Goal: Task Accomplishment & Management: Manage account settings

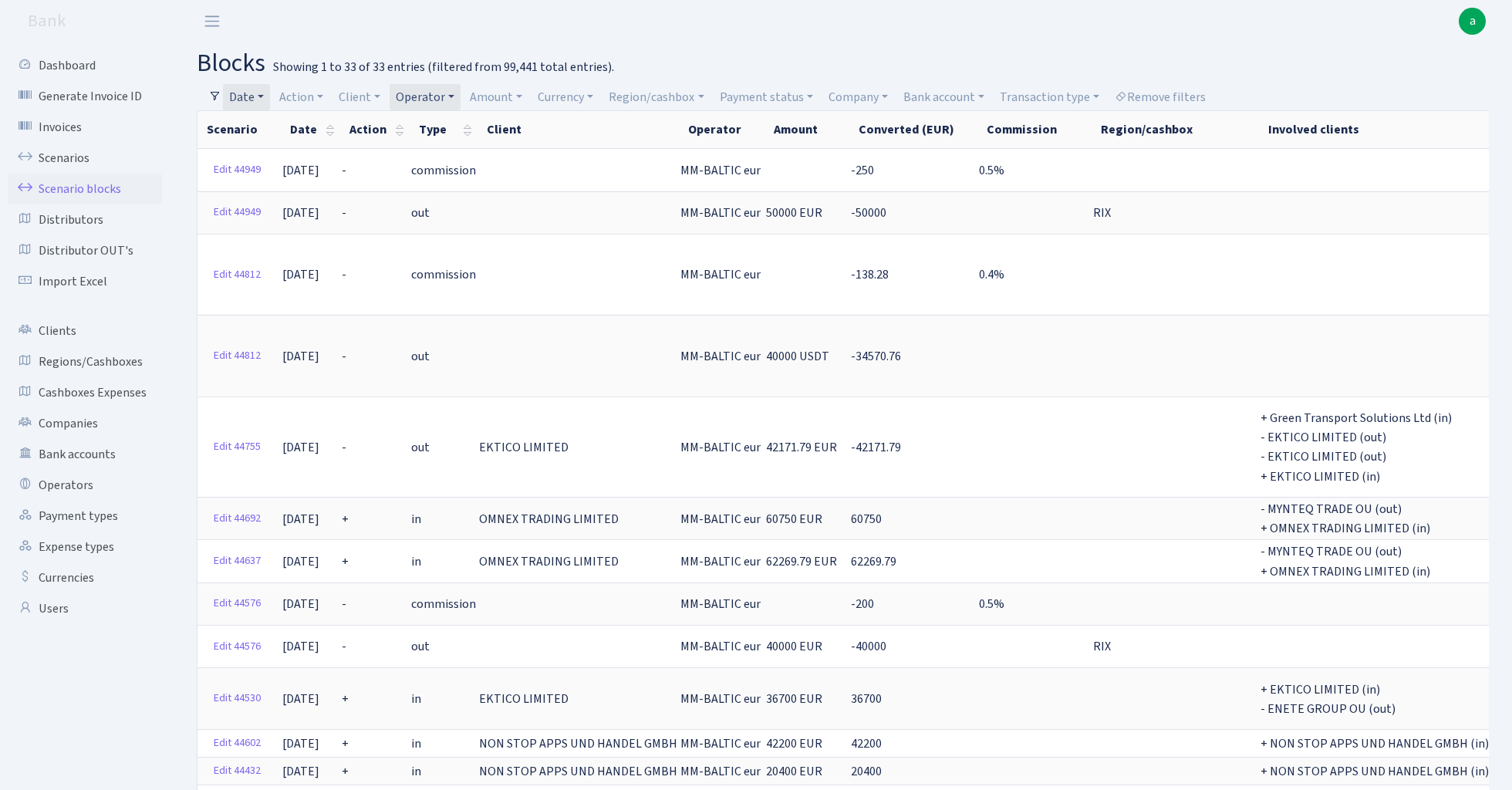
select select "100"
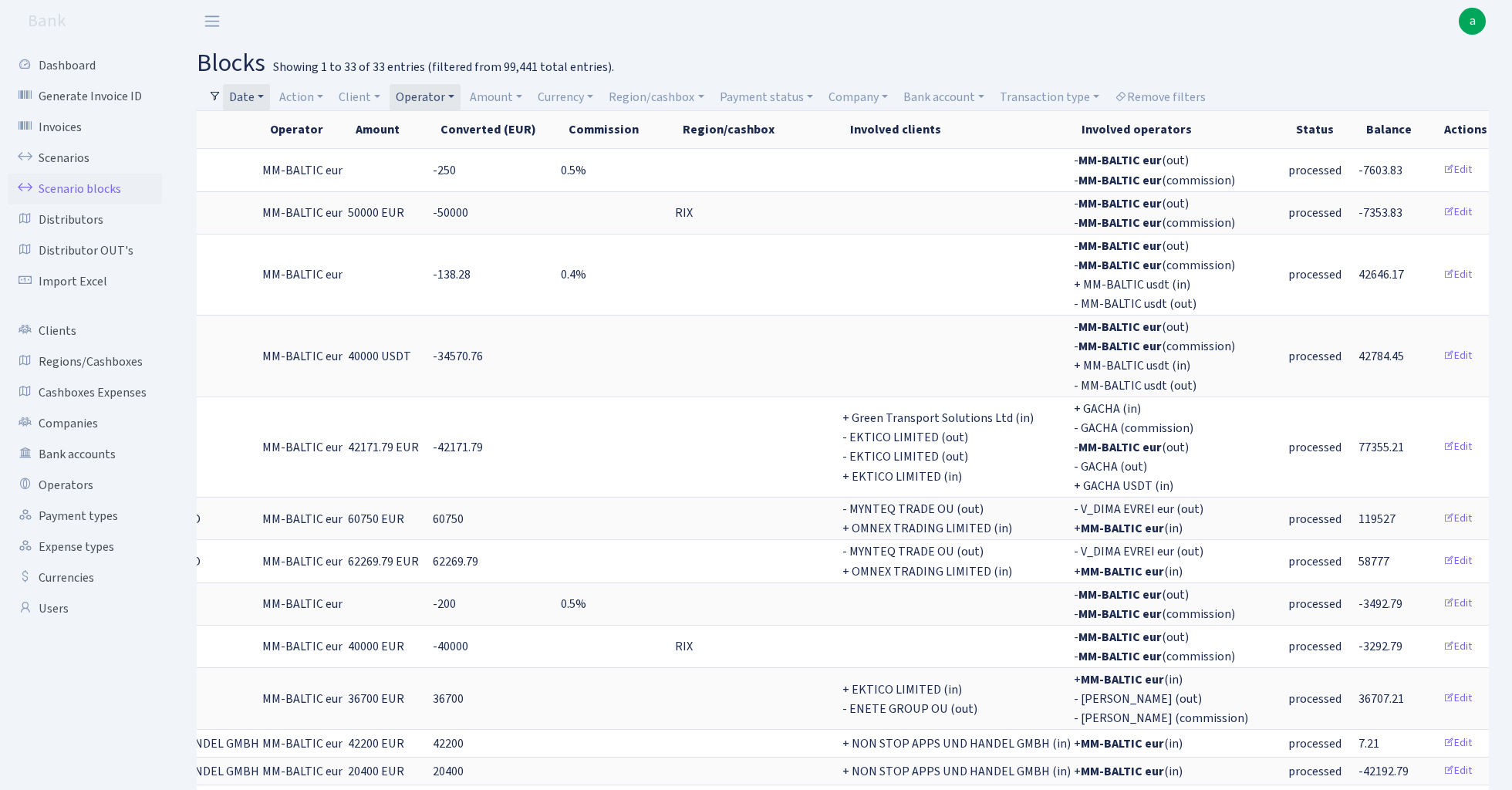
click at [421, 96] on link "Operator" at bounding box center [424, 97] width 71 height 26
click at [433, 152] on input "search" at bounding box center [451, 152] width 113 height 24
type input "petj"
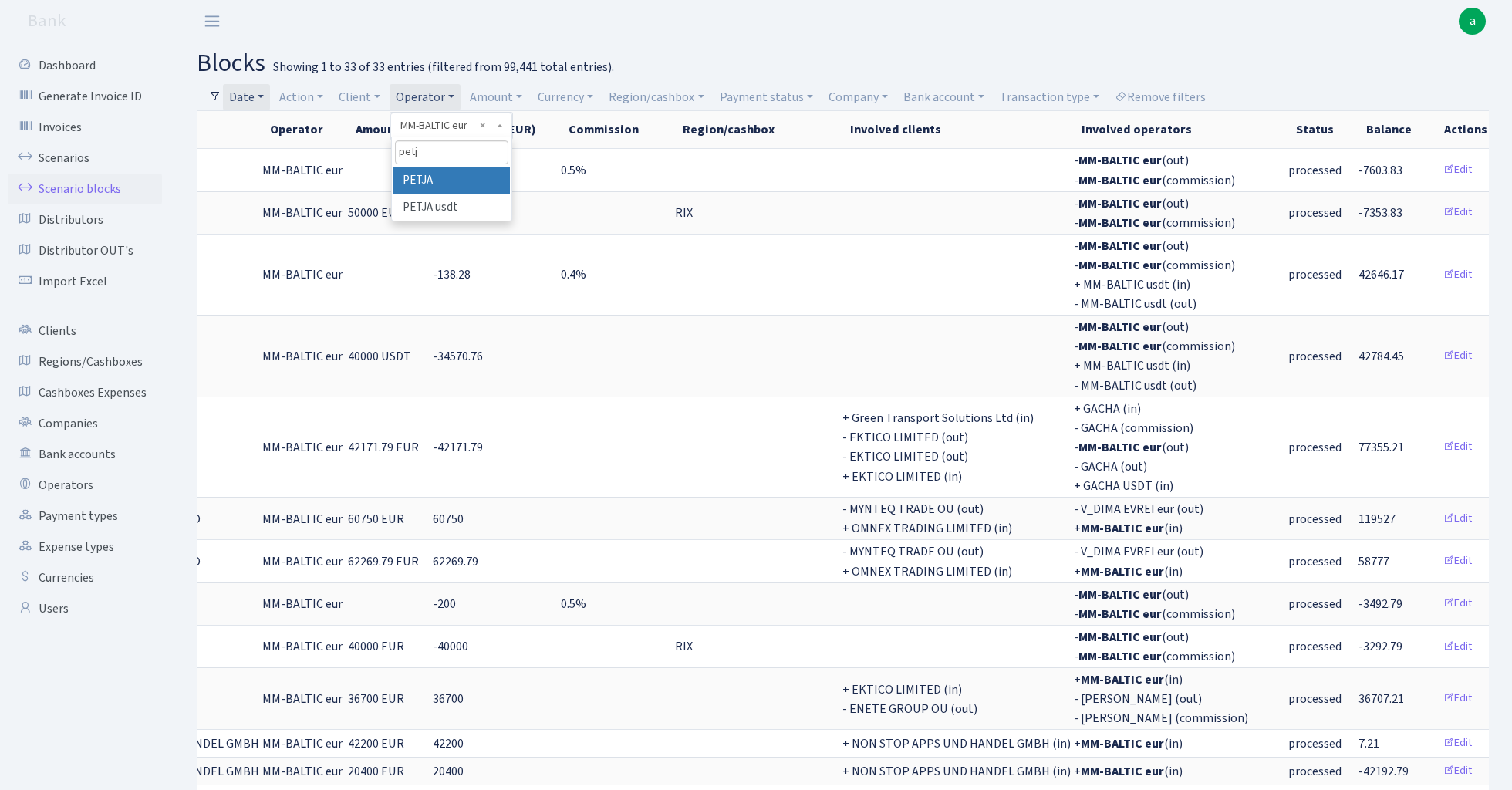
click at [463, 187] on li "PETJA" at bounding box center [451, 181] width 117 height 27
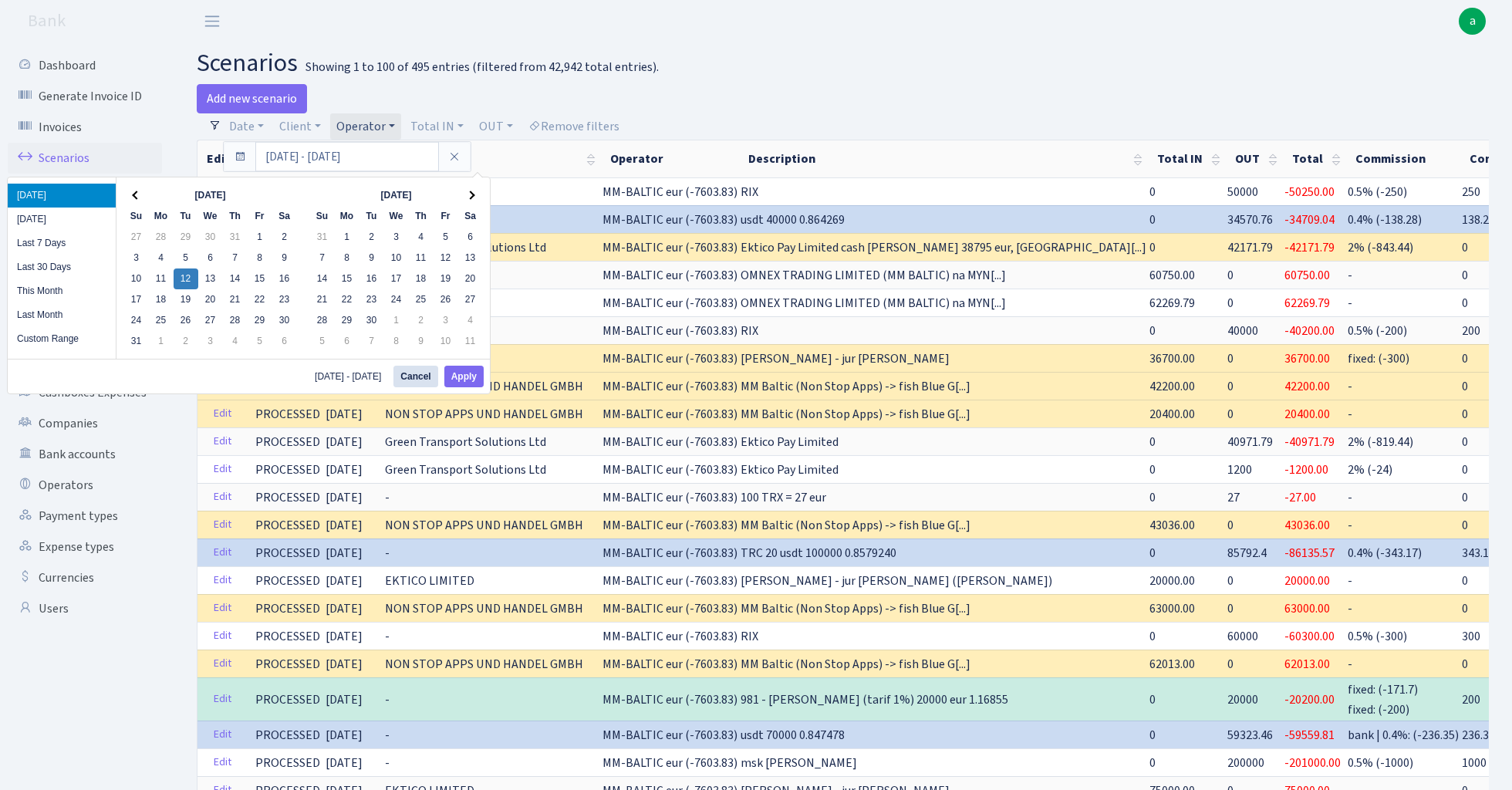
select select "458"
select select "100"
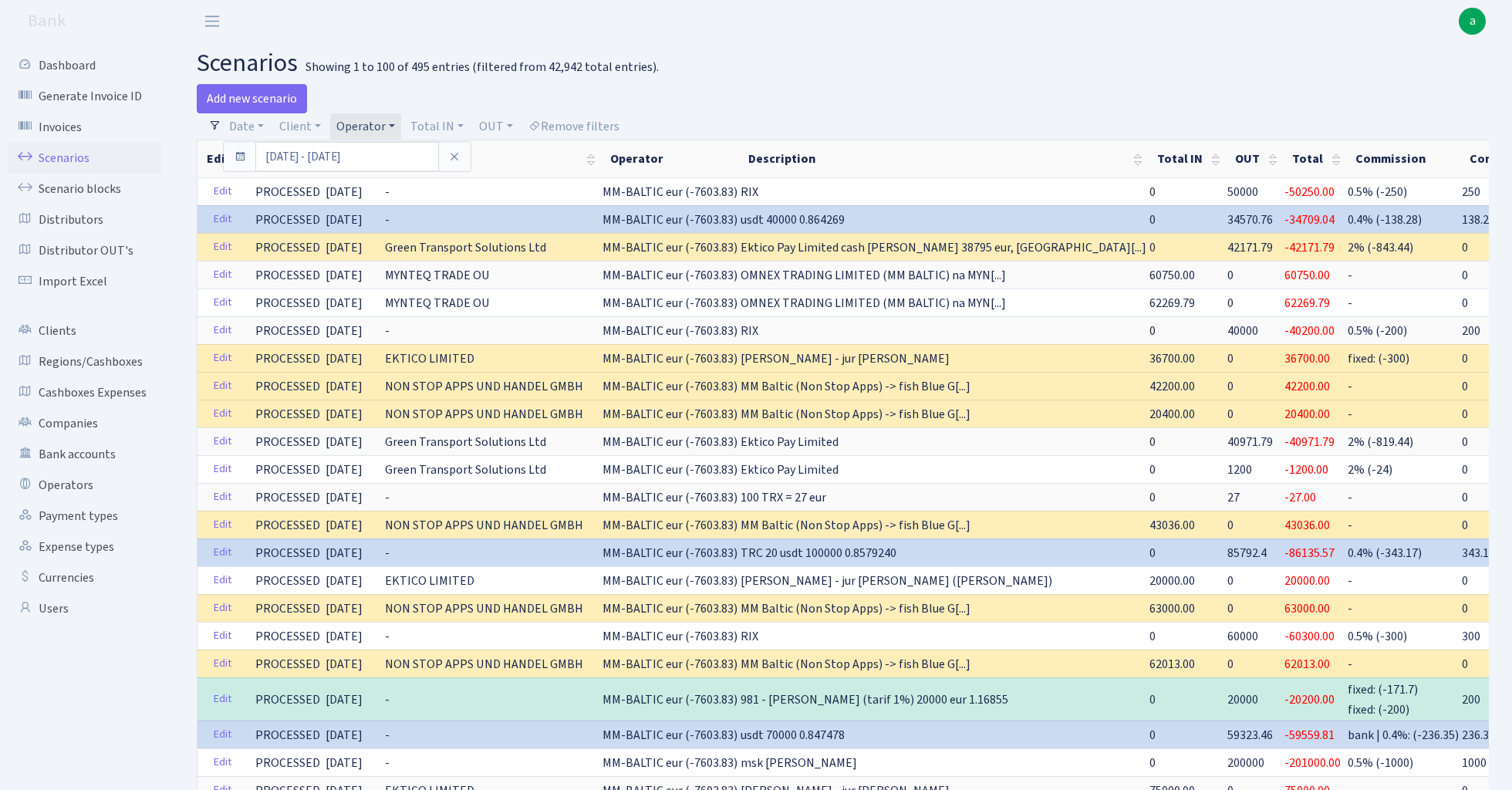
click at [782, 73] on h2 "scenarios Showing 1 to 100 of 495 entries (filtered from 42,942 total entries)." at bounding box center [843, 63] width 1292 height 30
click at [371, 122] on link "Operator" at bounding box center [365, 126] width 71 height 26
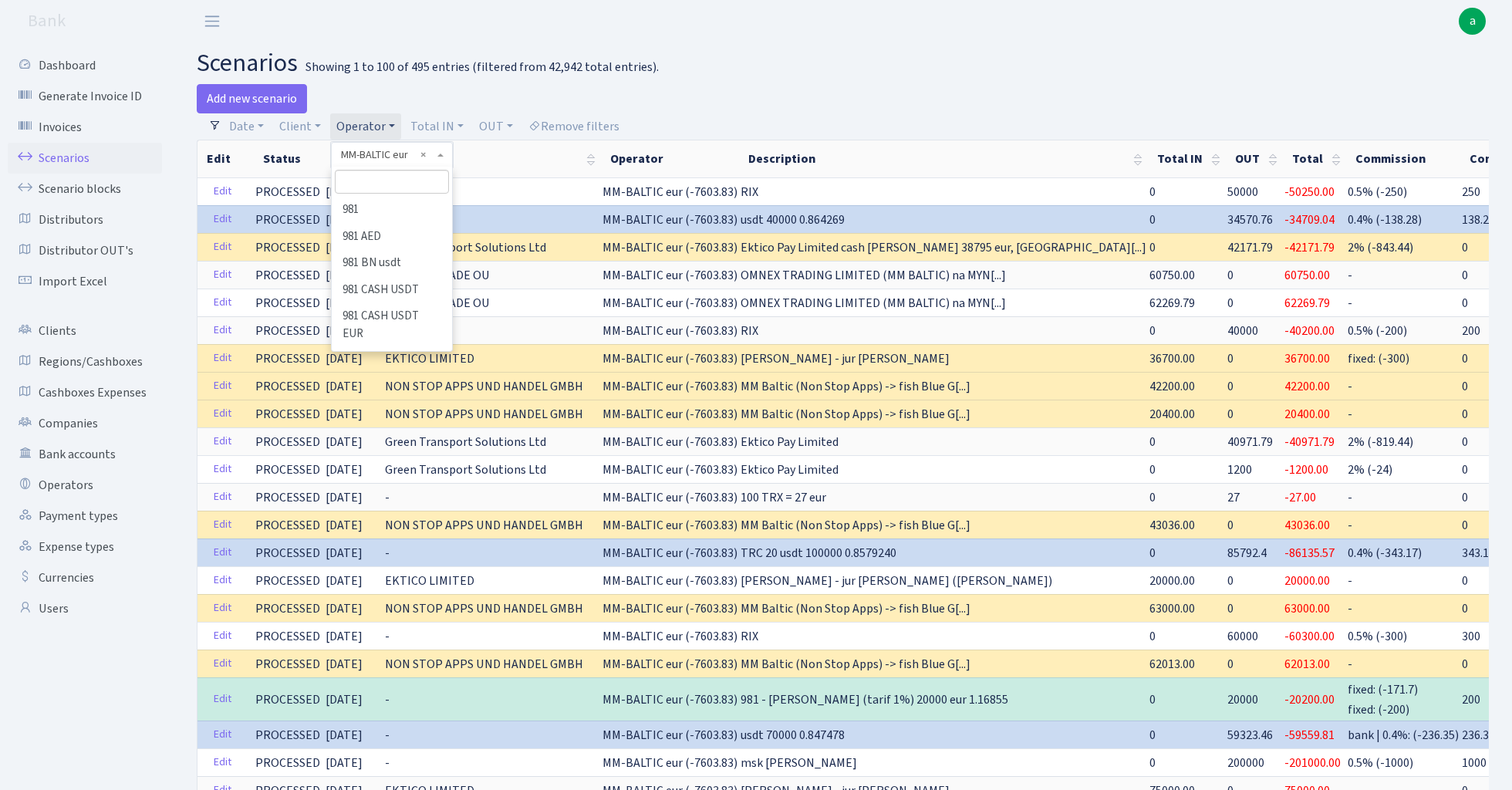
scroll to position [5402, 0]
click at [393, 180] on input "search" at bounding box center [391, 181] width 113 height 24
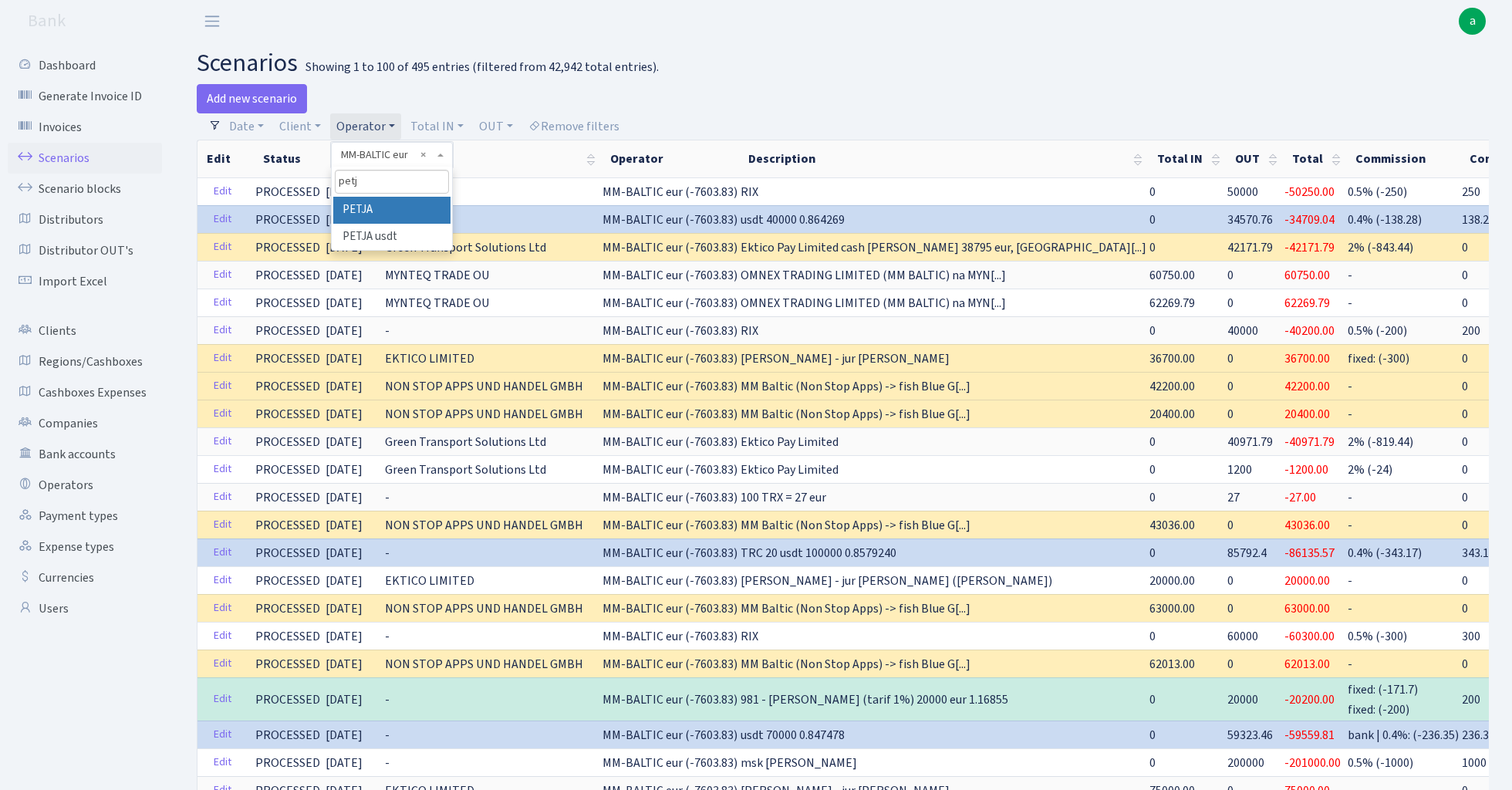
type input "petj"
click at [415, 210] on li "PETJA" at bounding box center [391, 210] width 117 height 27
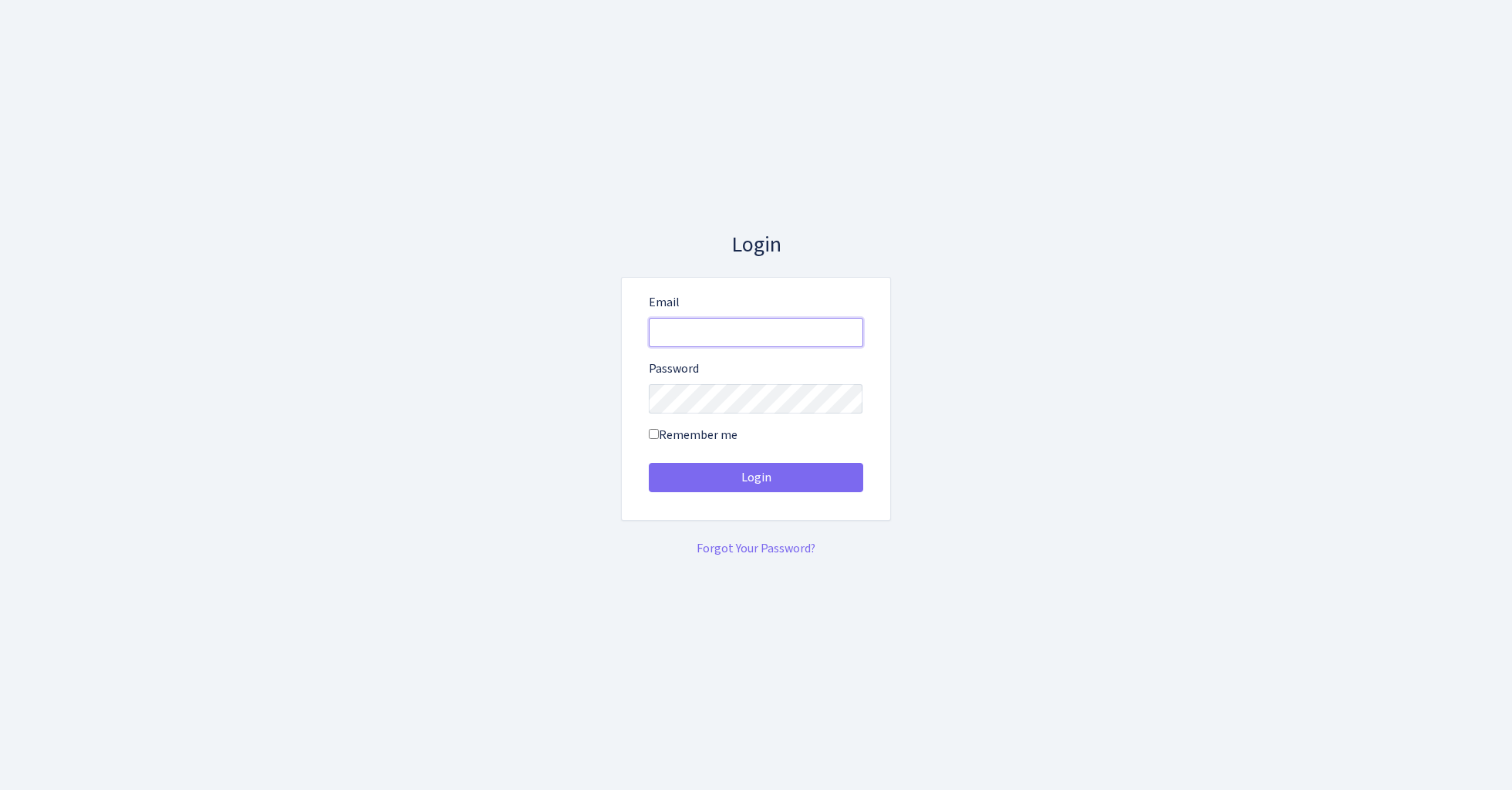
type input "[EMAIL_ADDRESS][DOMAIN_NAME]"
click at [755, 477] on button "Login" at bounding box center [756, 478] width 214 height 30
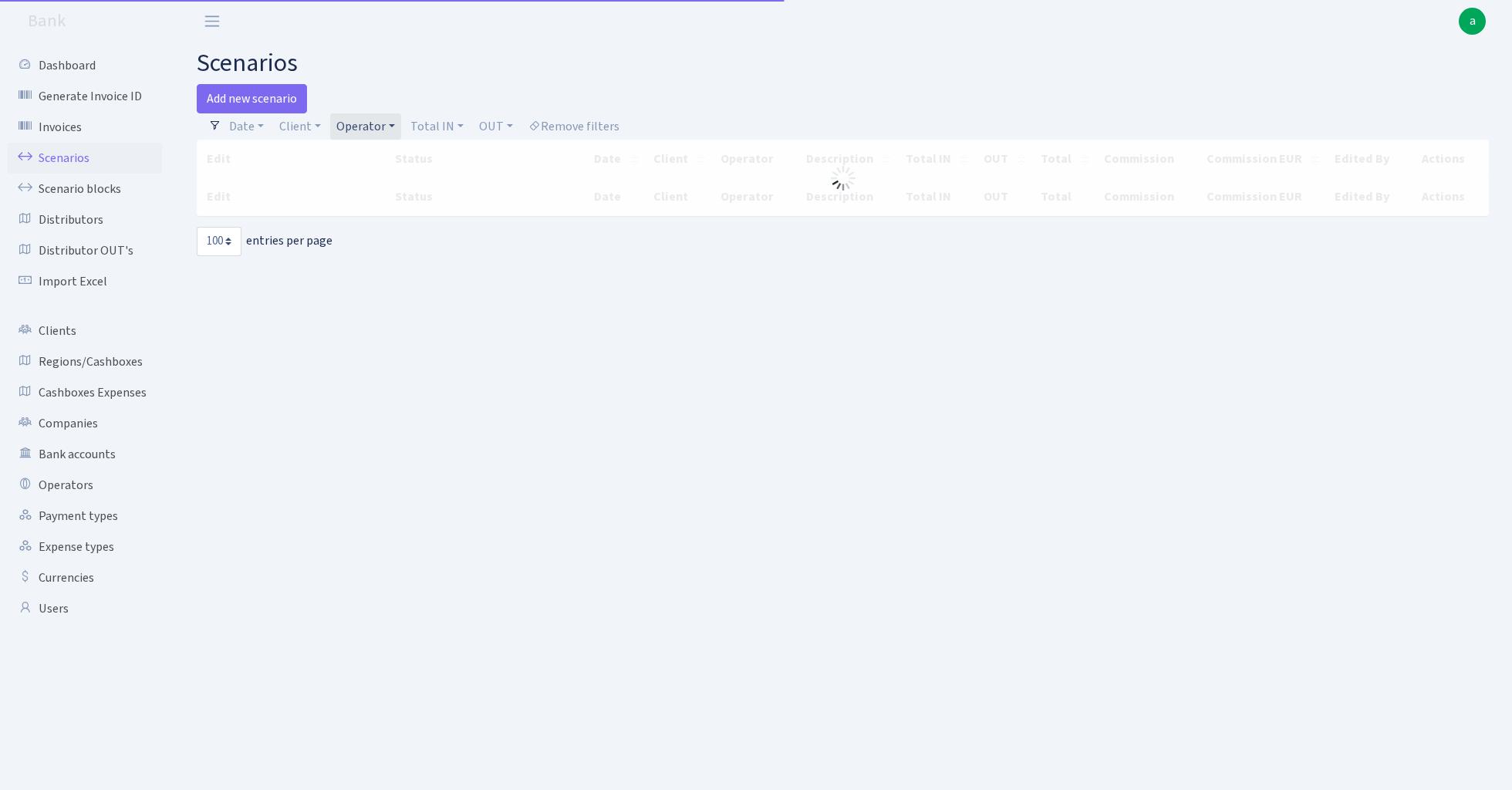
select select "100"
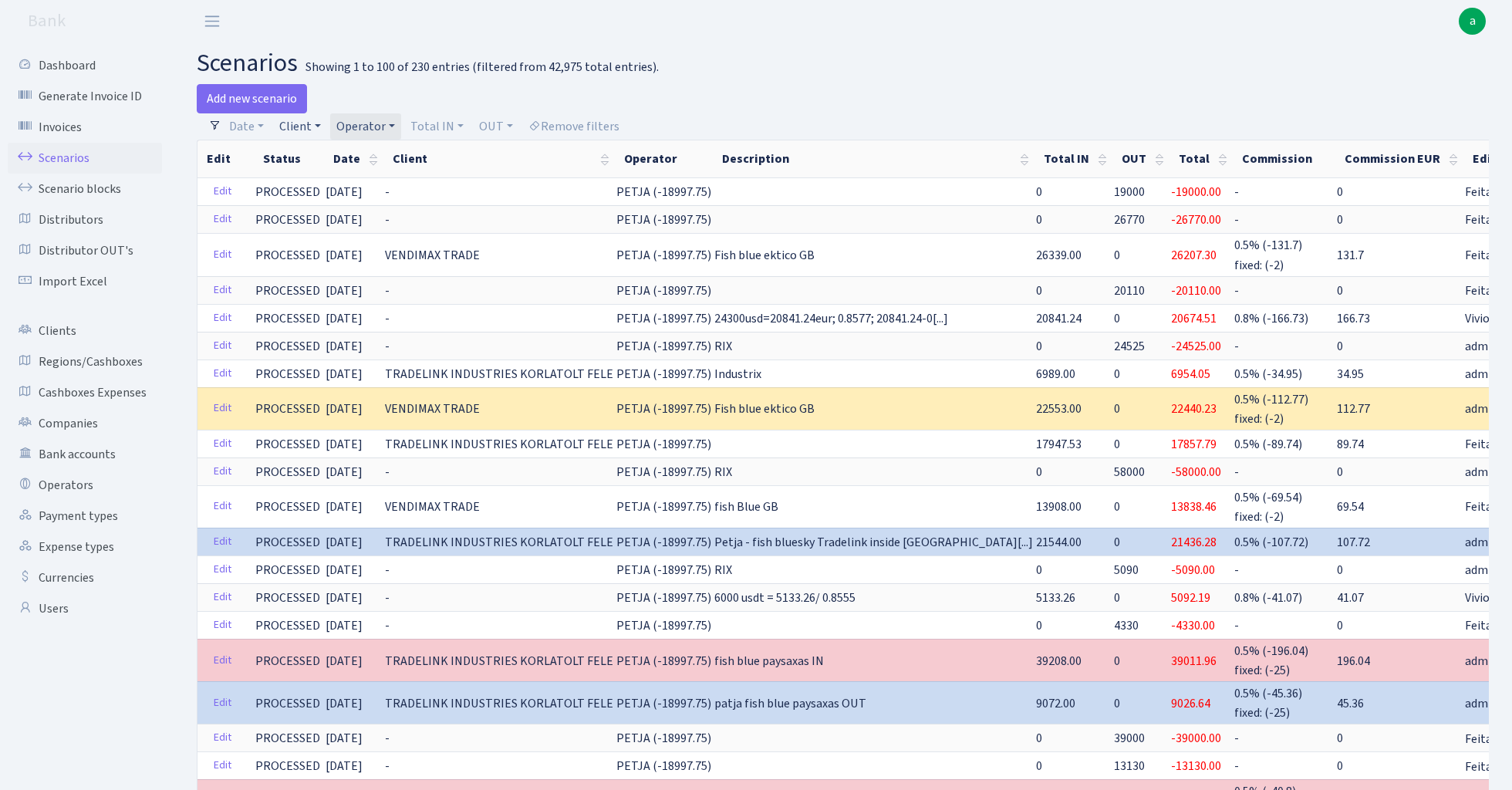
click at [296, 124] on link "Client" at bounding box center [300, 126] width 54 height 26
click at [316, 185] on input "search" at bounding box center [334, 181] width 113 height 24
type input "g"
click at [699, 71] on h2 "scenarios Showing 1 to 100 of 230 entries (filtered from 42,975 total entries)." at bounding box center [843, 63] width 1292 height 30
click at [258, 93] on link "Add new scenario" at bounding box center [251, 99] width 110 height 30
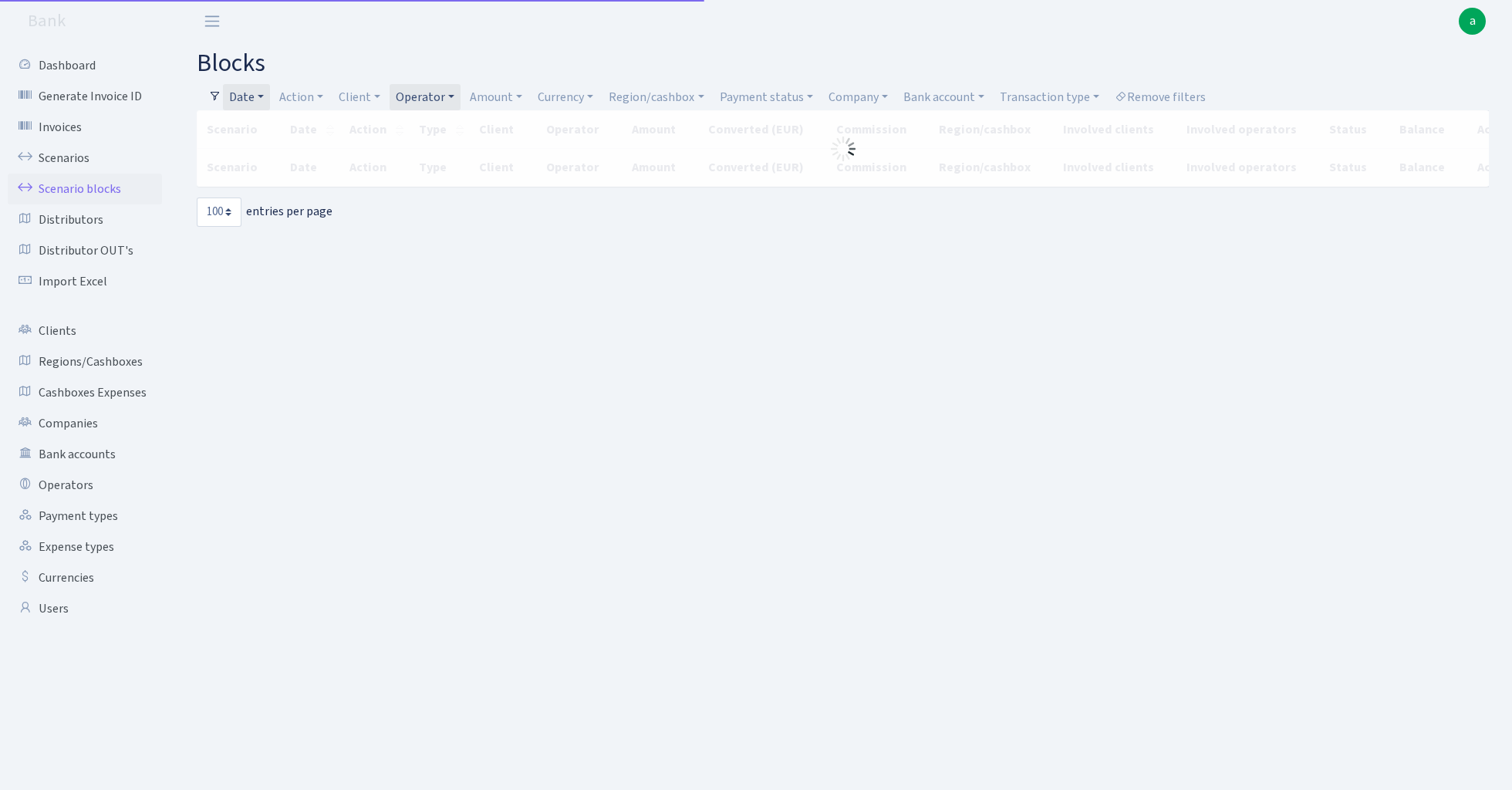
select select "100"
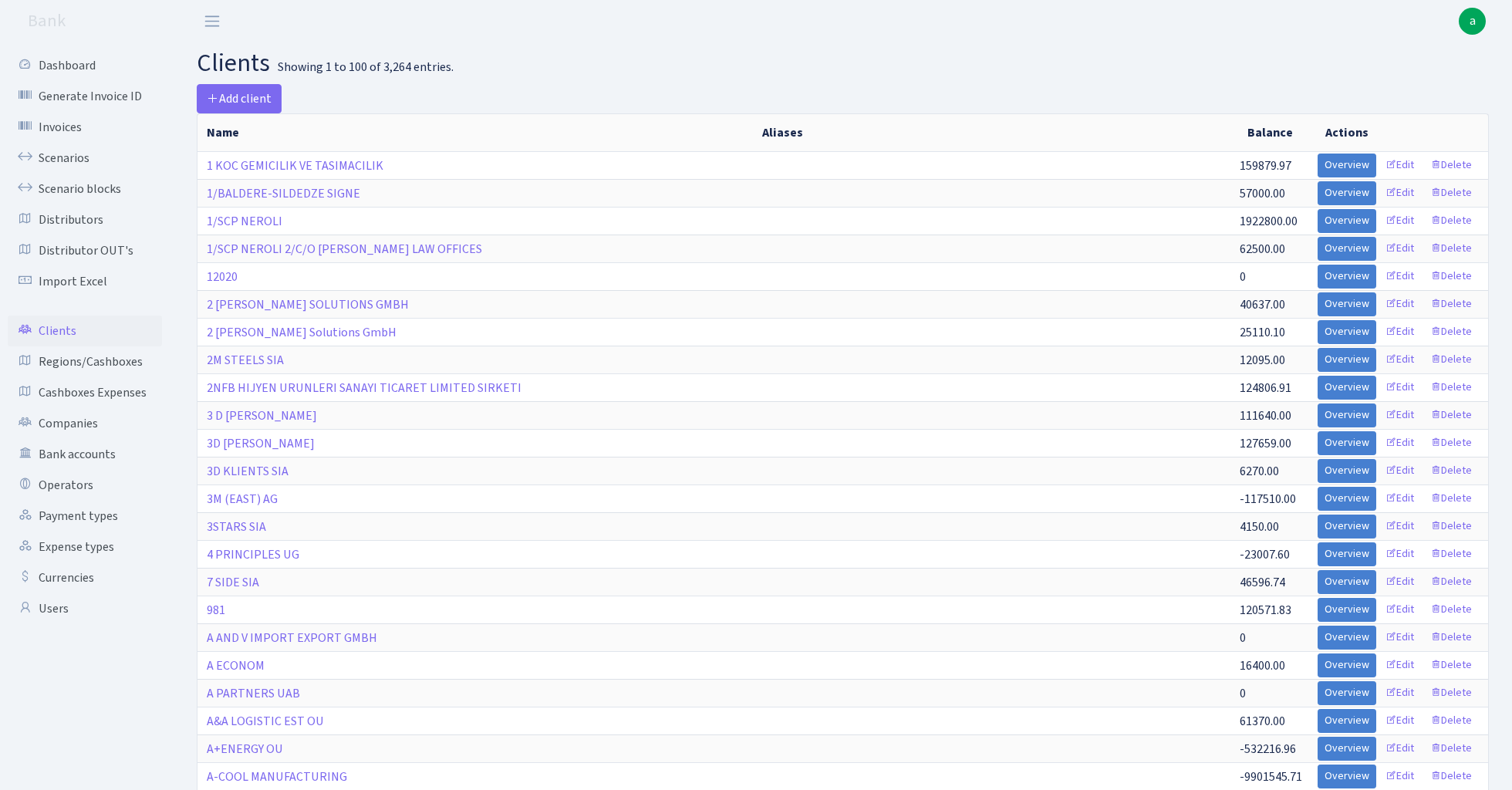
select select "100"
click at [242, 97] on span "Add client" at bounding box center [239, 99] width 65 height 17
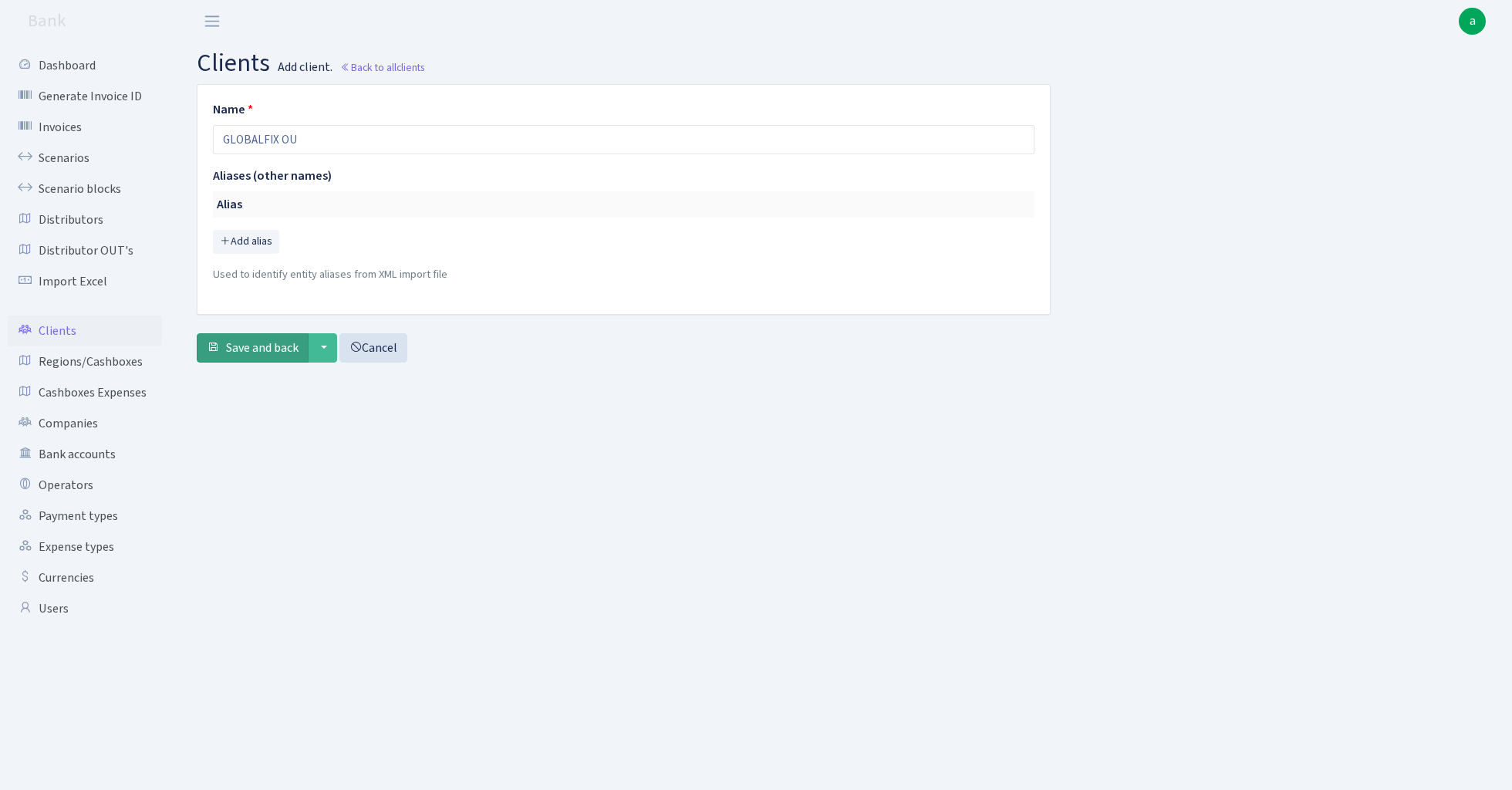
type input "GLOBALFIX OU"
click at [241, 349] on span "Save and back" at bounding box center [262, 347] width 73 height 17
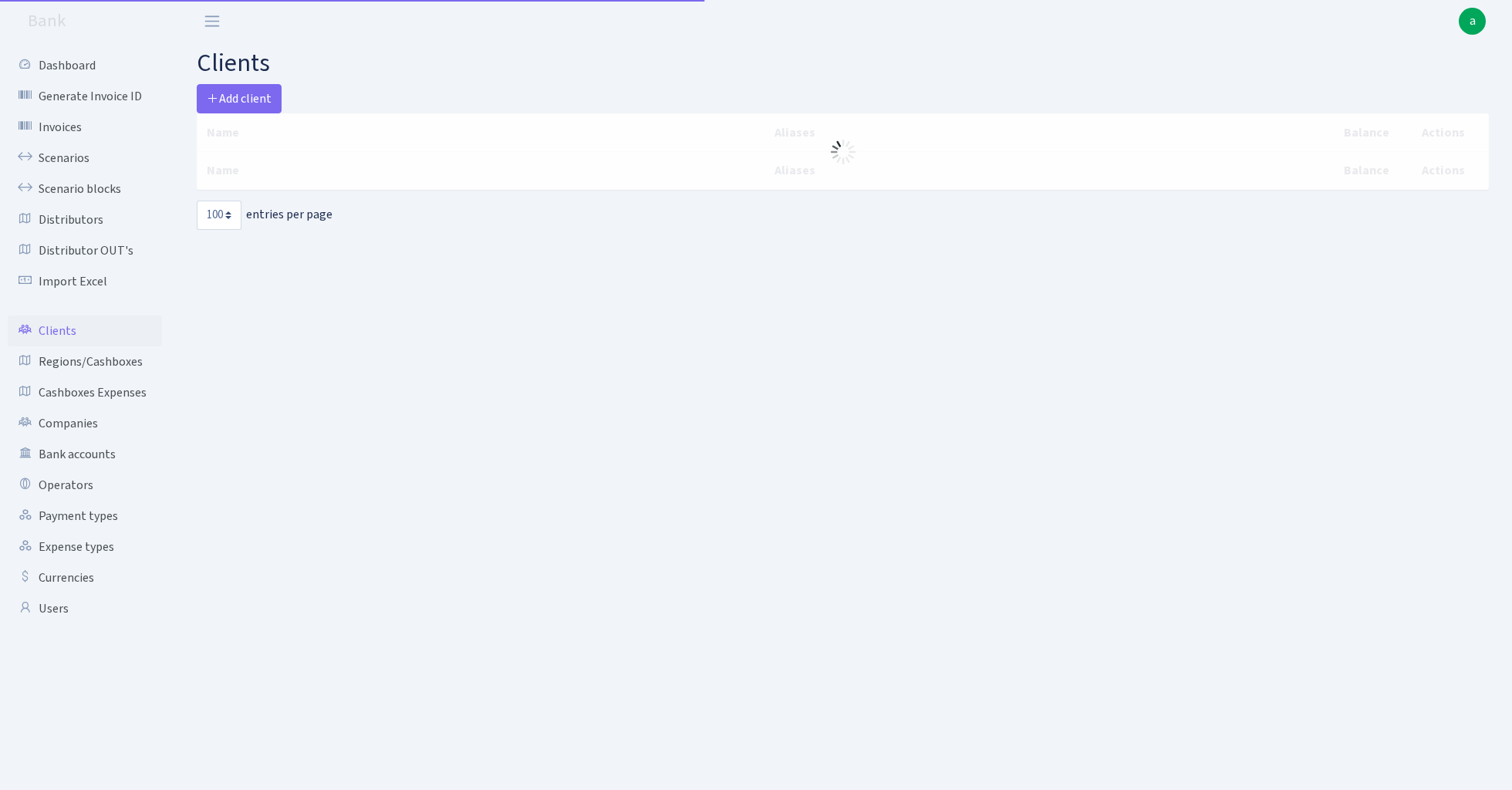
select select "100"
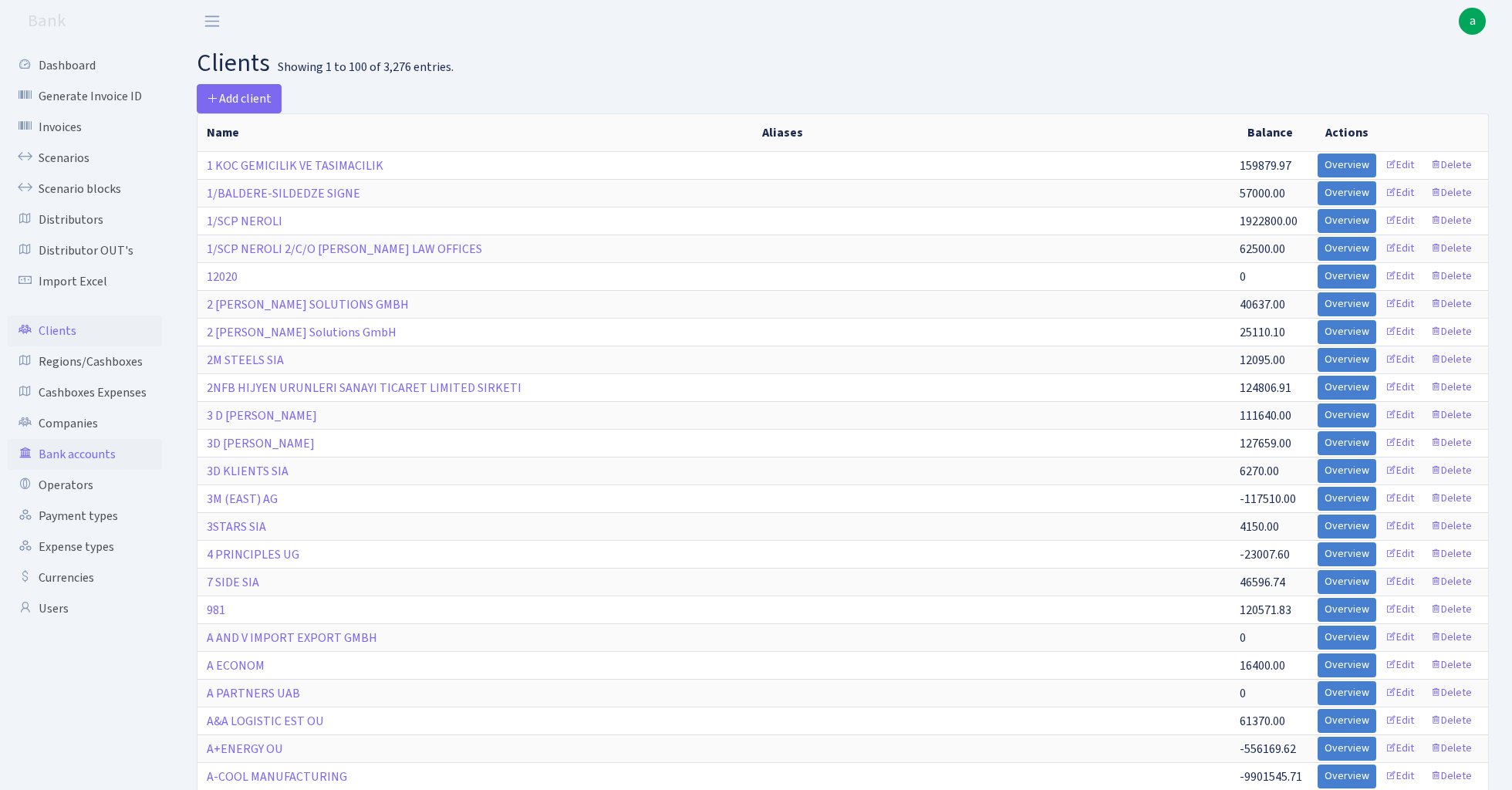
click at [102, 449] on link "Bank accounts" at bounding box center [85, 454] width 154 height 31
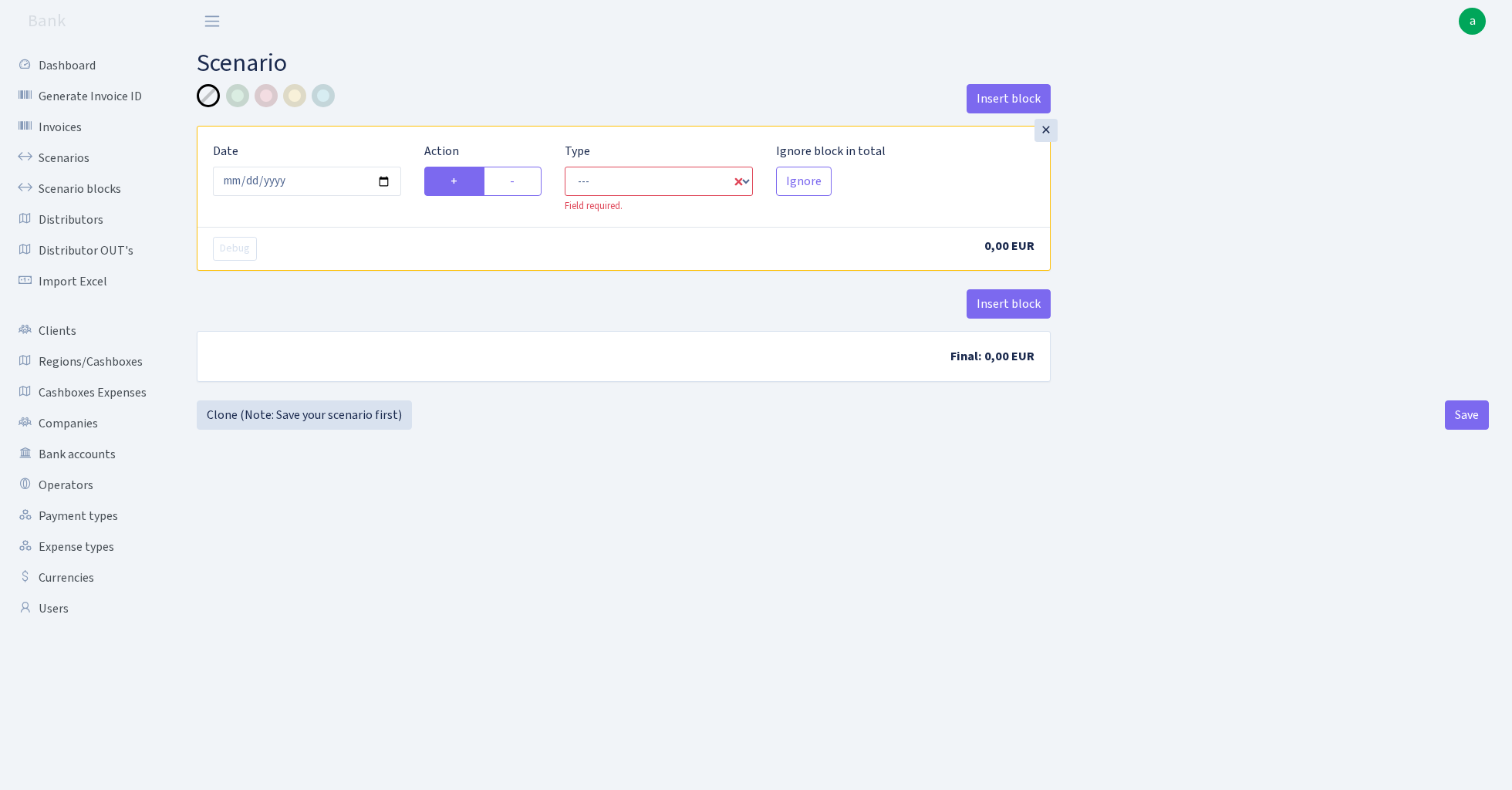
click at [319, 149] on div "Date [DATE]" at bounding box center [307, 178] width 212 height 72
click at [294, 171] on input "[DATE]" at bounding box center [307, 181] width 188 height 30
type input "[DATE]"
click at [464, 105] on div "Insert block" at bounding box center [624, 105] width 854 height 41
select select "in"
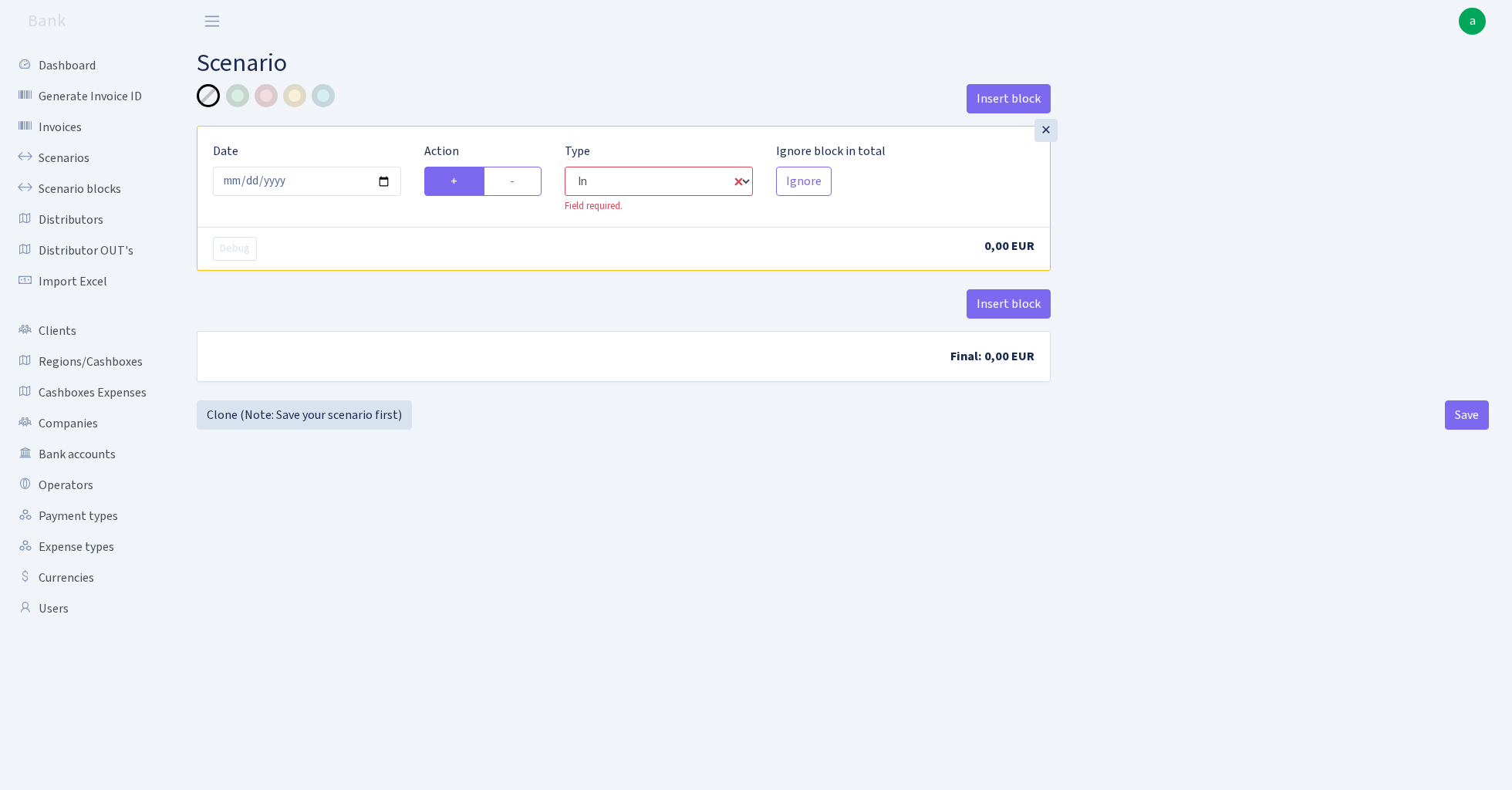
select select "1"
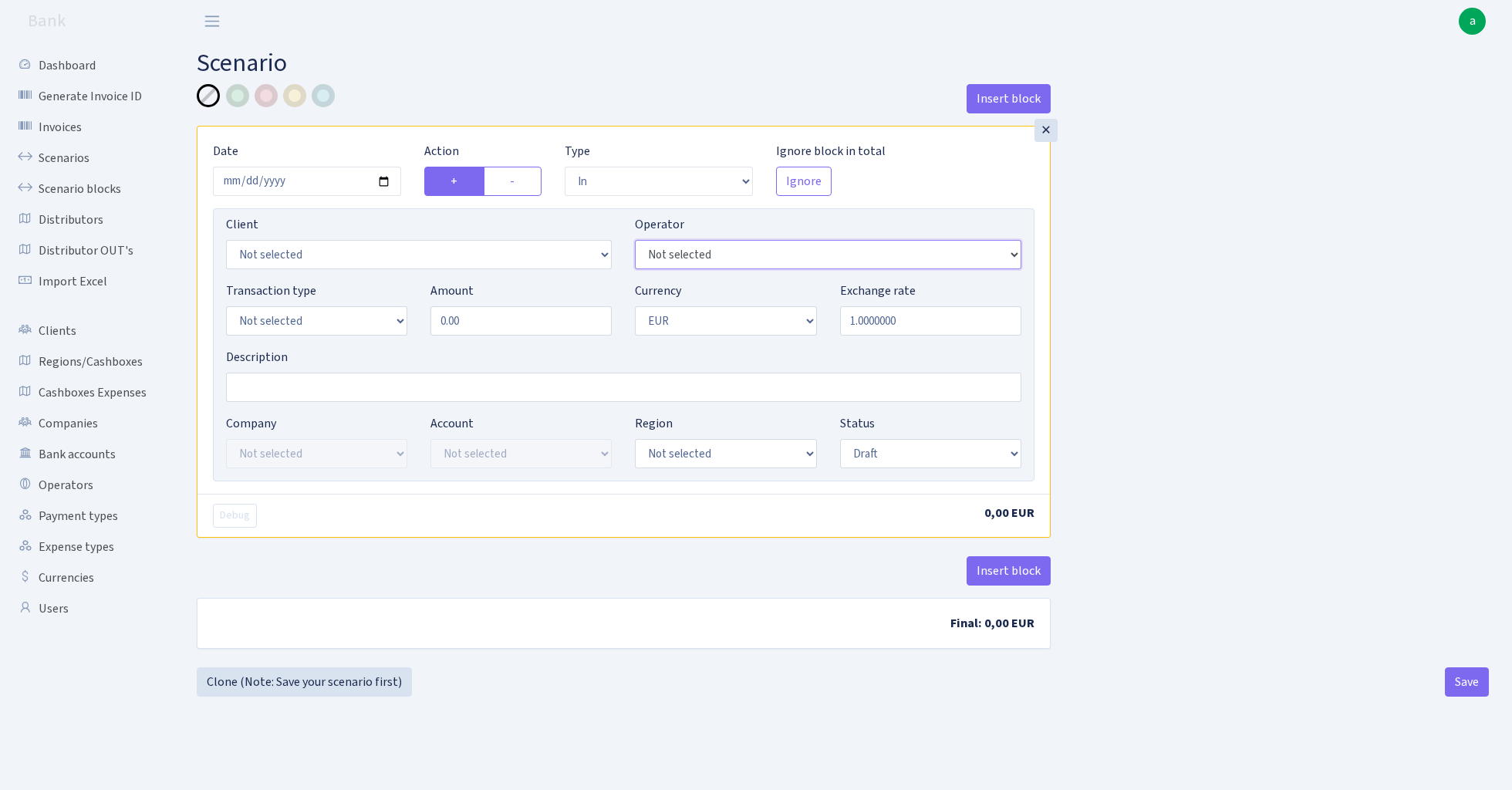
select select "392"
select select "3301"
select select "2"
click at [301, 382] on input "Description" at bounding box center [624, 387] width 795 height 30
type input "Fish BO ektico GB"
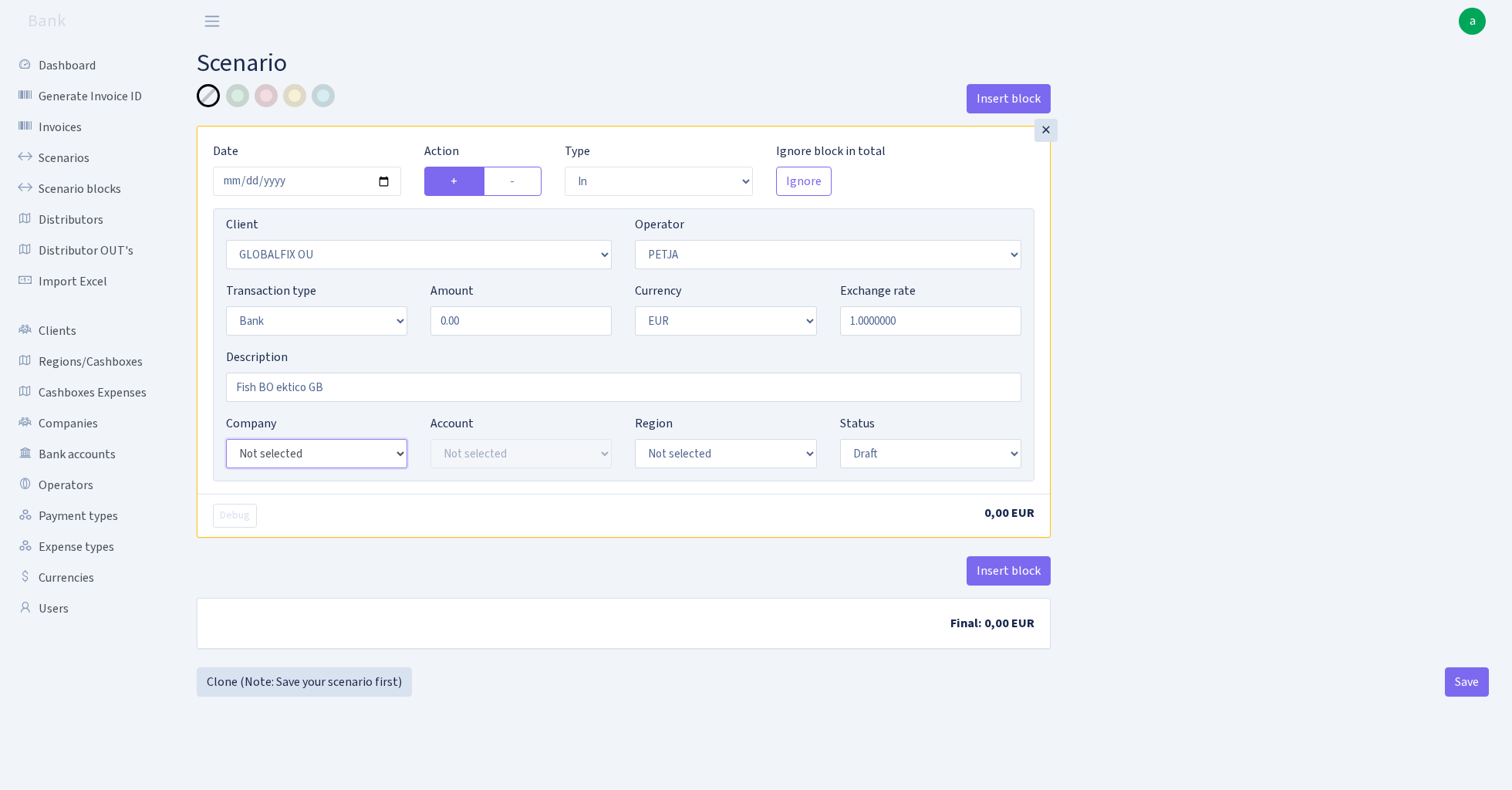
select select "22"
select select "processed"
click at [300, 92] on div at bounding box center [294, 96] width 23 height 23
click at [1013, 568] on button "Insert block" at bounding box center [1009, 571] width 84 height 30
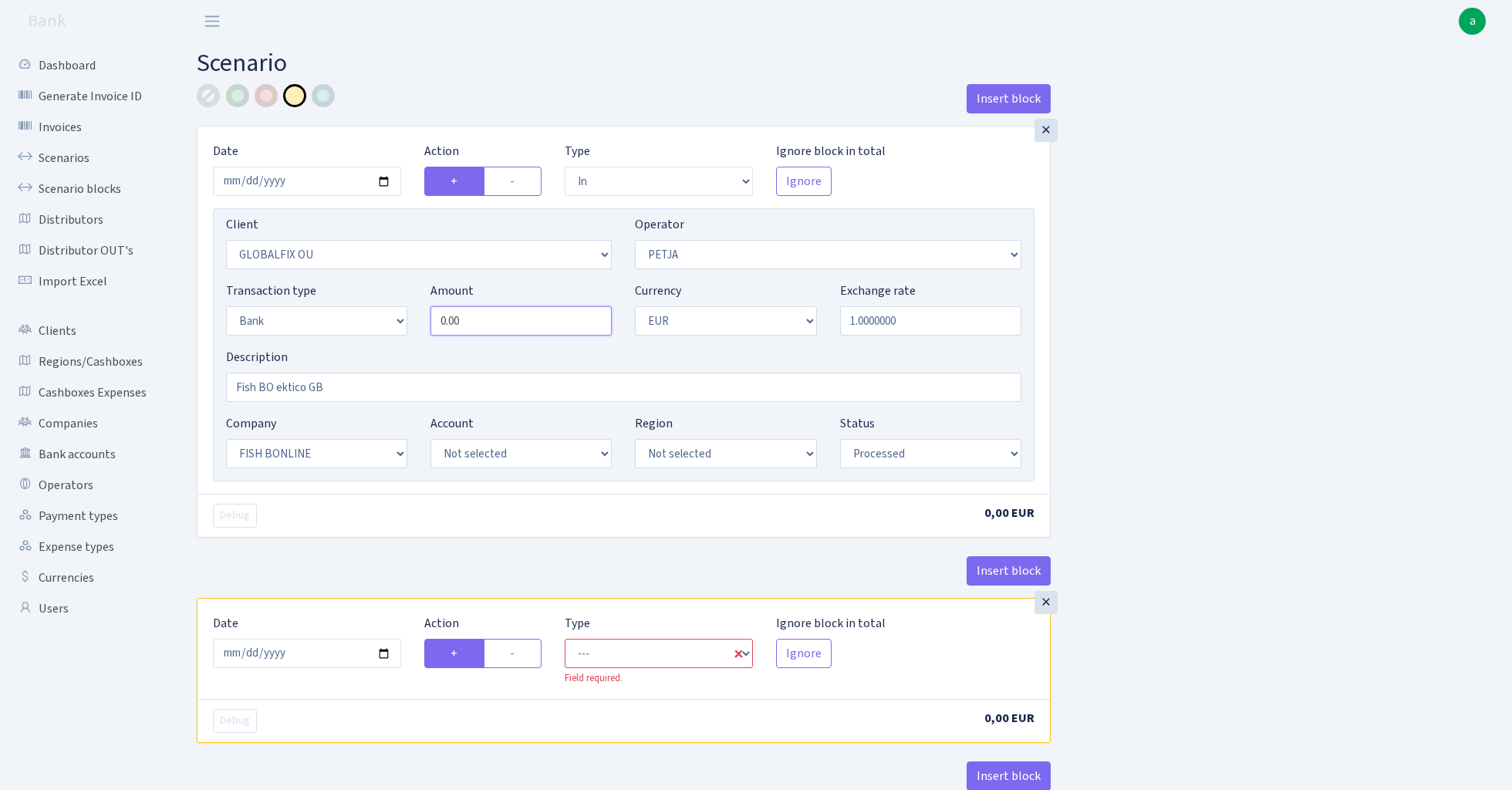
click at [482, 321] on input "0.00" at bounding box center [521, 320] width 181 height 30
type input "16,000.00"
click at [1199, 395] on div "Insert block × Date 2025-08-12 Action + - Type --- In Out Commission Field requ…" at bounding box center [843, 475] width 1315 height 782
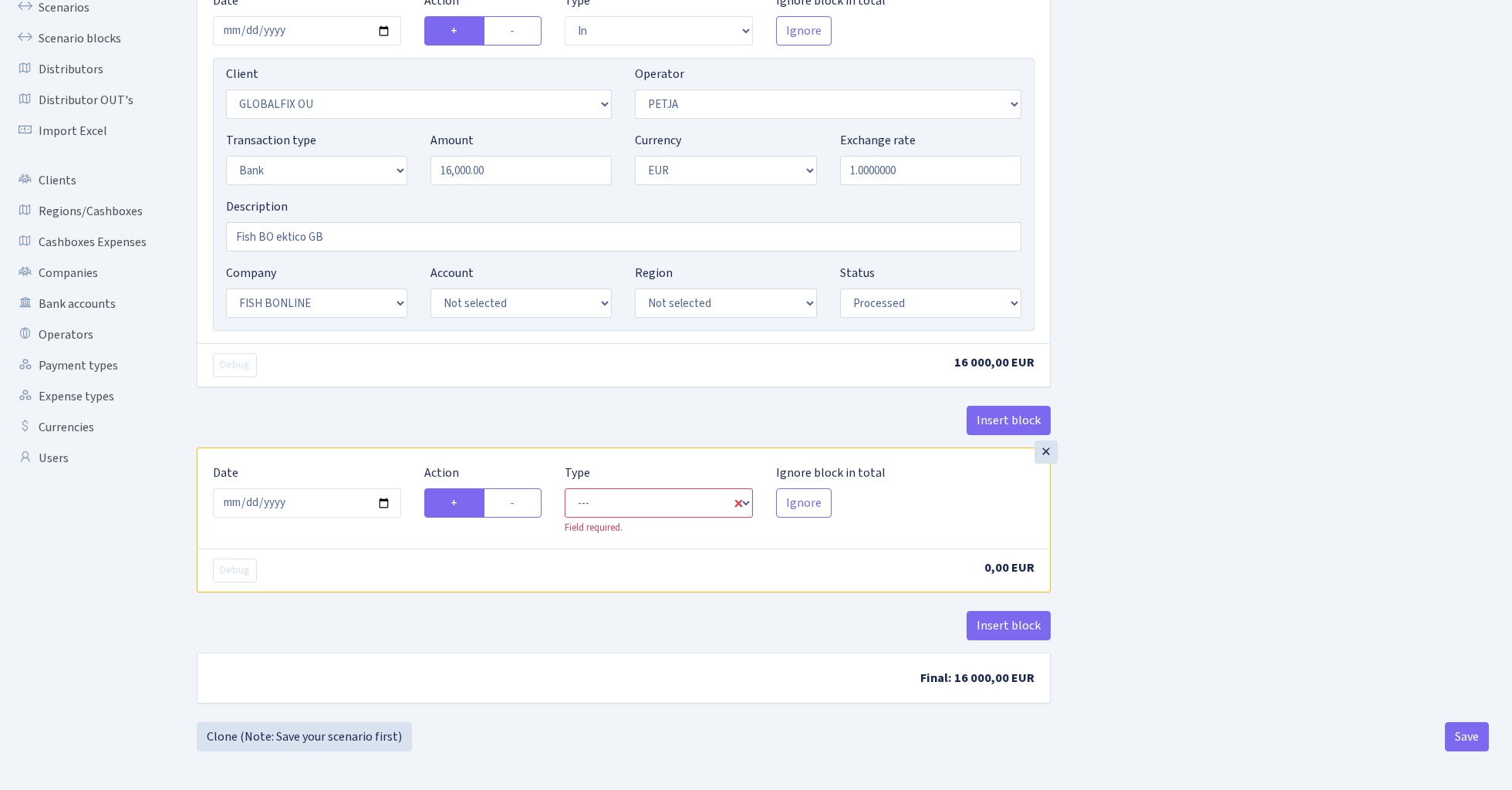
scroll to position [153, 0]
click at [301, 504] on input "2025-08-13" at bounding box center [307, 503] width 188 height 30
type input "[DATE]"
click at [387, 422] on div "Insert block" at bounding box center [624, 426] width 854 height 41
click at [516, 498] on label "-" at bounding box center [512, 503] width 57 height 30
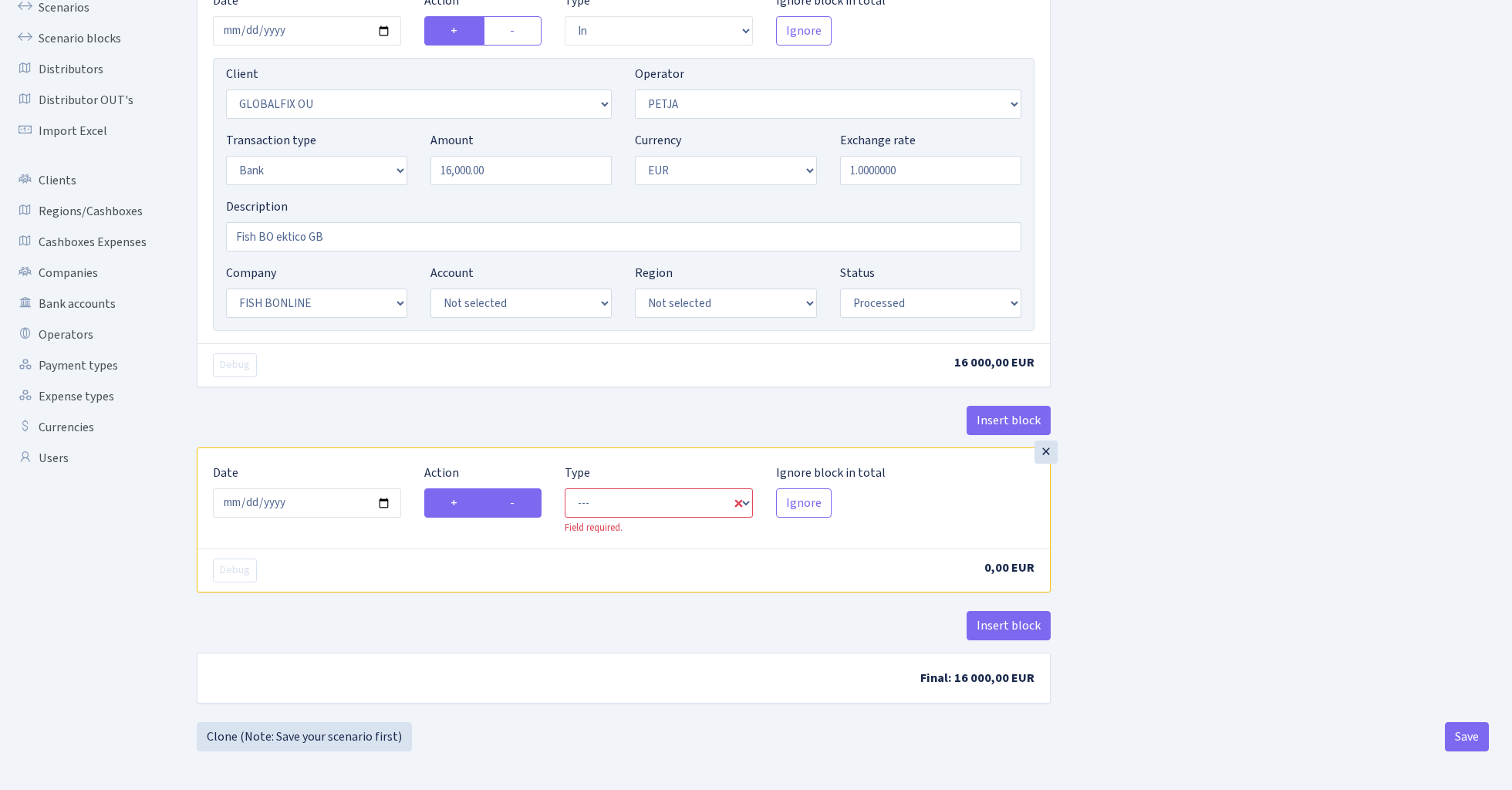
click at [516, 498] on input "-" at bounding box center [514, 498] width 10 height 10
radio input "true"
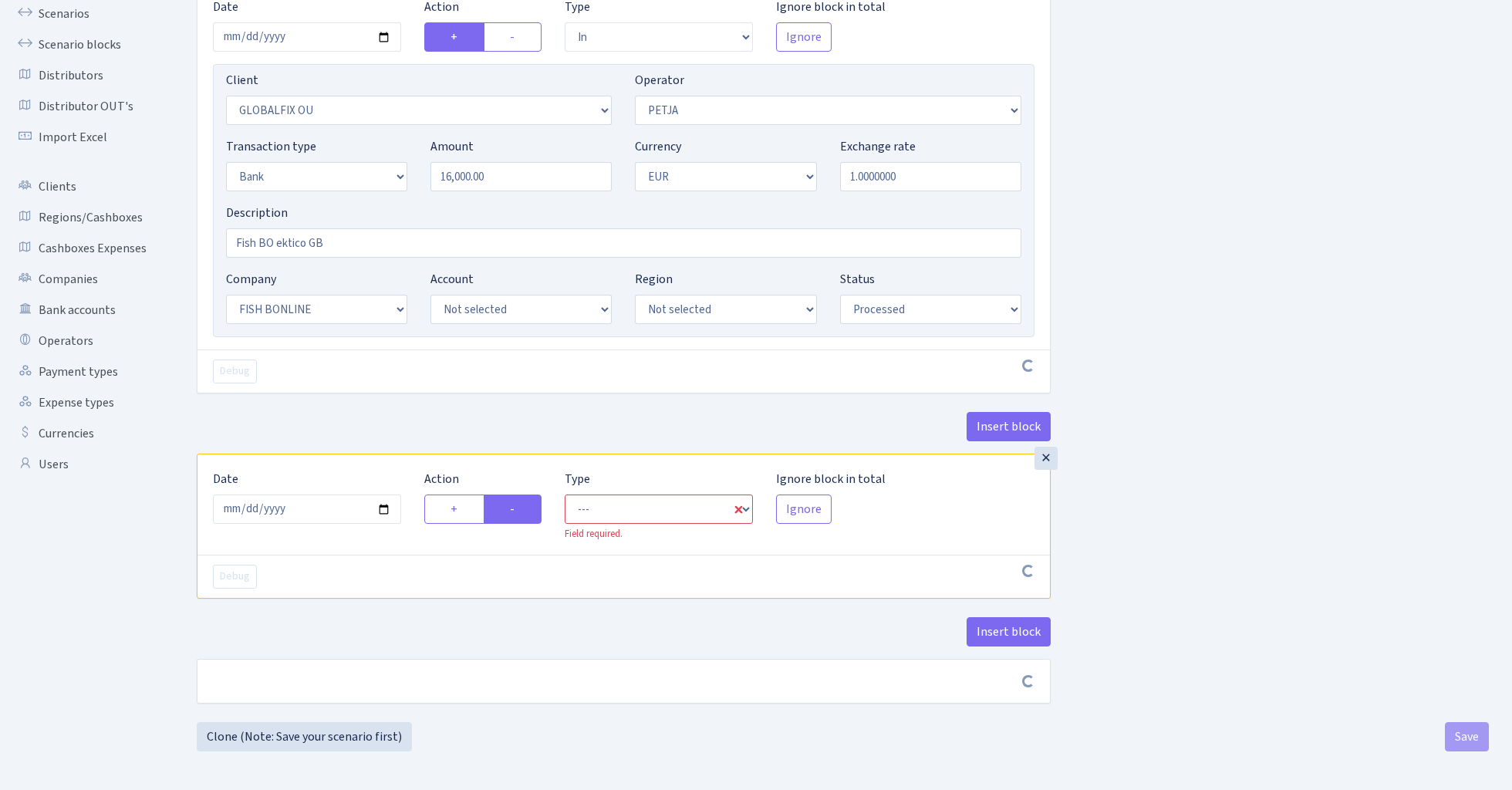
radio input "false"
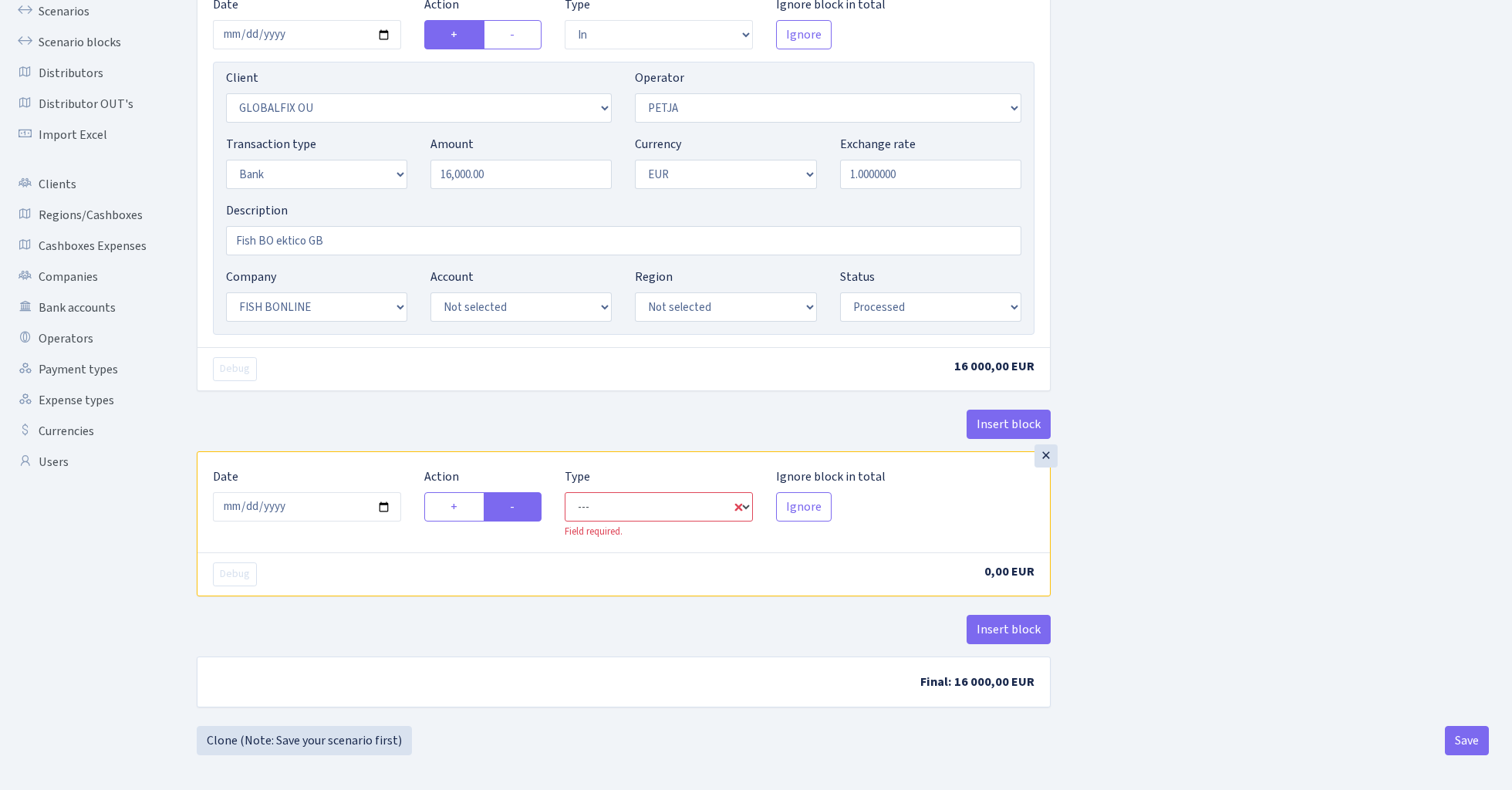
select select "commission"
select select "392"
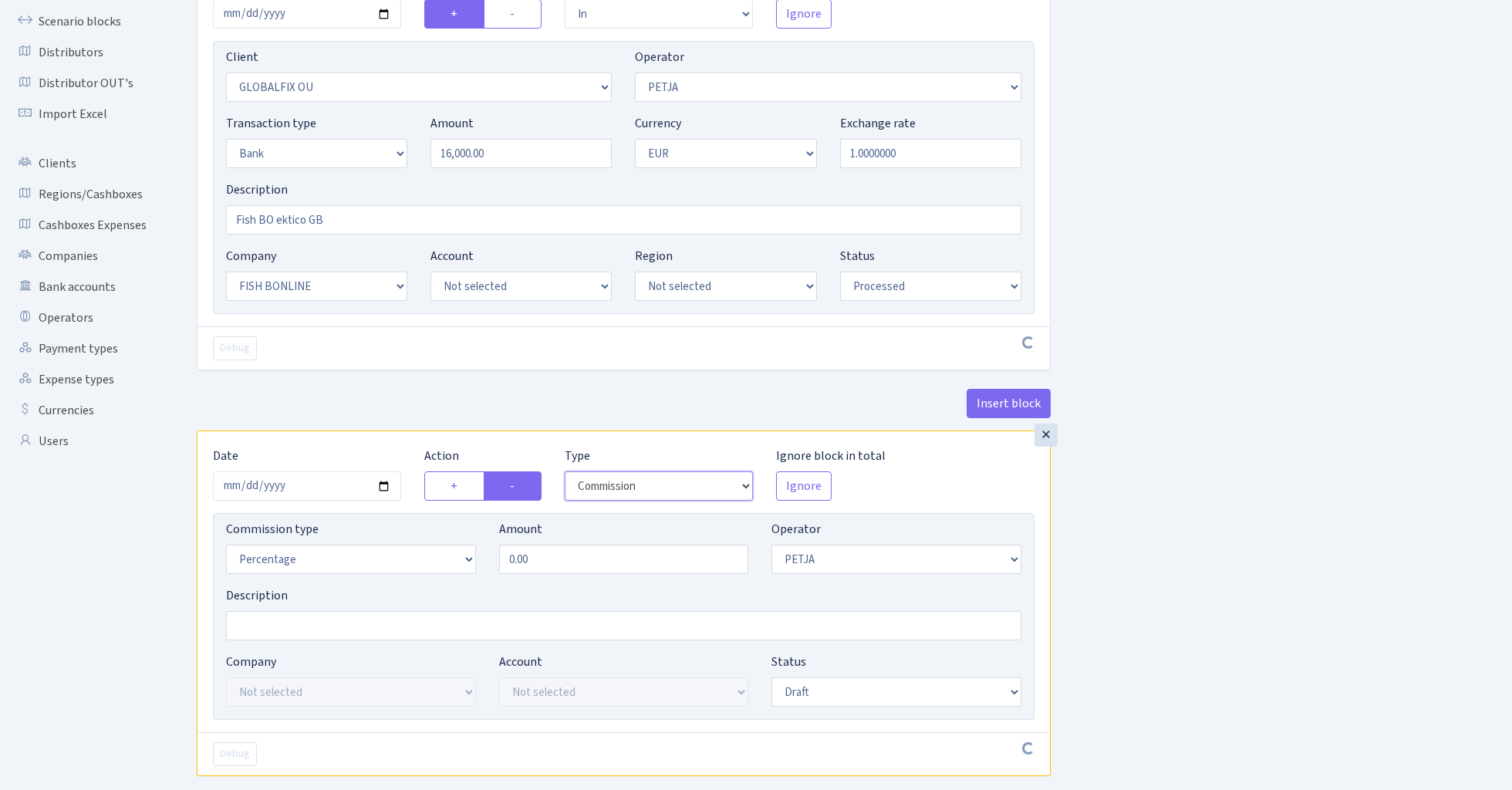
scroll to position [183, 0]
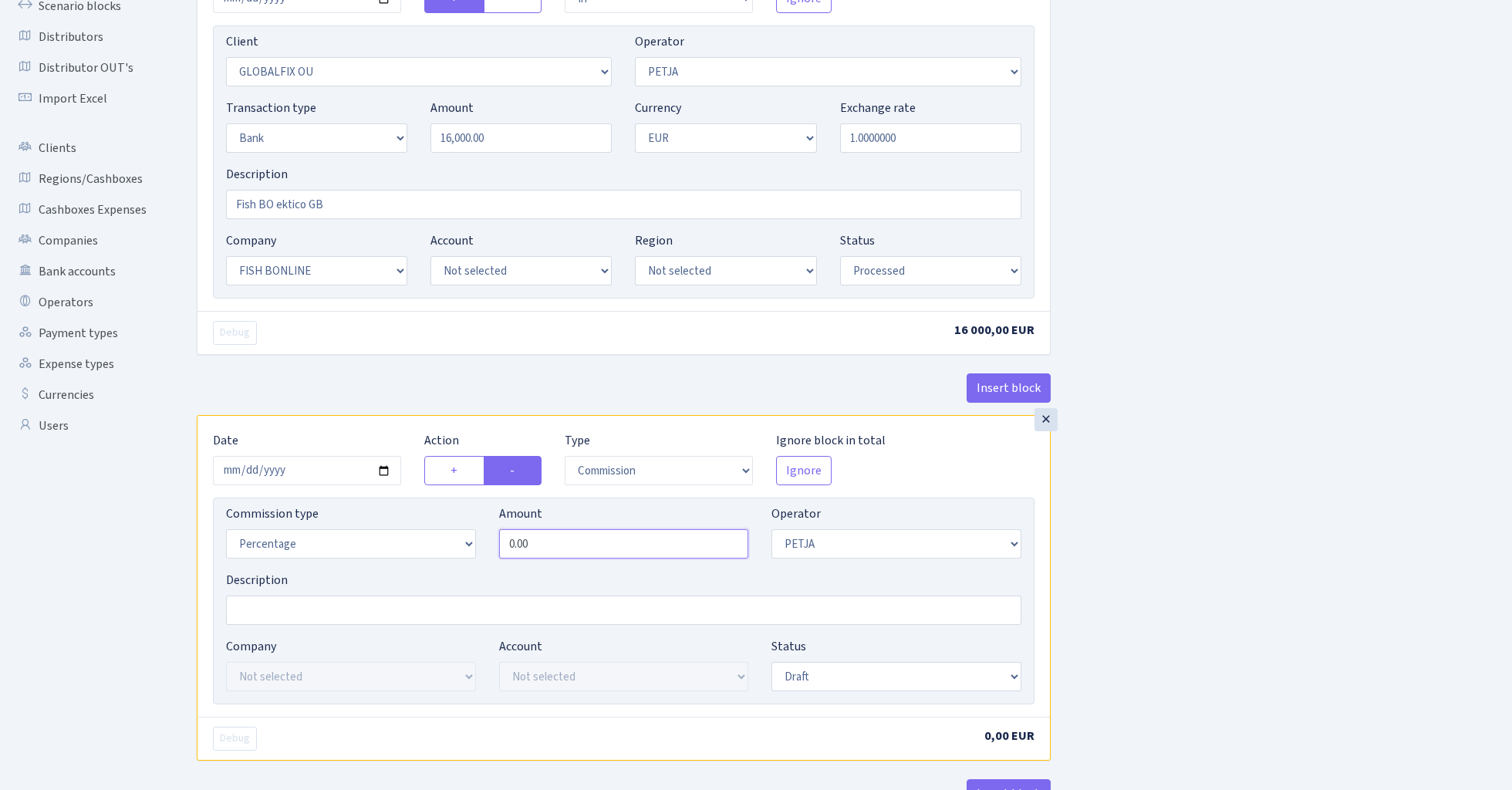
click at [633, 557] on input "0.00" at bounding box center [624, 544] width 249 height 30
click at [1222, 514] on div "Insert block × Date 2025-08-12 Action + - Type --- In Out Commission Field requ…" at bounding box center [843, 392] width 1315 height 983
click at [693, 550] on input "2.00" at bounding box center [624, 544] width 249 height 30
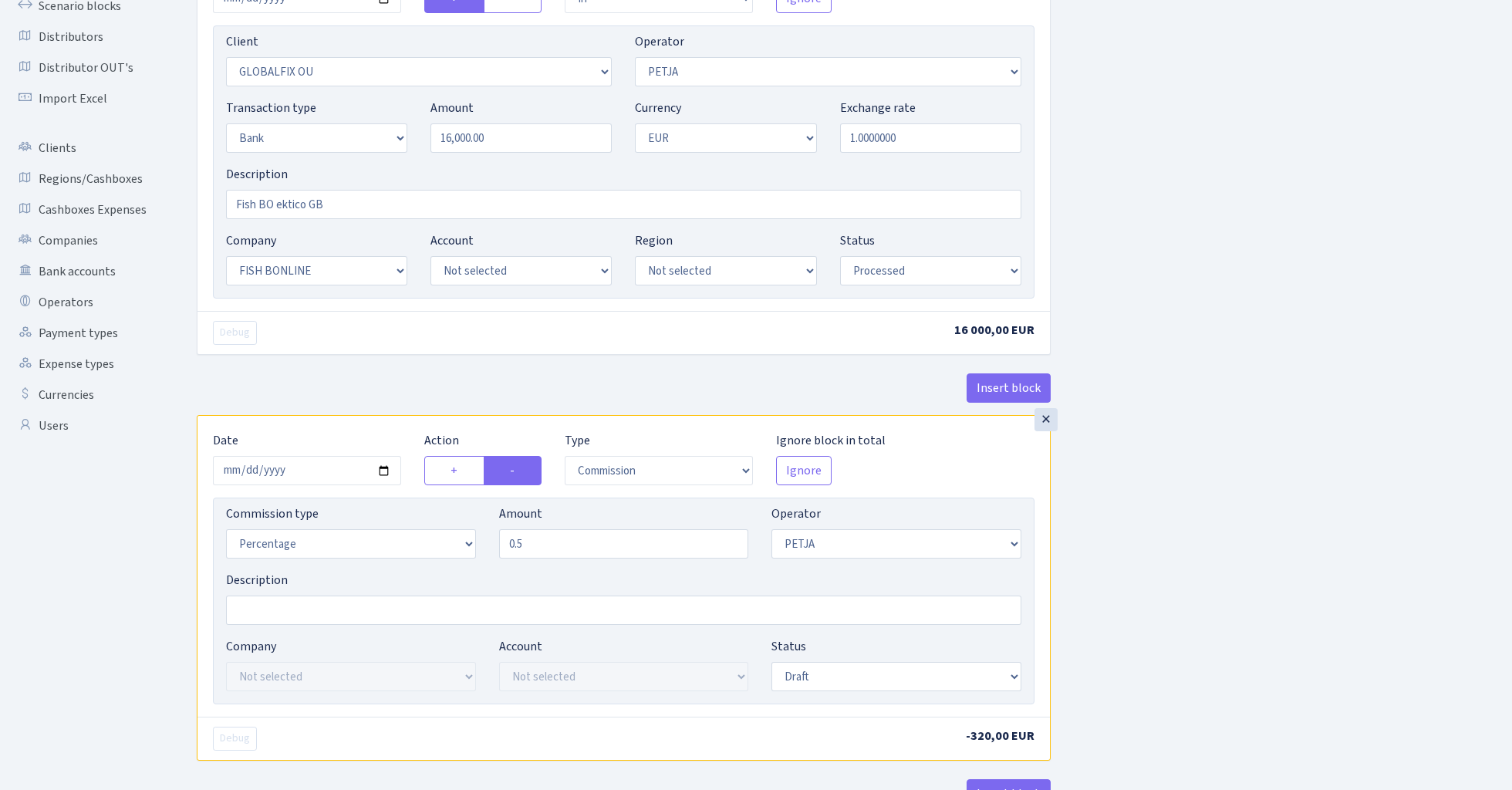
type input "0.50"
click at [1380, 510] on div "Insert block × Date 2025-08-12 Action + - Type --- In Out Commission Field requ…" at bounding box center [843, 396] width 1315 height 989
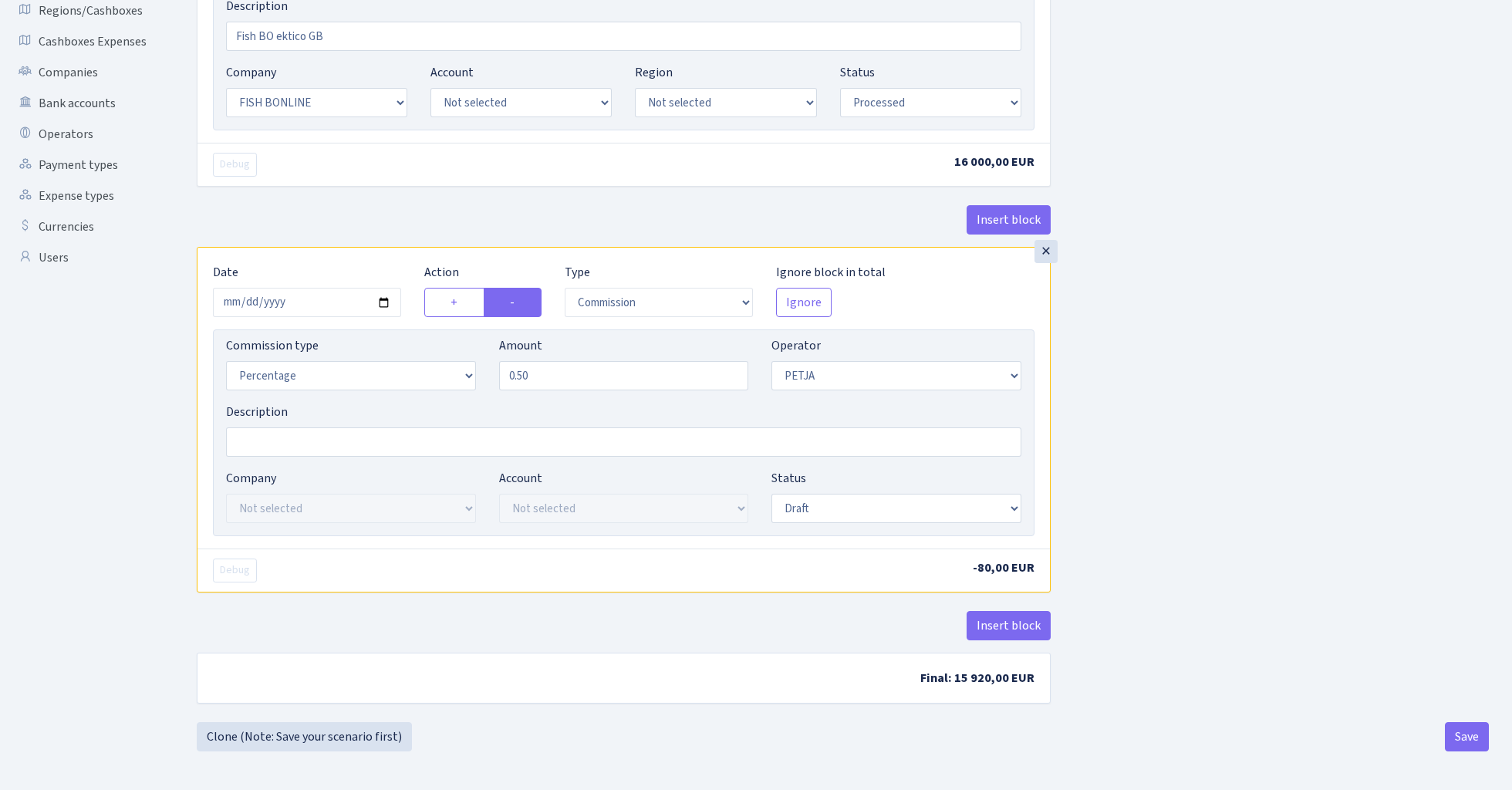
scroll to position [356, 0]
select select "processed"
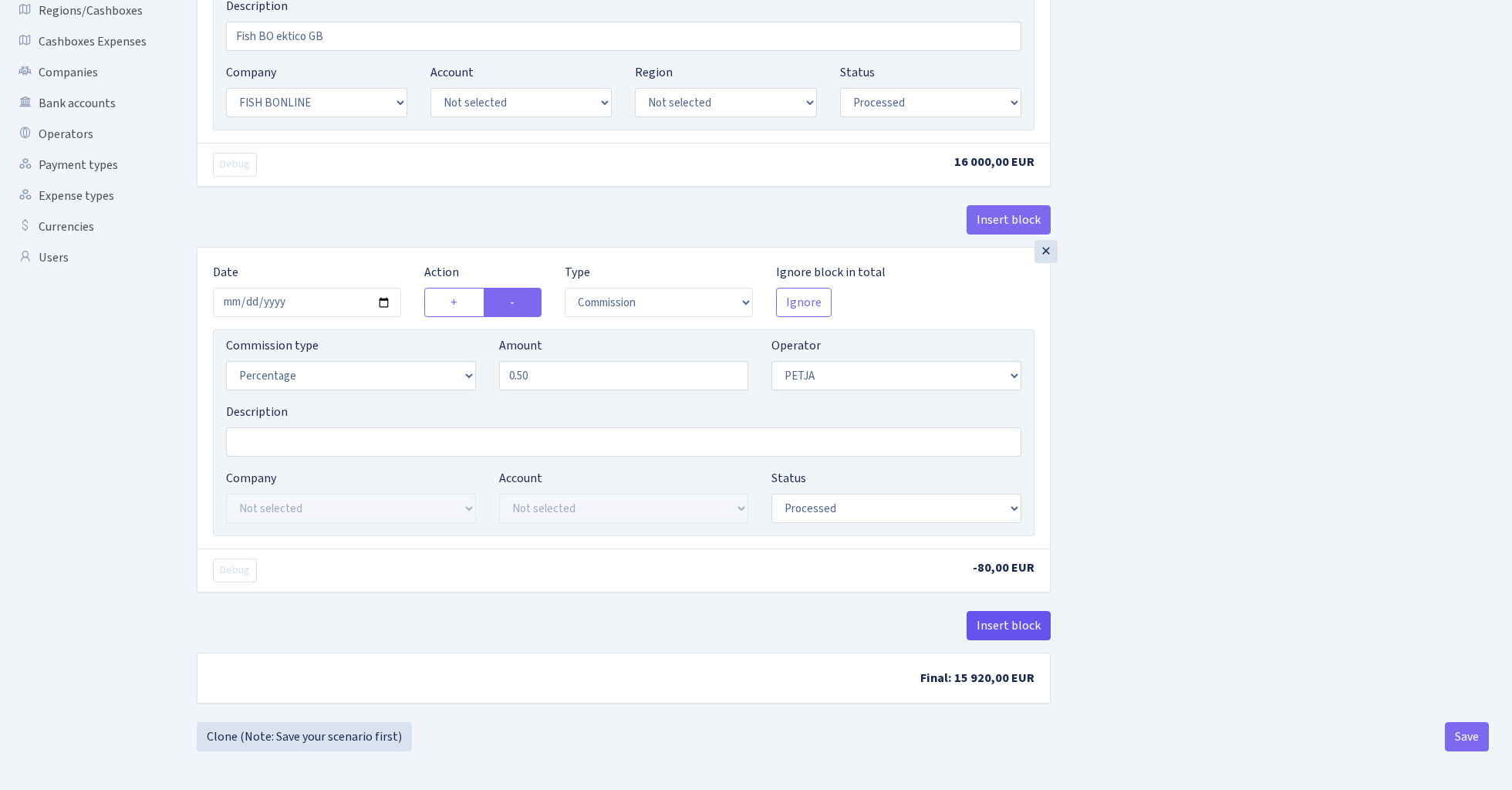
click at [1000, 619] on button "Insert block" at bounding box center [1009, 626] width 84 height 30
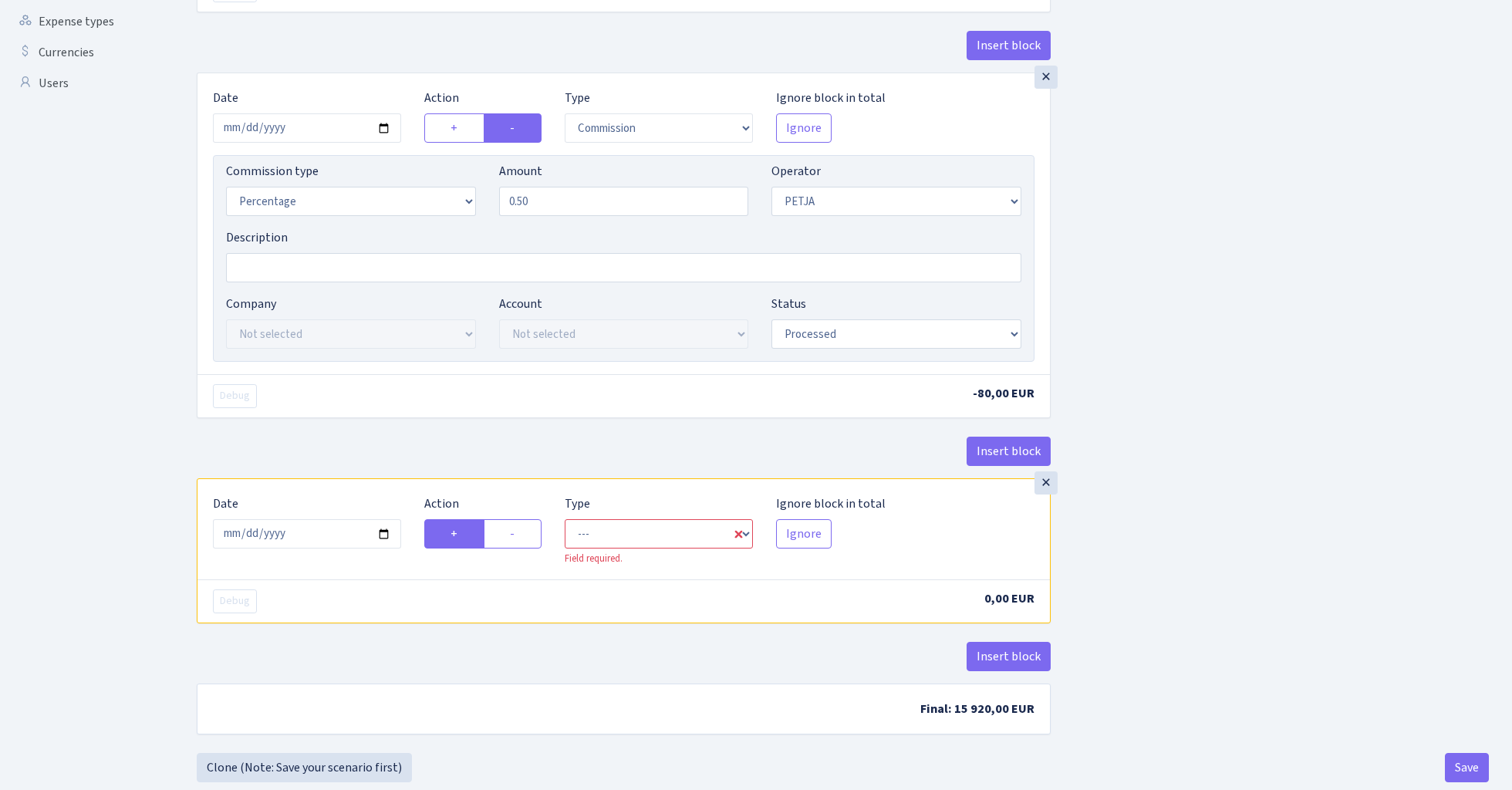
scroll to position [537, 0]
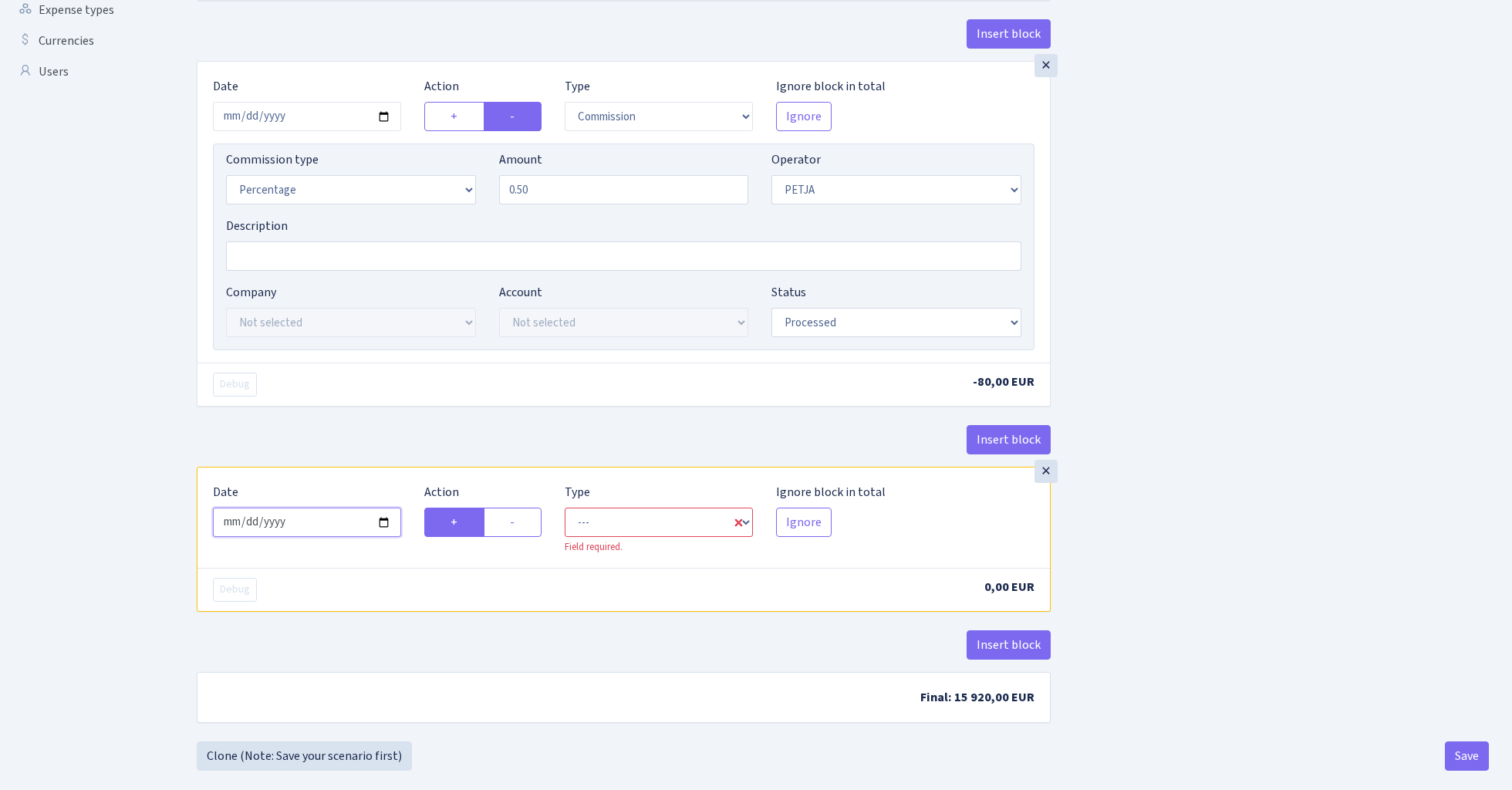
click at [309, 526] on input "2025-08-13" at bounding box center [307, 522] width 188 height 30
type input "2025-08-12"
click at [386, 467] on div "Insert block" at bounding box center [624, 446] width 854 height 41
click at [529, 531] on label "-" at bounding box center [512, 522] width 57 height 30
click at [520, 523] on input "-" at bounding box center [514, 518] width 10 height 10
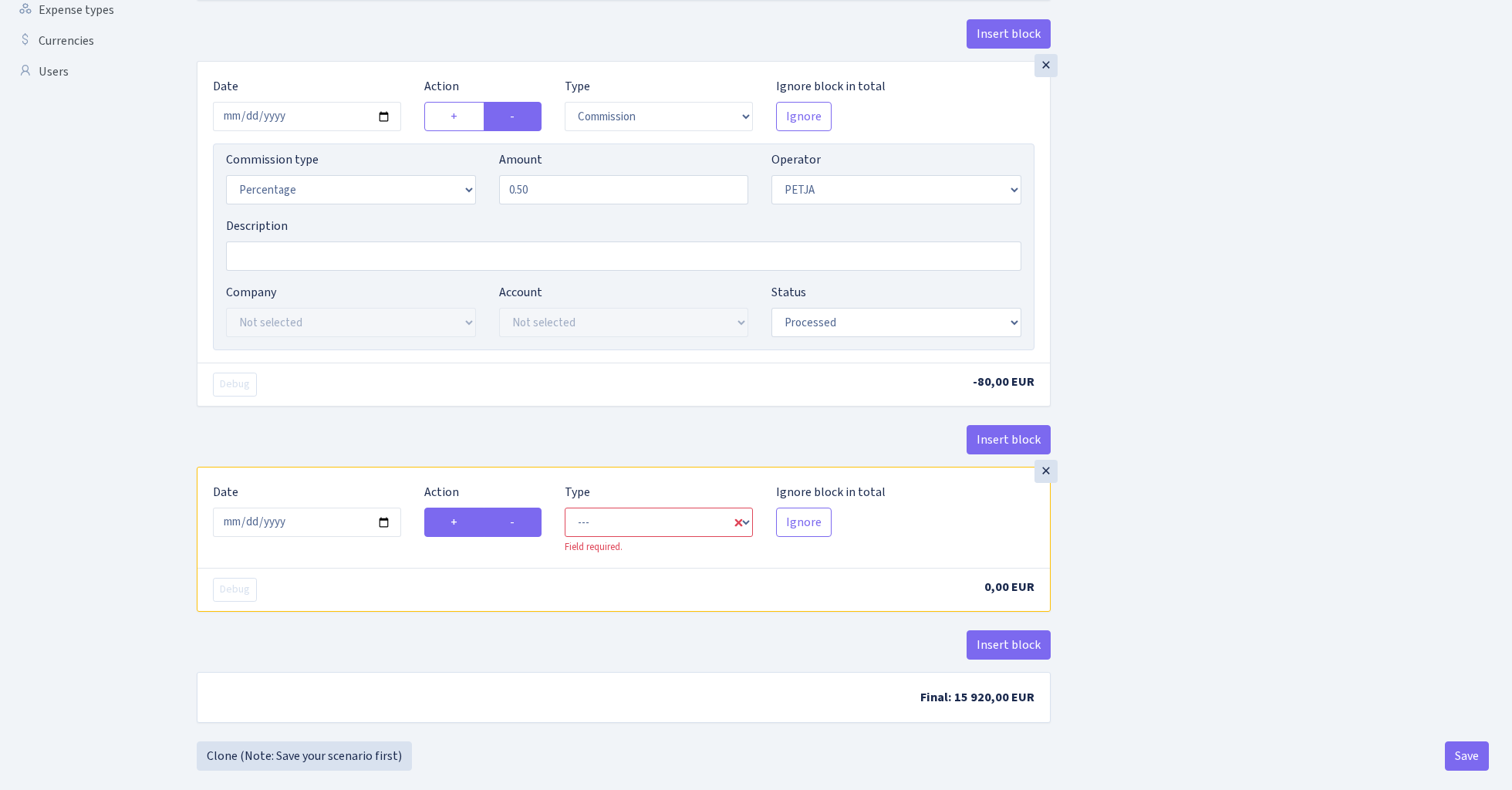
radio input "true"
radio input "false"
select select "commission"
select select "392"
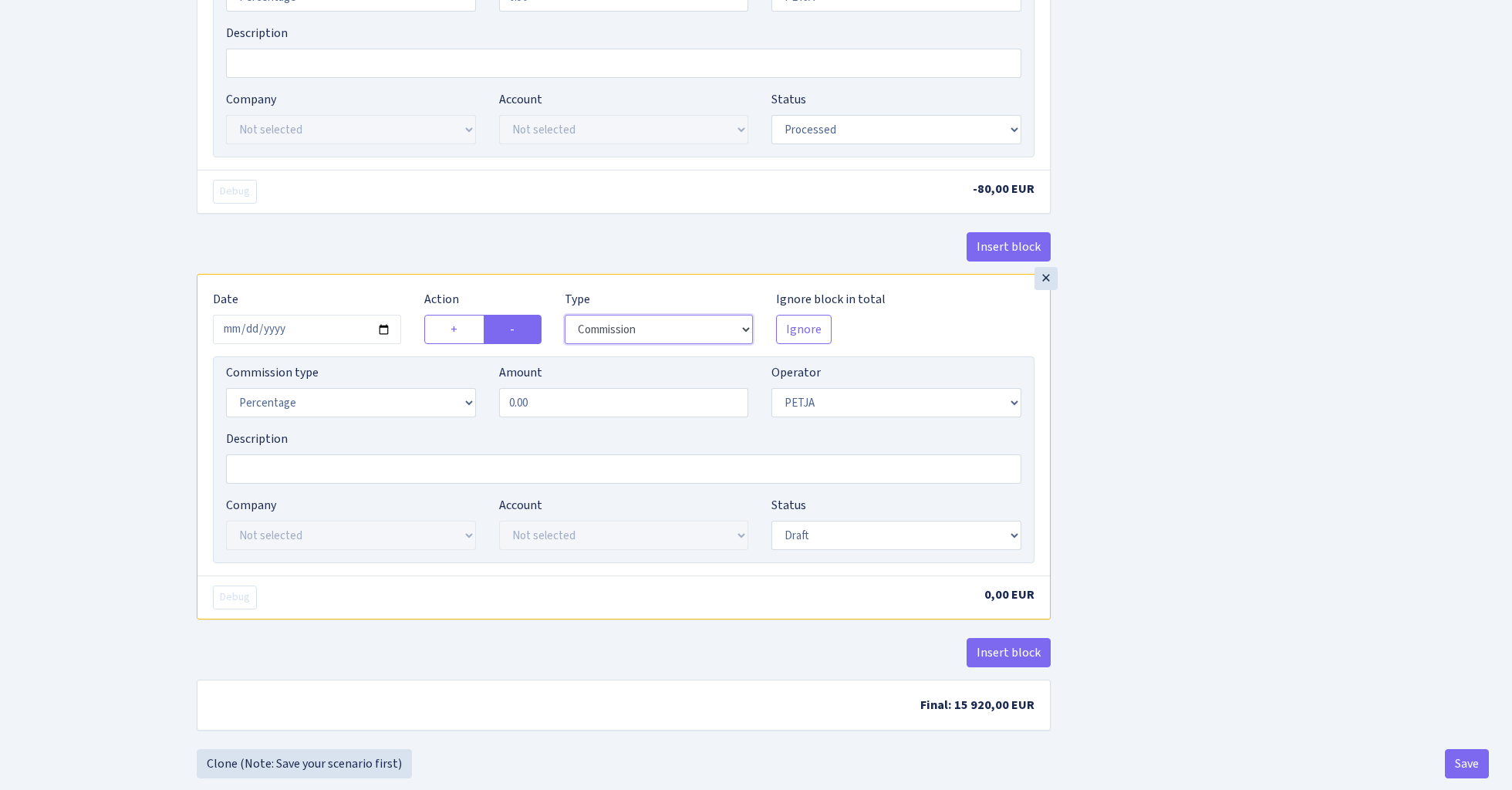
scroll to position [734, 0]
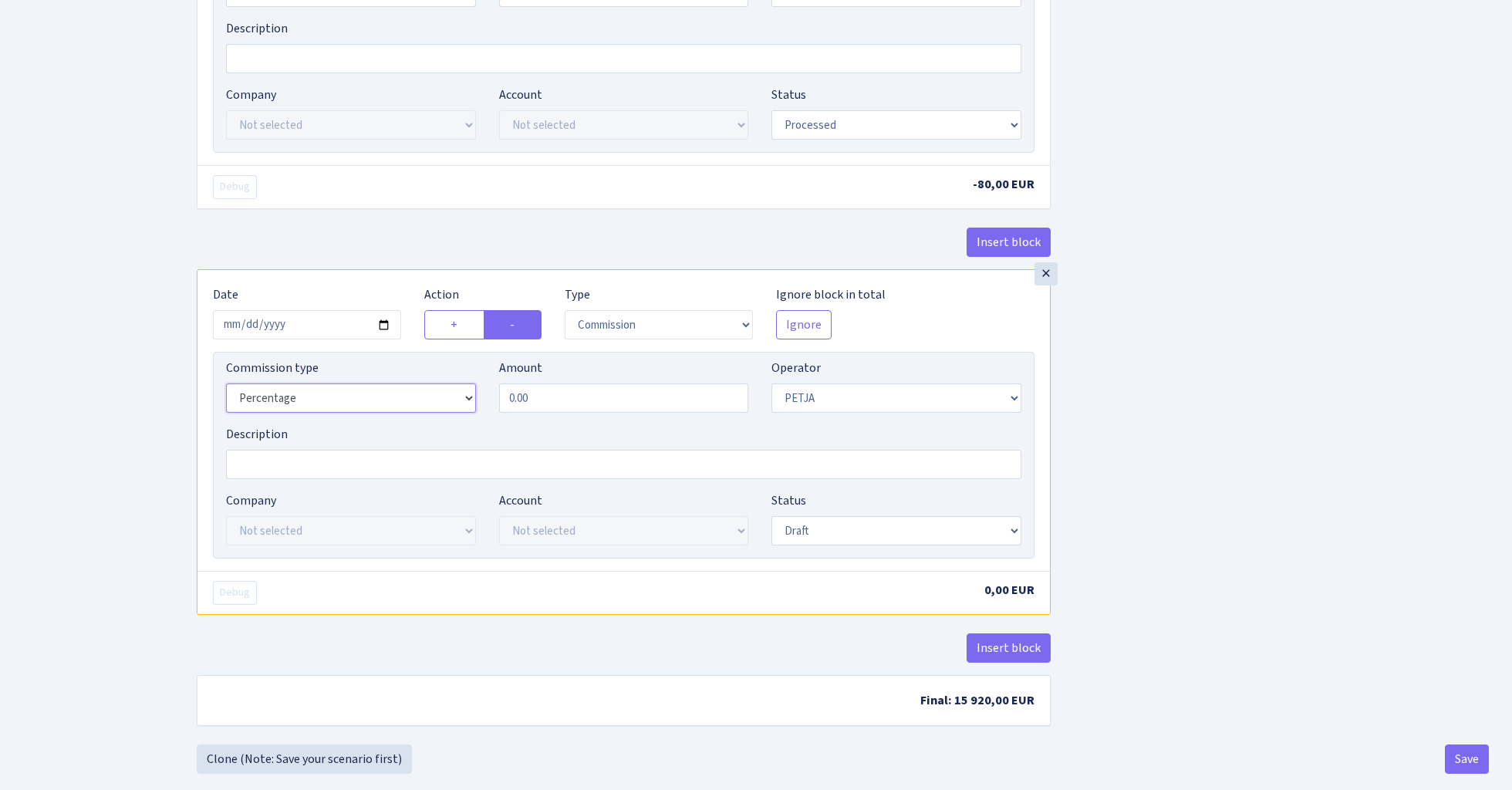
select select "fixed"
select select "1"
click at [571, 410] on input "0.00" at bounding box center [624, 398] width 249 height 30
type input "2.00"
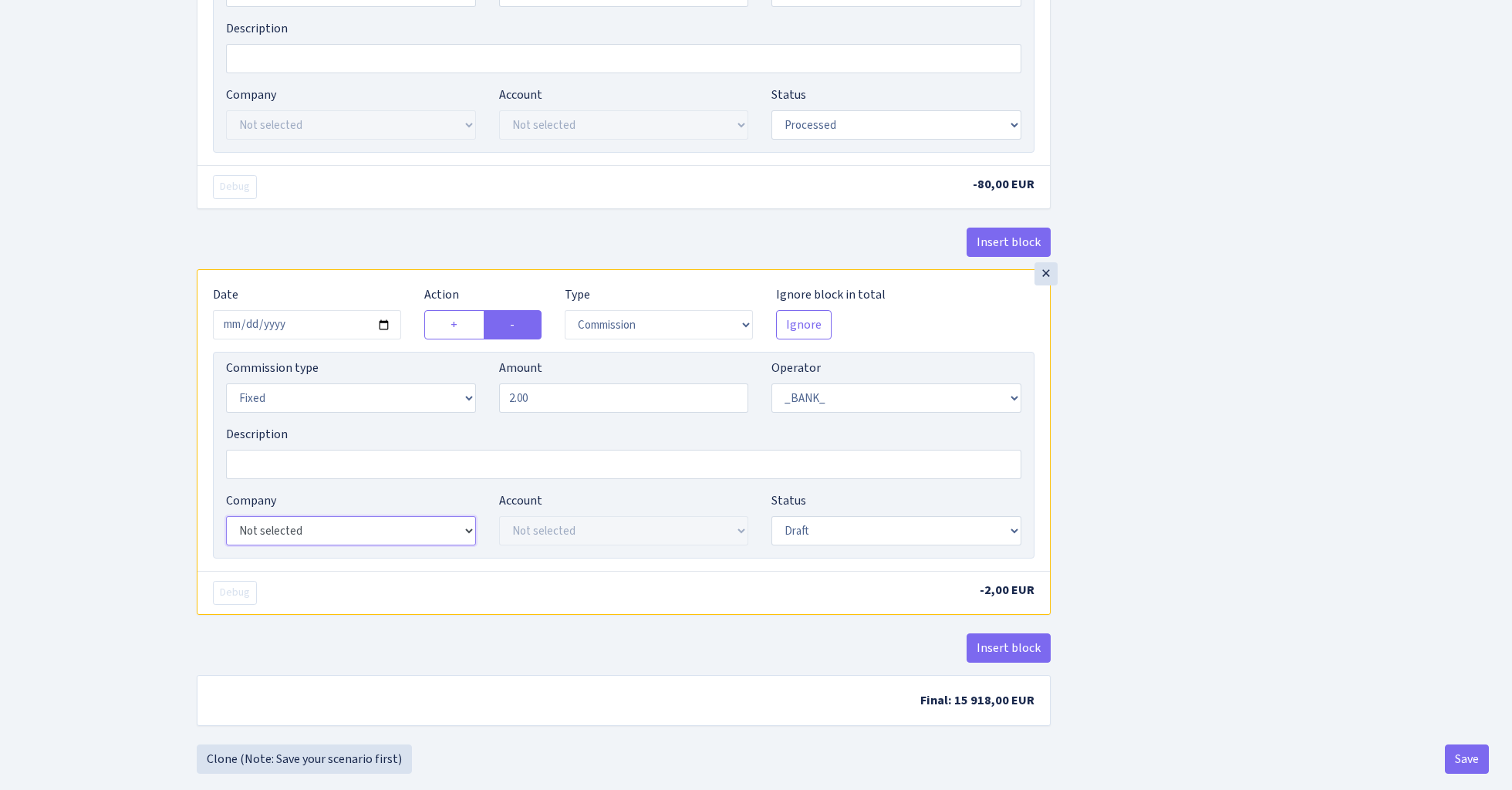
select select "22"
select select "63"
select select "processed"
click at [1157, 480] on div "Insert block × Date 2025-08-12 Action + - Type --- In Out Commission Field requ…" at bounding box center [843, 47] width 1315 height 1395
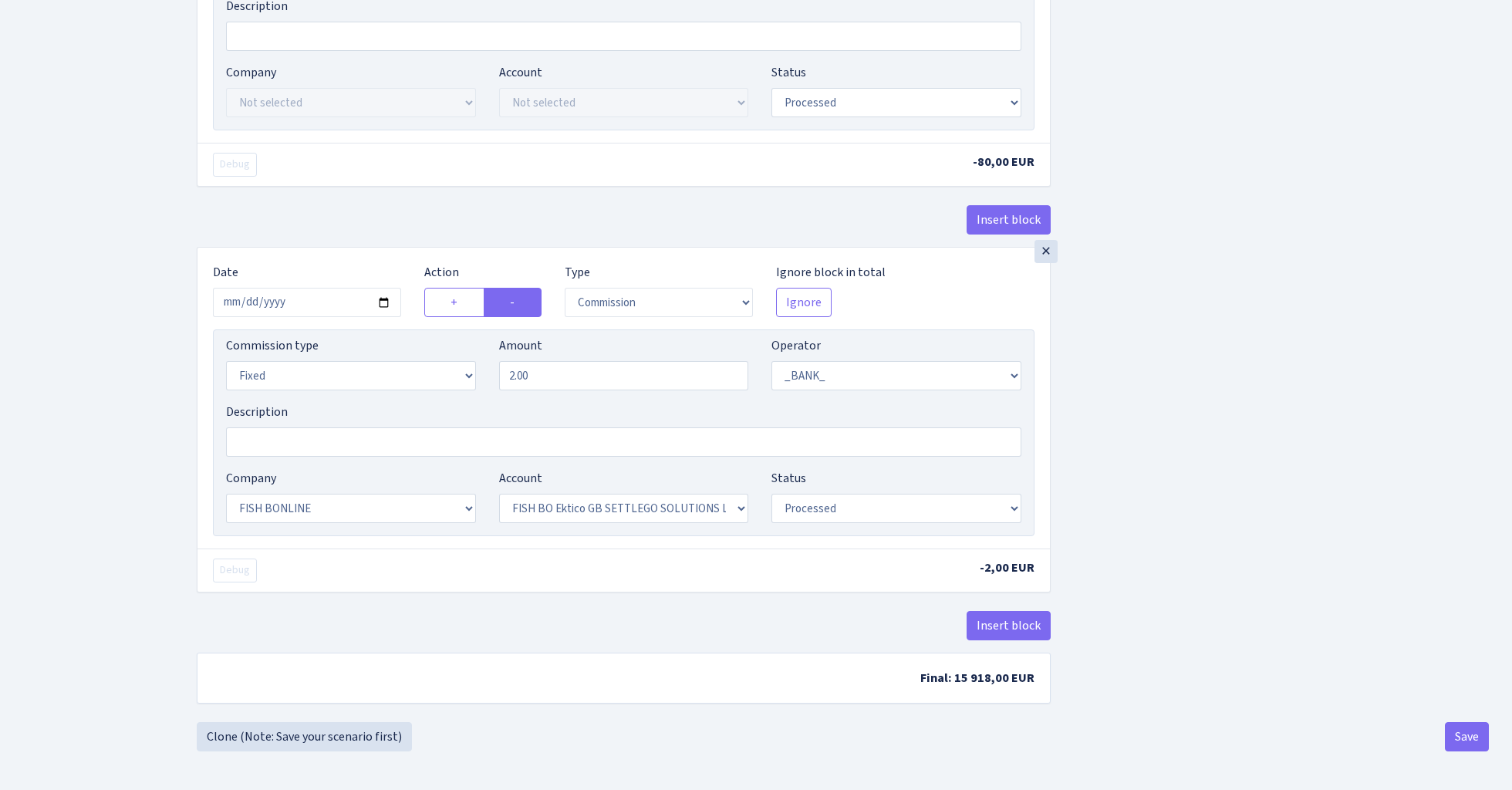
scroll to position [764, 0]
click at [1460, 737] on button "Save" at bounding box center [1466, 737] width 44 height 30
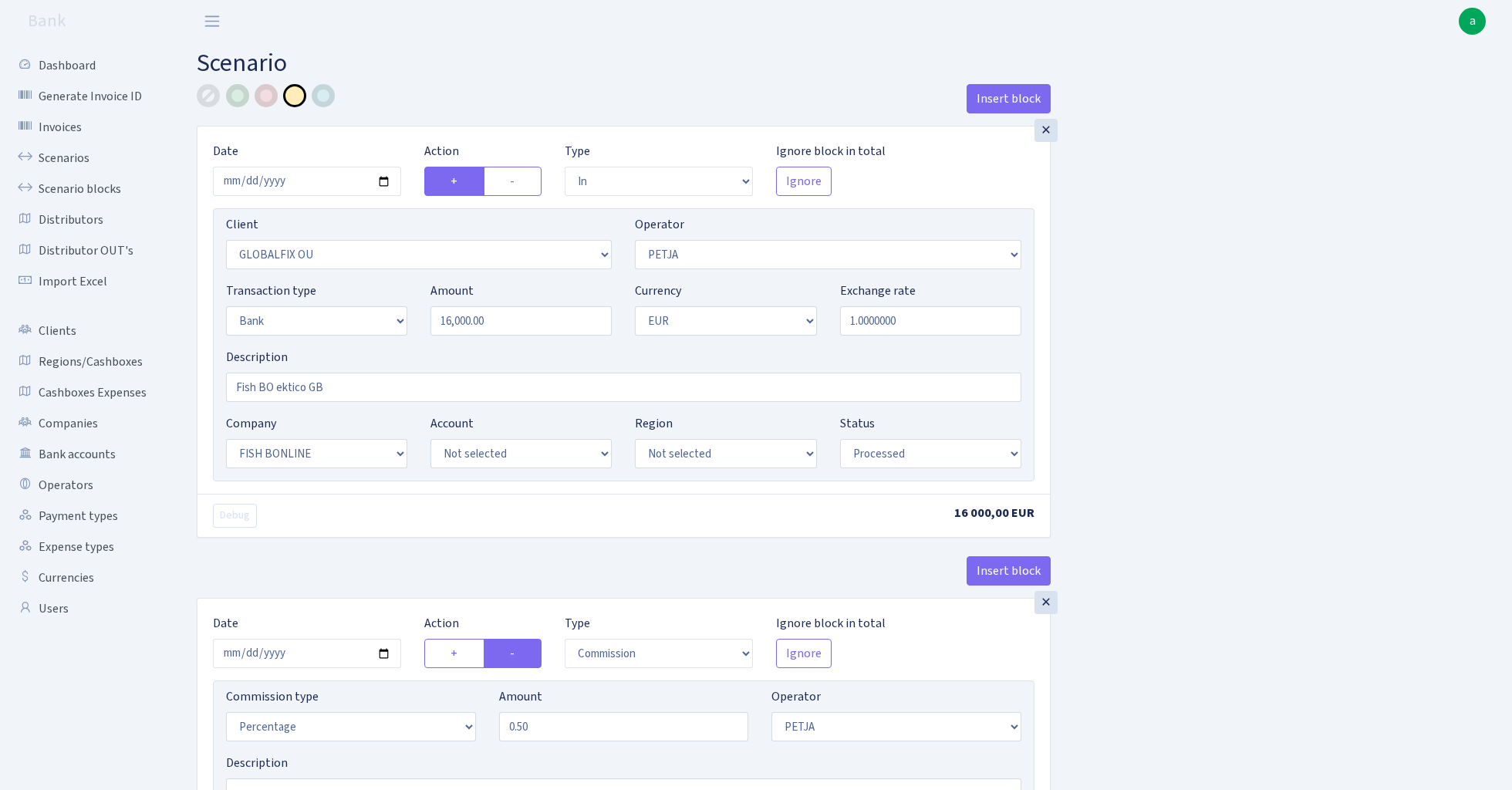
select select "in"
select select "3301"
select select "392"
select select "2"
select select "1"
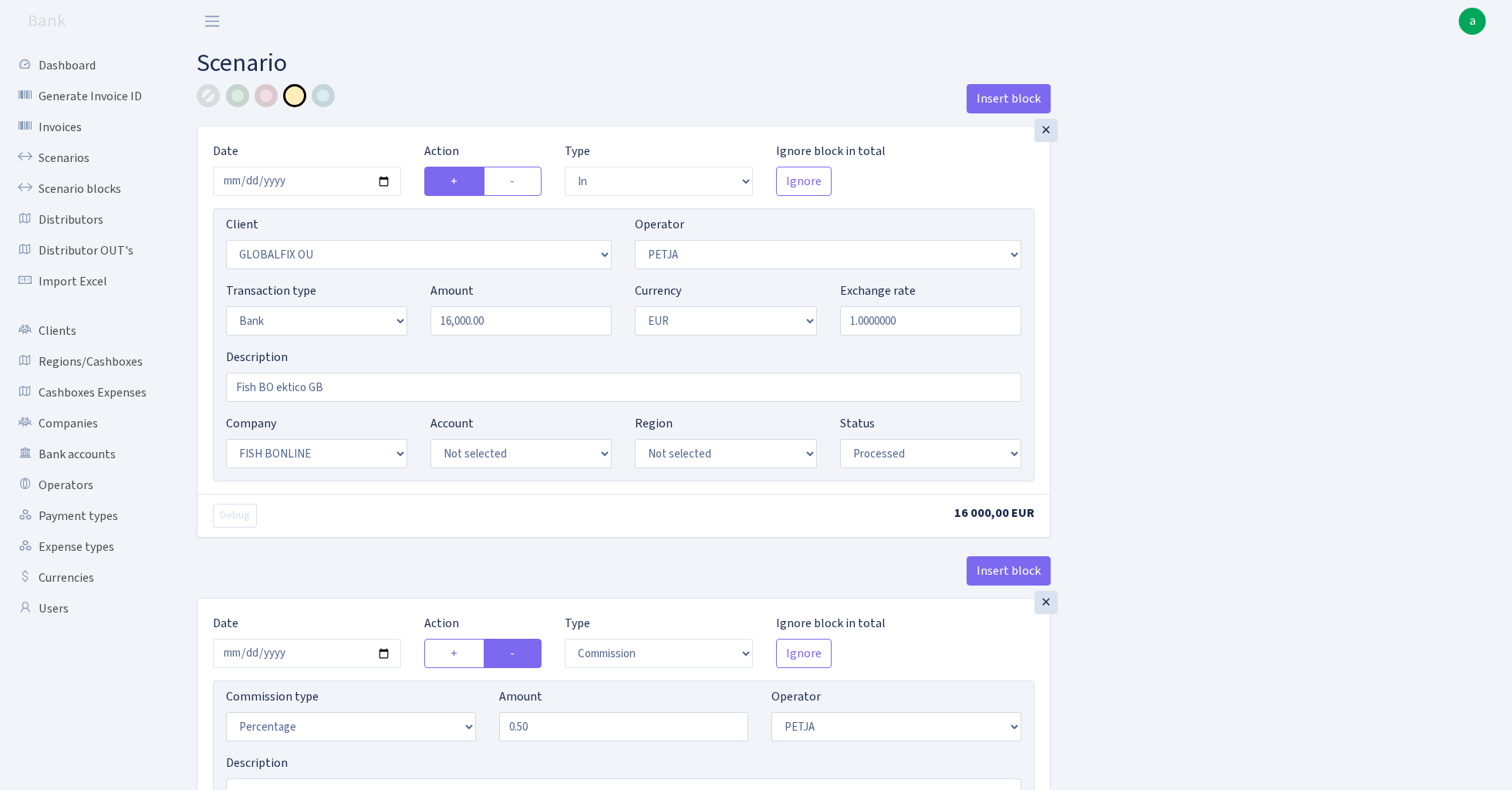
select select "22"
select select "processed"
select select "commission"
select select "392"
select select "processed"
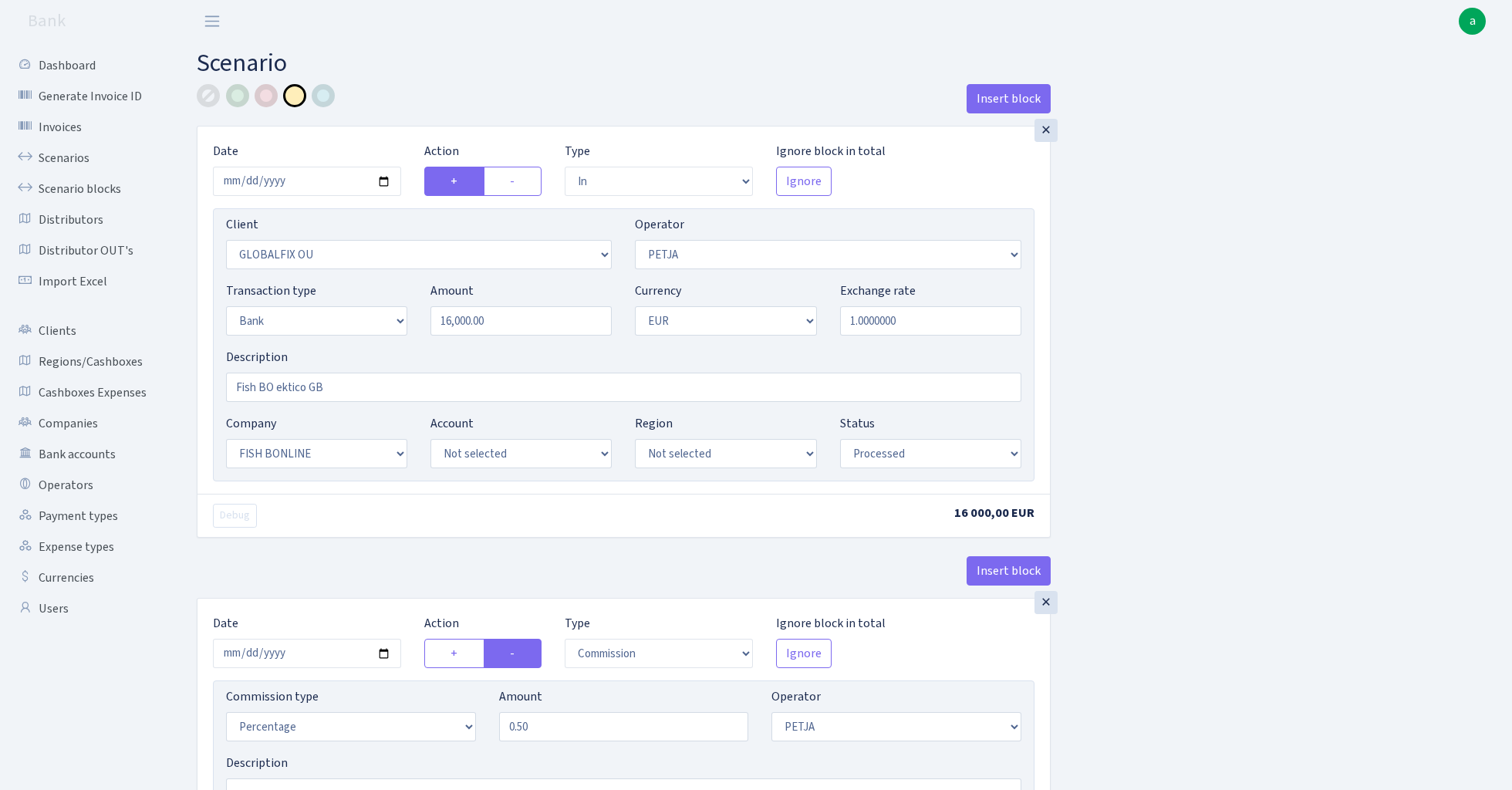
select select "commission"
select select "fixed"
select select "1"
select select "22"
select select "63"
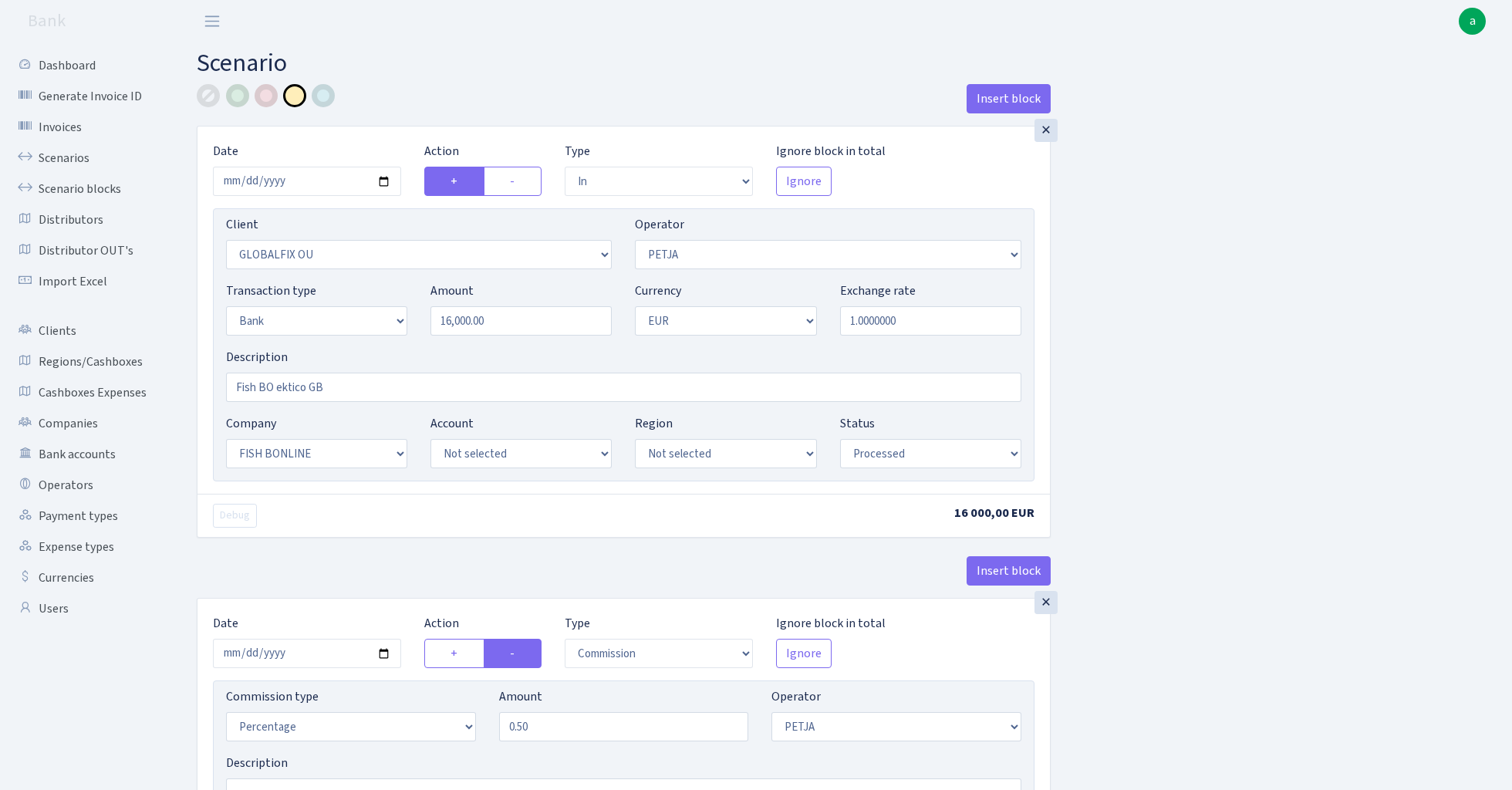
select select "processed"
select select "63"
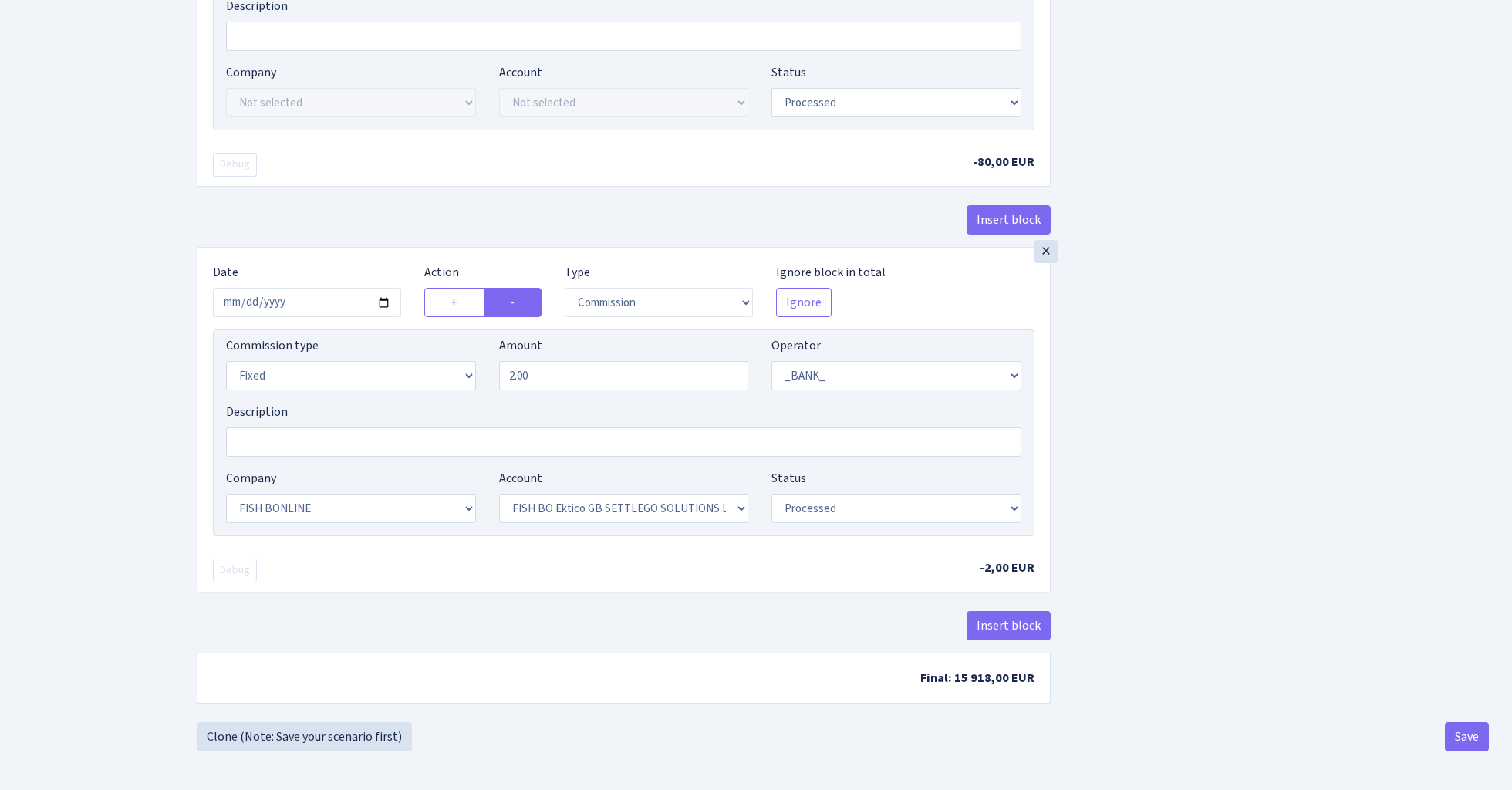
scroll to position [764, 0]
click at [1466, 736] on button "Save" at bounding box center [1466, 737] width 44 height 30
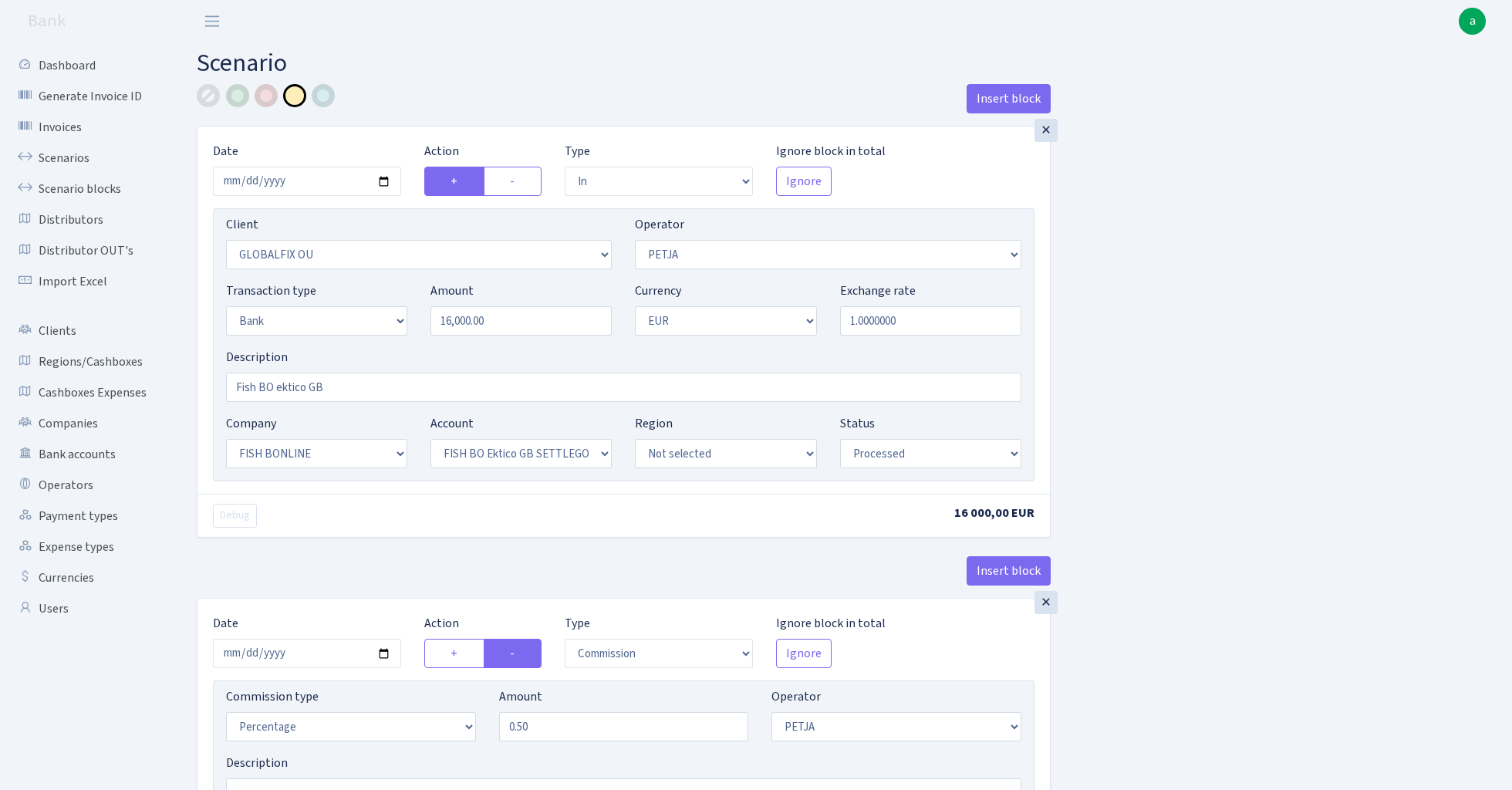
select select "in"
select select "3301"
select select "392"
select select "2"
select select "1"
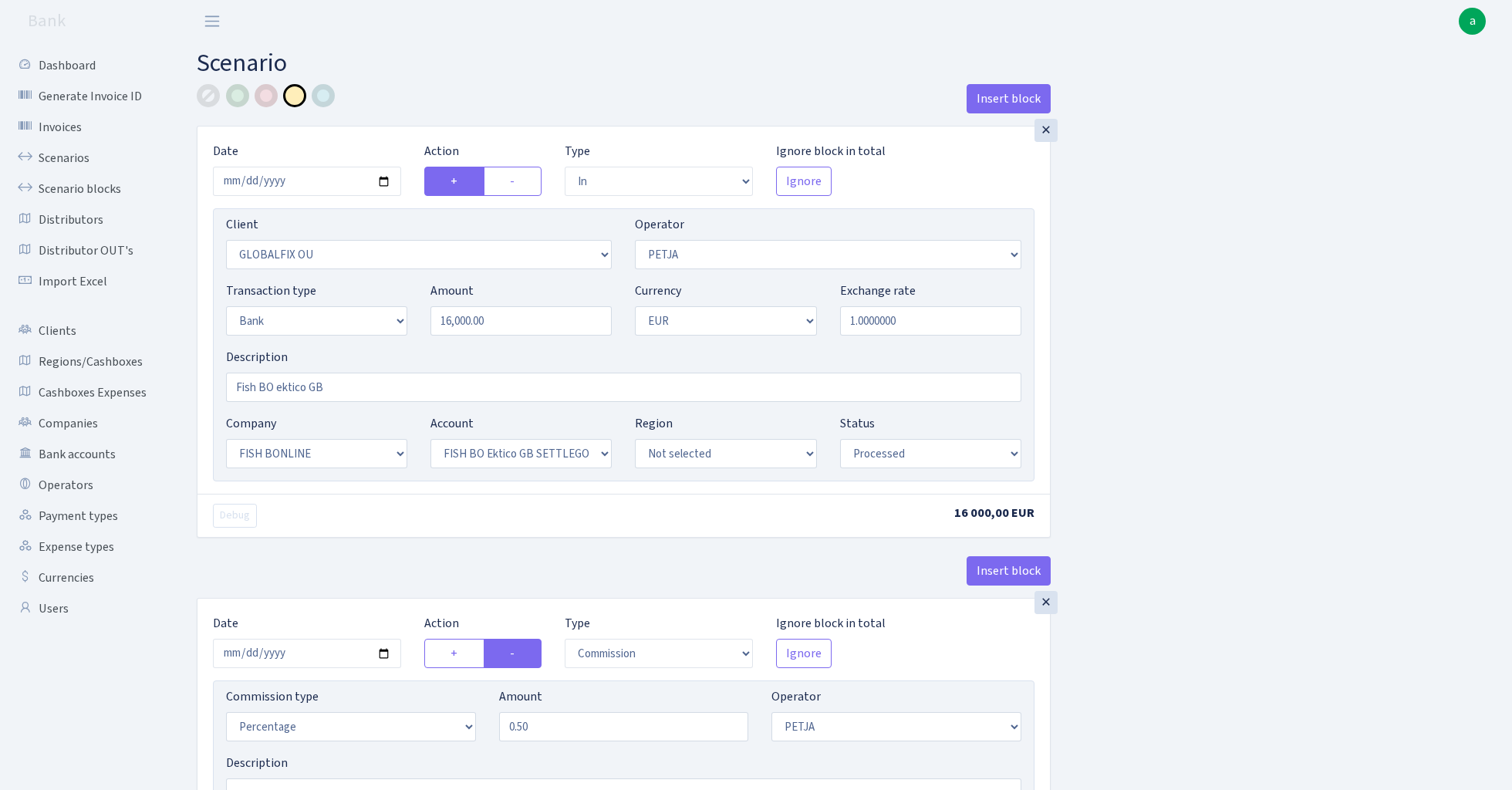
select select "22"
select select "63"
select select "processed"
select select "commission"
select select "392"
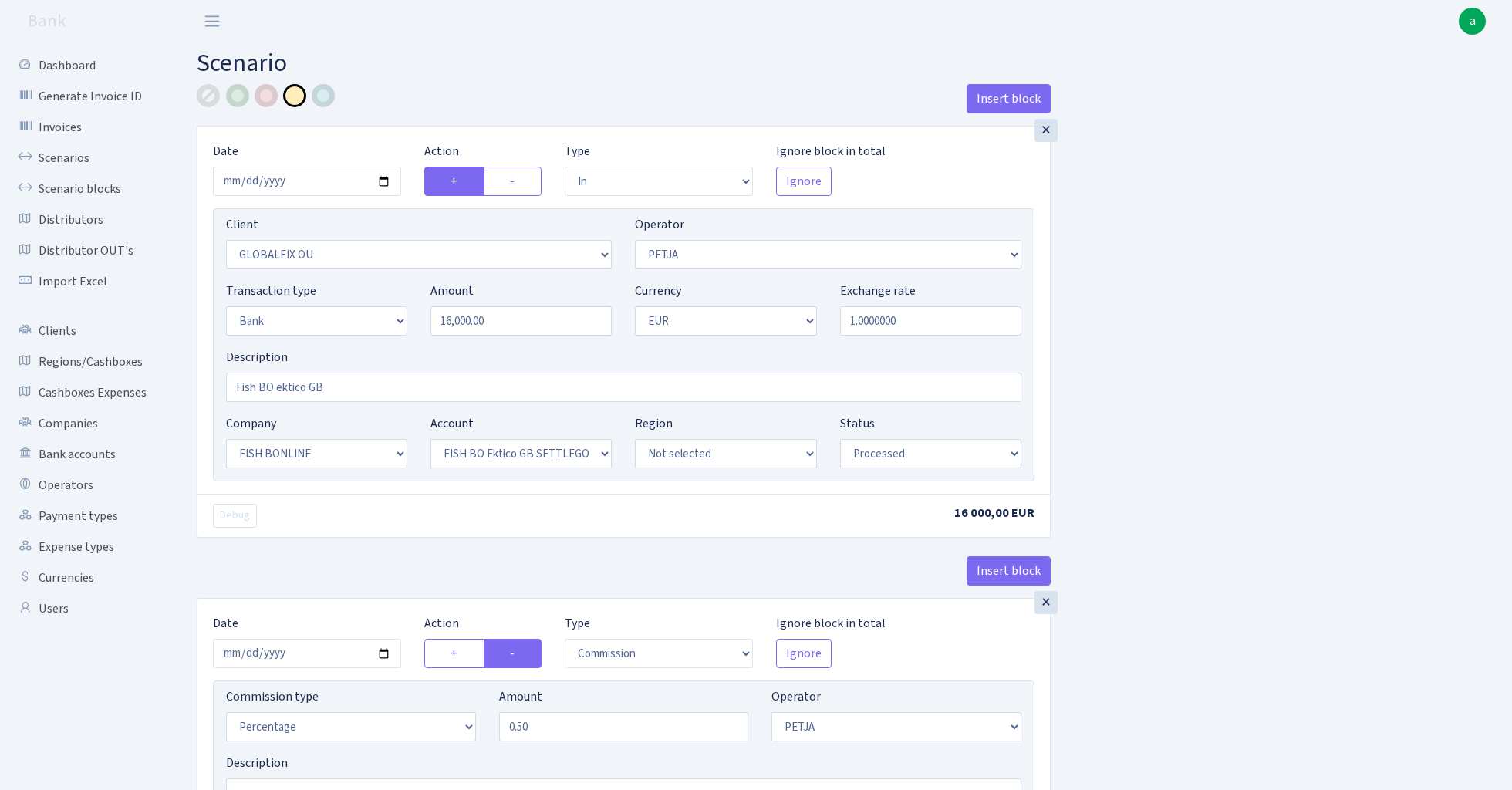
select select "processed"
select select "commission"
select select "fixed"
select select "1"
select select "22"
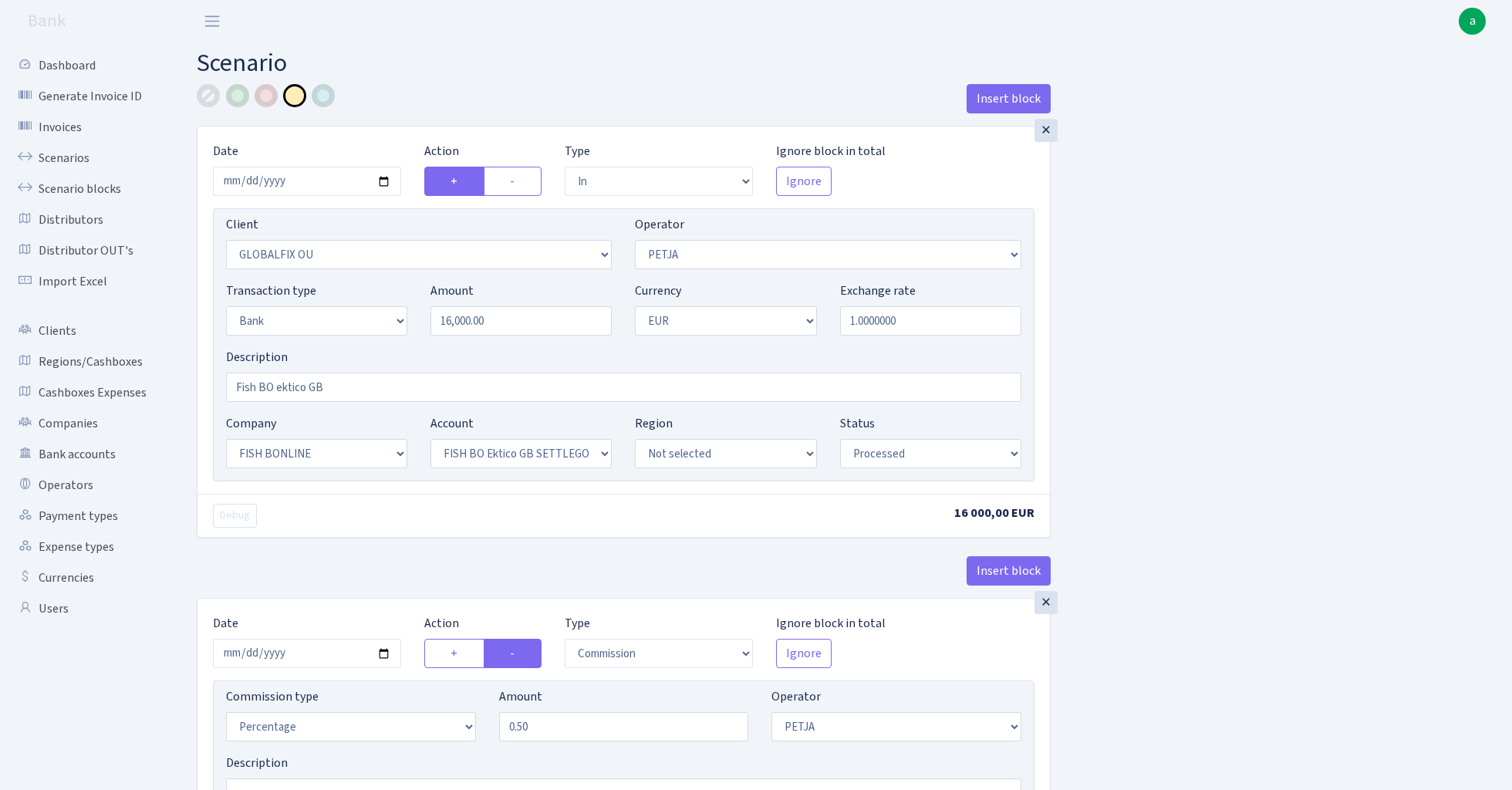
select select "63"
select select "processed"
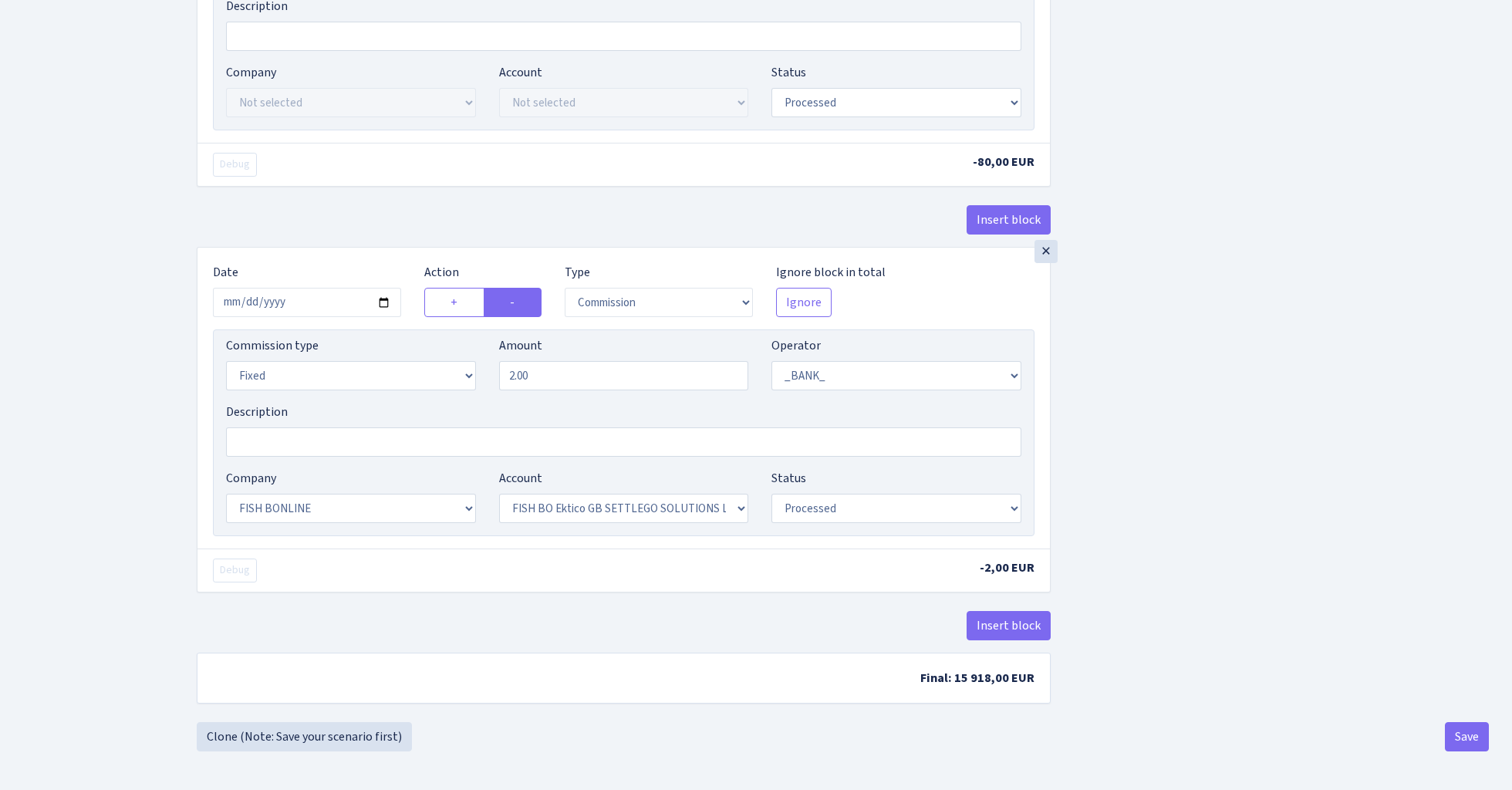
scroll to position [764, 0]
click at [337, 731] on link "Clone (Note: Save your scenario first)" at bounding box center [304, 737] width 215 height 30
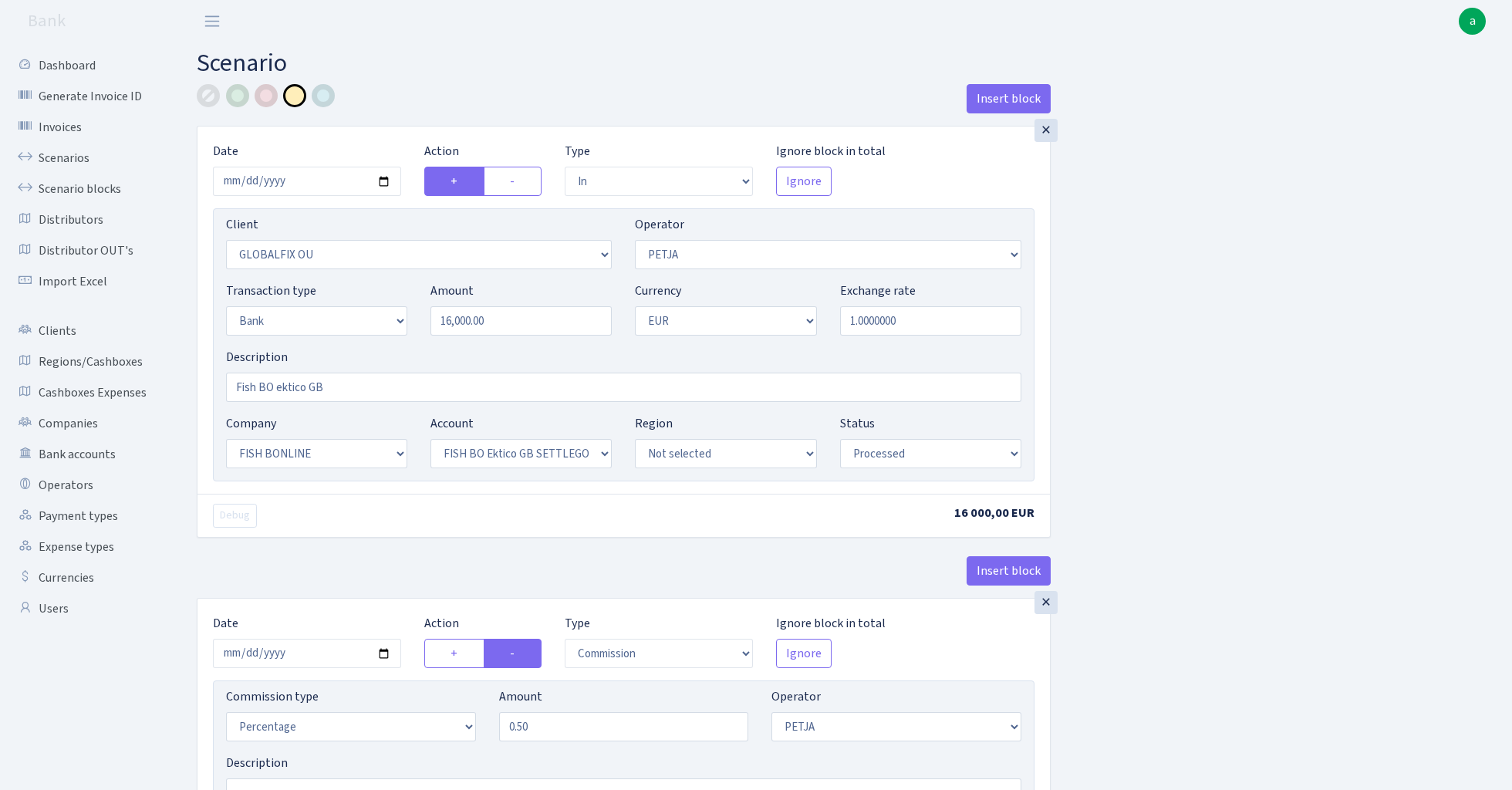
select select "in"
select select "3301"
select select "392"
select select "2"
select select "1"
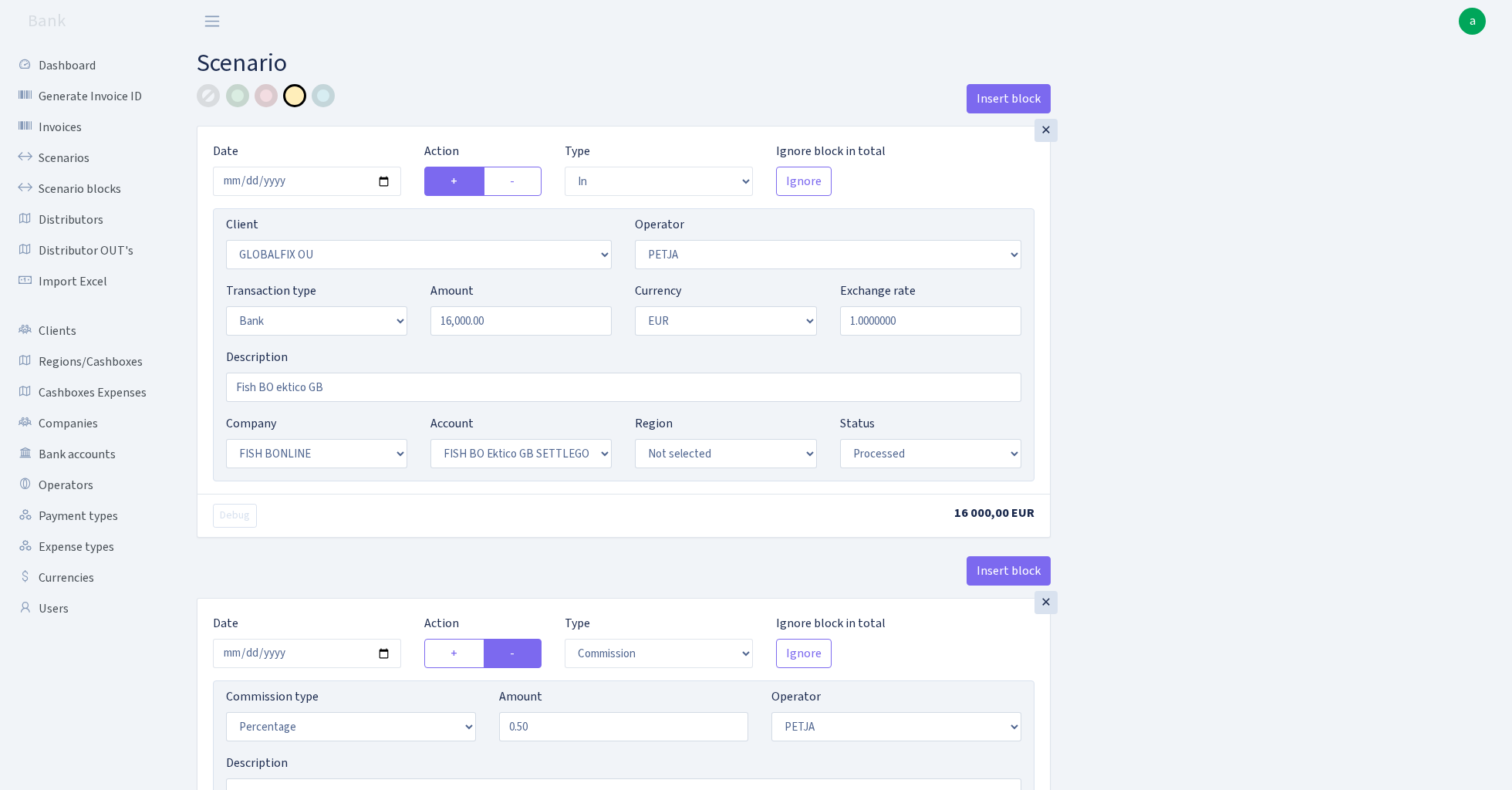
select select "22"
select select "63"
select select "processed"
select select "commission"
select select "392"
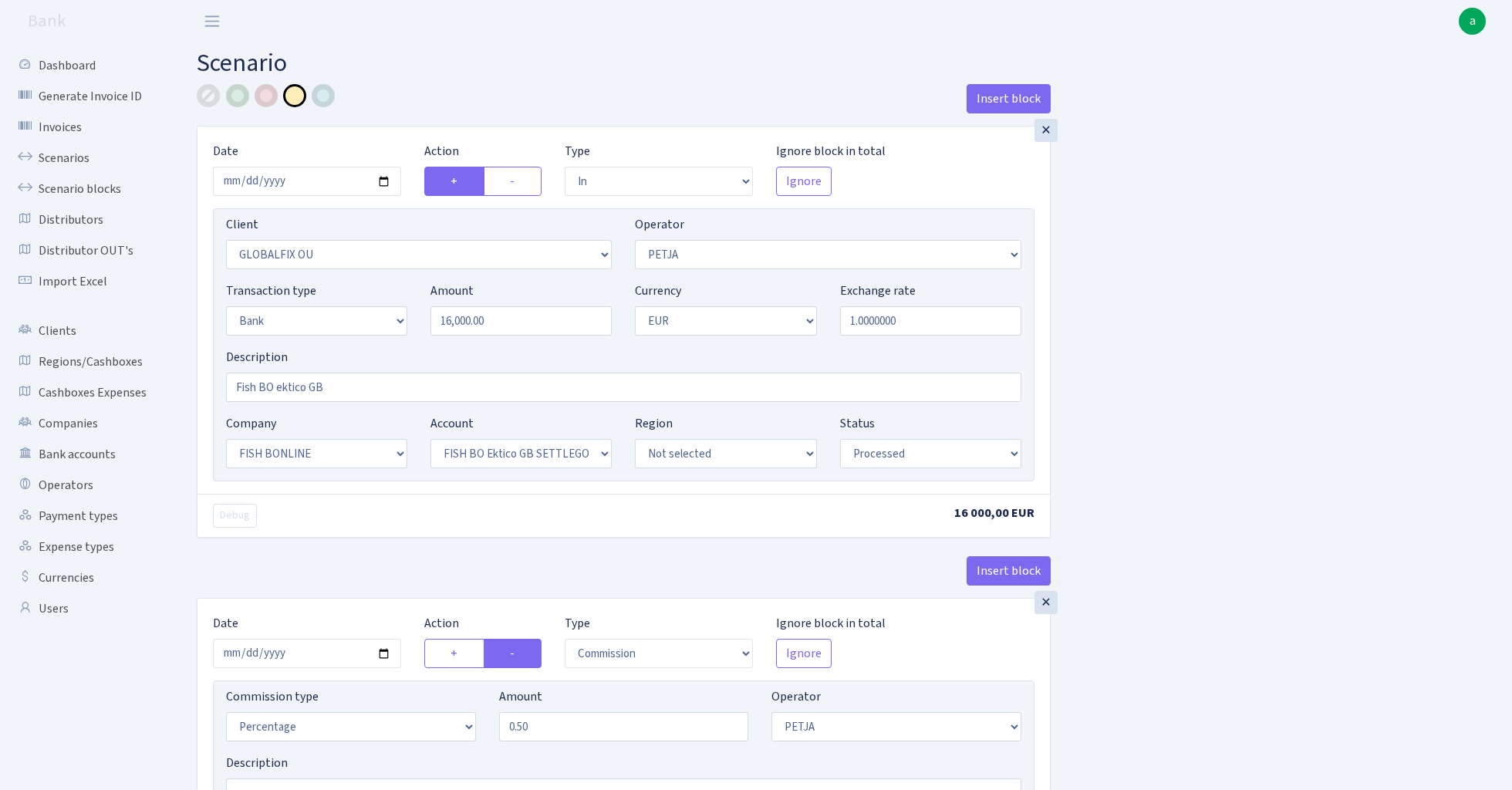
select select "processed"
select select "commission"
select select "fixed"
select select "1"
select select "22"
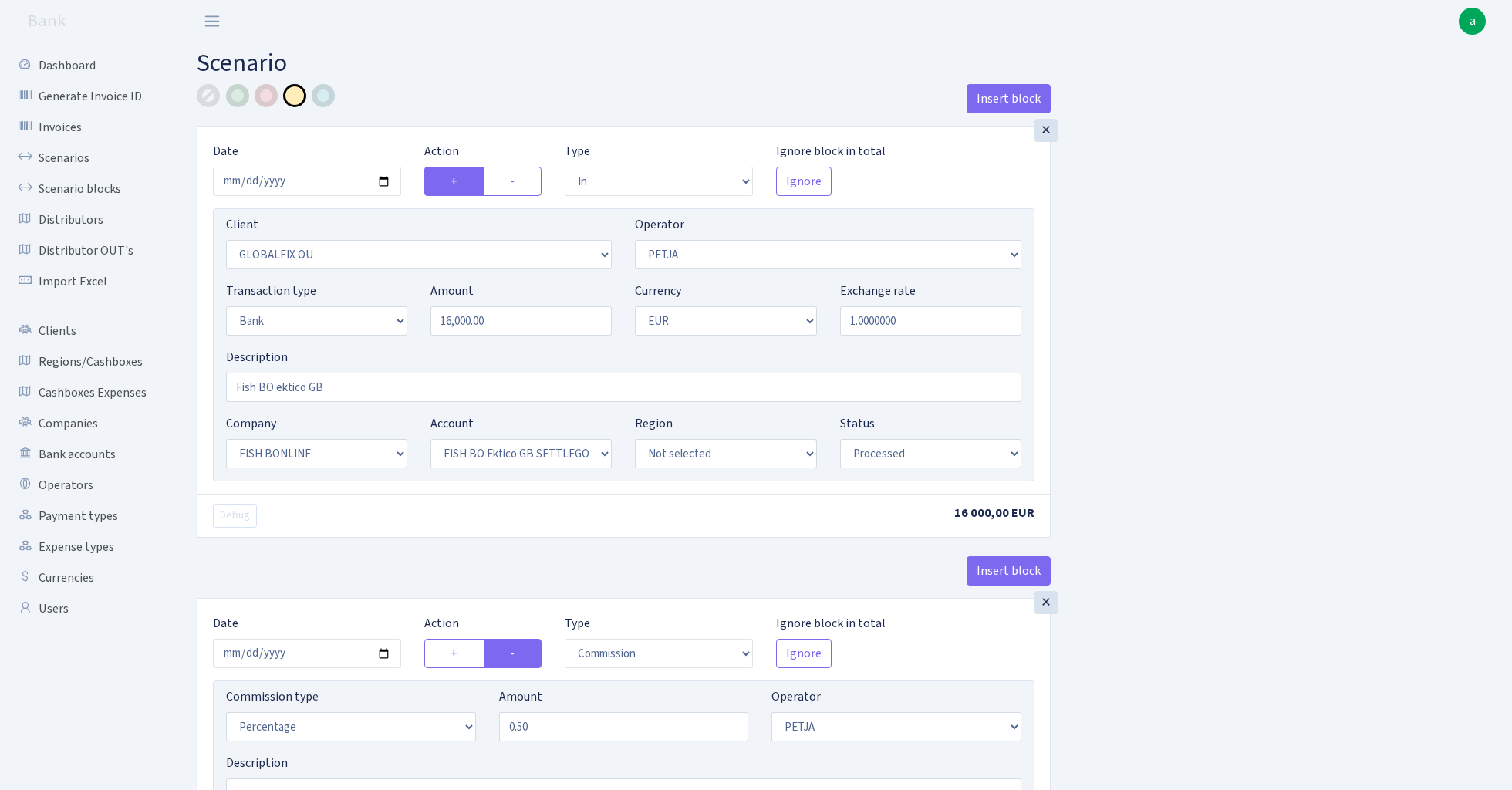
select select "63"
select select "processed"
click at [508, 321] on input "16000.00" at bounding box center [521, 320] width 181 height 30
paste input "3192"
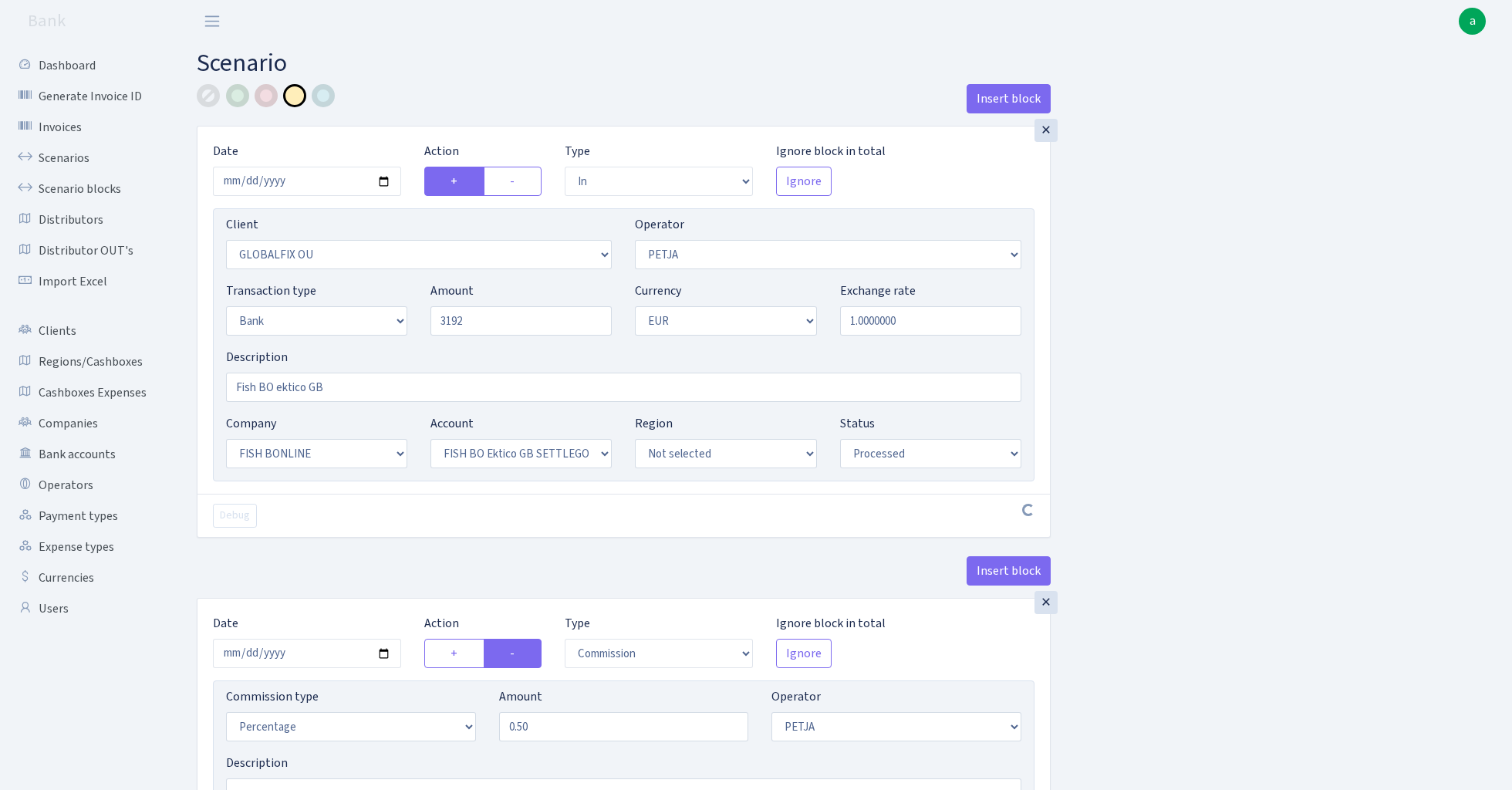
type input "3,192.00"
click at [1242, 337] on div "Insert block × Date 2025-08-12 Action + - Type --- In Out Commission Field requ…" at bounding box center [843, 778] width 1315 height 1389
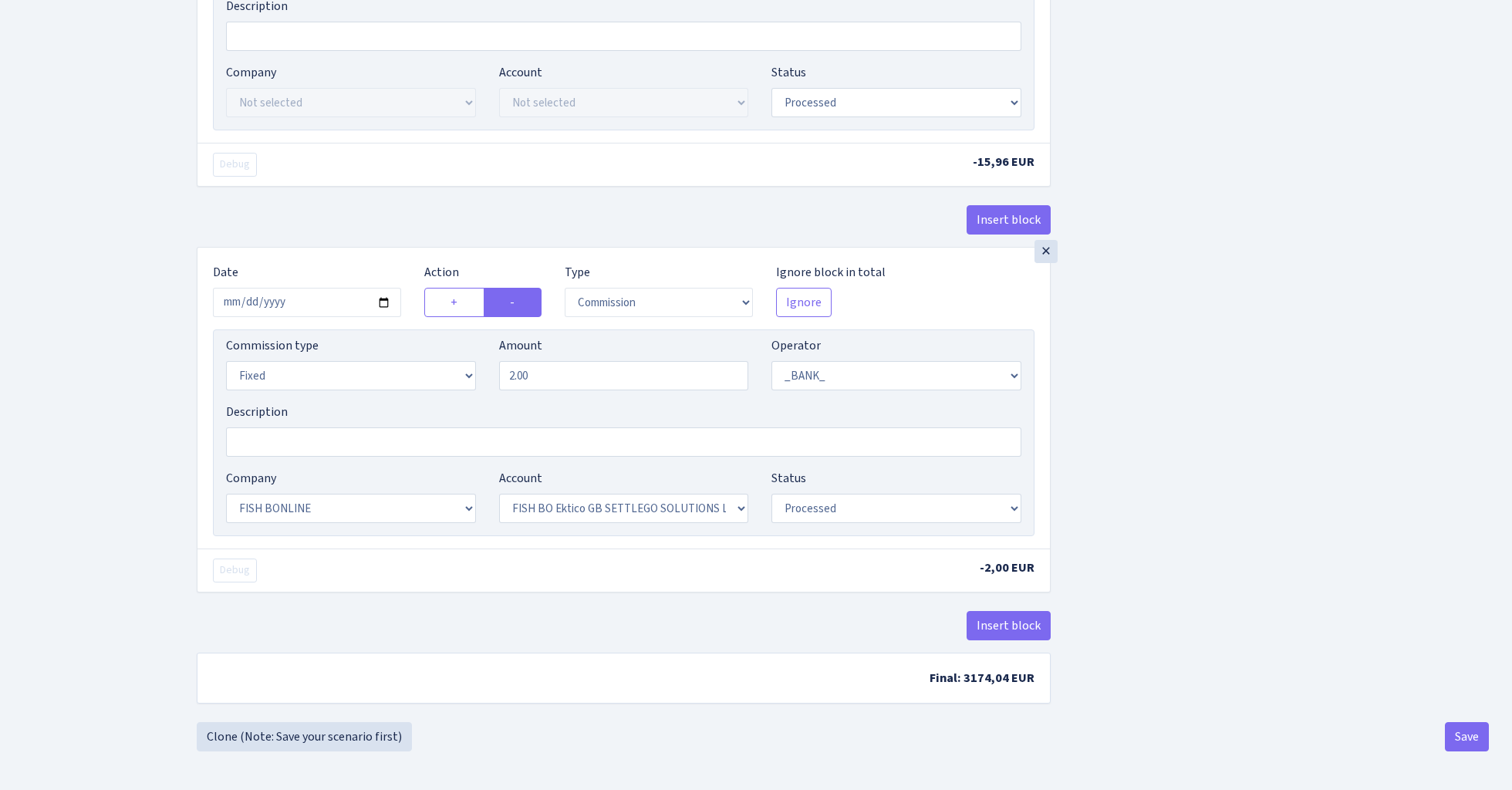
scroll to position [764, 0]
click at [1463, 742] on button "Save" at bounding box center [1466, 737] width 44 height 30
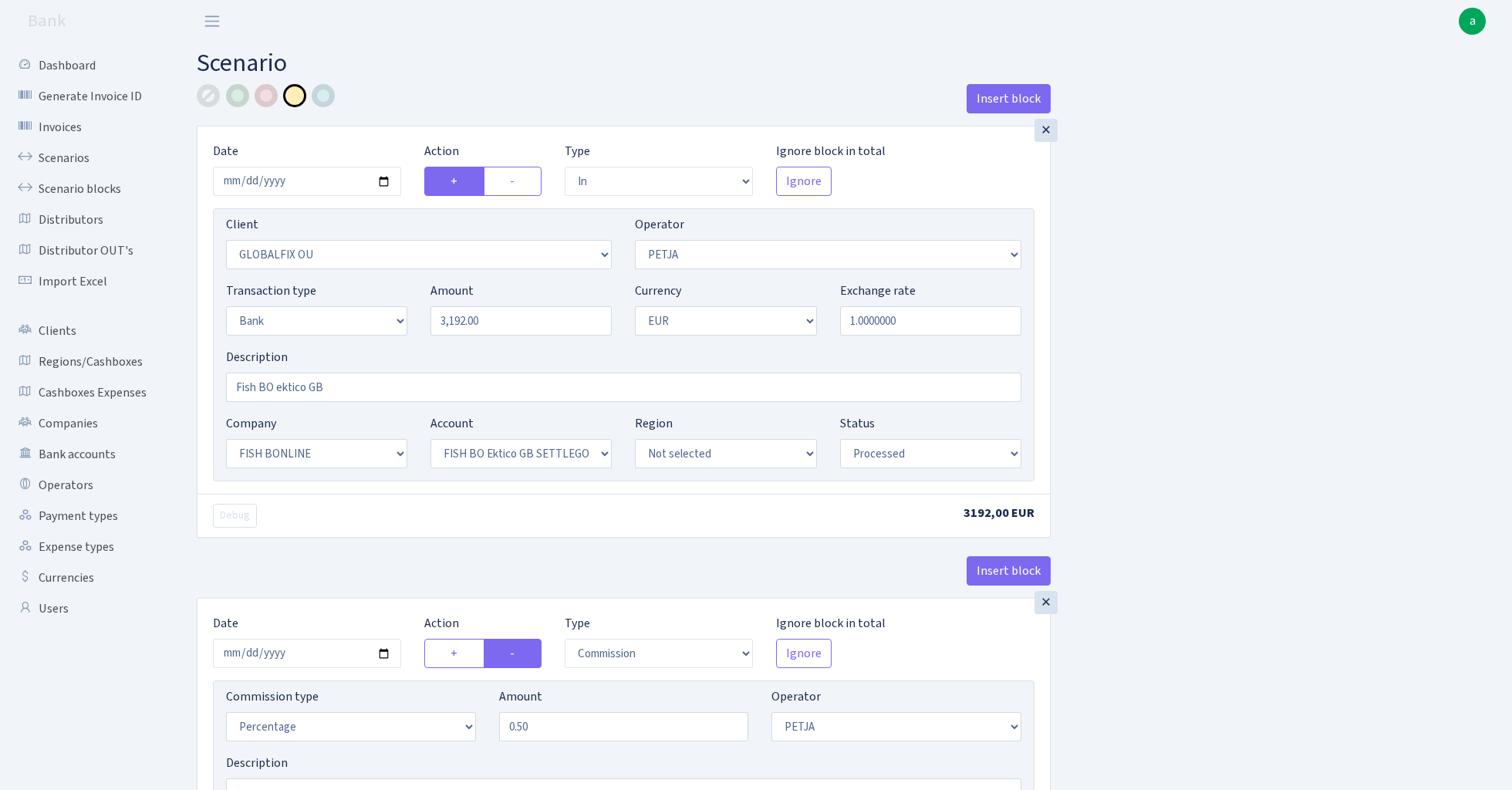
select select "in"
select select "3301"
select select "392"
select select "2"
select select "1"
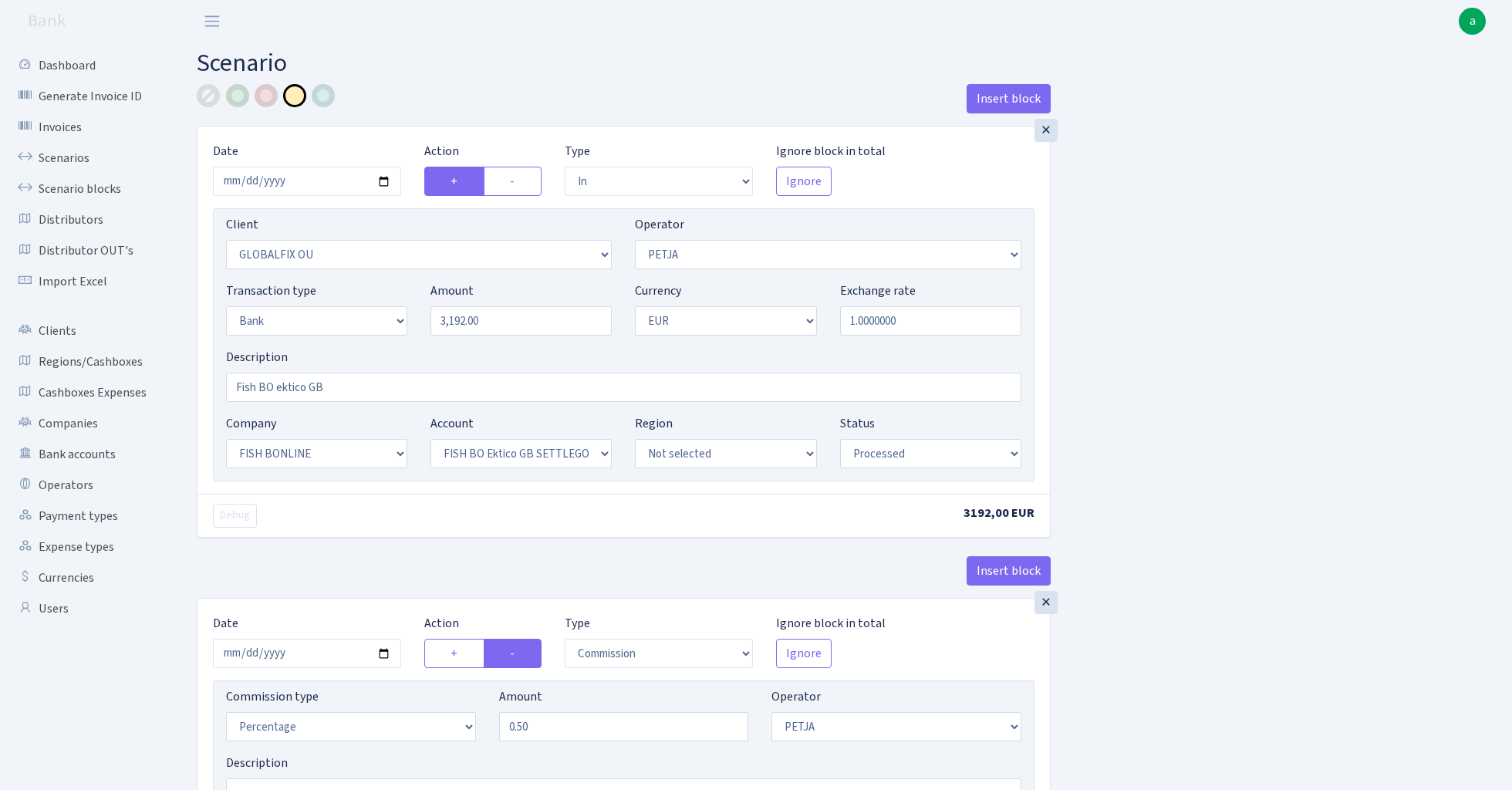
select select "22"
select select "63"
select select "processed"
select select "commission"
select select "392"
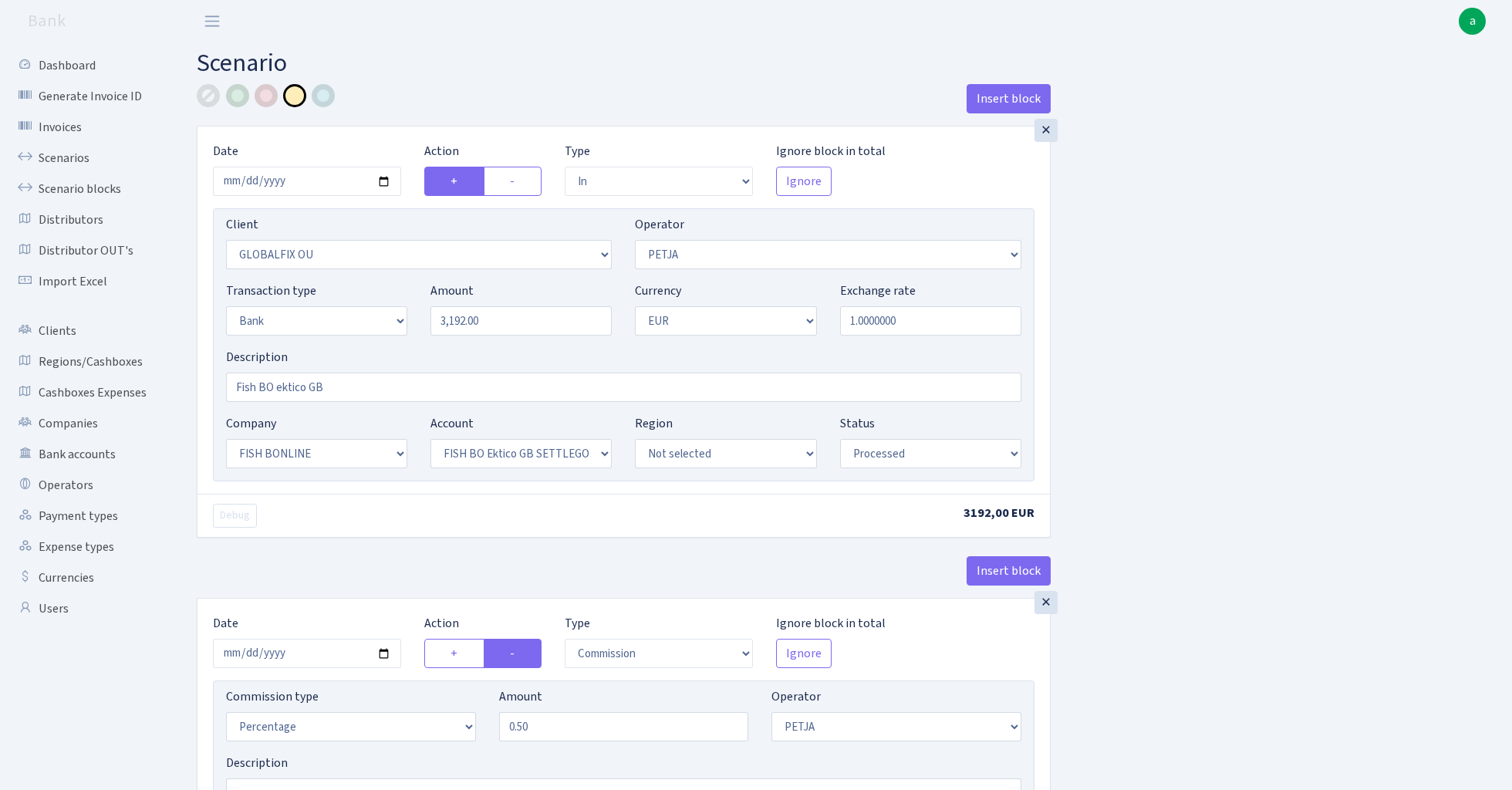
select select "processed"
select select "commission"
select select "fixed"
select select "1"
select select "22"
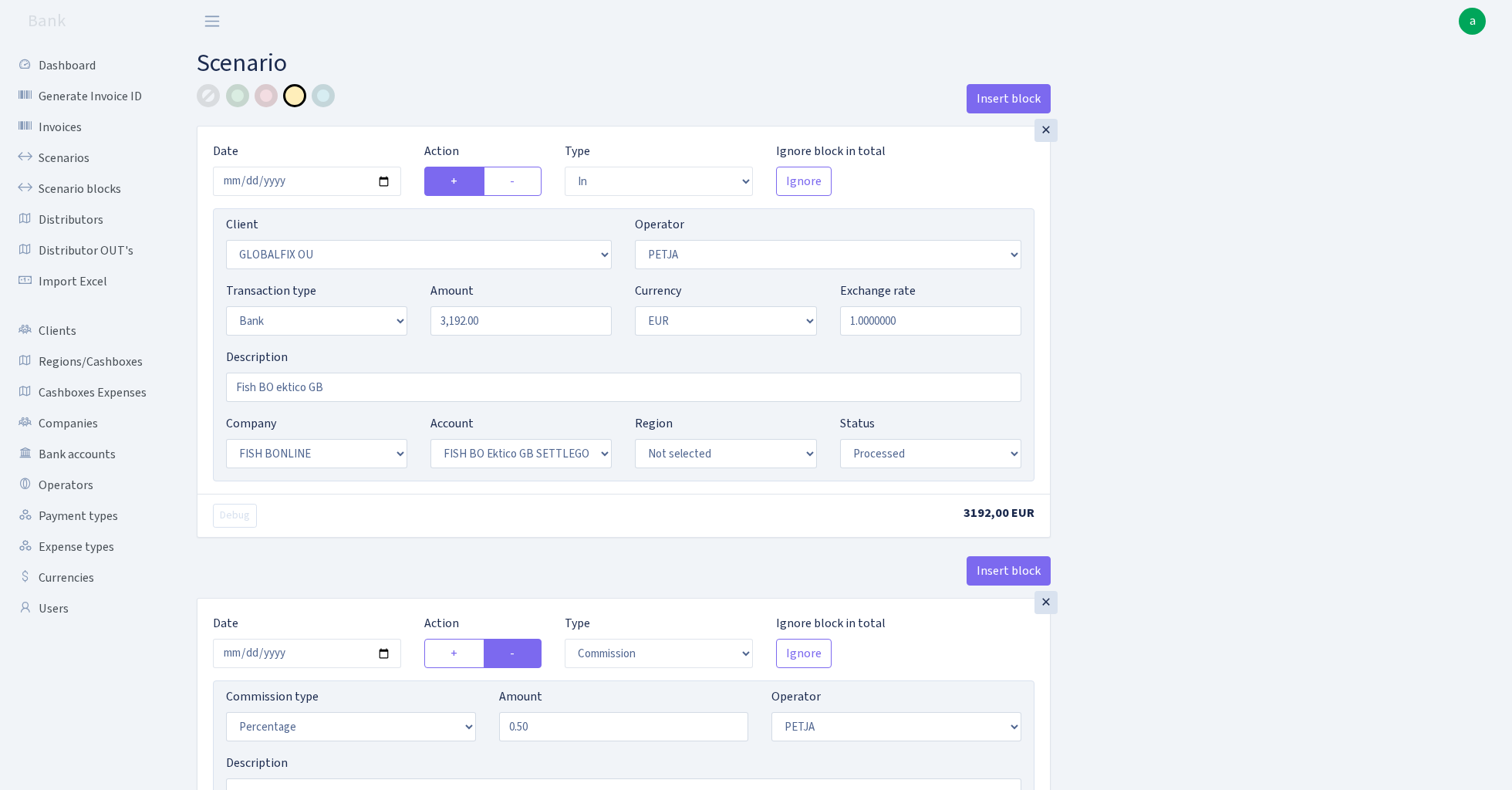
select select "63"
select select "processed"
click at [50, 158] on link "Scenarios" at bounding box center [85, 158] width 154 height 31
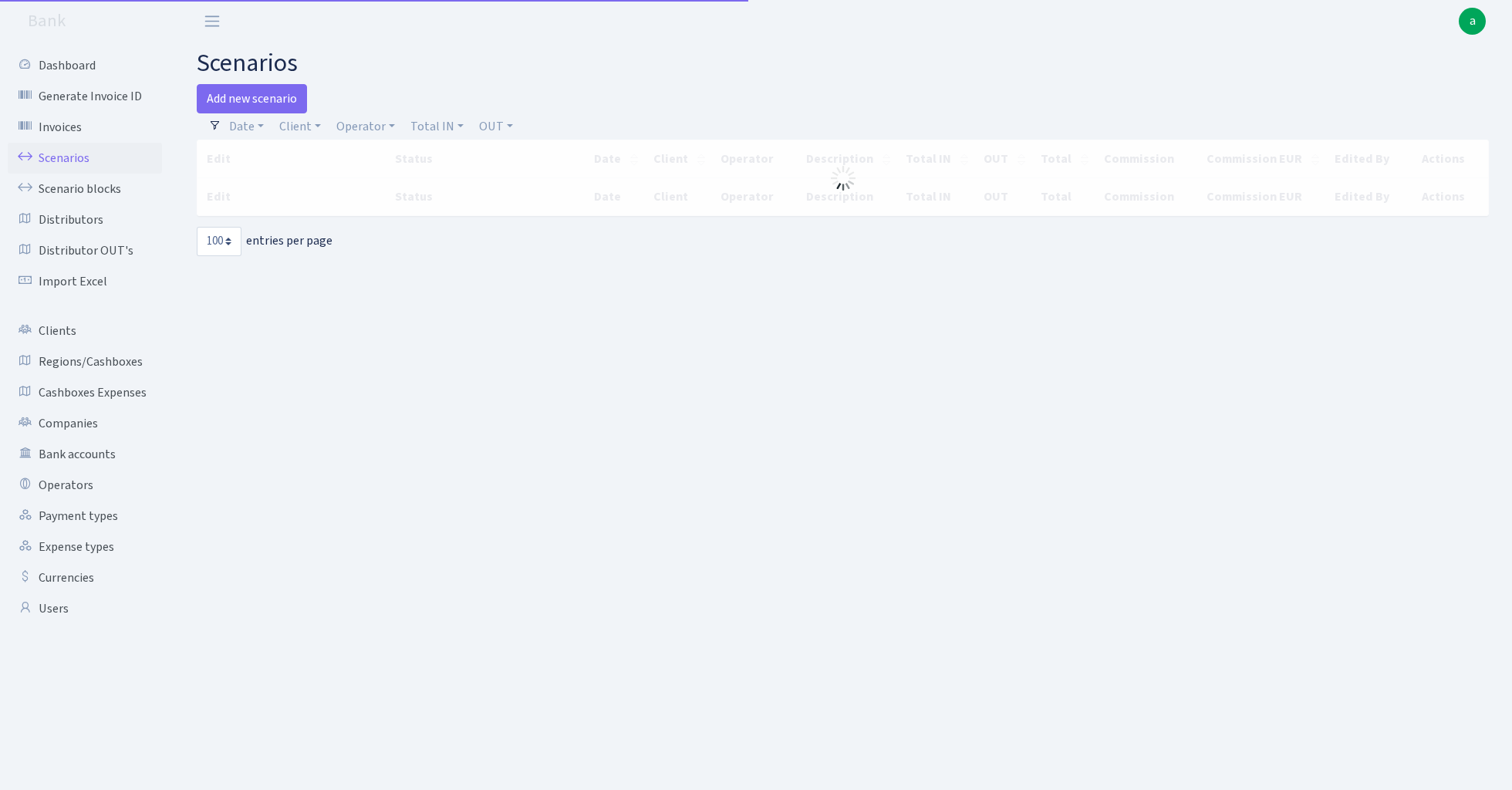
select select "100"
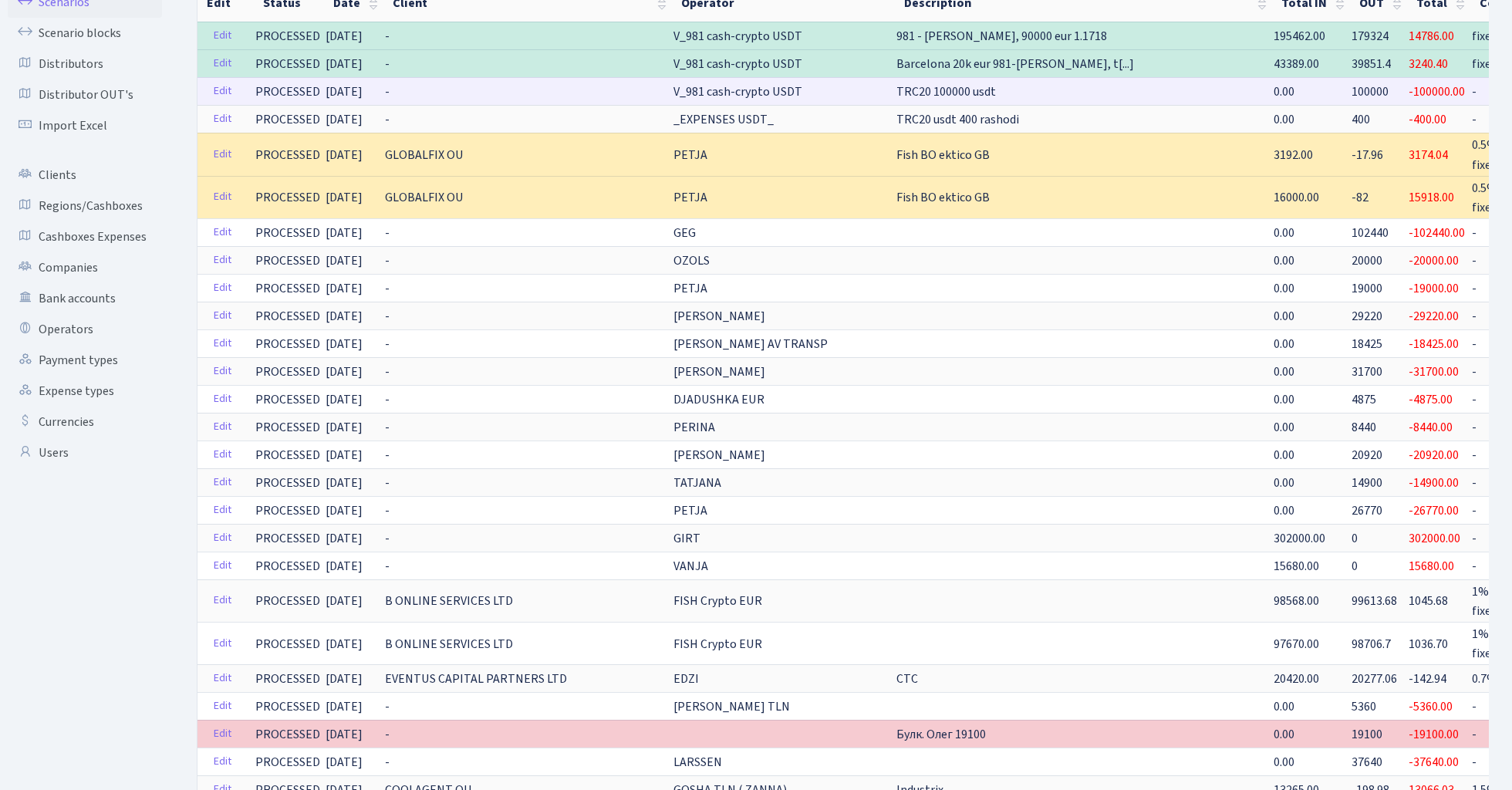
scroll to position [163, 0]
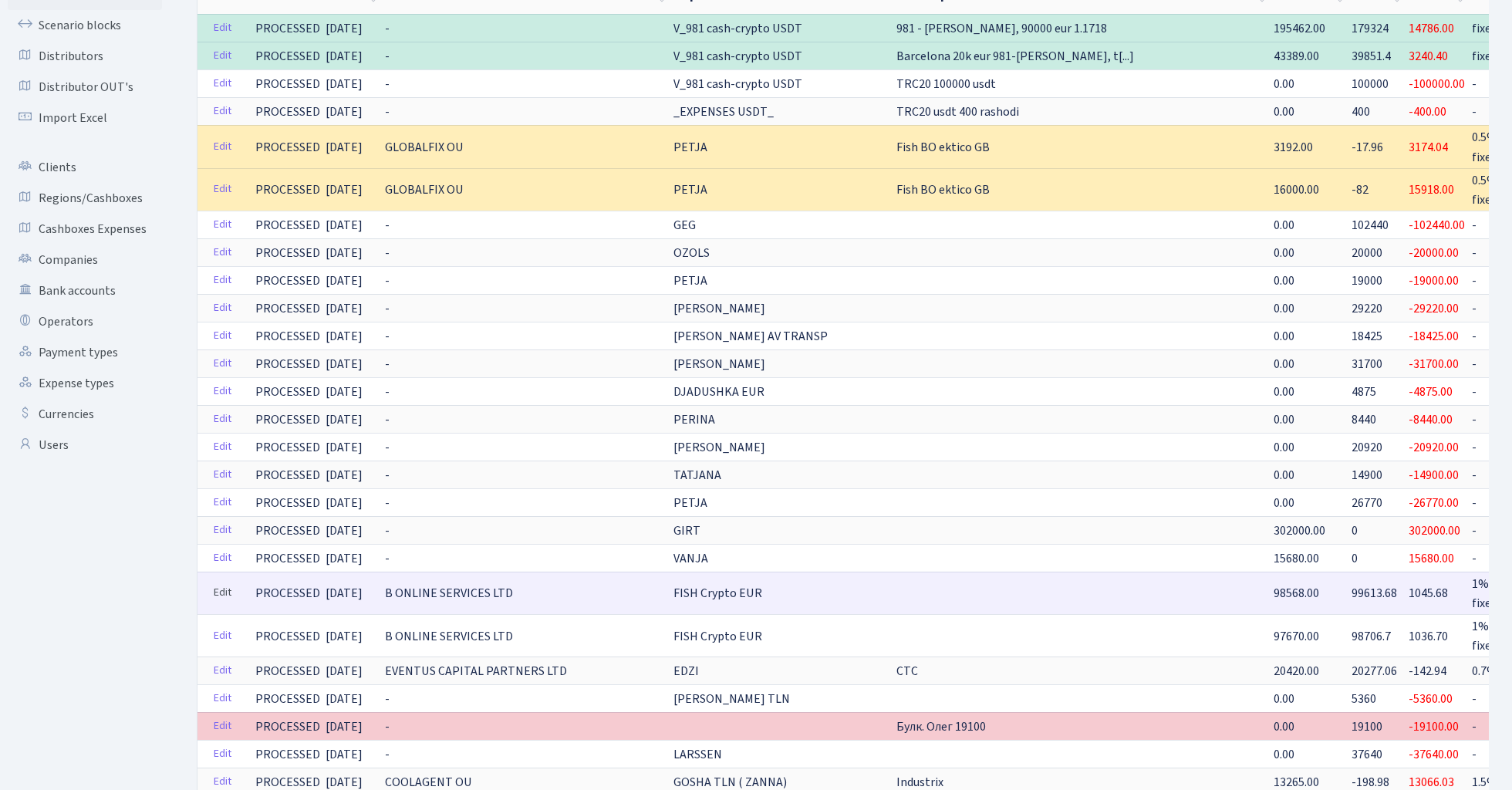
click at [223, 584] on link "Edit" at bounding box center [222, 592] width 31 height 24
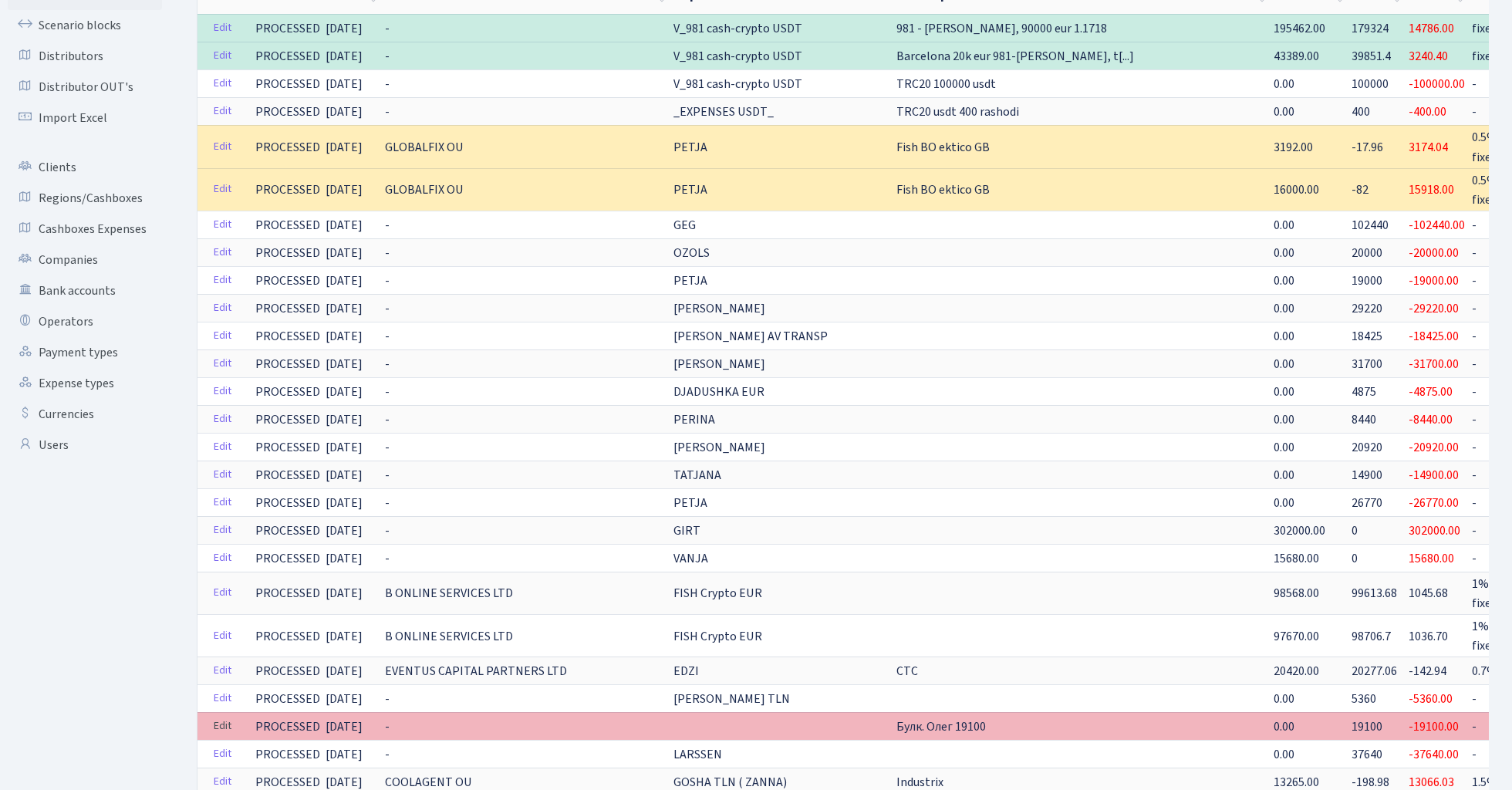
click at [226, 721] on link "Edit" at bounding box center [222, 726] width 31 height 24
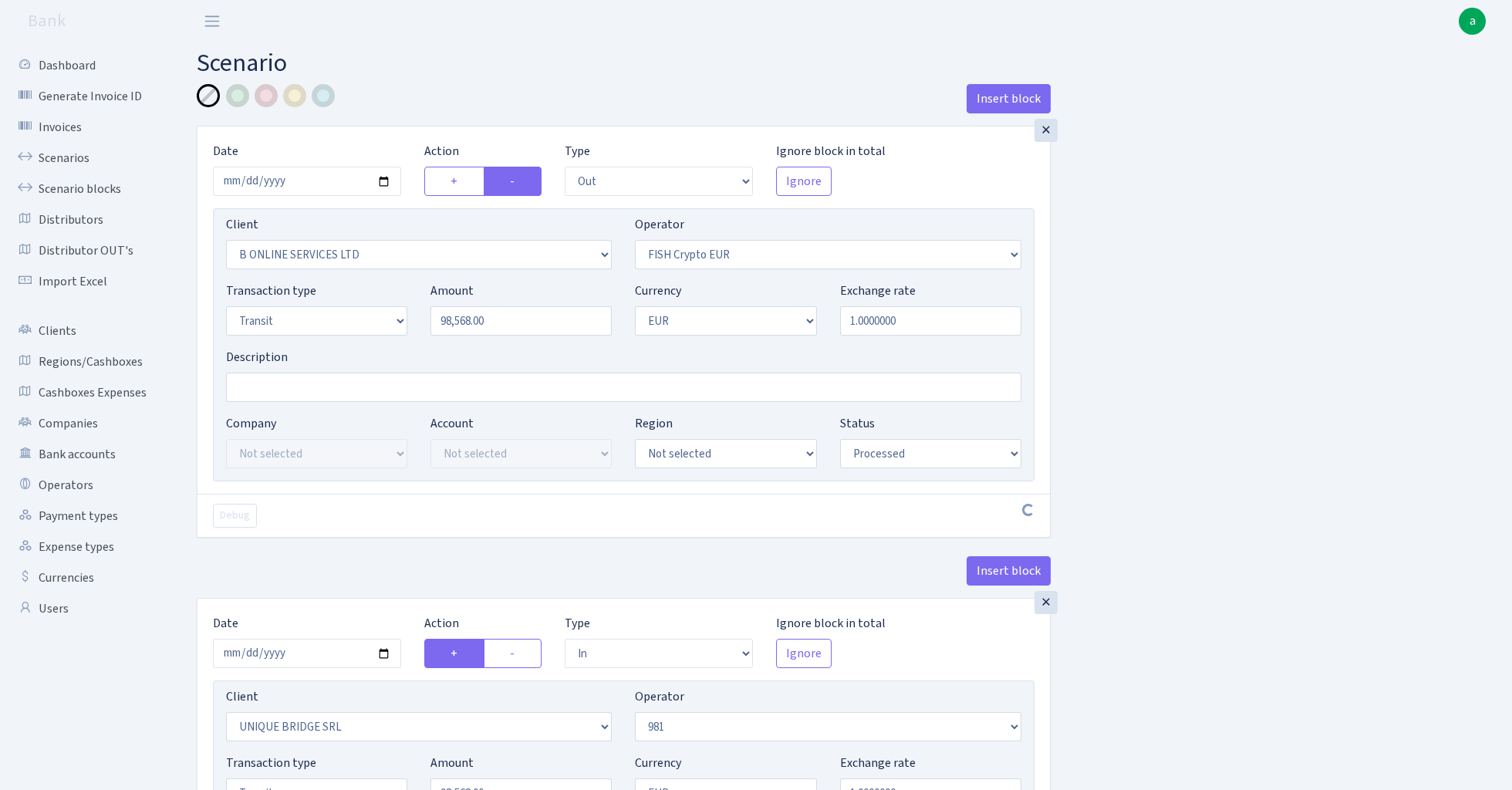
select select "out"
select select "1844"
select select "244"
select select "5"
select select "1"
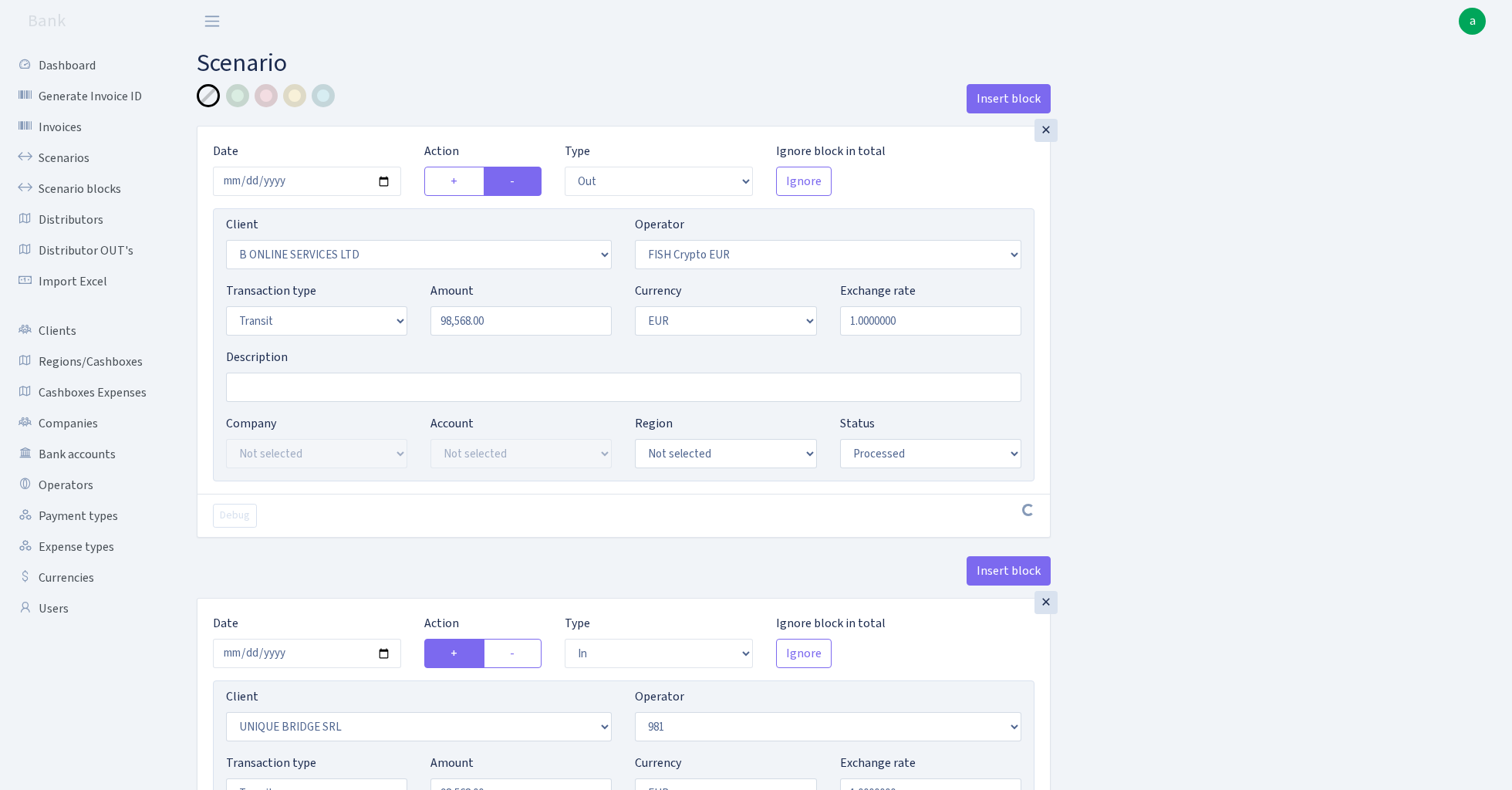
select select "processed"
select select "in"
select select "3102"
select select "61"
select select "5"
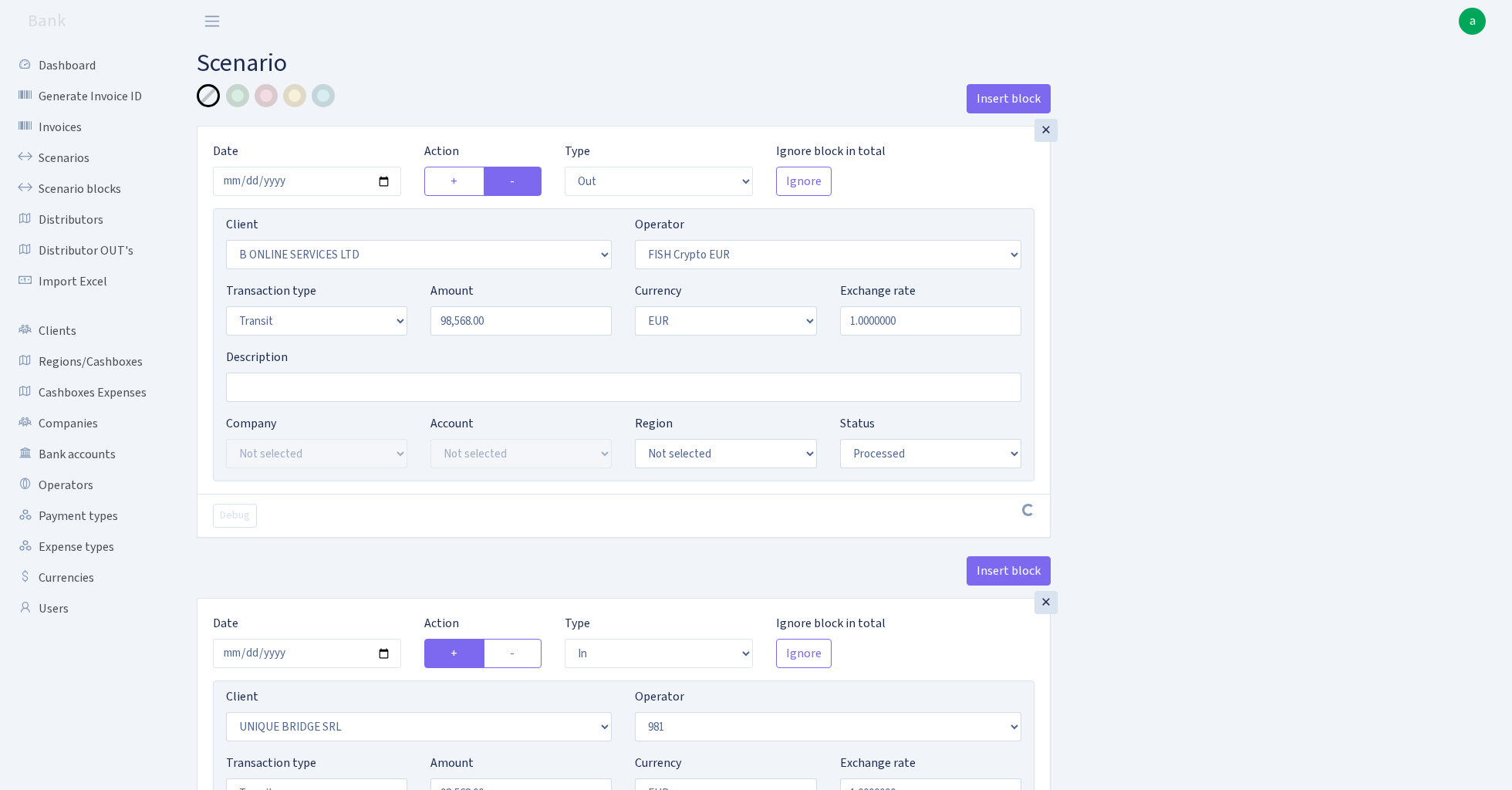
select select "1"
select select "processed"
select select "commission"
select select "61"
select select "processed"
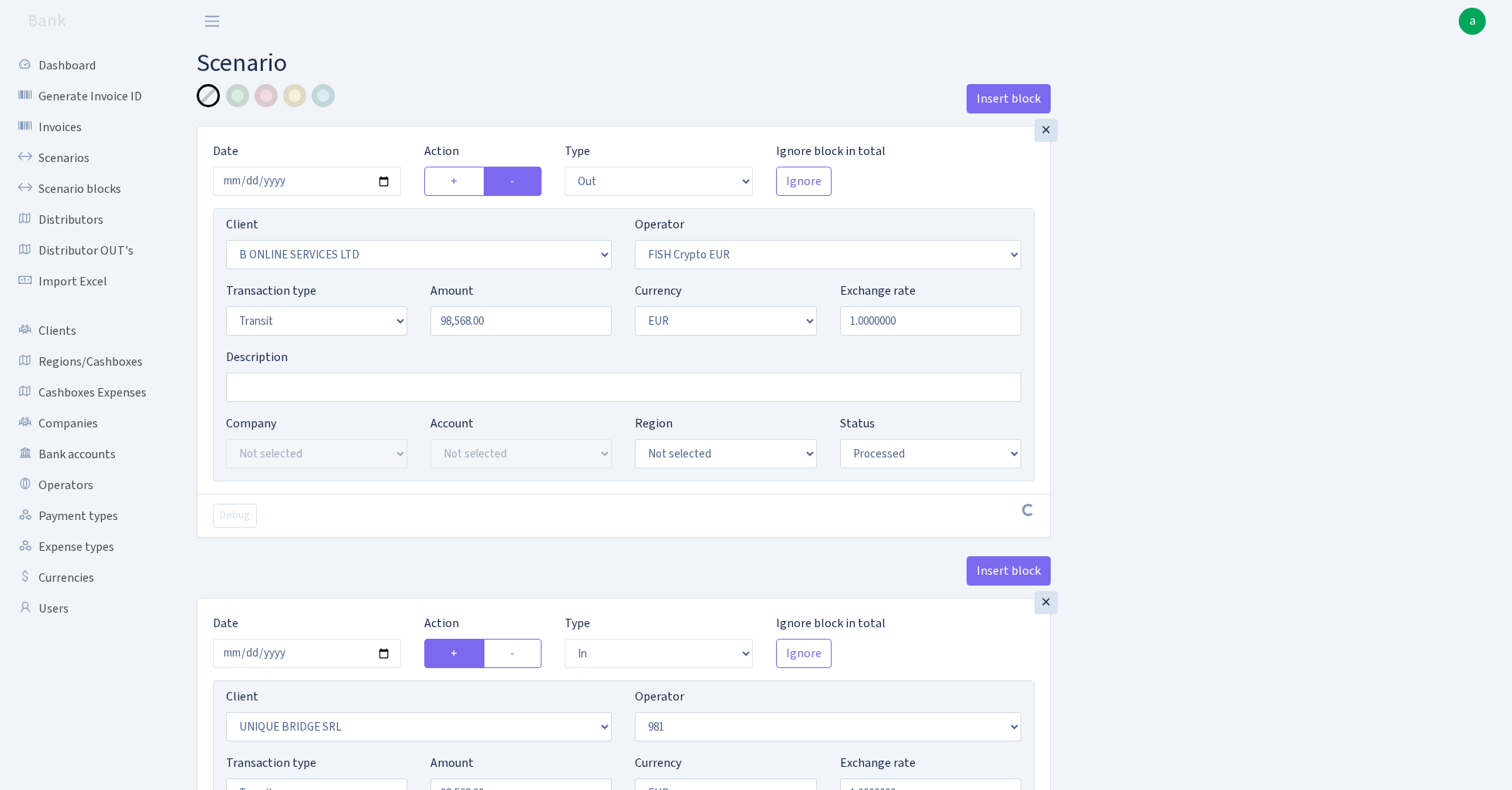
select select "commission"
select select "fixed"
select select "61"
select select "processed"
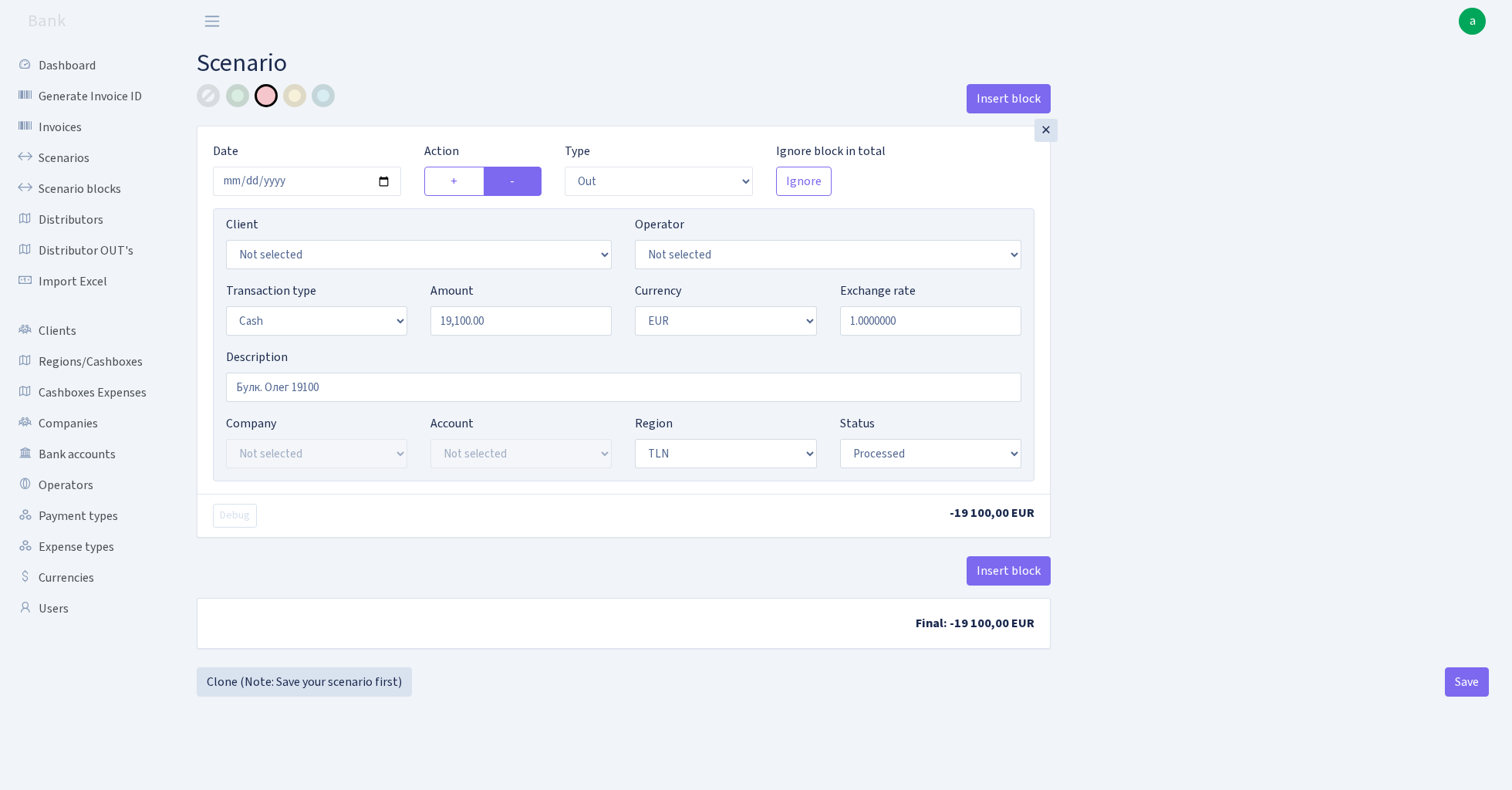
select select "out"
select select "1"
select select "2"
select select "processed"
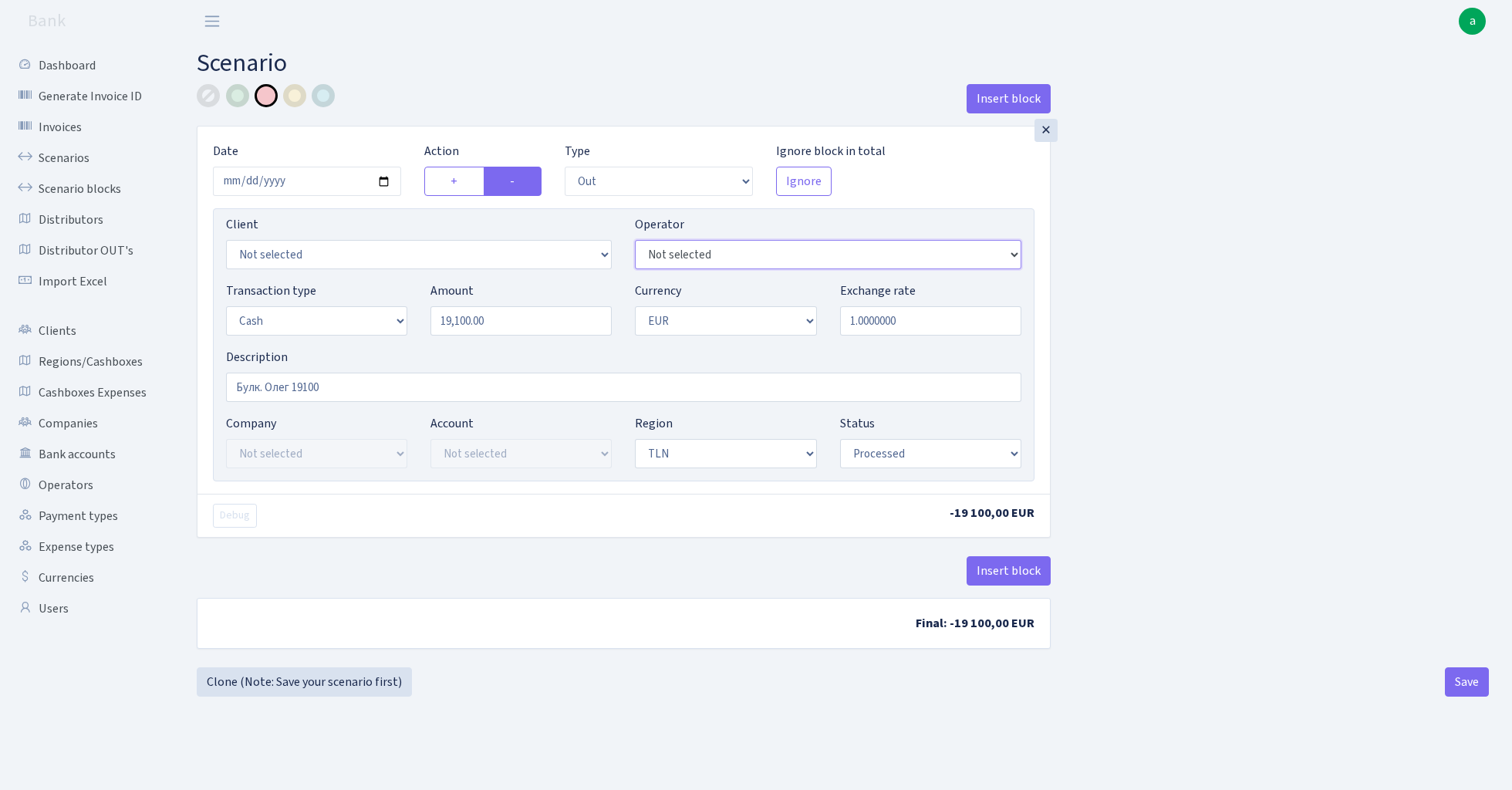
select select "396"
click at [232, 387] on input "Булк. Олег 19100" at bounding box center [624, 387] width 795 height 30
type input "TLN Булк. Олег 19100"
click at [205, 96] on div at bounding box center [208, 96] width 23 height 23
click at [1458, 693] on button "Save" at bounding box center [1466, 682] width 44 height 30
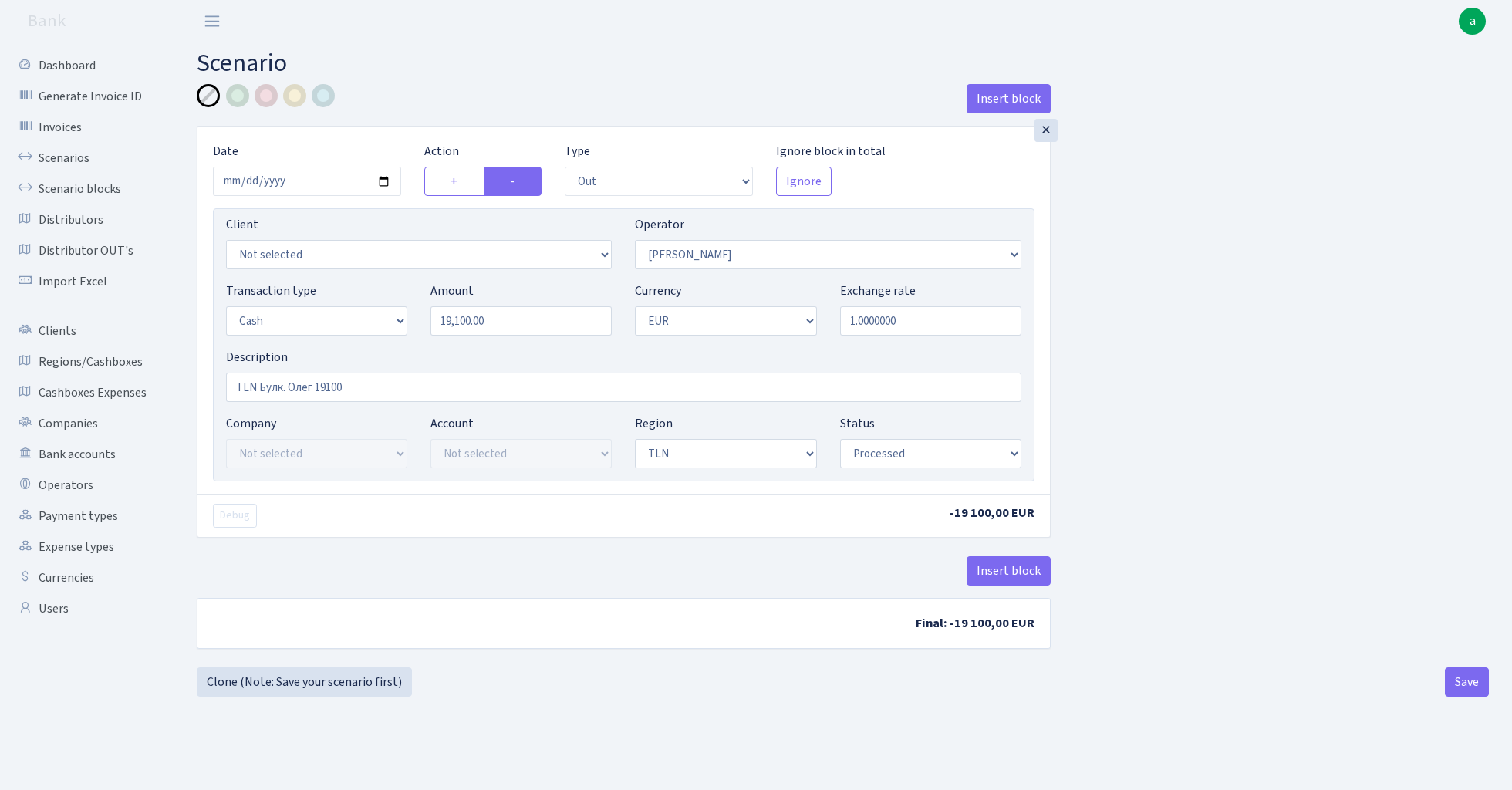
select select "out"
select select "396"
select select "1"
select select "2"
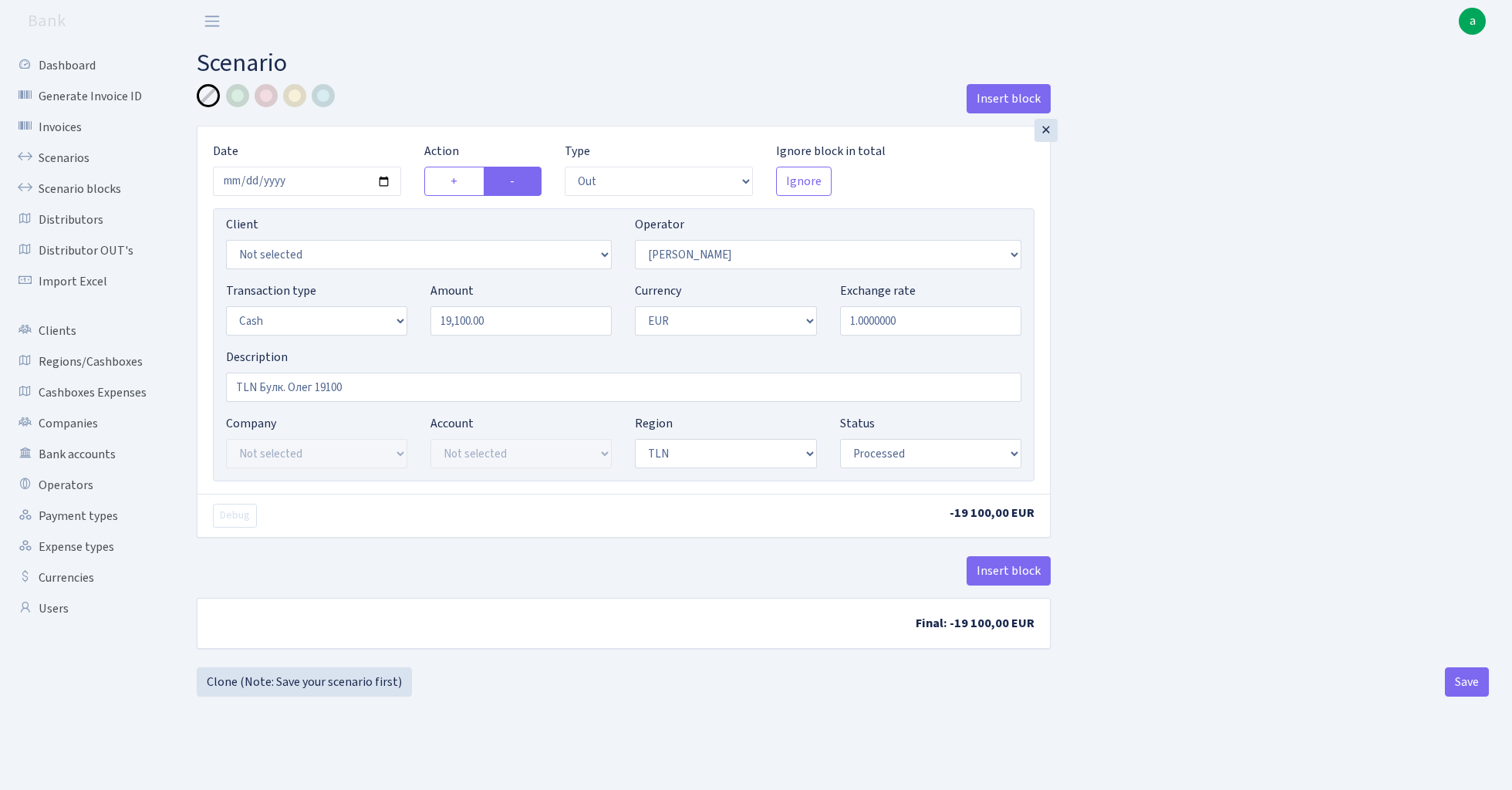
select select "processed"
click at [62, 159] on link "Scenarios" at bounding box center [85, 158] width 154 height 31
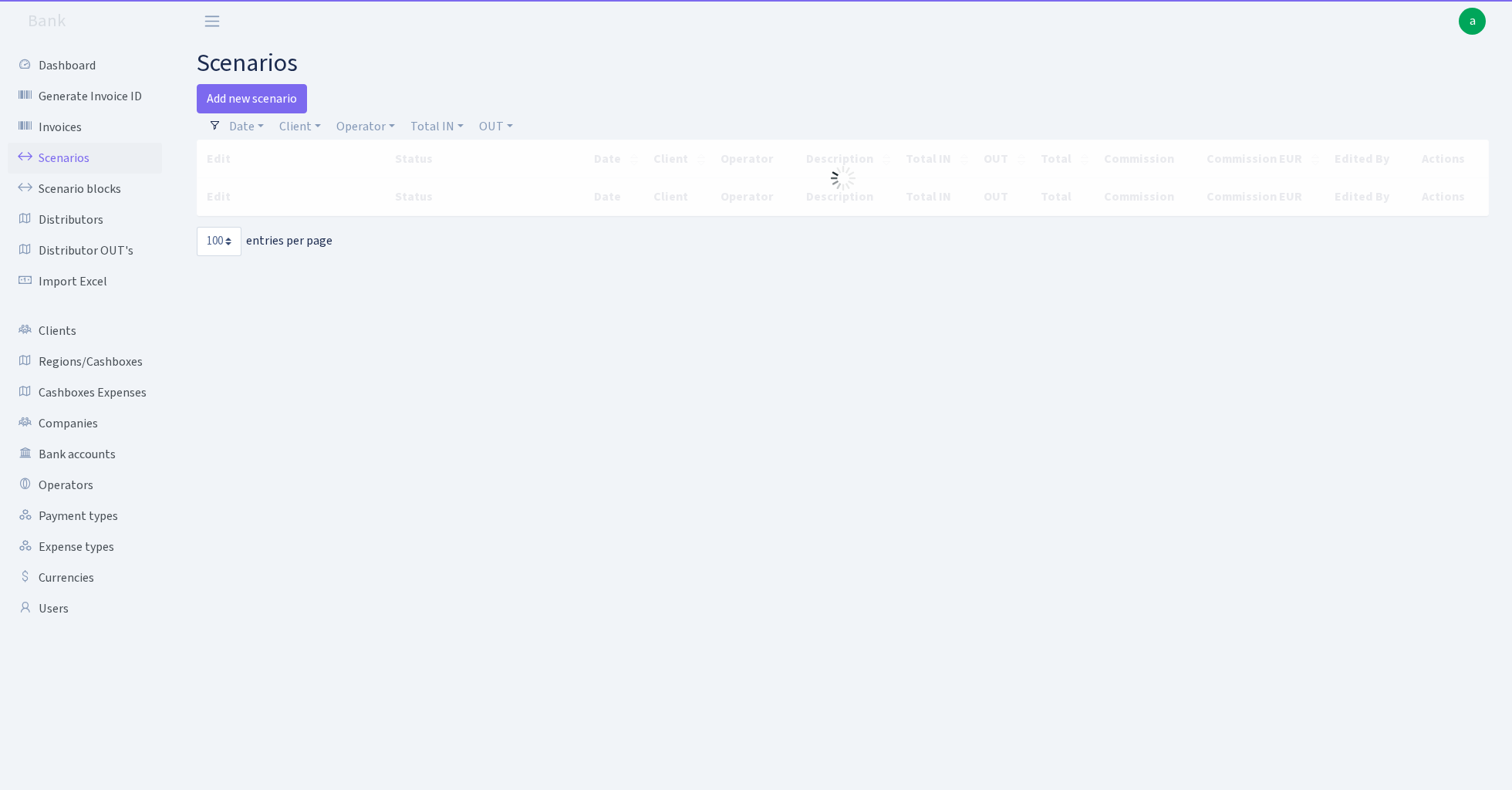
select select "100"
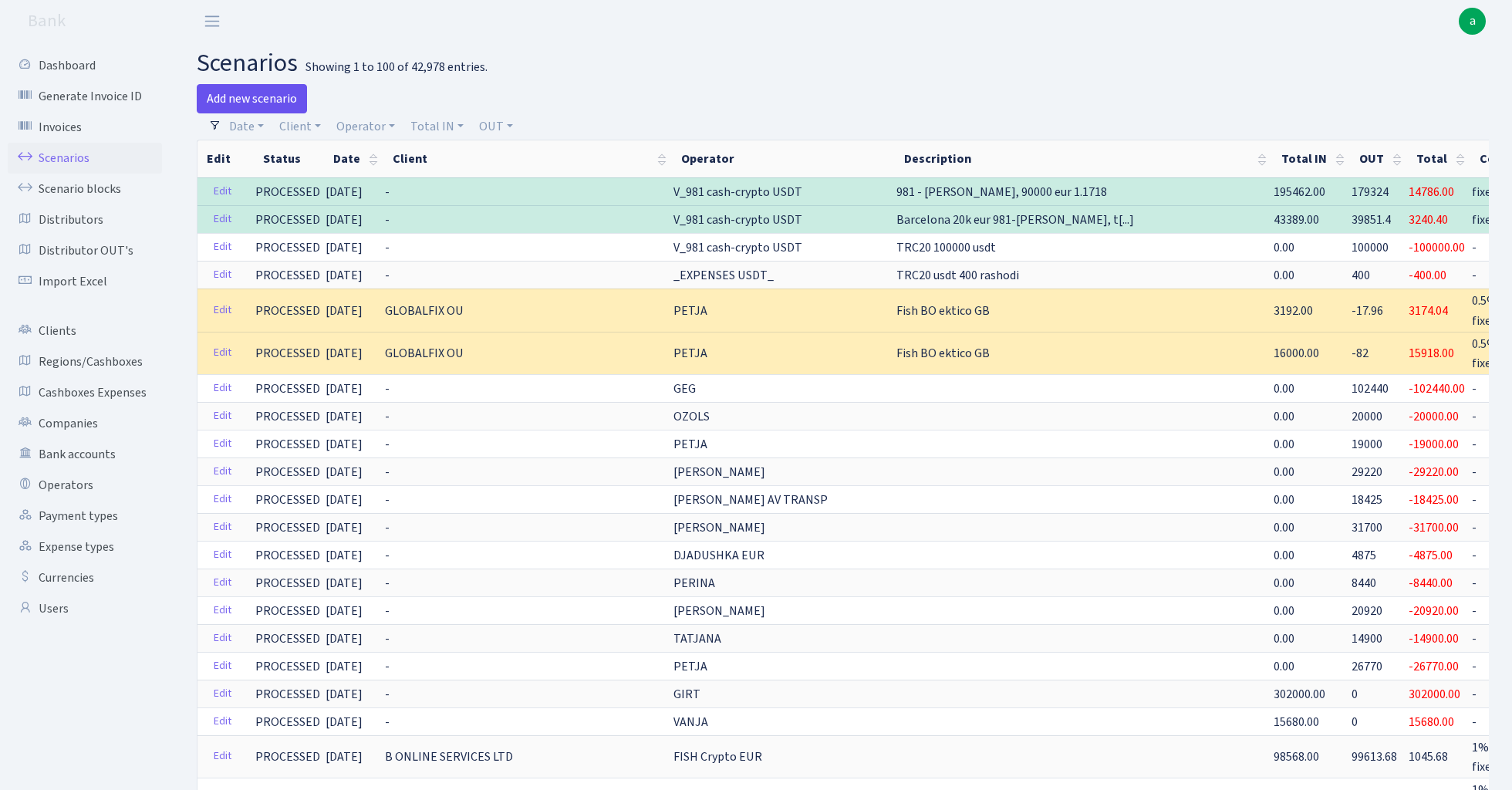
click at [254, 97] on link "Add new scenario" at bounding box center [251, 99] width 110 height 30
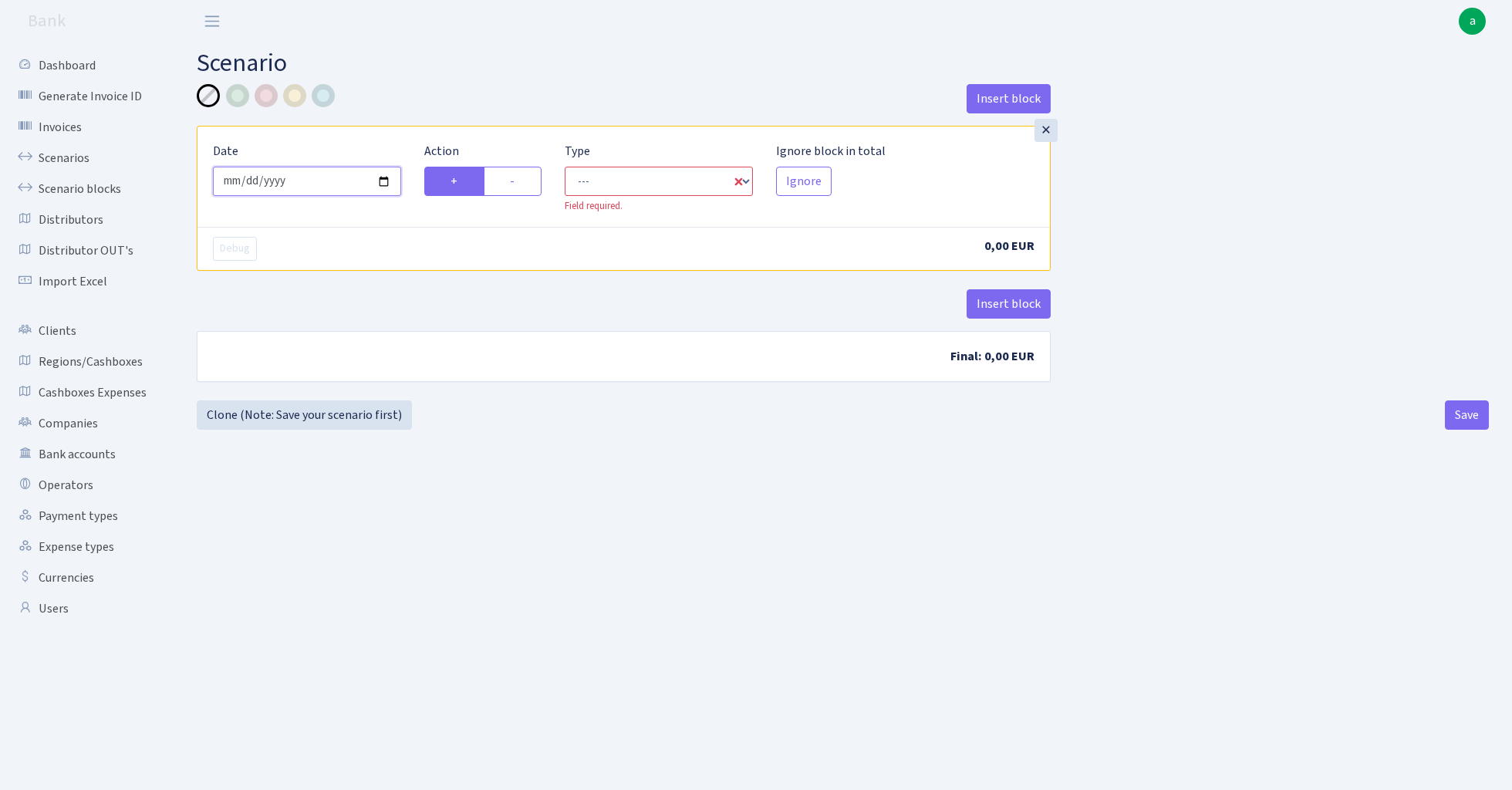
click at [336, 180] on input "[DATE]" at bounding box center [307, 181] width 188 height 30
type input "[DATE]"
drag, startPoint x: 421, startPoint y: 120, endPoint x: 430, endPoint y: 120, distance: 9.0
click at [423, 120] on div "Insert block" at bounding box center [624, 105] width 854 height 41
select select "in"
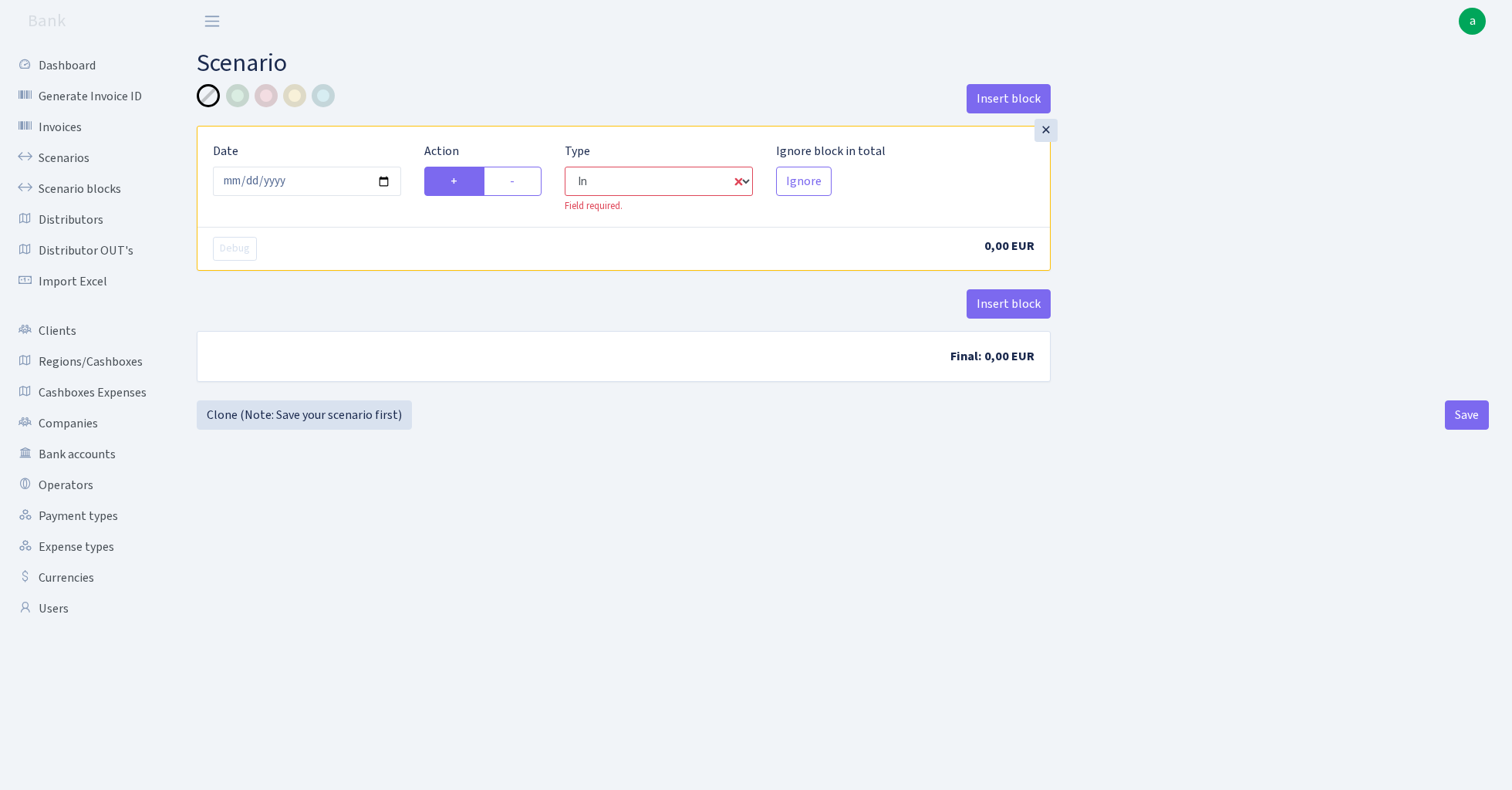
select select "1"
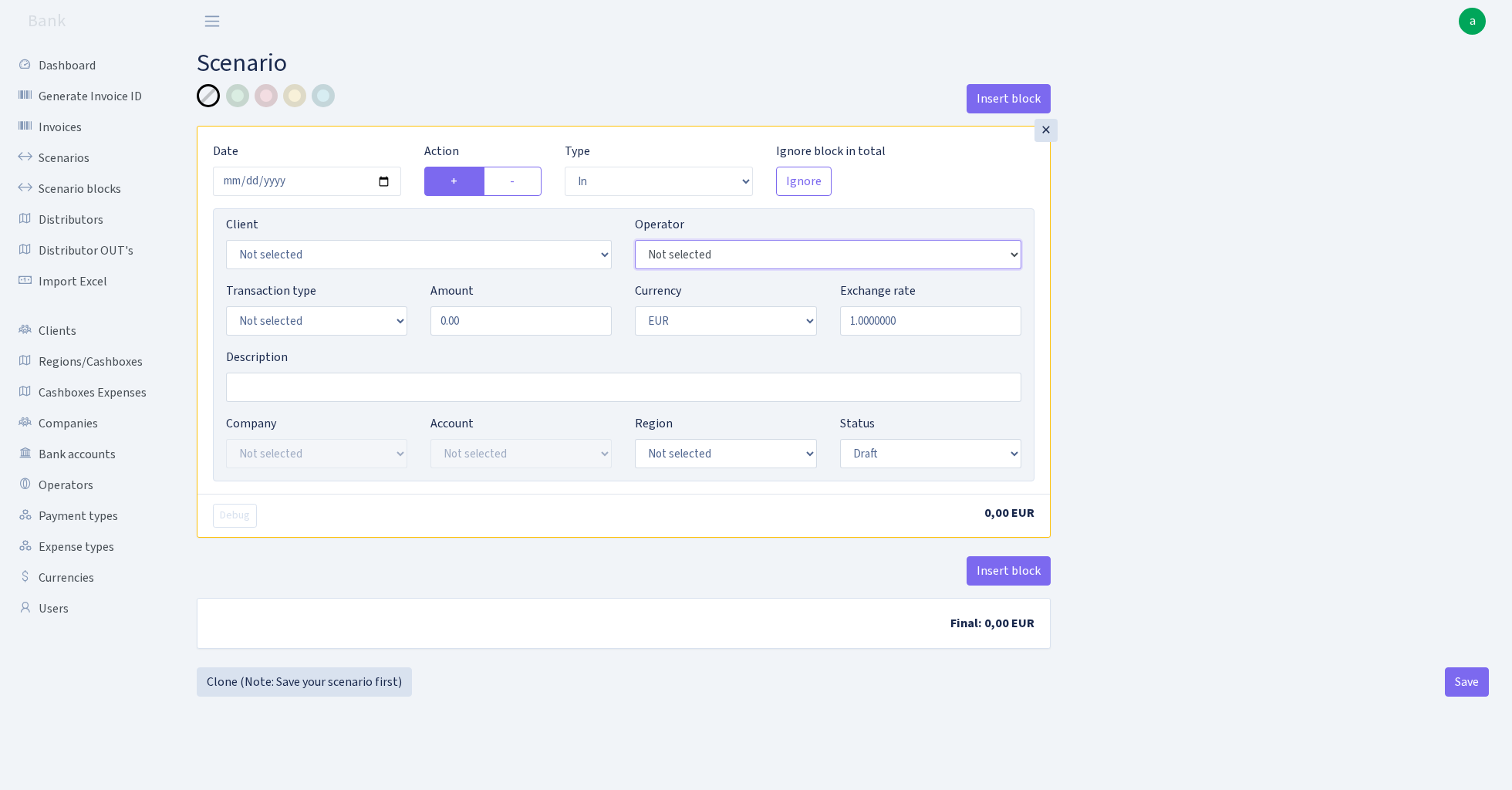
select select "392"
select select "3051"
select select "2"
click at [503, 333] on input "0.00" at bounding box center [521, 320] width 181 height 30
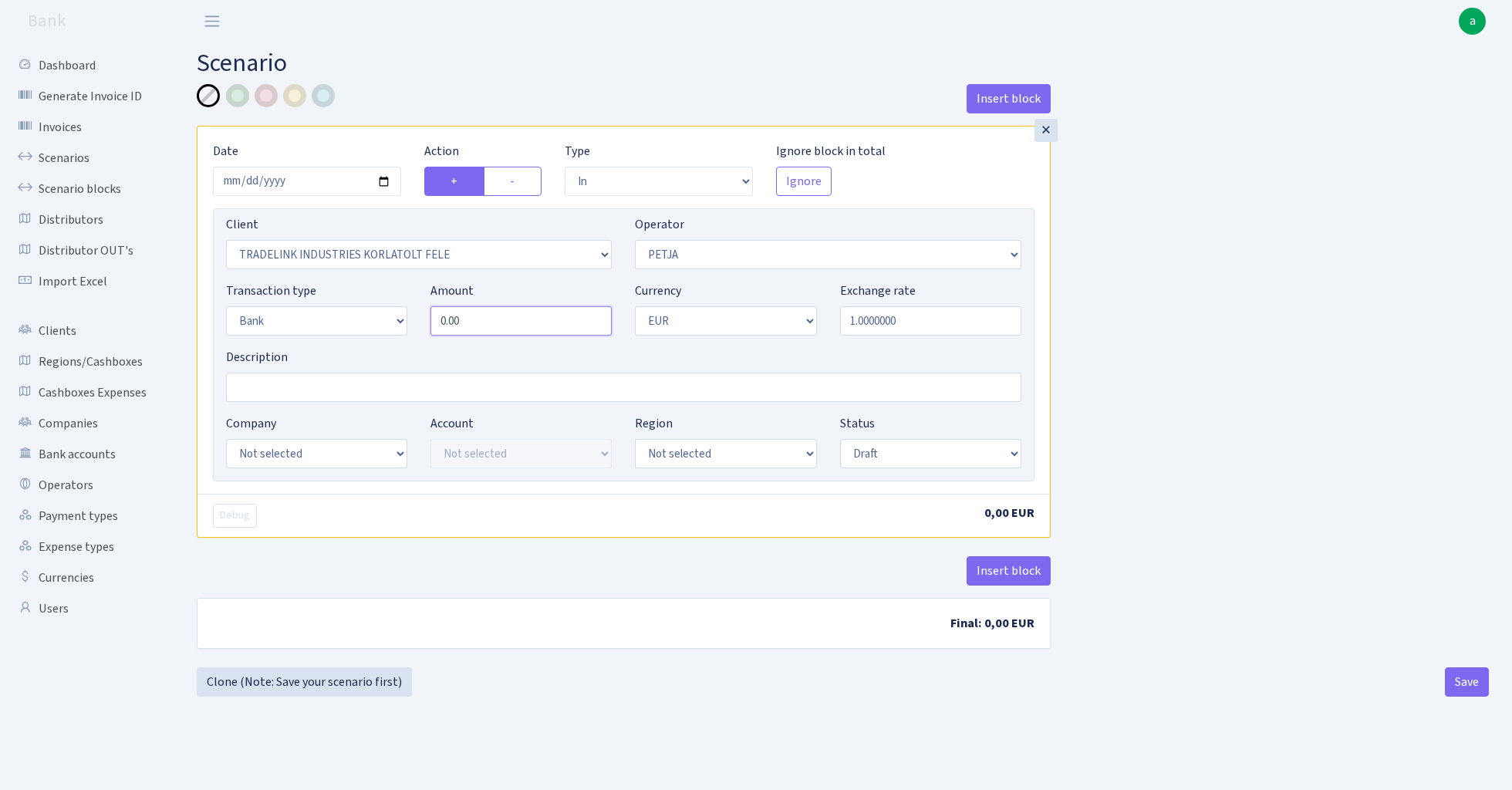
paste input "13584"
type input "13,584.00"
click at [298, 395] on input "Description" at bounding box center [624, 387] width 795 height 30
type input "Fish blue paysaxas"
click at [321, 99] on div at bounding box center [323, 96] width 23 height 23
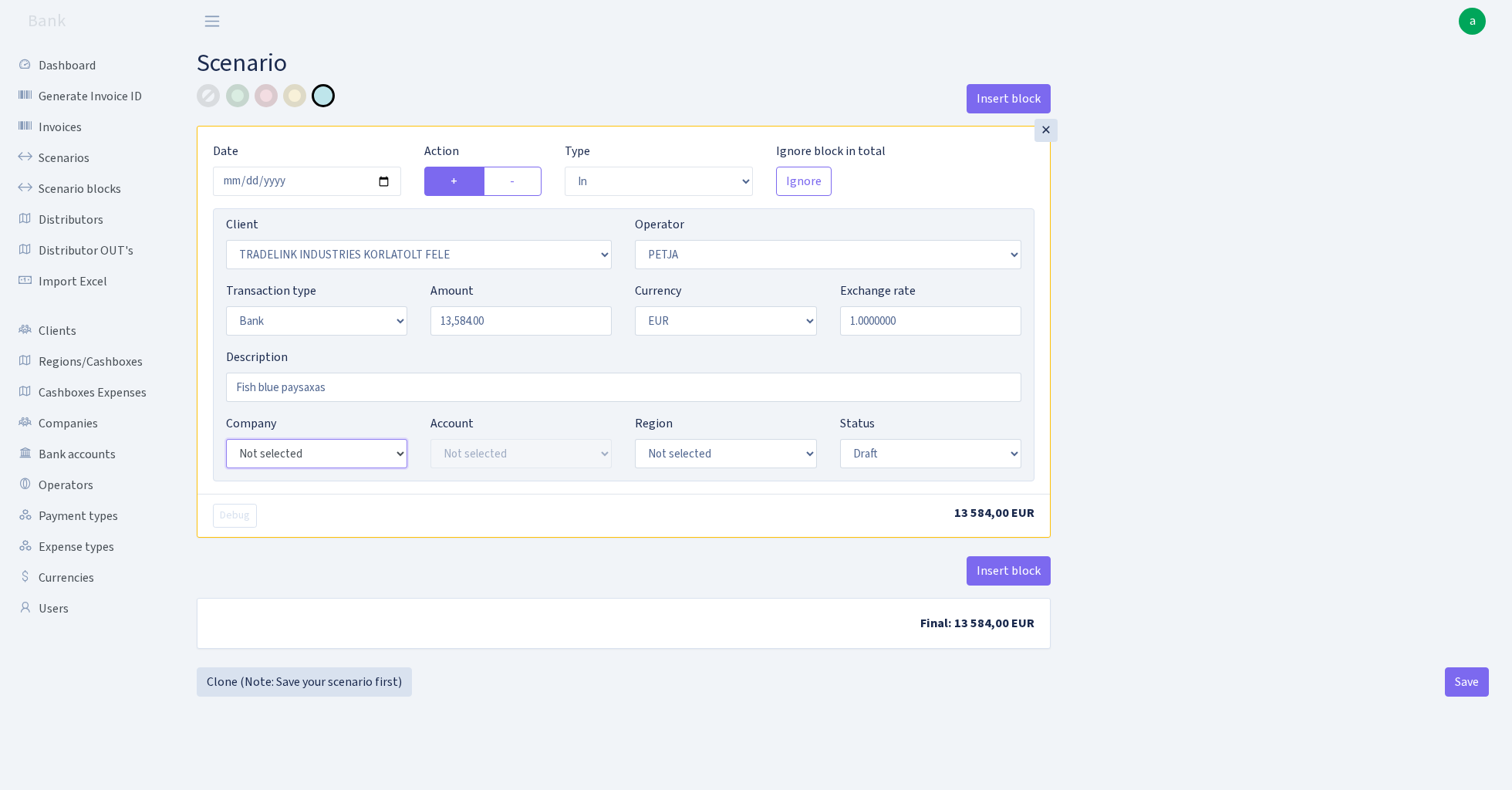
select select "23"
select select "68"
select select "processed"
click at [1026, 575] on button "Insert block" at bounding box center [1009, 571] width 84 height 30
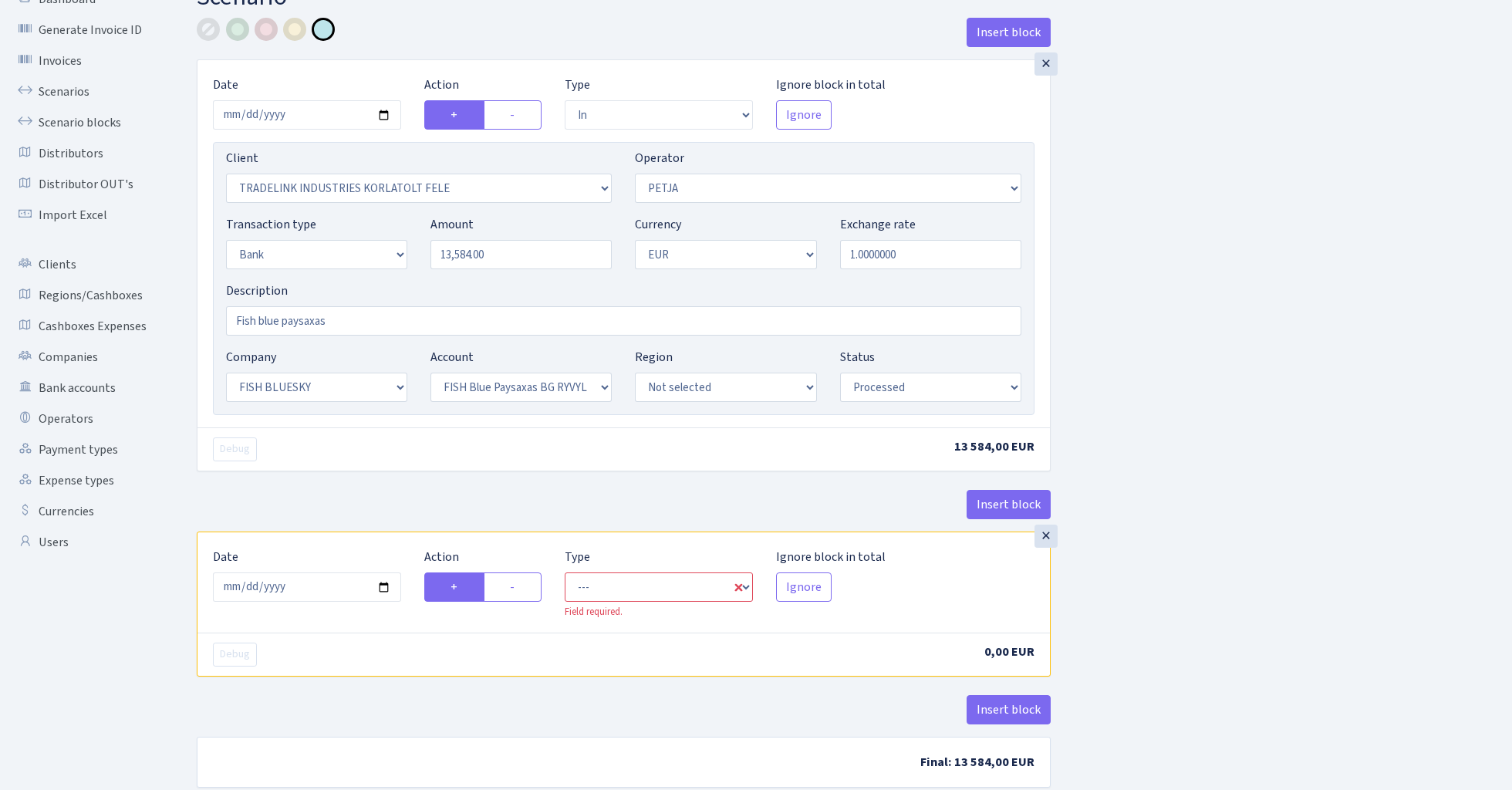
scroll to position [112, 0]
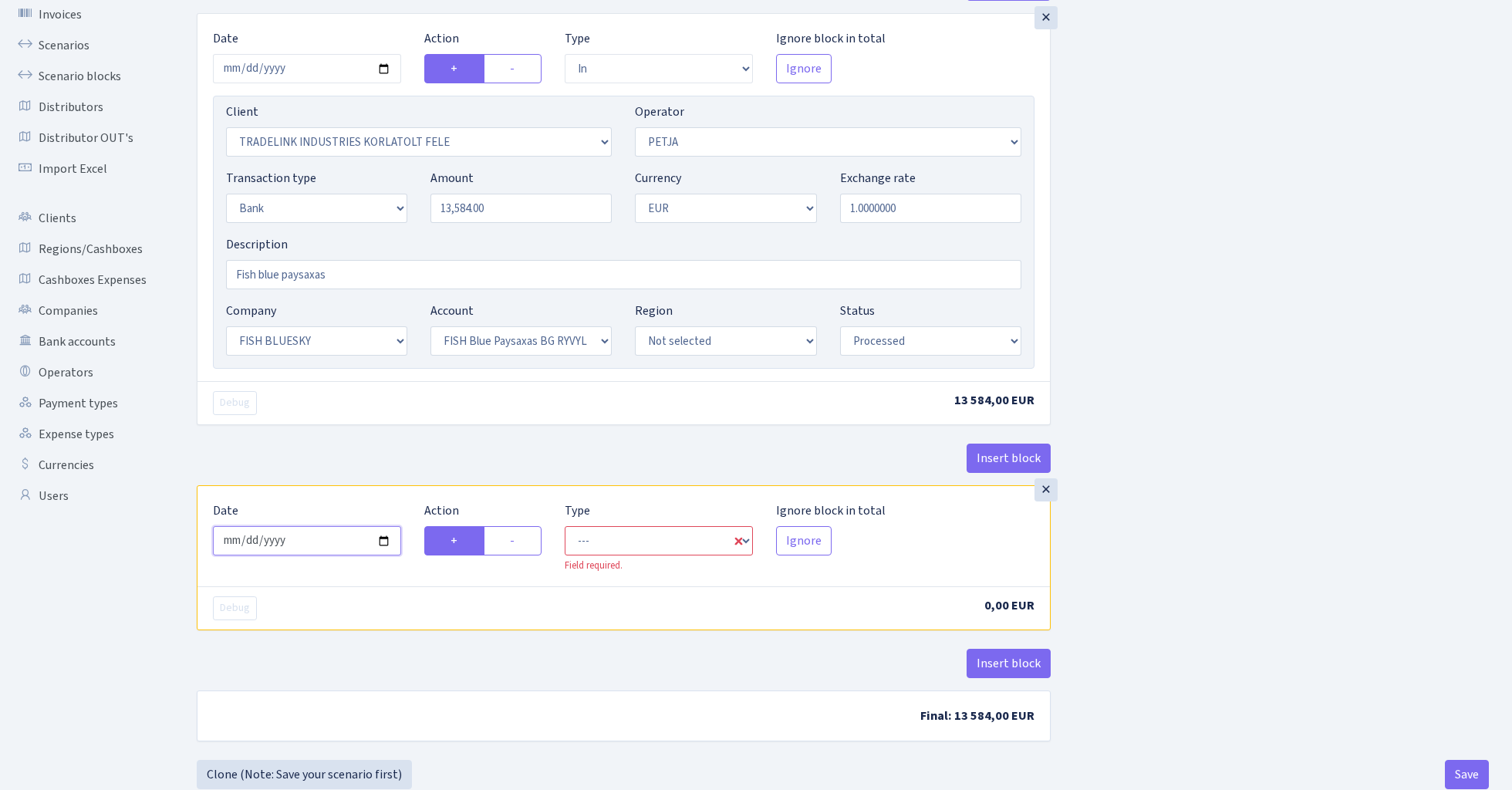
click at [345, 533] on input "2025-08-13" at bounding box center [307, 540] width 188 height 30
type input "2025-08-12"
click at [355, 487] on div "× Date 2025-08-12 Action + - Type --- In Out Commission Field required. Ignore …" at bounding box center [624, 557] width 854 height 145
click at [526, 548] on label "-" at bounding box center [512, 540] width 57 height 30
click at [520, 541] on input "-" at bounding box center [514, 536] width 10 height 10
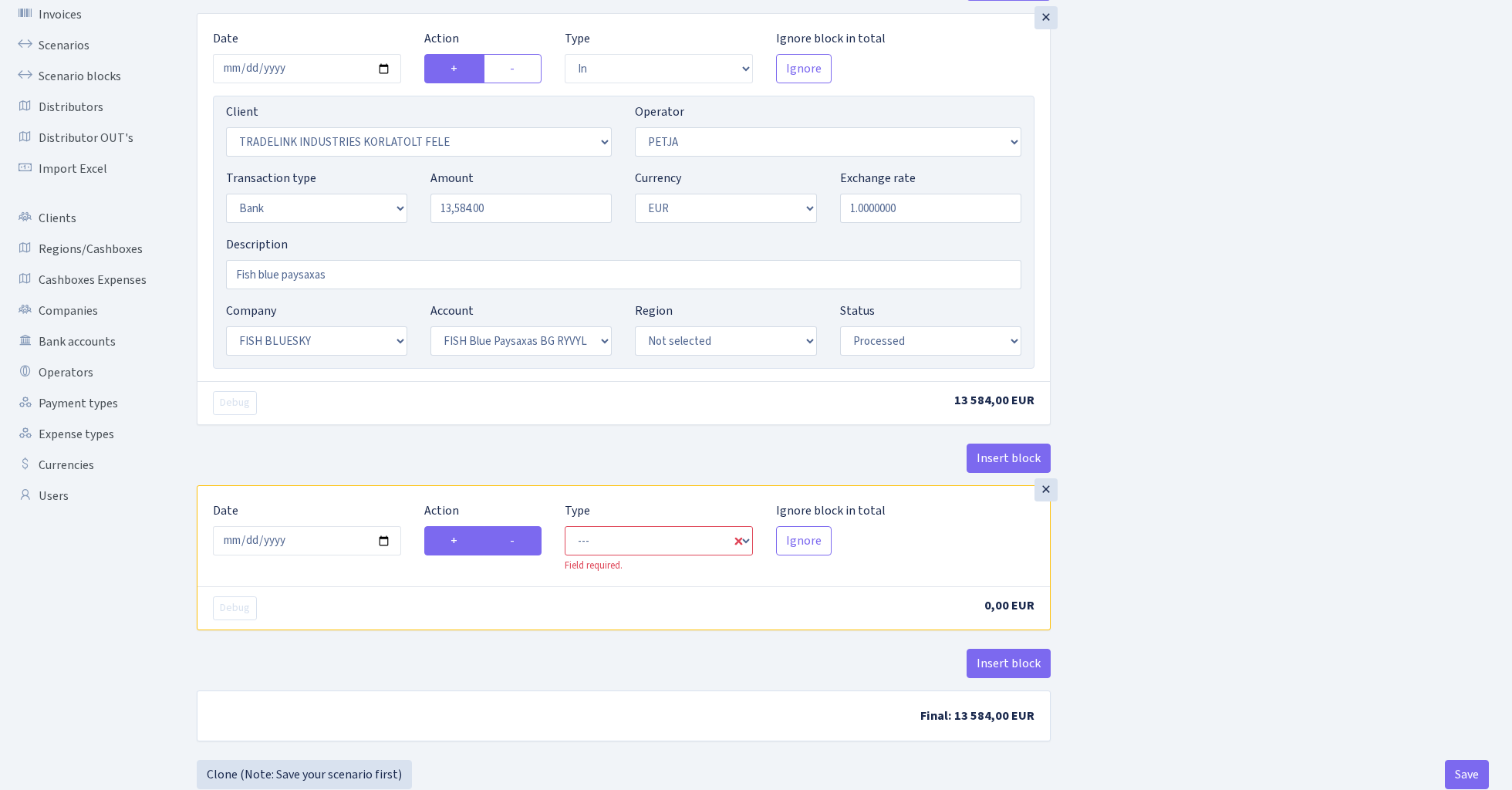
radio input "true"
radio input "false"
select select "commission"
select select "392"
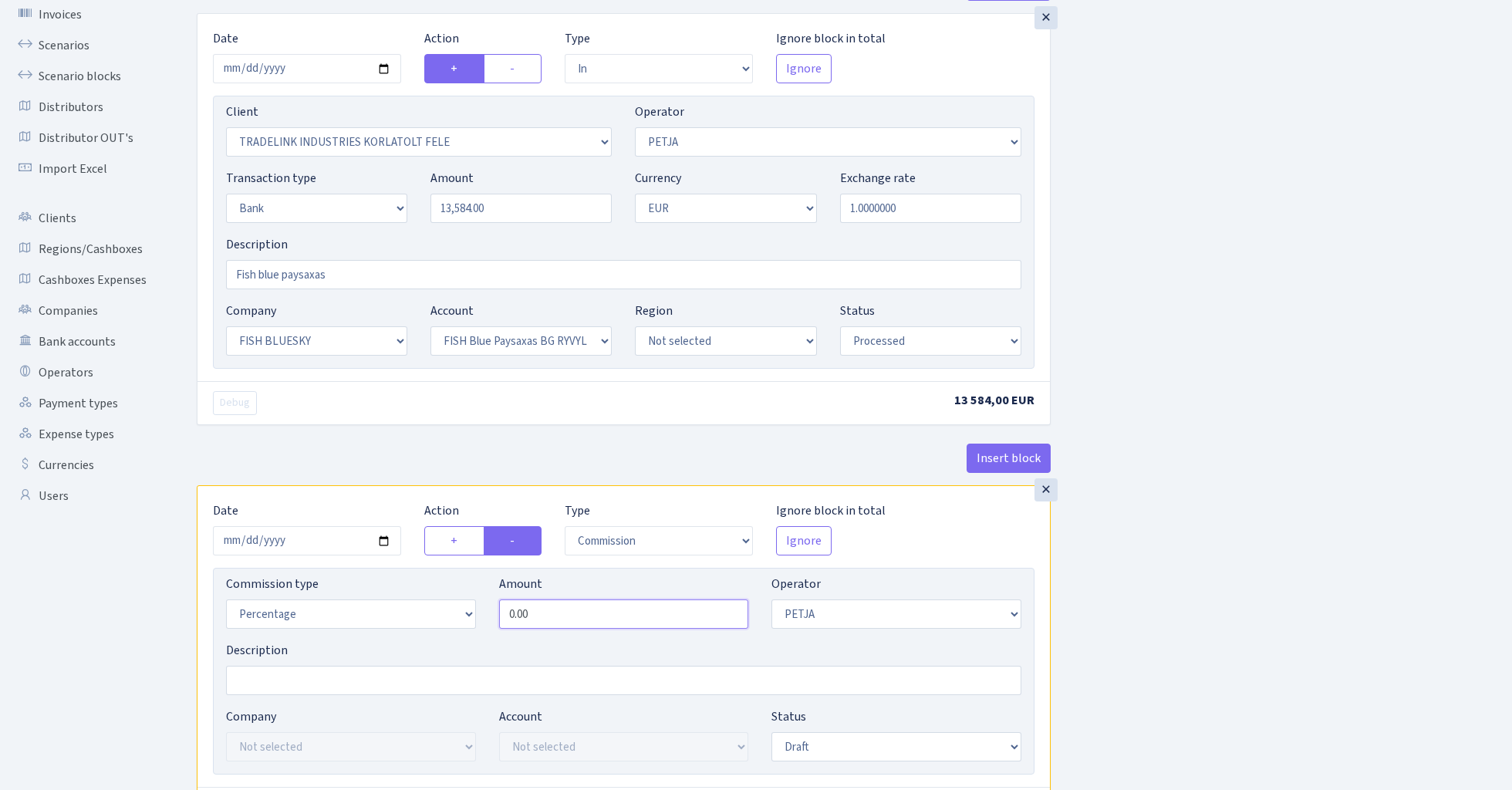
click at [588, 615] on input "0.00" at bounding box center [624, 614] width 249 height 30
click at [587, 615] on input "0.00" at bounding box center [624, 614] width 249 height 30
type input "0.50"
click at [1275, 541] on div "Insert block × Date 2025-08-12 Action + - Type --- In Out Commission Field requ…" at bounding box center [843, 462] width 1315 height 983
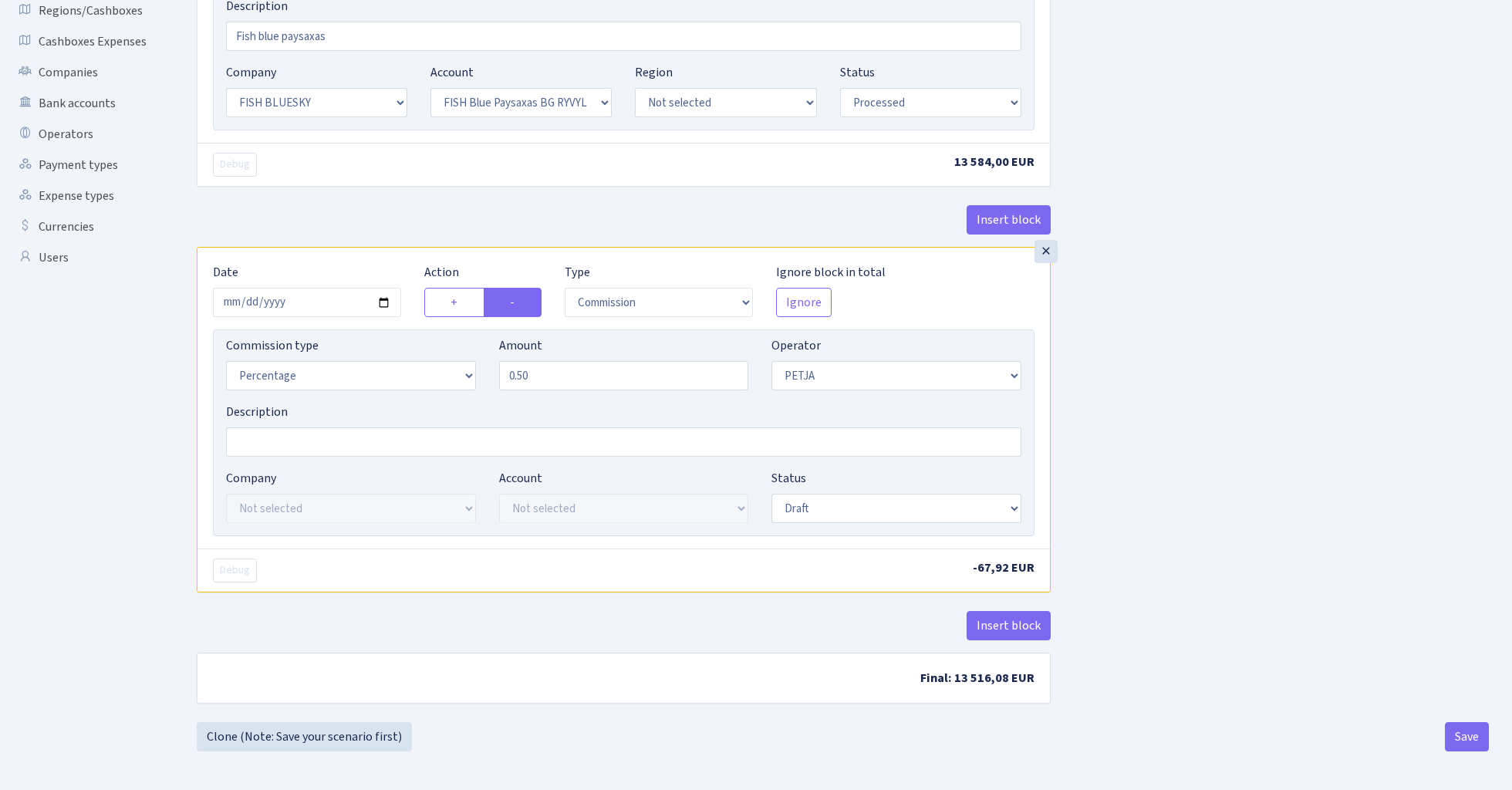
scroll to position [356, 0]
select select "processed"
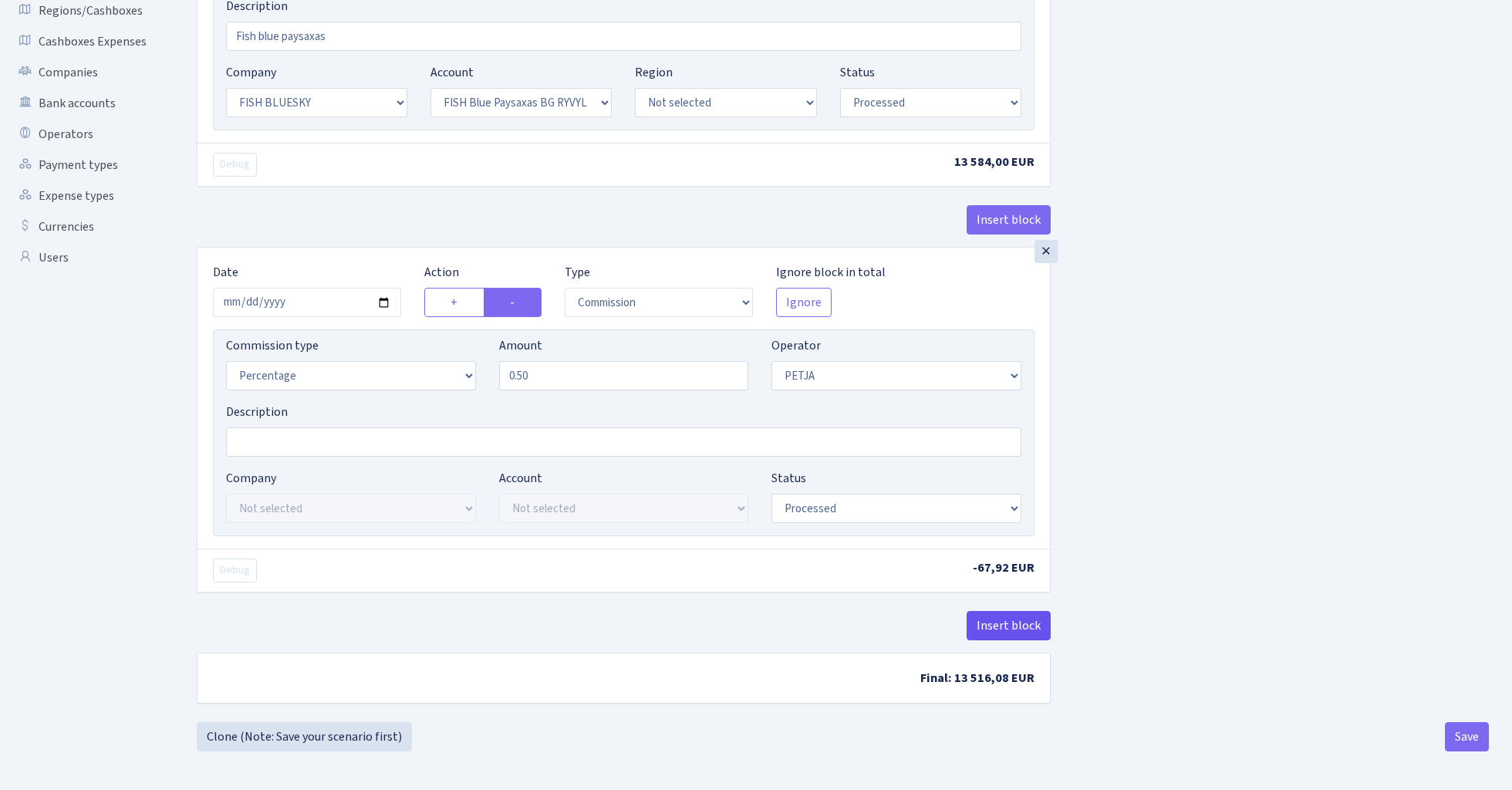
click at [1013, 628] on button "Insert block" at bounding box center [1009, 626] width 84 height 30
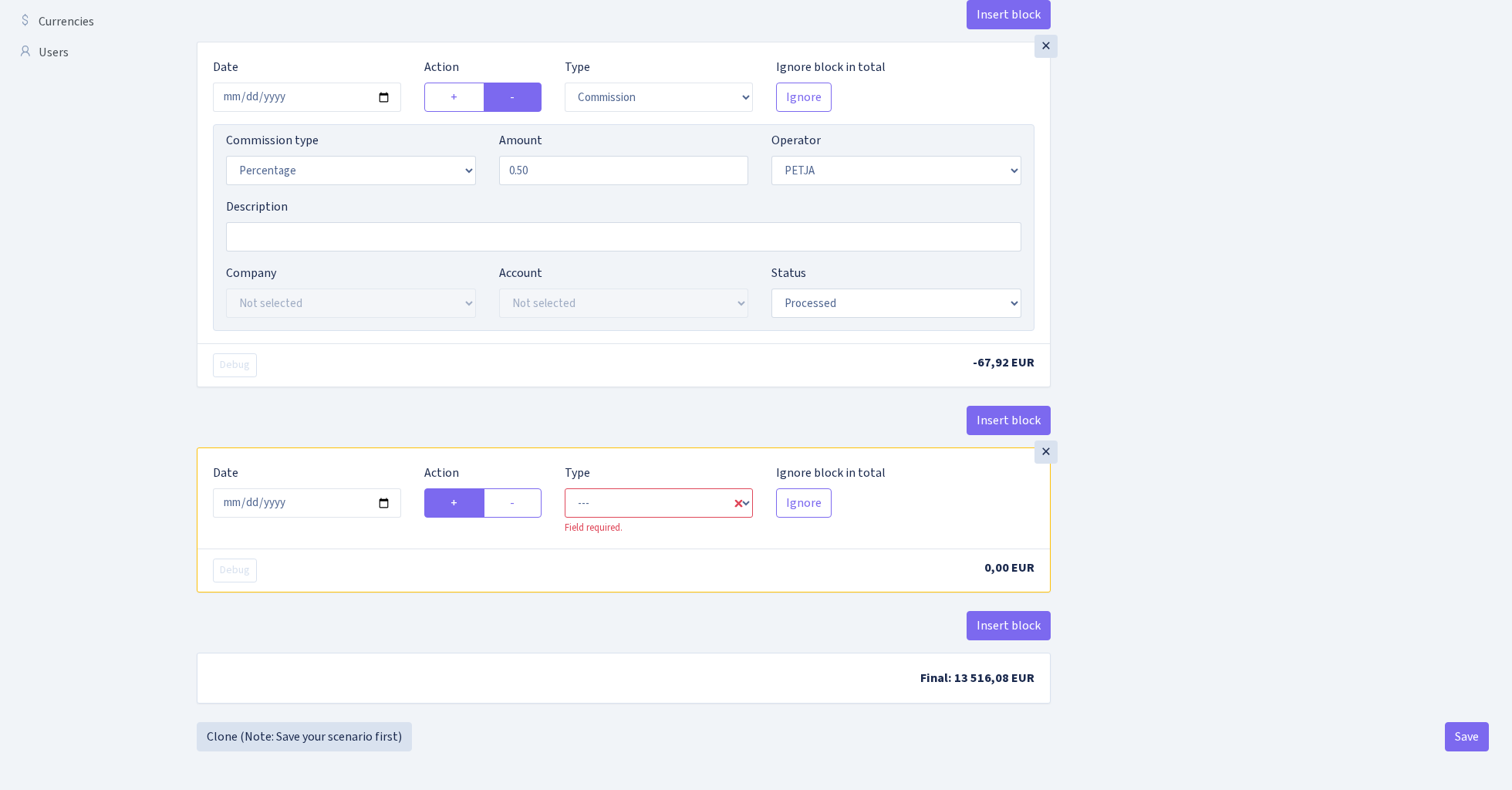
scroll to position [562, 0]
click at [326, 507] on input "2025-08-13" at bounding box center [307, 503] width 188 height 30
type input "2025-08-12"
click at [393, 460] on div "× Date 2025-08-12 Action + - Type --- In Out Commission Field required. Ignore …" at bounding box center [624, 497] width 852 height 100
click at [520, 504] on label "-" at bounding box center [512, 503] width 57 height 30
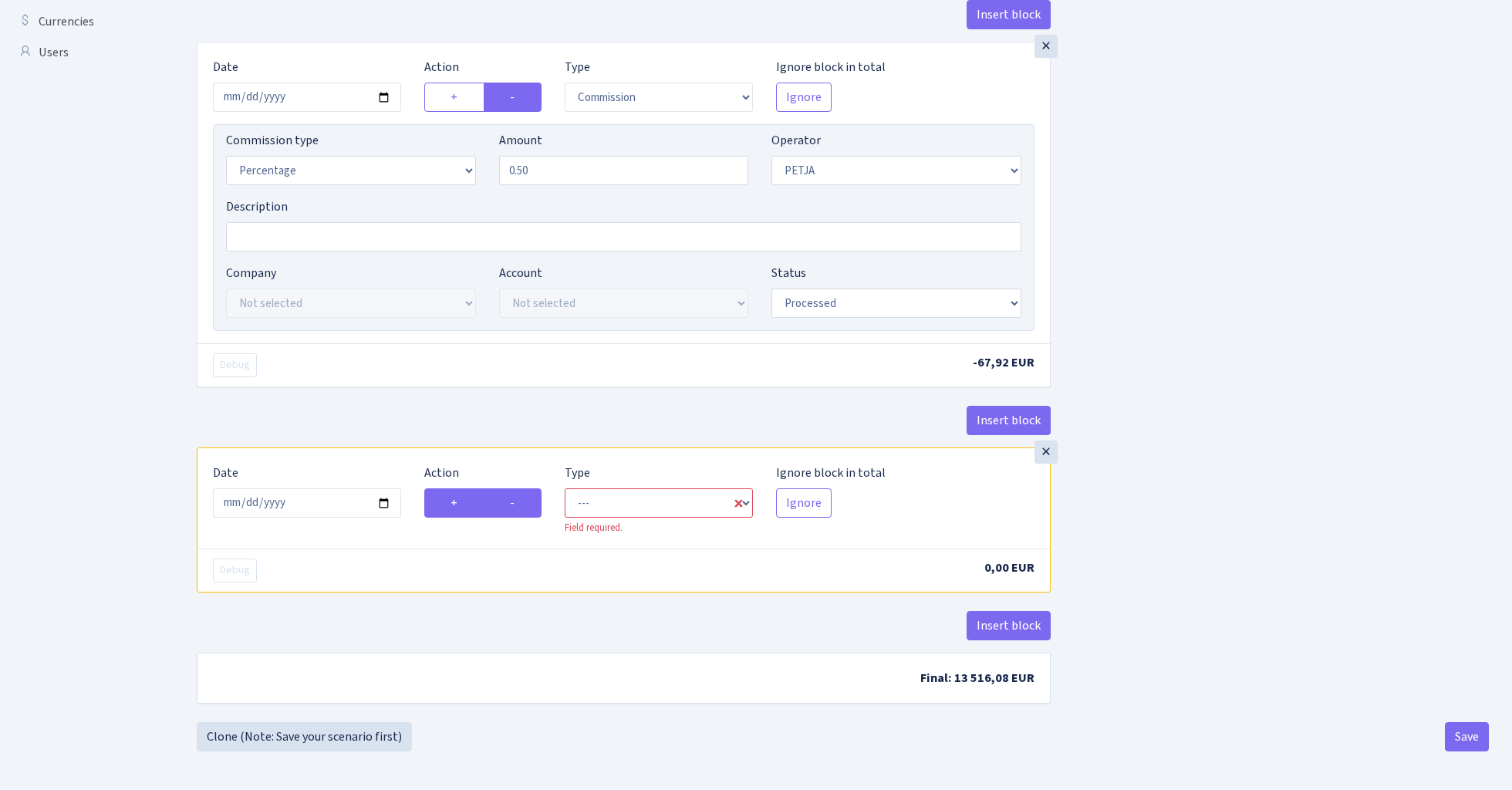
click at [520, 504] on input "-" at bounding box center [514, 498] width 10 height 10
radio input "true"
radio input "false"
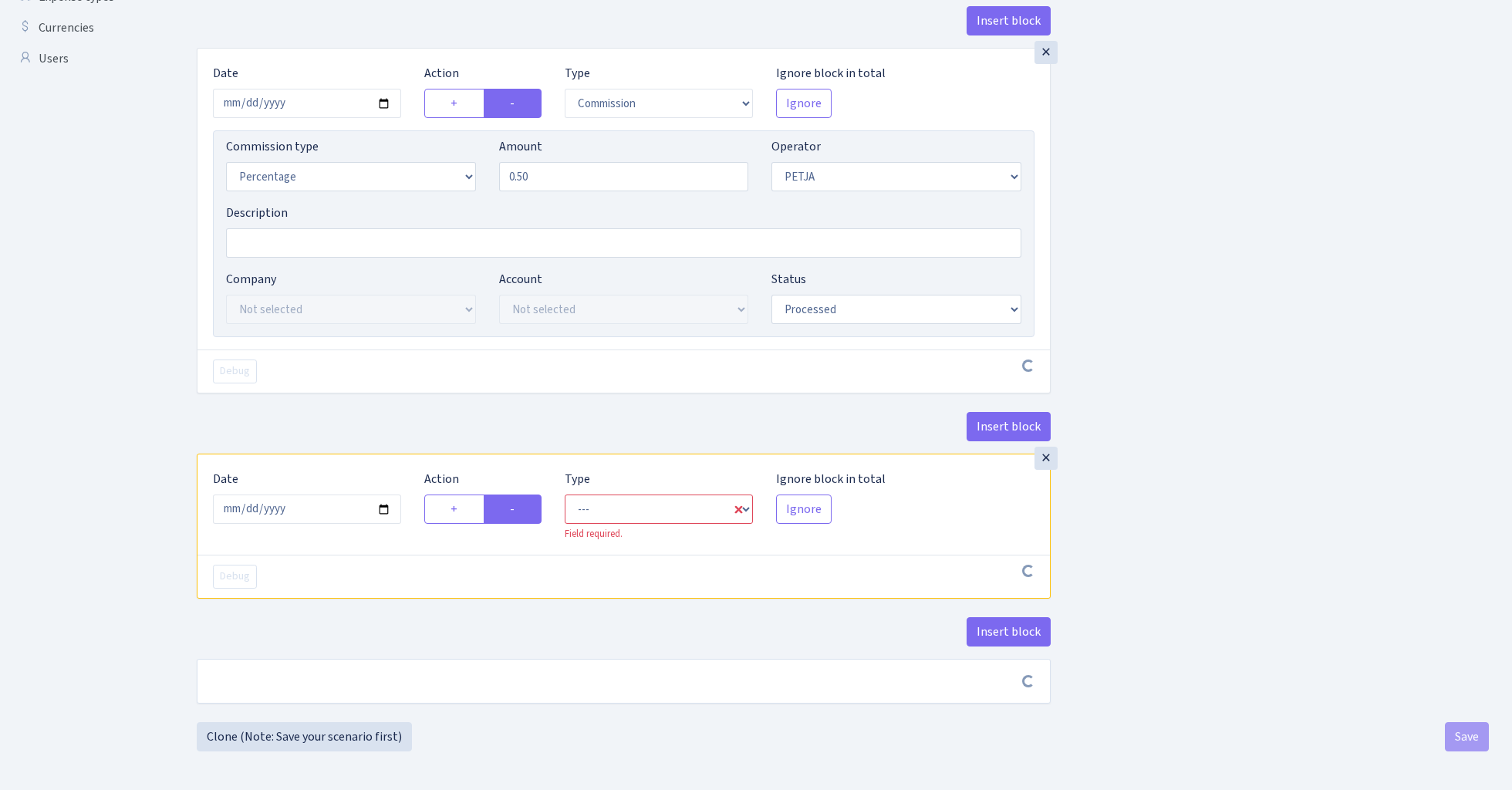
scroll to position [556, 0]
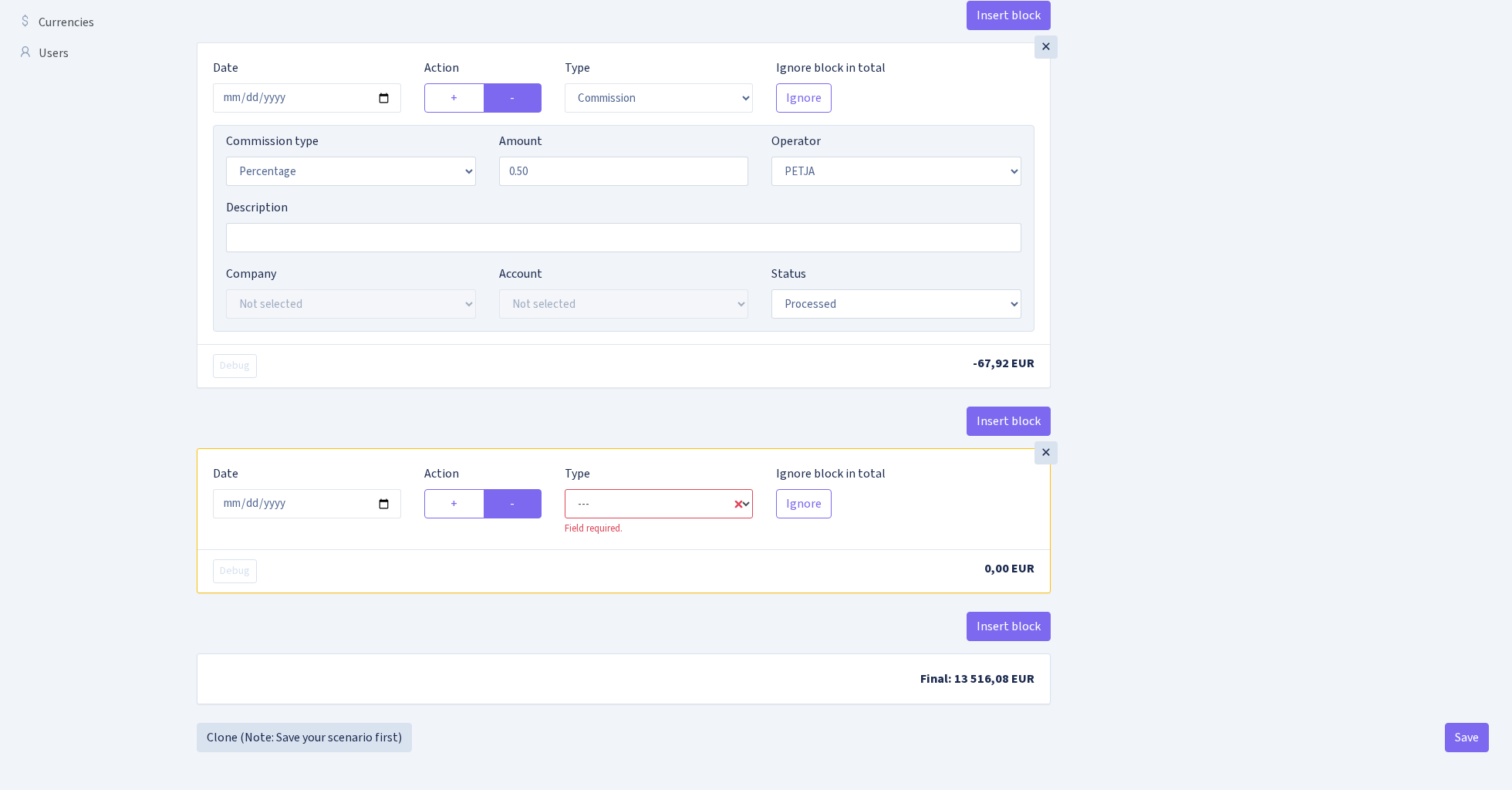
select select "commission"
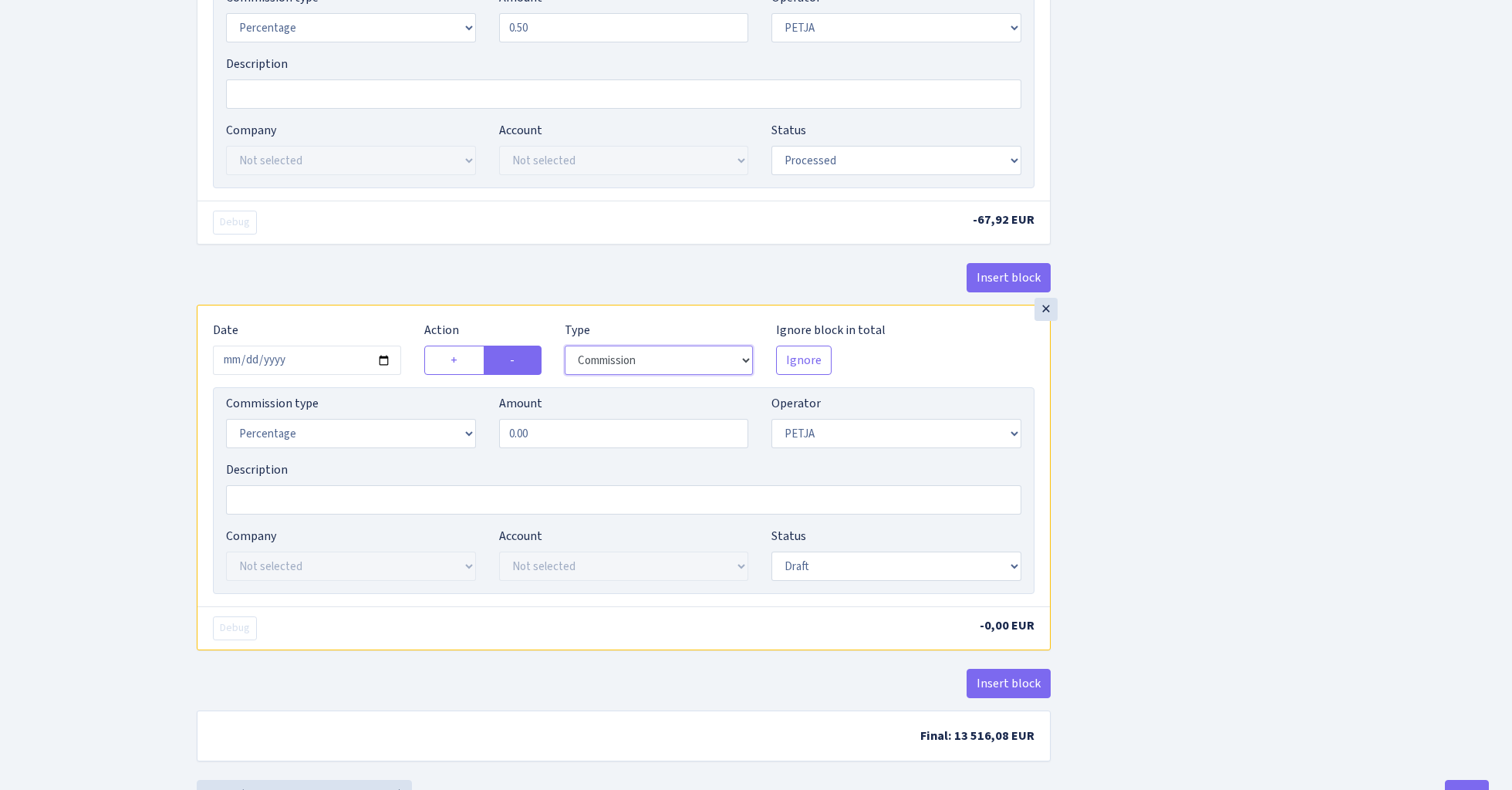
scroll to position [719, 0]
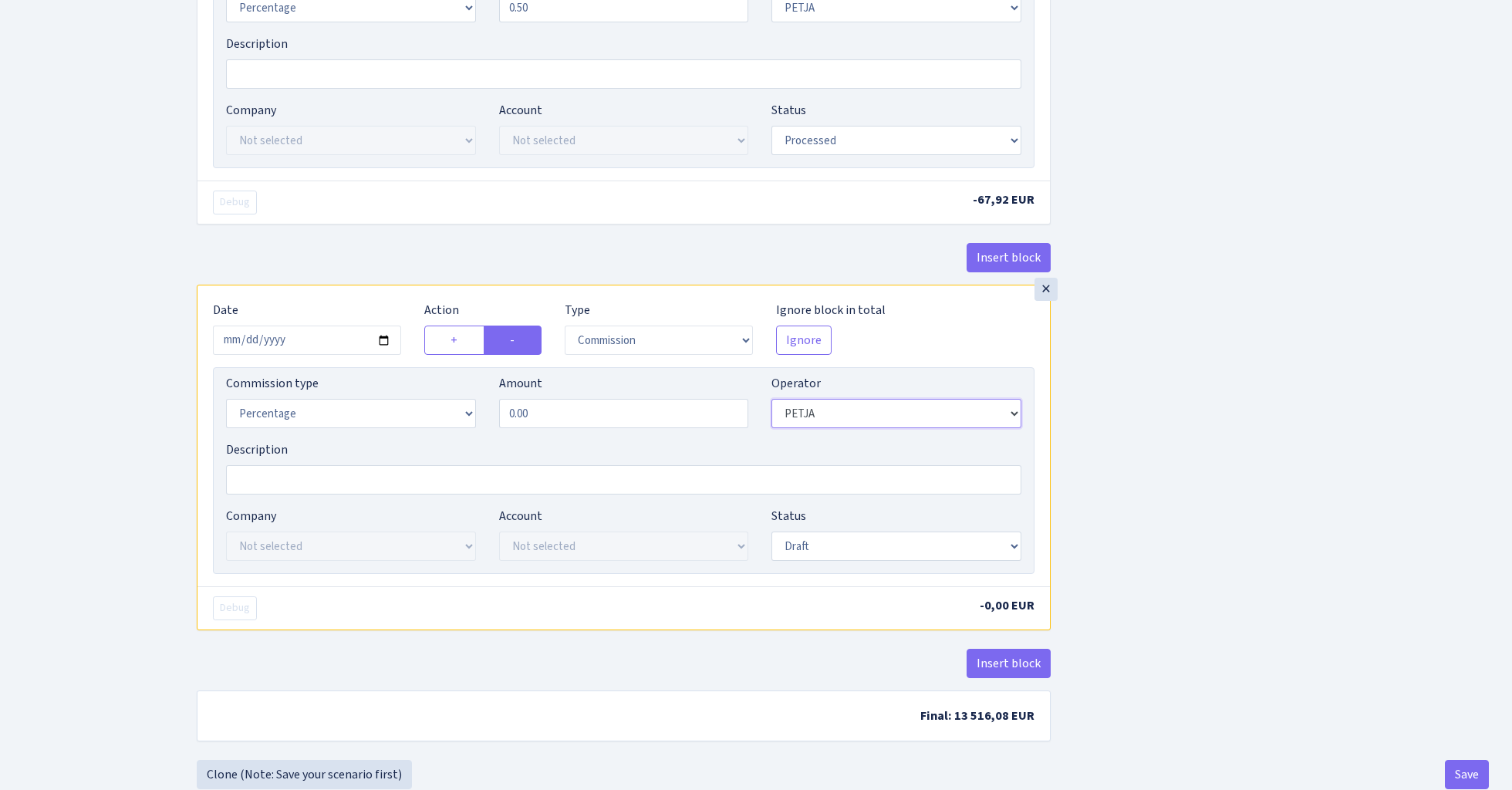
select select "1"
select select "fixed"
click at [581, 420] on input "0.00" at bounding box center [624, 413] width 249 height 30
type input "25.00"
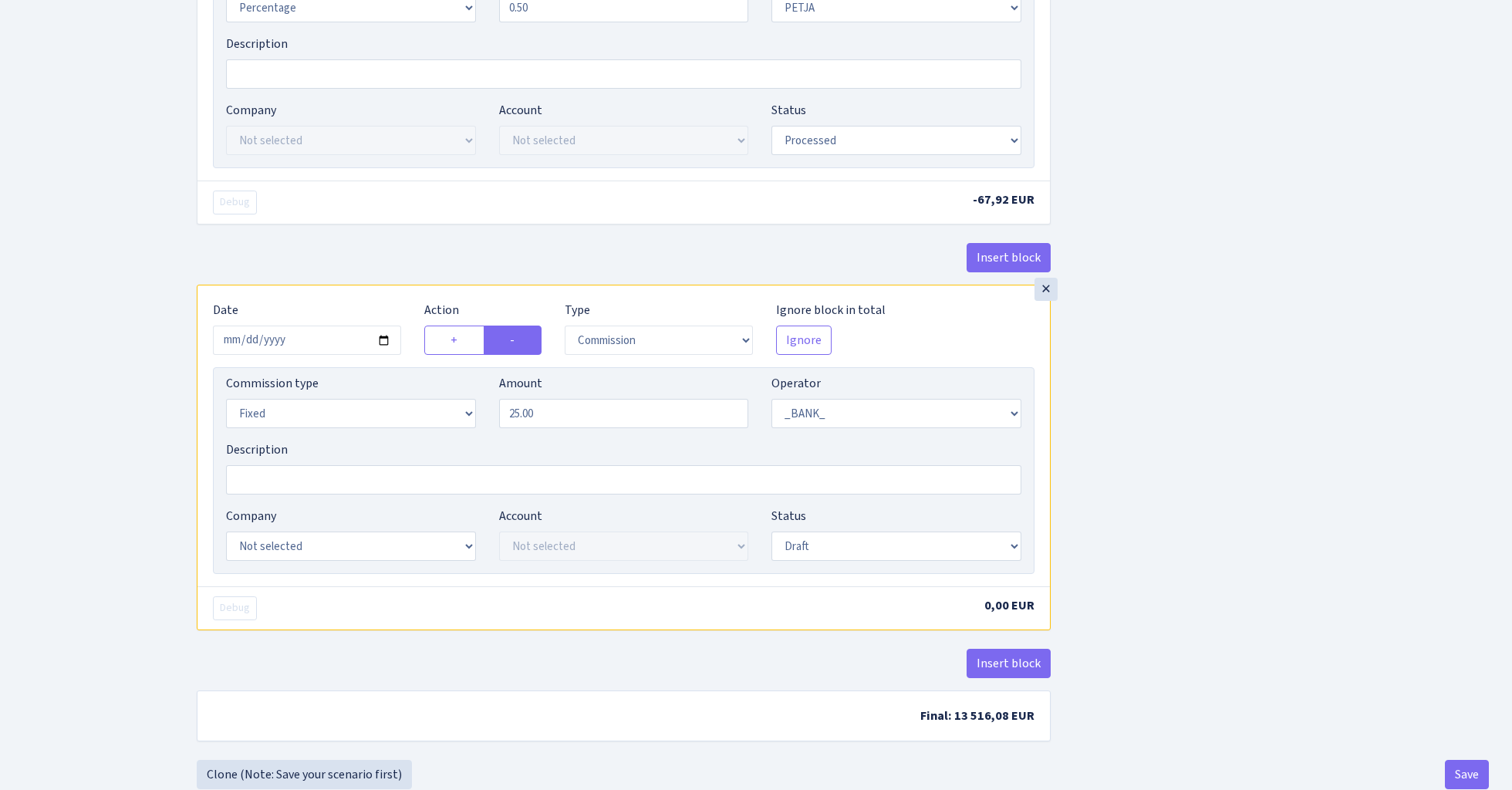
click at [1178, 389] on div "Insert block × Date 2025-08-12 Action + - Type --- In Out Commission Field requ…" at bounding box center [843, 63] width 1315 height 1395
select select "23"
select select "68"
select select "processed"
click at [1229, 468] on div "Insert block × Date 2025-08-12 Action + - Type --- In Out Commission Field requ…" at bounding box center [843, 63] width 1315 height 1395
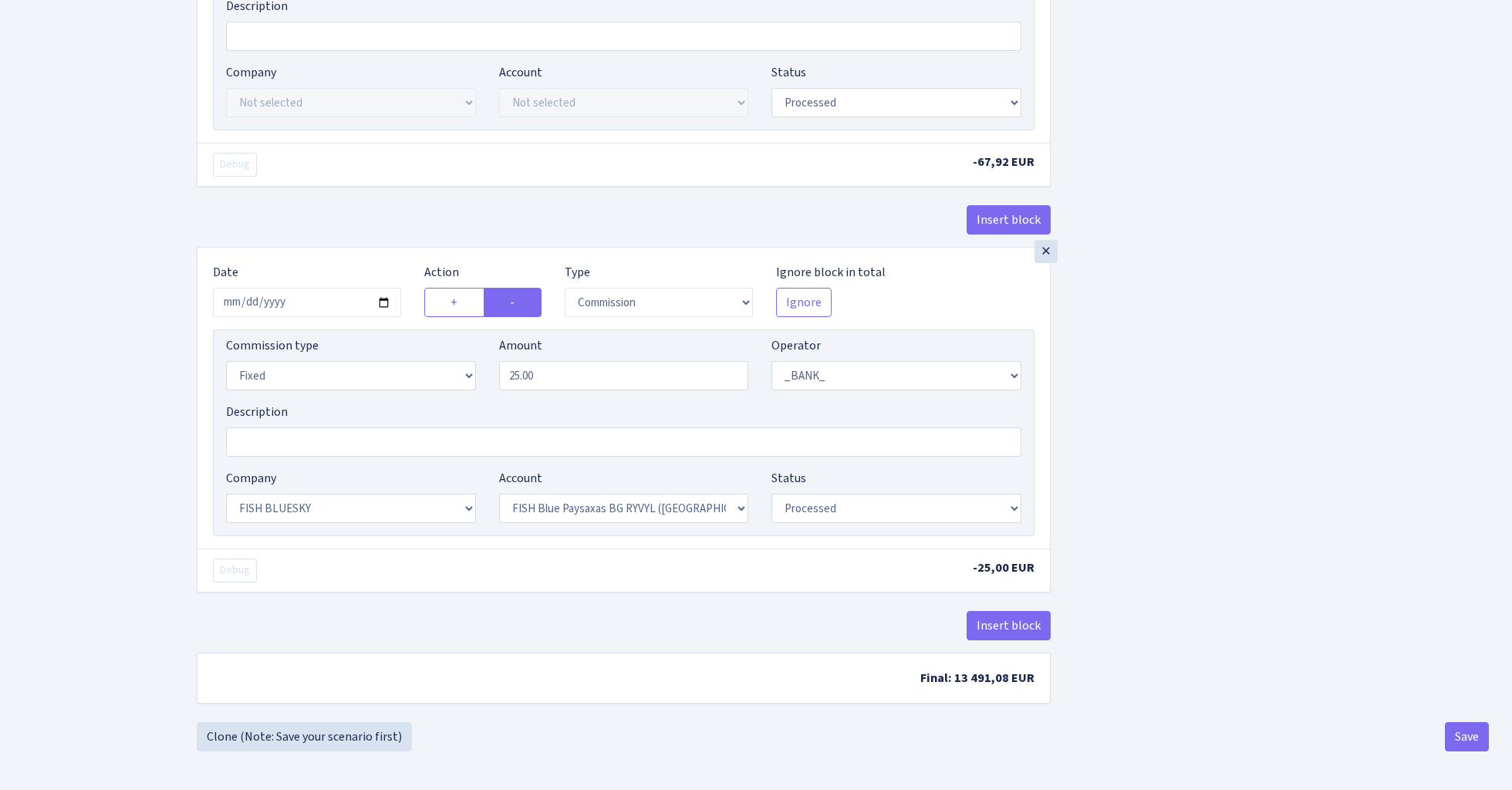
scroll to position [764, 0]
click at [1460, 751] on footer at bounding box center [756, 770] width 1512 height 39
click at [1467, 735] on button "Save" at bounding box center [1466, 737] width 44 height 30
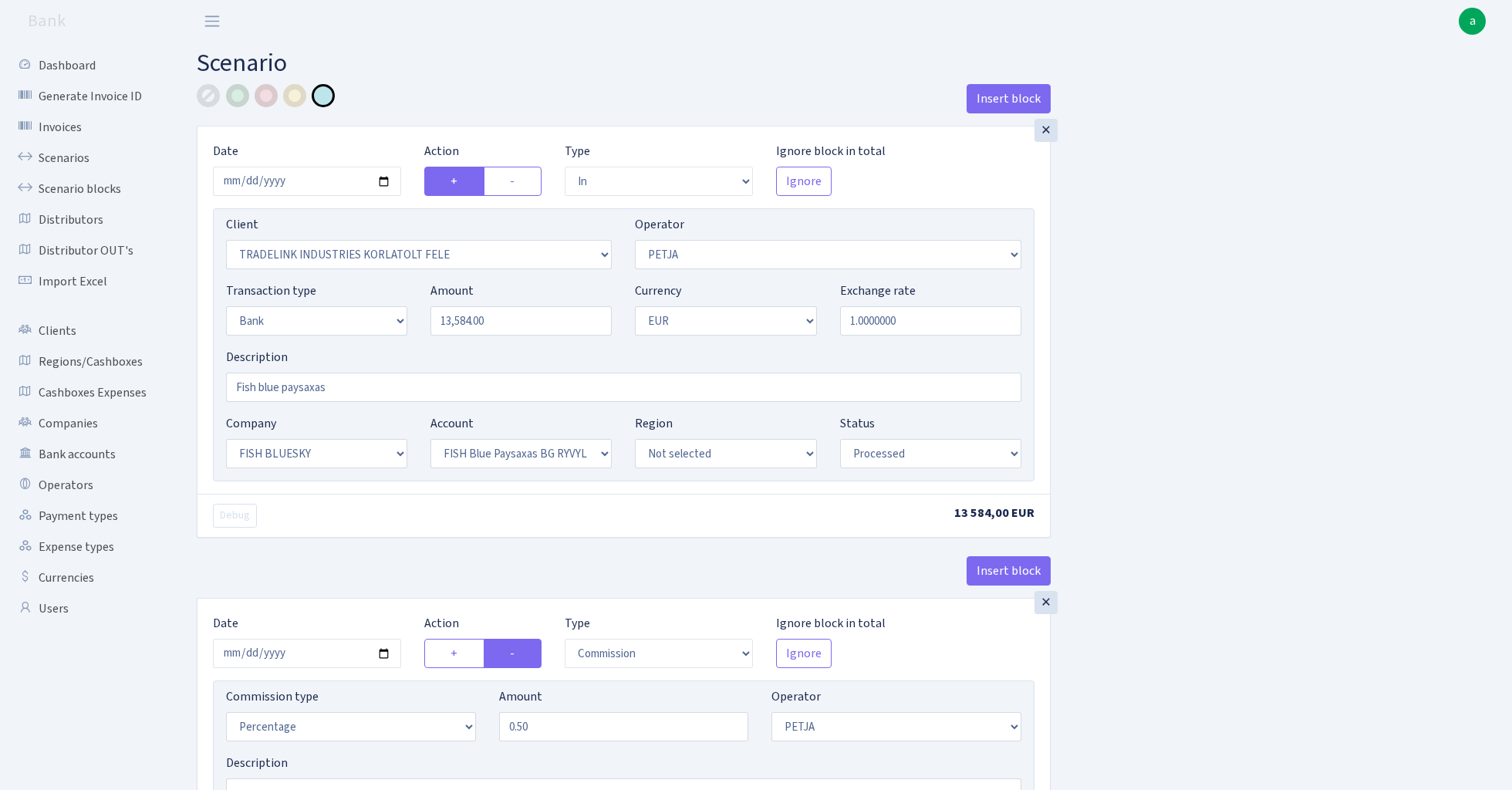
select select "in"
select select "3051"
select select "392"
select select "2"
select select "1"
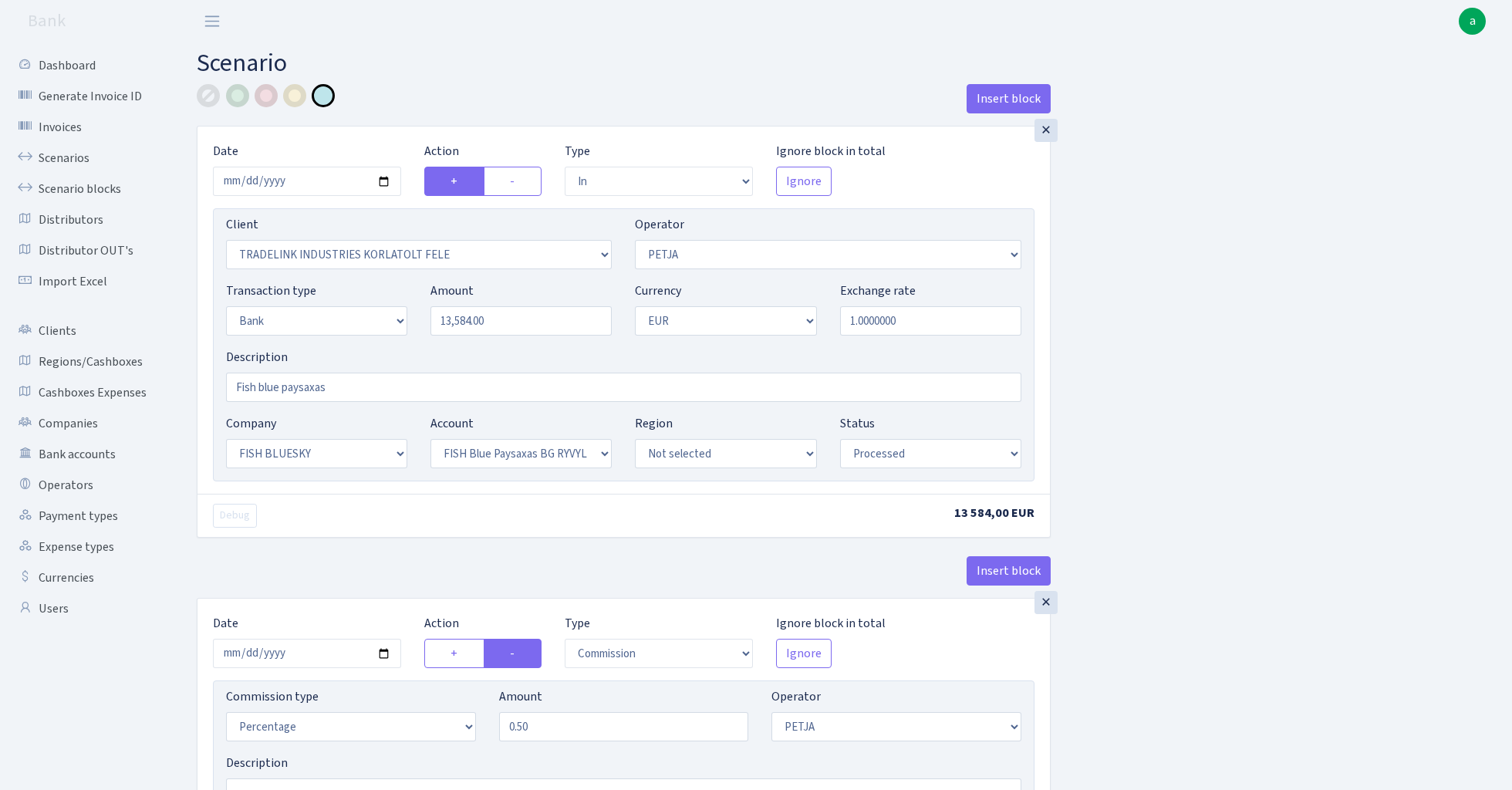
select select "23"
select select "68"
select select "processed"
select select "commission"
select select "392"
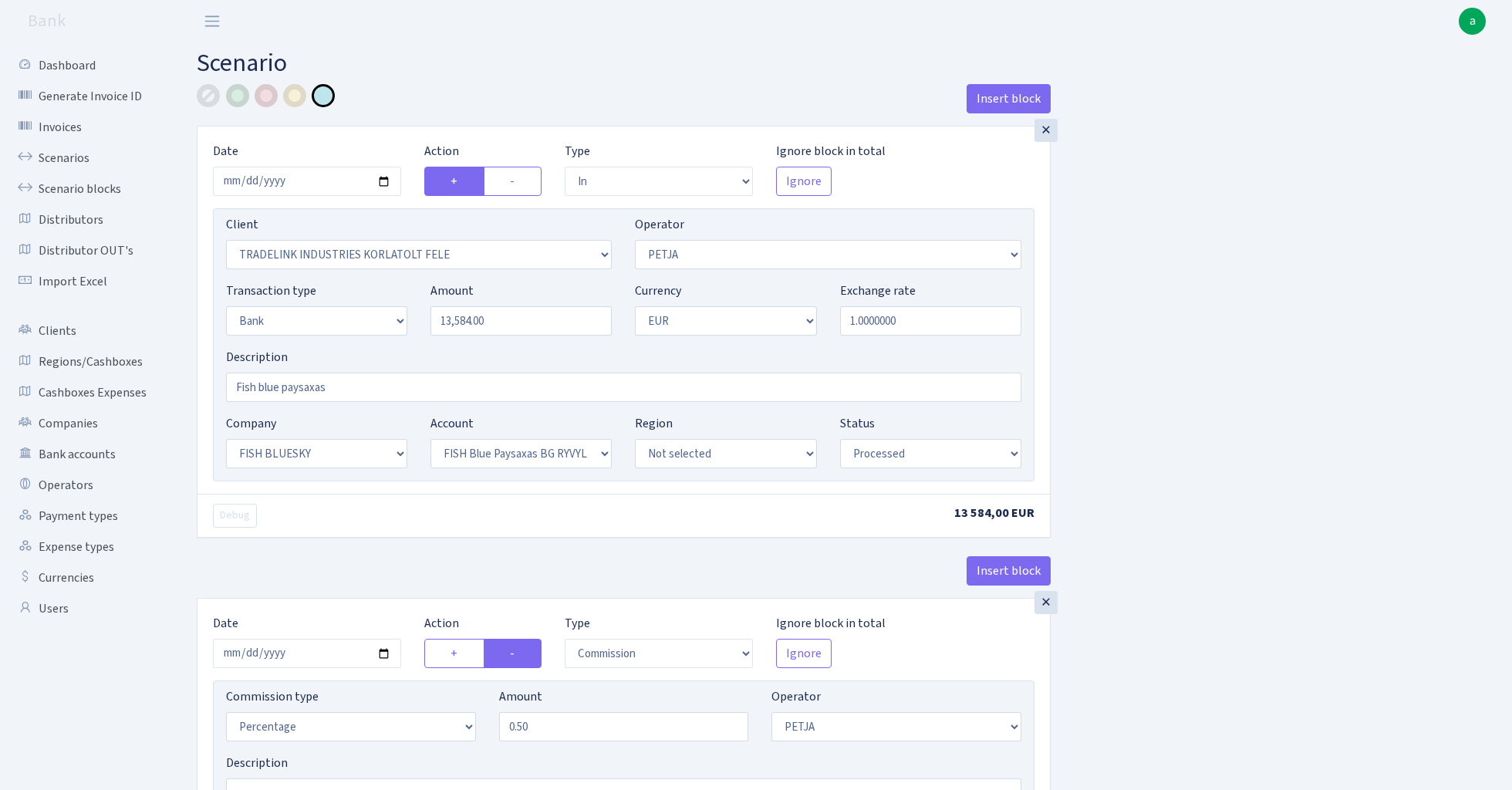
select select "processed"
select select "commission"
select select "fixed"
select select "1"
select select "23"
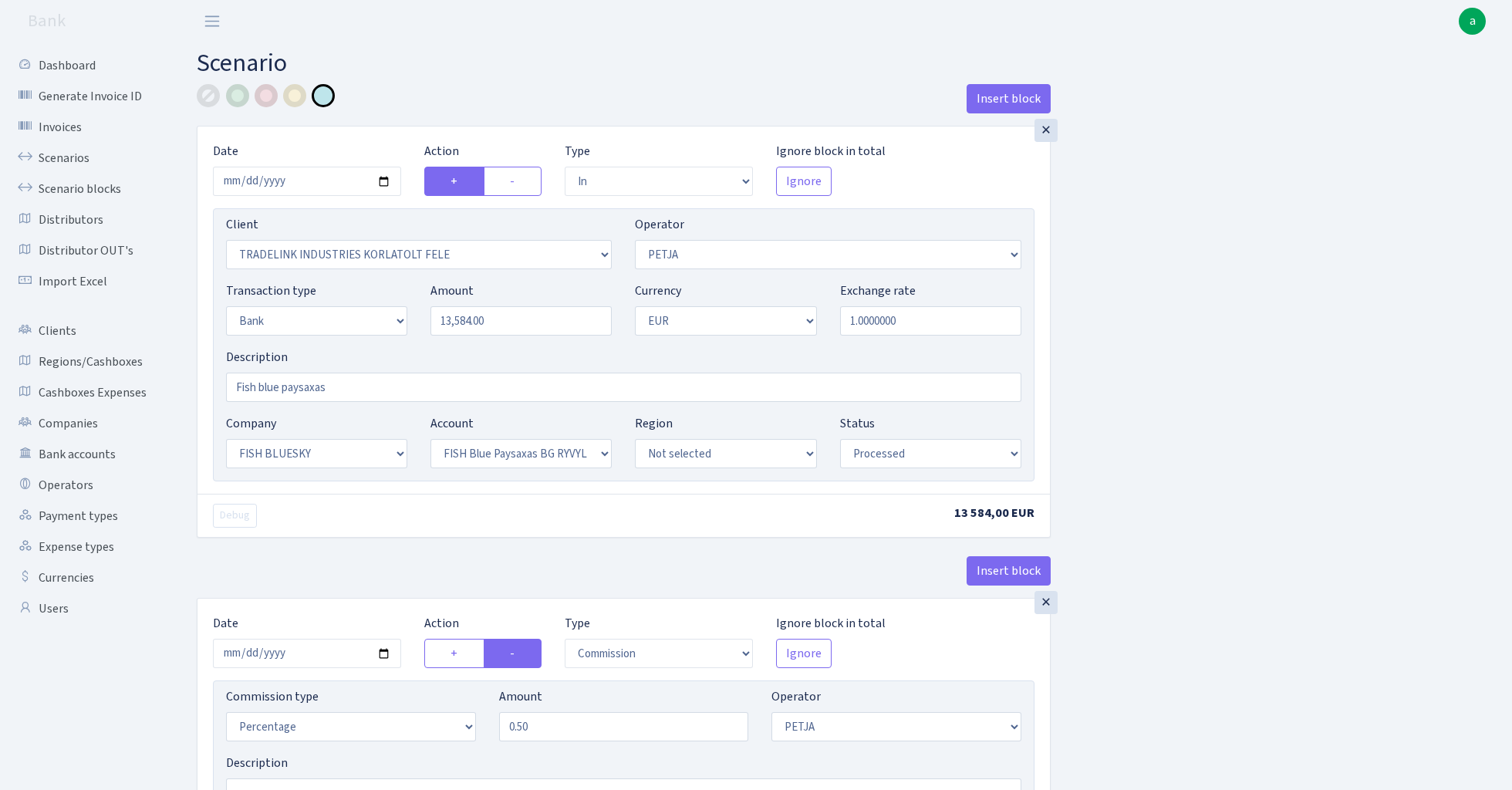
select select "68"
select select "processed"
click at [57, 157] on link "Scenarios" at bounding box center [85, 158] width 154 height 31
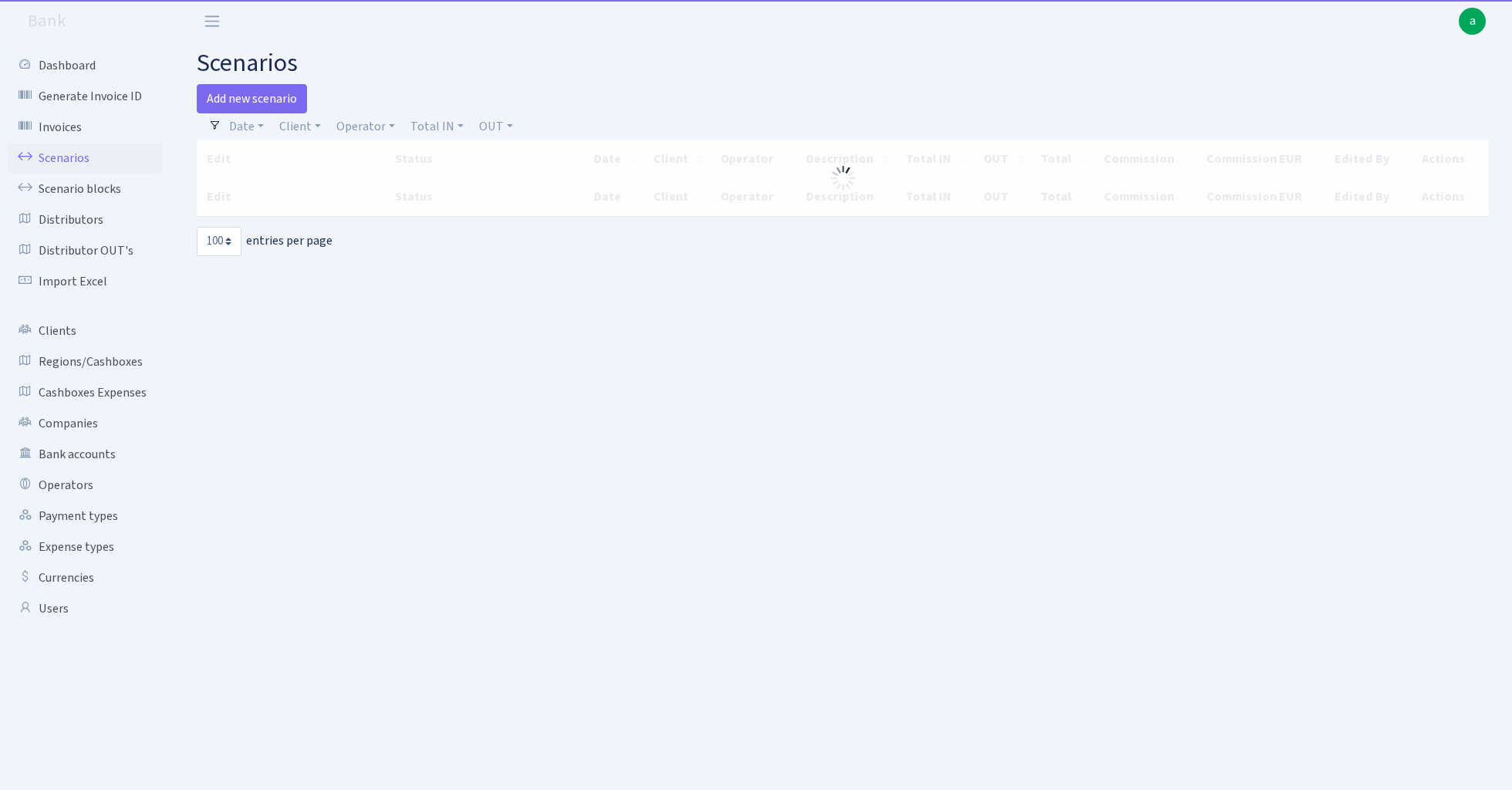
select select "100"
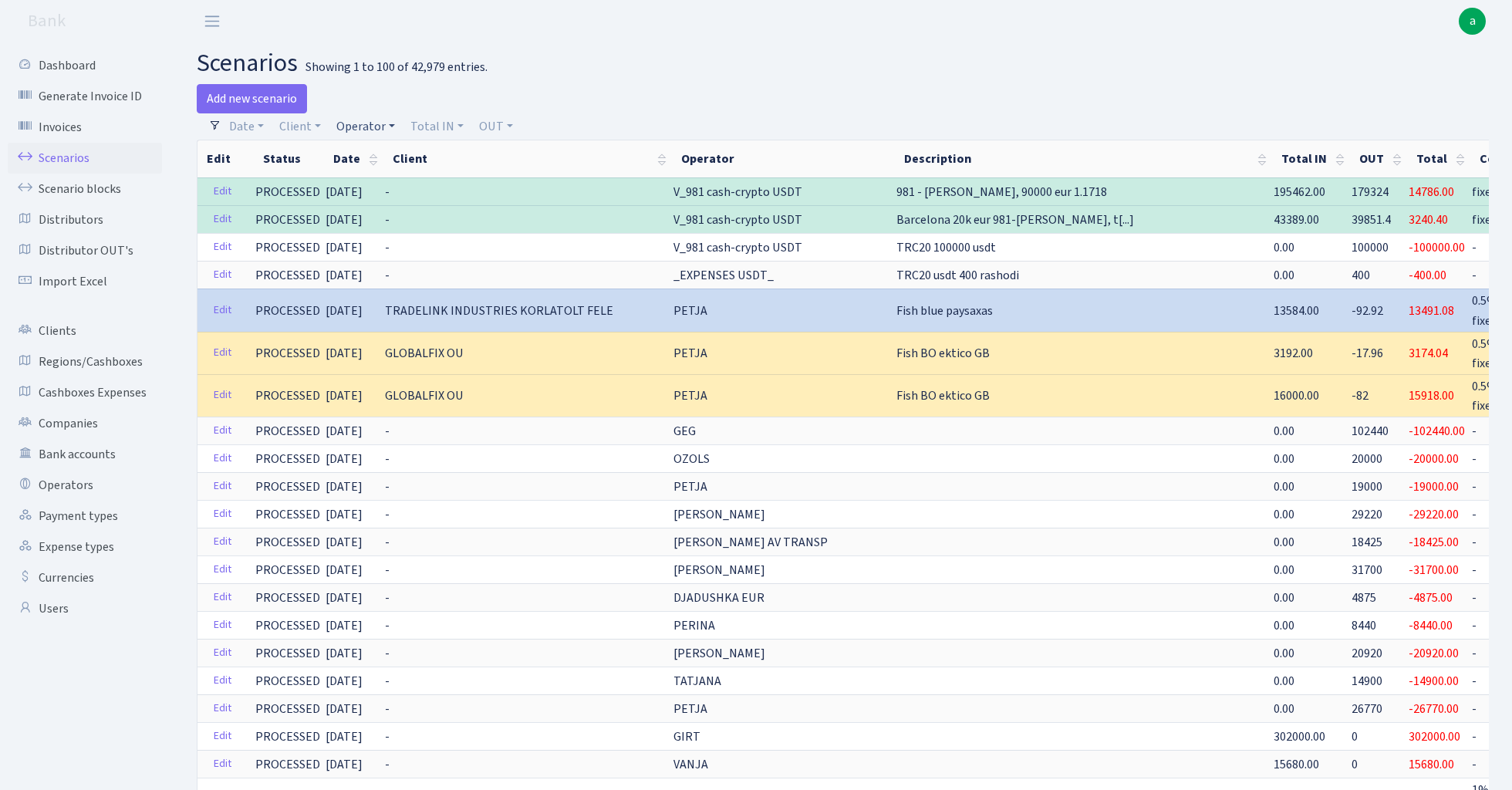
click at [365, 124] on link "Operator" at bounding box center [365, 126] width 71 height 26
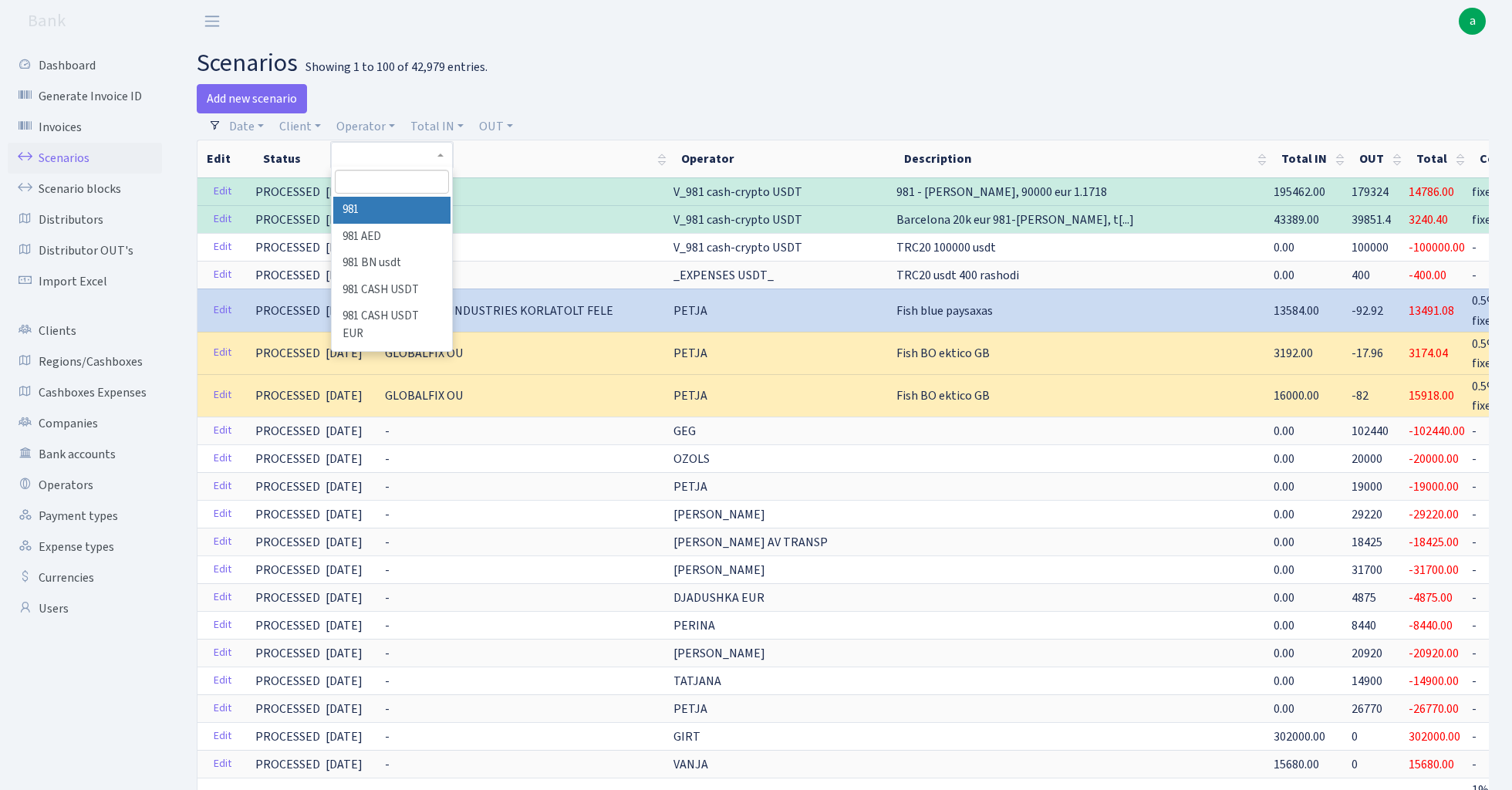
click at [371, 180] on input "search" at bounding box center [391, 181] width 113 height 24
type input "petj"
click at [397, 210] on li "PETJA" at bounding box center [391, 210] width 117 height 27
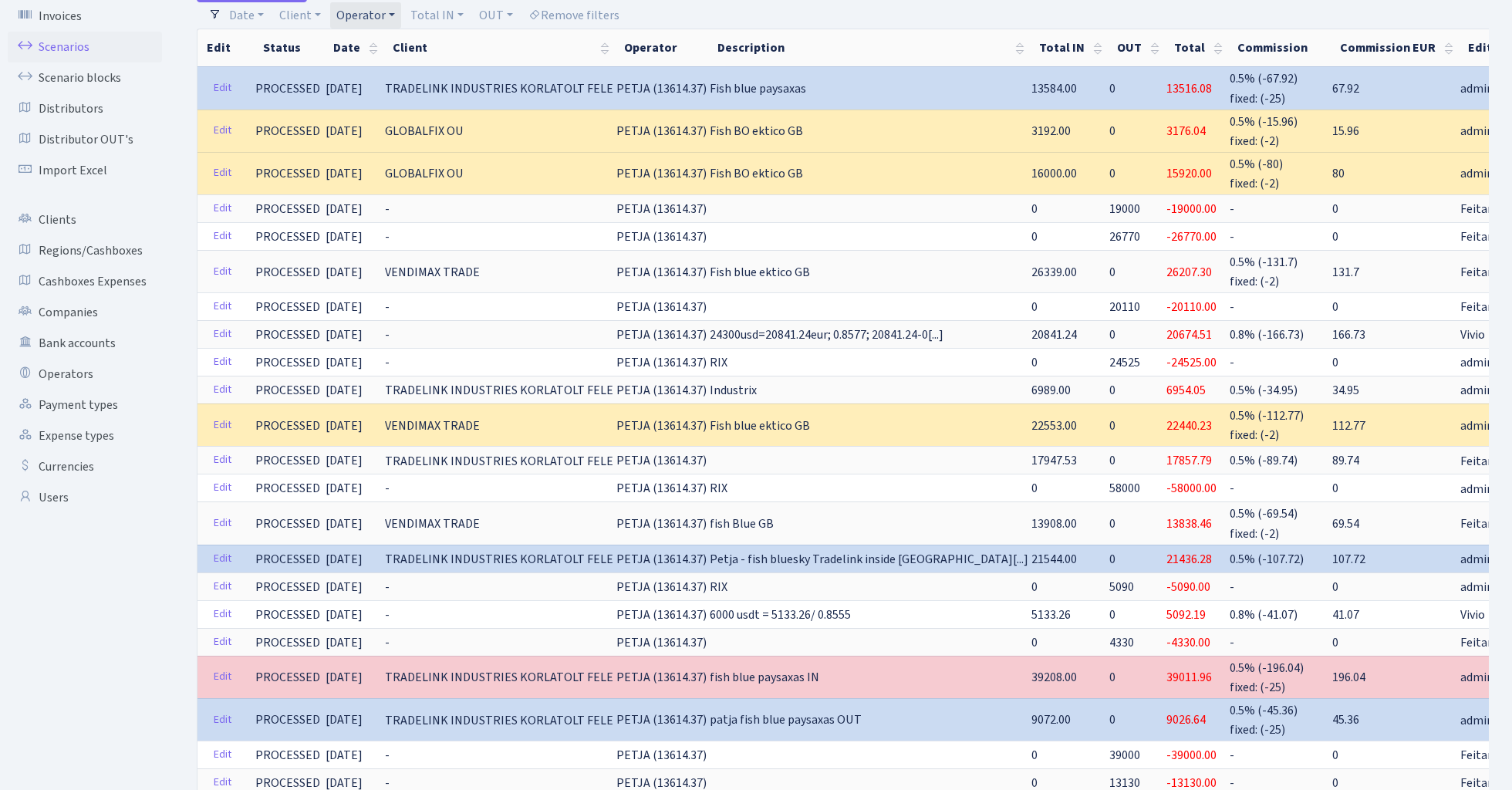
scroll to position [112, 0]
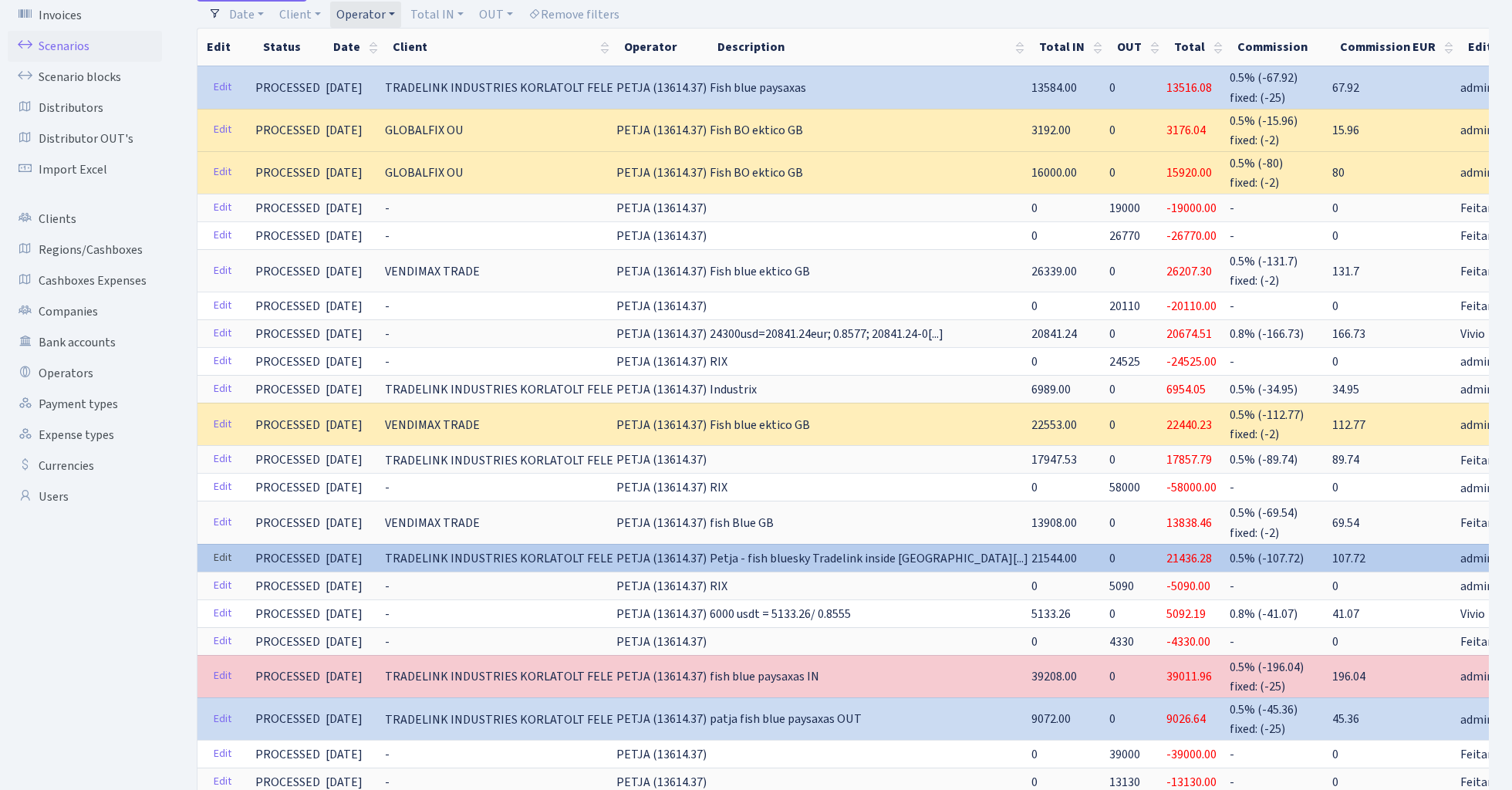
click at [211, 547] on link "Edit" at bounding box center [222, 558] width 31 height 24
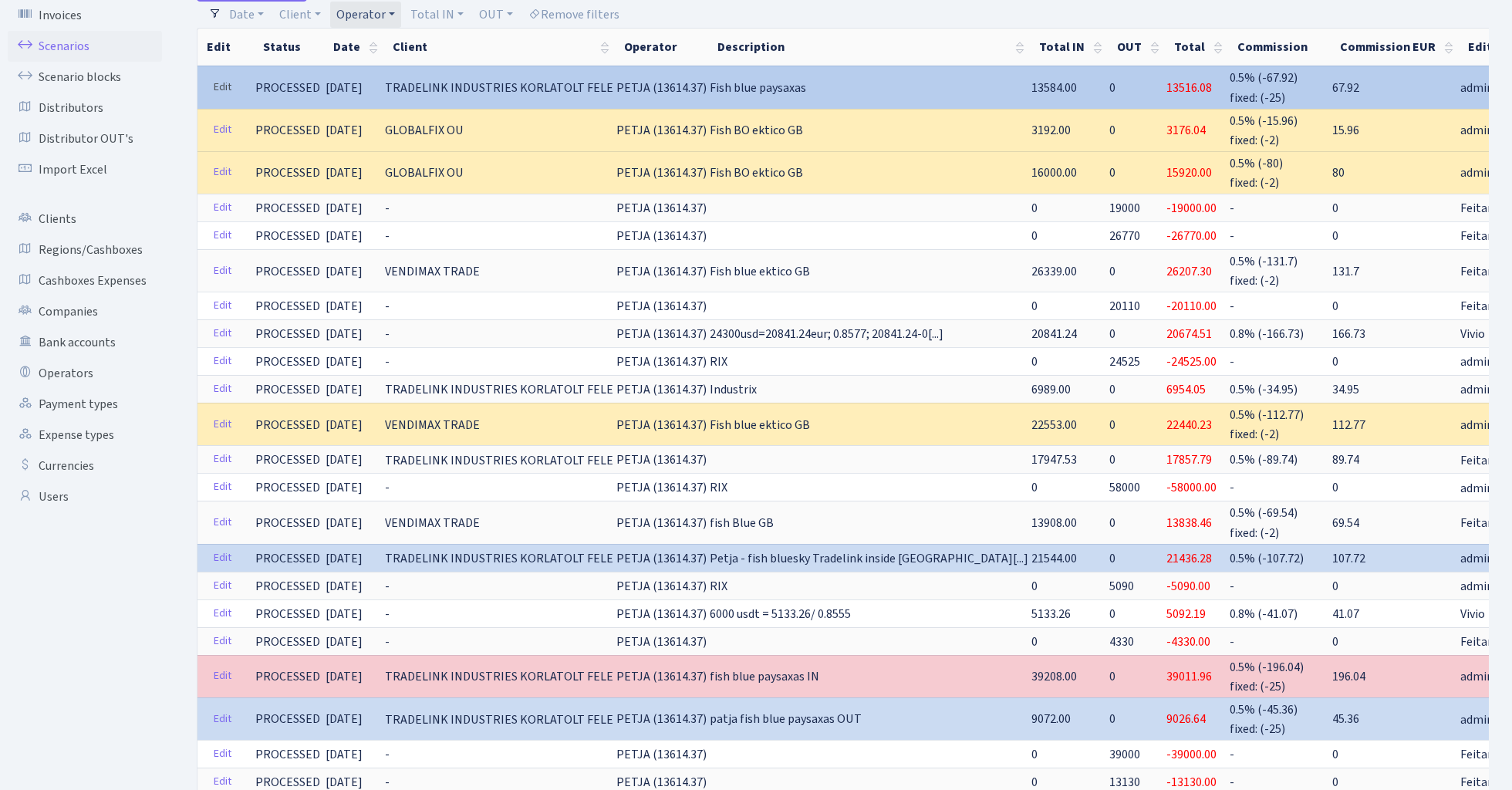
click at [219, 88] on link "Edit" at bounding box center [222, 87] width 31 height 24
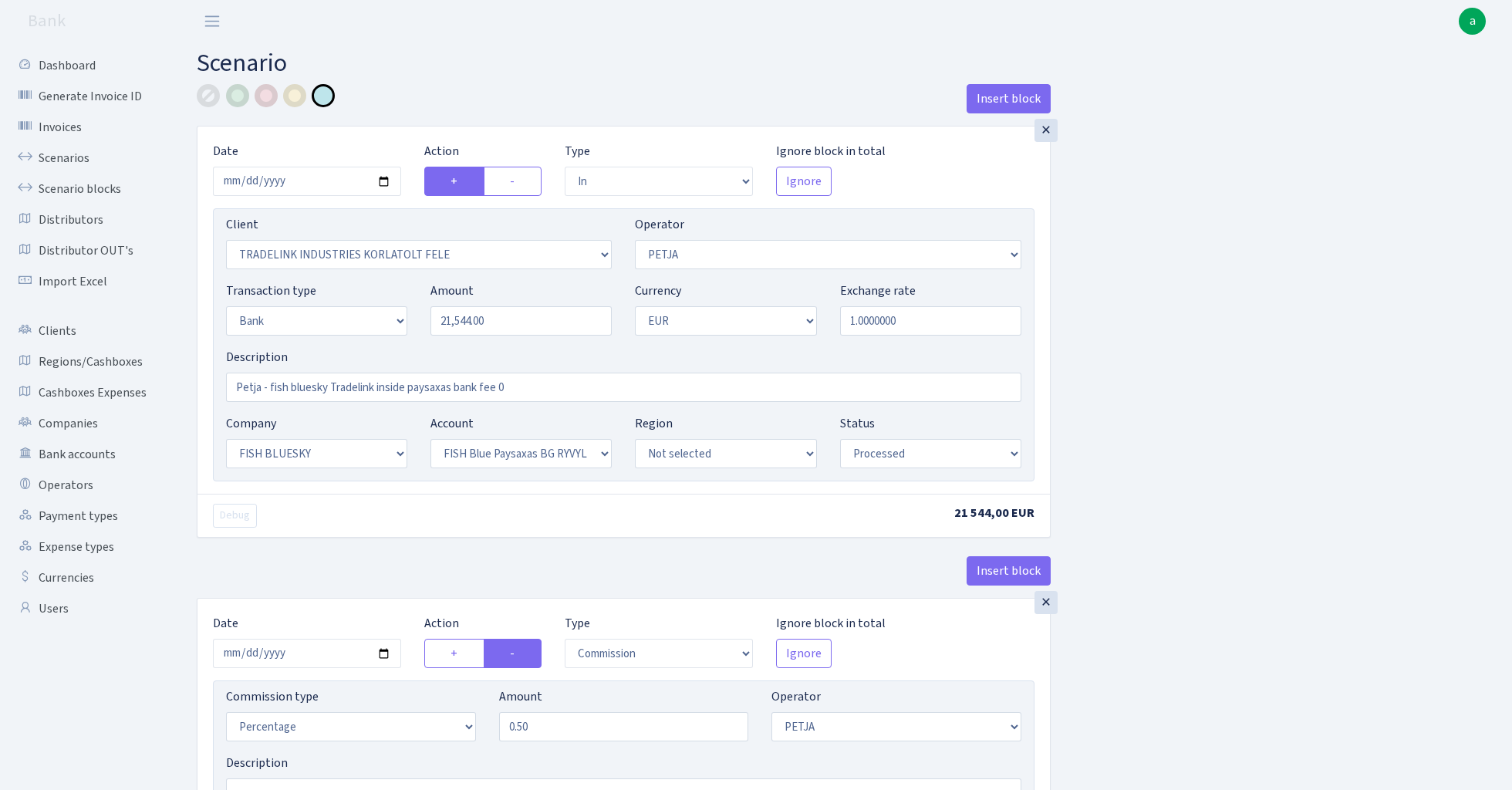
select select "in"
select select "3051"
select select "392"
select select "2"
select select "1"
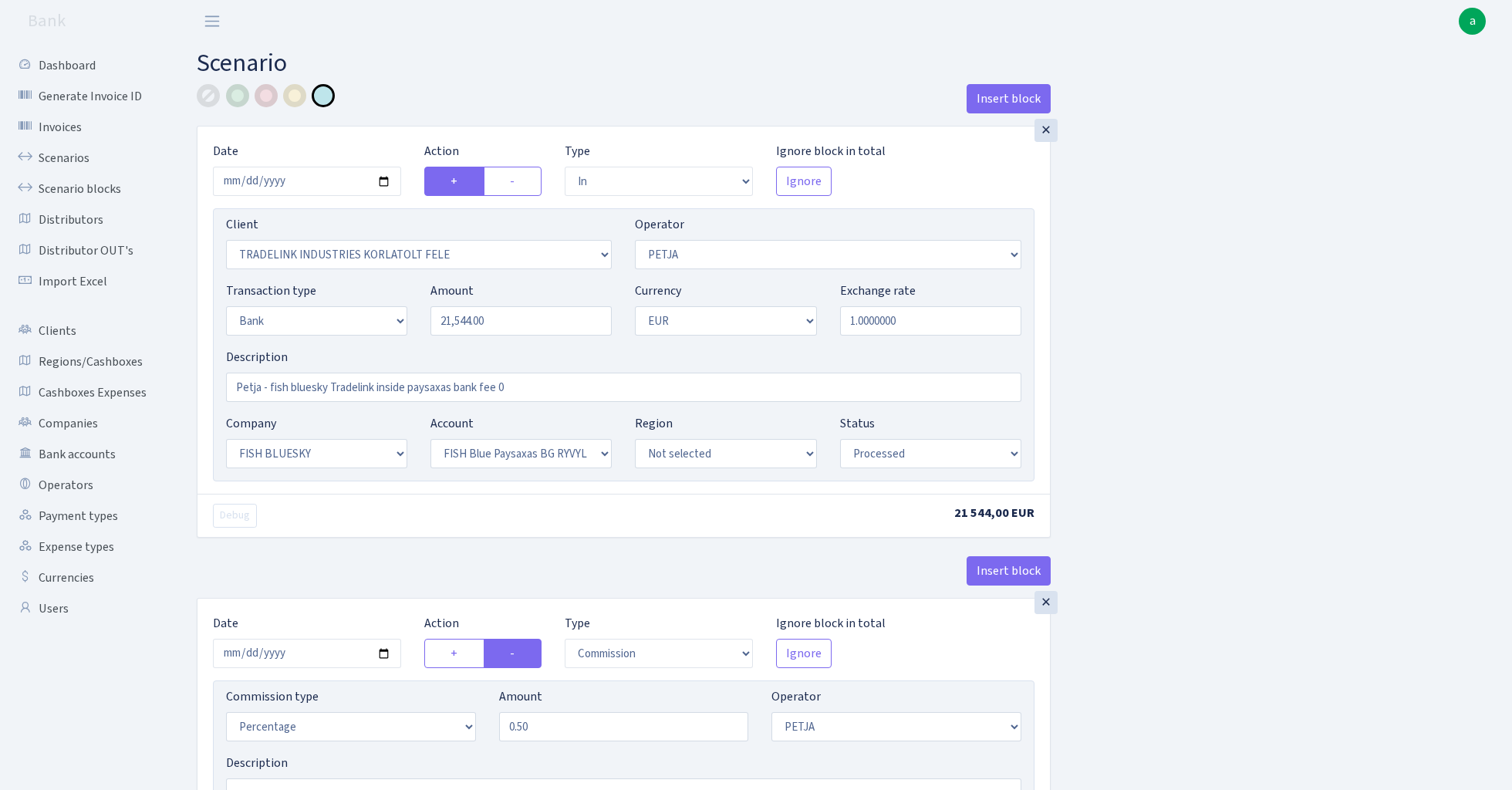
select select "23"
select select "68"
select select "processed"
select select "commission"
select select "392"
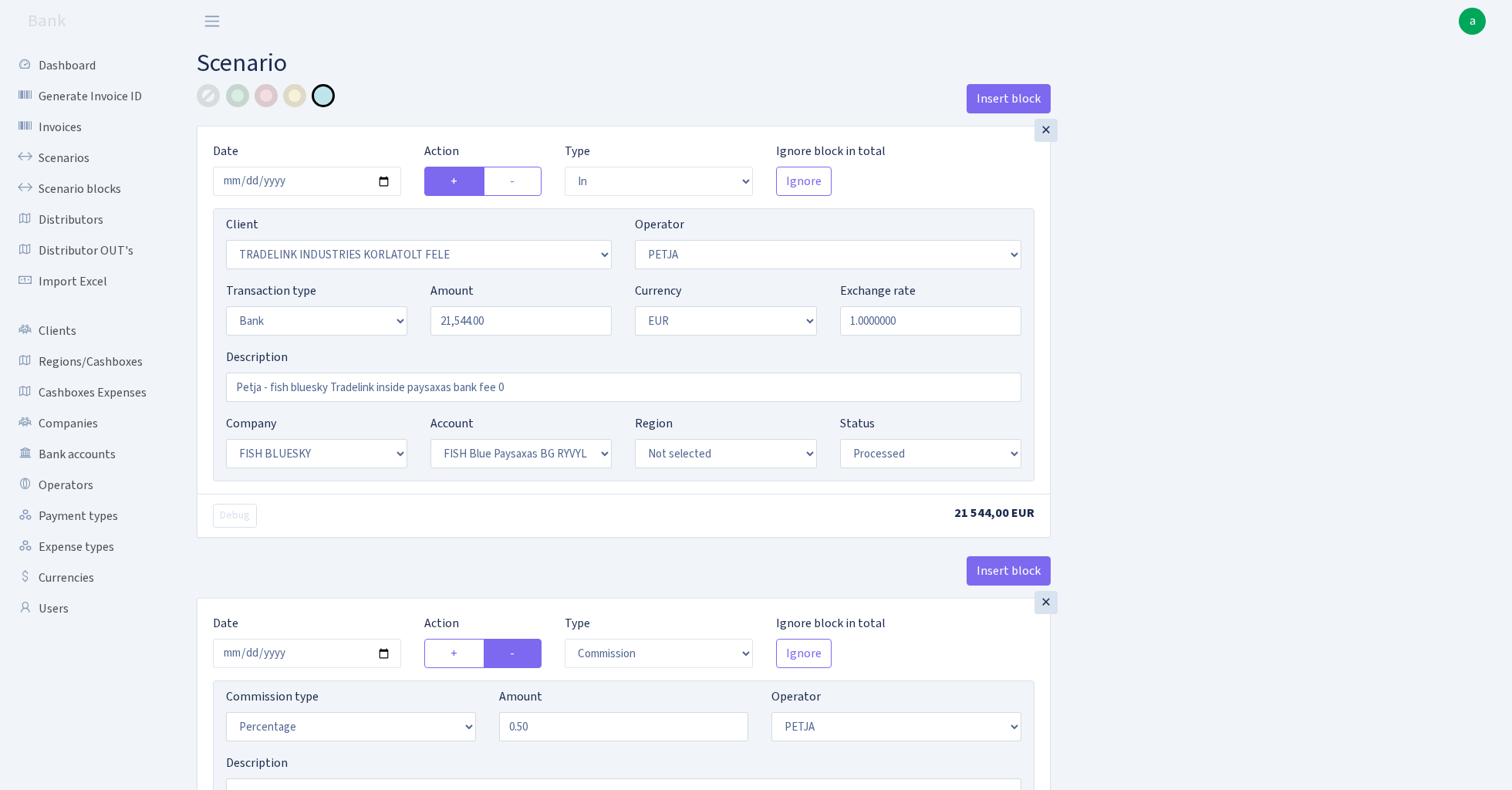
select select "processed"
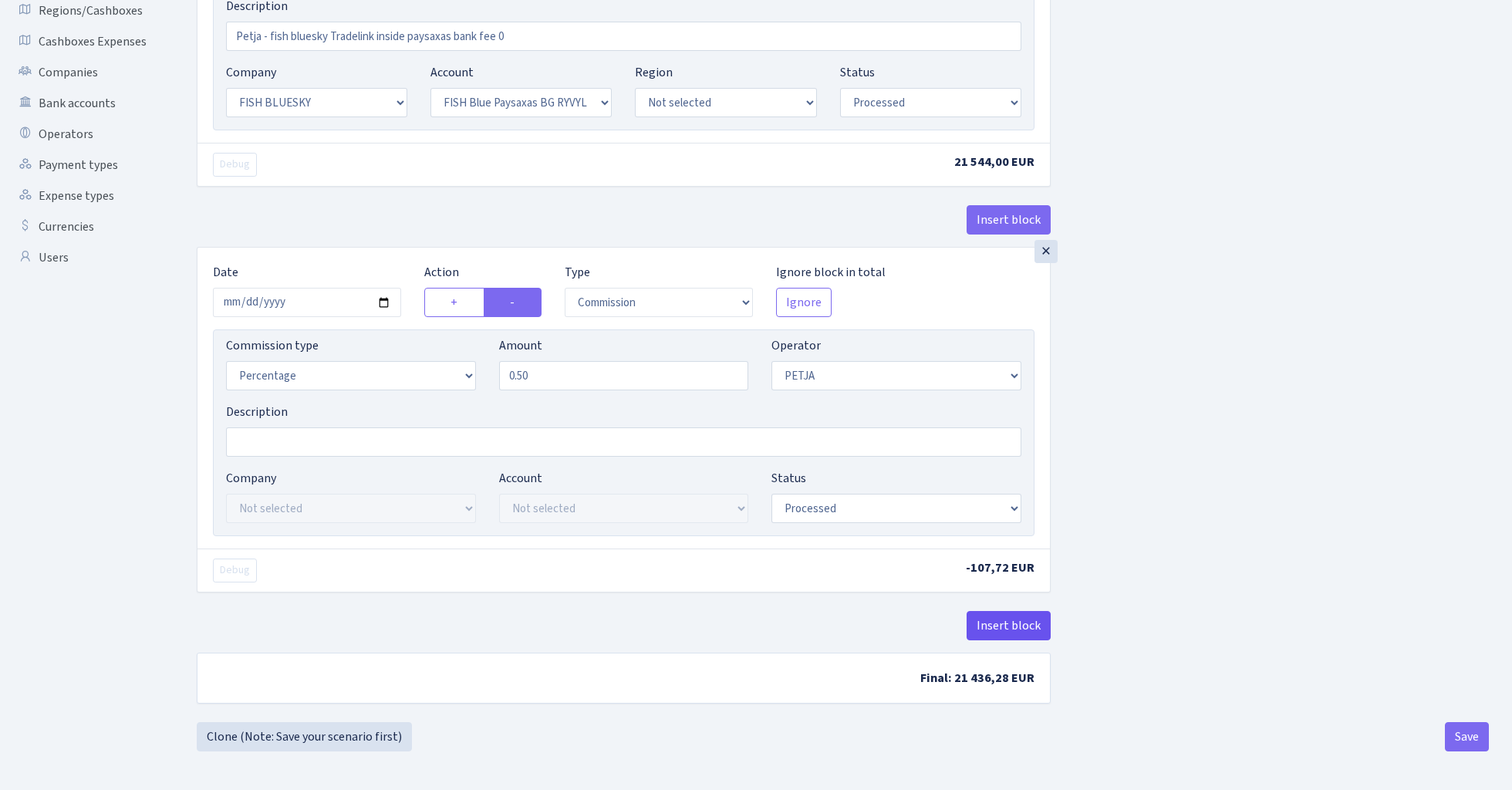
scroll to position [356, 0]
click at [1002, 623] on button "Insert block" at bounding box center [1009, 626] width 84 height 30
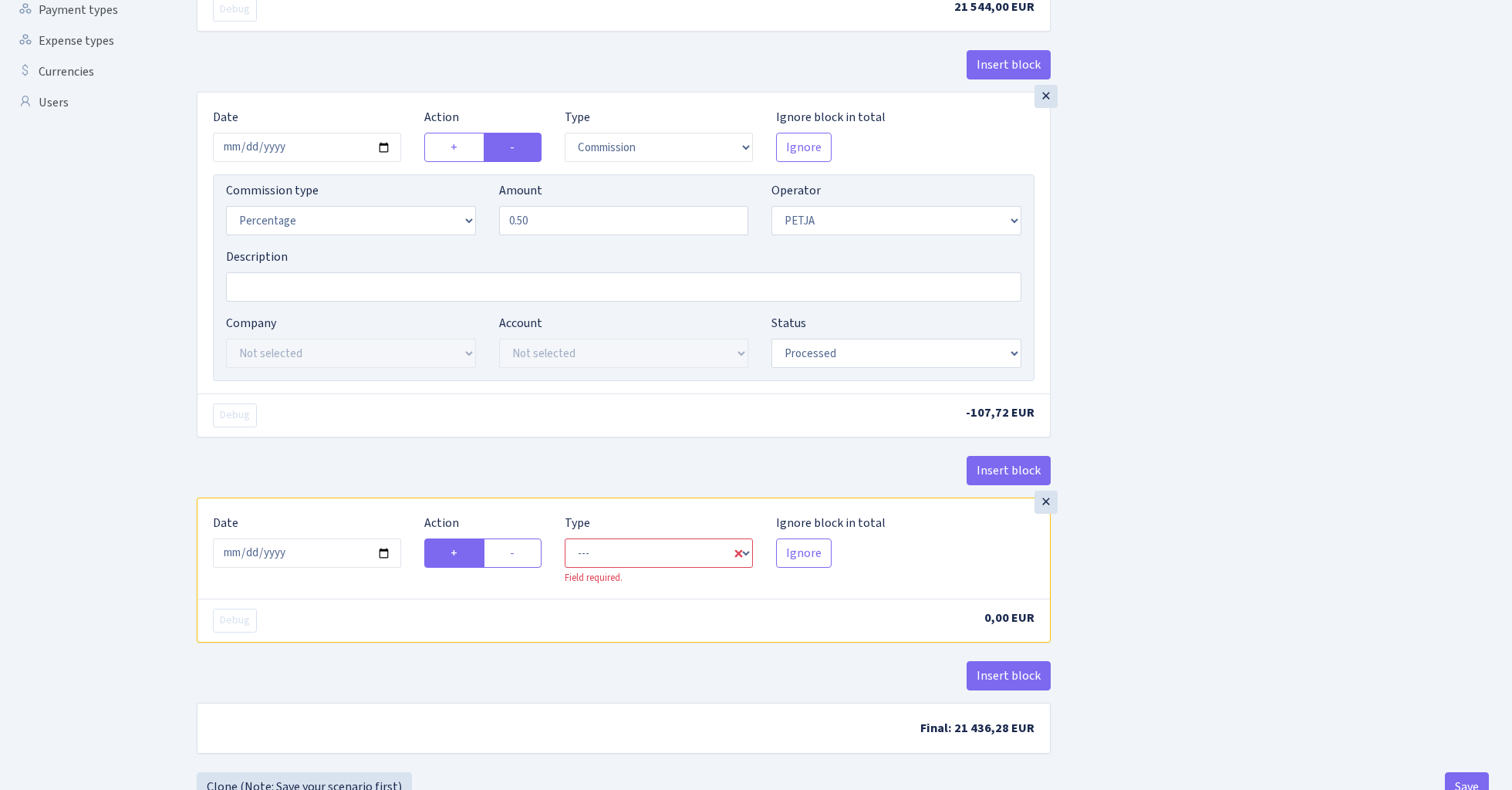
scroll to position [509, 0]
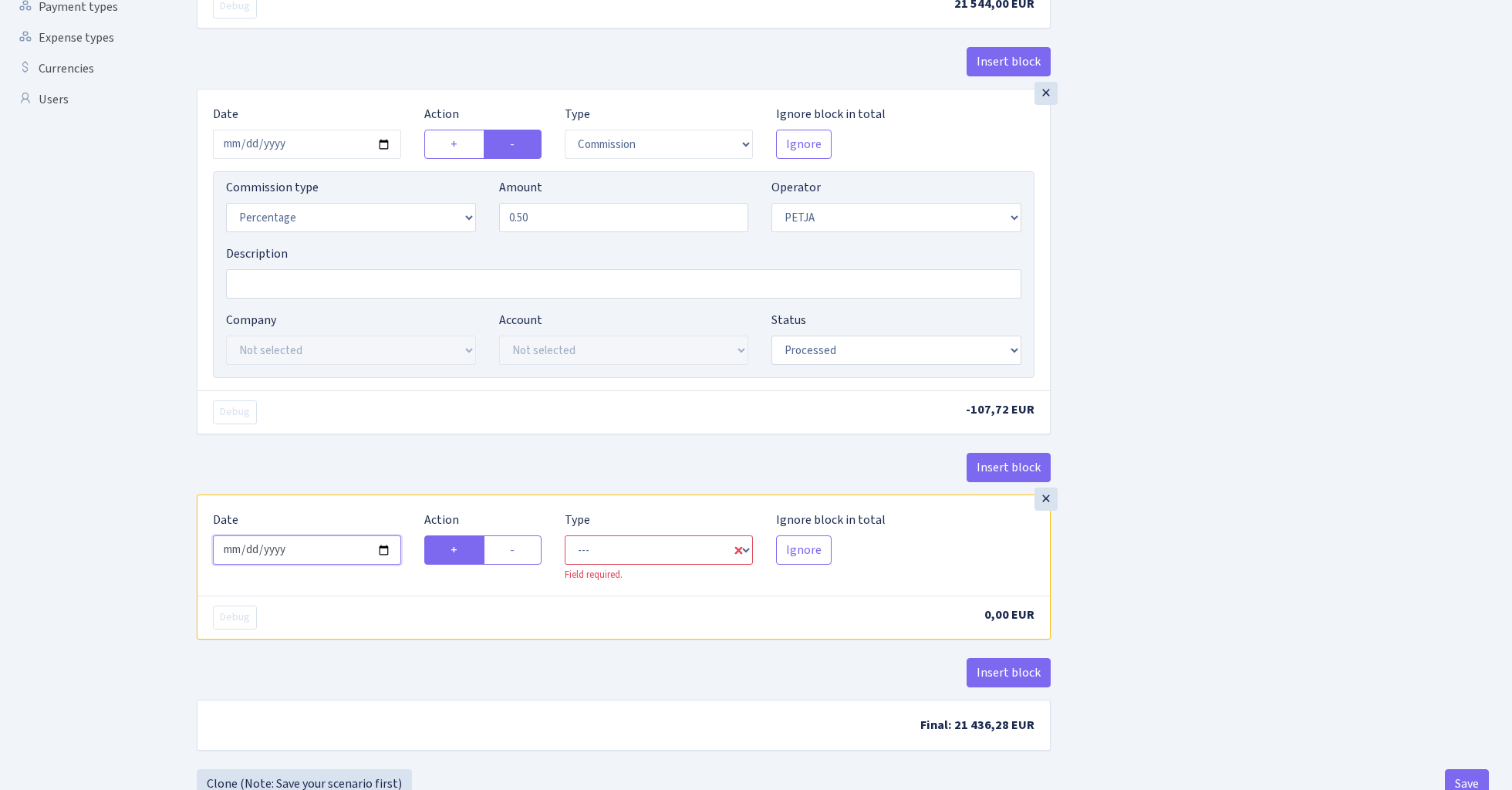
click at [301, 559] on input "2025-08-13" at bounding box center [307, 550] width 188 height 30
click at [1043, 502] on div "×" at bounding box center [1046, 499] width 23 height 23
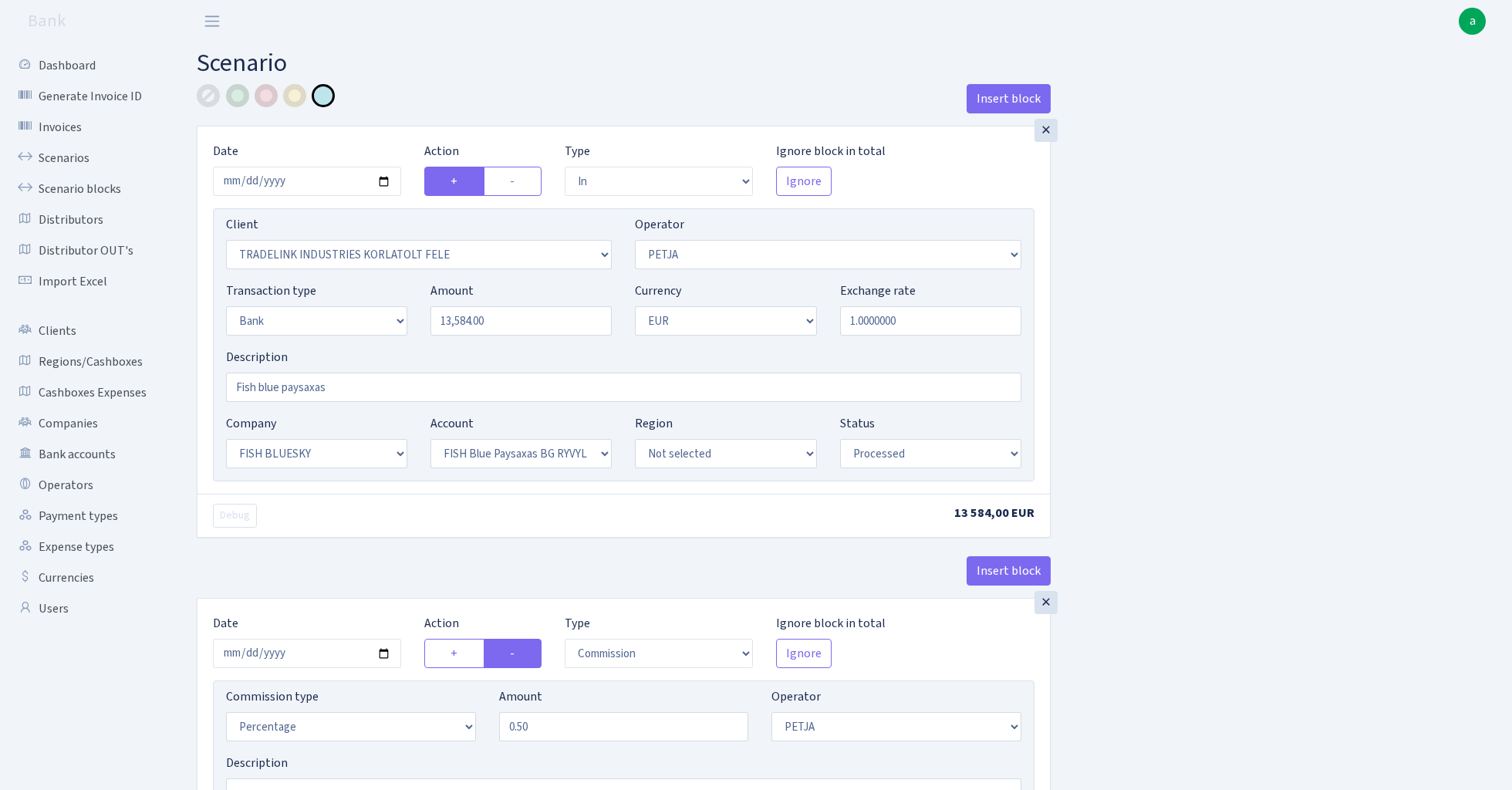
select select "in"
select select "3051"
select select "392"
select select "2"
select select "1"
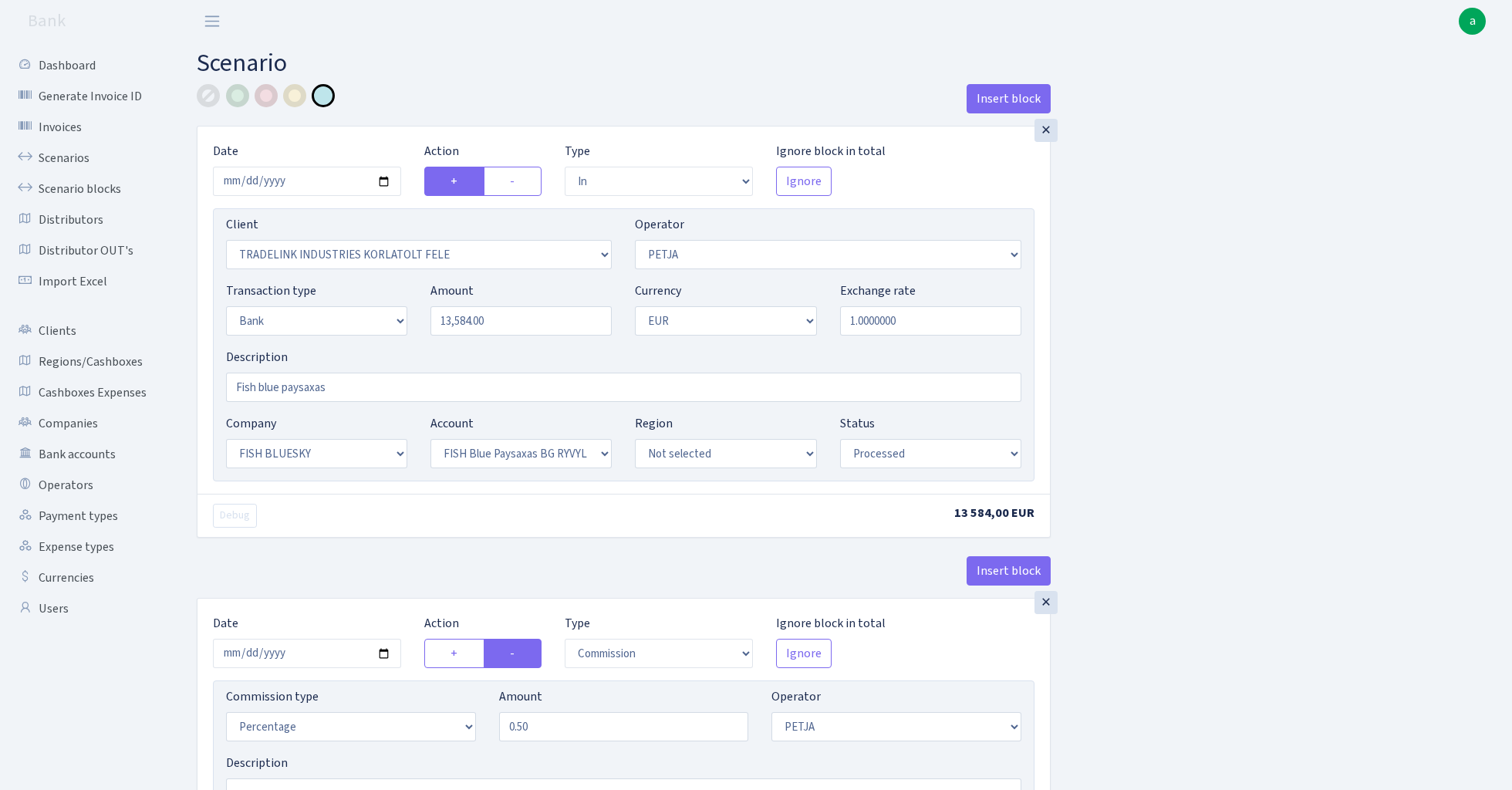
select select "23"
select select "68"
select select "processed"
select select "commission"
select select "392"
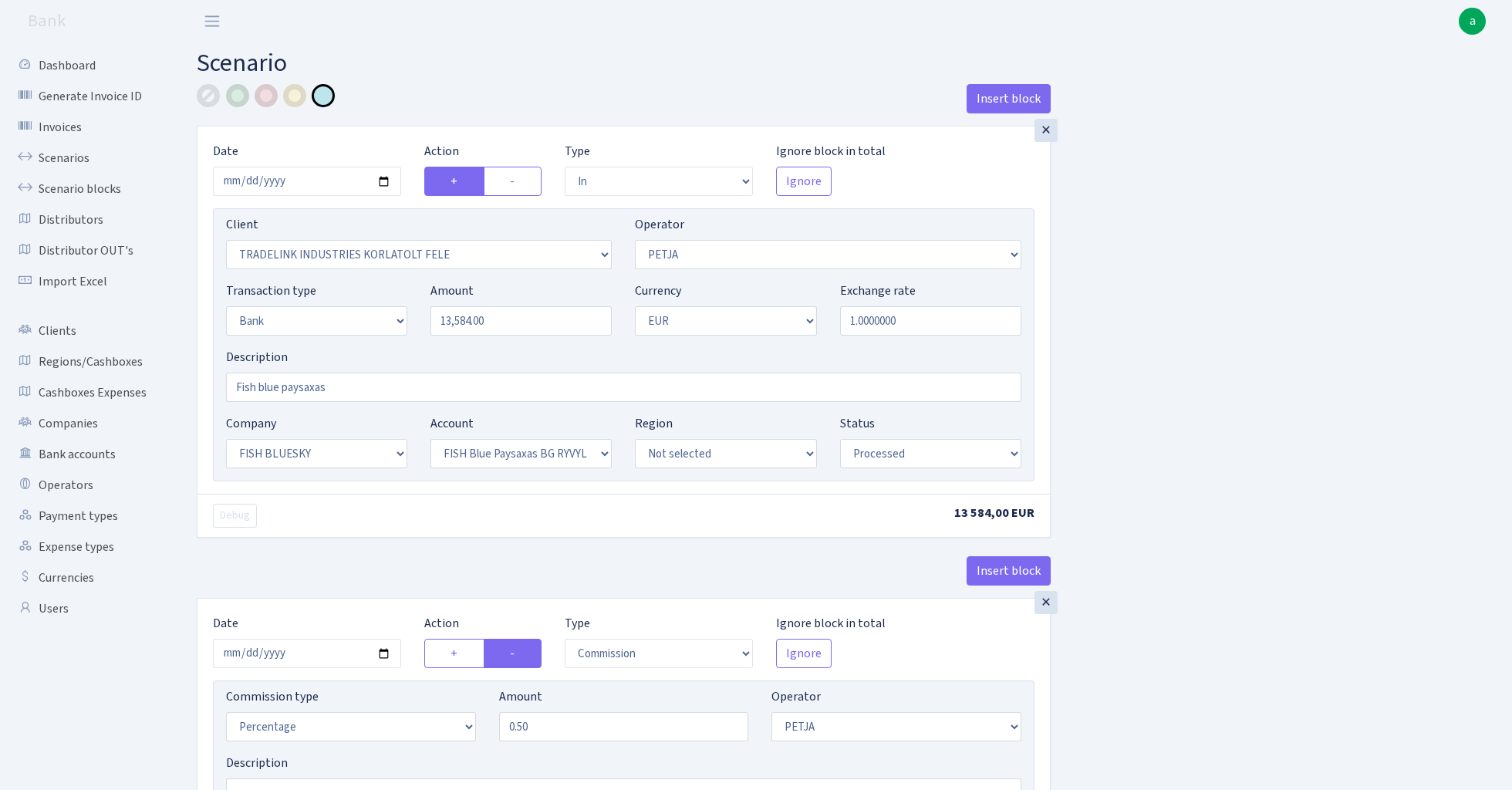
select select "processed"
select select "commission"
select select "fixed"
select select "1"
select select "23"
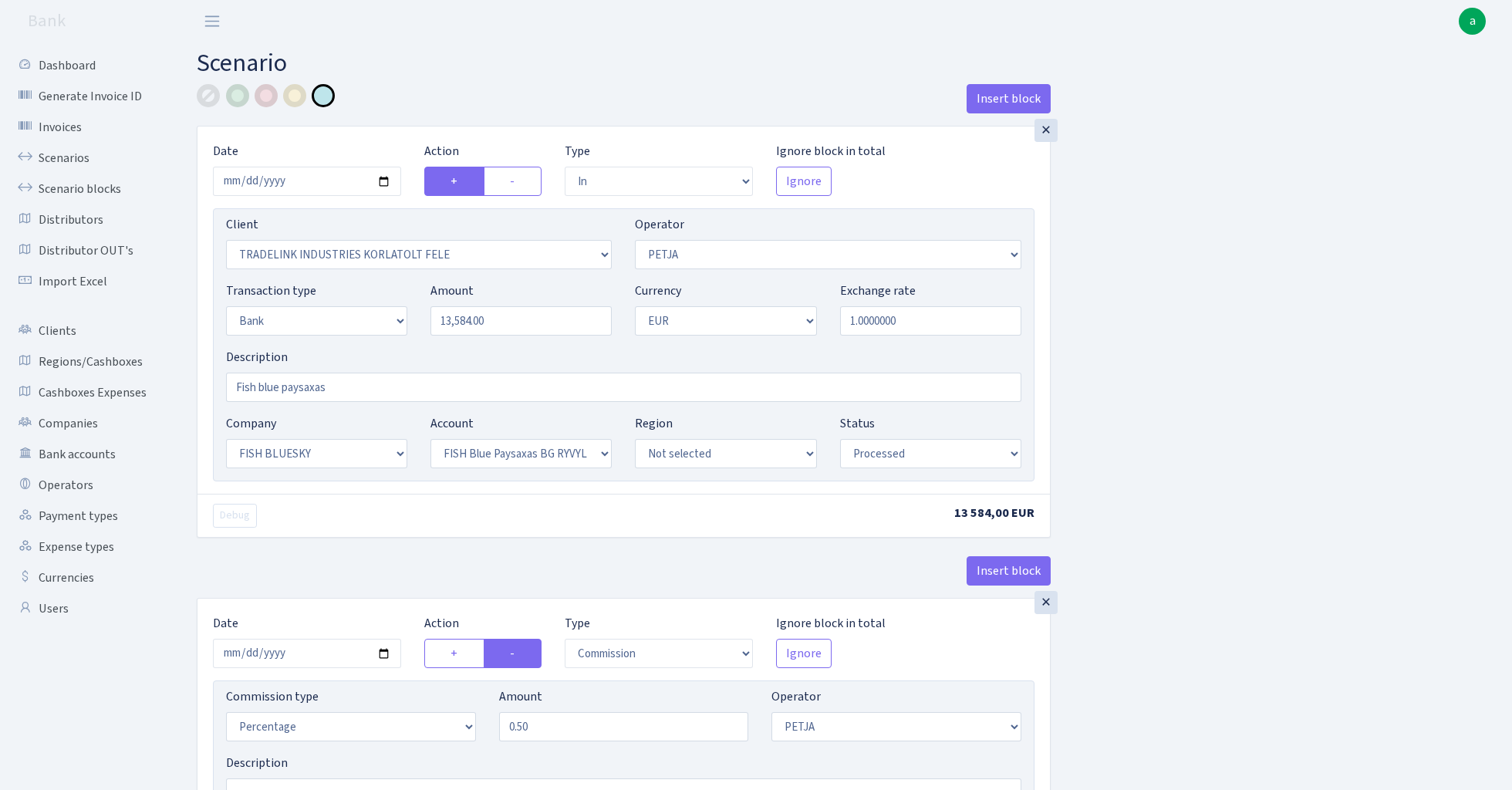
select select "68"
select select "processed"
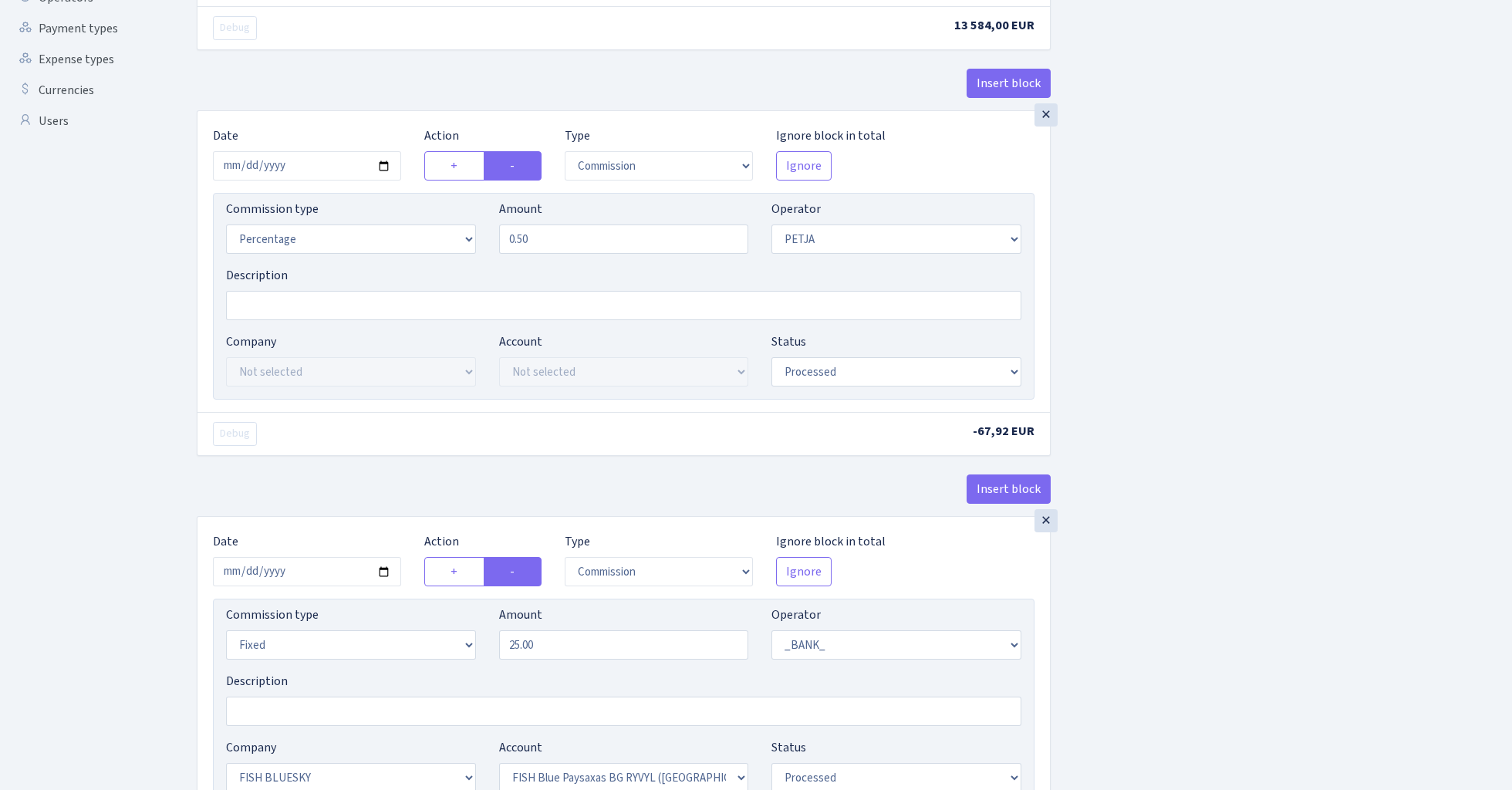
scroll to position [655, 0]
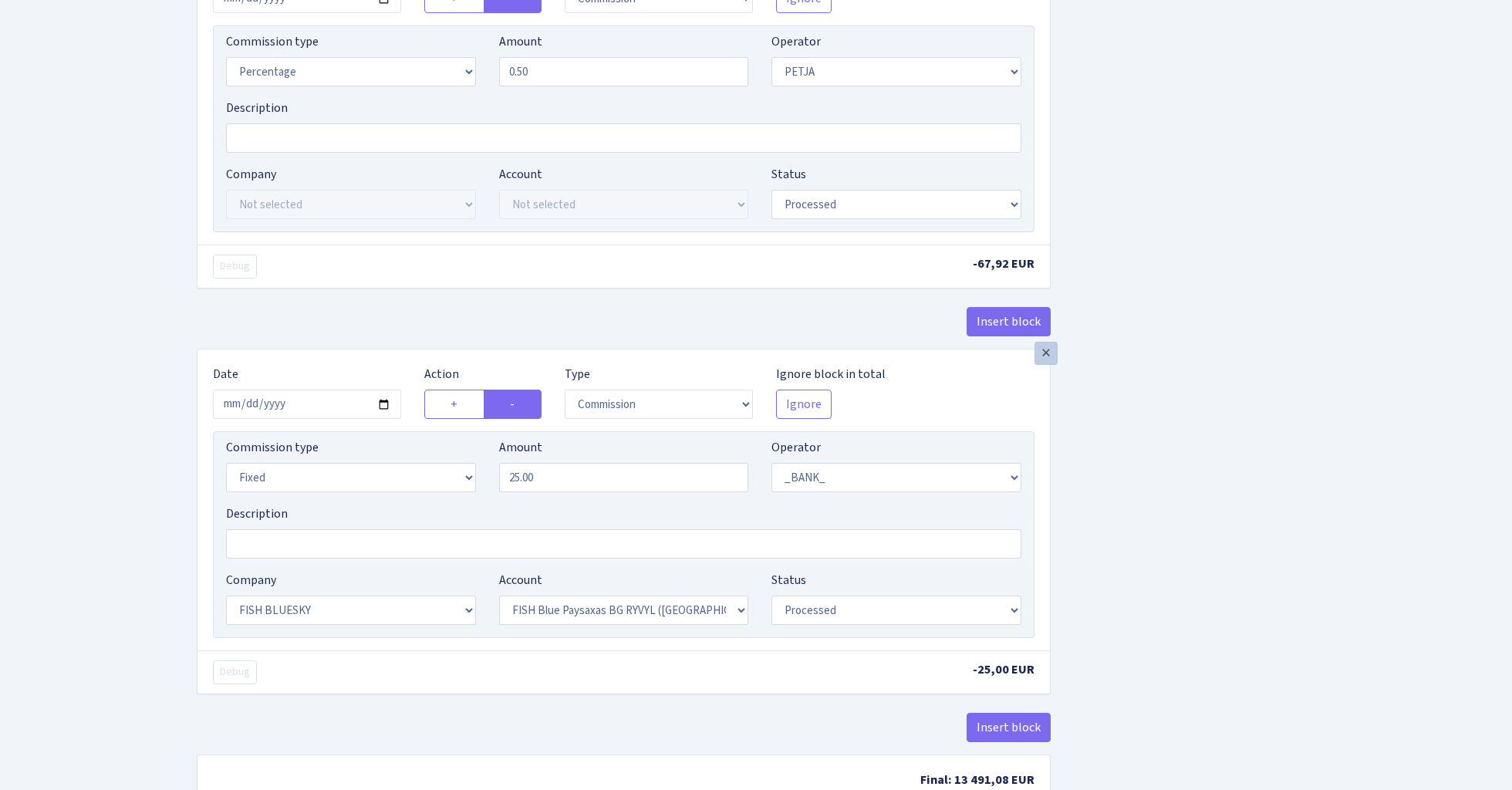
click at [1049, 362] on div "×" at bounding box center [1046, 354] width 23 height 23
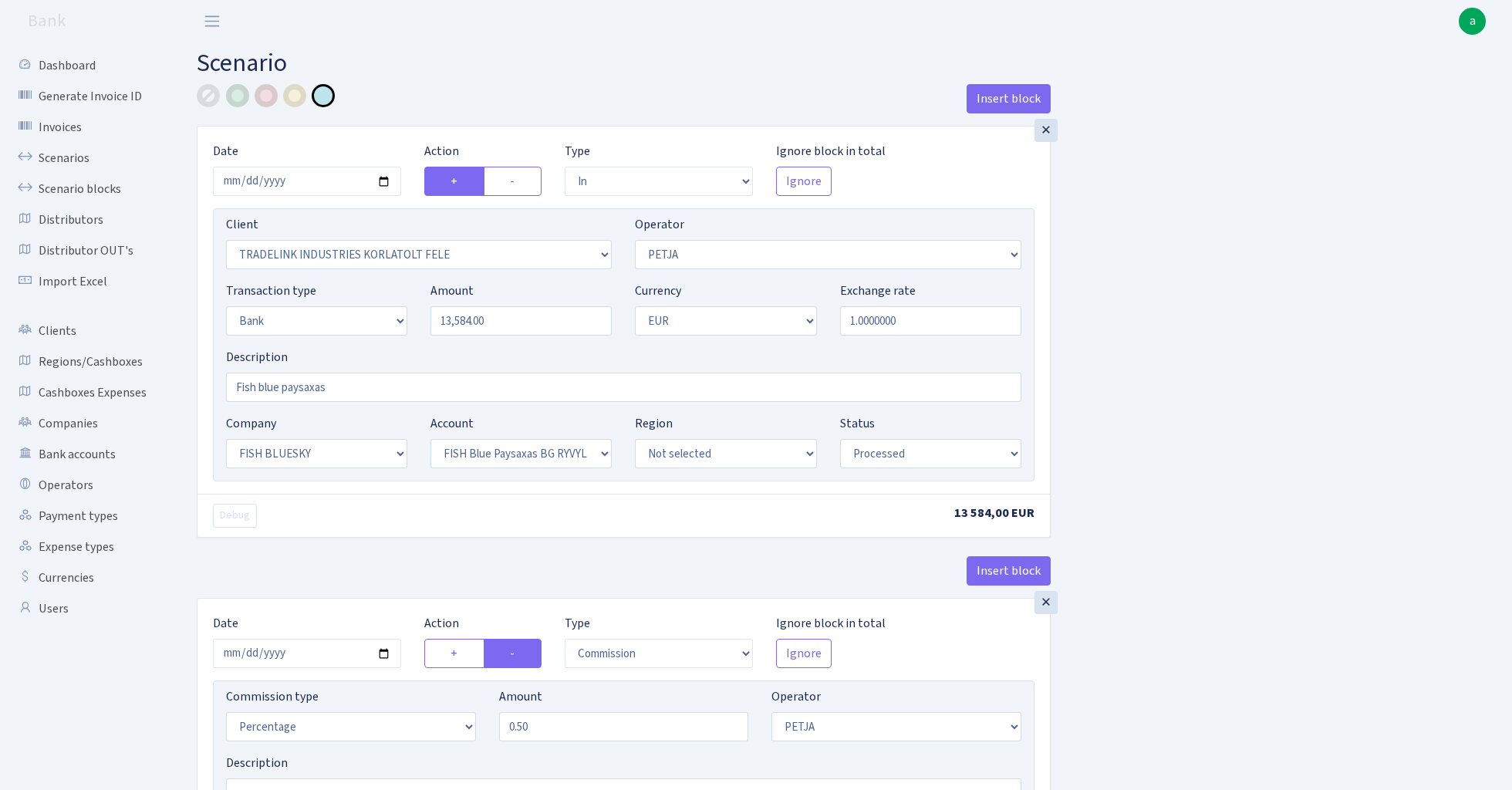
scroll to position [0, 0]
click at [414, 387] on input "Fish blue paysaxas" at bounding box center [624, 387] width 795 height 30
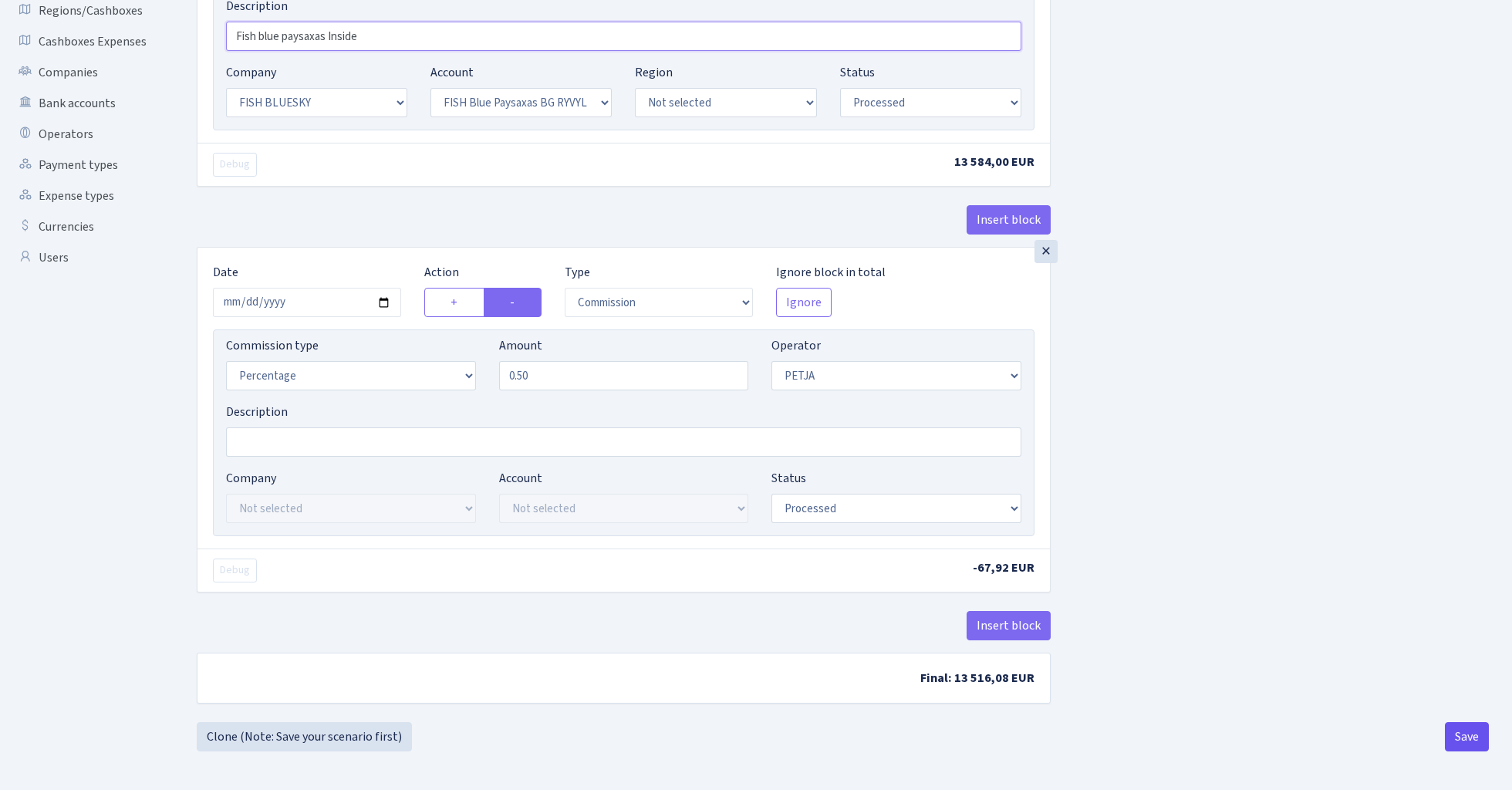
scroll to position [356, 0]
type input "Fish blue paysaxas Inside"
click at [1481, 733] on button "Save" at bounding box center [1466, 737] width 44 height 30
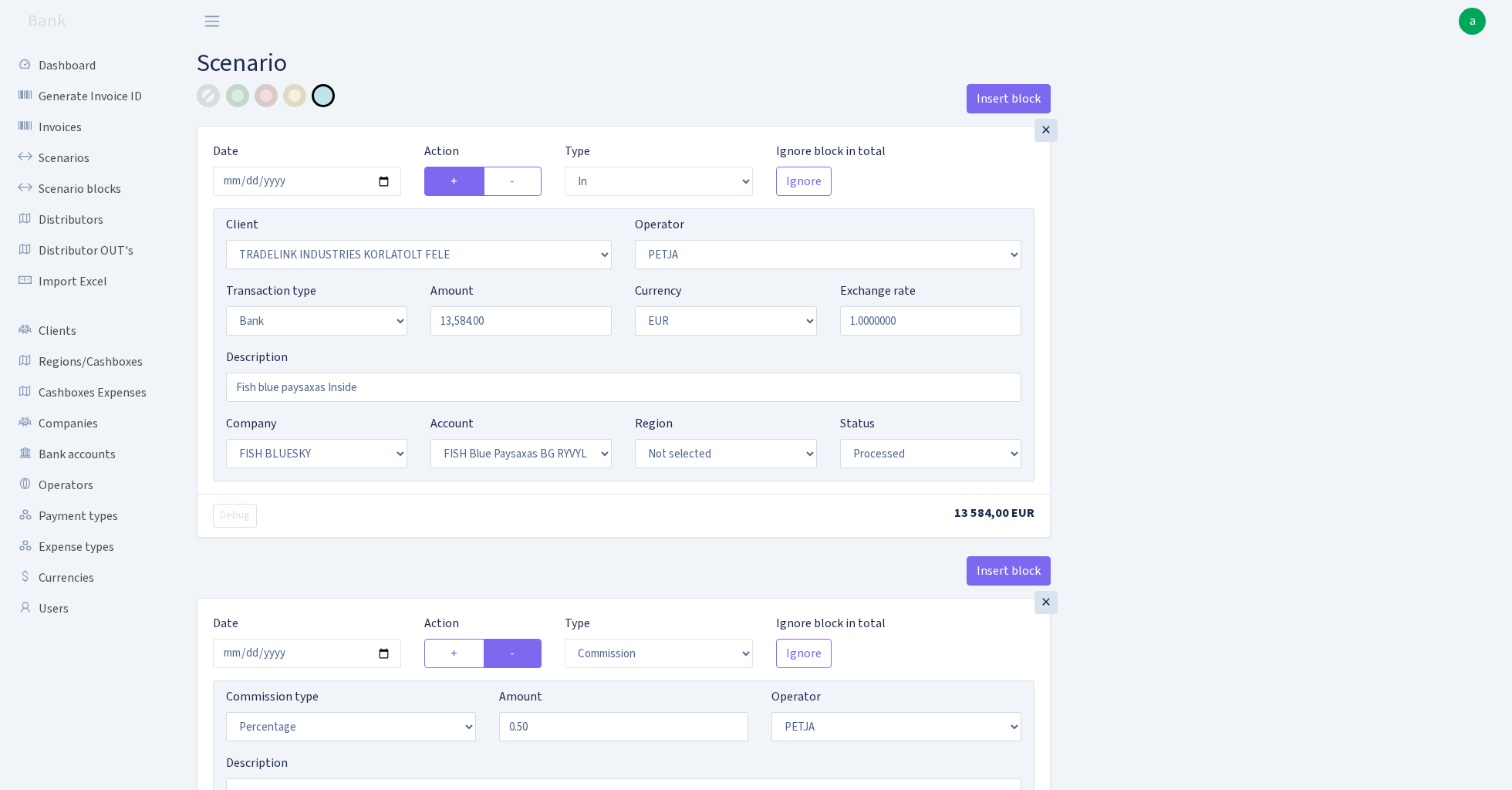
select select "in"
select select "3051"
select select "392"
select select "2"
select select "1"
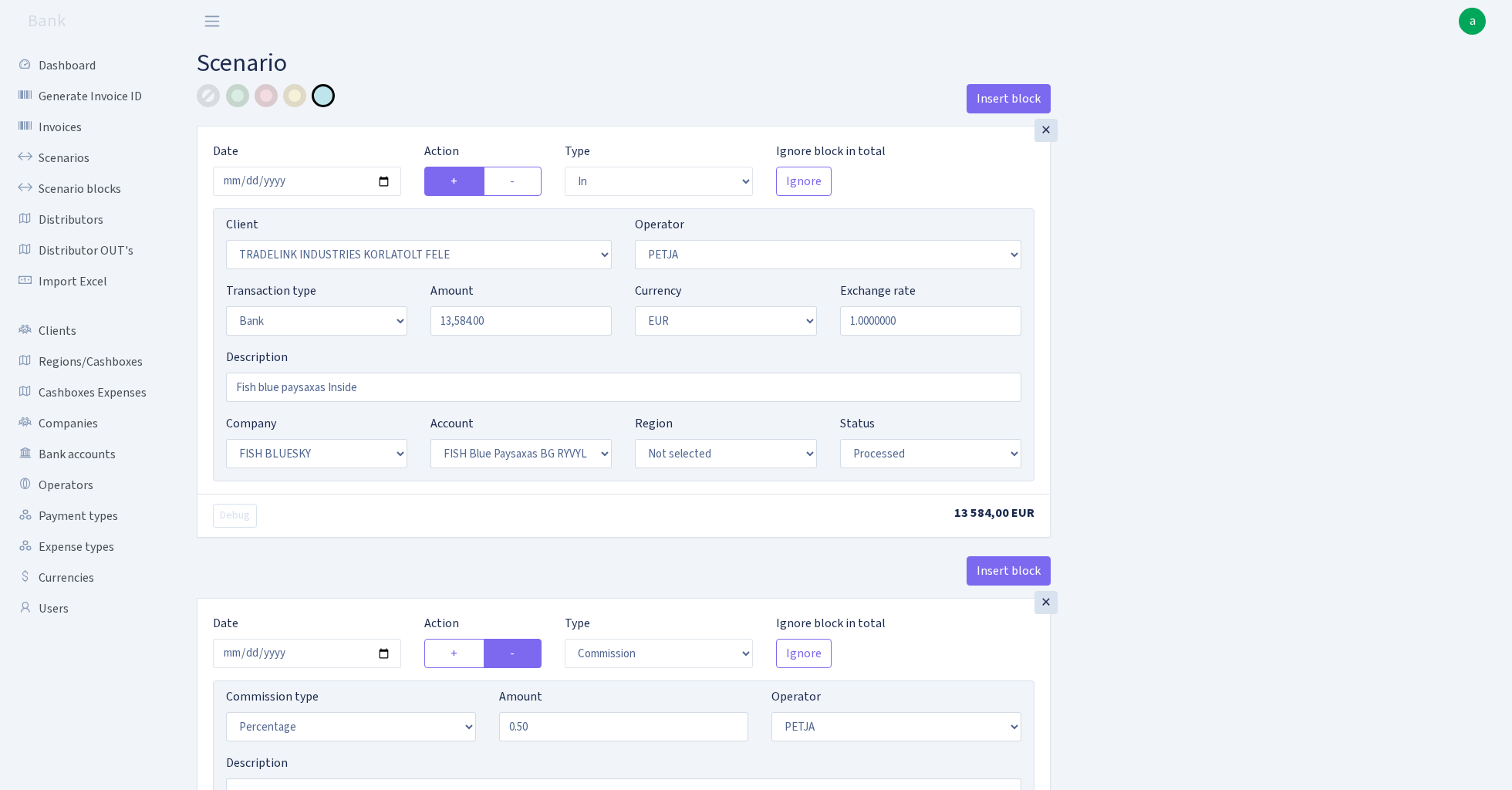
select select "23"
select select "68"
select select "processed"
select select "commission"
select select "392"
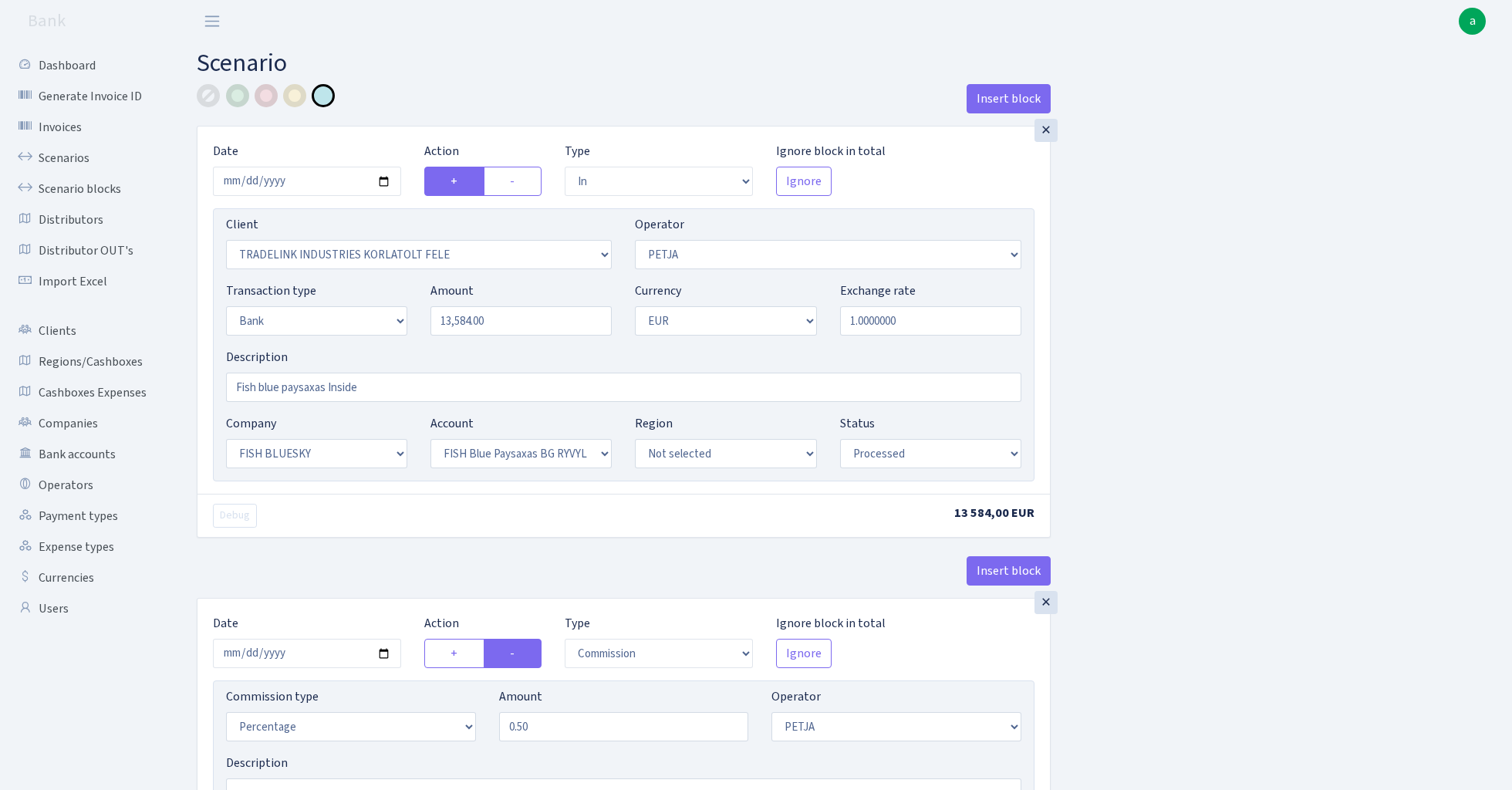
select select "processed"
click at [73, 162] on link "Scenarios" at bounding box center [85, 158] width 154 height 31
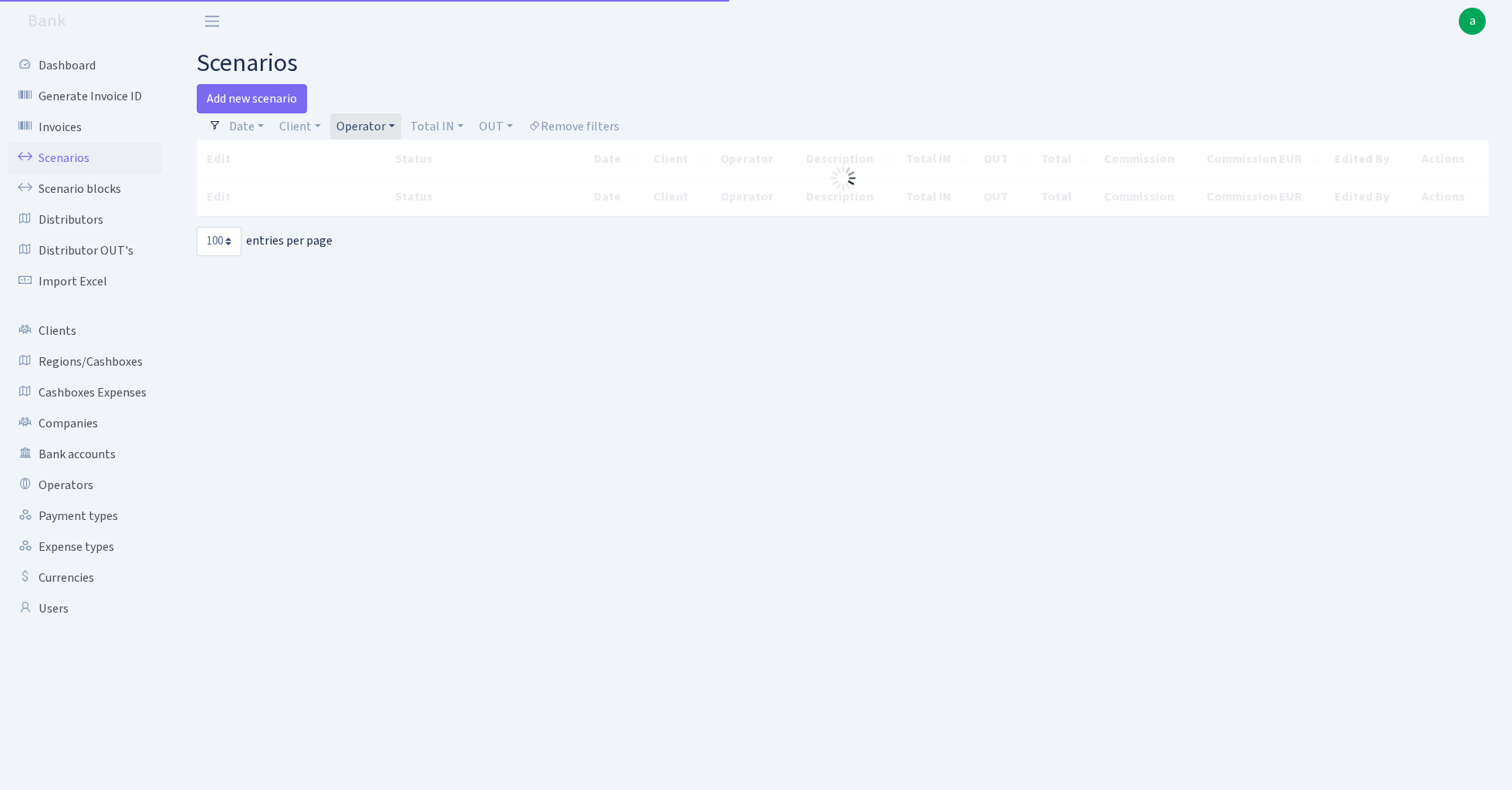
select select "100"
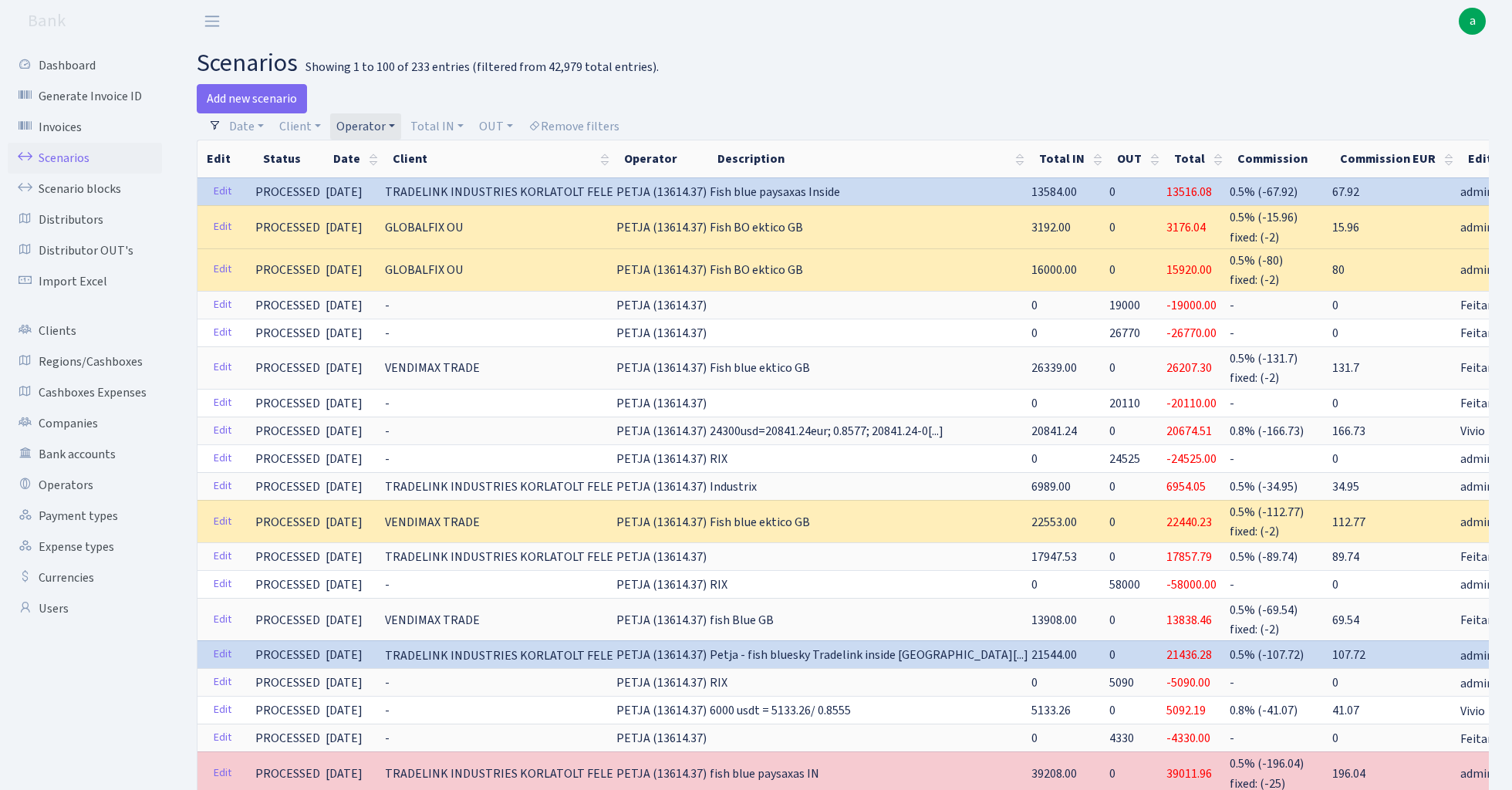
click at [364, 125] on link "Operator" at bounding box center [365, 126] width 71 height 26
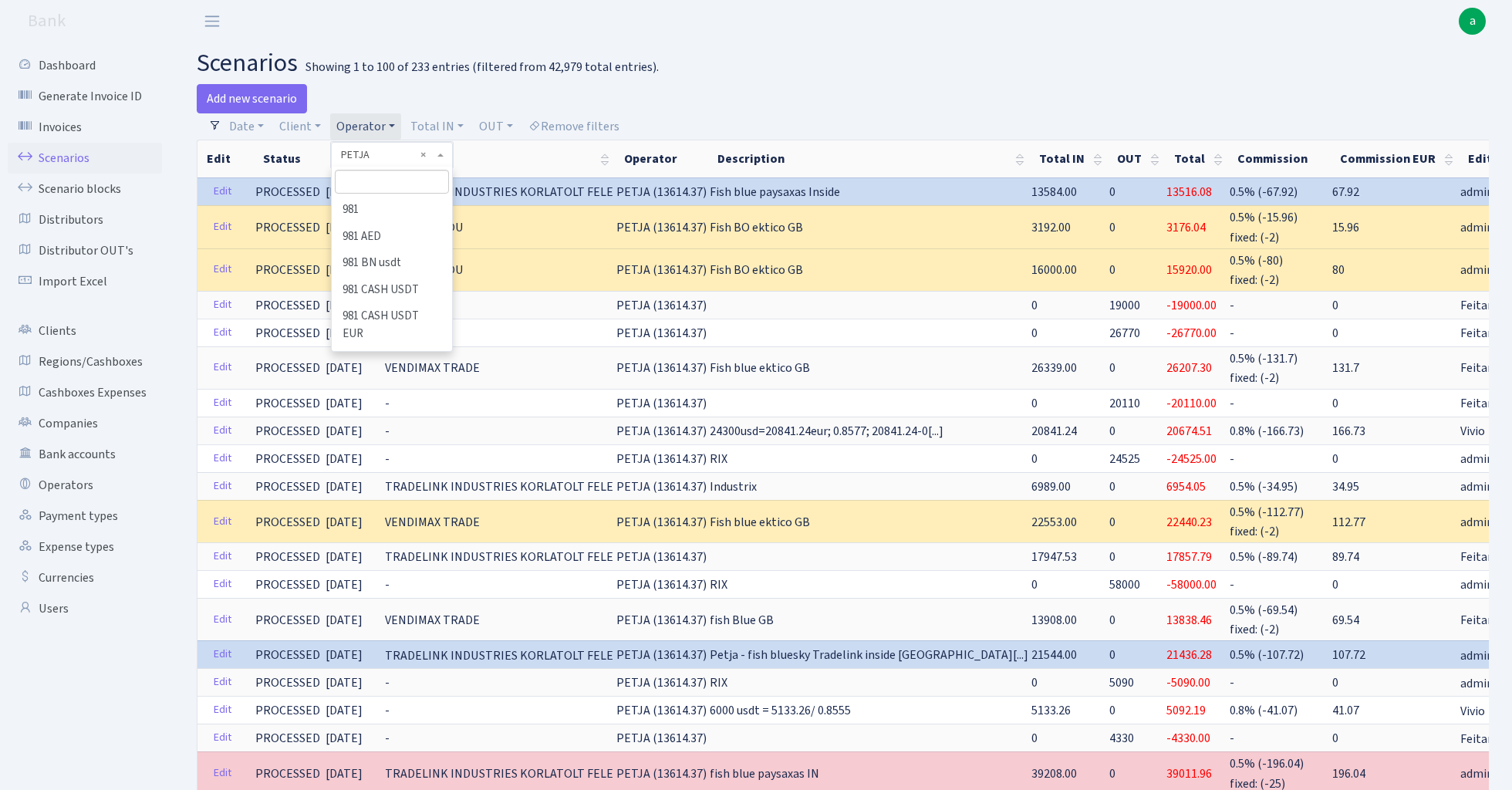
scroll to position [6210, 0]
click at [377, 174] on input "search" at bounding box center [391, 181] width 113 height 24
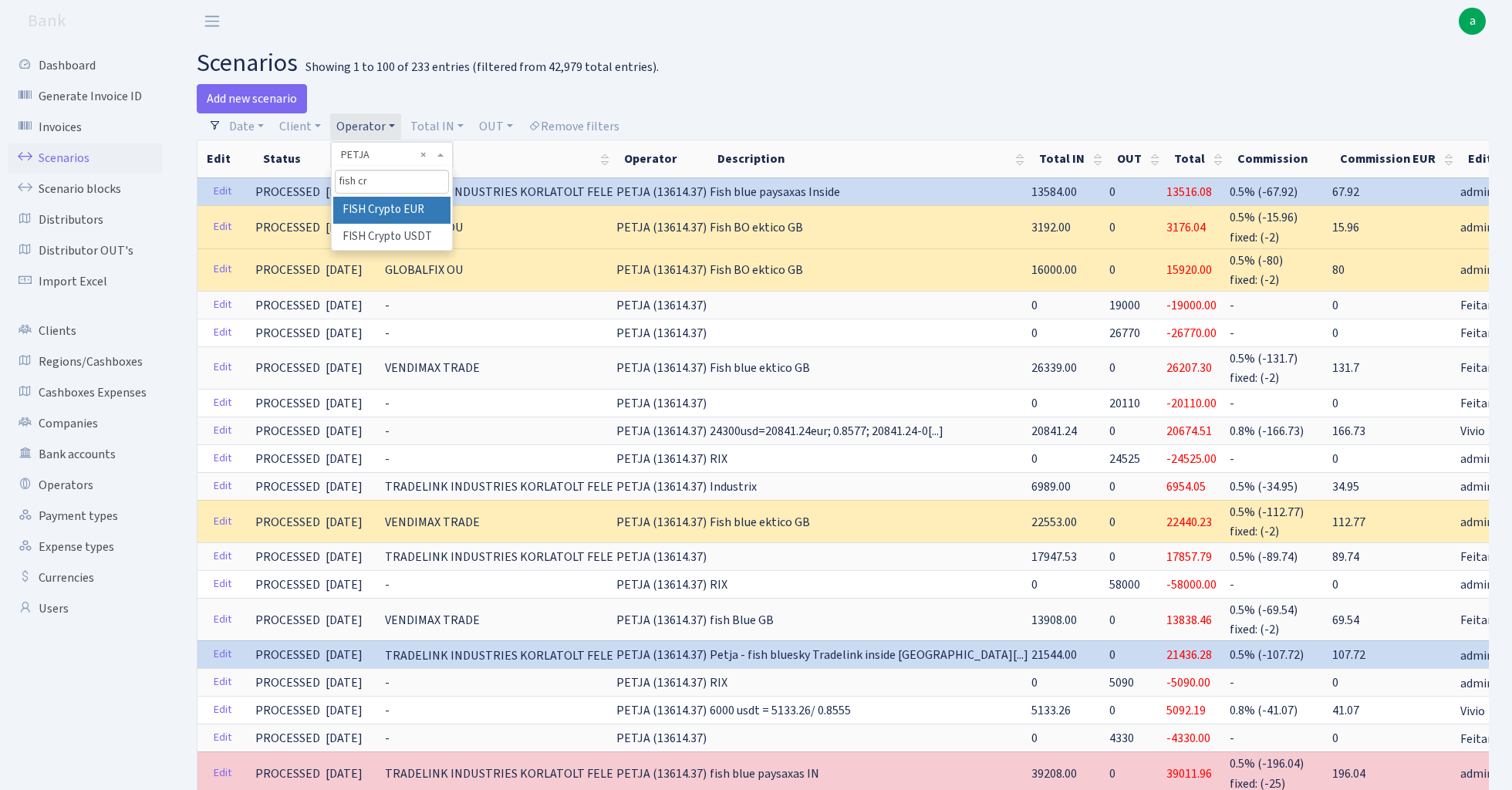
type input "fish cr"
click at [403, 208] on li "FISH Crypto EUR" at bounding box center [391, 210] width 117 height 27
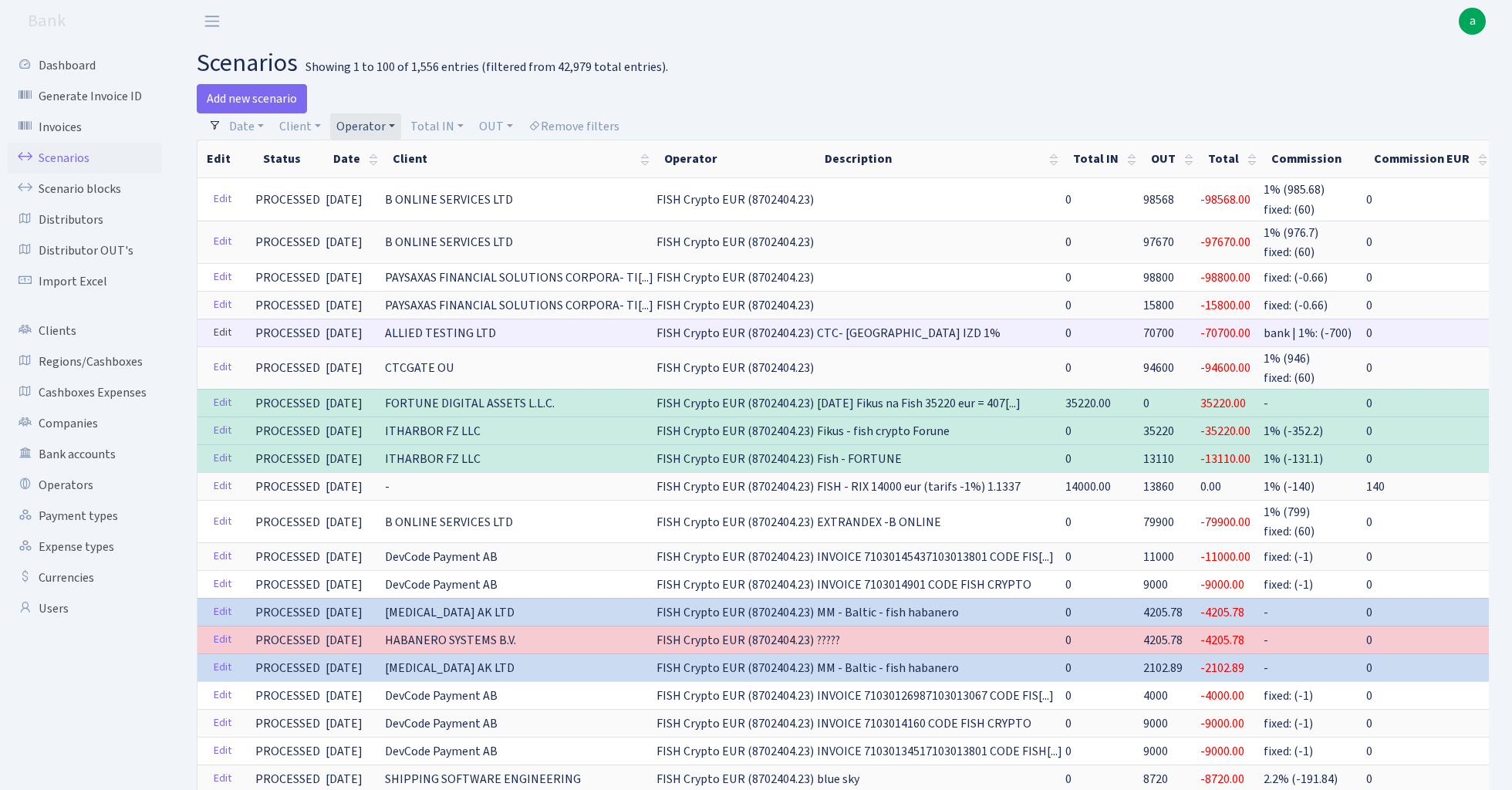
click at [225, 326] on link "Edit" at bounding box center [222, 333] width 31 height 24
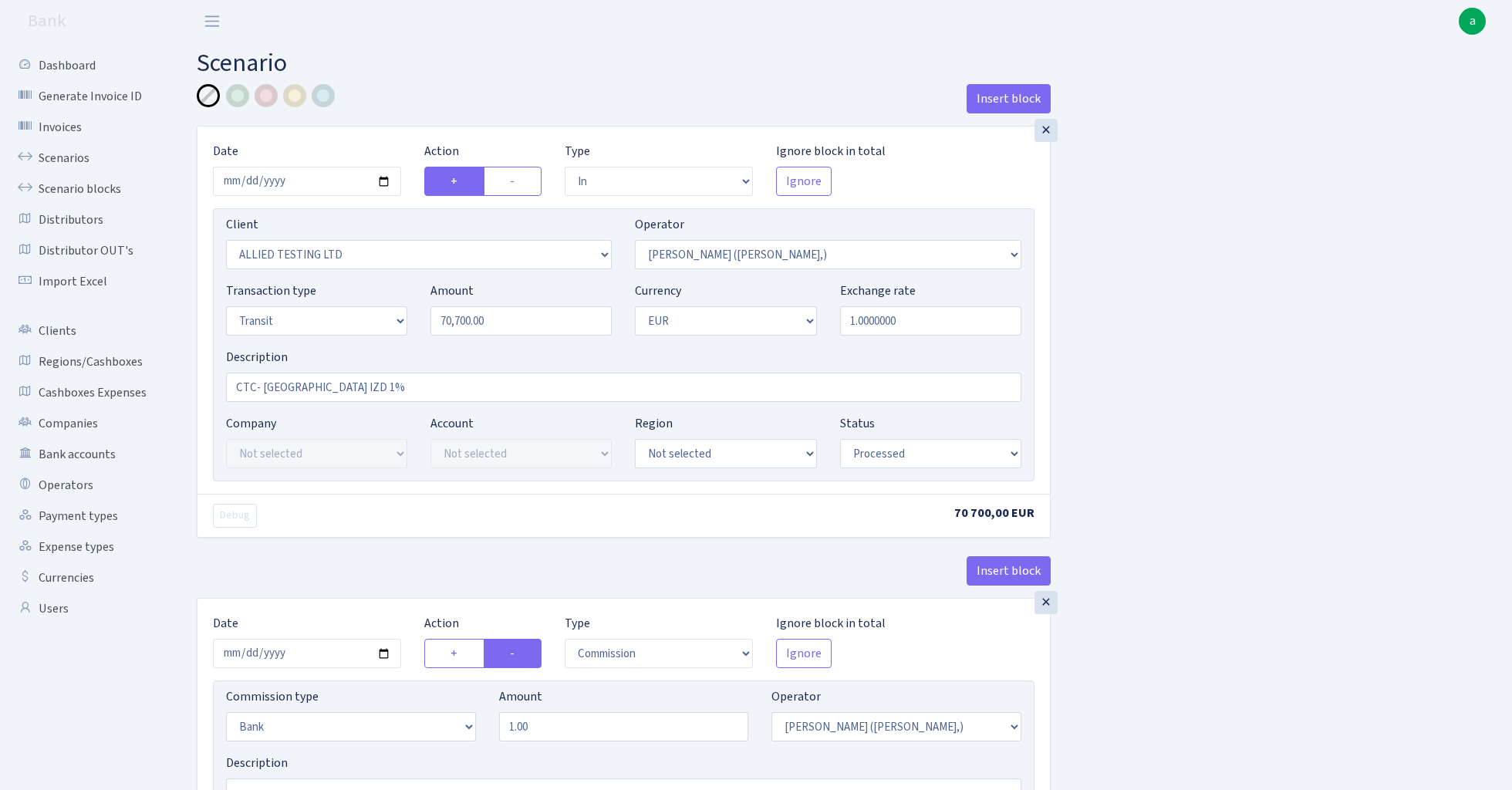
select select "in"
select select "1129"
select select "104"
select select "5"
select select "1"
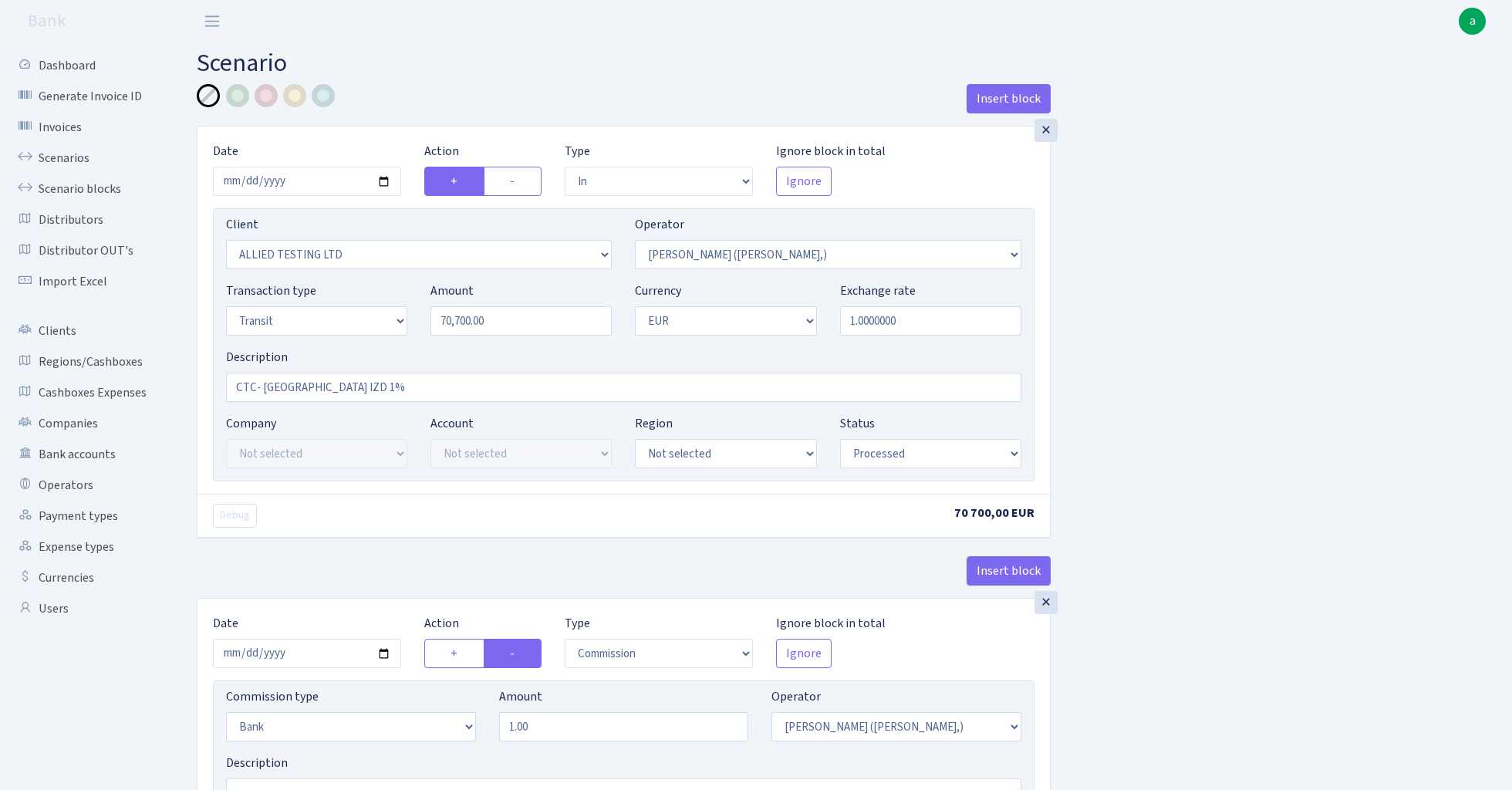
select select "processed"
select select "commission"
select select "bank"
select select "104"
select select "processed"
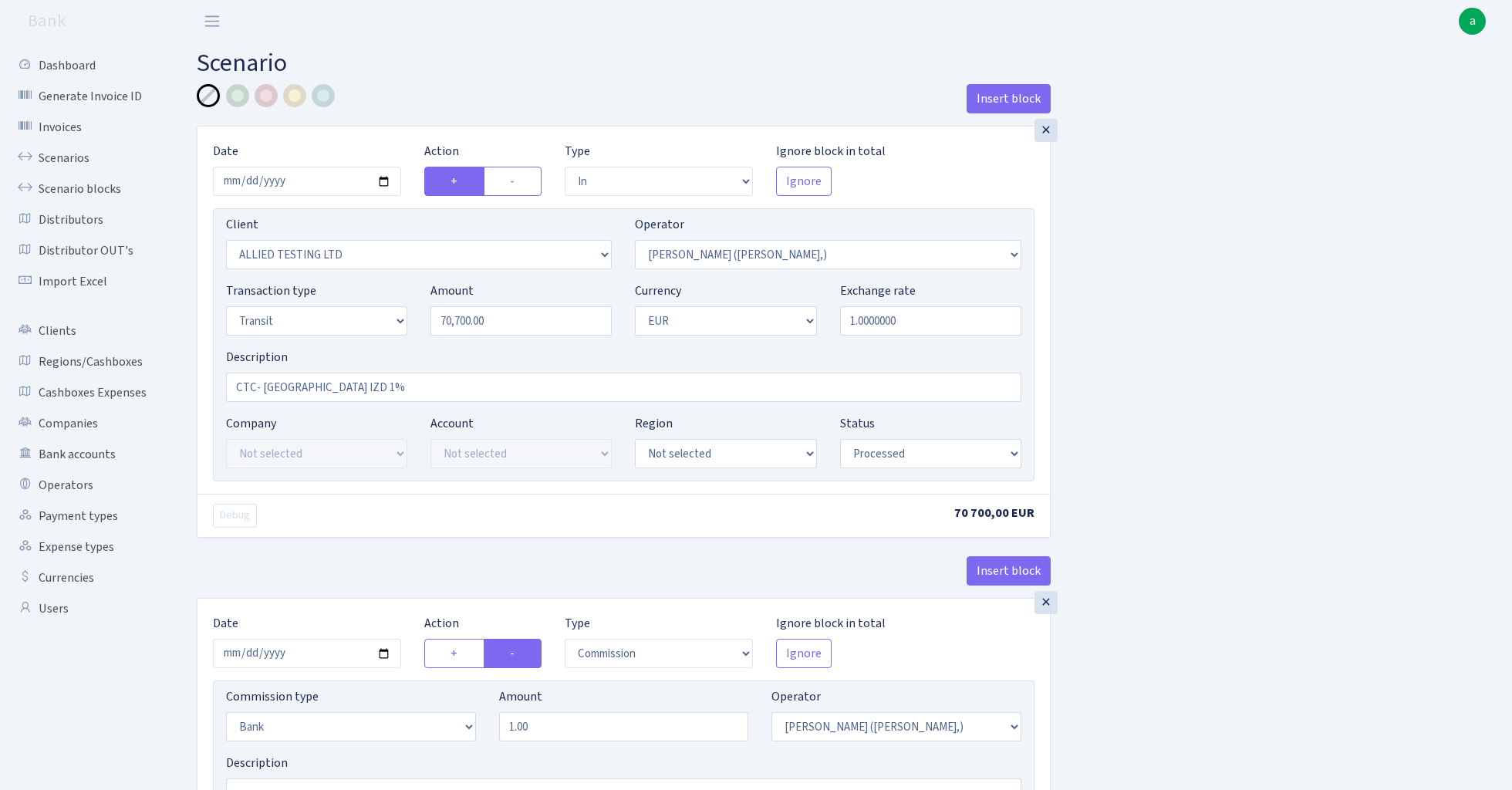
select select "out"
select select "1685"
select select "244"
select select "5"
select select "1"
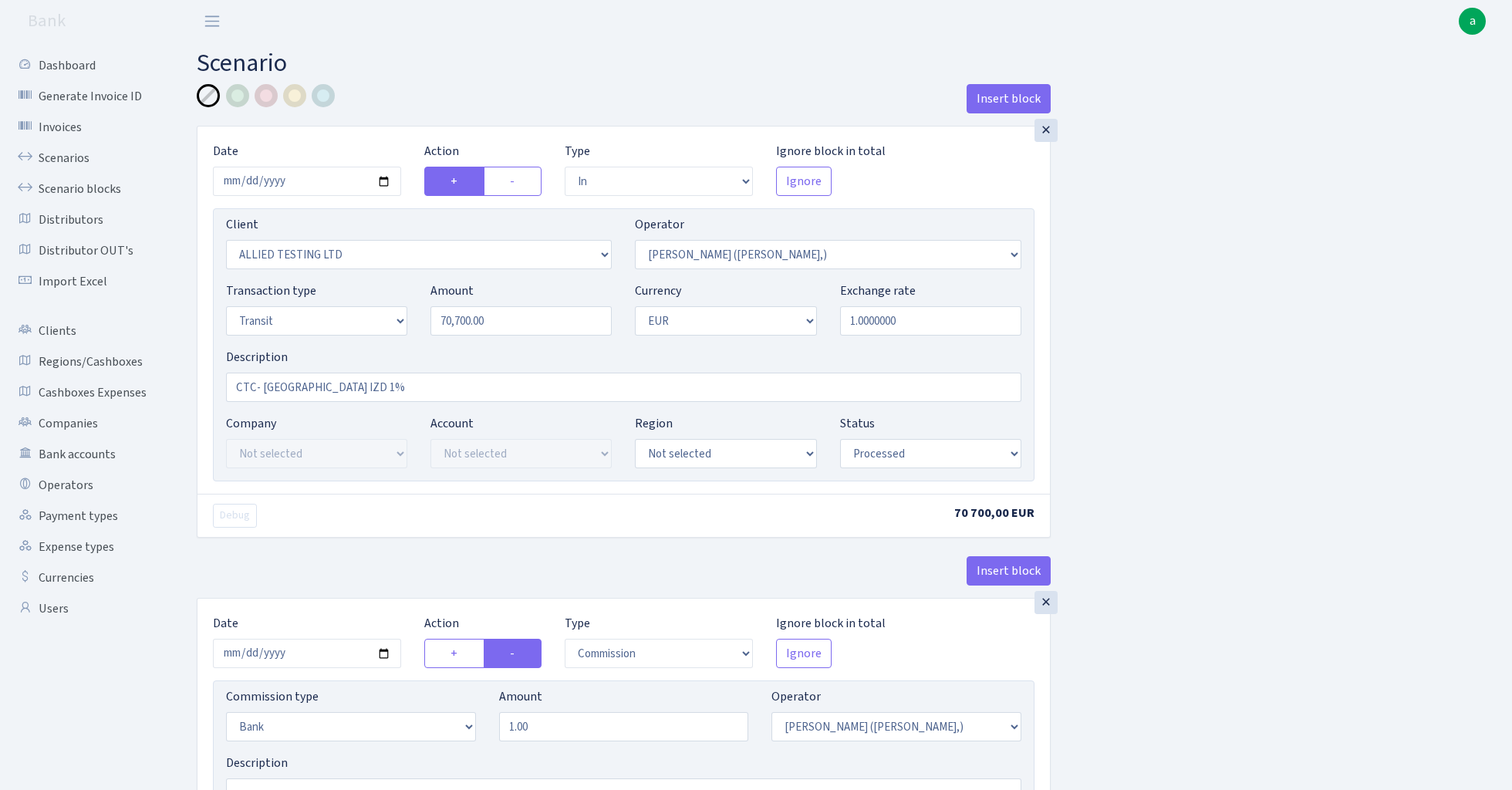
select select "processed"
select select "2"
select select "24"
select select "71"
click at [291, 96] on div at bounding box center [294, 96] width 23 height 23
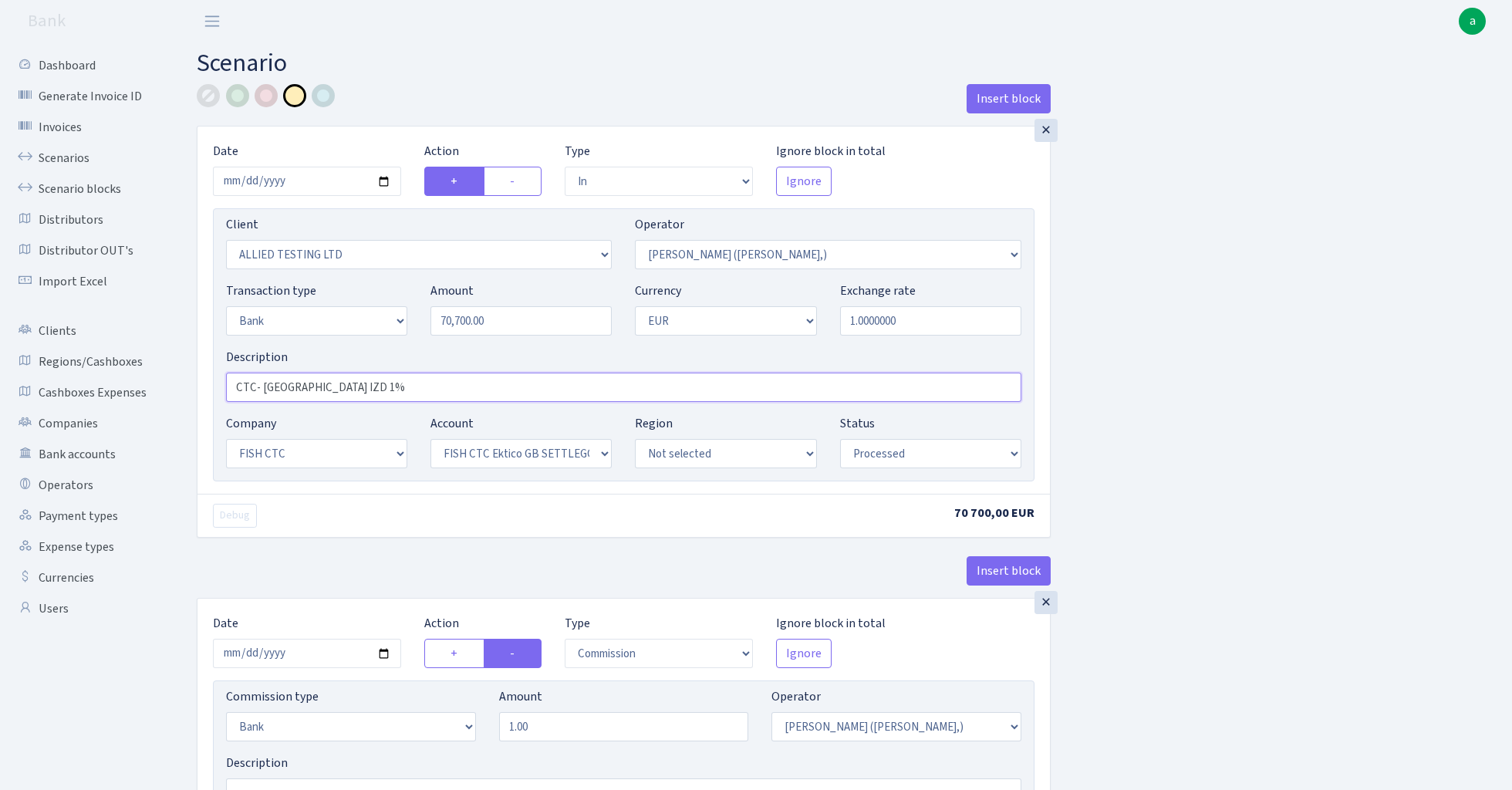
click at [230, 386] on input "CTC- MILANA IZD 1%" at bounding box center [624, 387] width 795 height 30
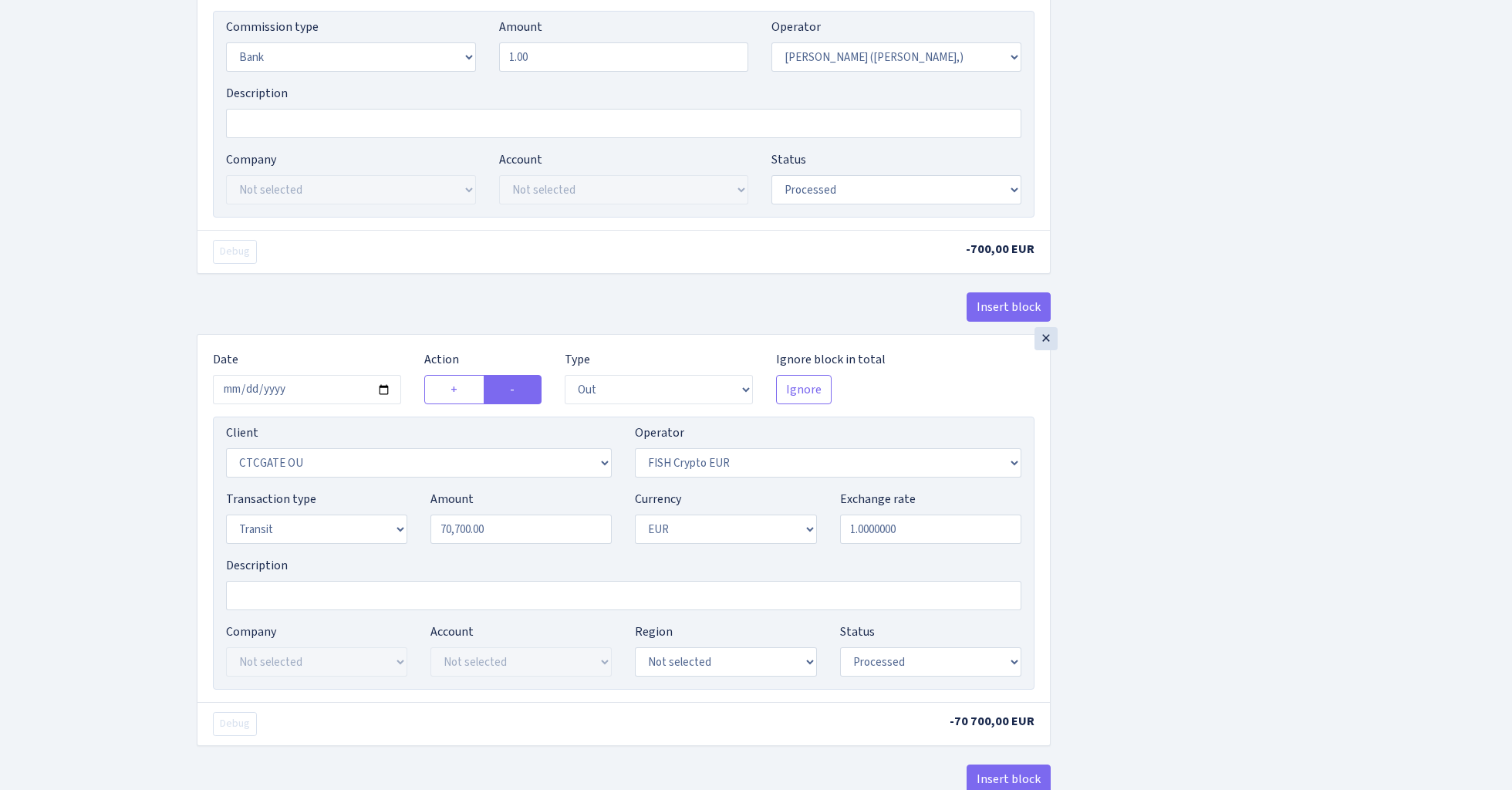
scroll to position [674, 0]
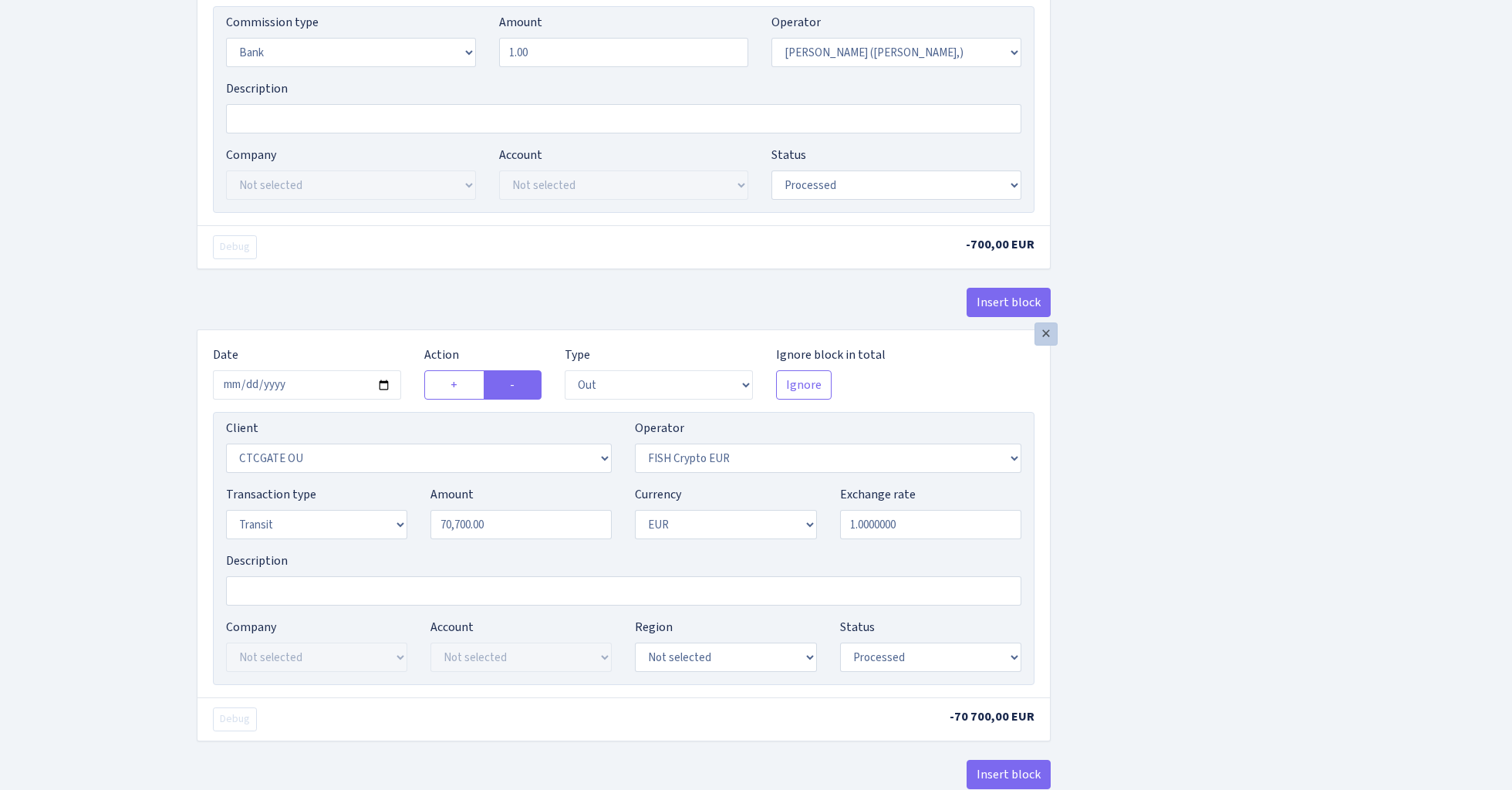
type input "Fish CTC- MILANA IZD 1%"
click at [1046, 342] on div "×" at bounding box center [1046, 334] width 23 height 23
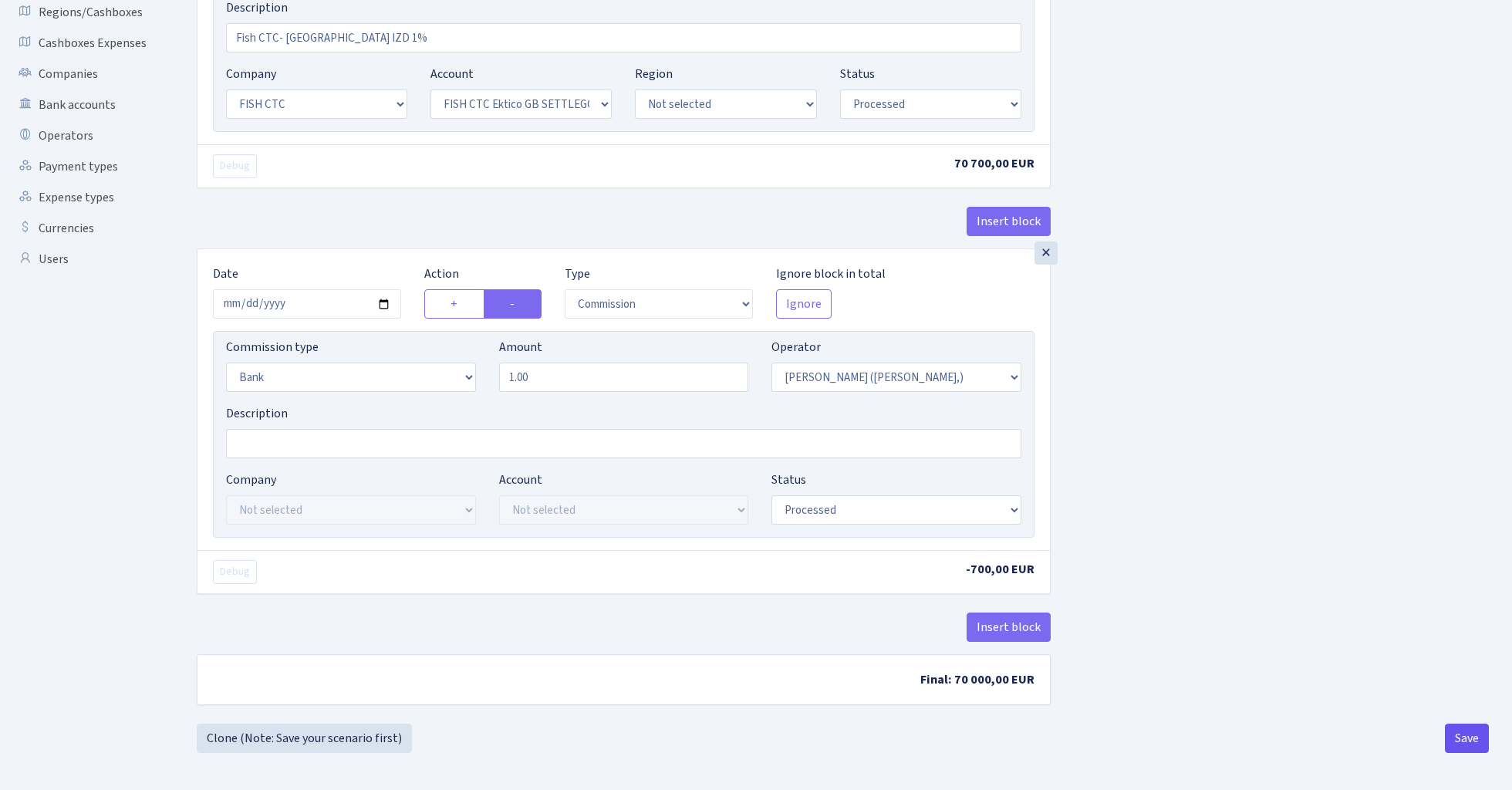
click at [1467, 745] on button "Save" at bounding box center [1466, 738] width 44 height 30
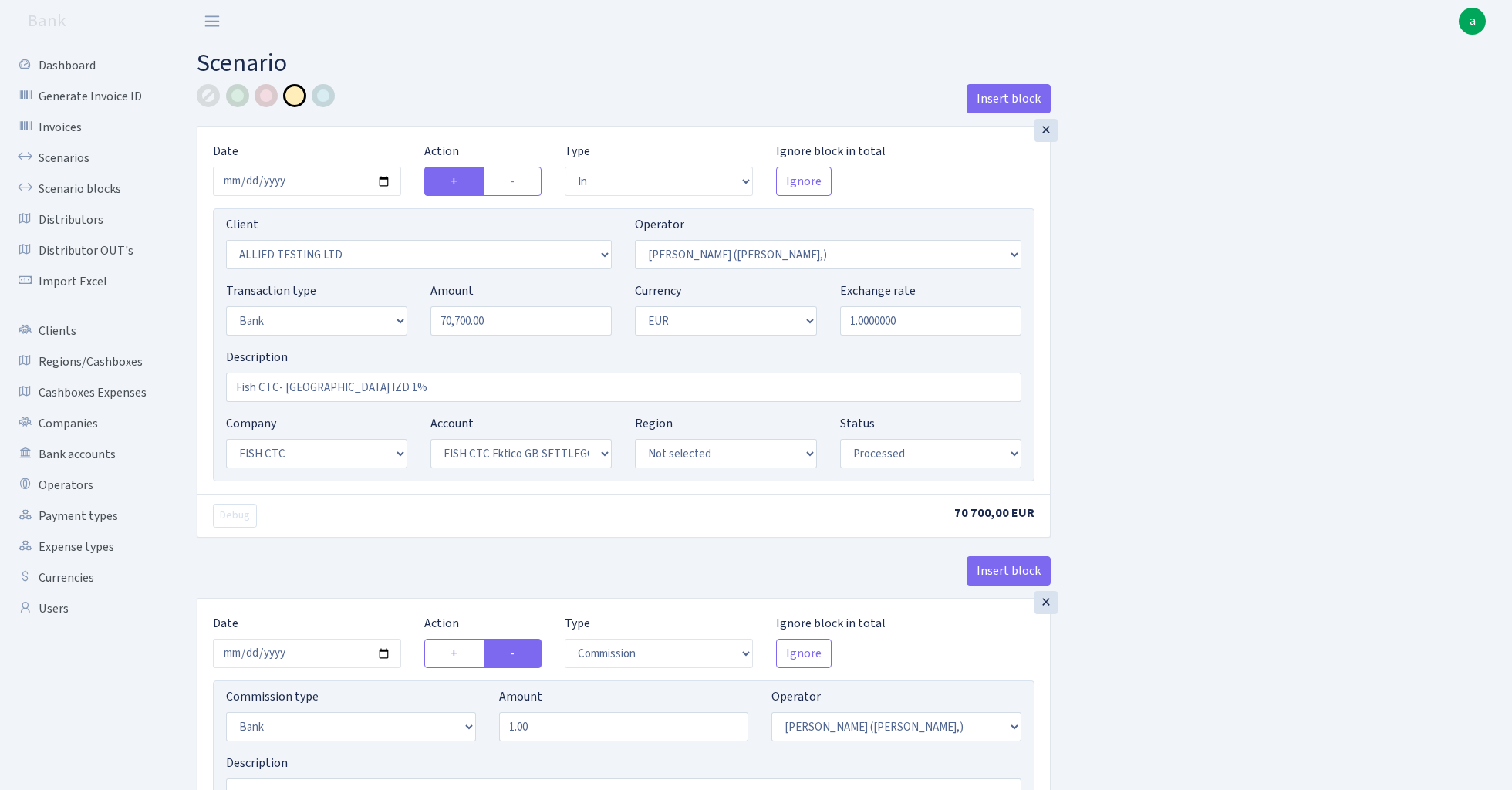
select select "in"
select select "1129"
select select "104"
select select "2"
select select "1"
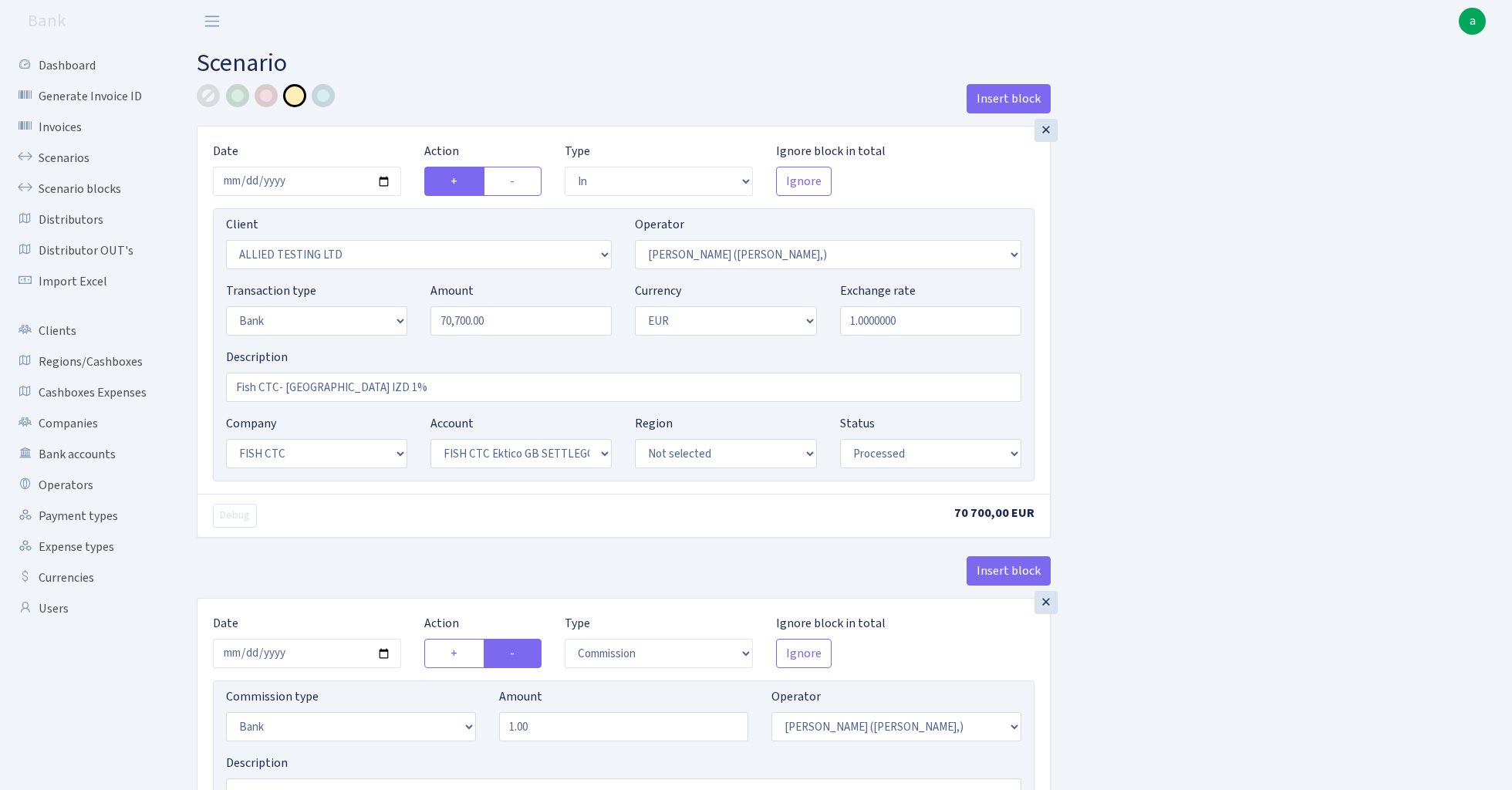
select select "24"
select select "71"
select select "processed"
select select "commission"
select select "bank"
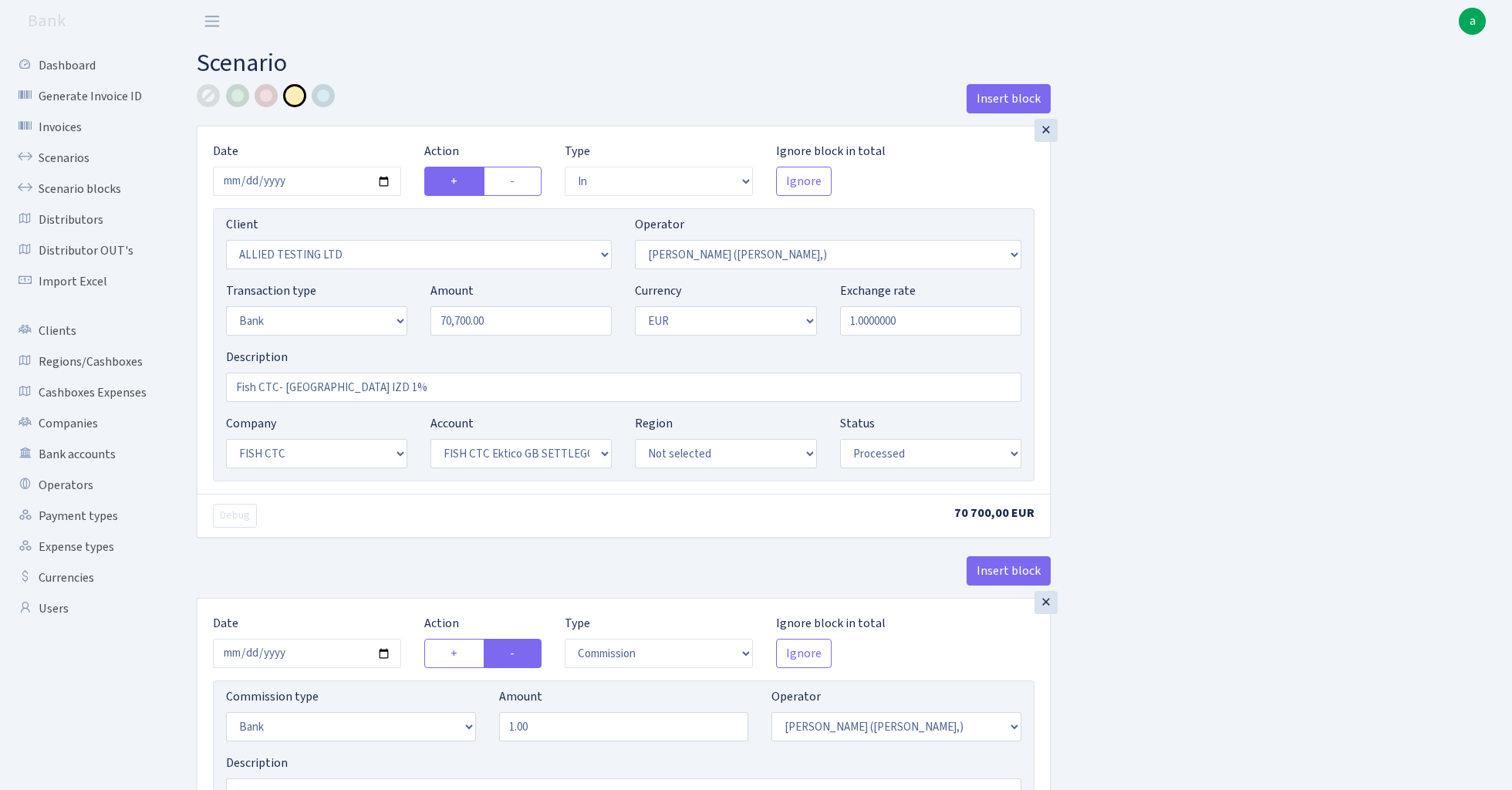
select select "104"
select select "processed"
click at [63, 156] on link "Scenarios" at bounding box center [85, 158] width 154 height 31
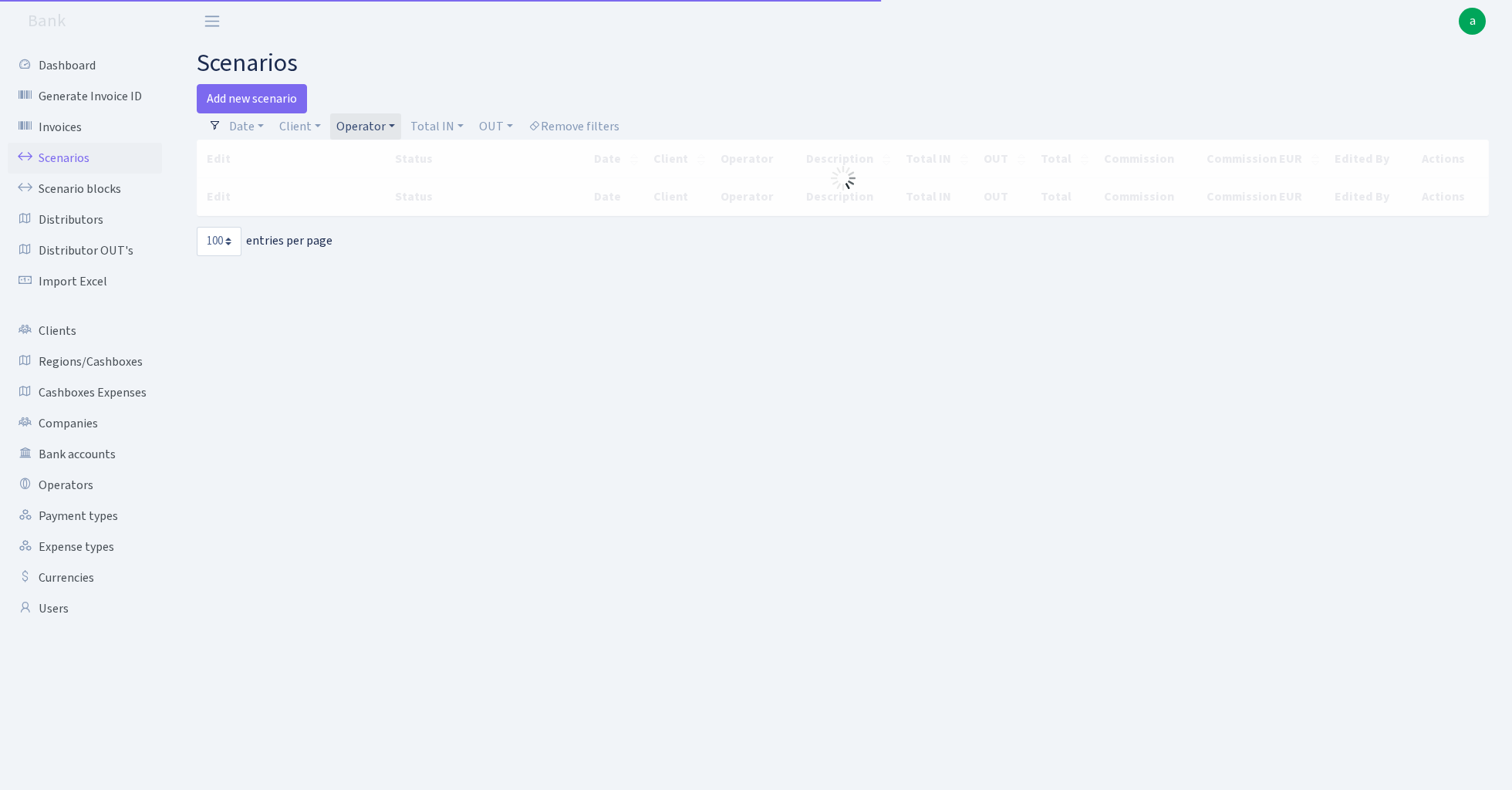
select select "100"
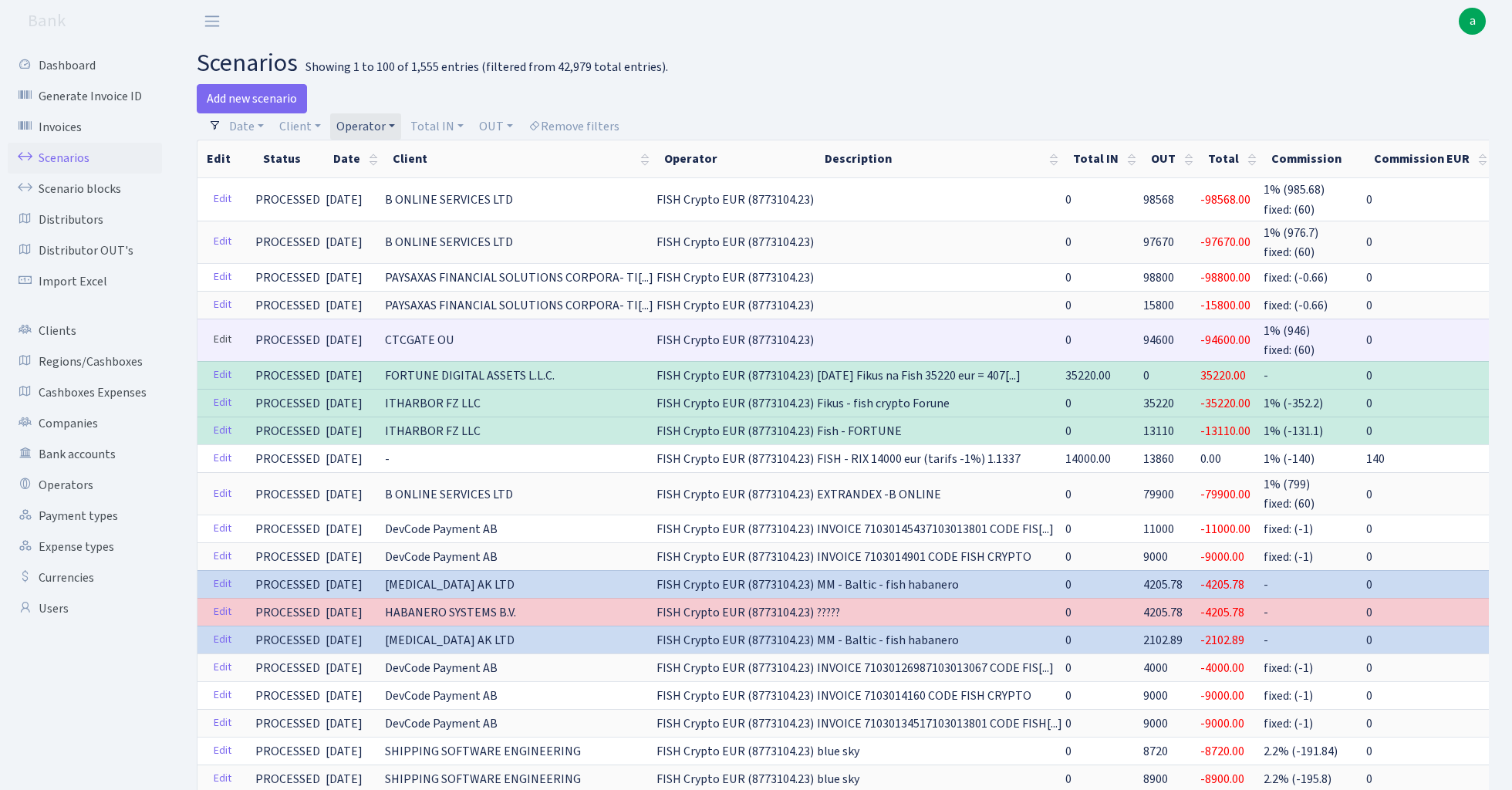
click at [223, 334] on link "Edit" at bounding box center [222, 339] width 31 height 24
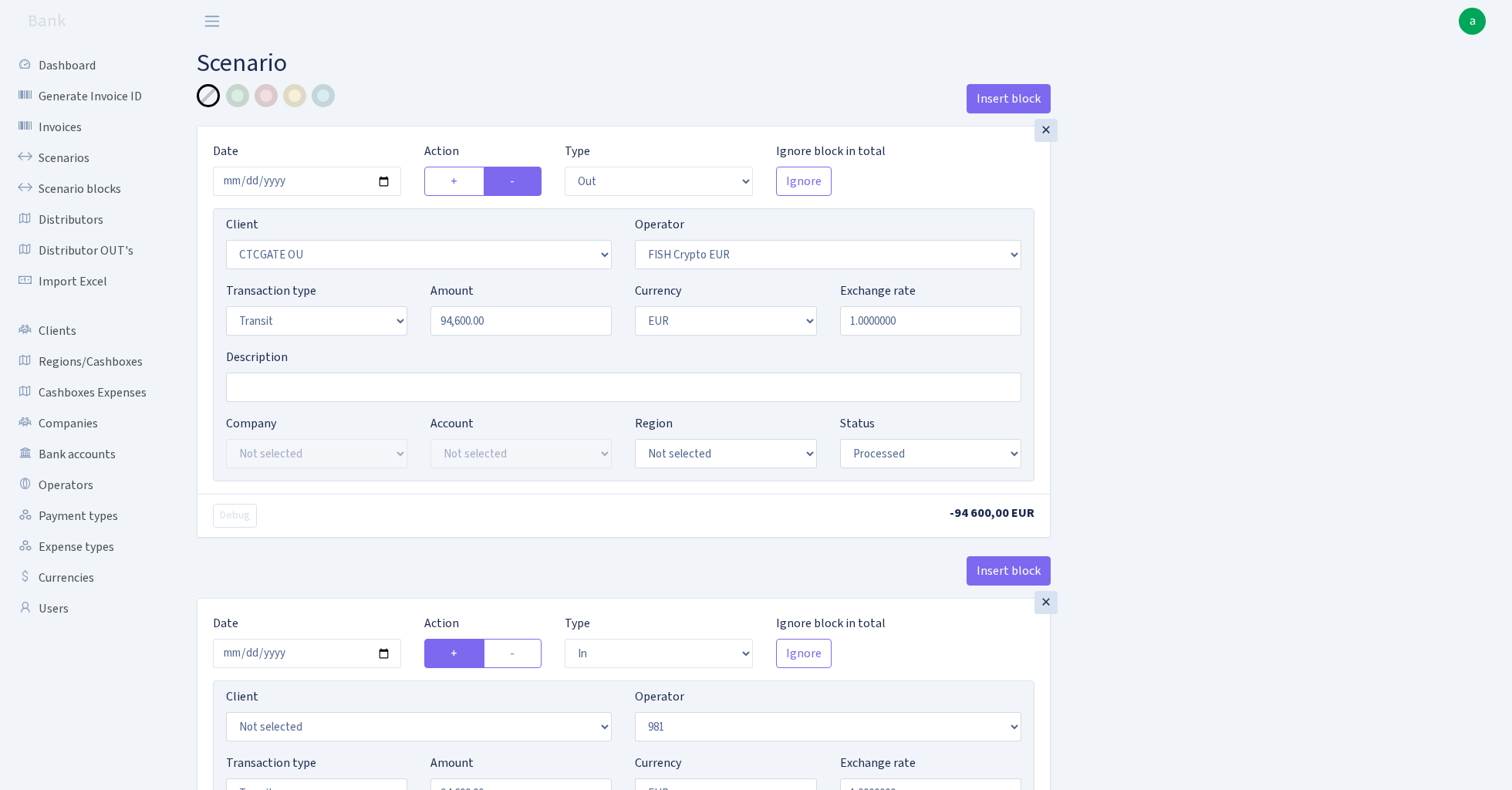
select select "out"
select select "1685"
select select "244"
select select "5"
select select "1"
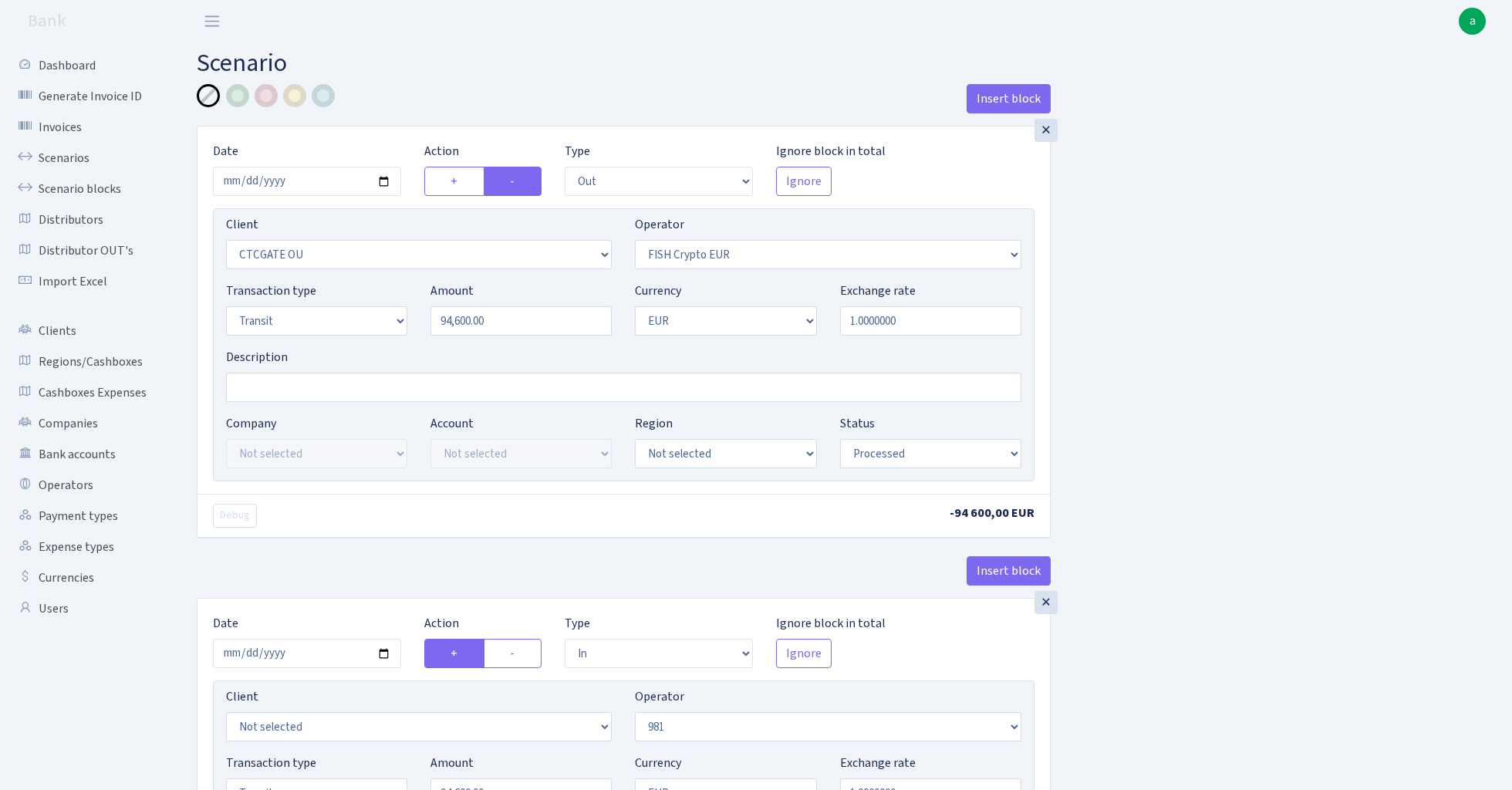
select select "processed"
select select "in"
select select "61"
select select "5"
select select "1"
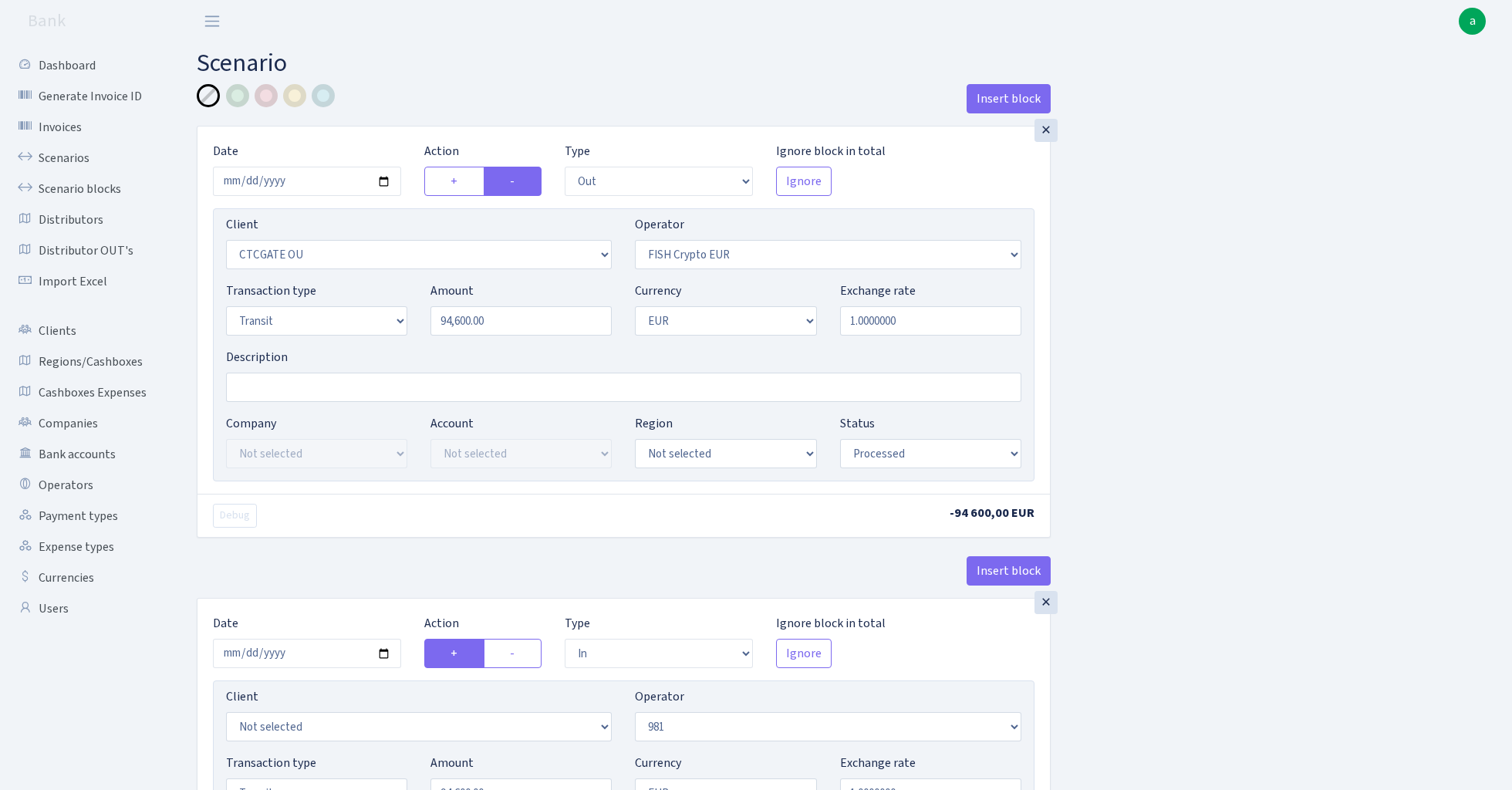
select select "processed"
select select "commission"
select select "61"
select select "processed"
select select "commission"
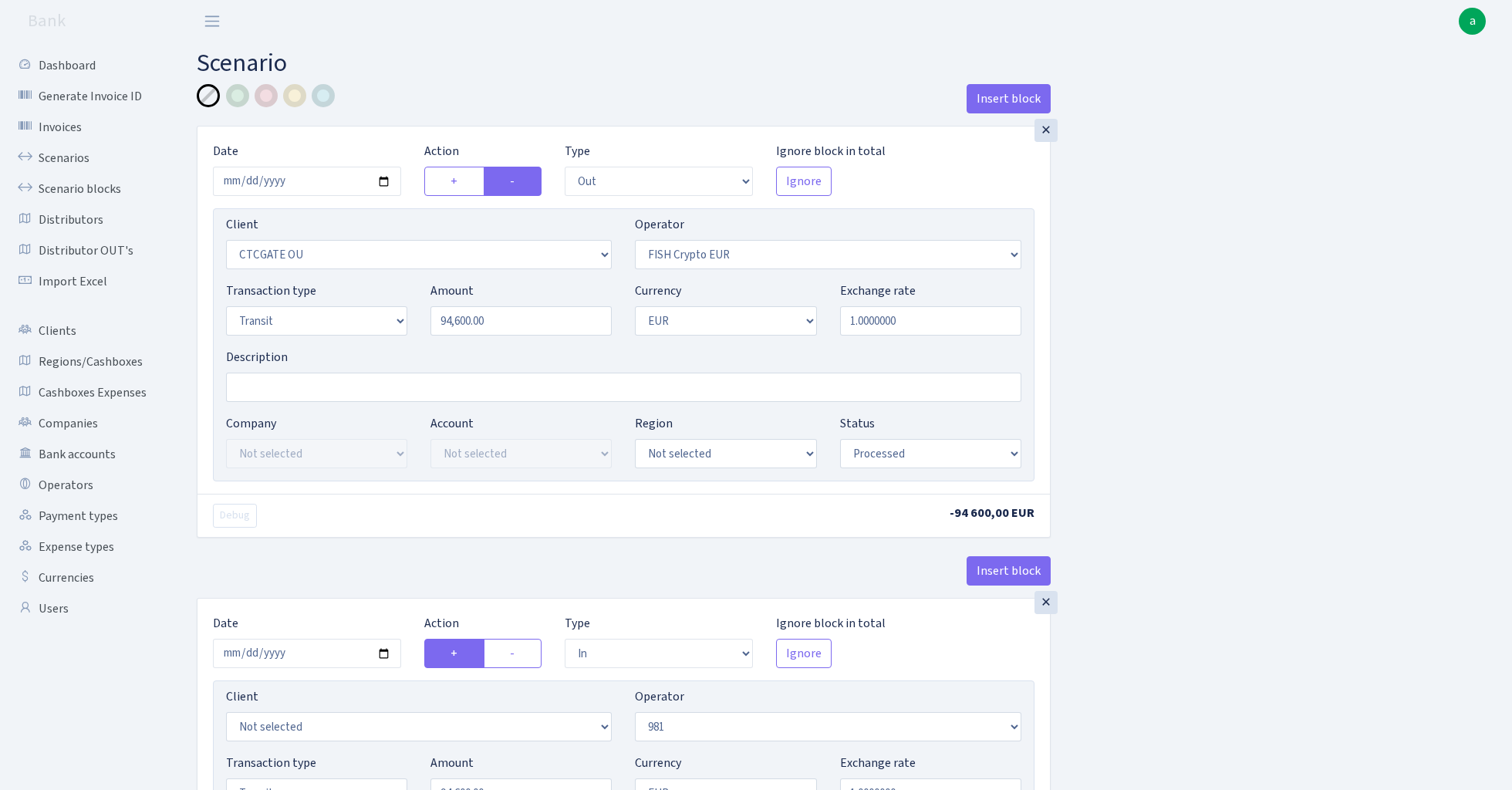
select select "fixed"
select select "61"
select select "processed"
click at [1046, 129] on div "×" at bounding box center [1046, 130] width 23 height 23
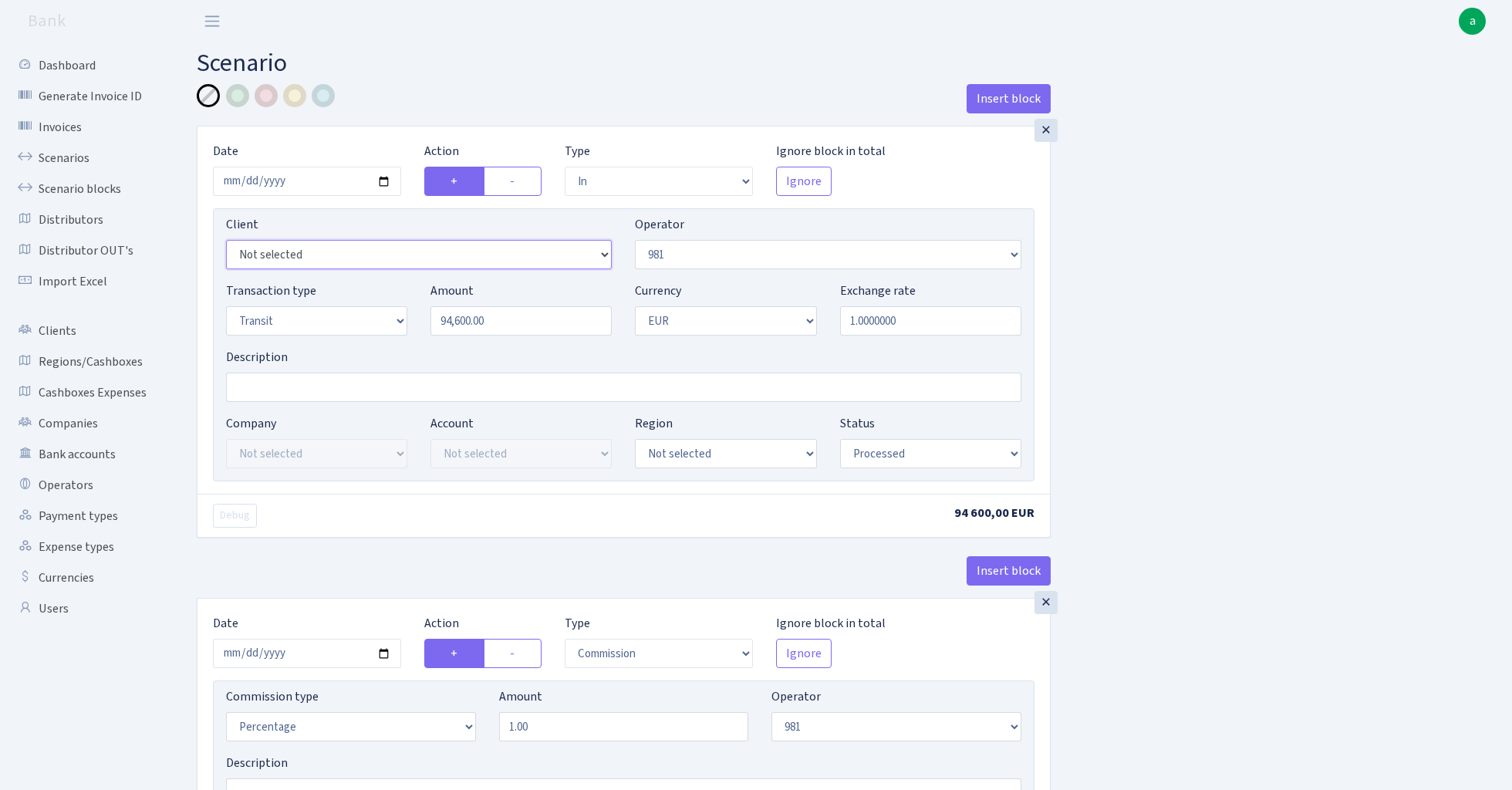
select select "3102"
select select "2"
click at [354, 391] on input "Description" at bounding box center [624, 387] width 795 height 30
type input "981- ctc ektico GB"
click at [293, 101] on div at bounding box center [294, 96] width 23 height 23
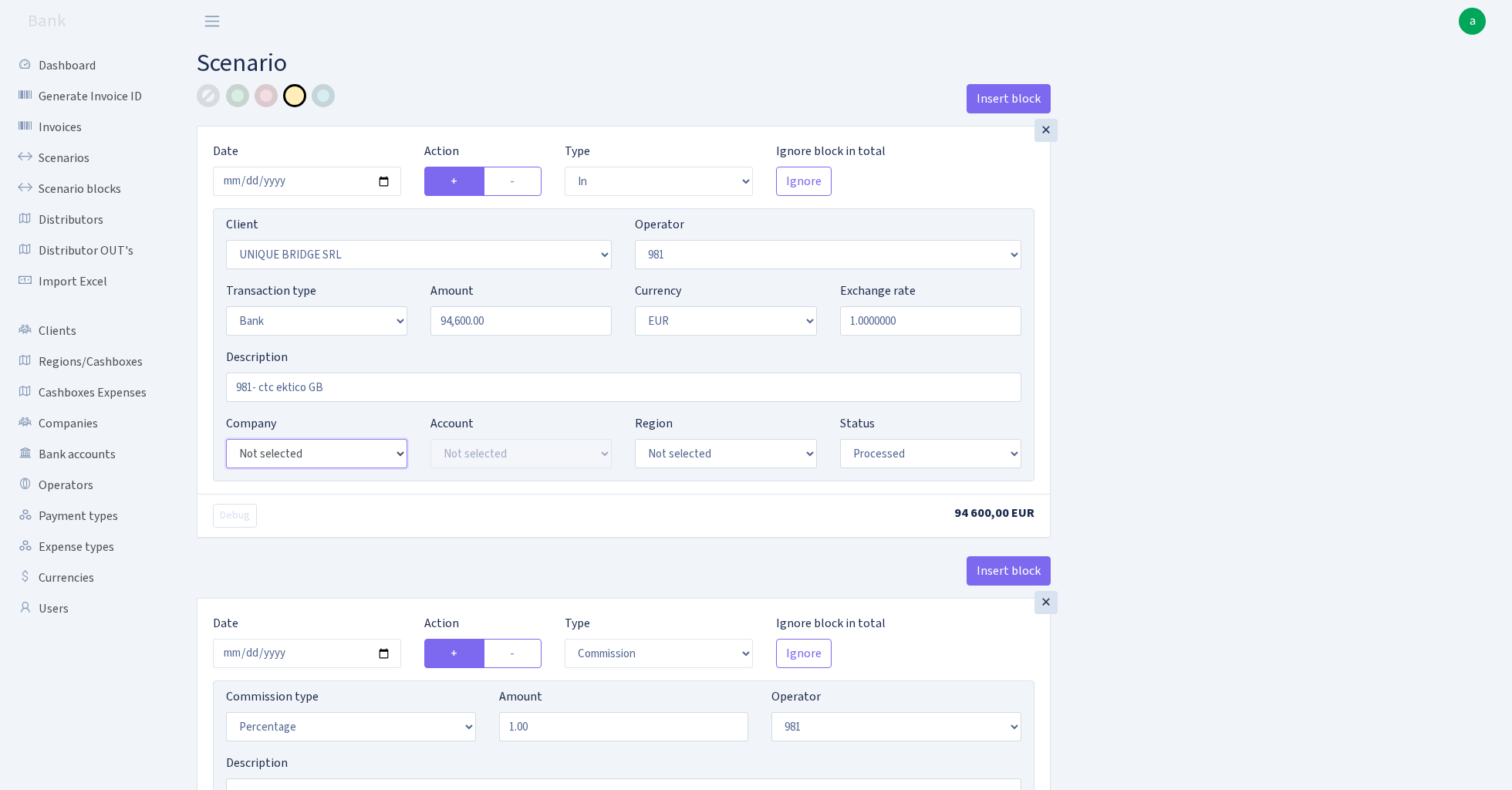
select select "24"
select select "71"
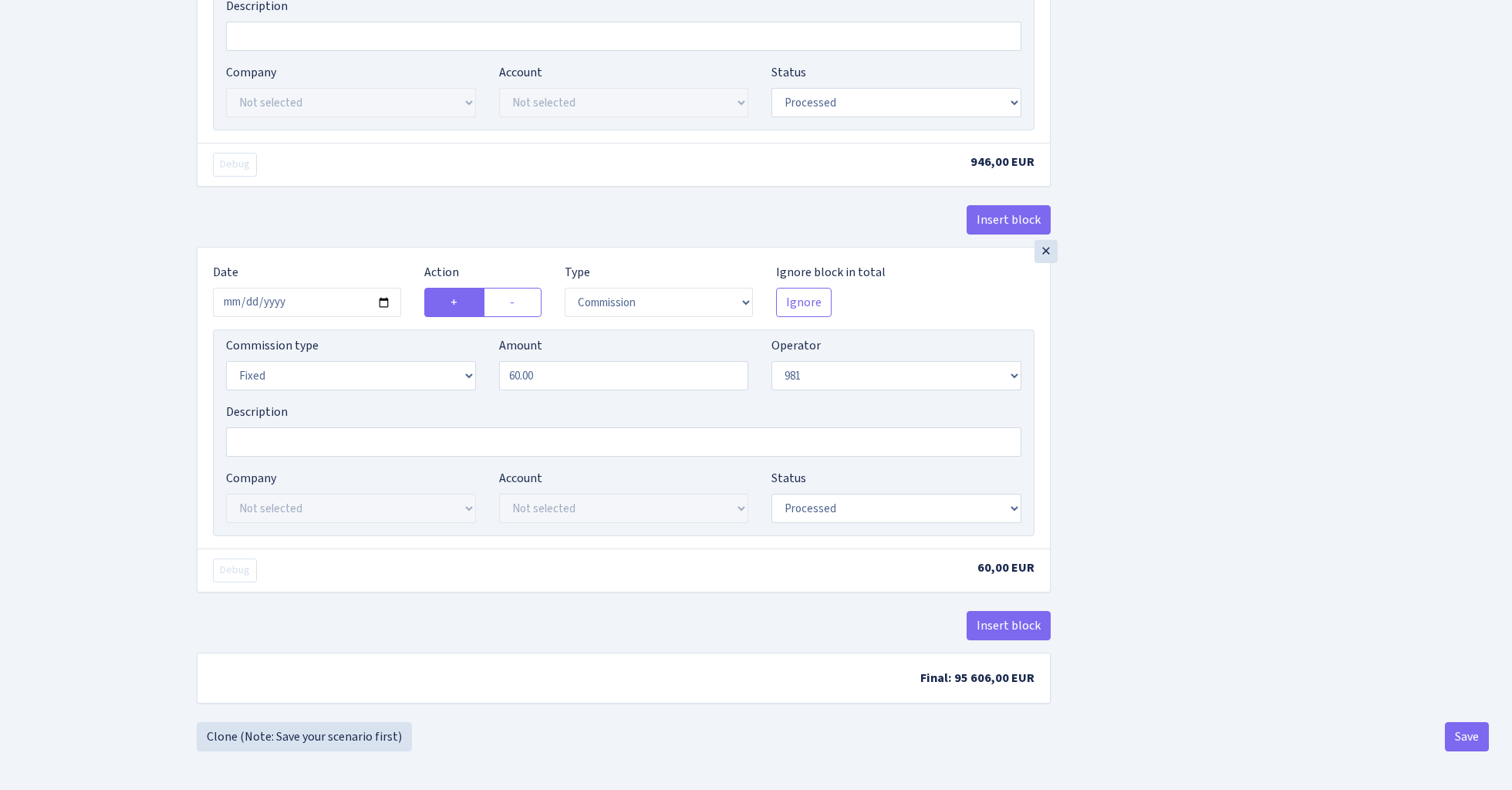
scroll to position [764, 0]
click at [1453, 743] on button "Save" at bounding box center [1466, 737] width 44 height 30
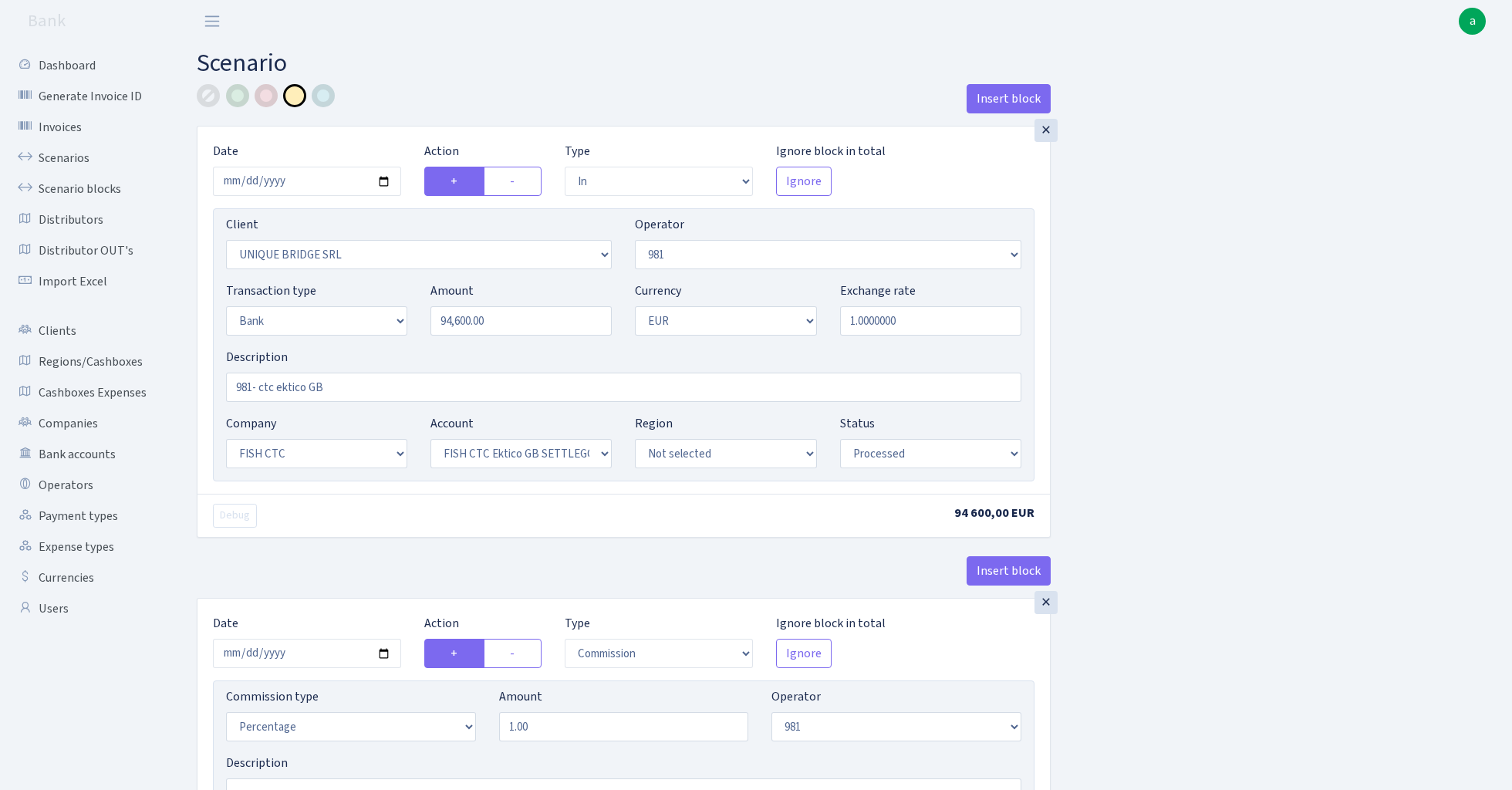
select select "in"
select select "3102"
select select "61"
select select "2"
select select "1"
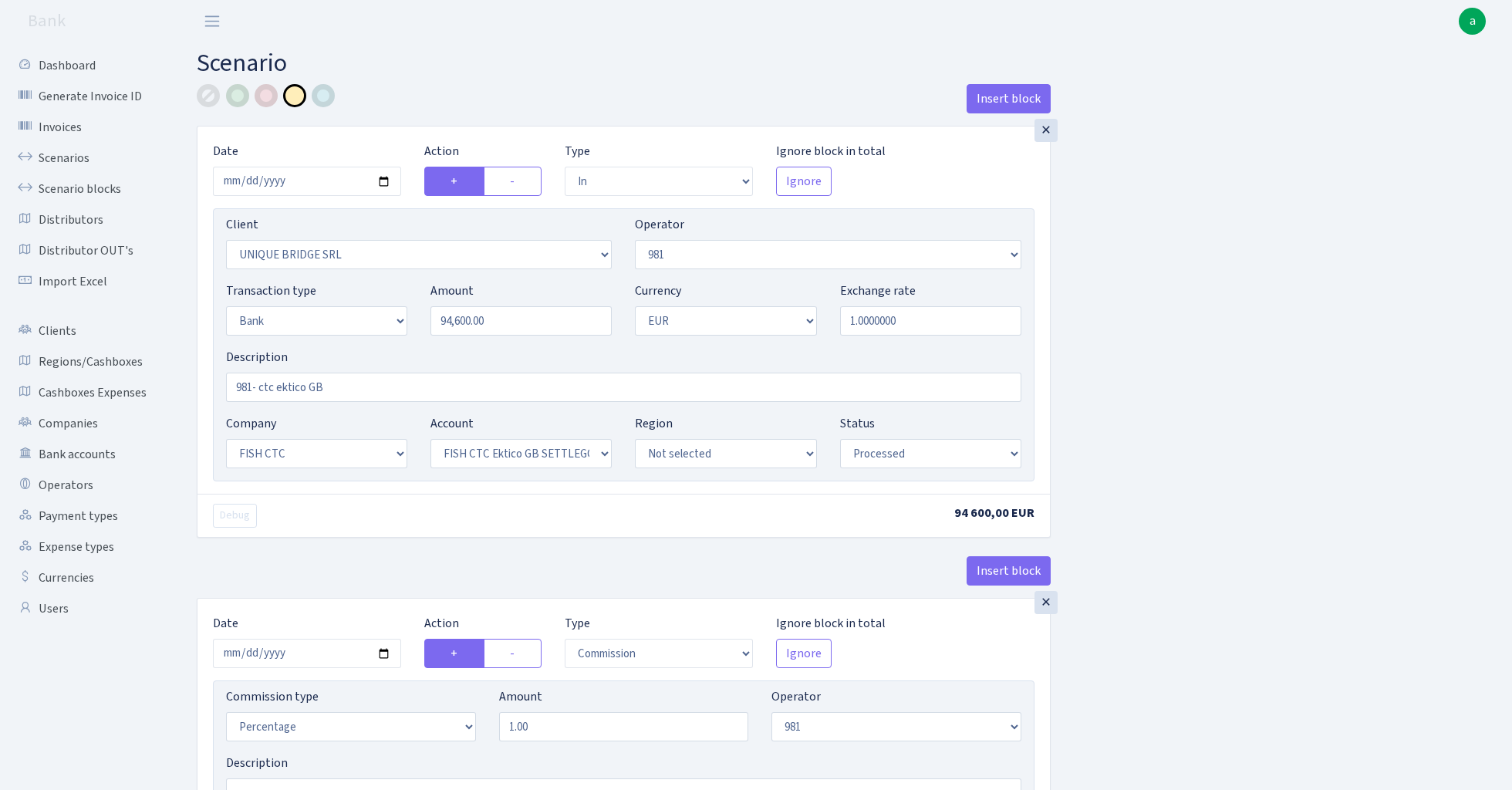
select select "24"
select select "71"
select select "processed"
select select "commission"
select select "61"
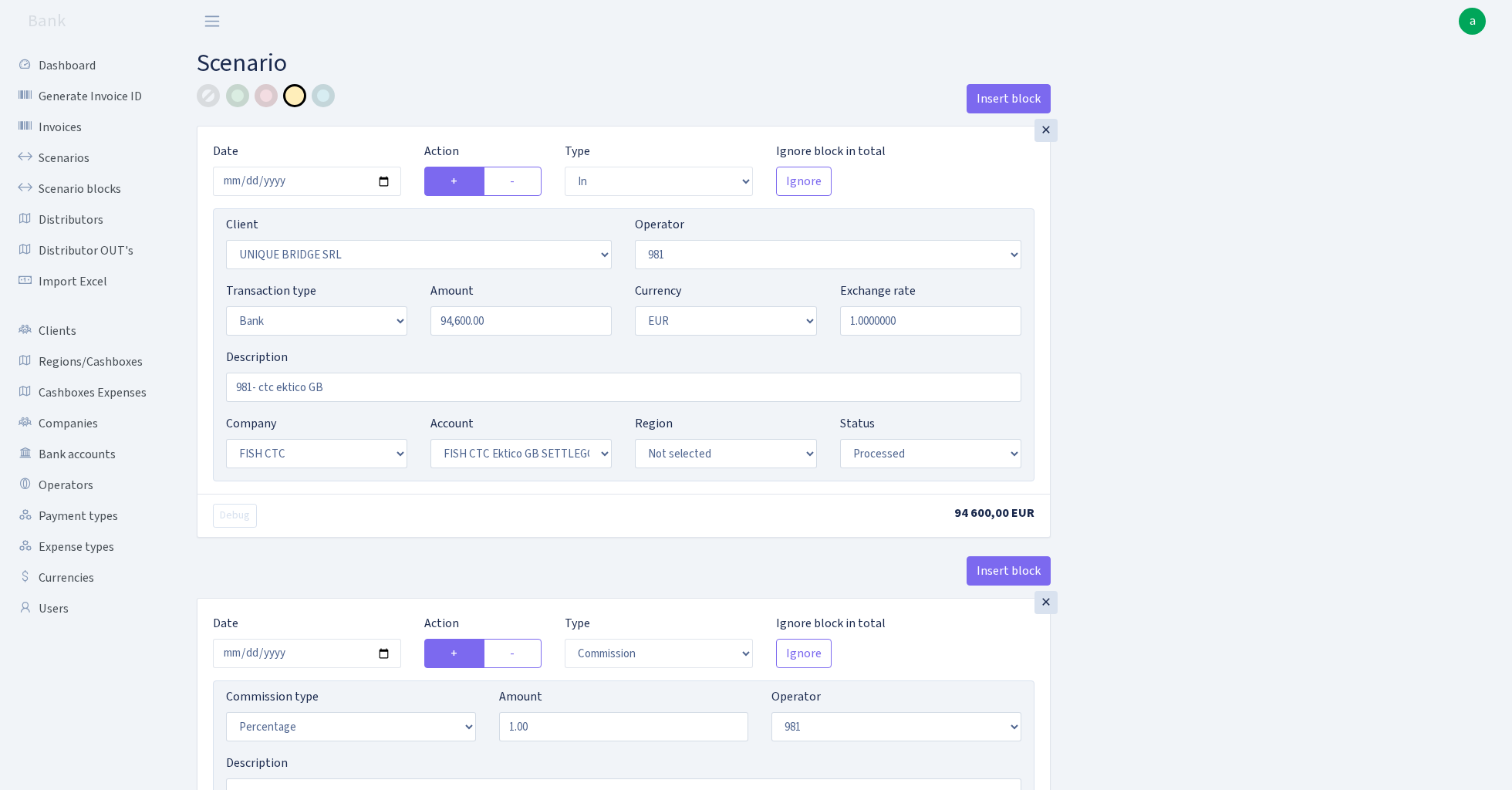
select select "processed"
select select "commission"
select select "fixed"
select select "61"
select select "processed"
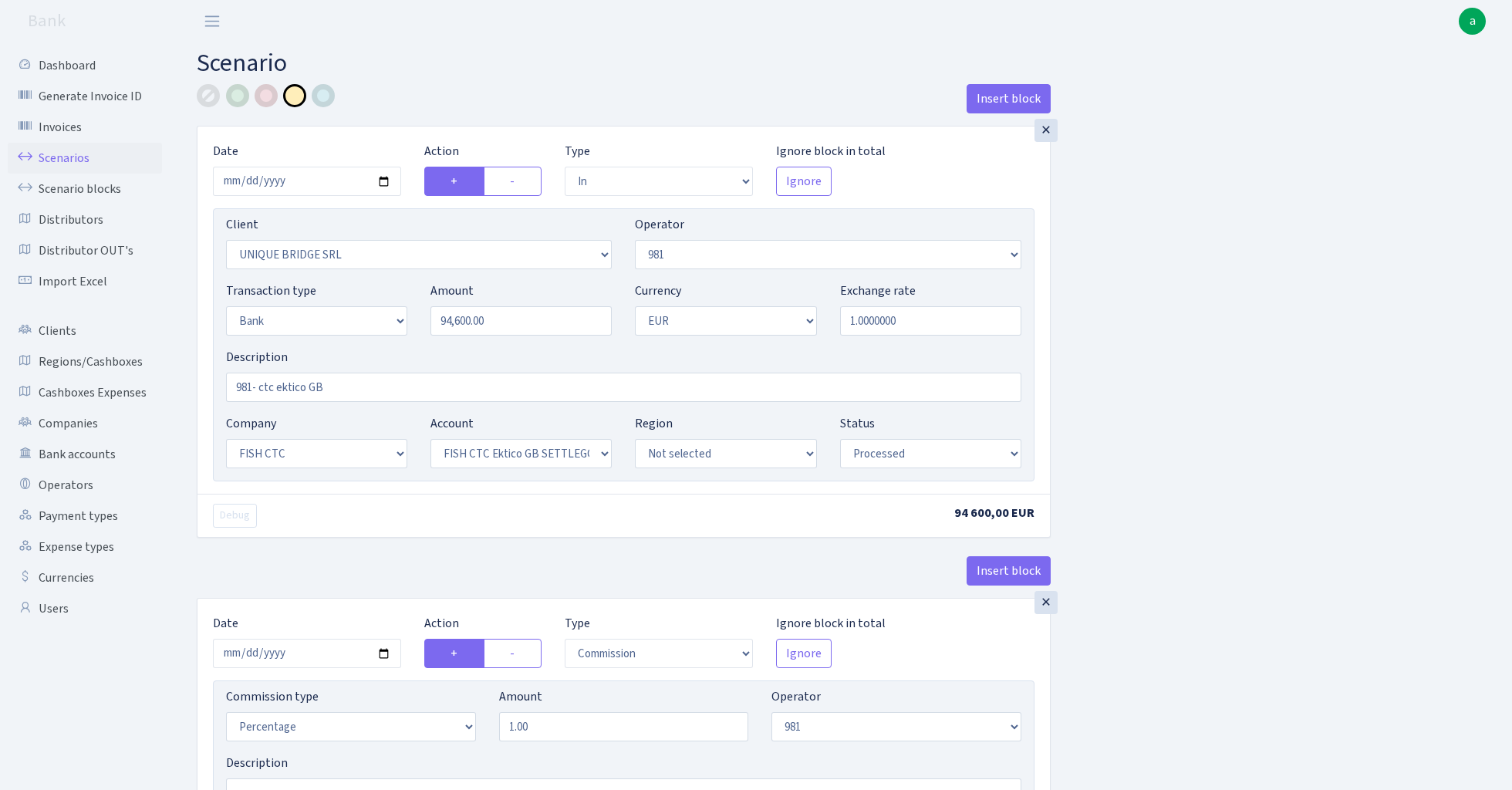
click at [57, 151] on link "Scenarios" at bounding box center [85, 158] width 154 height 31
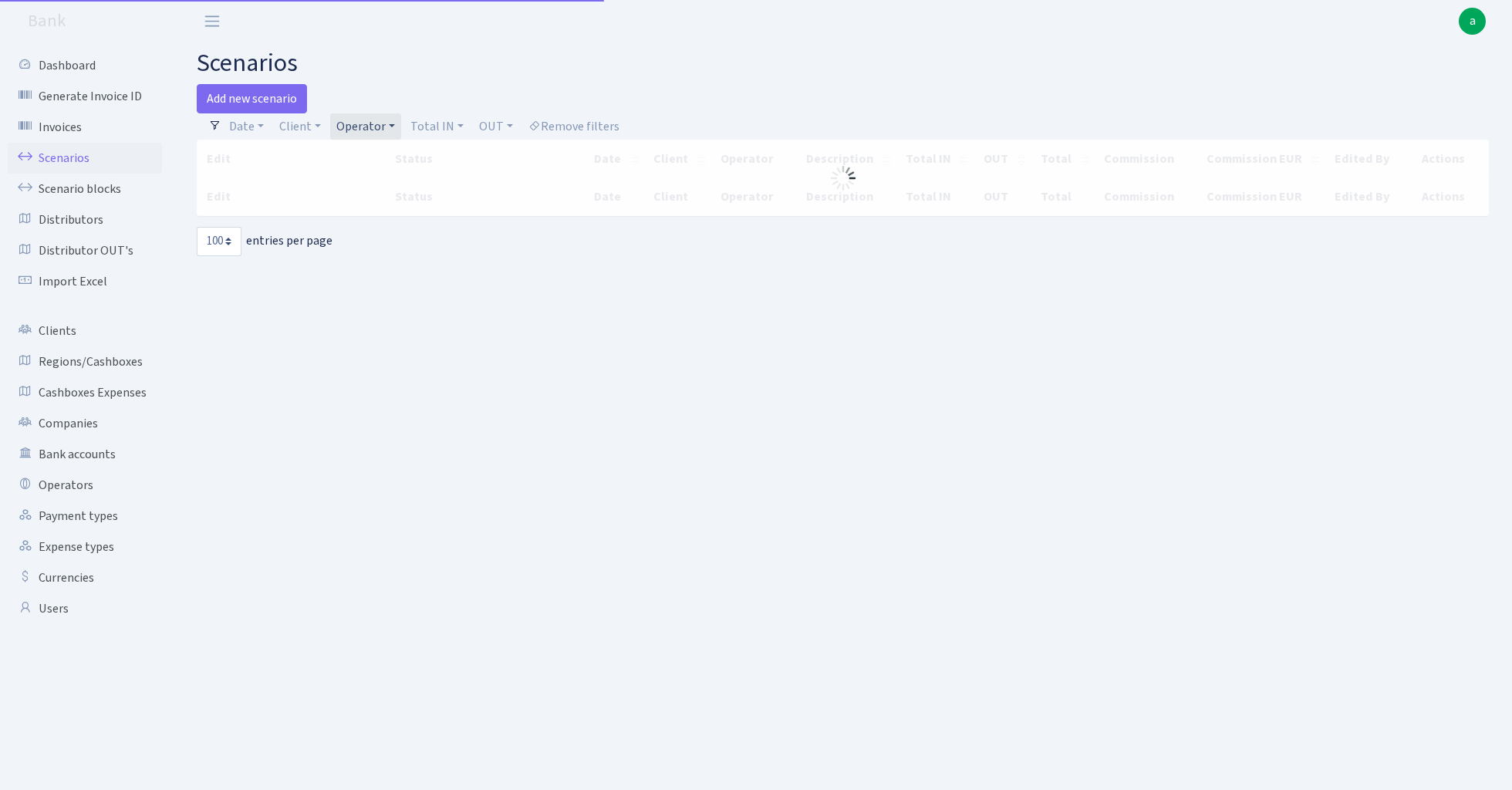
select select "100"
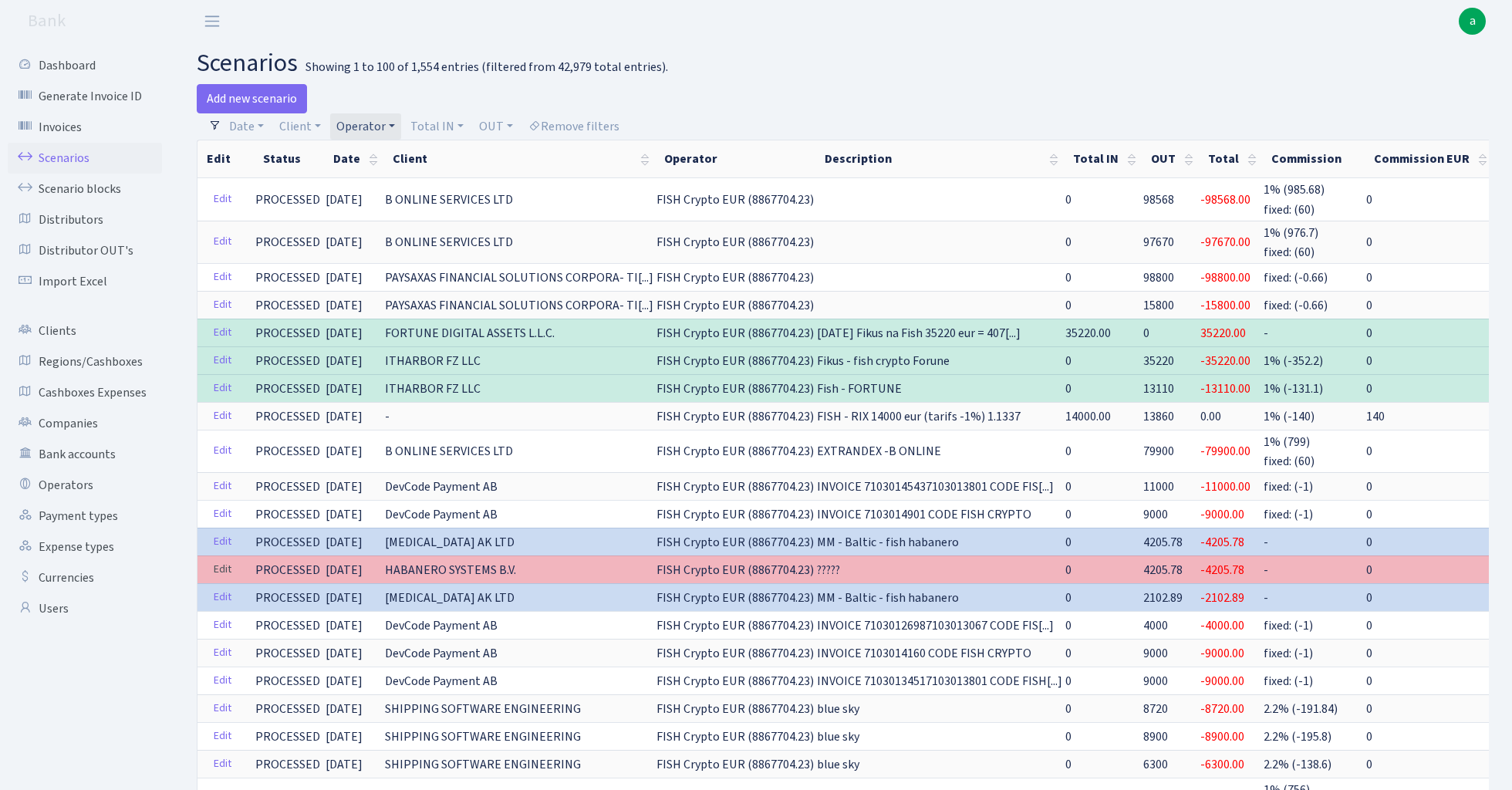
click at [214, 563] on link "Edit" at bounding box center [222, 569] width 31 height 24
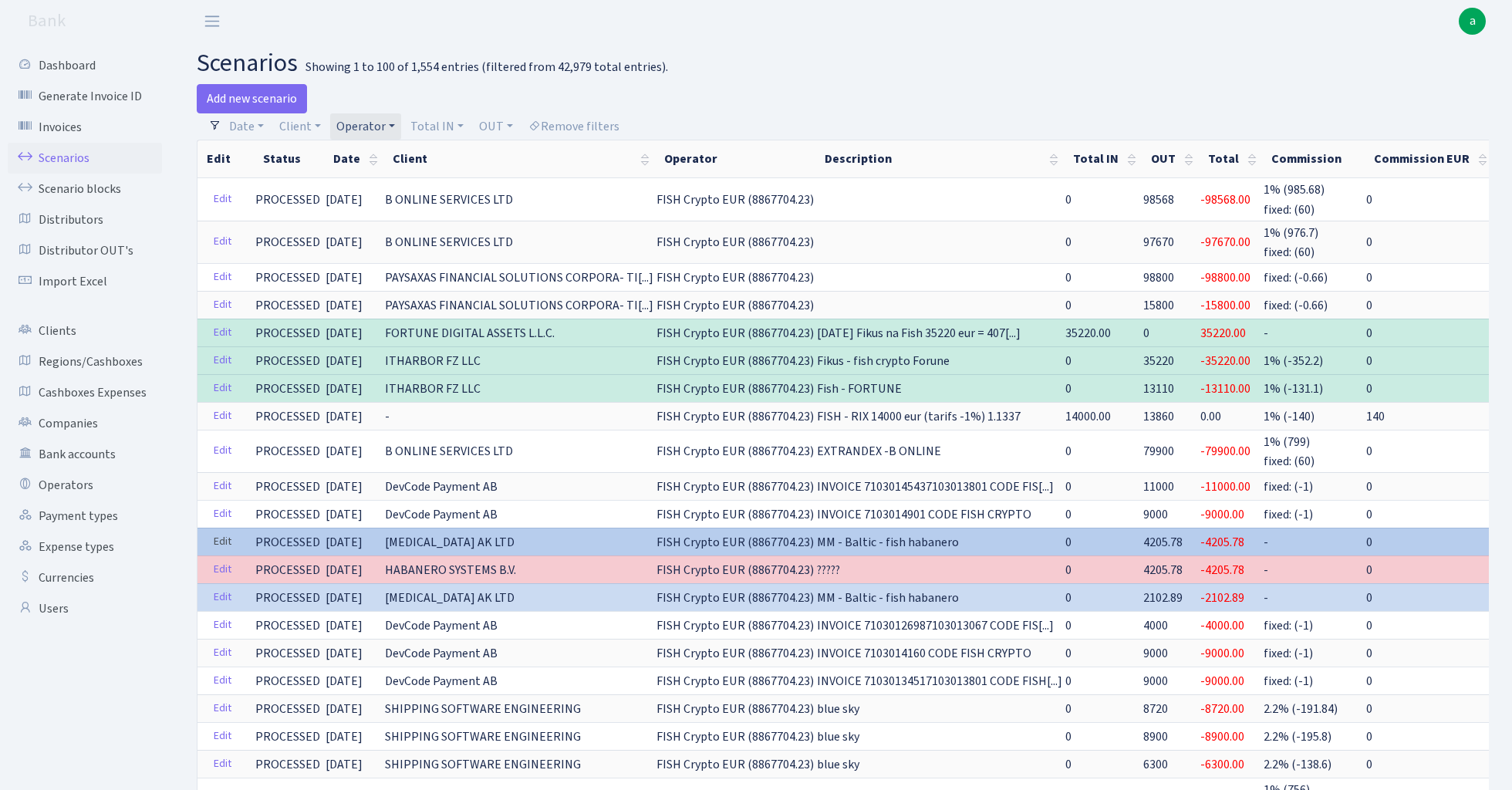
click at [223, 531] on link "Edit" at bounding box center [222, 542] width 31 height 24
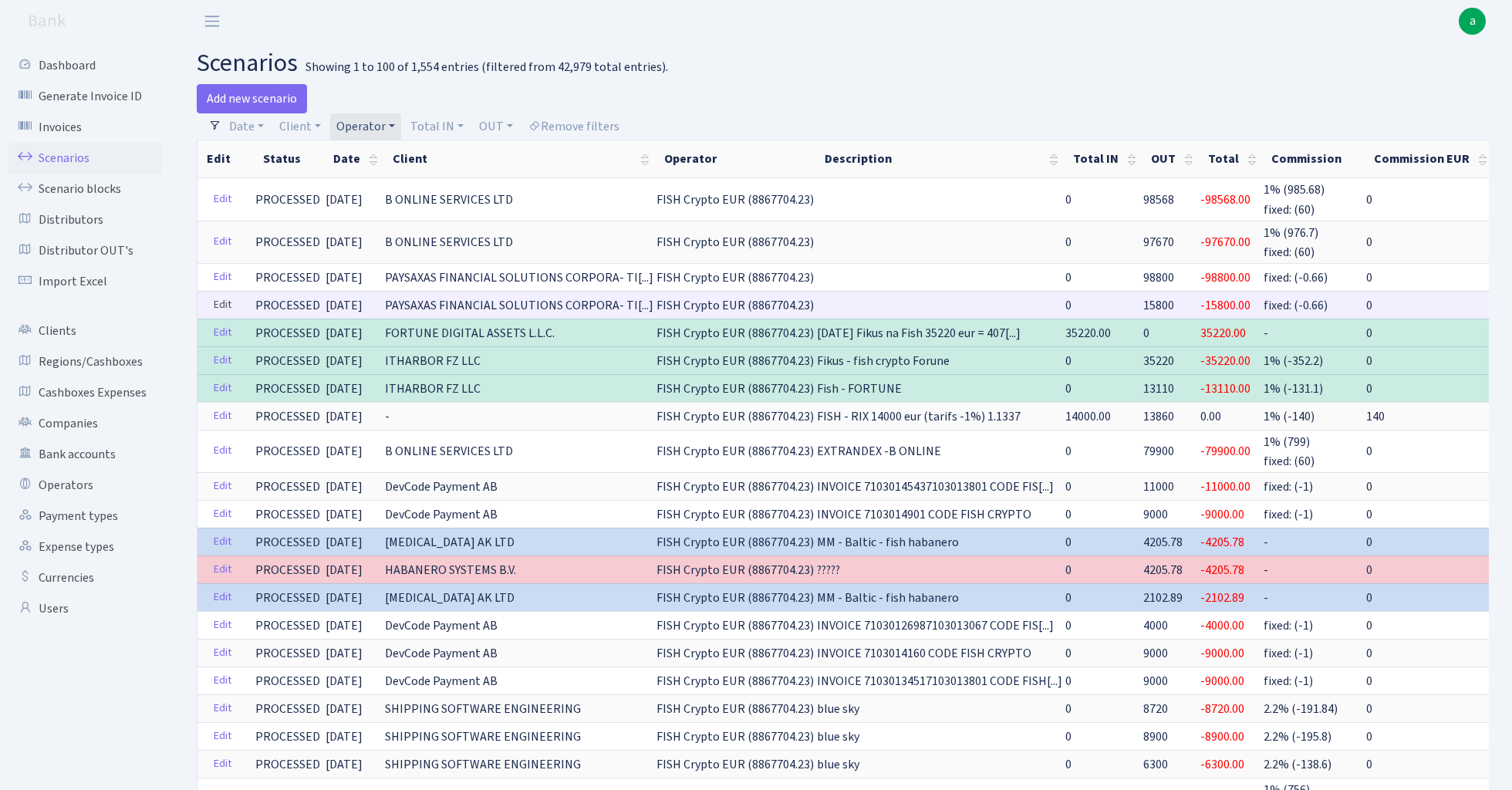
click at [223, 298] on link "Edit" at bounding box center [222, 305] width 31 height 24
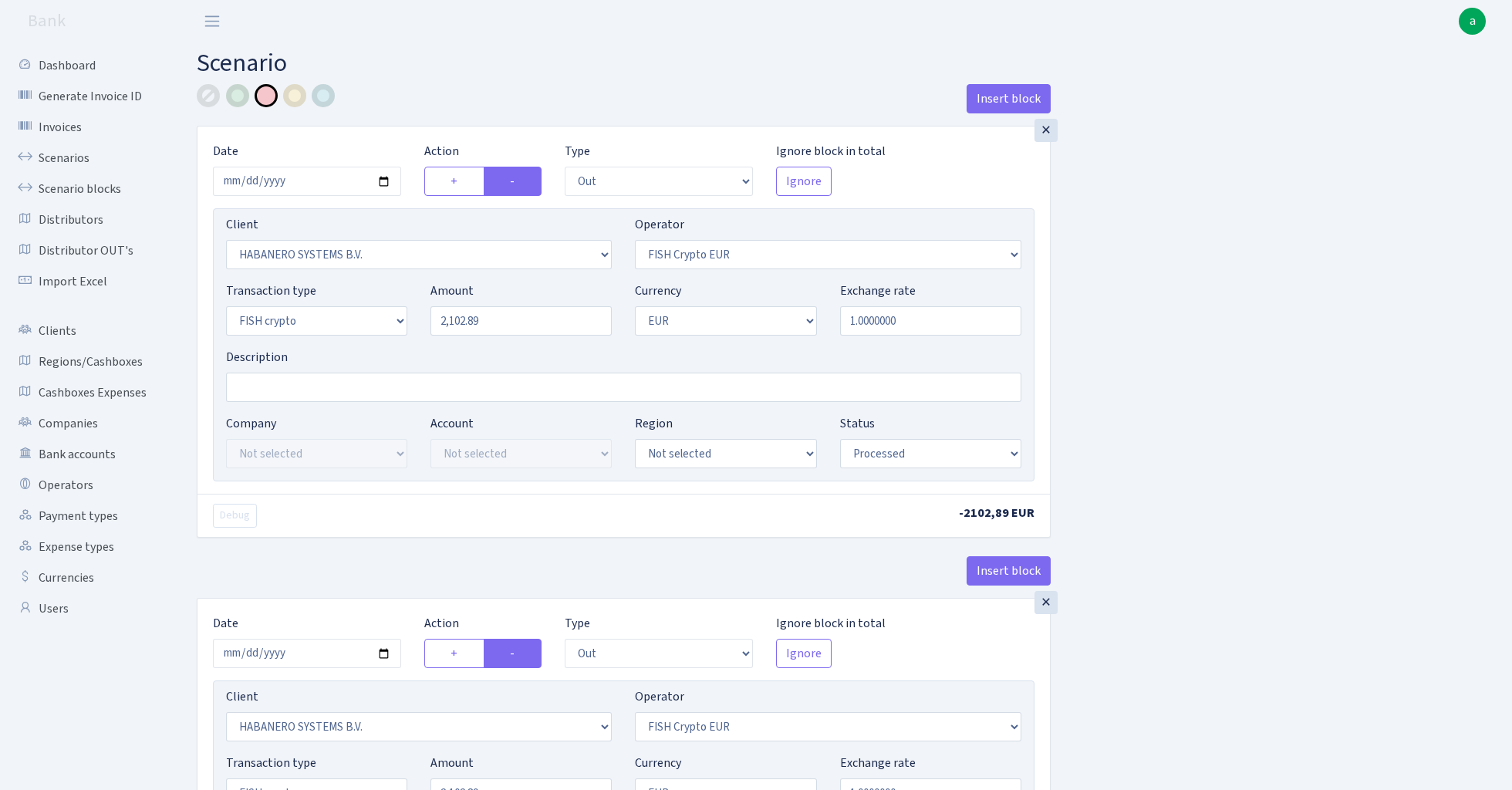
select select "out"
select select "1668"
select select "244"
select select "17"
select select "1"
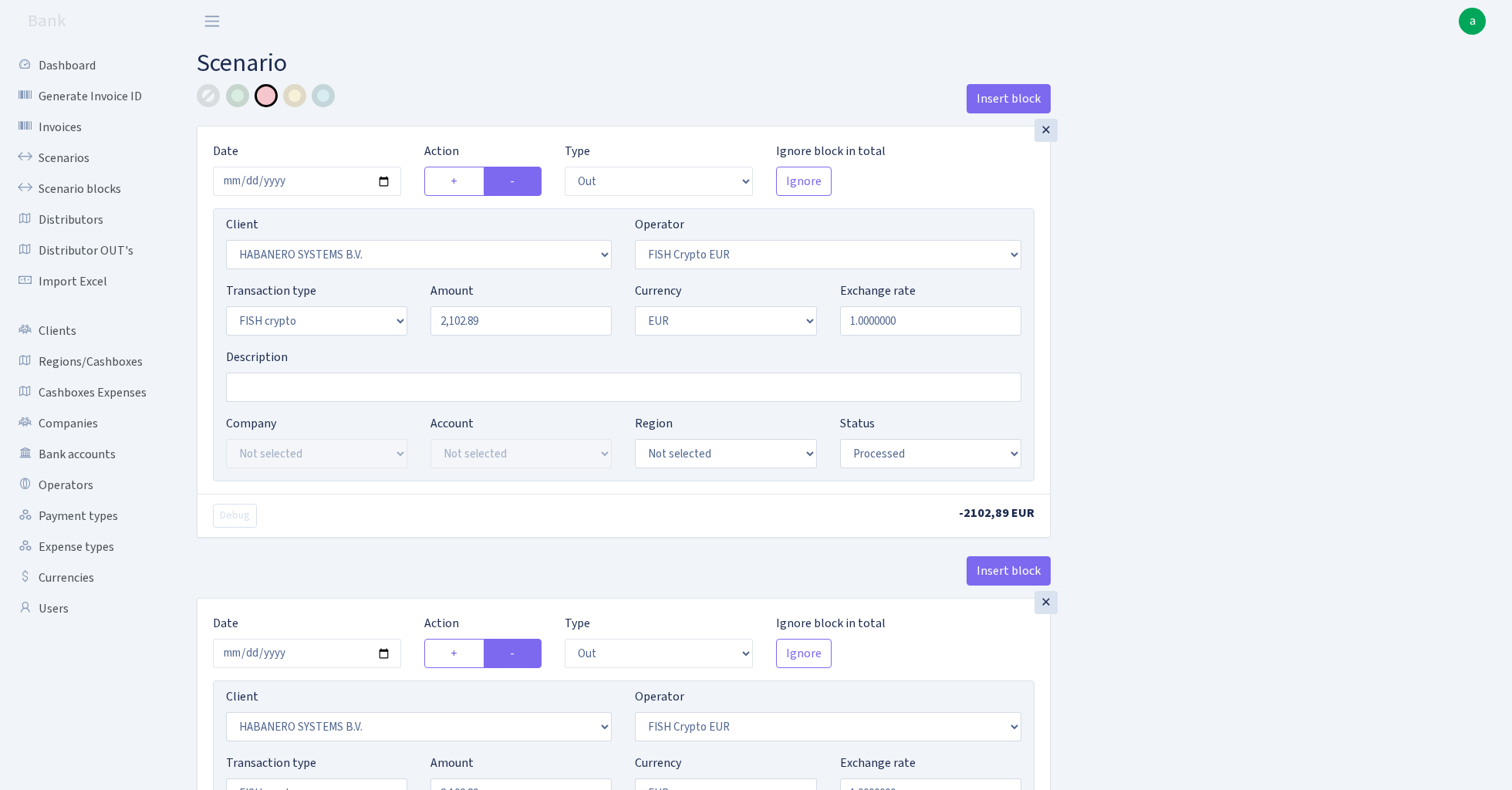
select select "processed"
select select "out"
select select "1668"
select select "244"
select select "17"
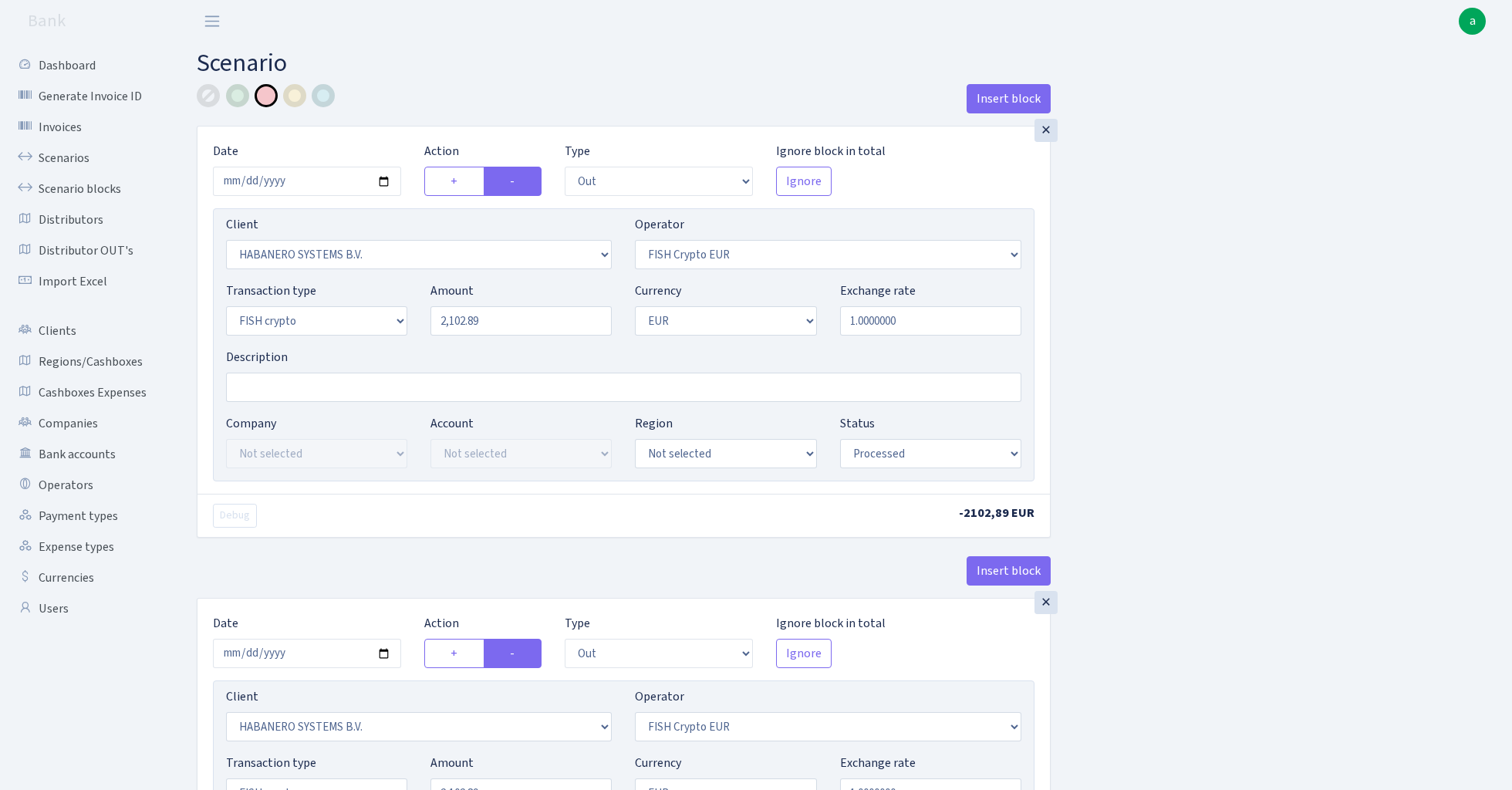
select select "1"
select select "processed"
select select "out"
select select "1668"
select select "244"
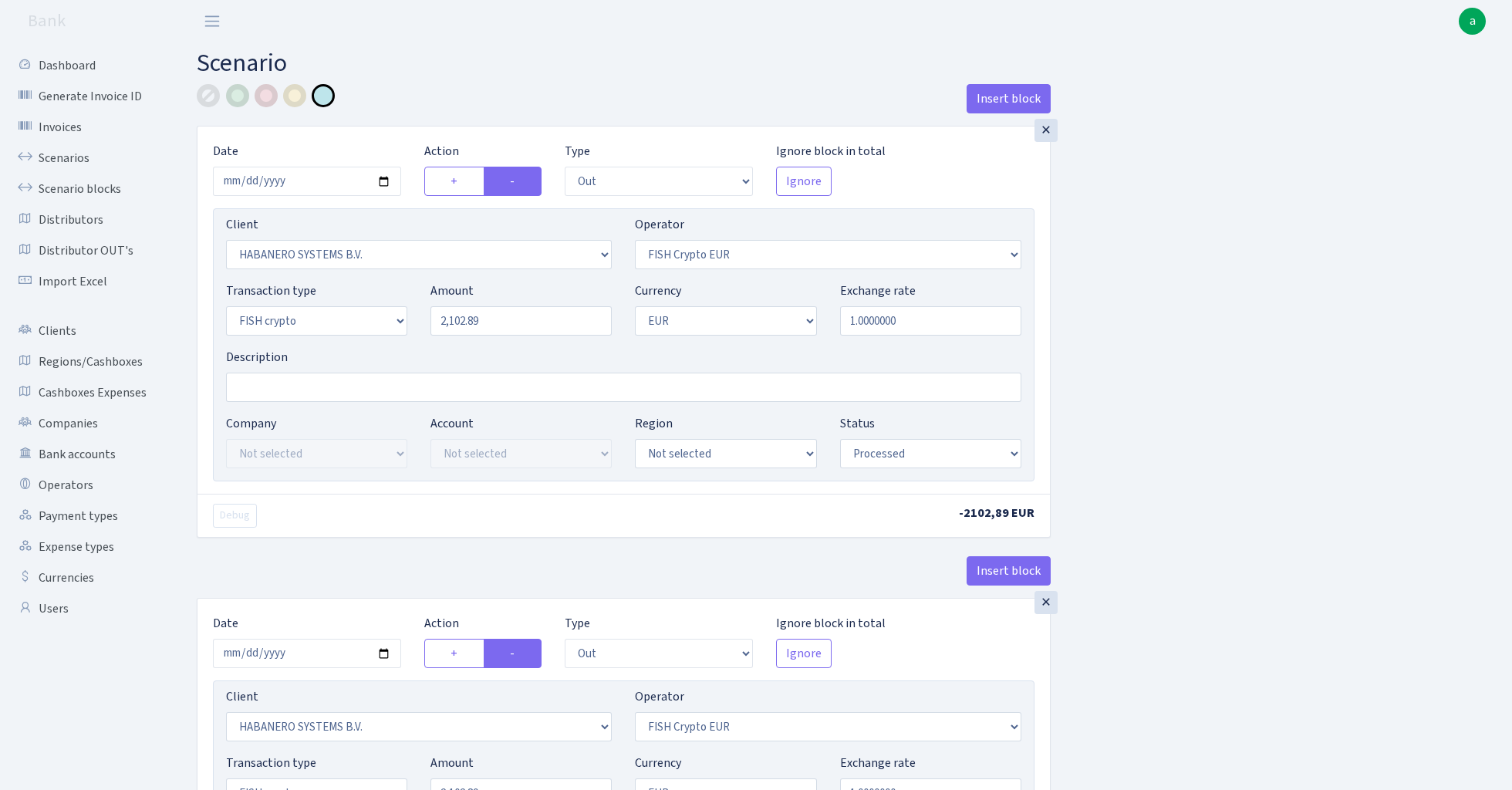
select select "17"
select select "1"
select select "processed"
select select "out"
select select "1668"
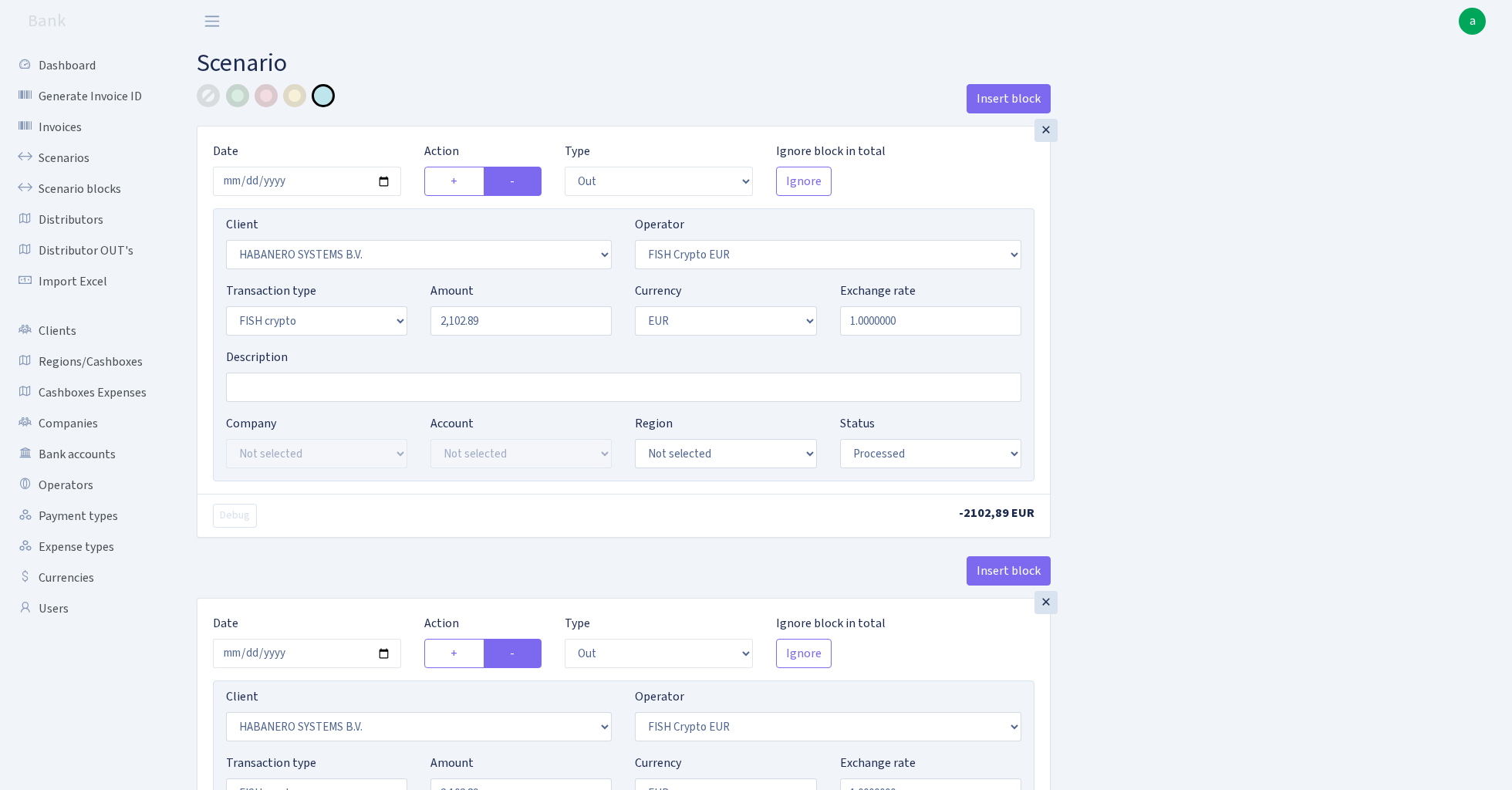
select select "244"
select select "17"
select select "1"
select select "processed"
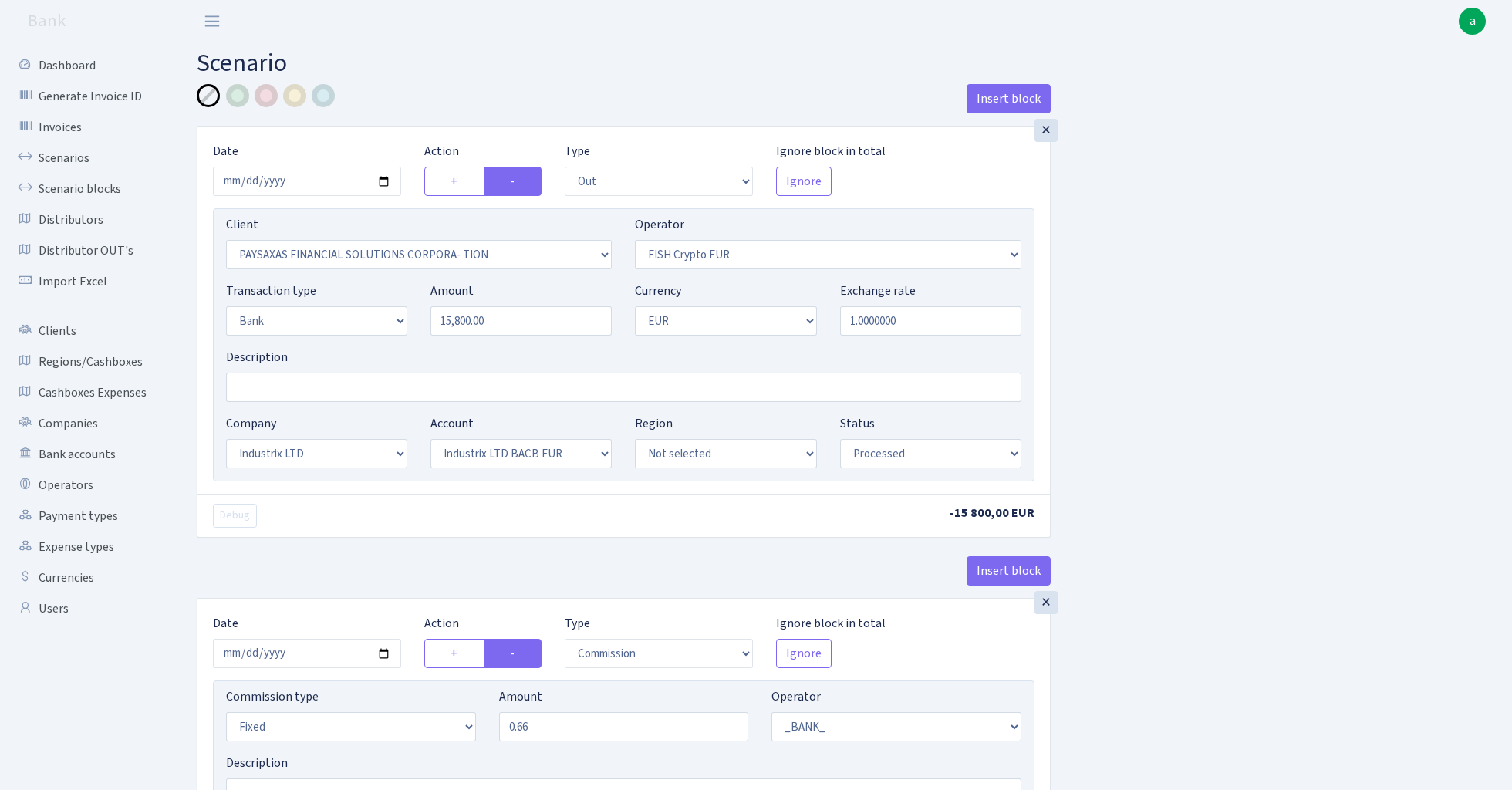
select select "out"
select select "2929"
select select "244"
select select "2"
select select "1"
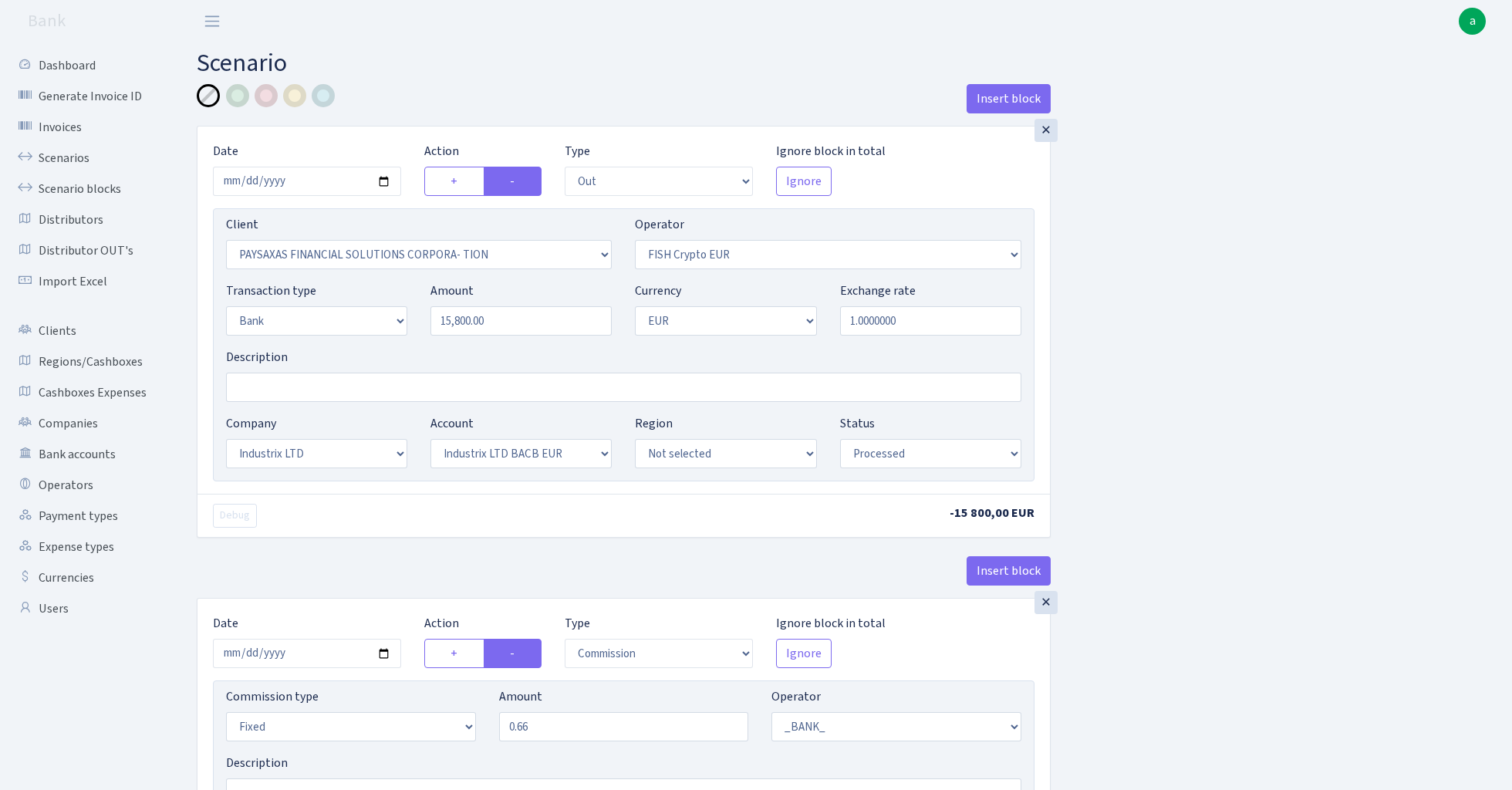
select select "17"
select select "41"
select select "processed"
select select "commission"
select select "fixed"
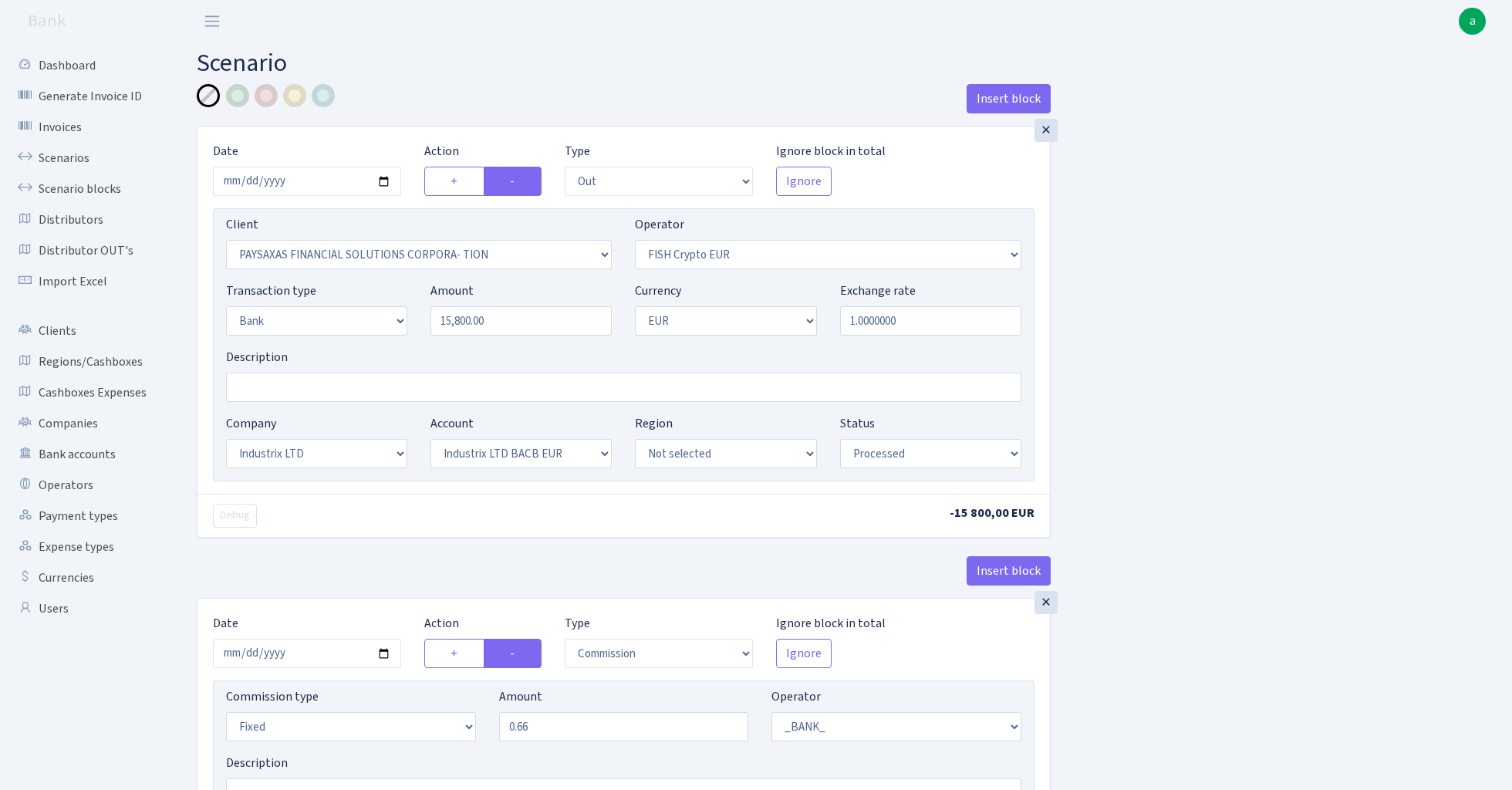
select select "1"
select select "17"
select select "41"
select select "processed"
select select "1685"
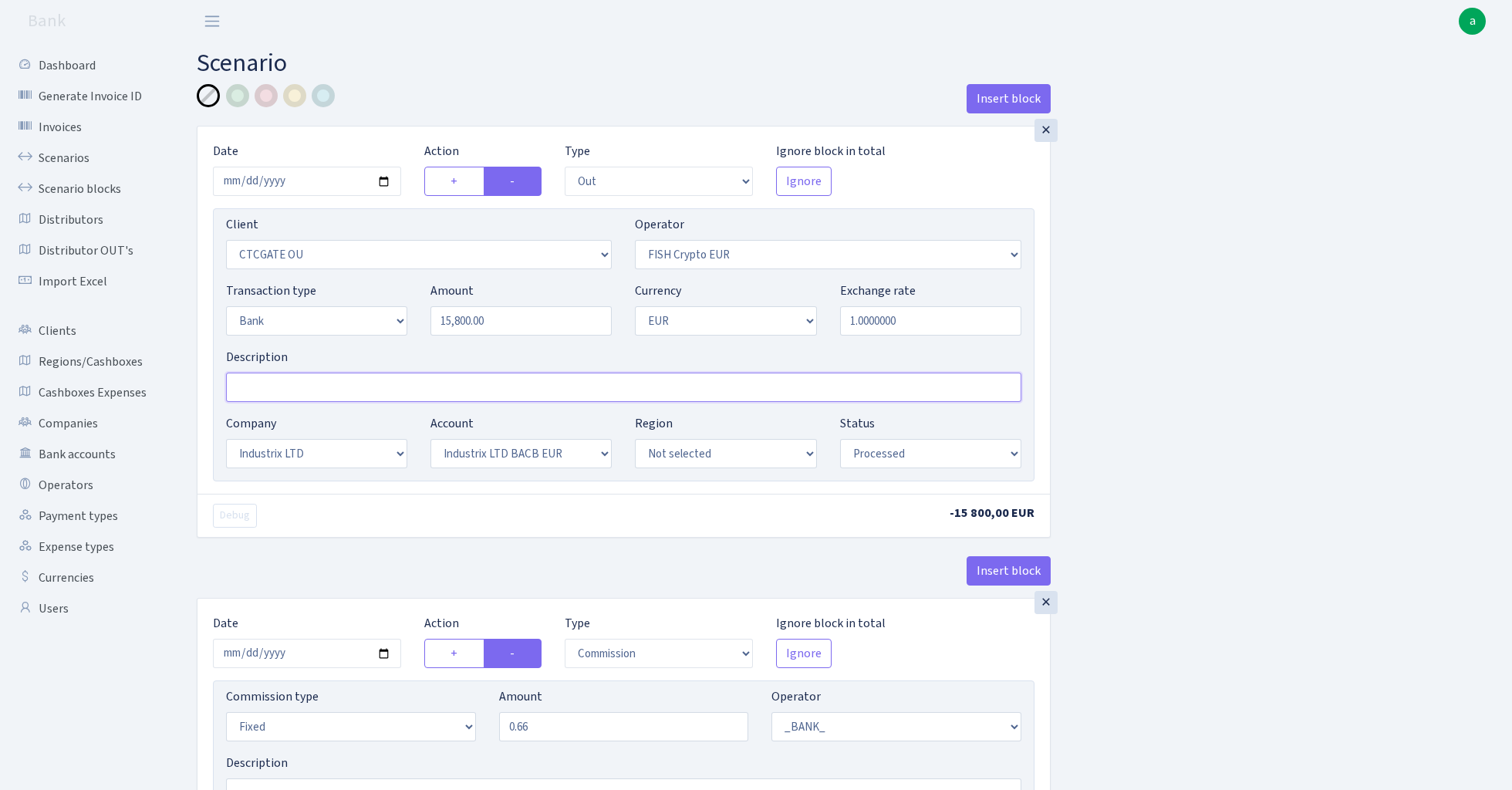
click at [287, 387] on input "Description" at bounding box center [624, 387] width 795 height 30
type input "Industrix - fish ctc paysaxas"
click at [322, 93] on div at bounding box center [323, 96] width 23 height 23
select select "409"
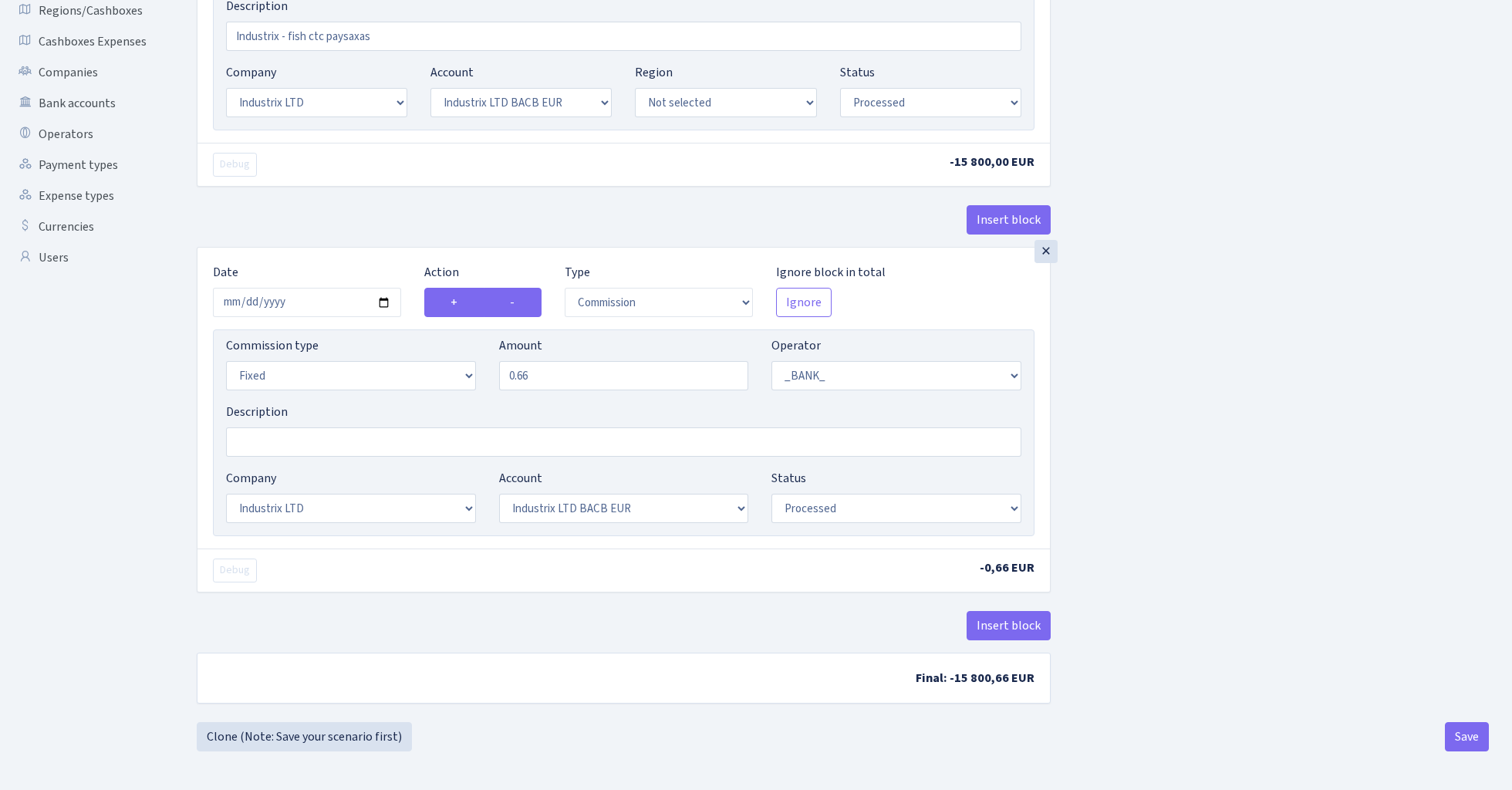
scroll to position [356, 0]
click at [1016, 623] on button "Insert block" at bounding box center [1009, 626] width 84 height 30
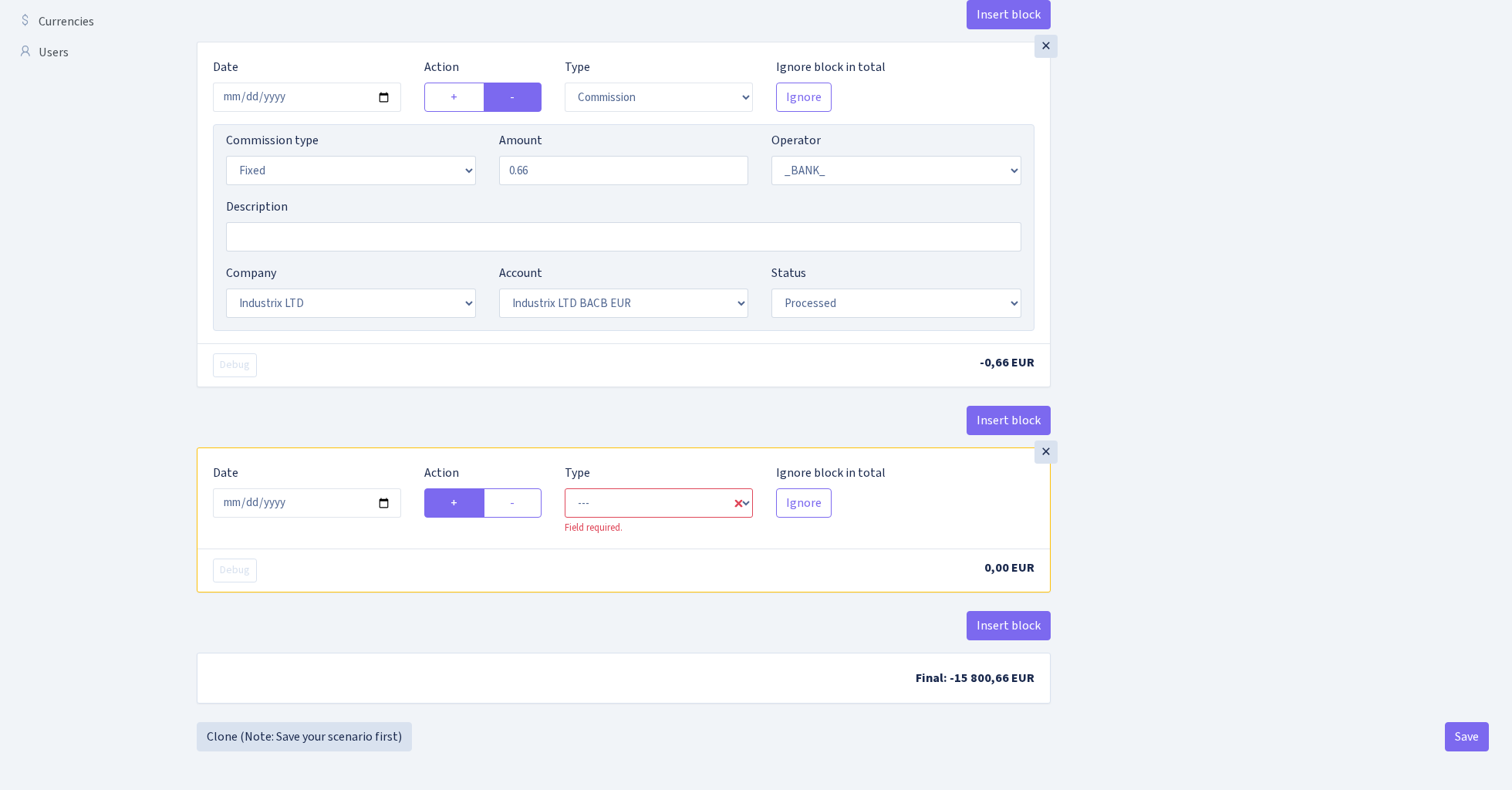
scroll to position [562, 0]
click at [344, 497] on input "2025-08-13" at bounding box center [307, 503] width 188 height 30
type input "2025-08-11"
click at [359, 411] on div "Insert block" at bounding box center [624, 426] width 854 height 41
click at [521, 503] on label "-" at bounding box center [512, 503] width 57 height 30
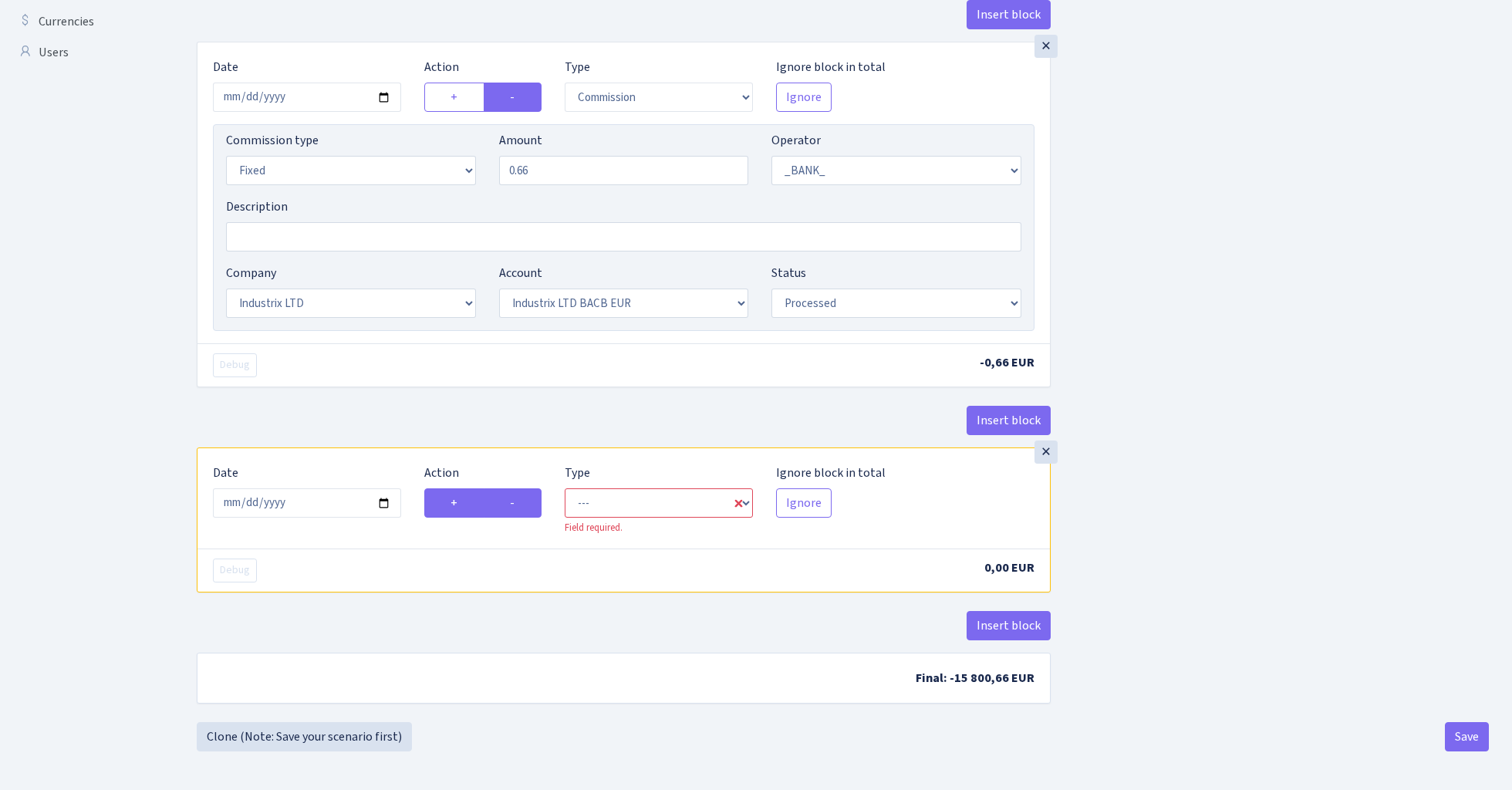
click at [520, 503] on input "-" at bounding box center [514, 498] width 10 height 10
radio input "true"
radio input "false"
select select "commission"
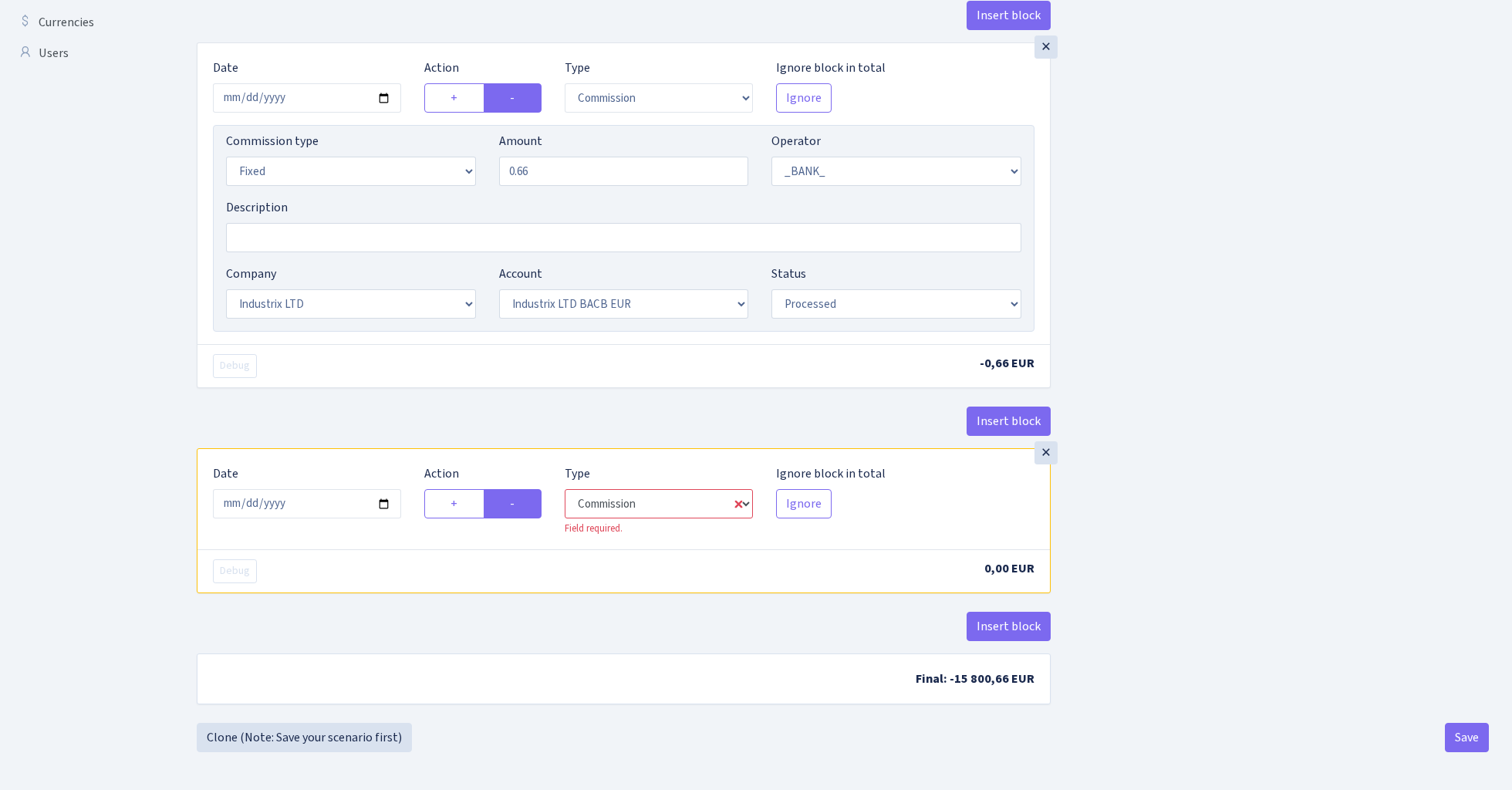
select select "1"
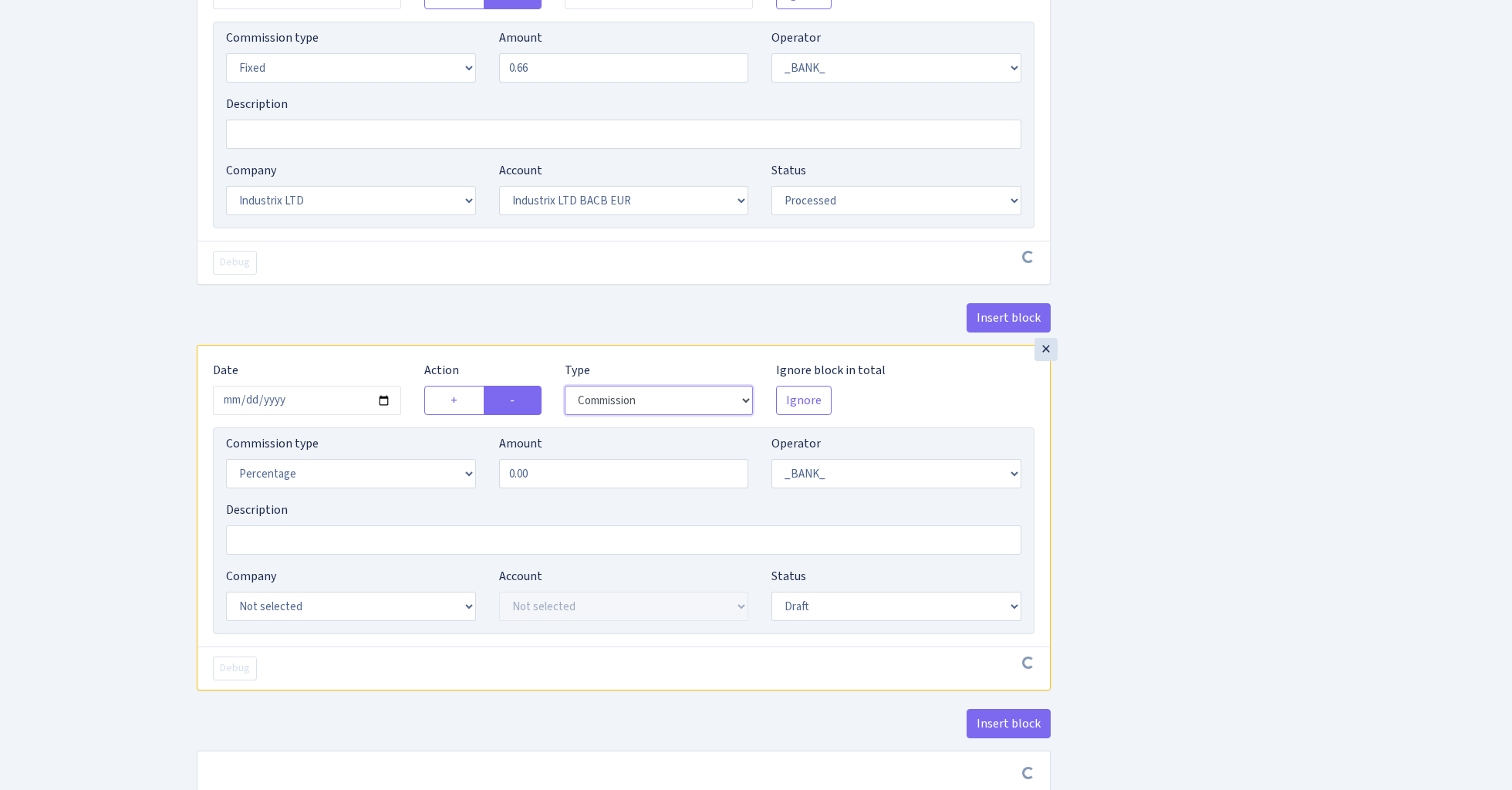
scroll to position [661, 0]
select select "fixed"
click at [592, 470] on input "0.00" at bounding box center [624, 472] width 249 height 30
type input "25.00"
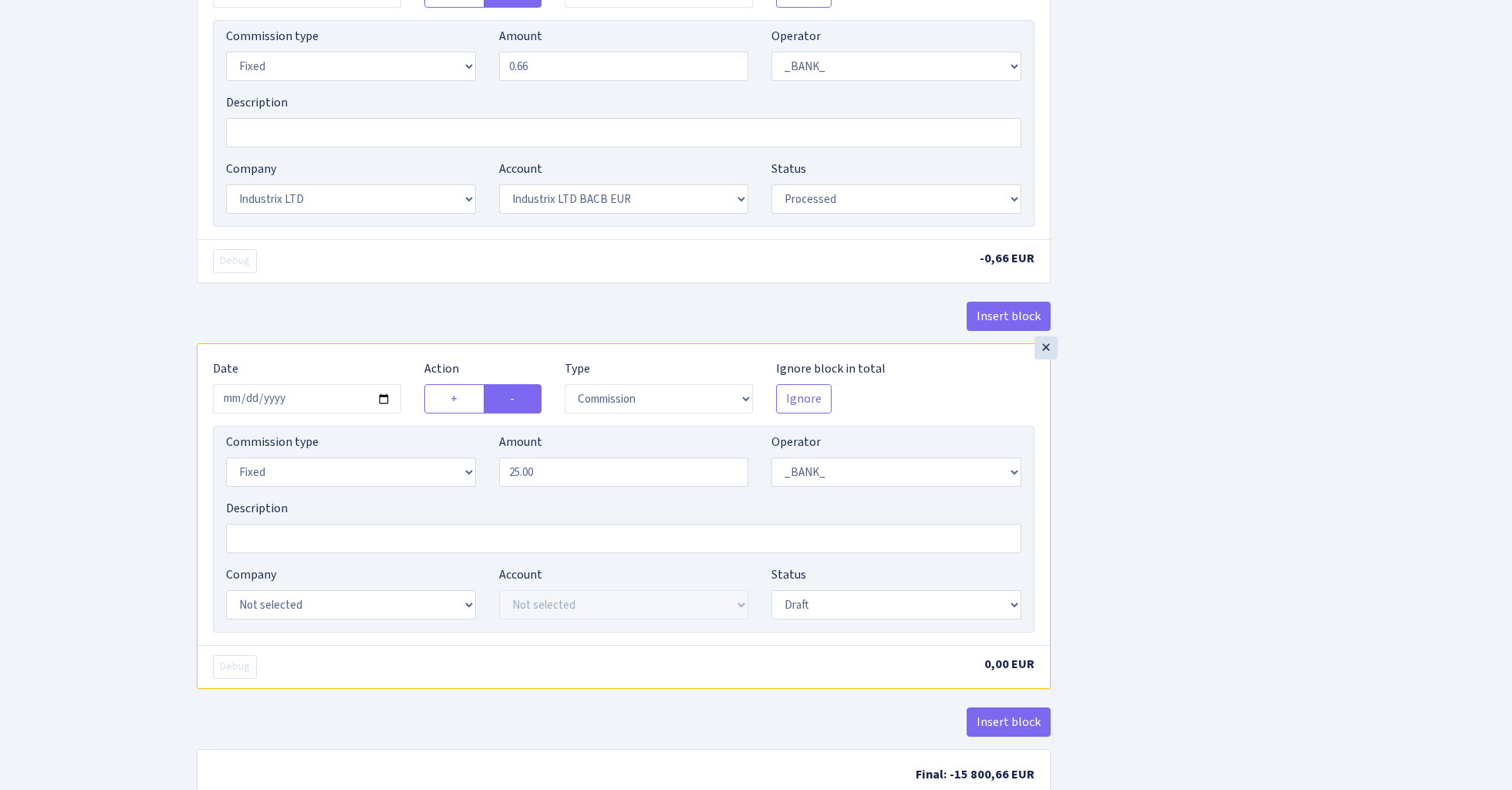
click at [1240, 430] on div "Insert block × Date 2025-08-11 Action + - Type --- In Out Commission Field requ…" at bounding box center [843, 121] width 1315 height 1395
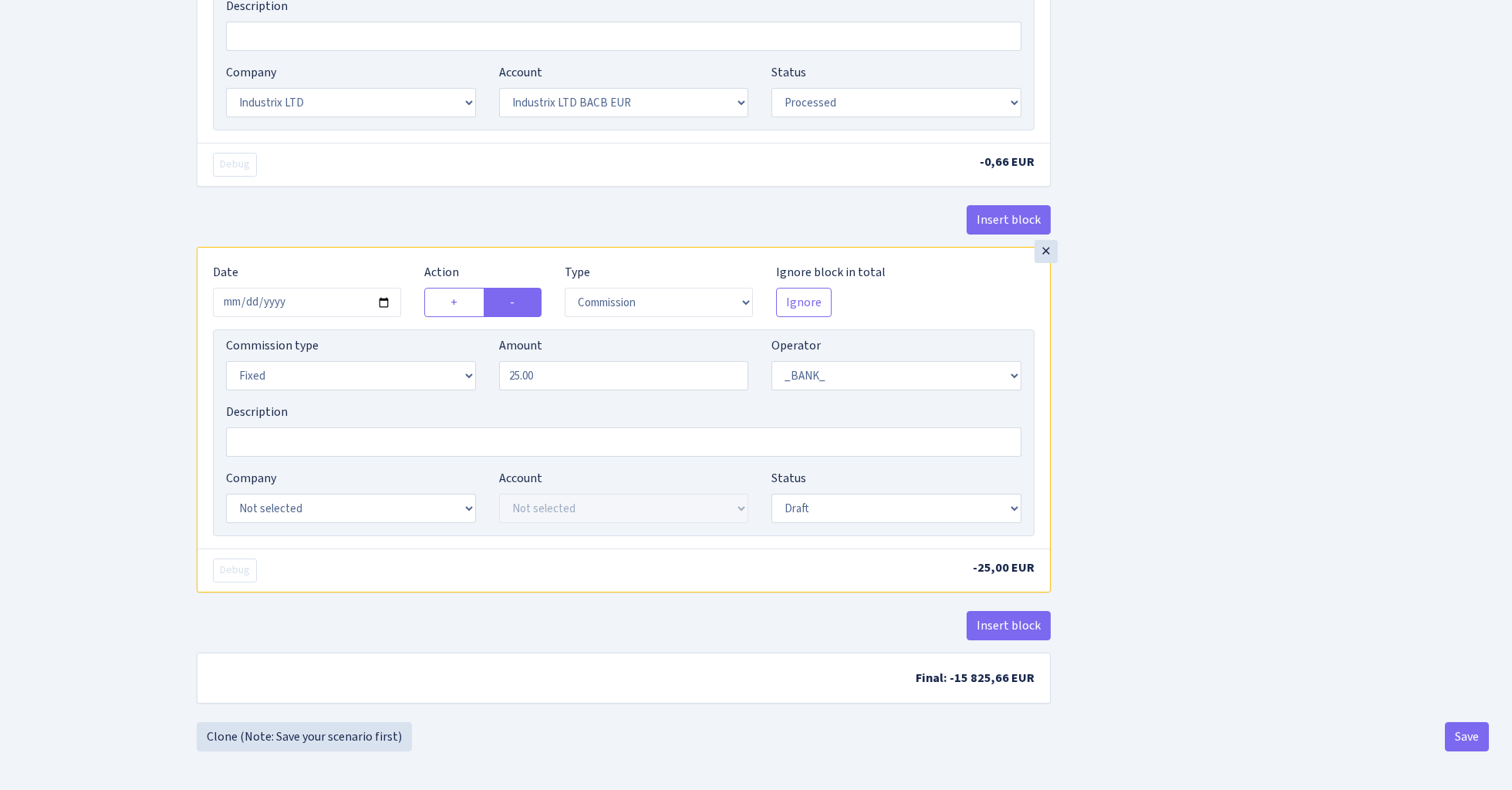
scroll to position [764, 0]
select select "24"
click at [1163, 349] on div "Insert block × Date 2025-08-11 Action + - Type --- In Out Commission Field requ…" at bounding box center [843, 24] width 1315 height 1395
click at [1464, 737] on button "Save" at bounding box center [1466, 737] width 44 height 30
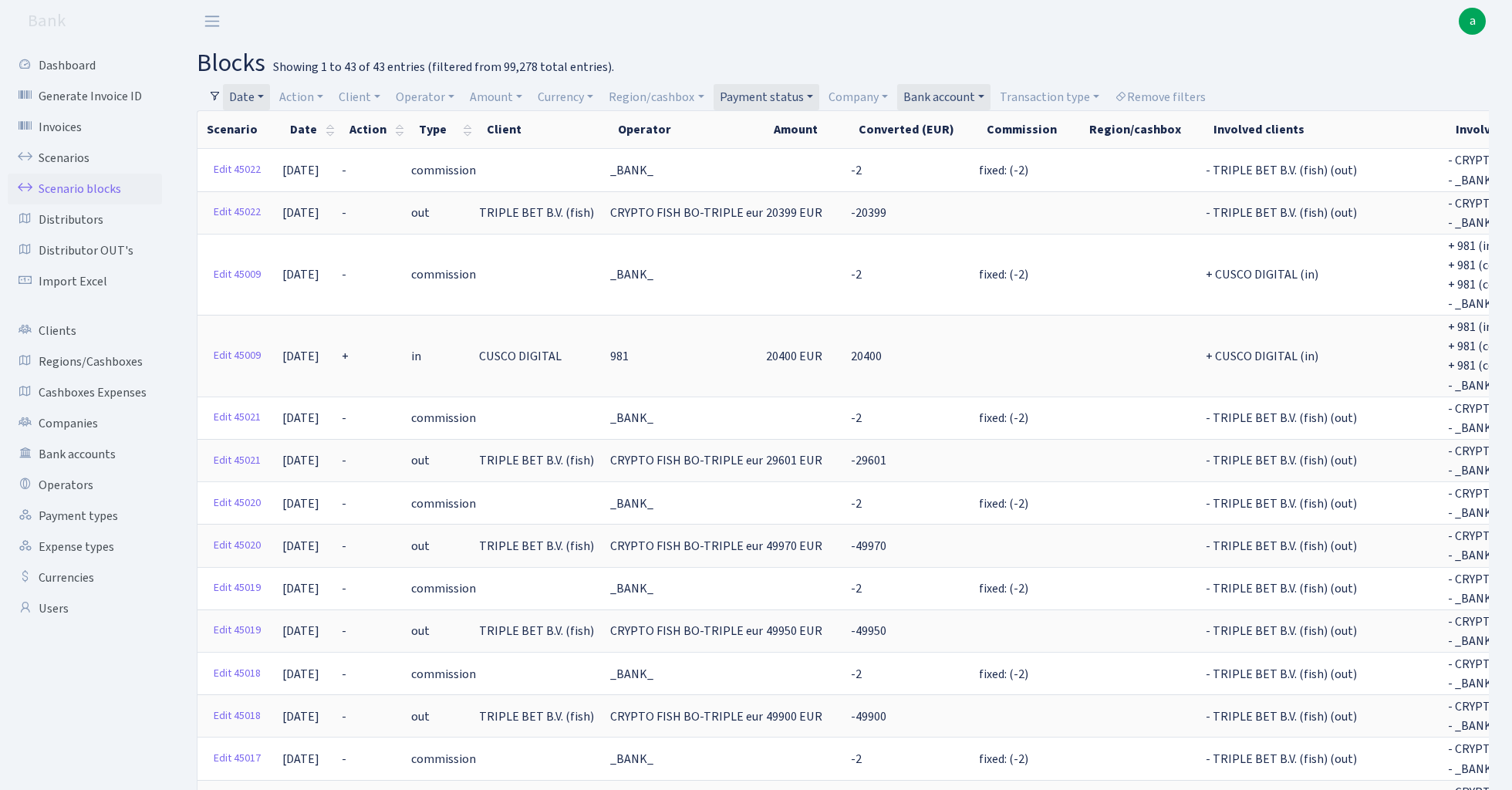
select select "100"
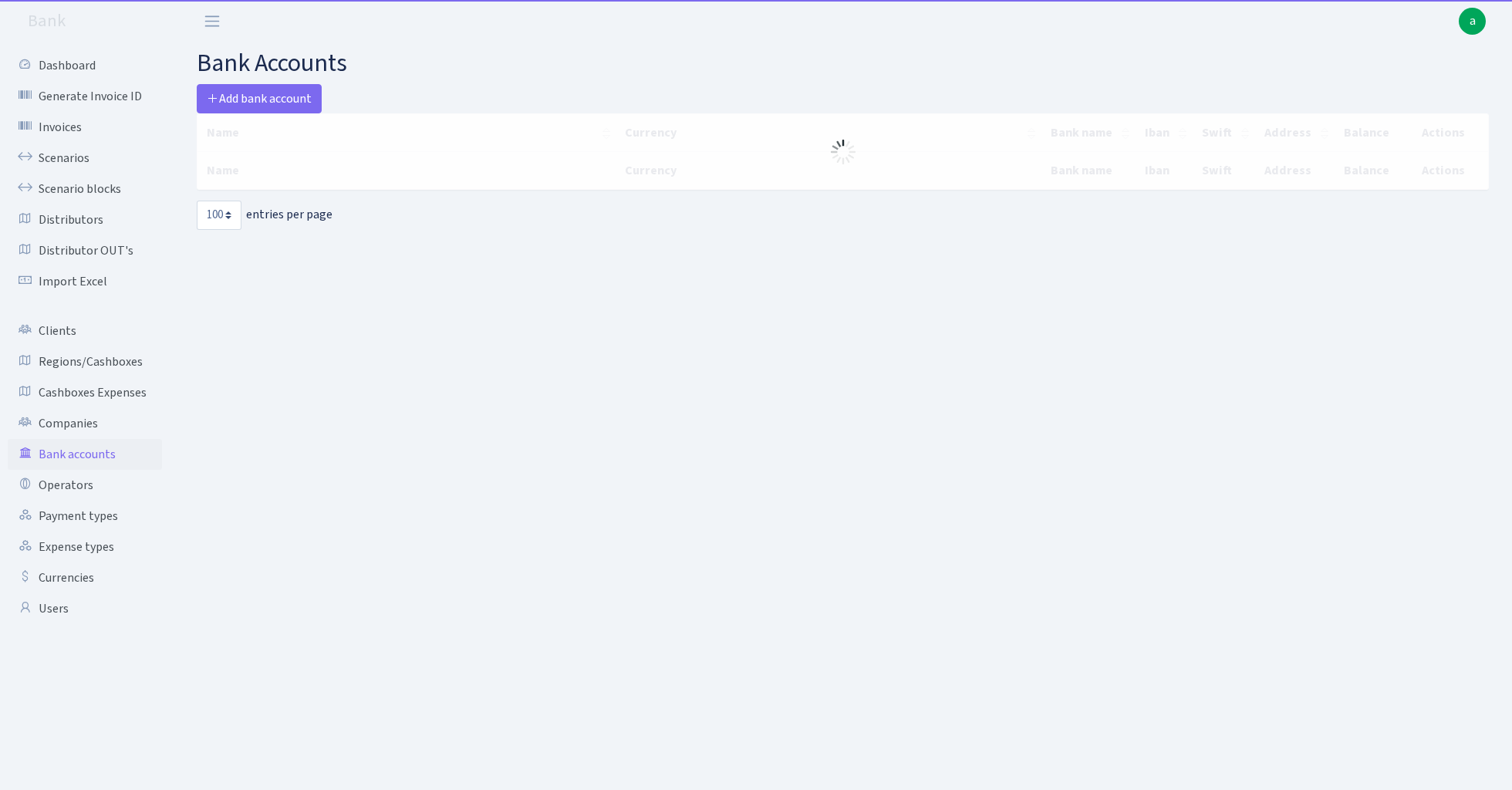
select select "100"
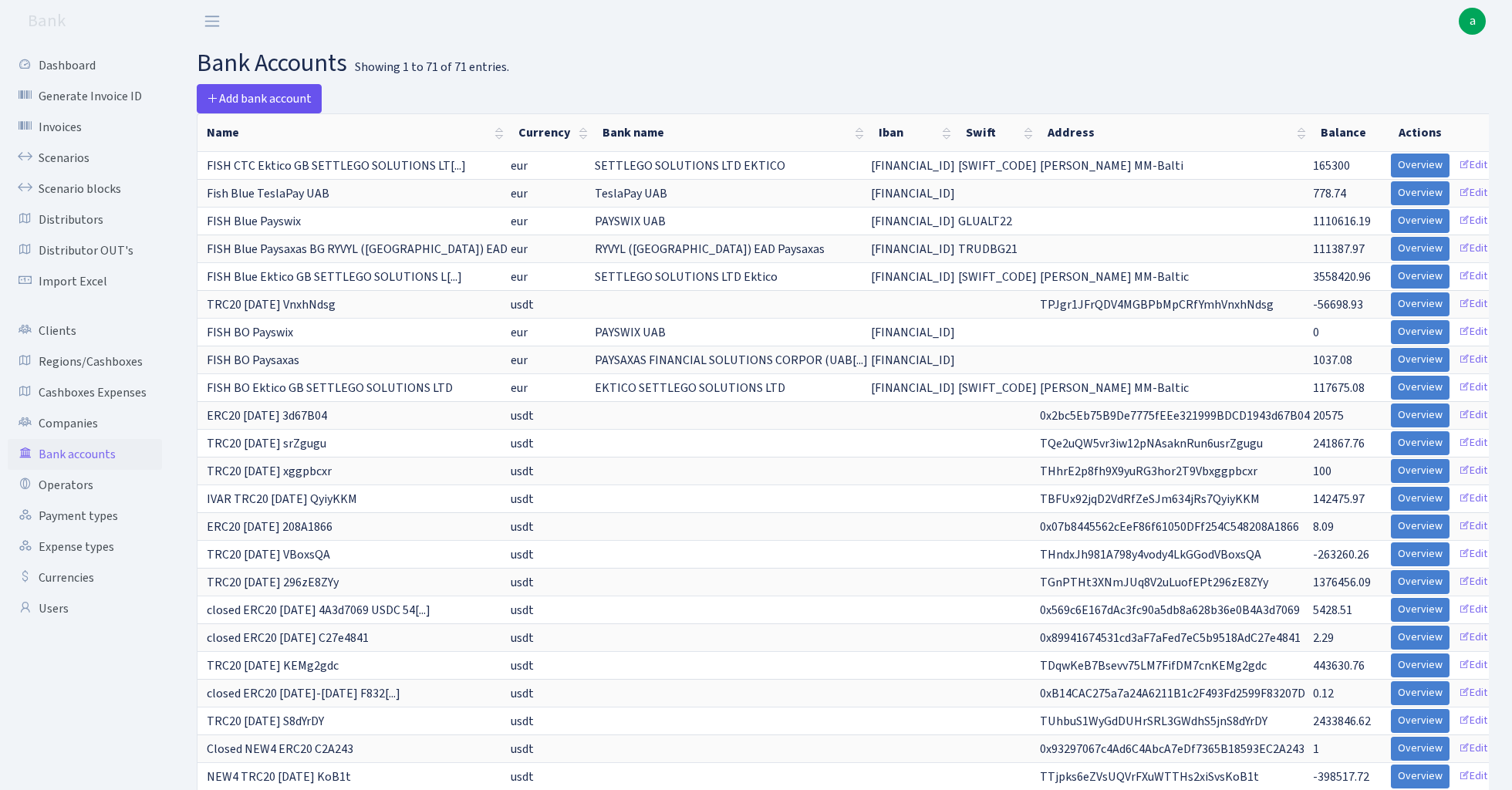
click at [263, 94] on span "Add bank account" at bounding box center [258, 99] width 105 height 17
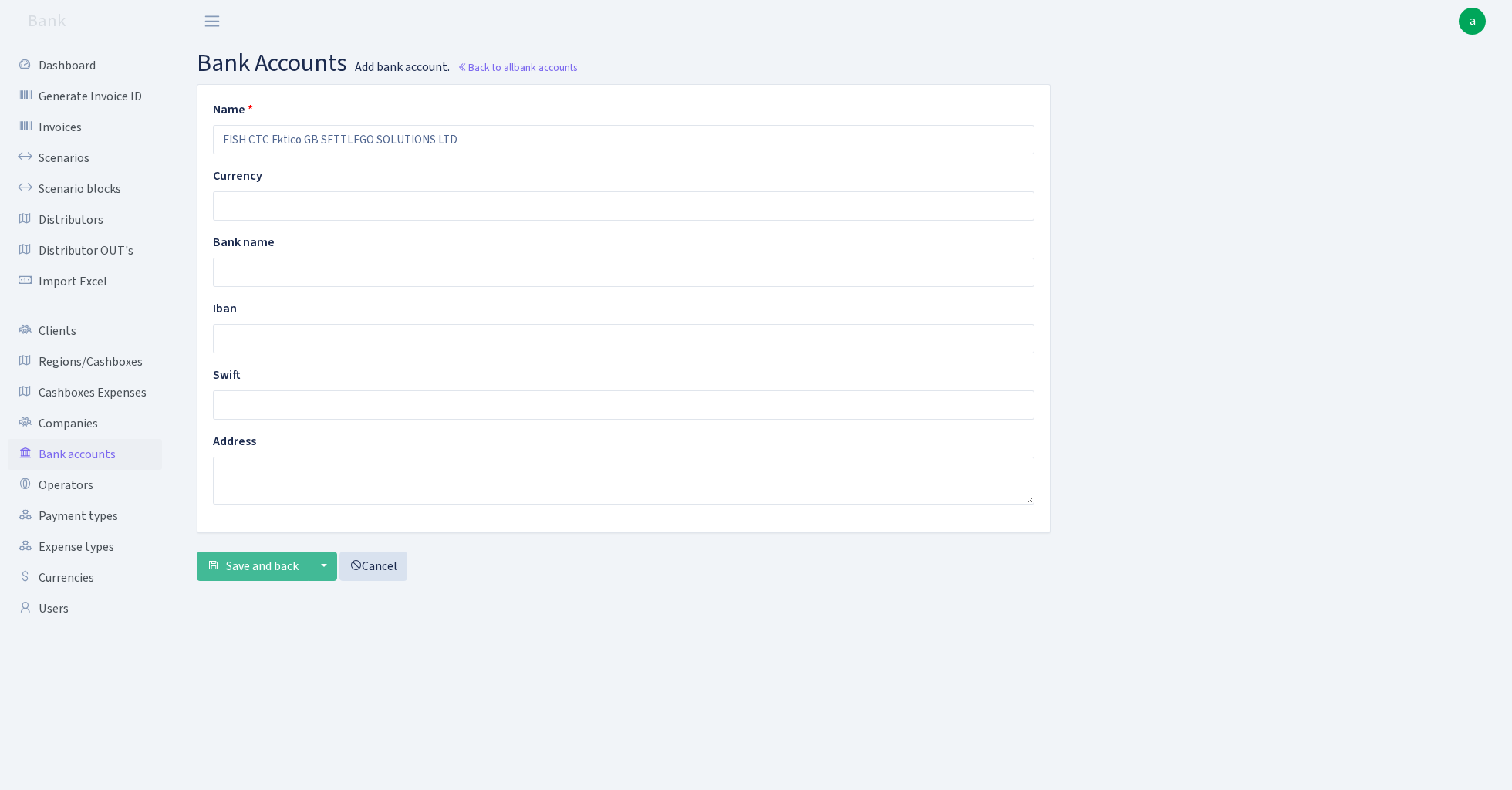
click at [309, 140] on input "FISH CTC Ektico GB SETTLEGO SOLUTIONS LTD" at bounding box center [623, 139] width 821 height 30
drag, startPoint x: 268, startPoint y: 140, endPoint x: 501, endPoint y: 150, distance: 233.2
click at [501, 150] on input "FISH CTC Ektico GB SETTLEGO SOLUTIONS LTD" at bounding box center [623, 139] width 821 height 30
type input "FISH CTC Paysaxas"
click at [294, 206] on input "text" at bounding box center [623, 206] width 821 height 30
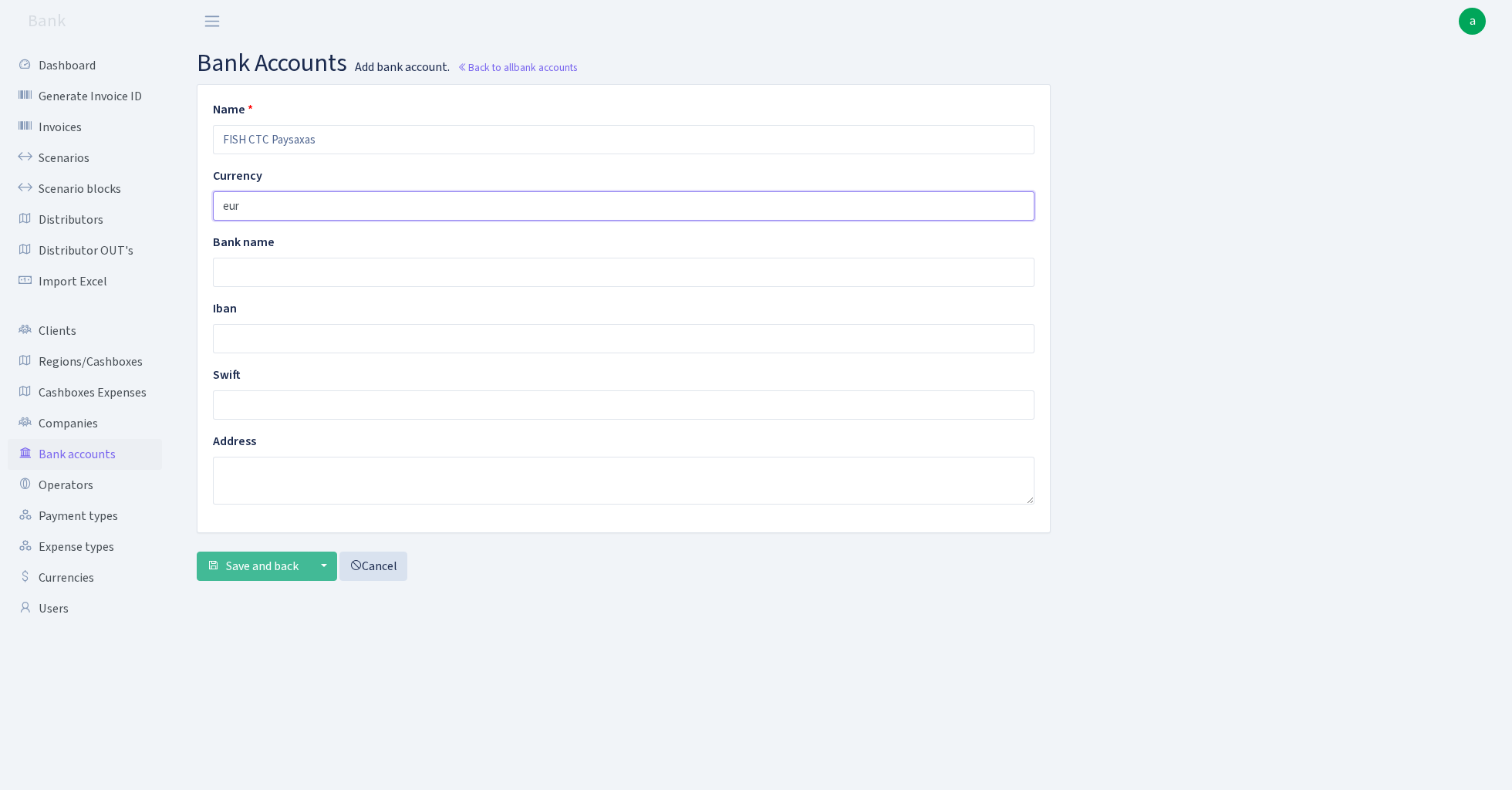
type input "eur"
click at [1155, 347] on div "Name FISH CTC Paysaxas Currency eur Bank name [PERSON_NAME] Address Save and ba…" at bounding box center [843, 338] width 1315 height 509
click at [287, 272] on input "text" at bounding box center [623, 272] width 821 height 30
paste input "PAYSAXAS FINANCIAL SOLUTIONS"
type input "PAYSAXAS FINANCIAL SOLUTIONS CORPOR (UAB [DOMAIN_NAME])"
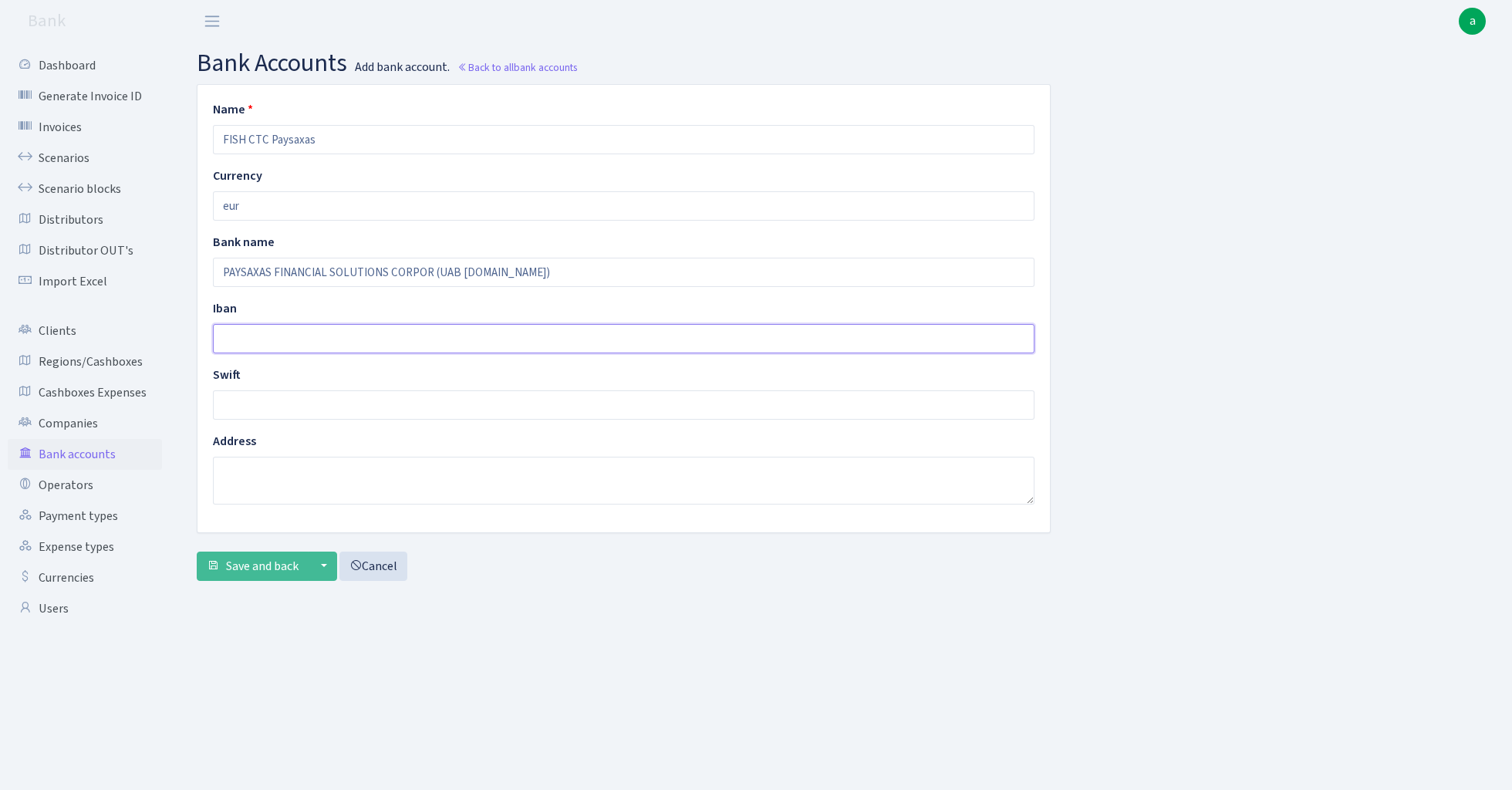
click at [313, 337] on input "text" at bounding box center [623, 338] width 821 height 30
paste input "[FINANCIAL_ID]"
type input "[FINANCIAL_ID]"
click at [262, 571] on span "Save and back" at bounding box center [262, 566] width 73 height 17
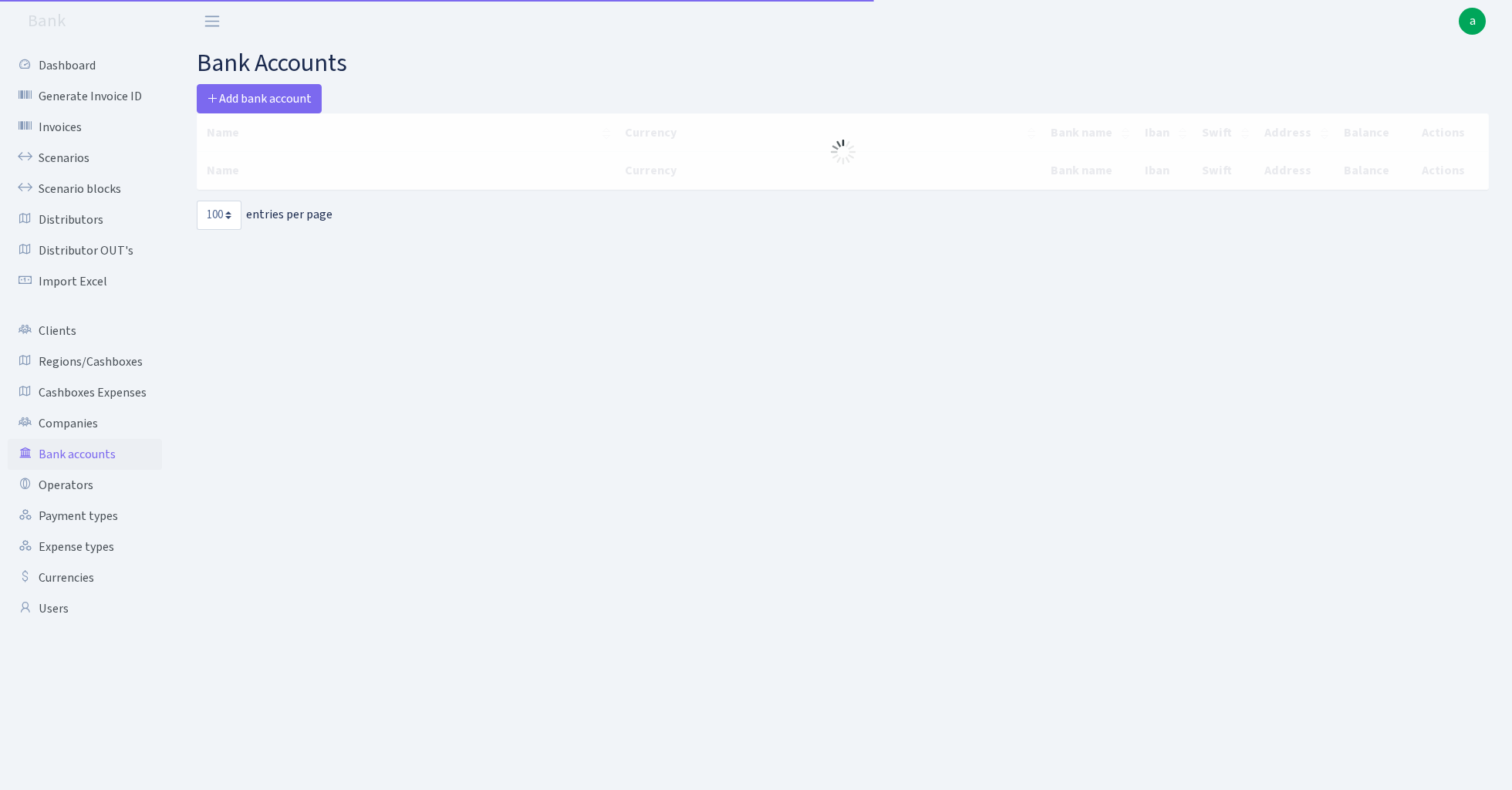
select select "100"
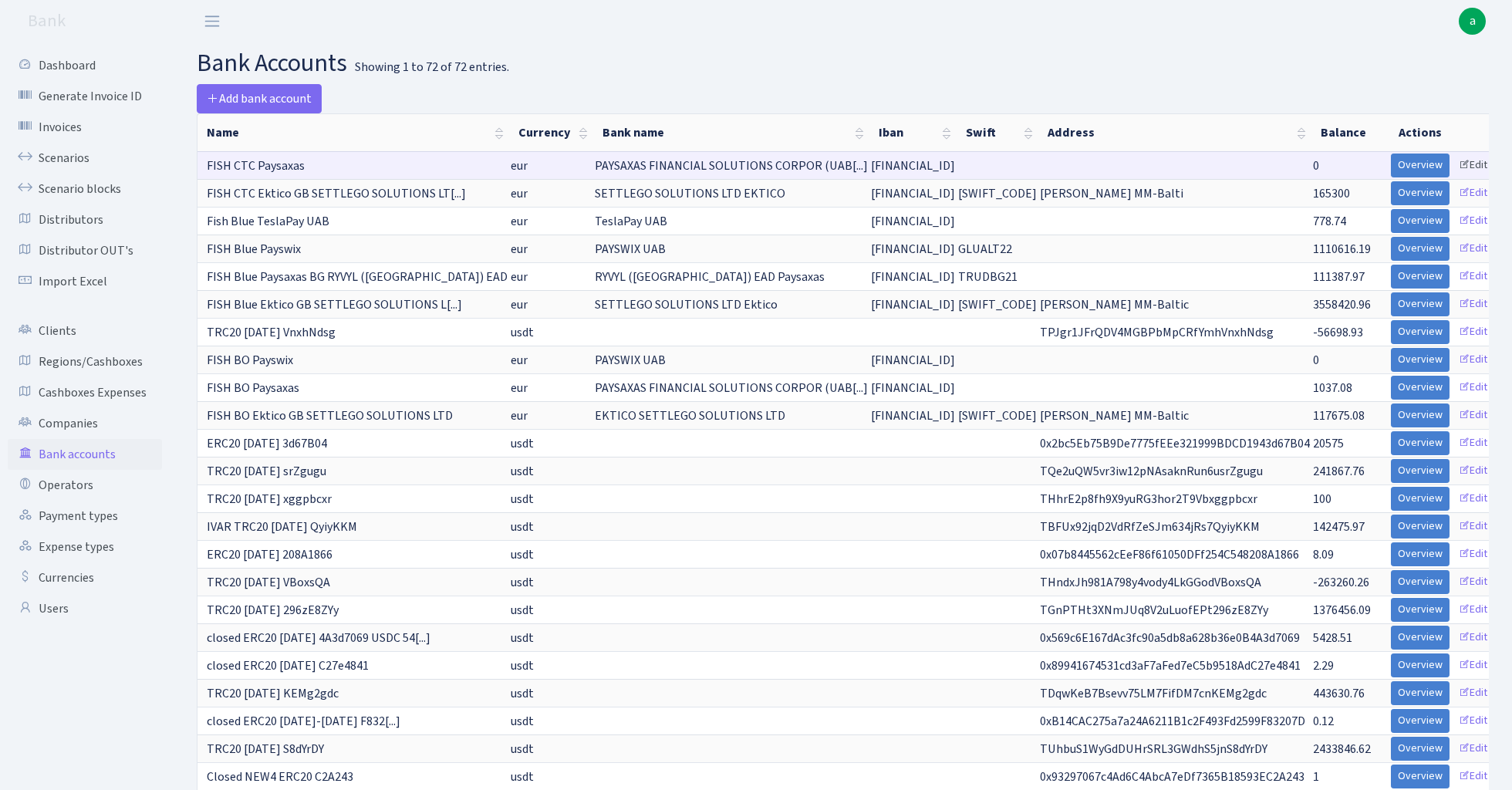
click at [1464, 164] on link "Edit" at bounding box center [1473, 165] width 42 height 24
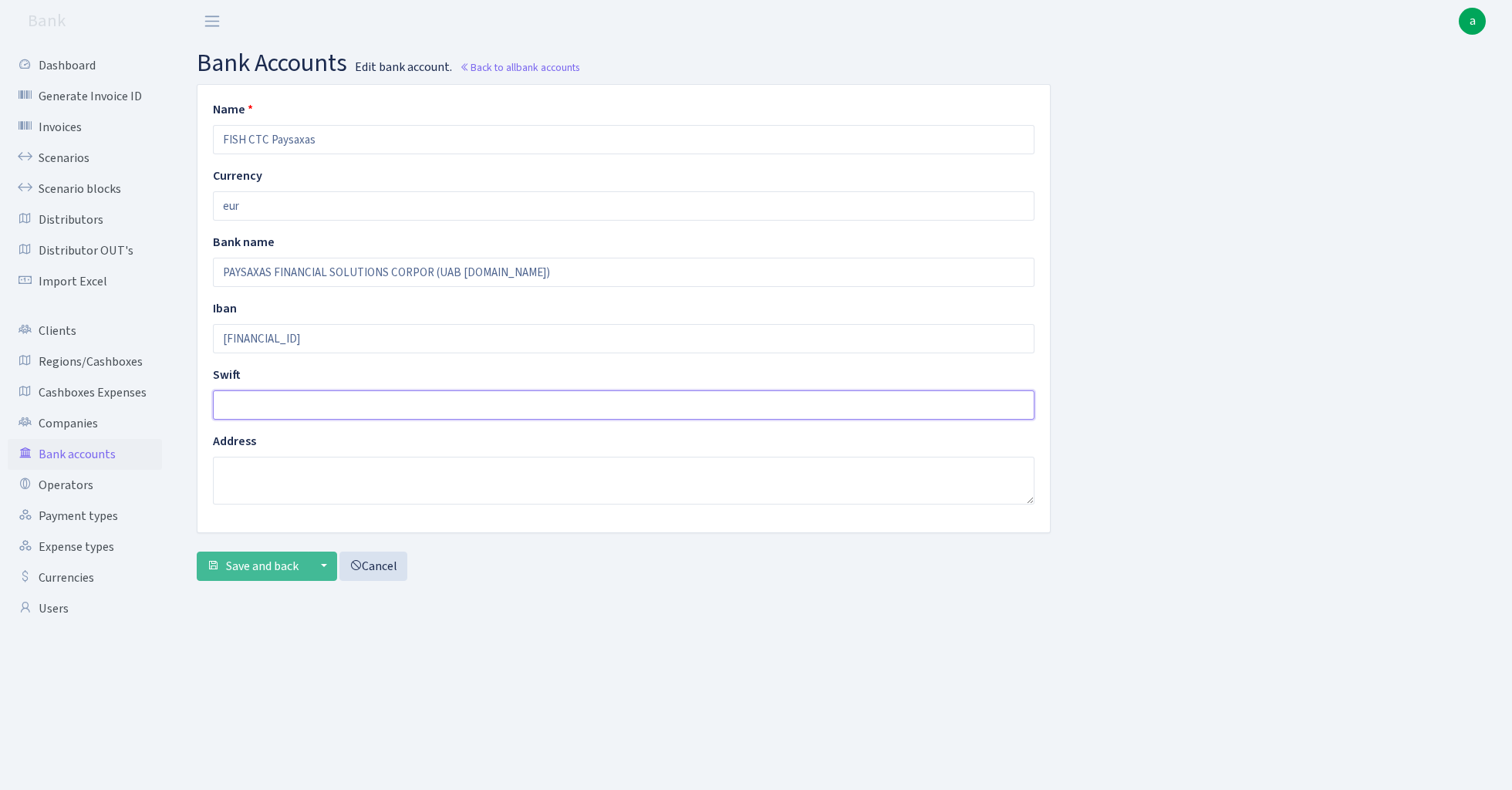
click at [296, 404] on input "text" at bounding box center [623, 405] width 821 height 30
paste input "BZENLT22XXX"
type input "BZENLT22XXX"
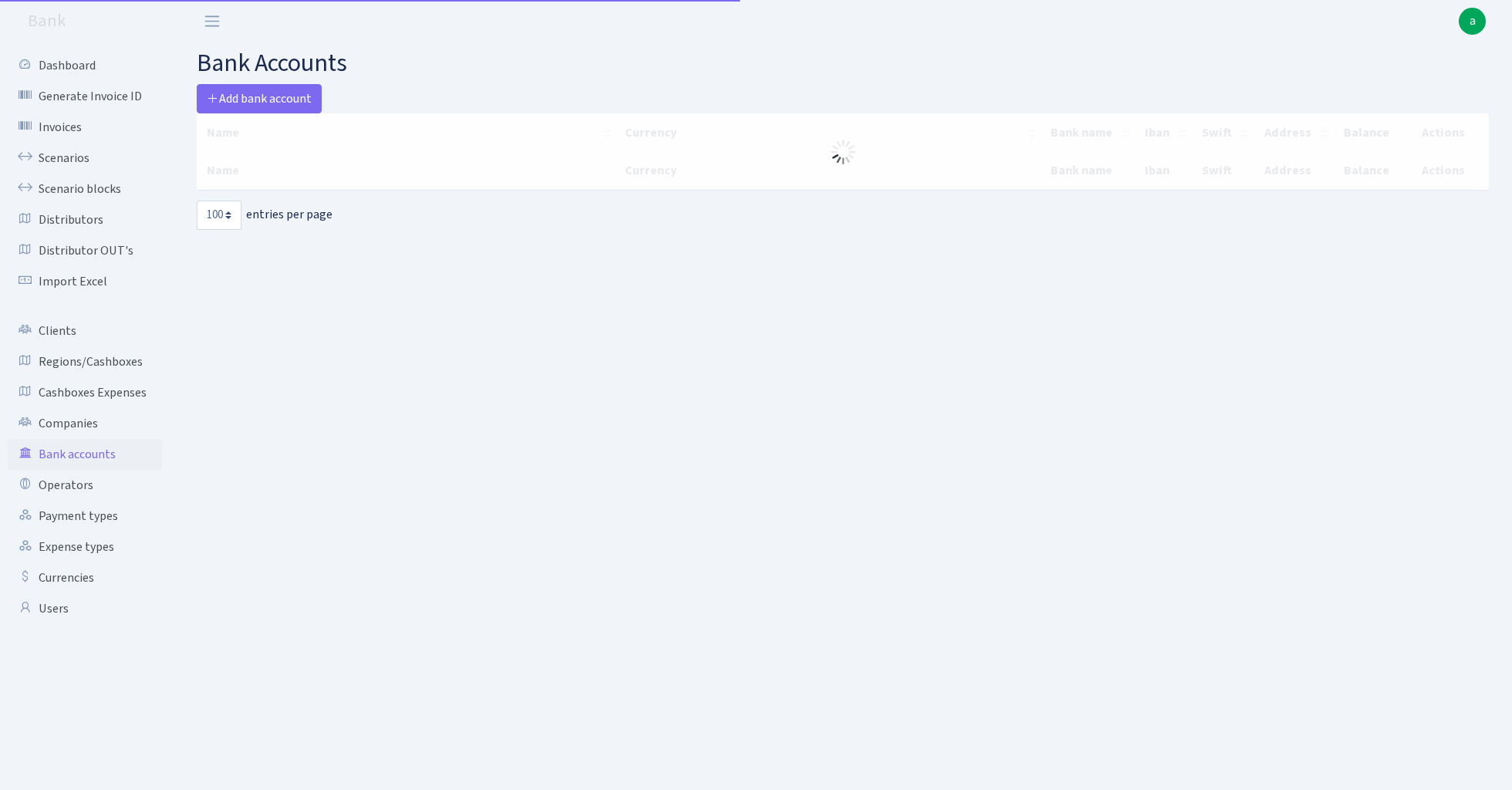
select select "100"
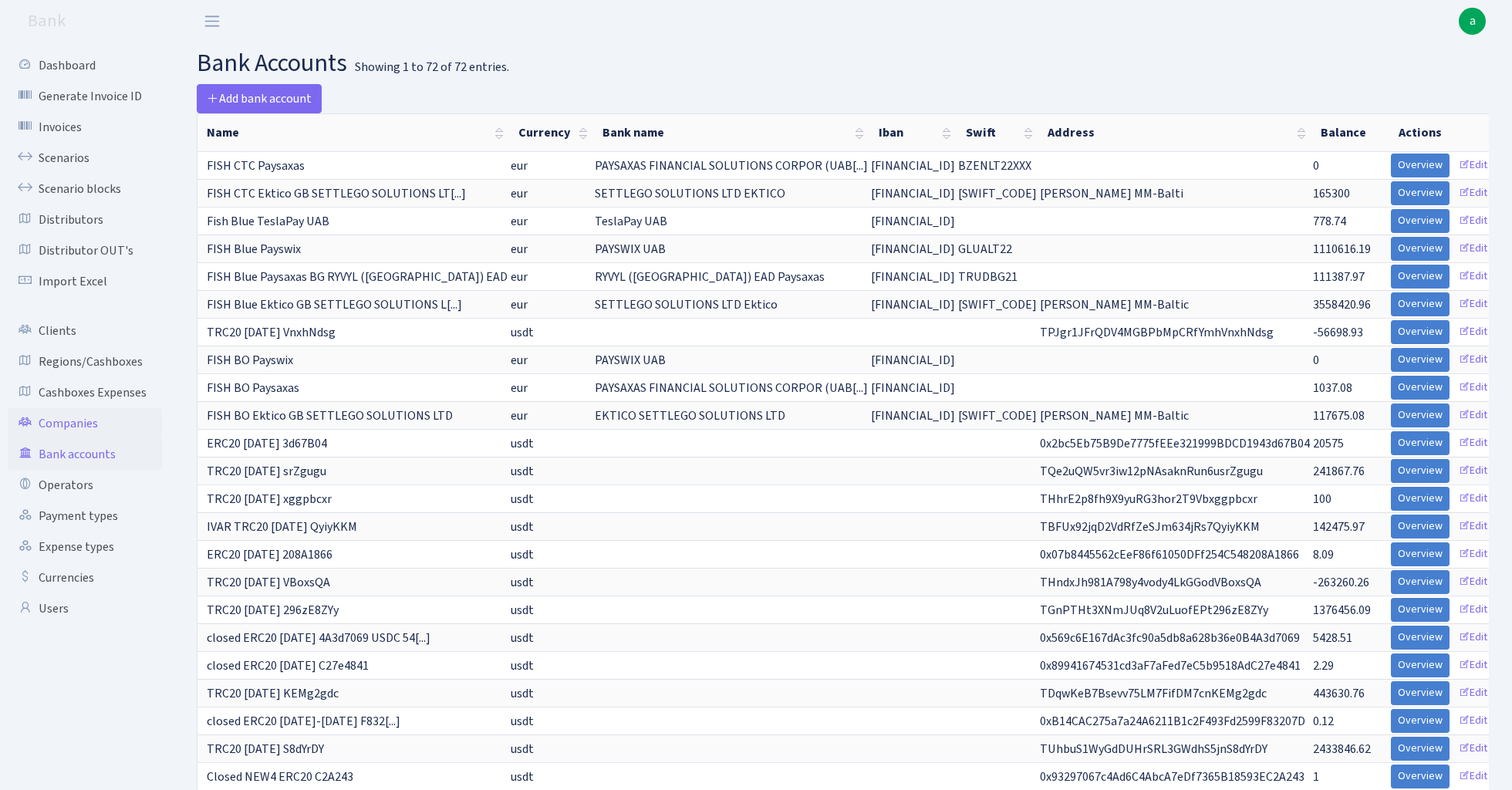
click at [92, 417] on link "Companies" at bounding box center [85, 424] width 154 height 31
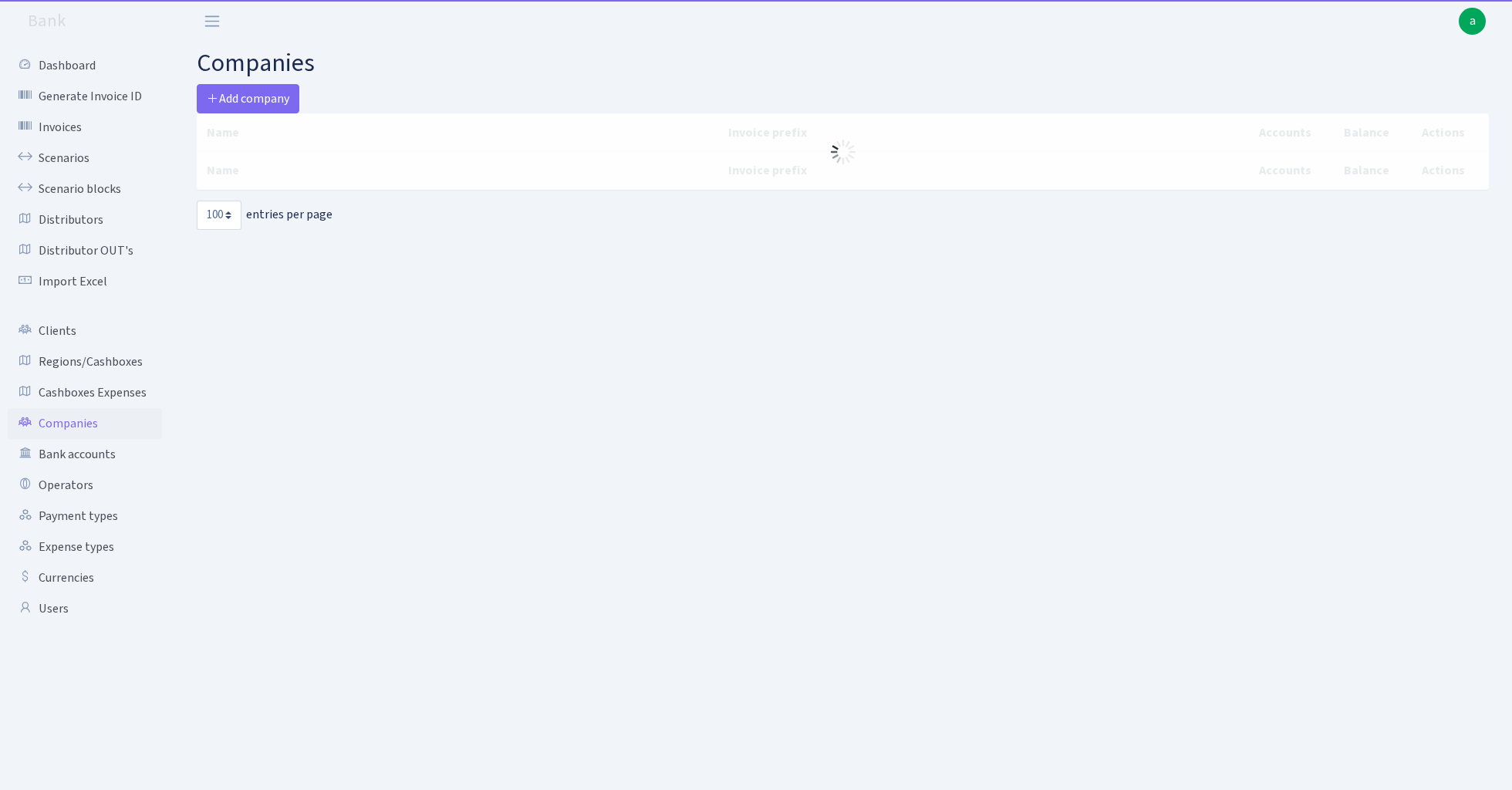
select select "100"
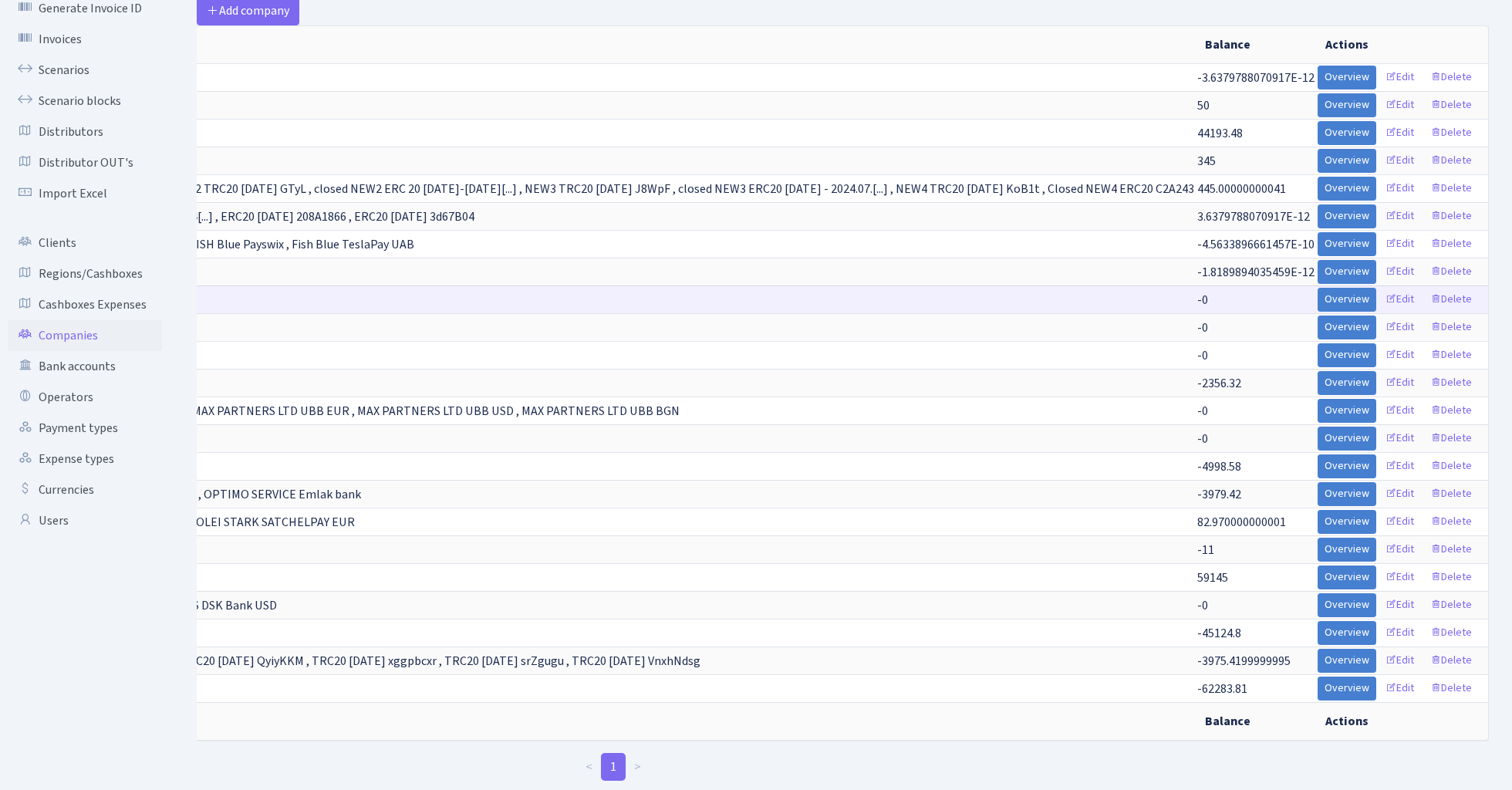
scroll to position [0, 946]
click at [1402, 304] on link "Edit" at bounding box center [1399, 300] width 42 height 24
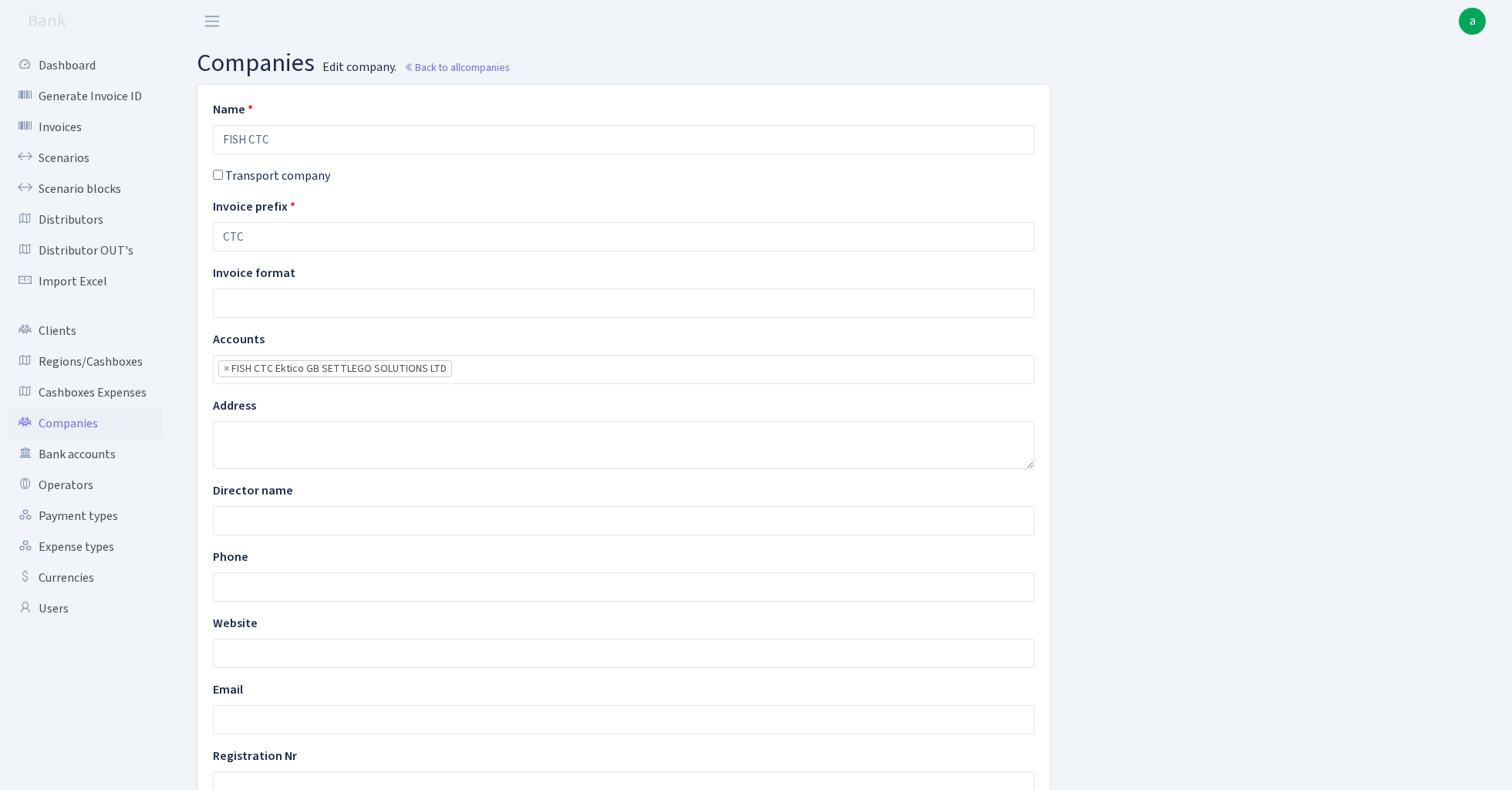
click at [543, 376] on ul "× FISH CTC Ektico GB SETTLEGO SOLUTIONS LTD" at bounding box center [624, 369] width 820 height 28
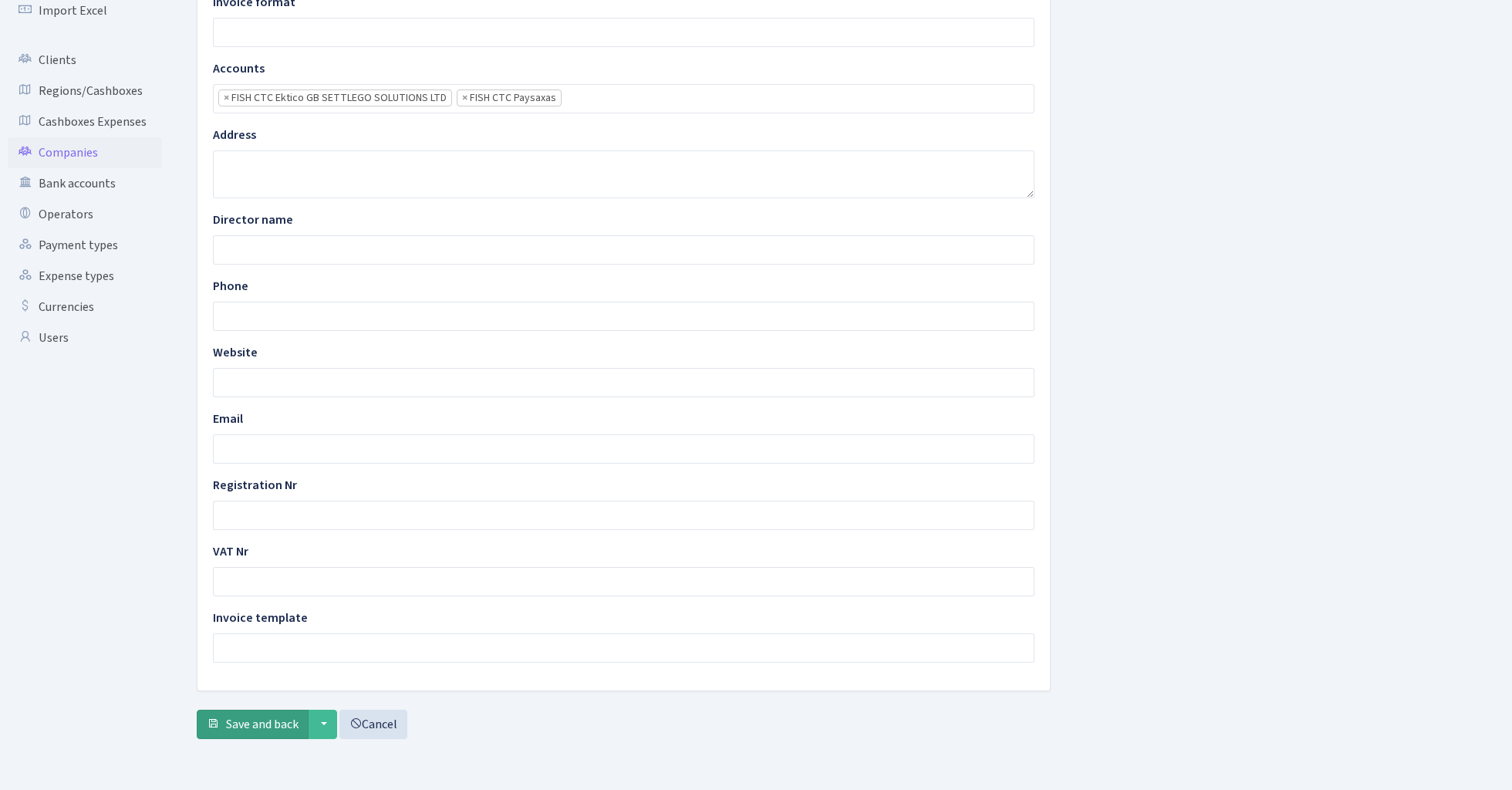
scroll to position [272, 0]
click at [230, 720] on span "Save and back" at bounding box center [262, 724] width 73 height 17
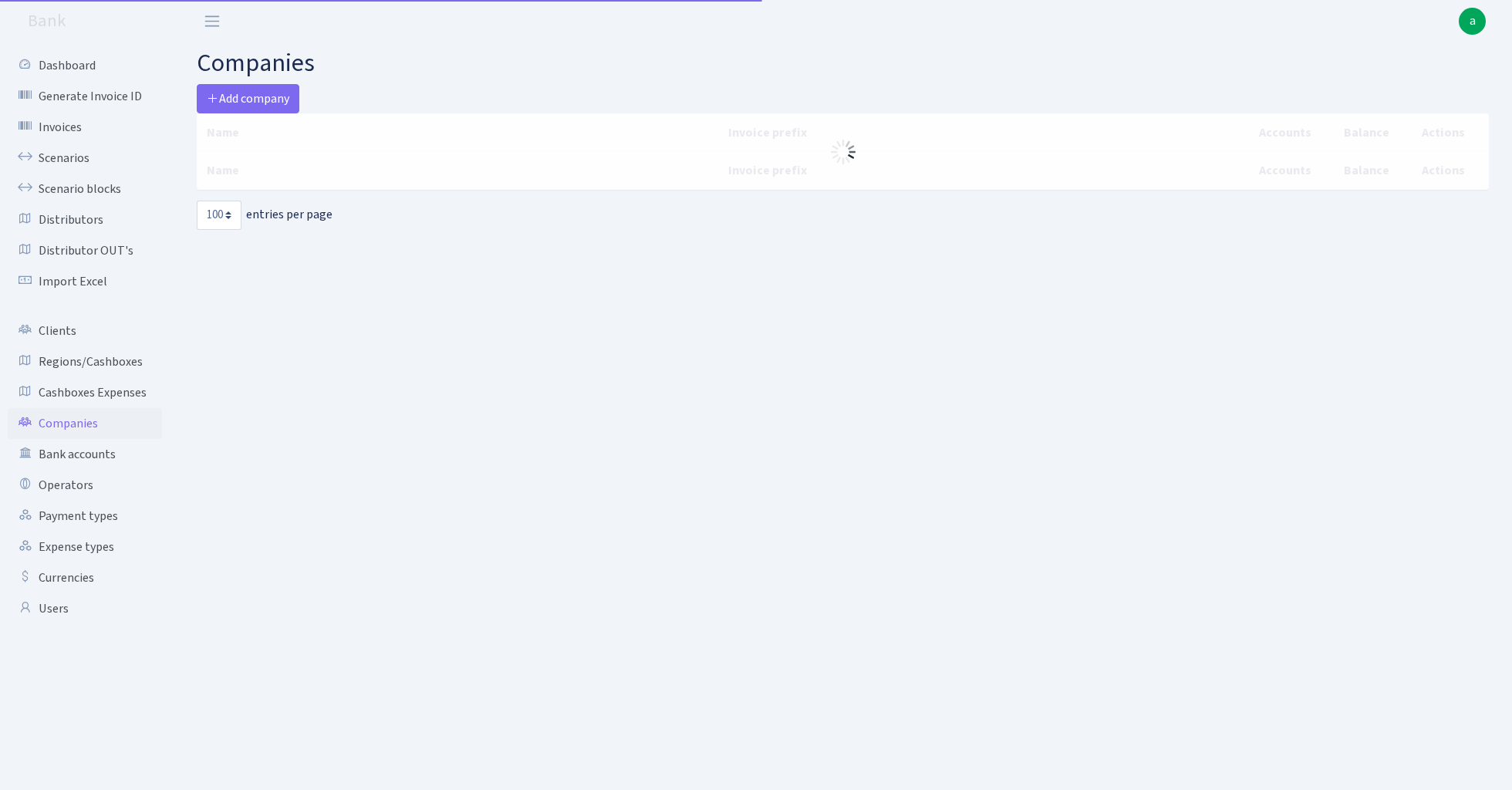
select select "100"
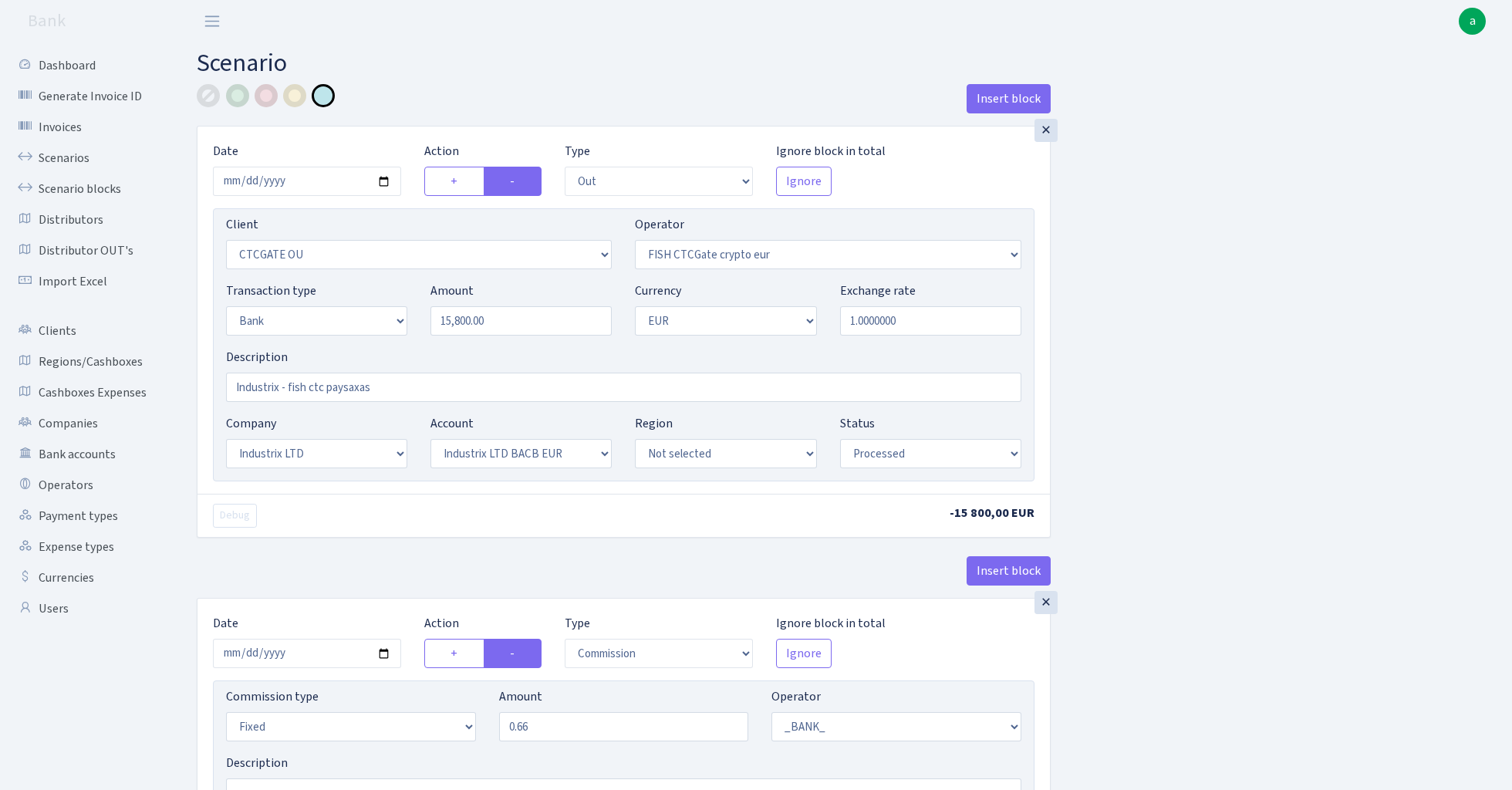
select select "out"
select select "1685"
select select "409"
select select "2"
select select "1"
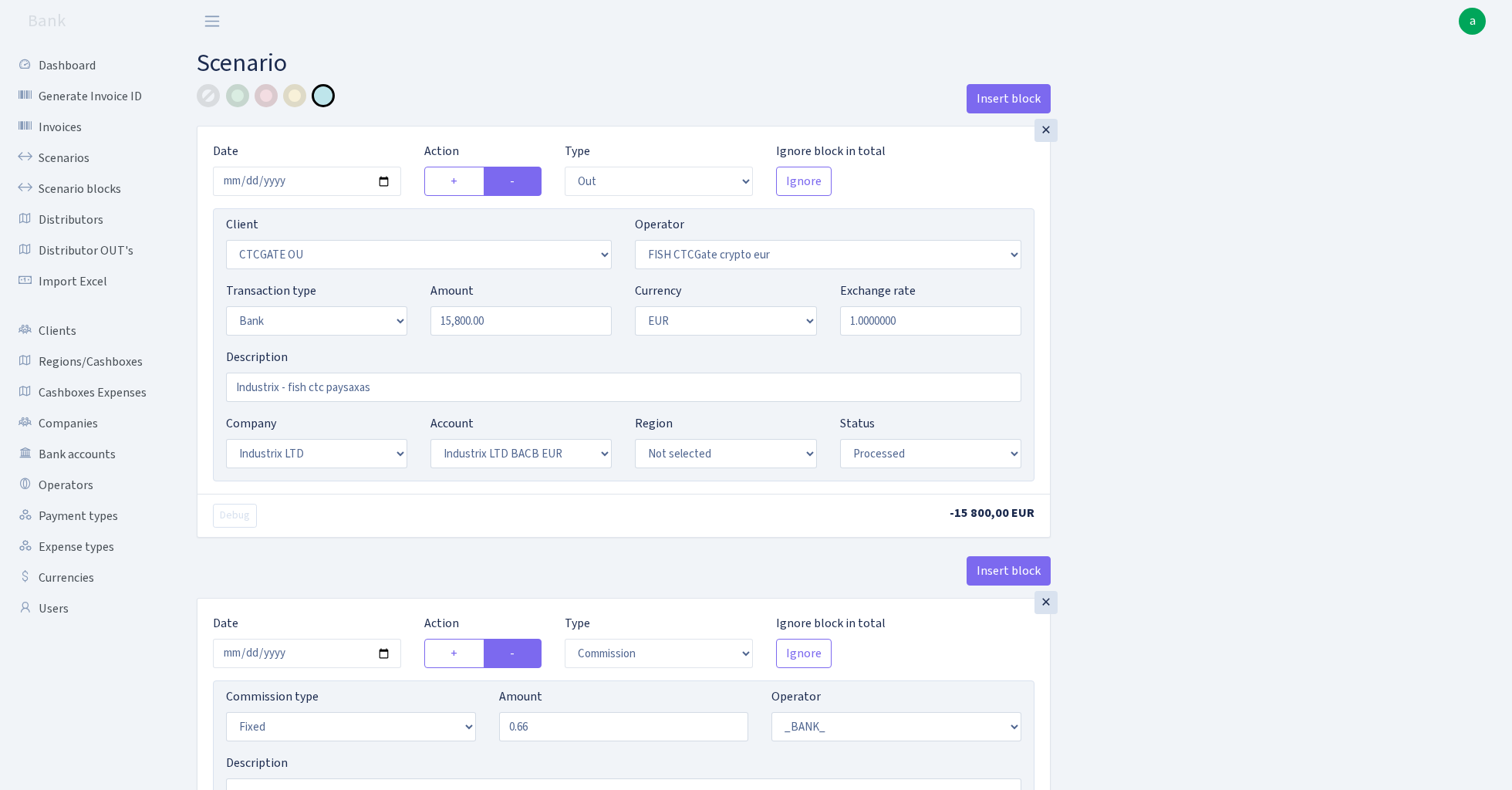
select select "17"
select select "41"
select select "processed"
select select "commission"
select select "fixed"
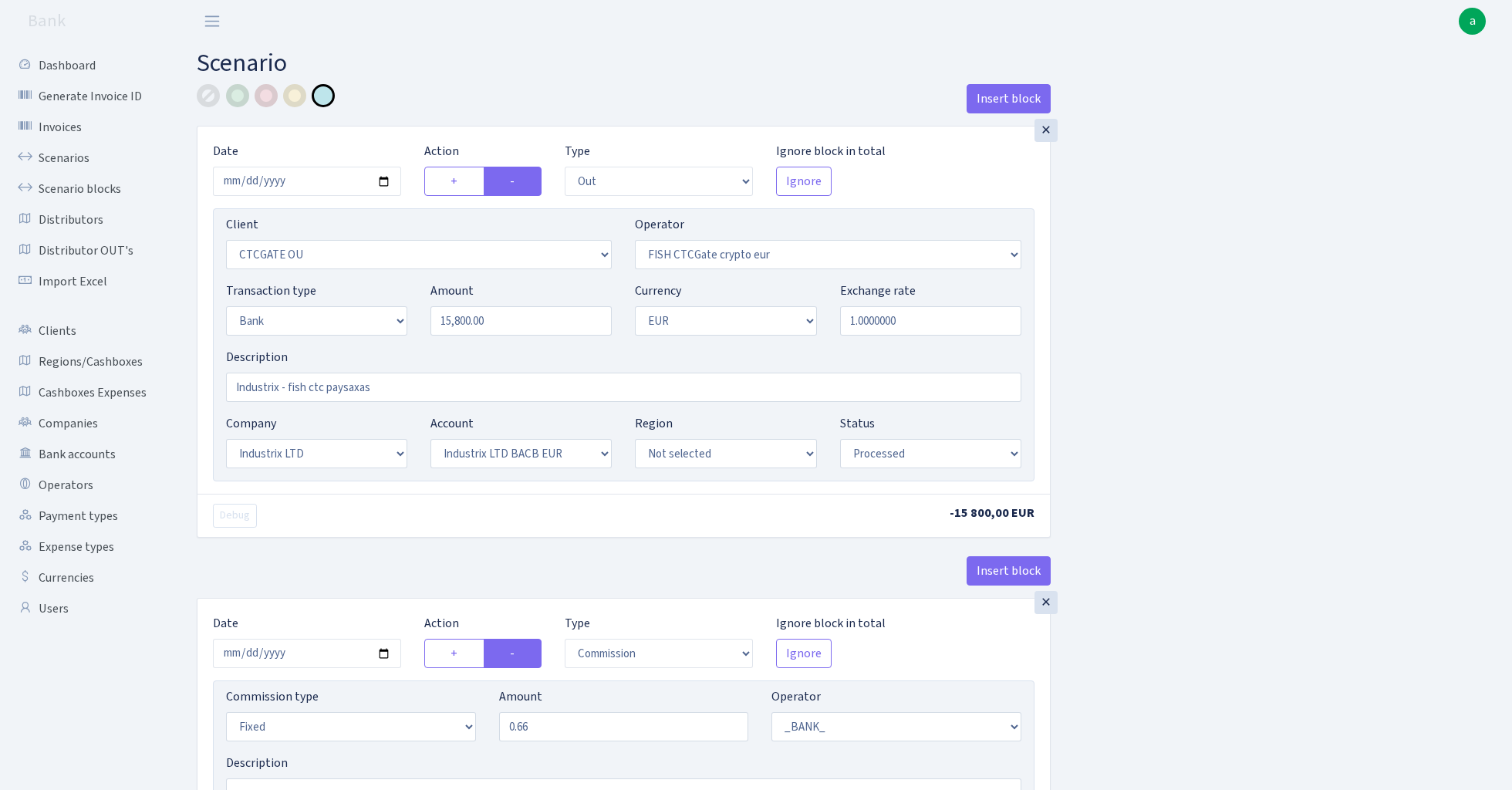
select select "1"
select select "17"
select select "41"
select select "processed"
select select "commission"
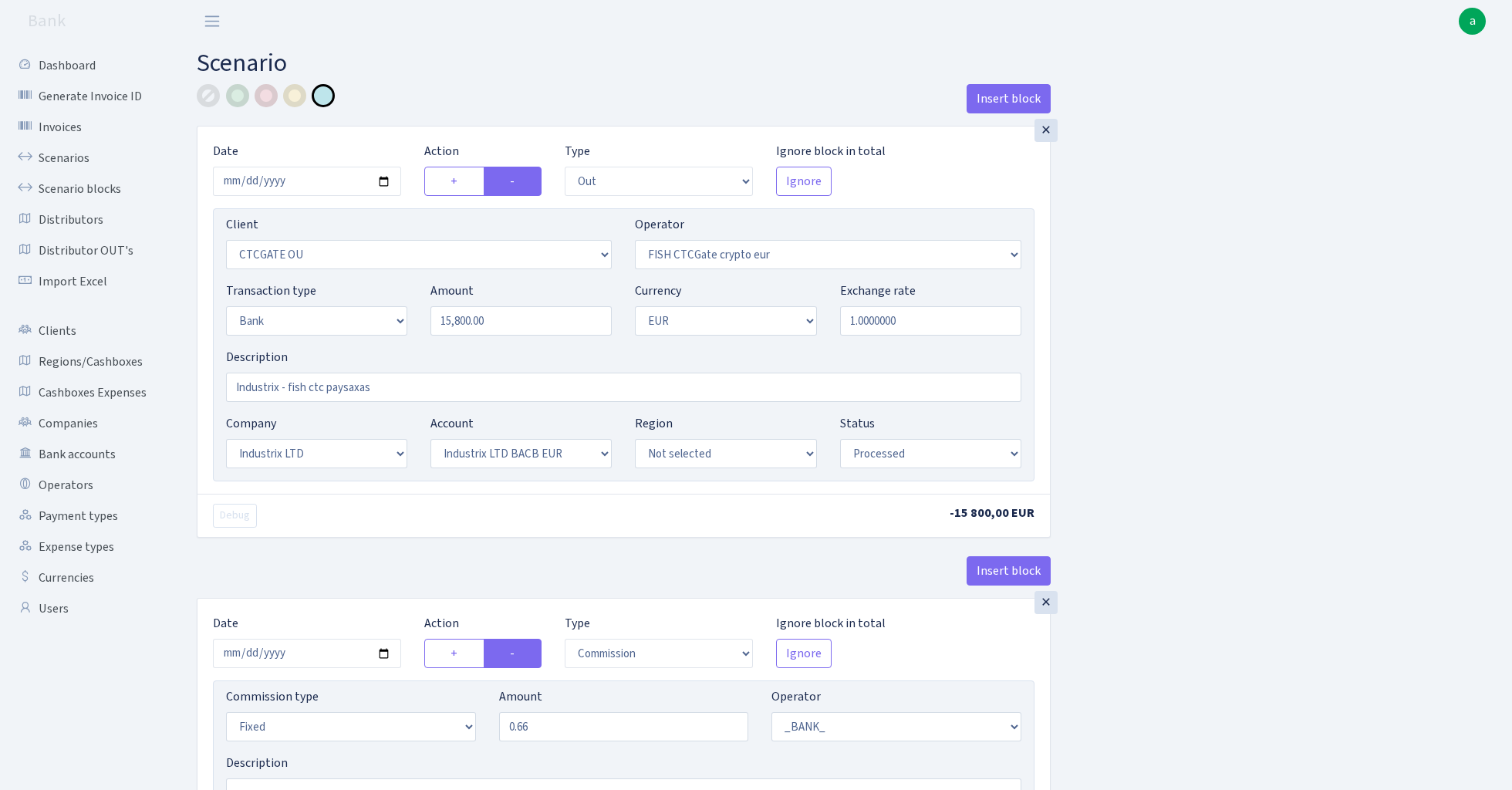
select select "fixed"
select select "1"
select select "24"
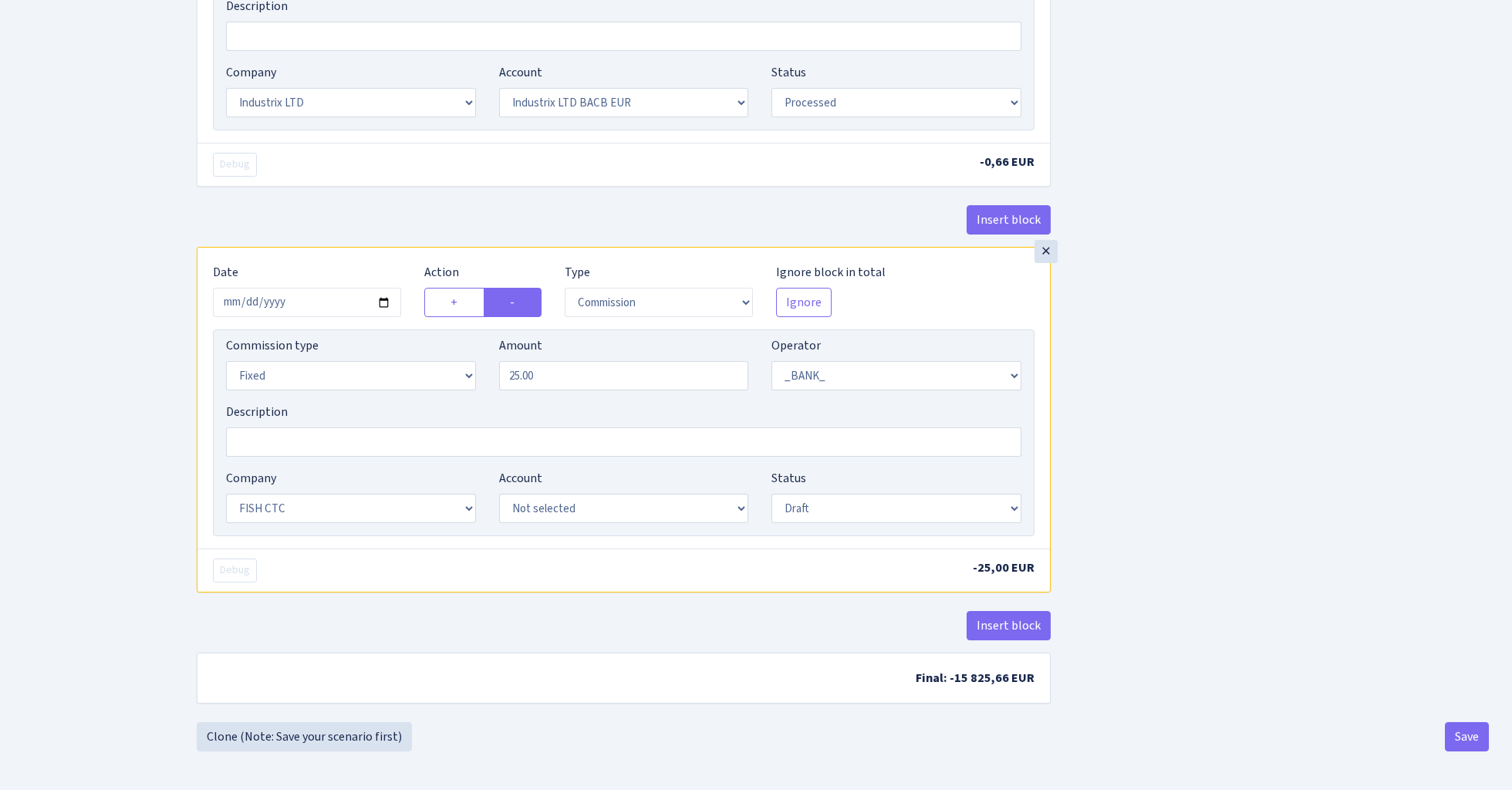
scroll to position [764, 0]
select select "72"
select select "processed"
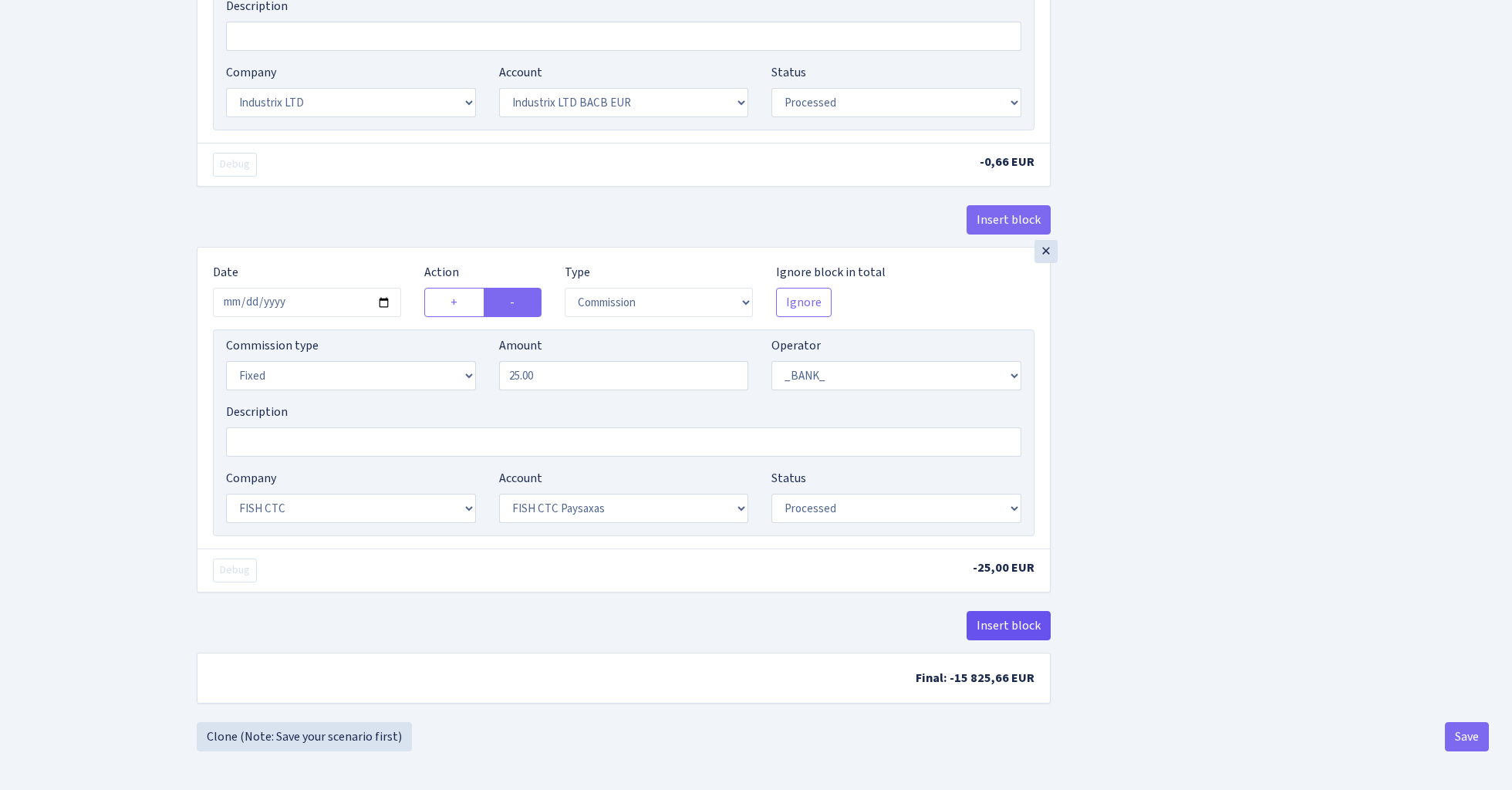
click at [1018, 617] on button "Insert block" at bounding box center [1009, 626] width 84 height 30
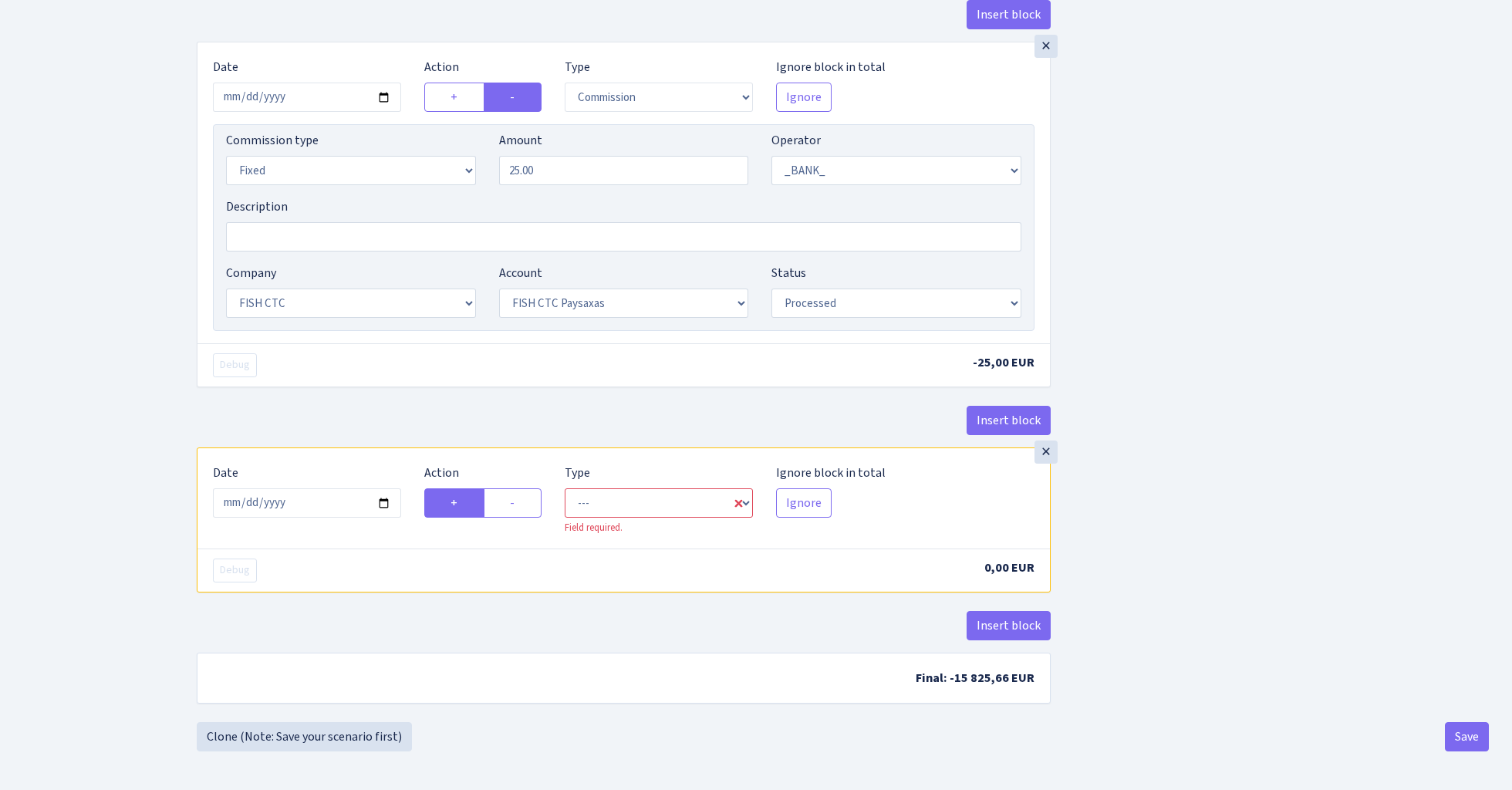
scroll to position [970, 0]
click at [343, 509] on input "2025-08-13" at bounding box center [307, 503] width 188 height 30
type input "2025-08-11"
click at [404, 429] on div "Insert block" at bounding box center [624, 426] width 854 height 41
select select "in"
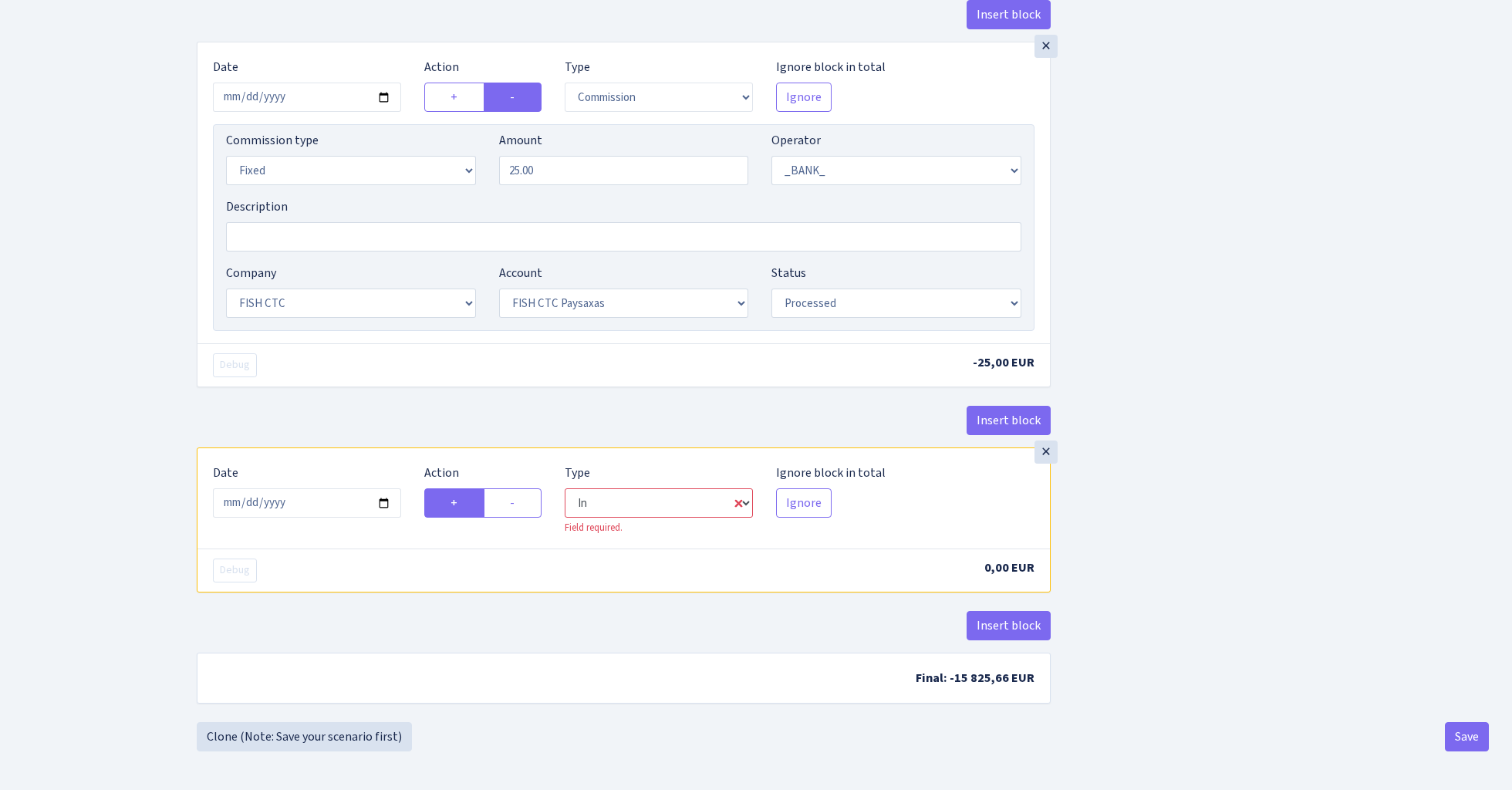
select select "1"
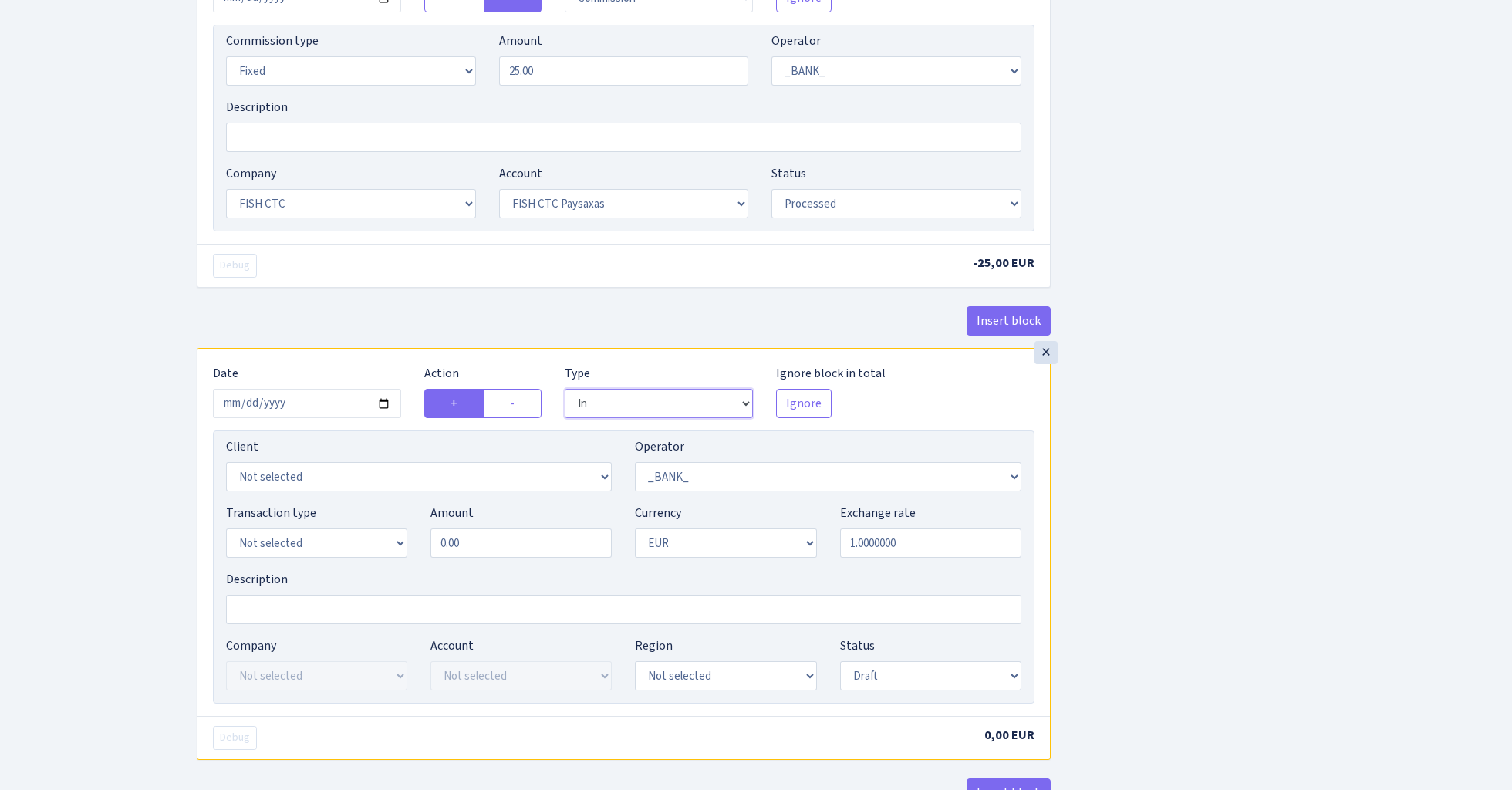
scroll to position [1094, 0]
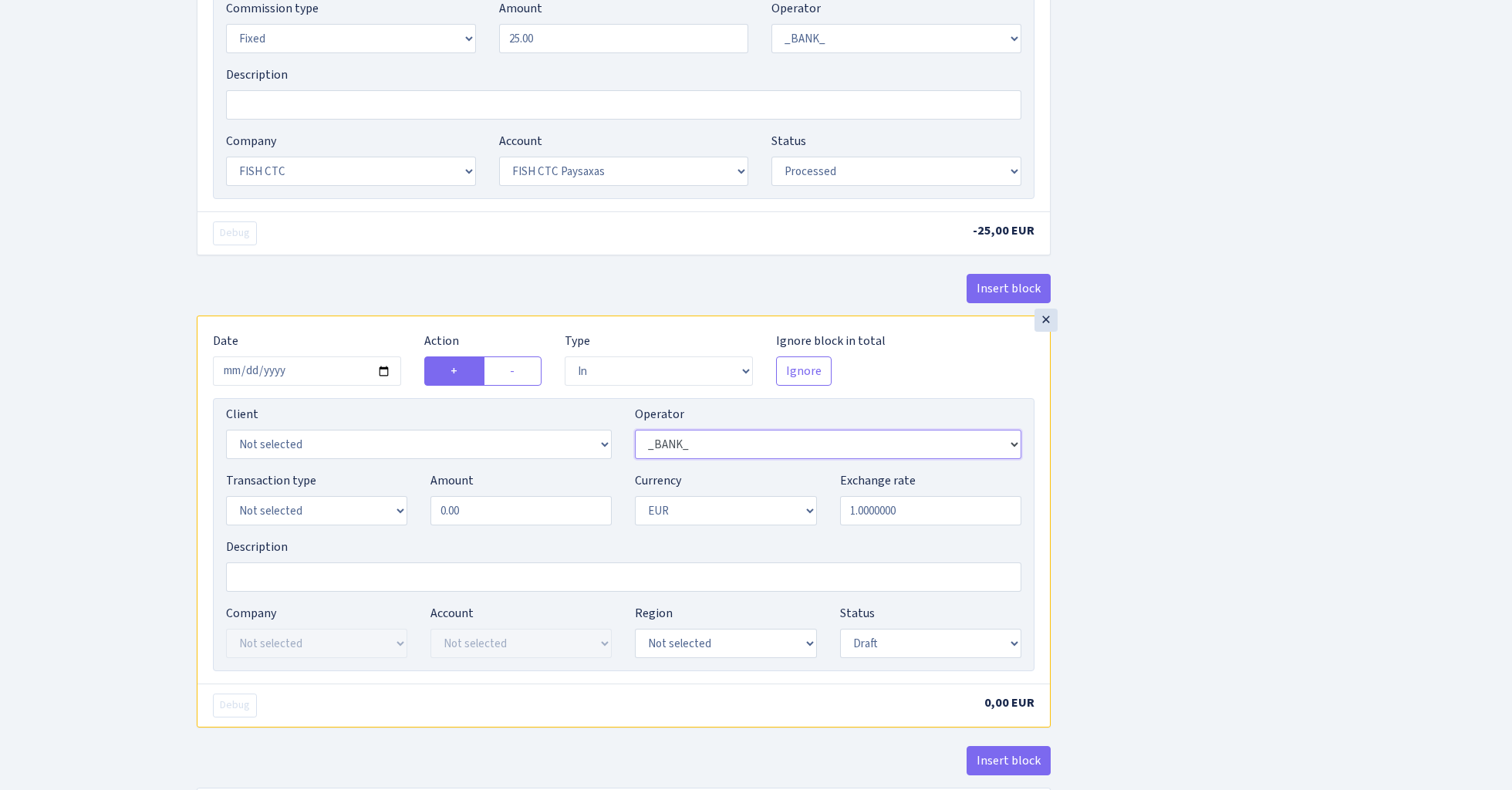
select select "409"
select select "3231"
select select "2"
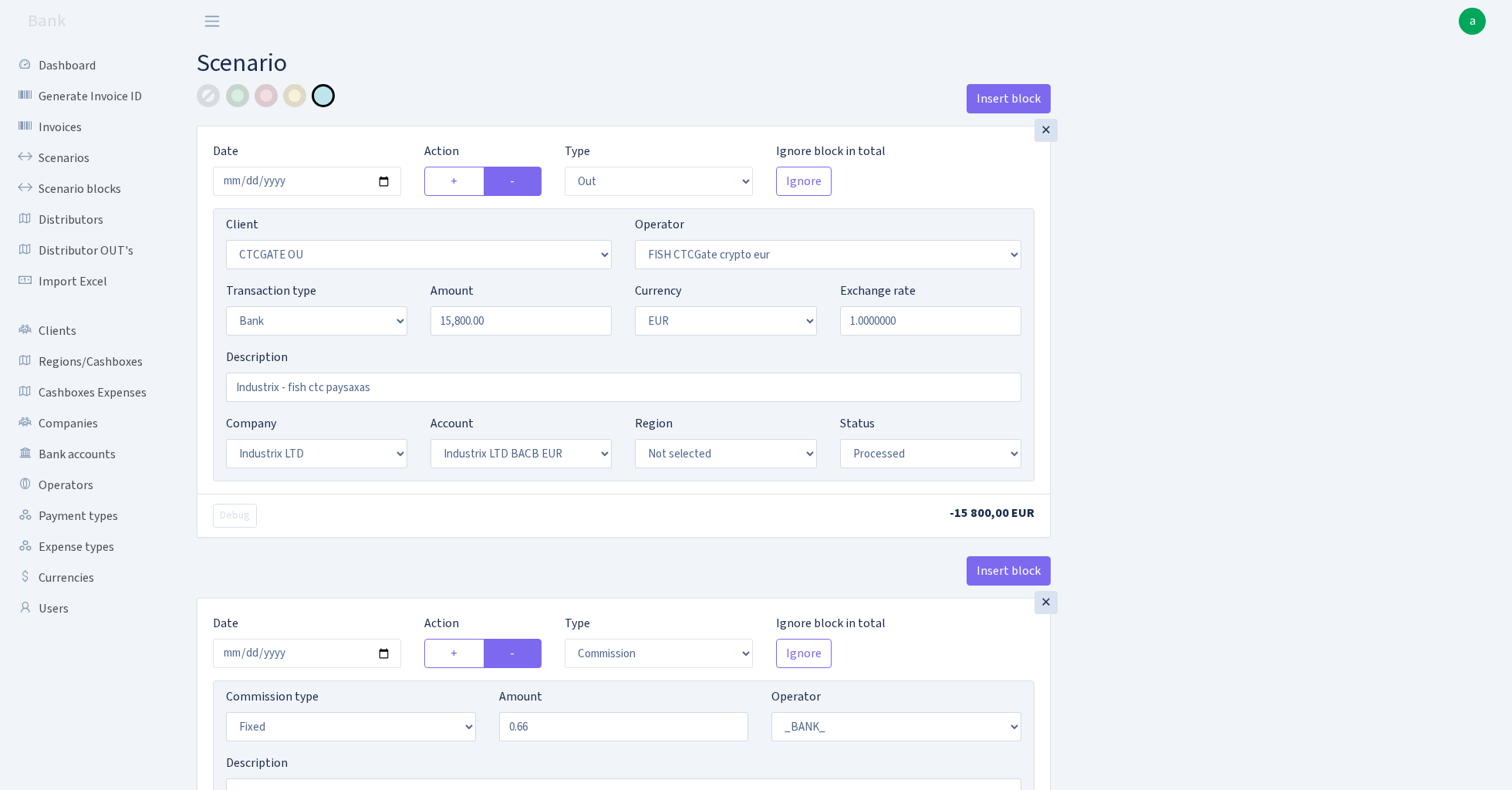
scroll to position [0, 0]
click at [515, 316] on input "15800.00" at bounding box center [521, 320] width 181 height 30
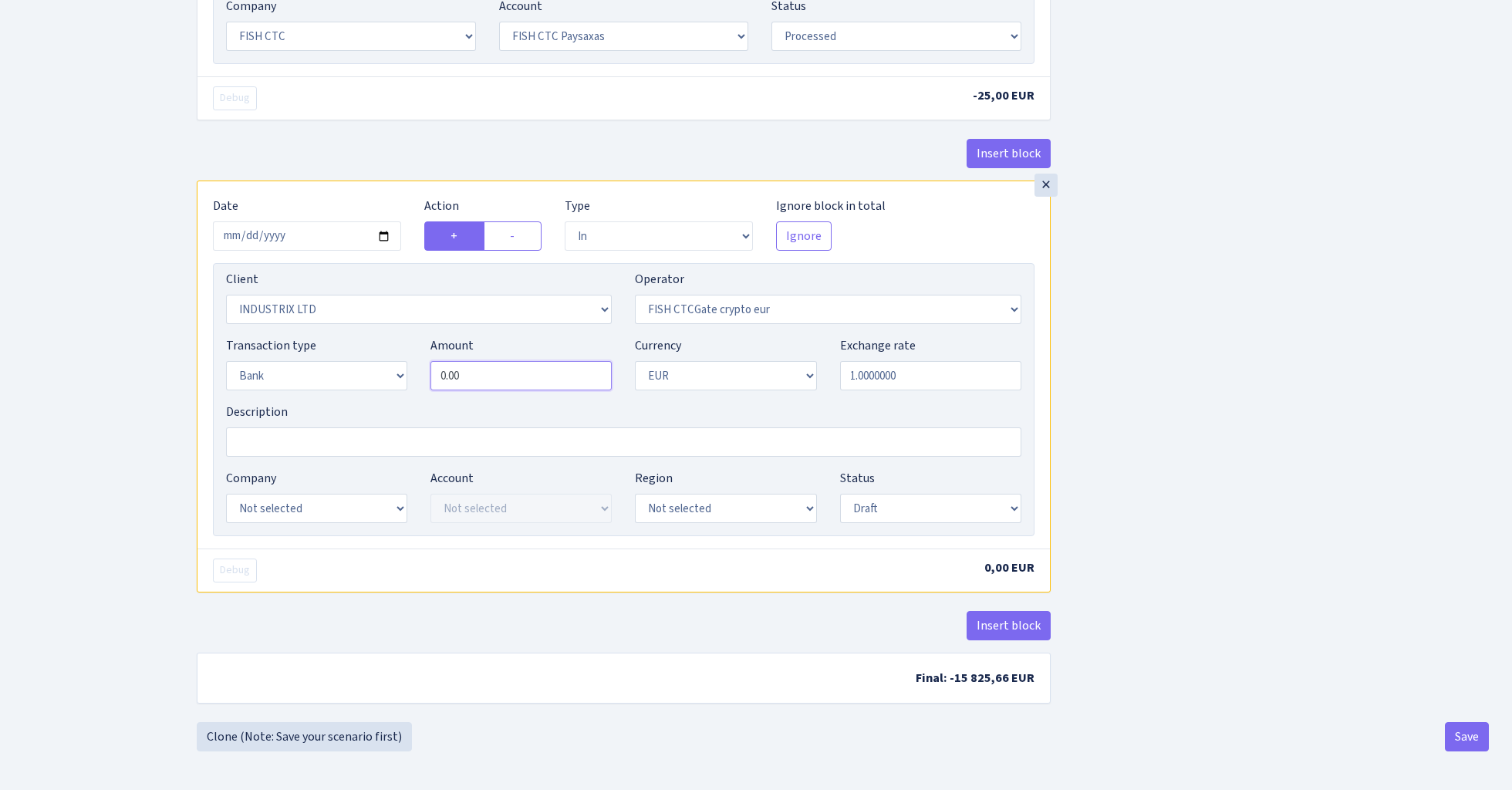
type input "15,800.00"
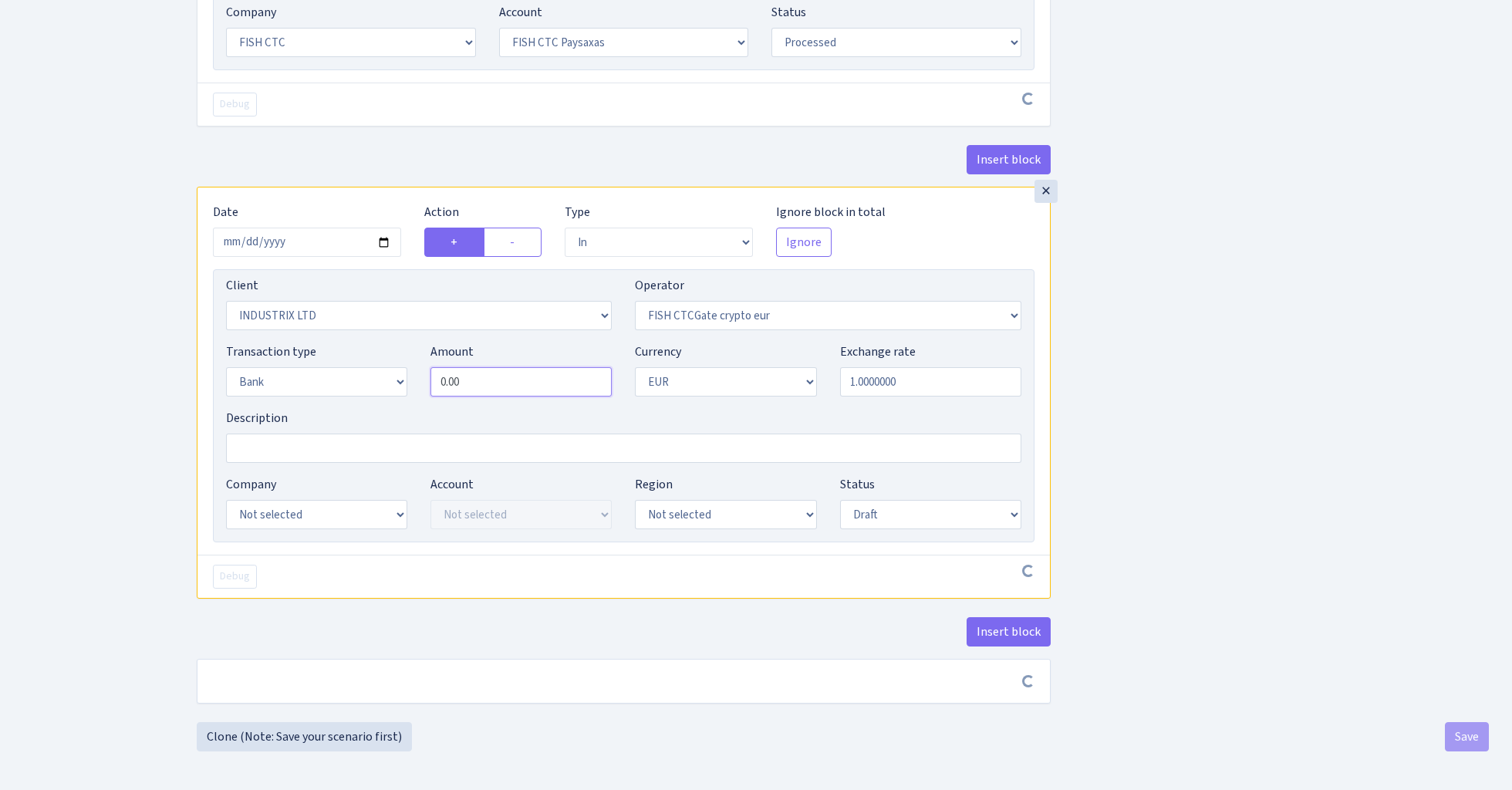
scroll to position [1233, 0]
click at [535, 373] on input "0.00" at bounding box center [521, 382] width 181 height 30
paste input "1580"
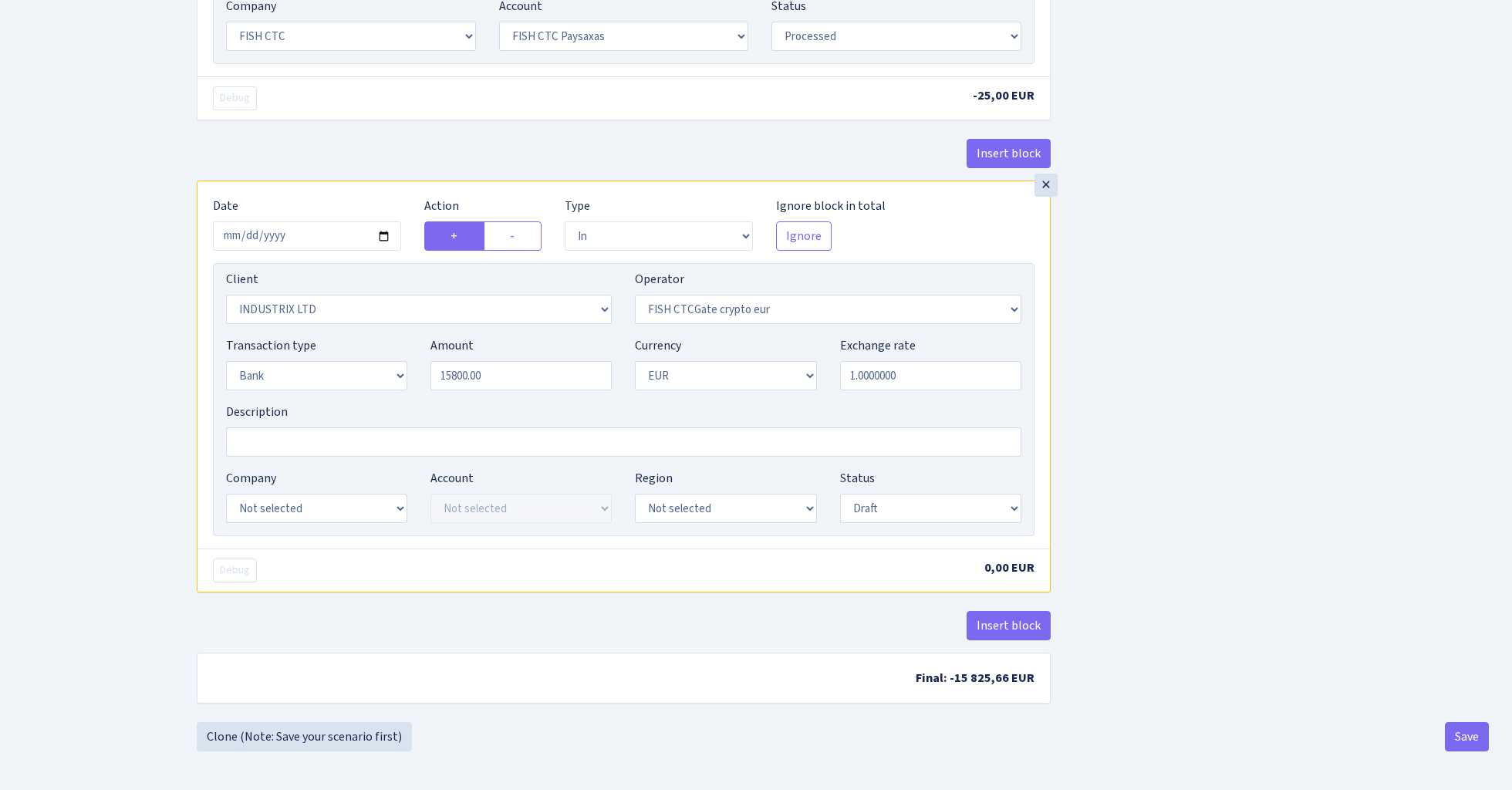
type input "15,800.00"
select select "24"
select select "72"
select select "processed"
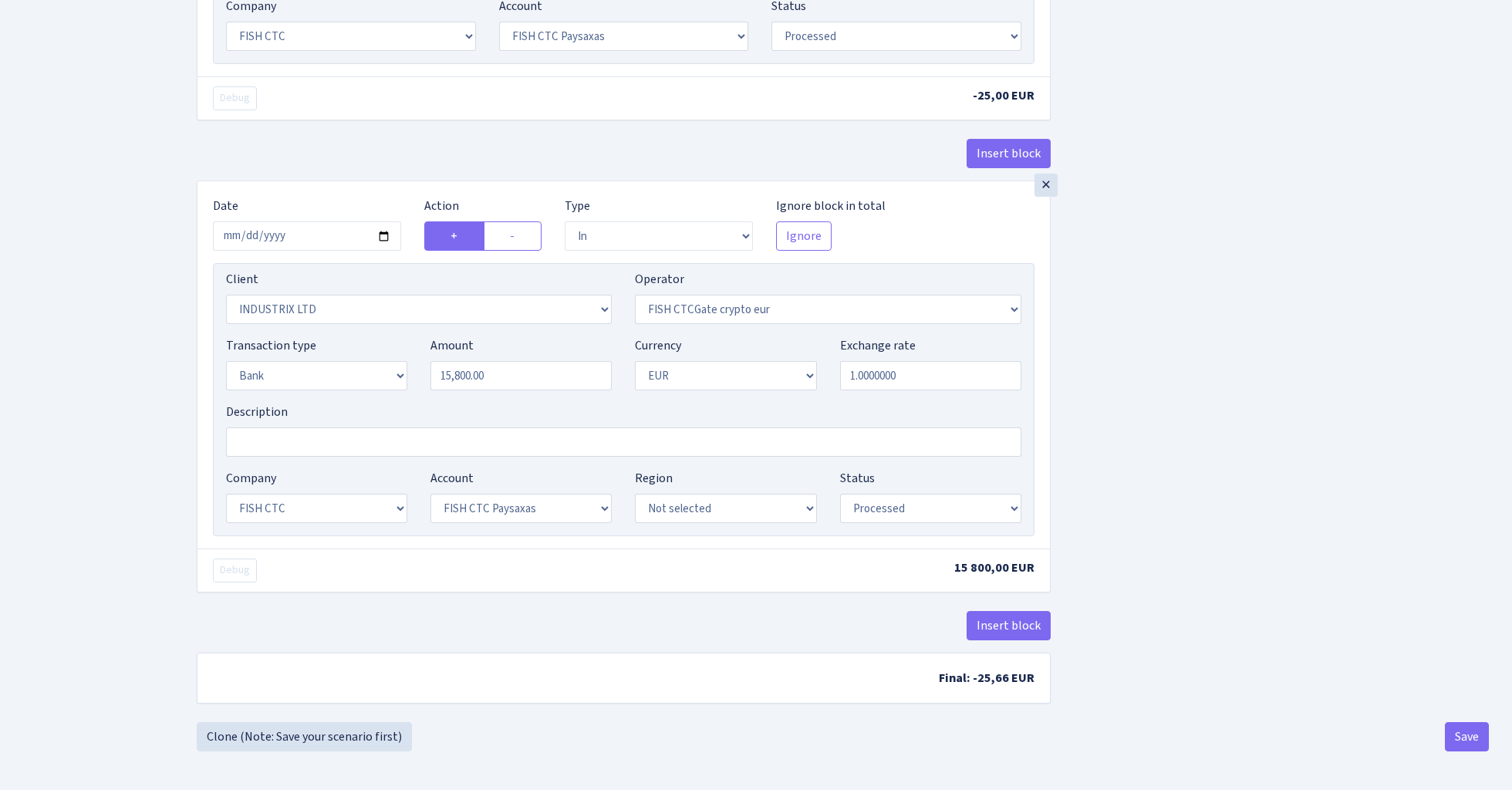
click at [1472, 742] on button "Save" at bounding box center [1466, 737] width 44 height 30
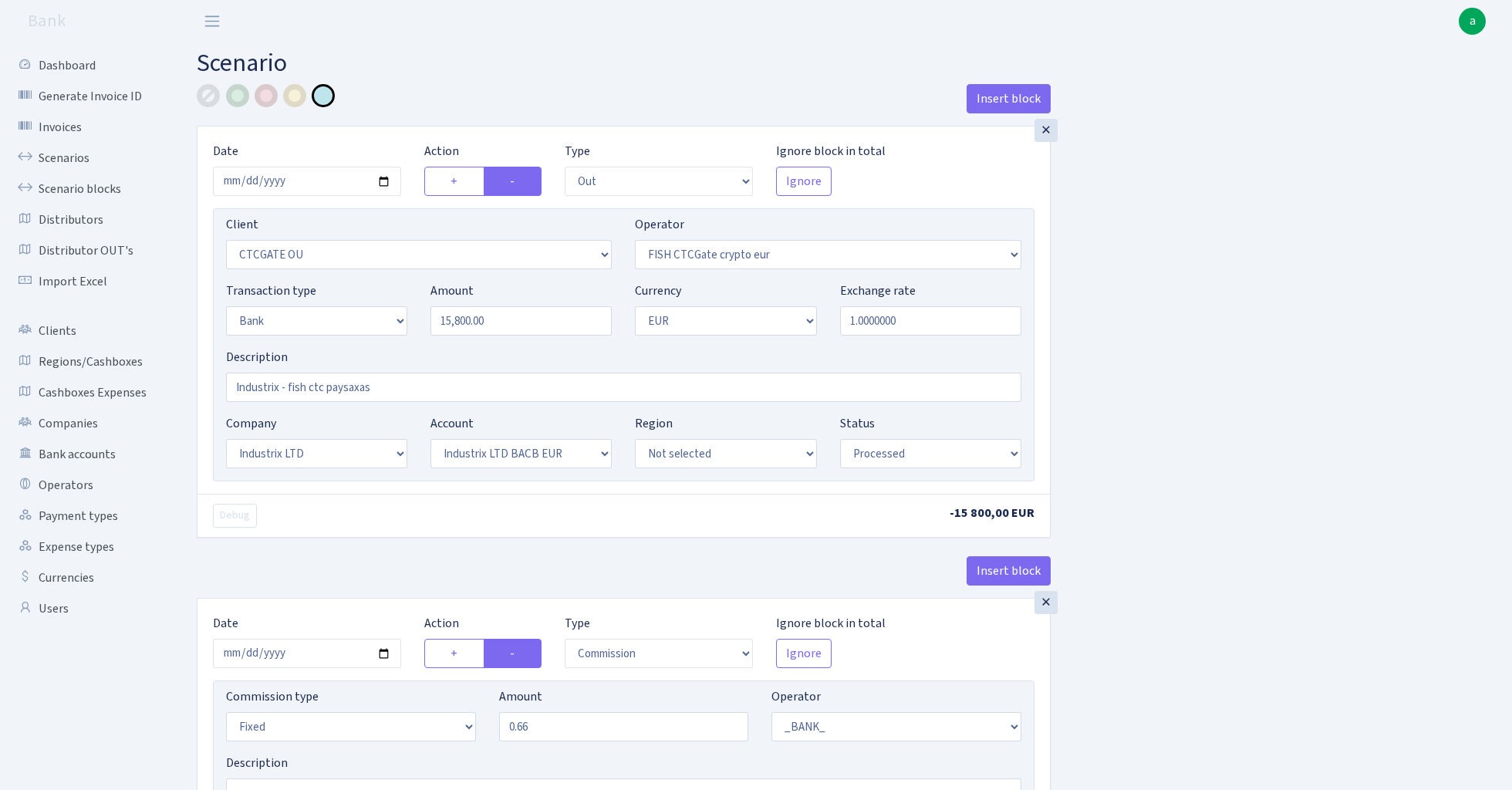
select select "out"
select select "1685"
select select "409"
select select "2"
select select "1"
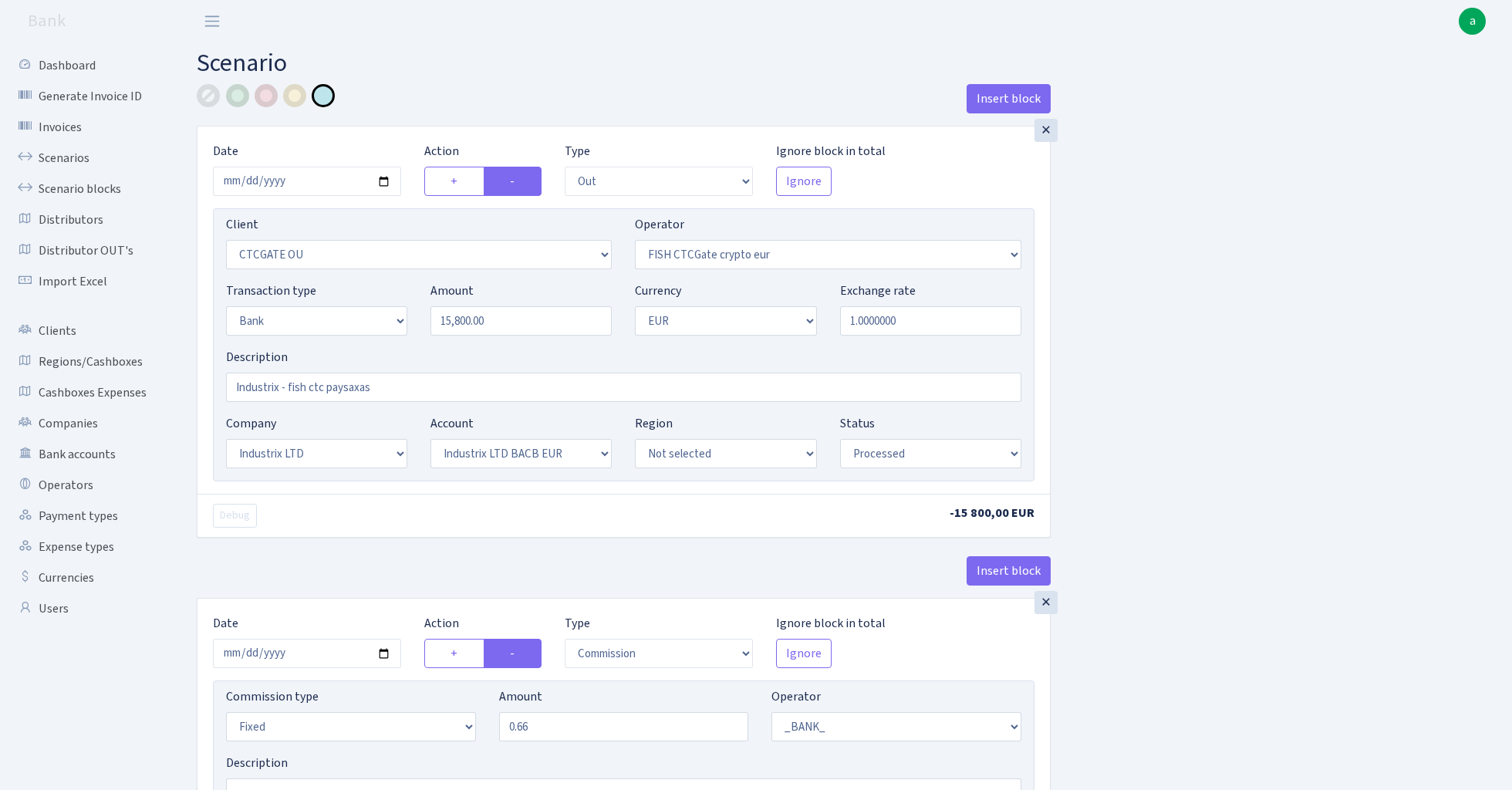
select select "17"
select select "41"
select select "processed"
select select "commission"
select select "fixed"
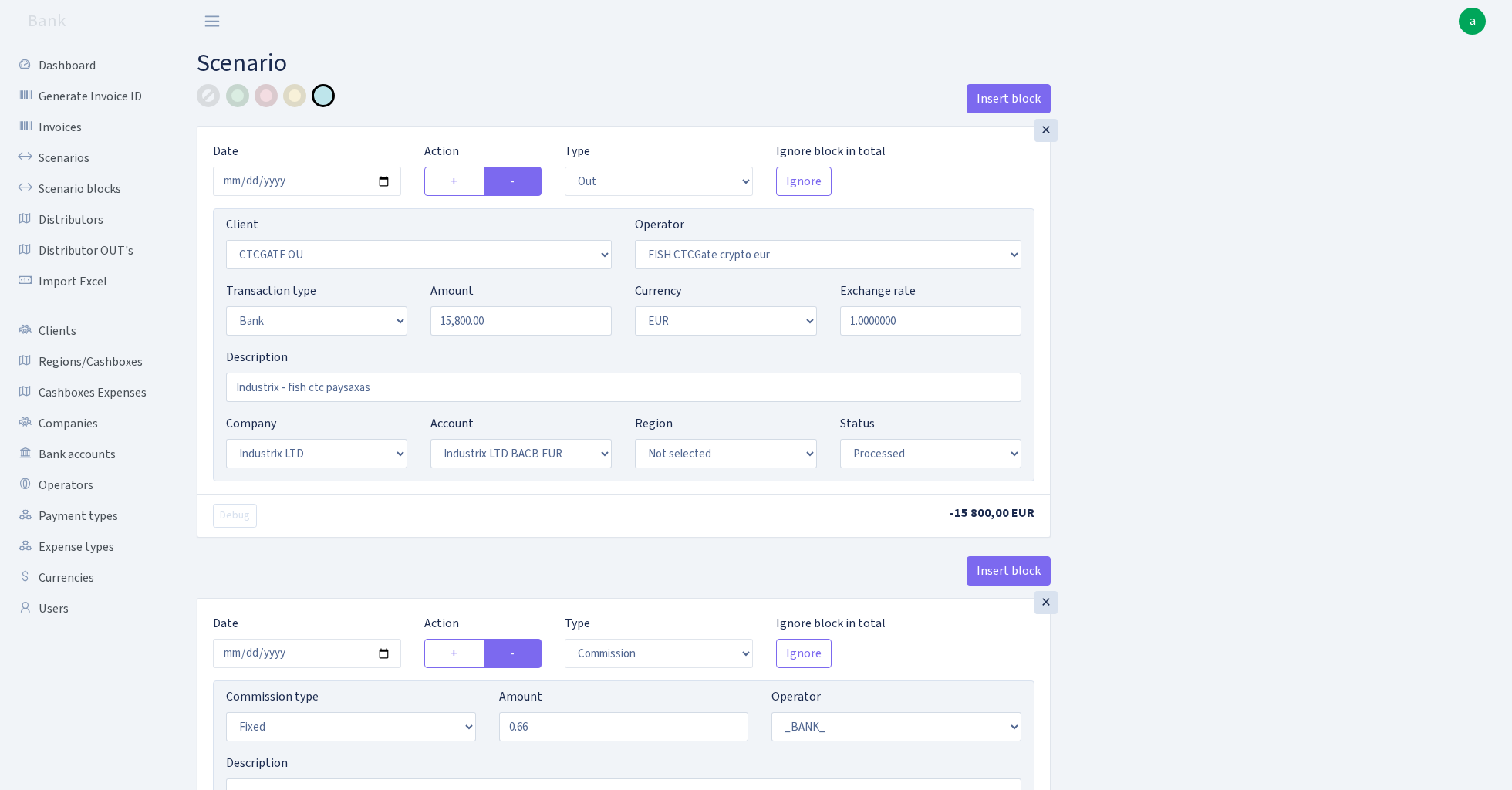
select select "1"
select select "17"
select select "41"
select select "processed"
select select "commission"
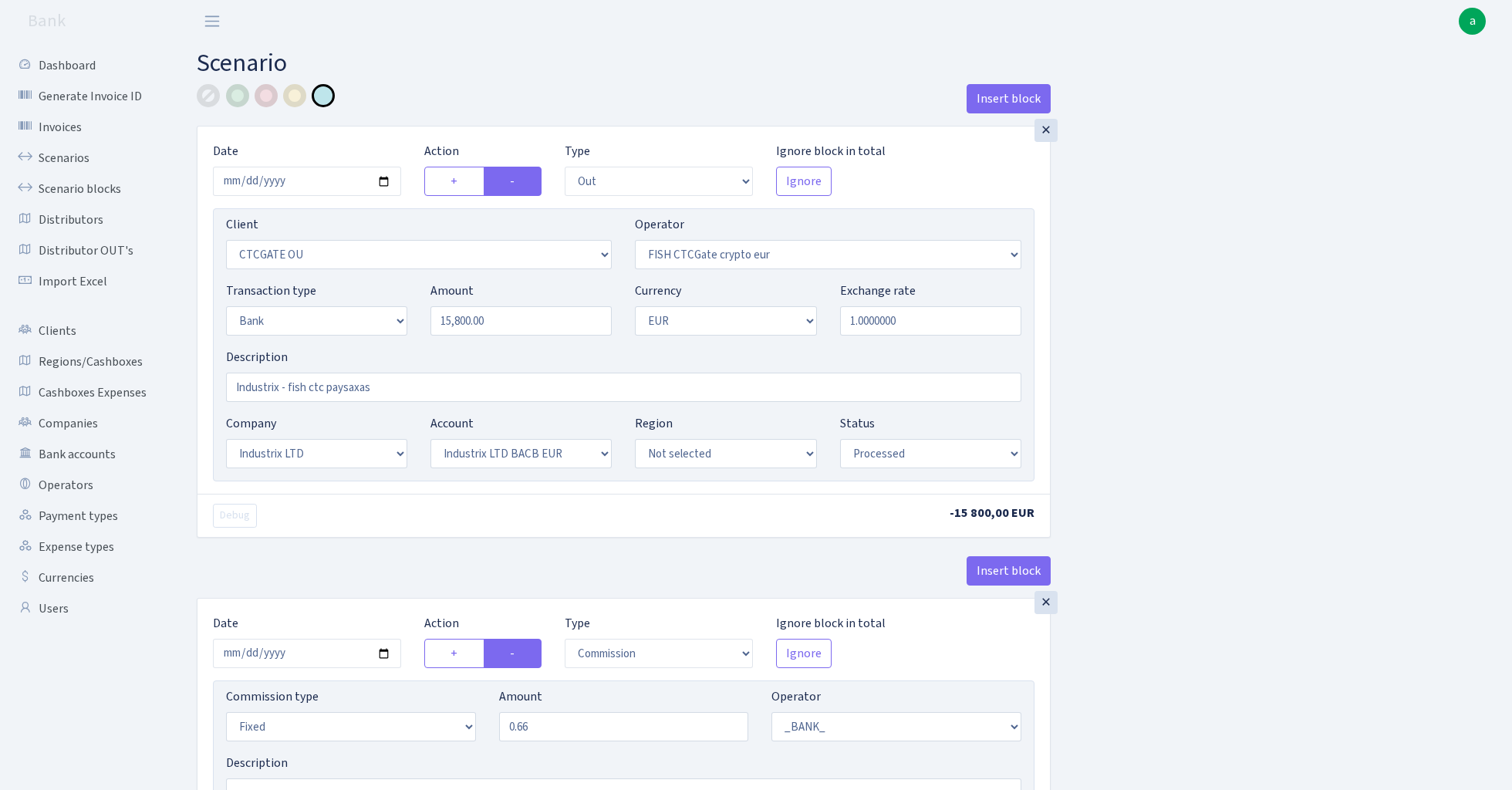
select select "fixed"
select select "1"
select select "24"
select select "72"
select select "processed"
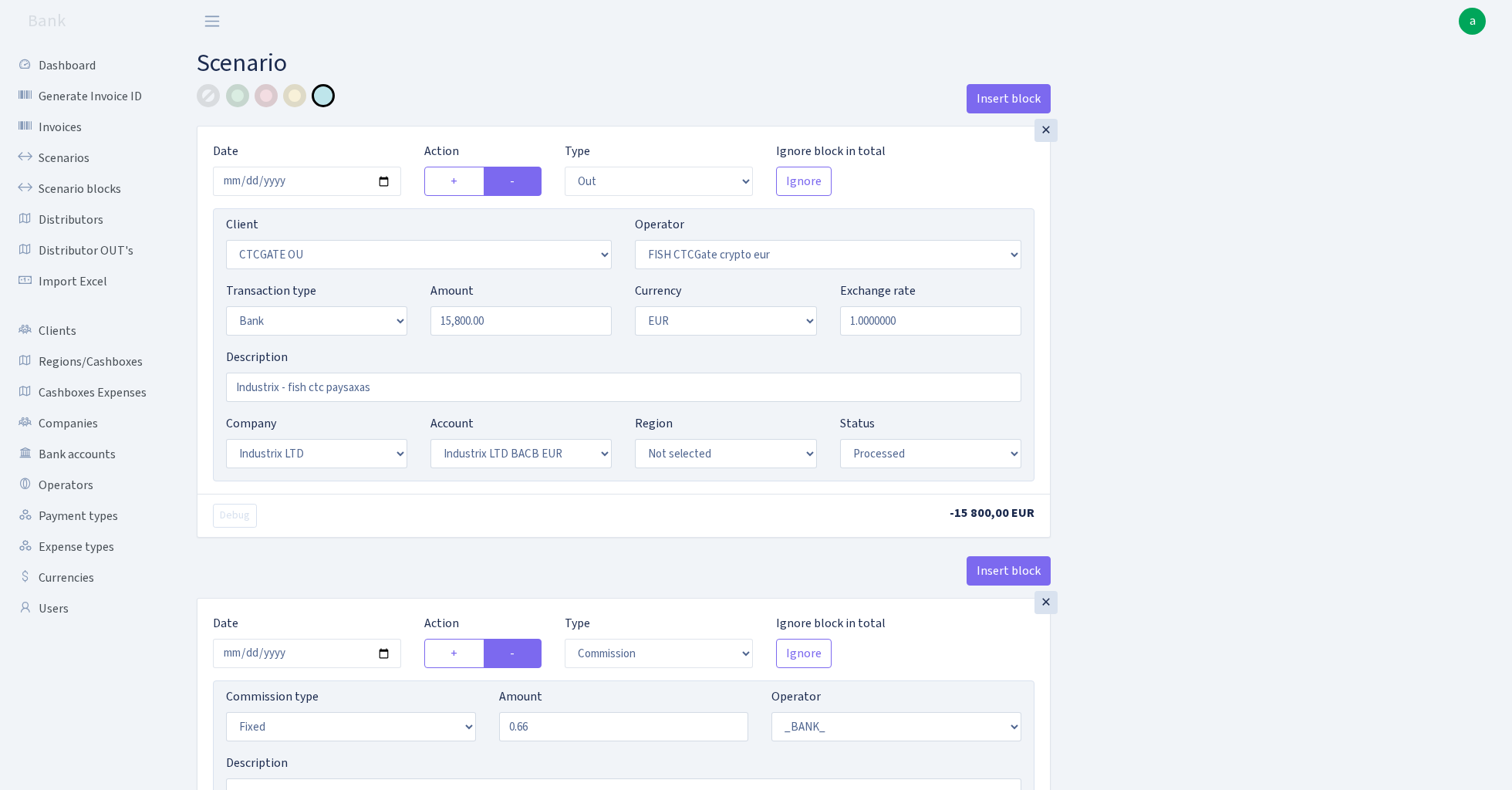
select select "in"
select select "3231"
select select "409"
select select "2"
select select "1"
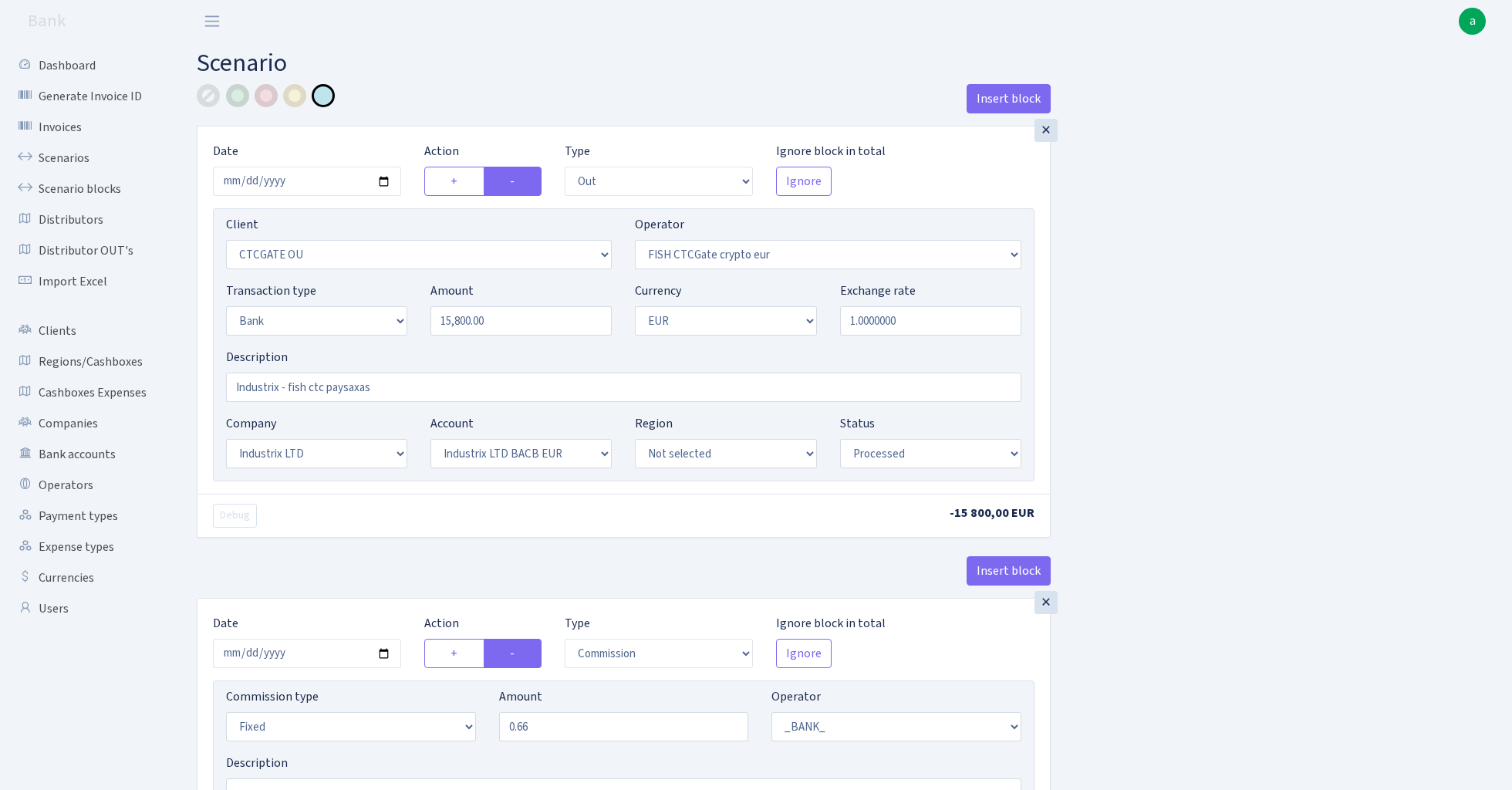
select select "24"
select select "72"
select select "processed"
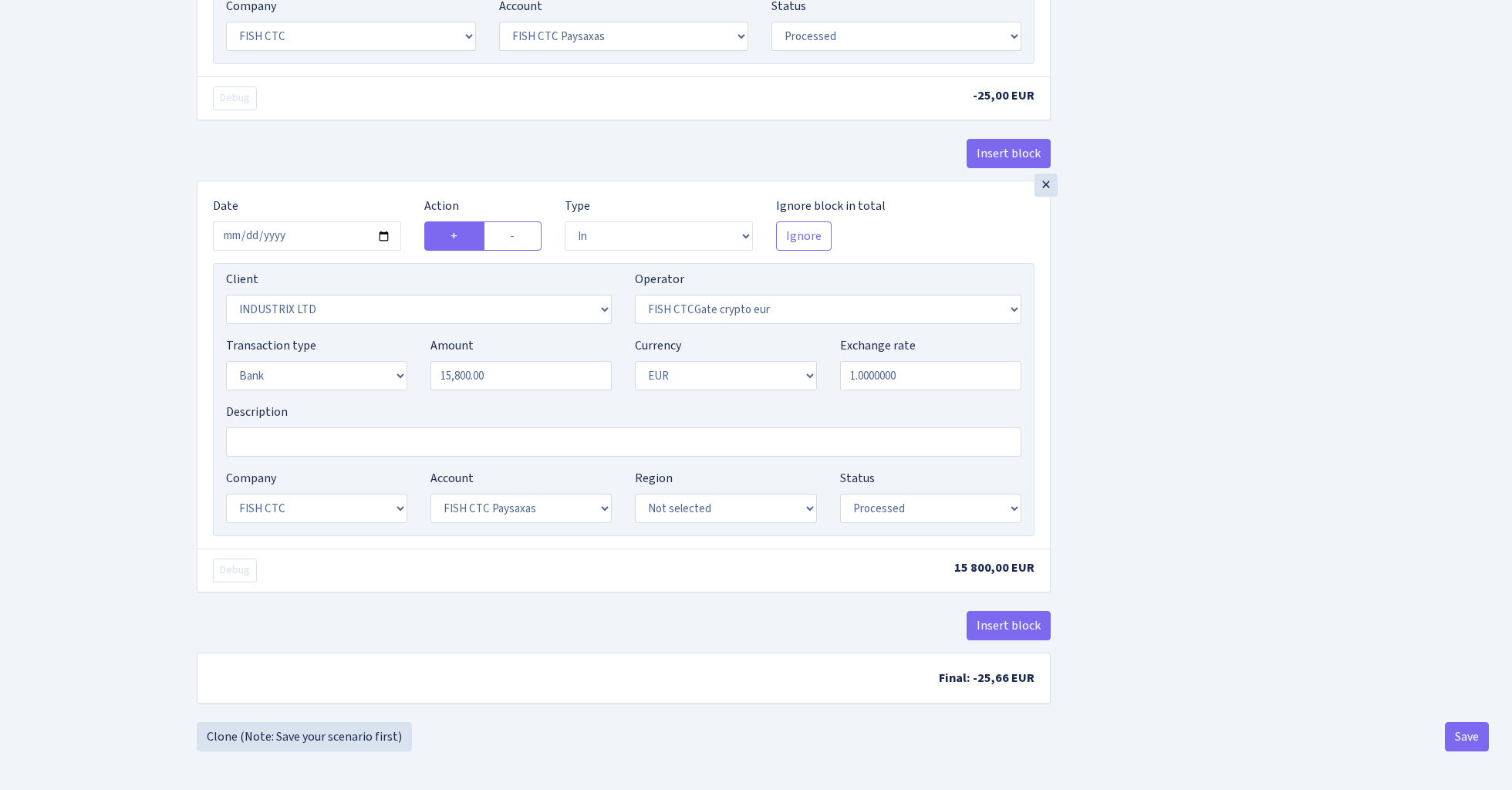
scroll to position [1239, 0]
click at [1472, 751] on footer at bounding box center [756, 770] width 1512 height 39
click at [1470, 742] on button "Save" at bounding box center [1466, 737] width 44 height 30
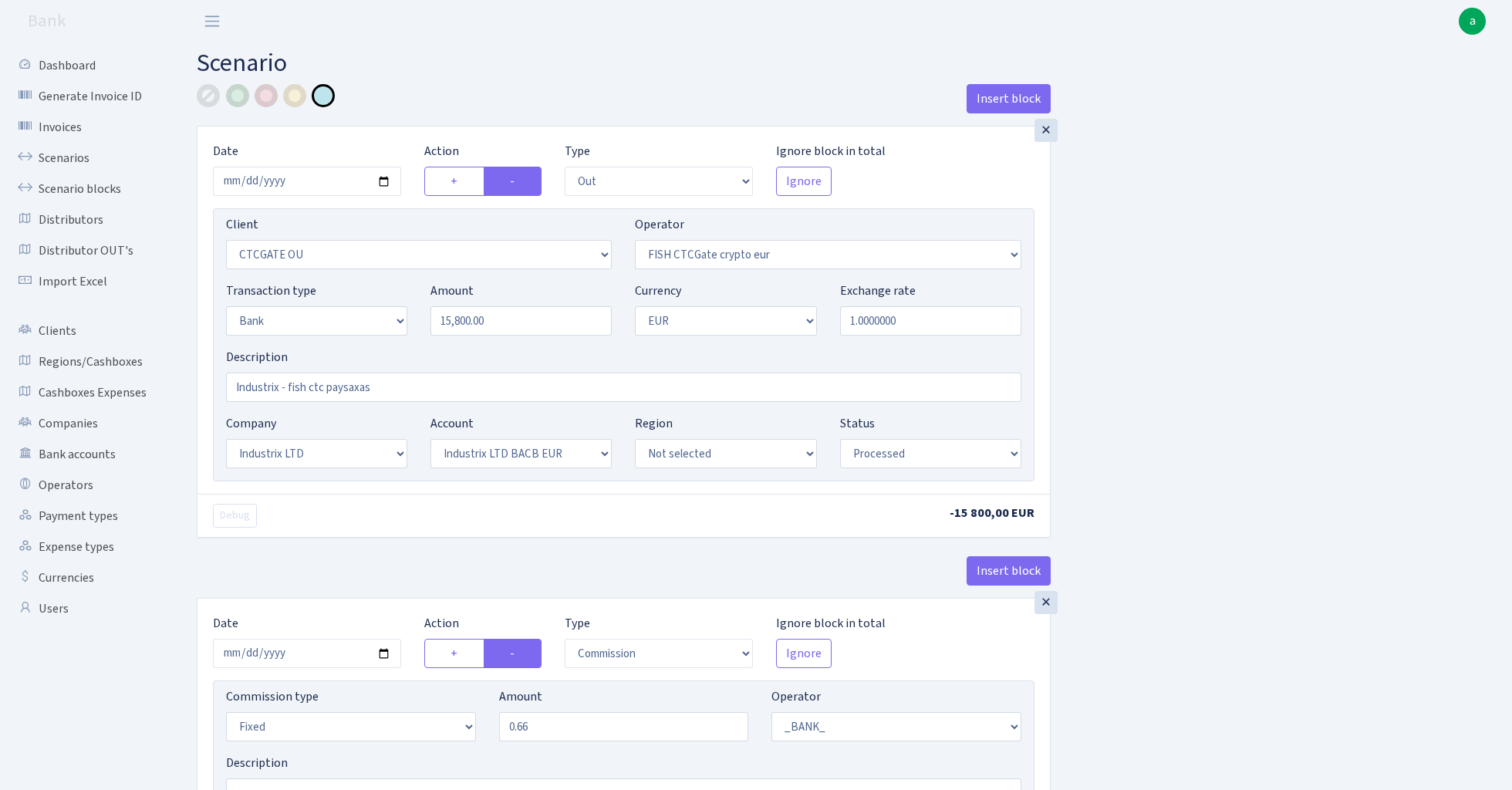
select select "out"
select select "1685"
select select "409"
select select "2"
select select "1"
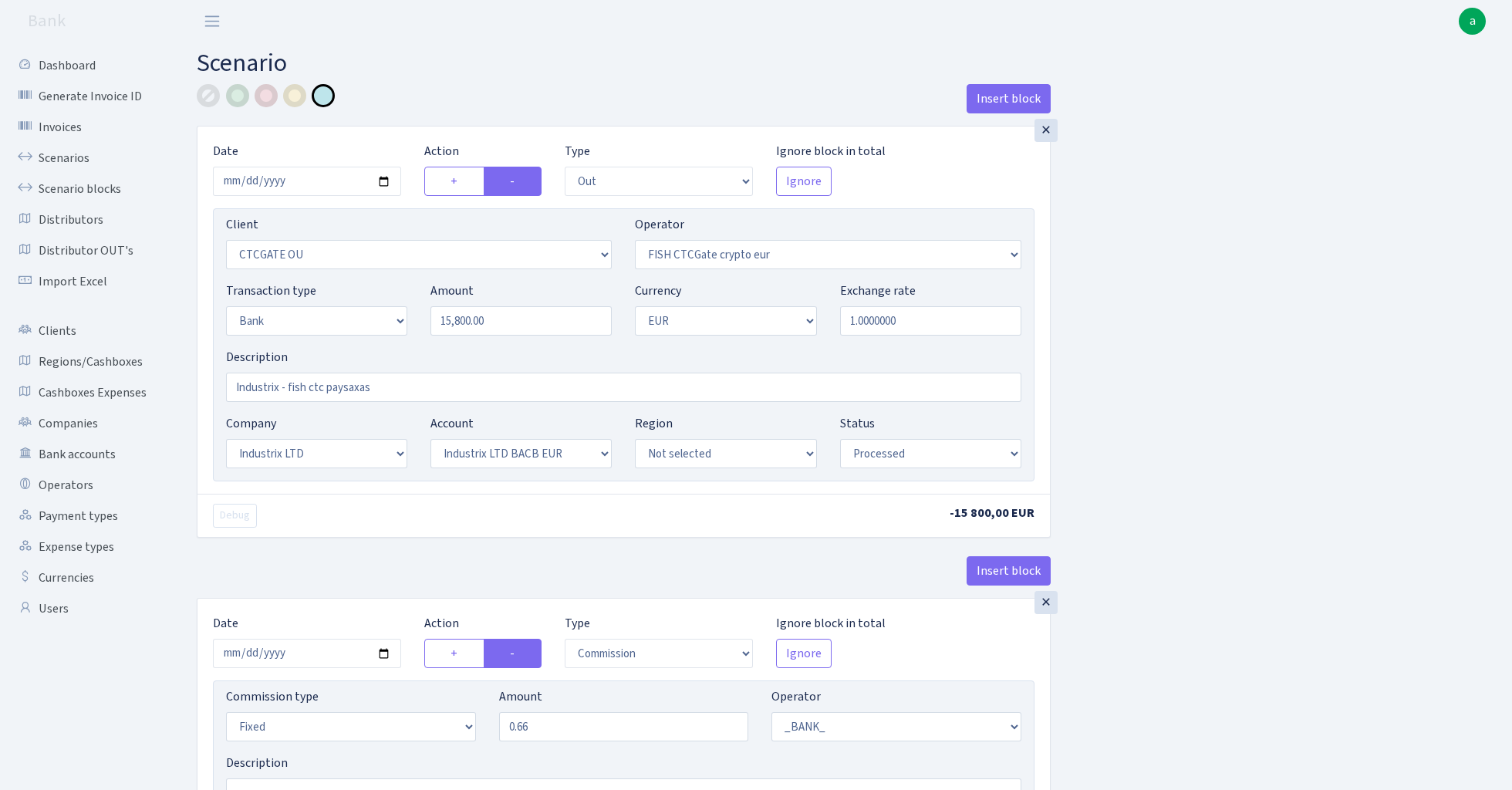
select select "17"
select select "41"
select select "processed"
select select "commission"
select select "fixed"
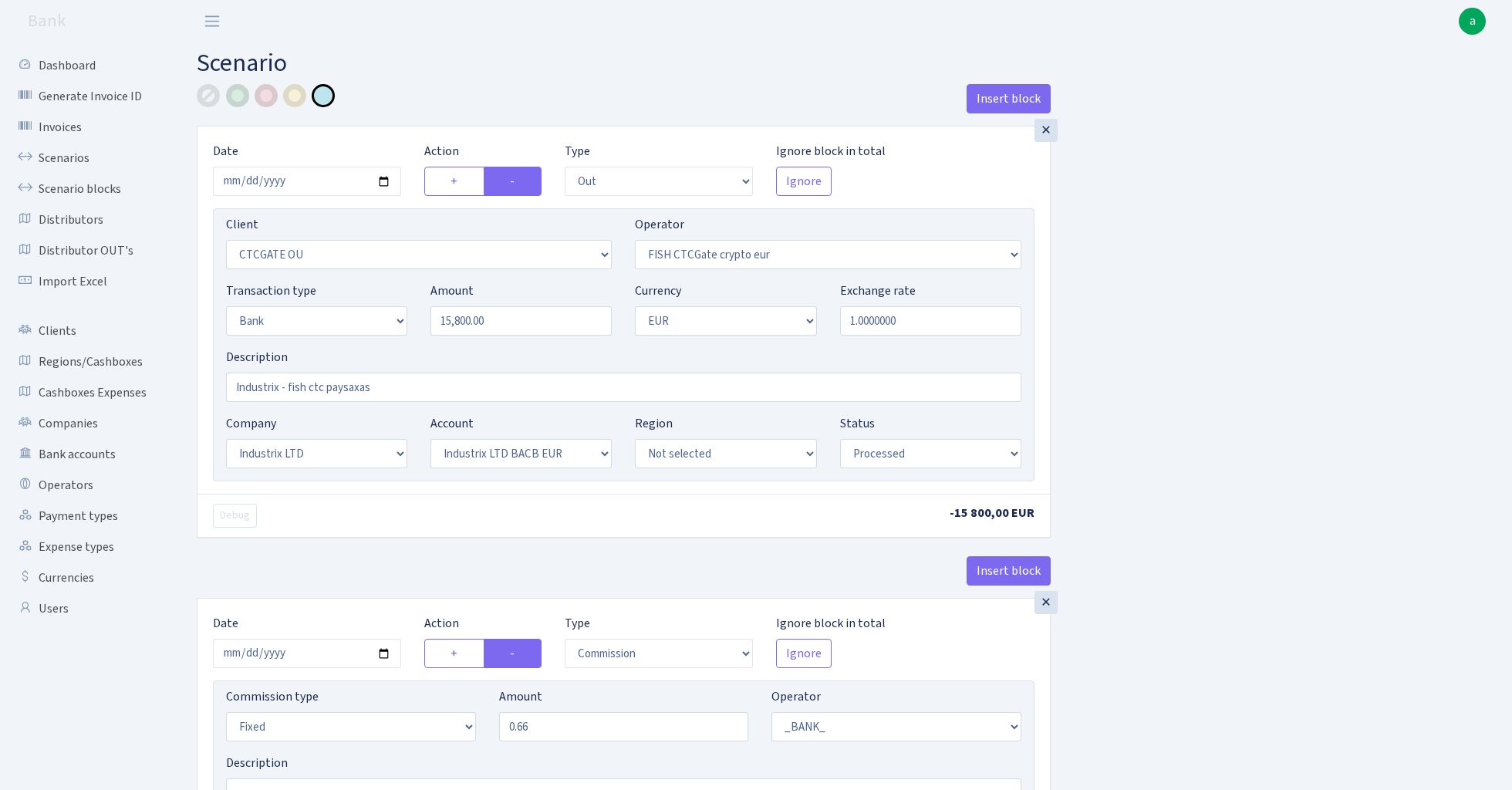
select select "1"
select select "17"
select select "41"
select select "processed"
select select "commission"
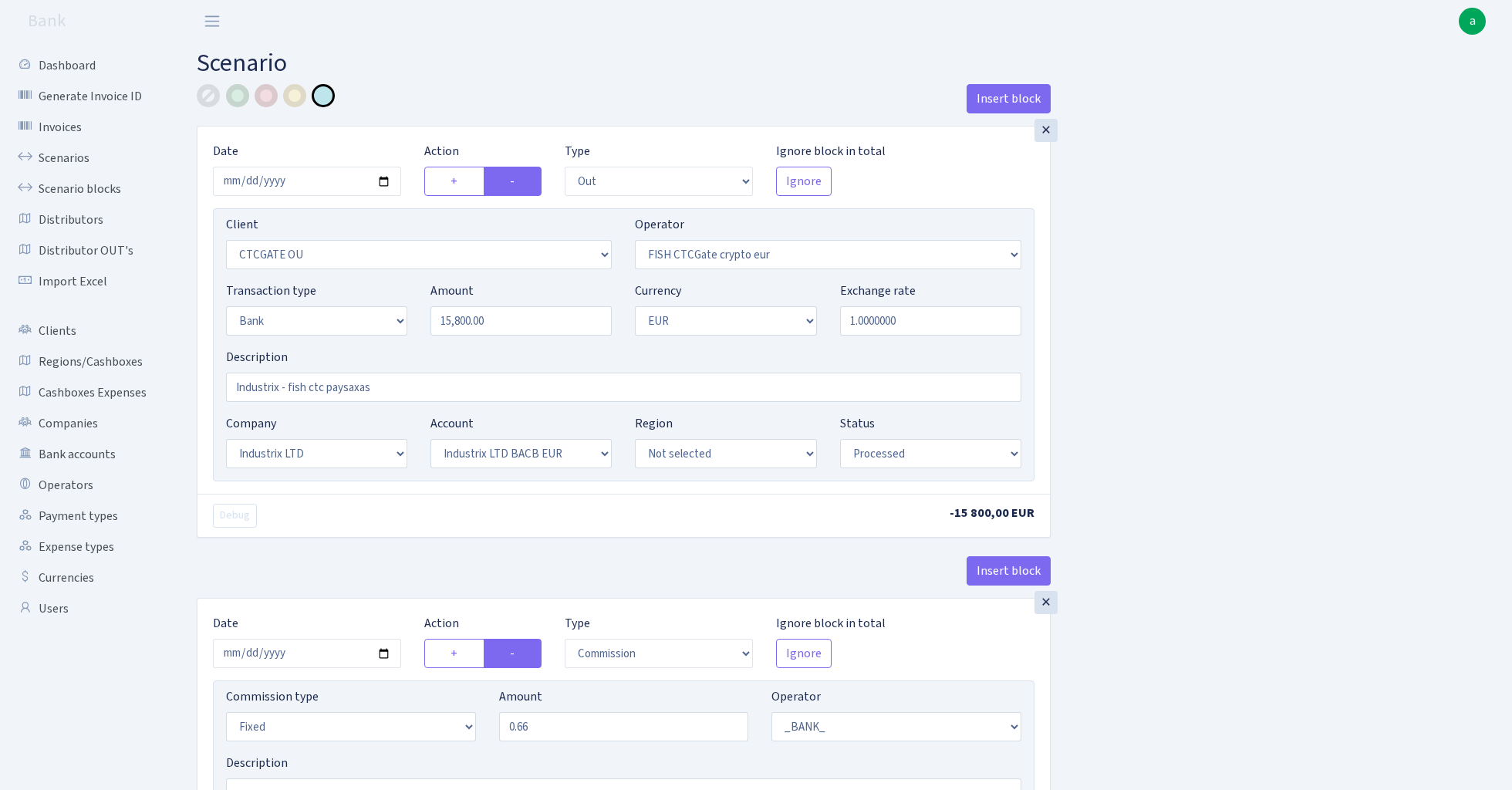
select select "fixed"
select select "1"
select select "24"
select select "72"
select select "processed"
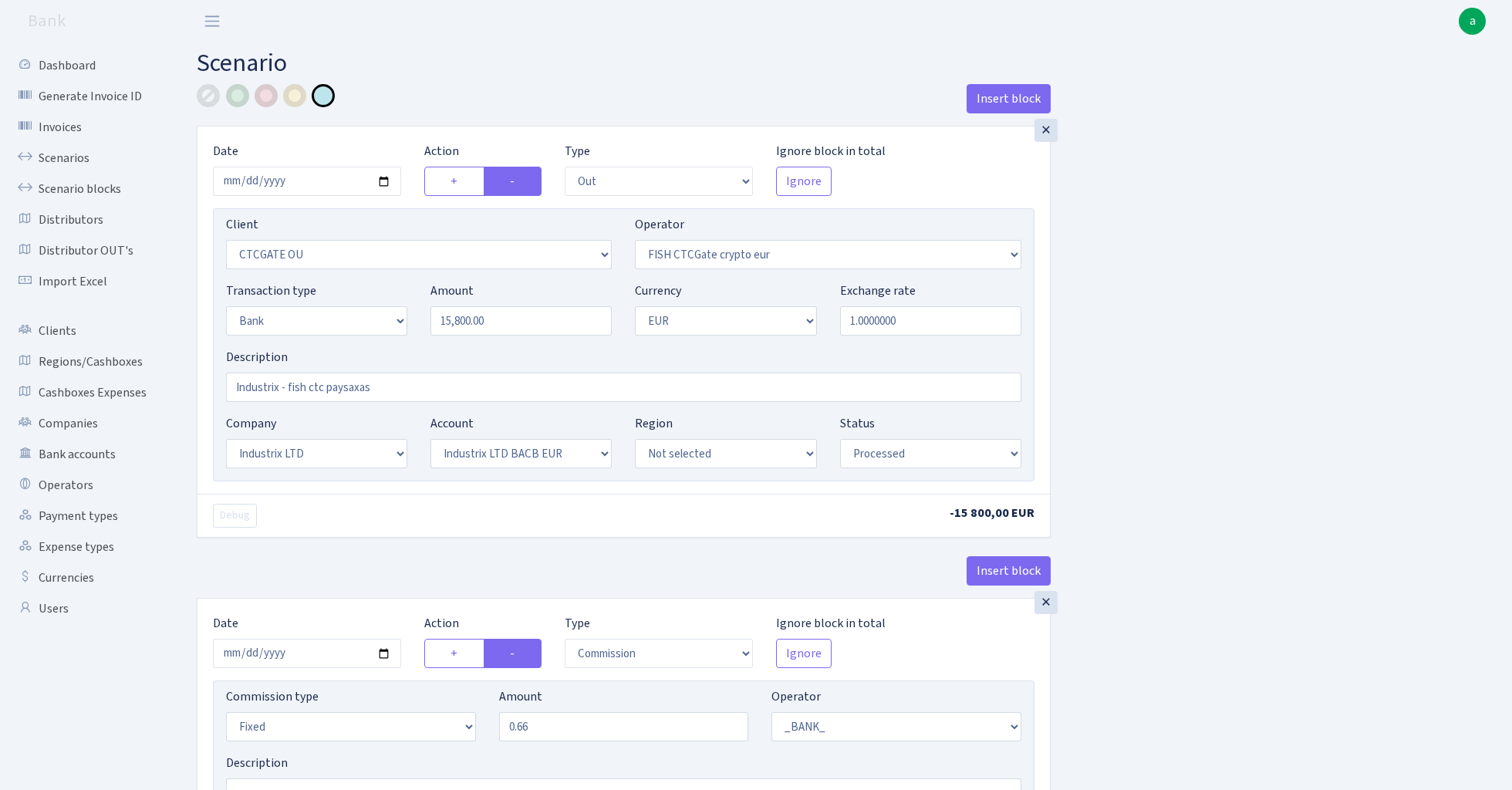
select select "in"
select select "3231"
select select "409"
select select "2"
select select "1"
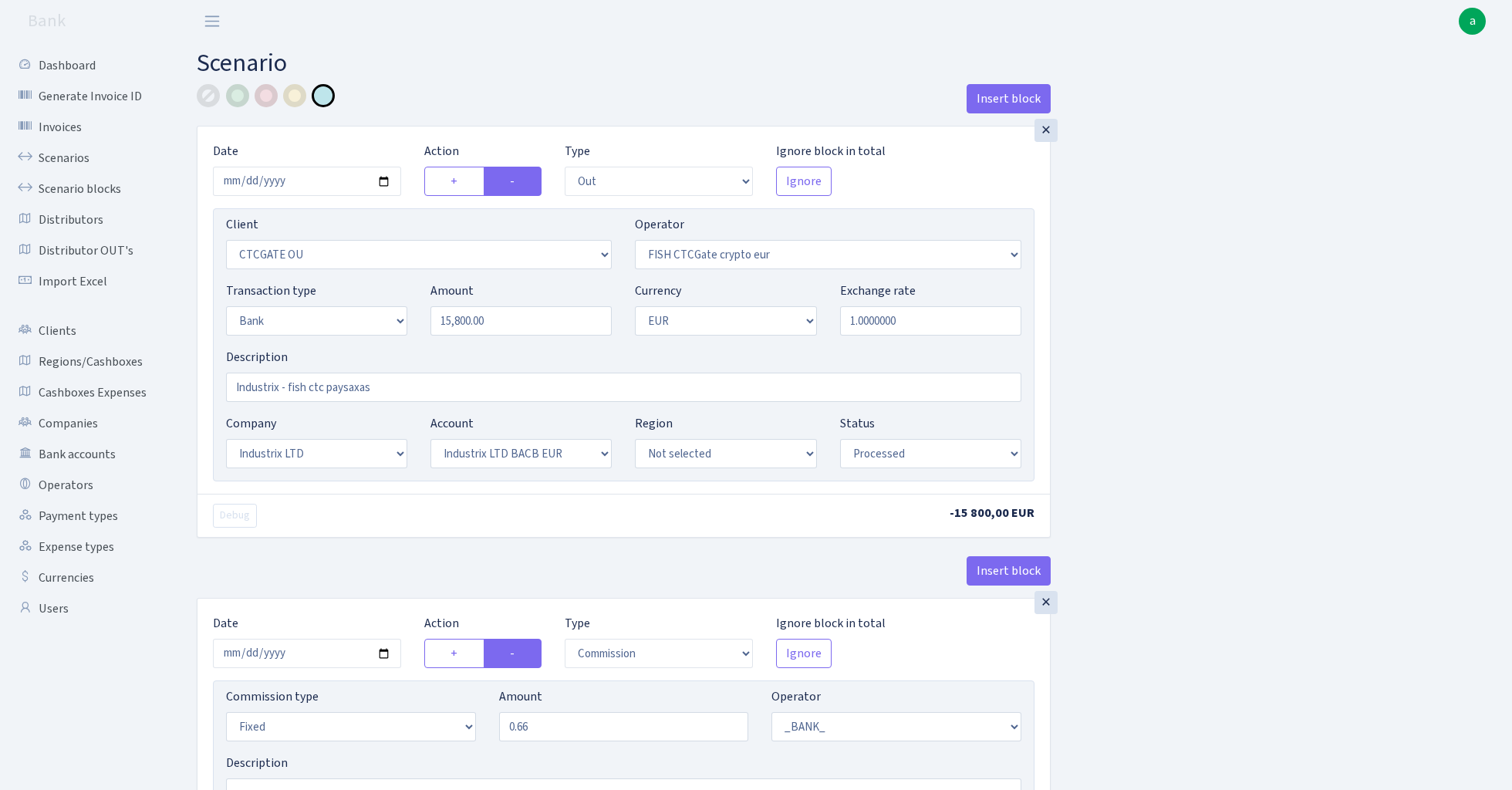
select select "24"
select select "72"
select select "processed"
click at [48, 161] on link "Scenarios" at bounding box center [85, 158] width 154 height 31
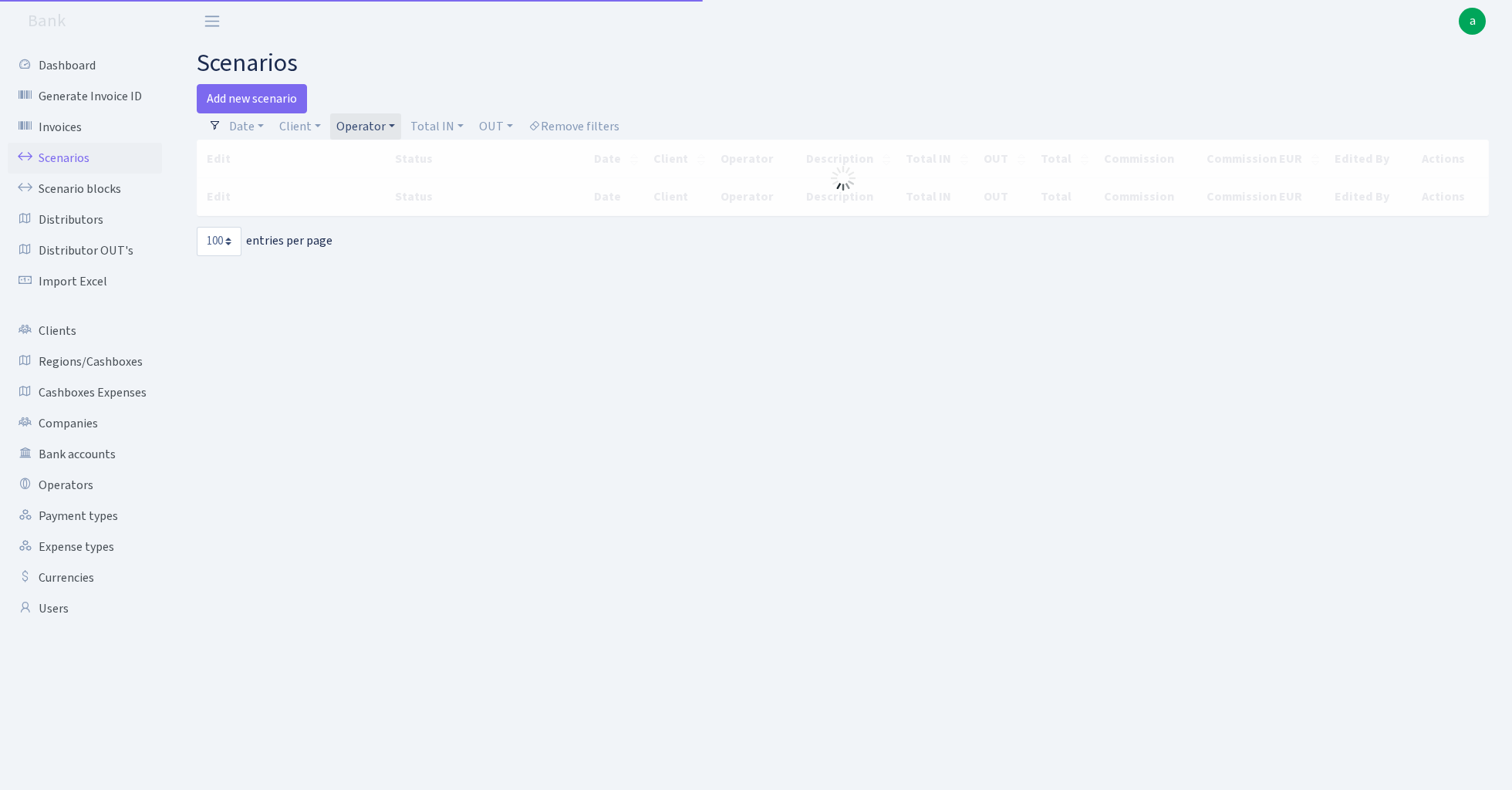
select select "100"
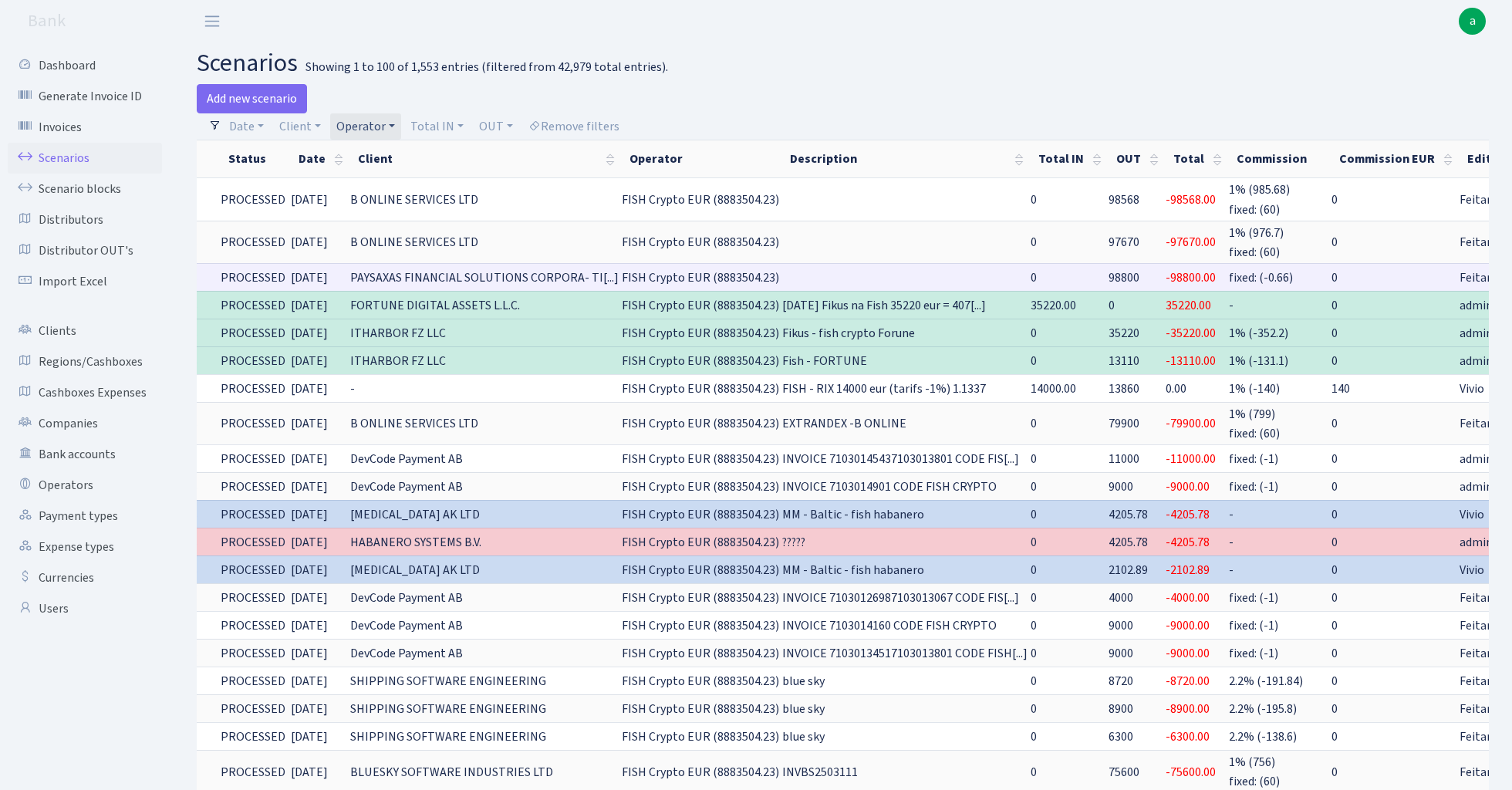
scroll to position [0, 36]
click at [1107, 273] on span "98800" at bounding box center [1123, 277] width 31 height 17
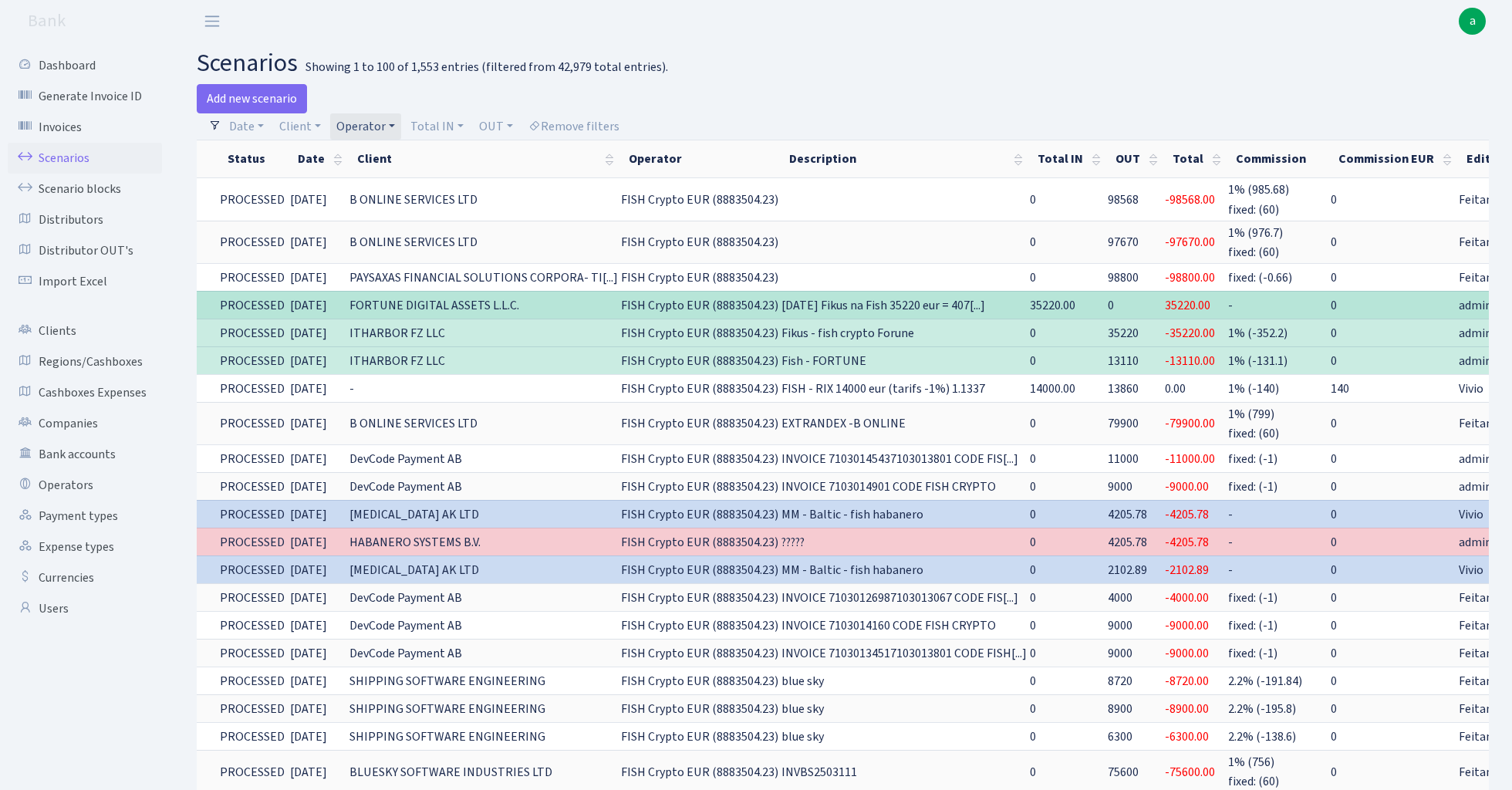
copy span "98800"
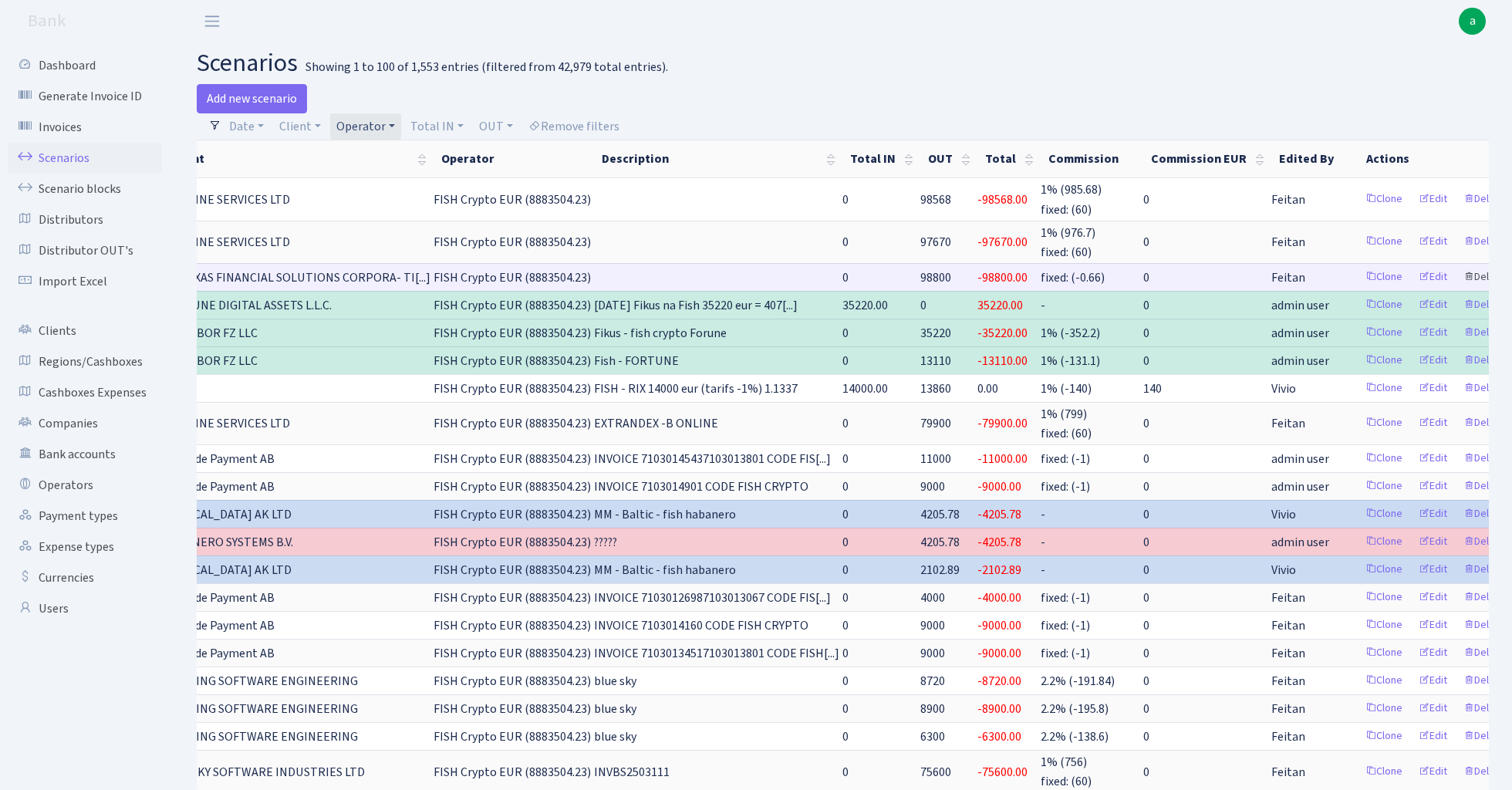
scroll to position [0, 223]
click at [1458, 267] on link "Delete" at bounding box center [1485, 277] width 56 height 24
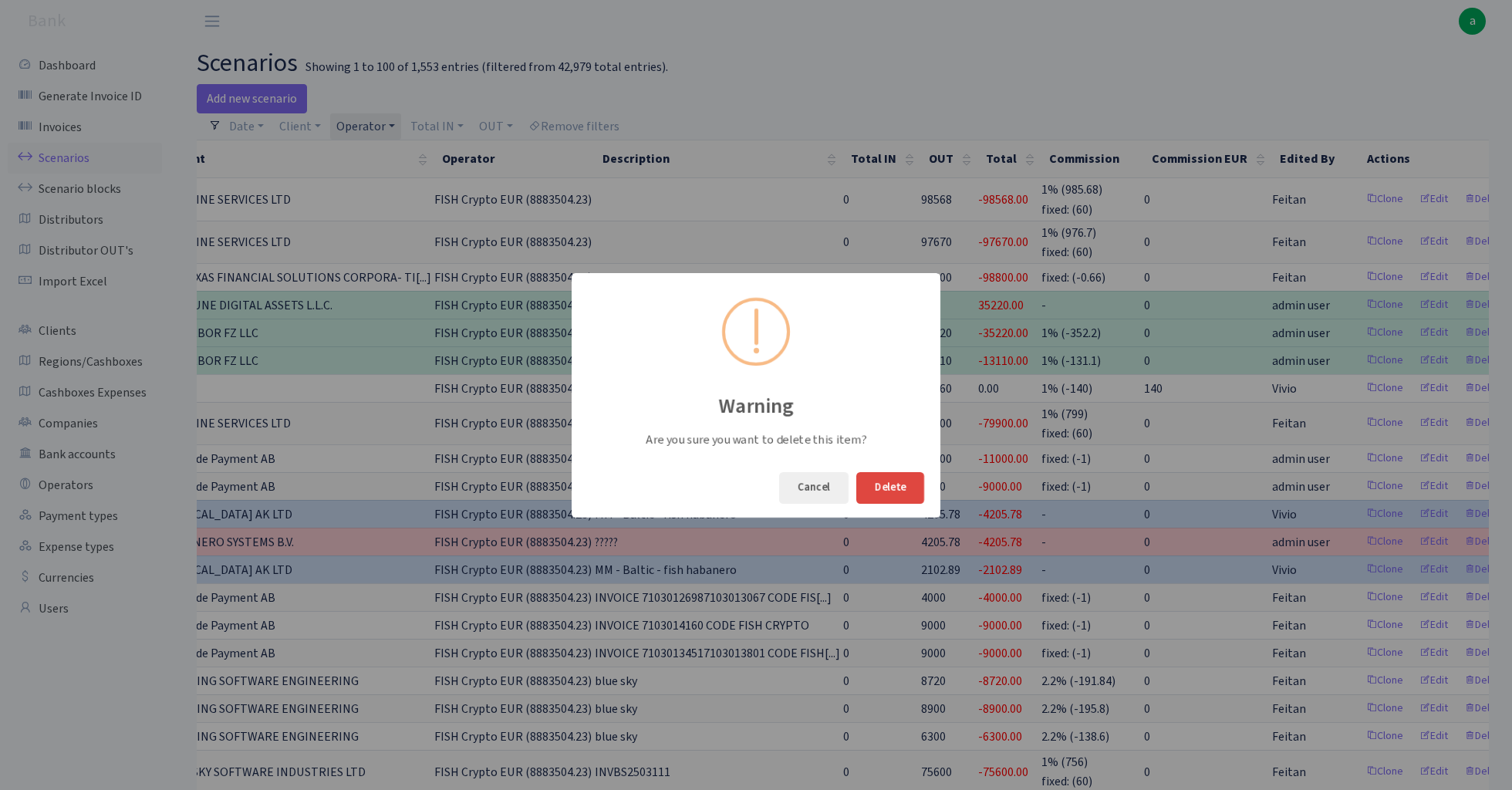
click at [876, 487] on button "Delete" at bounding box center [890, 487] width 68 height 31
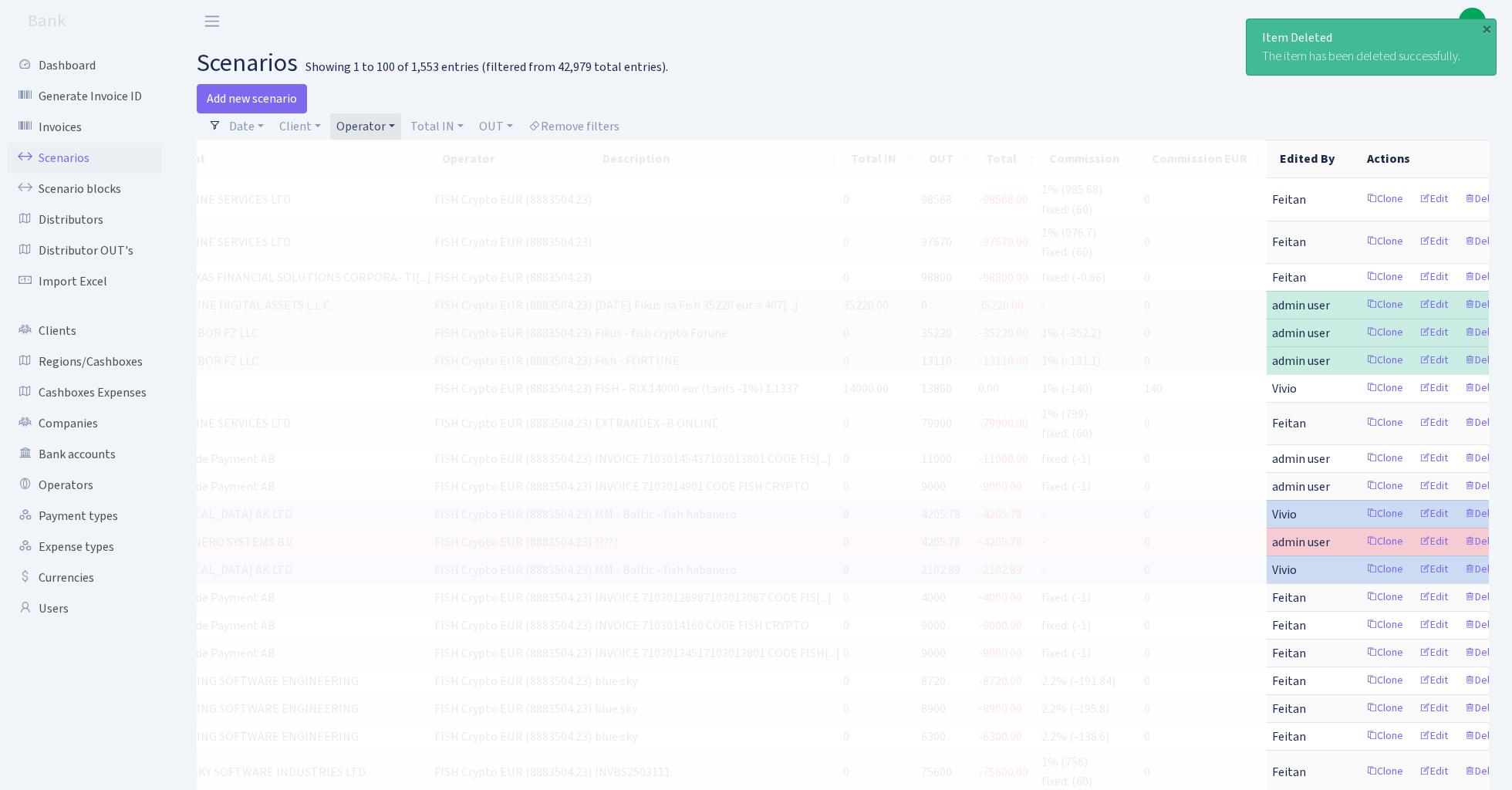
click at [369, 121] on link "Operator" at bounding box center [365, 126] width 71 height 26
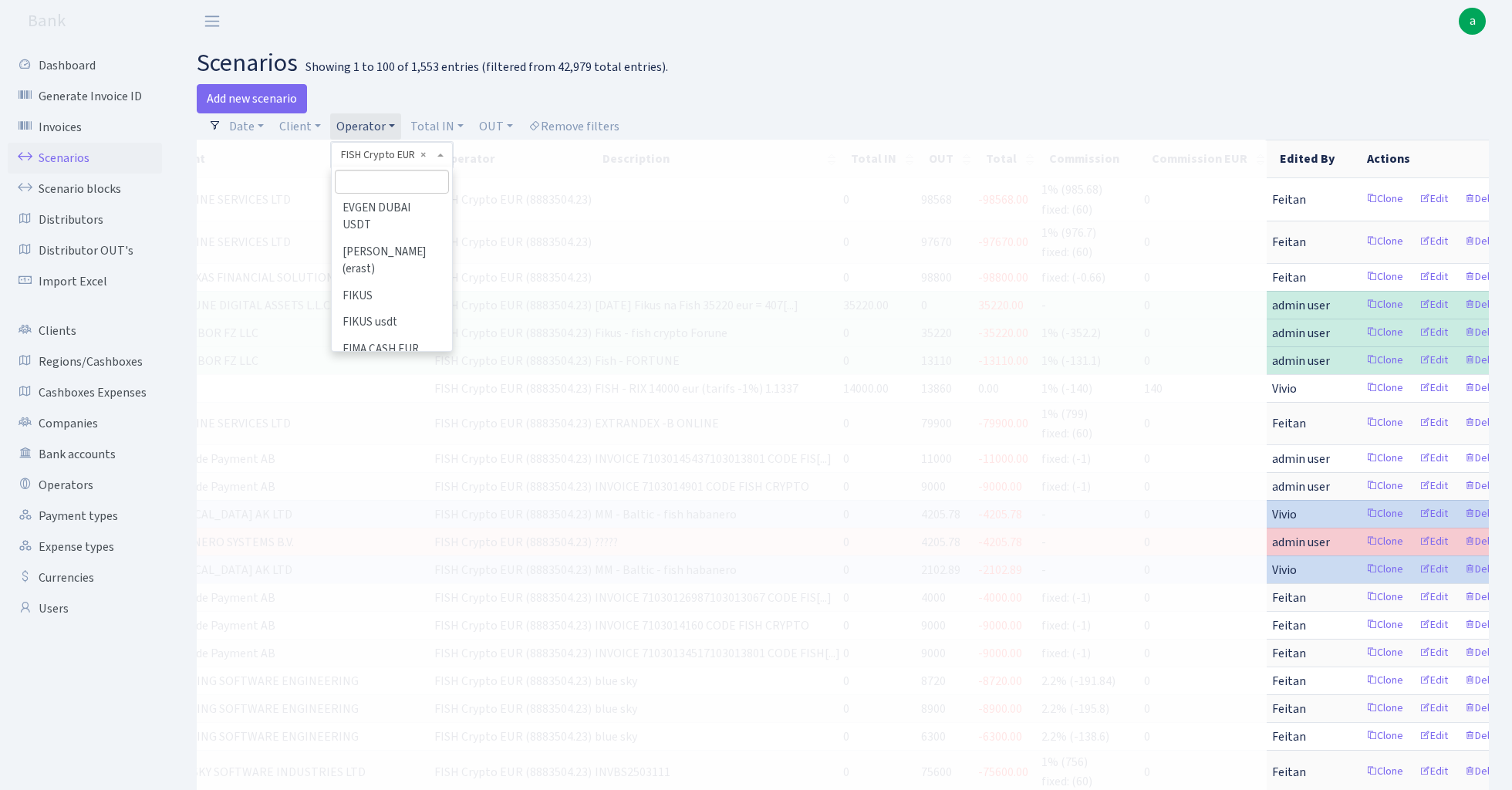
click at [390, 540] on li "FISH CTCGate crypto eur" at bounding box center [391, 562] width 117 height 44
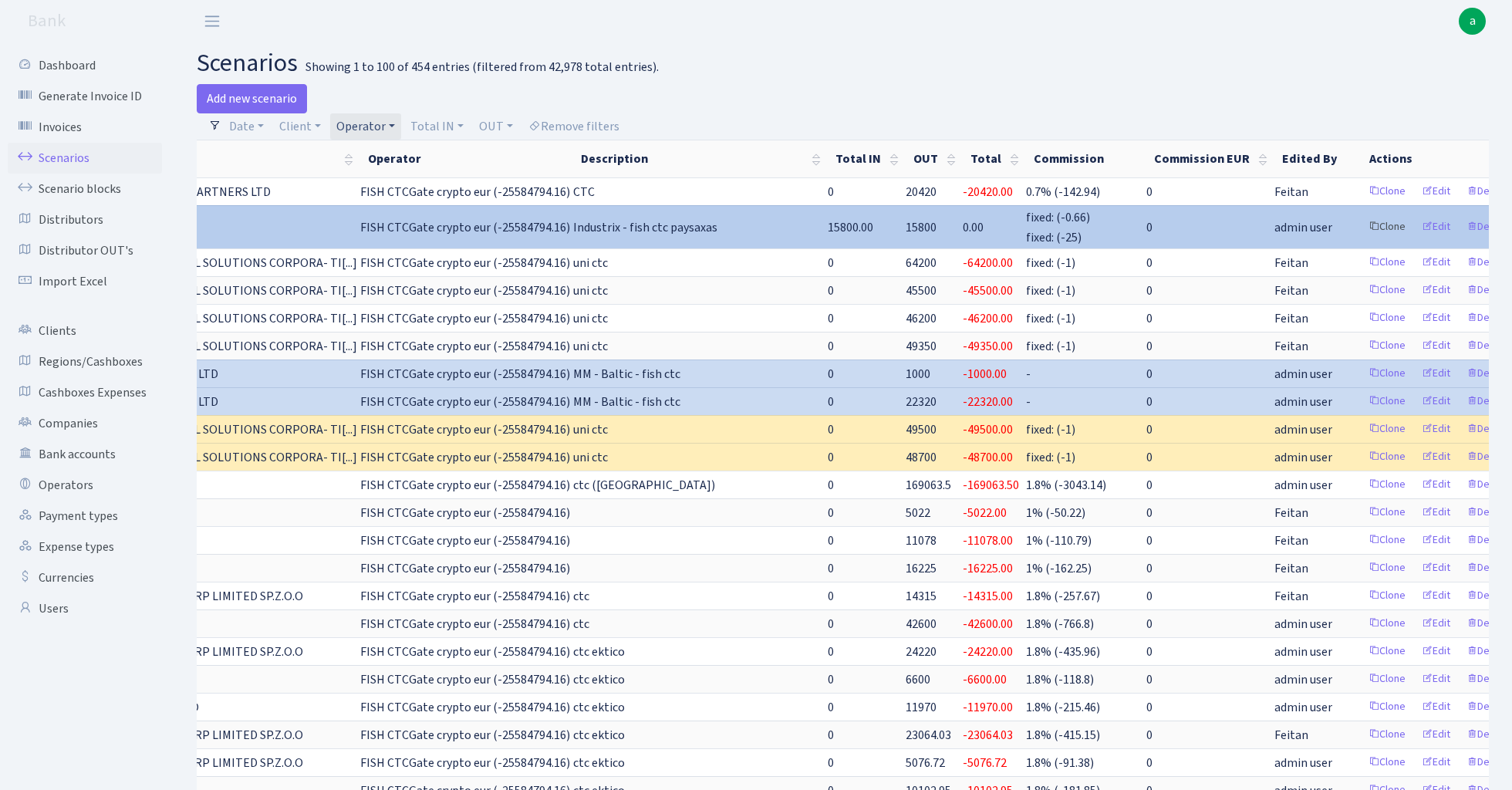
scroll to position [0, 294]
click at [1363, 223] on link "Clone" at bounding box center [1388, 227] width 51 height 24
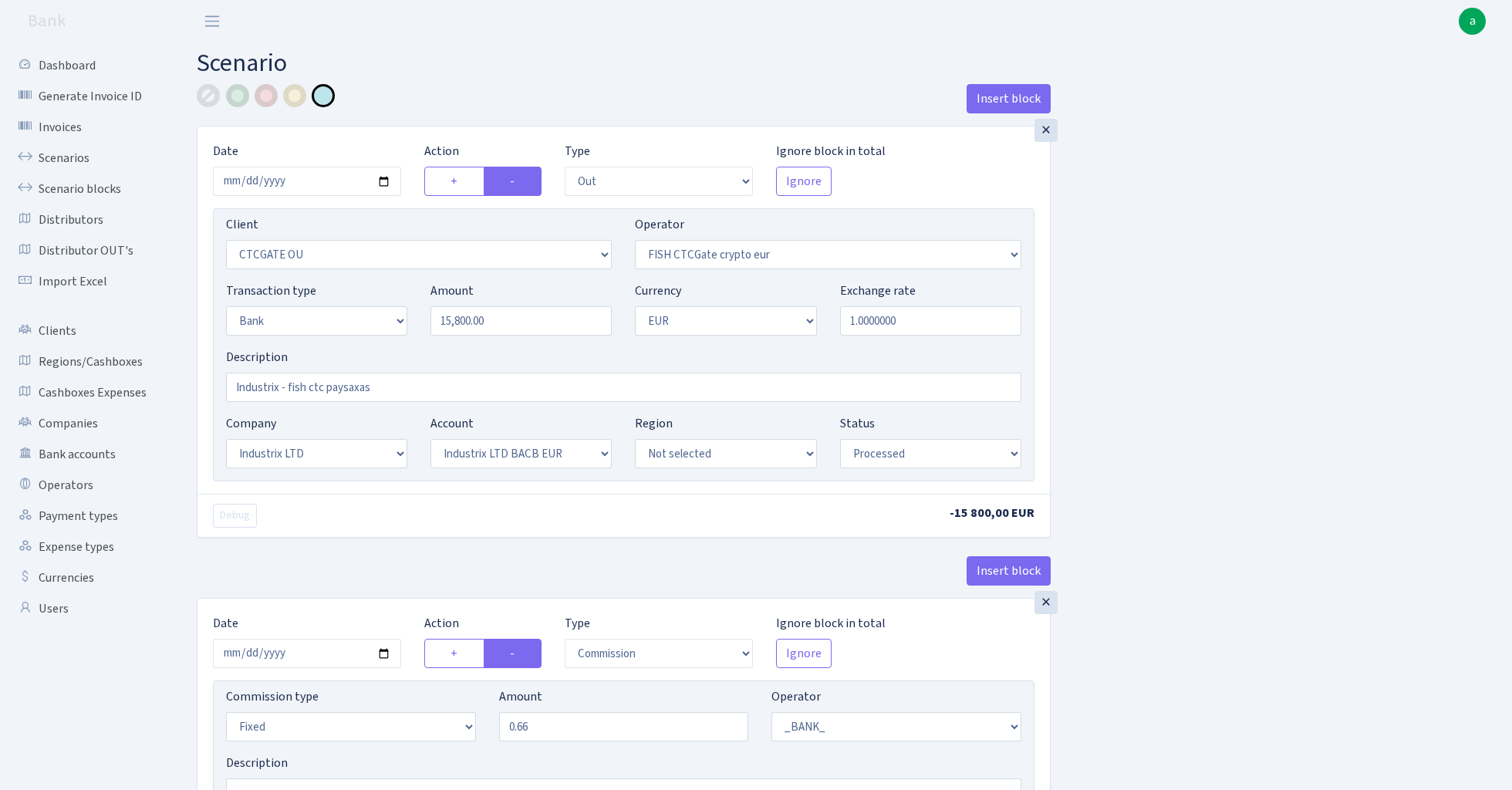
select select "out"
select select "1685"
select select "409"
select select "2"
select select "1"
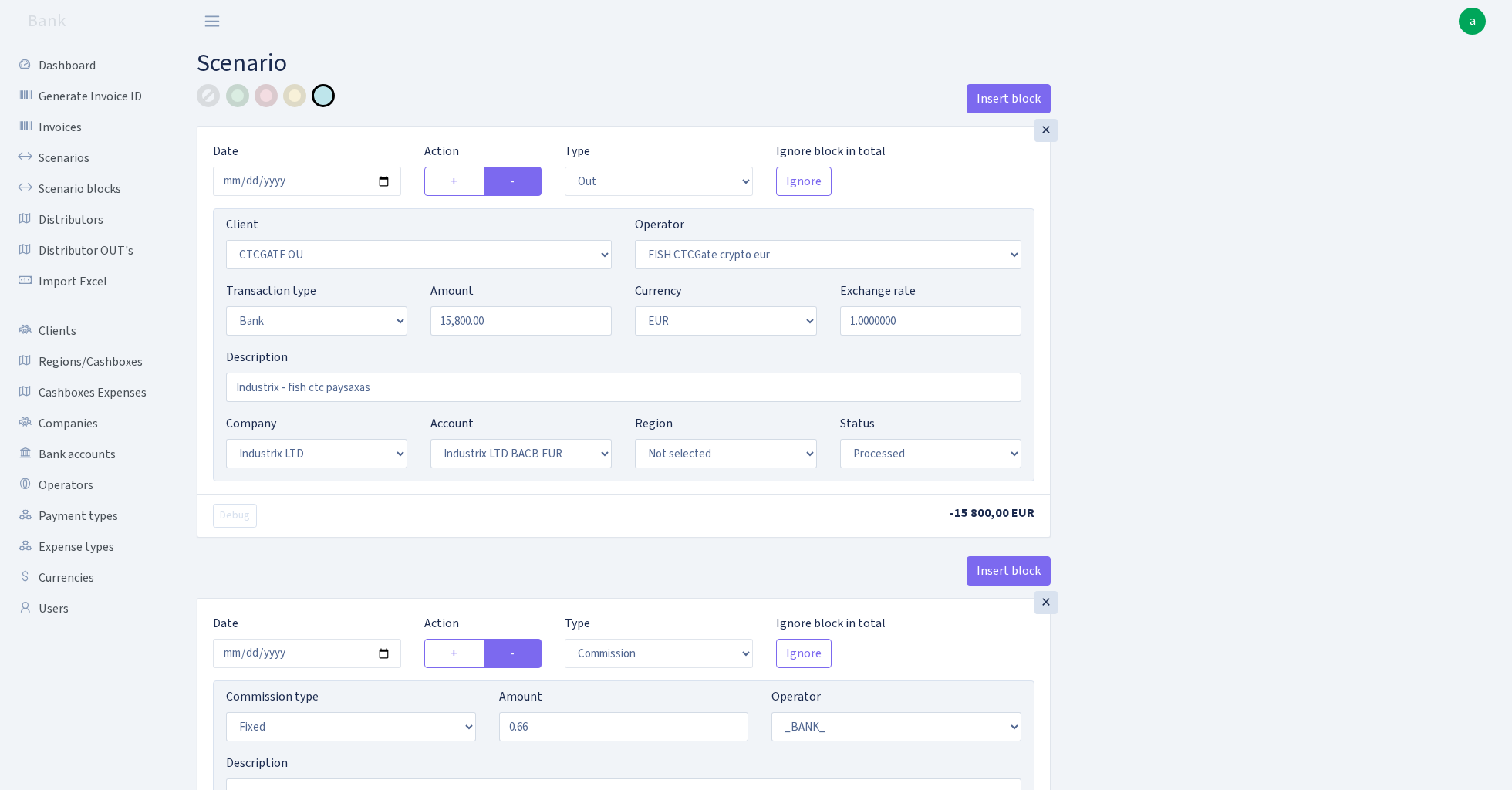
select select "17"
select select "41"
select select "processed"
select select "commission"
select select "fixed"
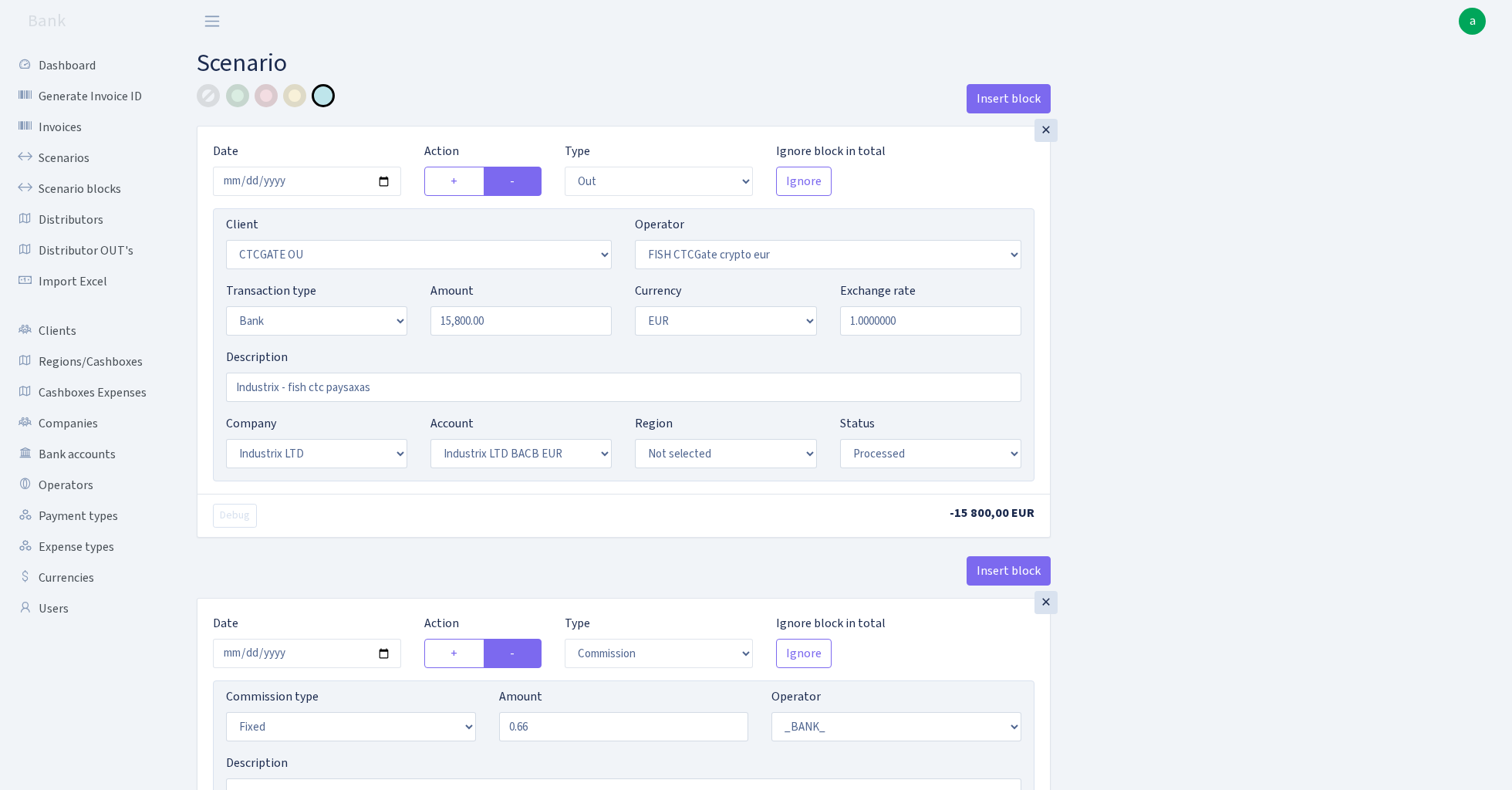
select select "1"
select select "17"
select select "41"
select select "processed"
select select "commission"
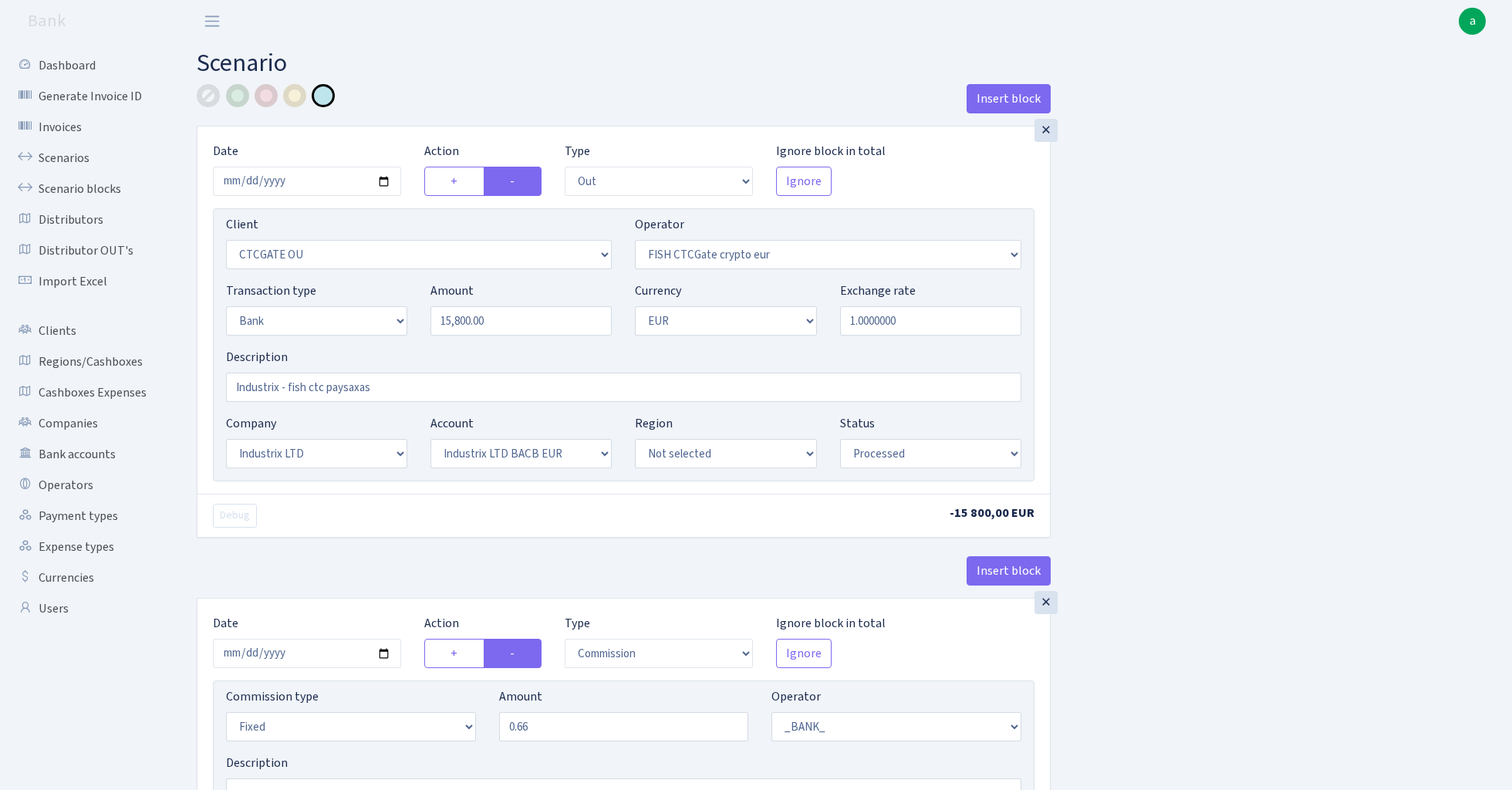
select select "fixed"
select select "1"
select select "24"
select select "72"
select select "processed"
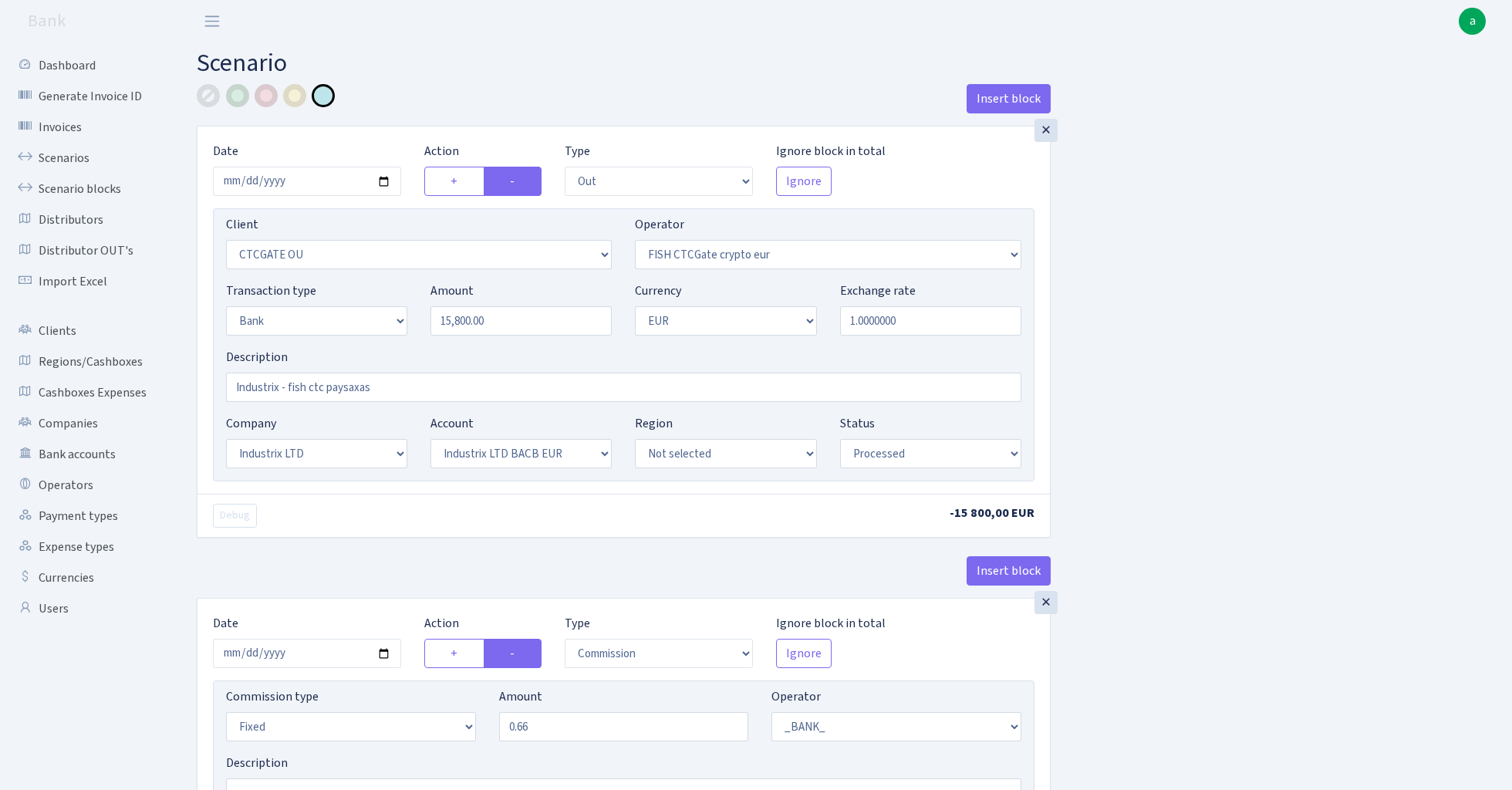
select select "in"
select select "3231"
select select "409"
select select "2"
select select "1"
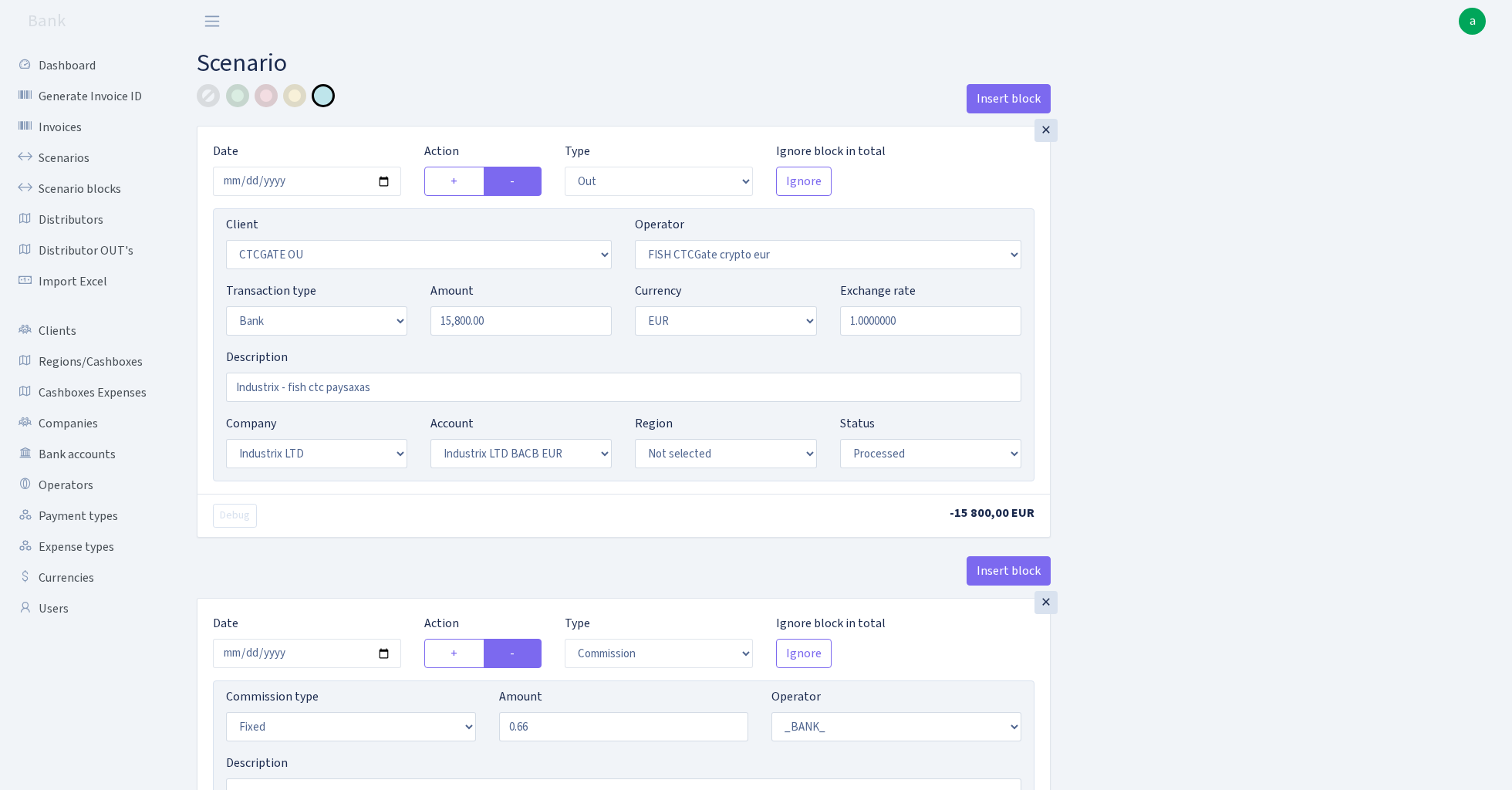
select select "24"
select select "72"
select select "processed"
click at [528, 331] on input "15800.00" at bounding box center [521, 320] width 181 height 30
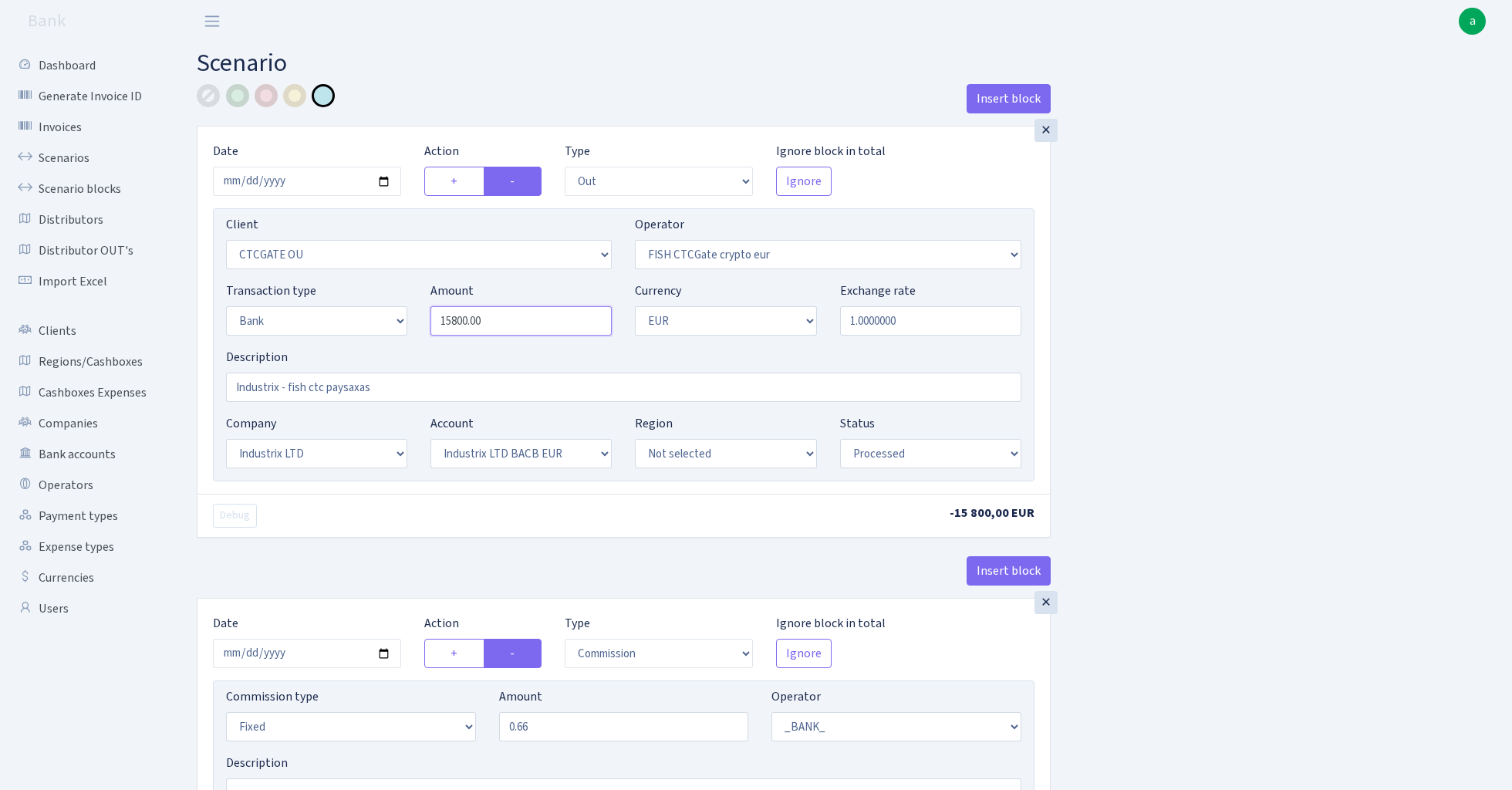
paste input "988"
type input "98,800.00"
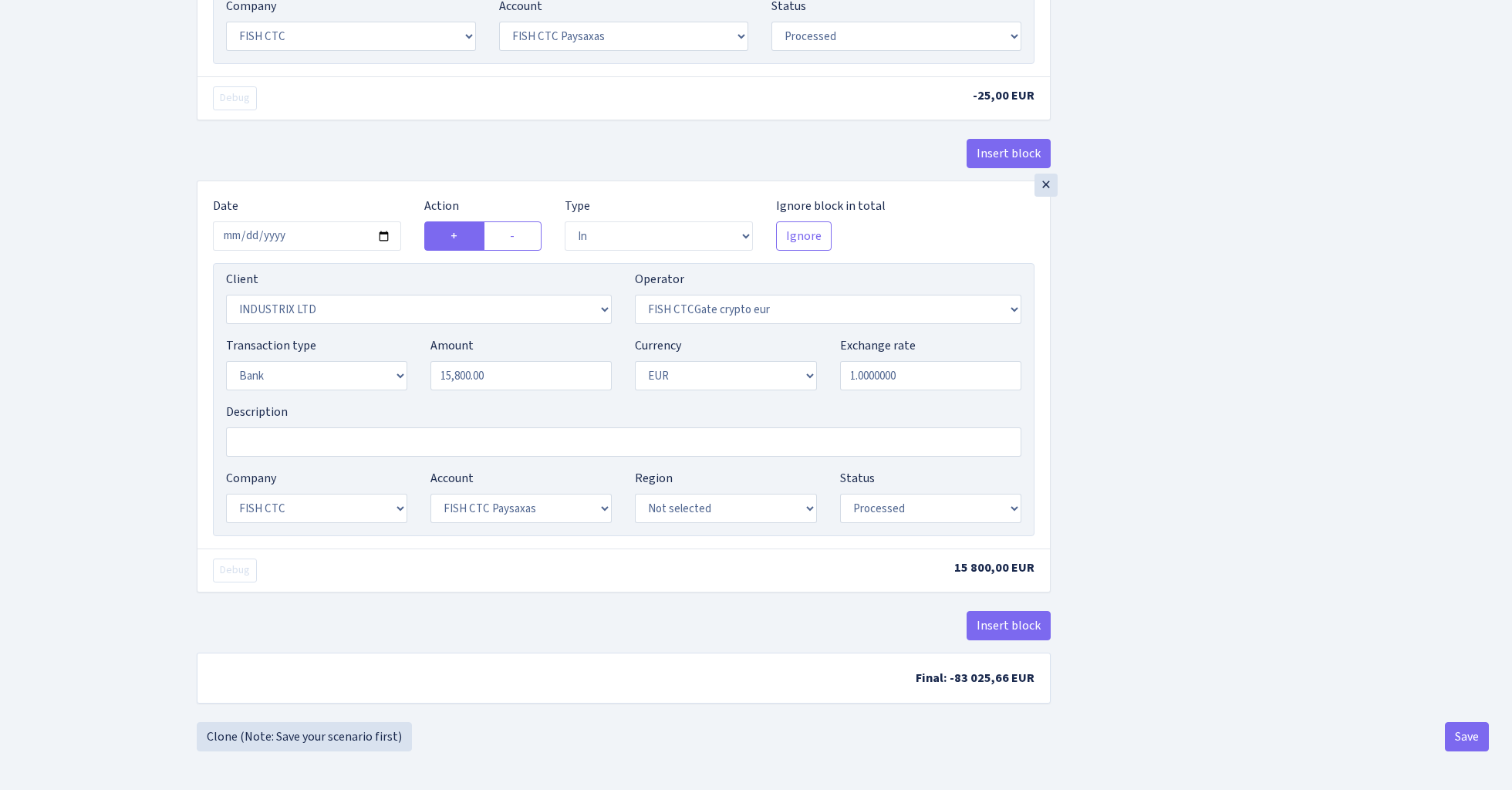
scroll to position [1239, 0]
click at [538, 374] on input "15800.00" at bounding box center [521, 375] width 181 height 30
paste input "988"
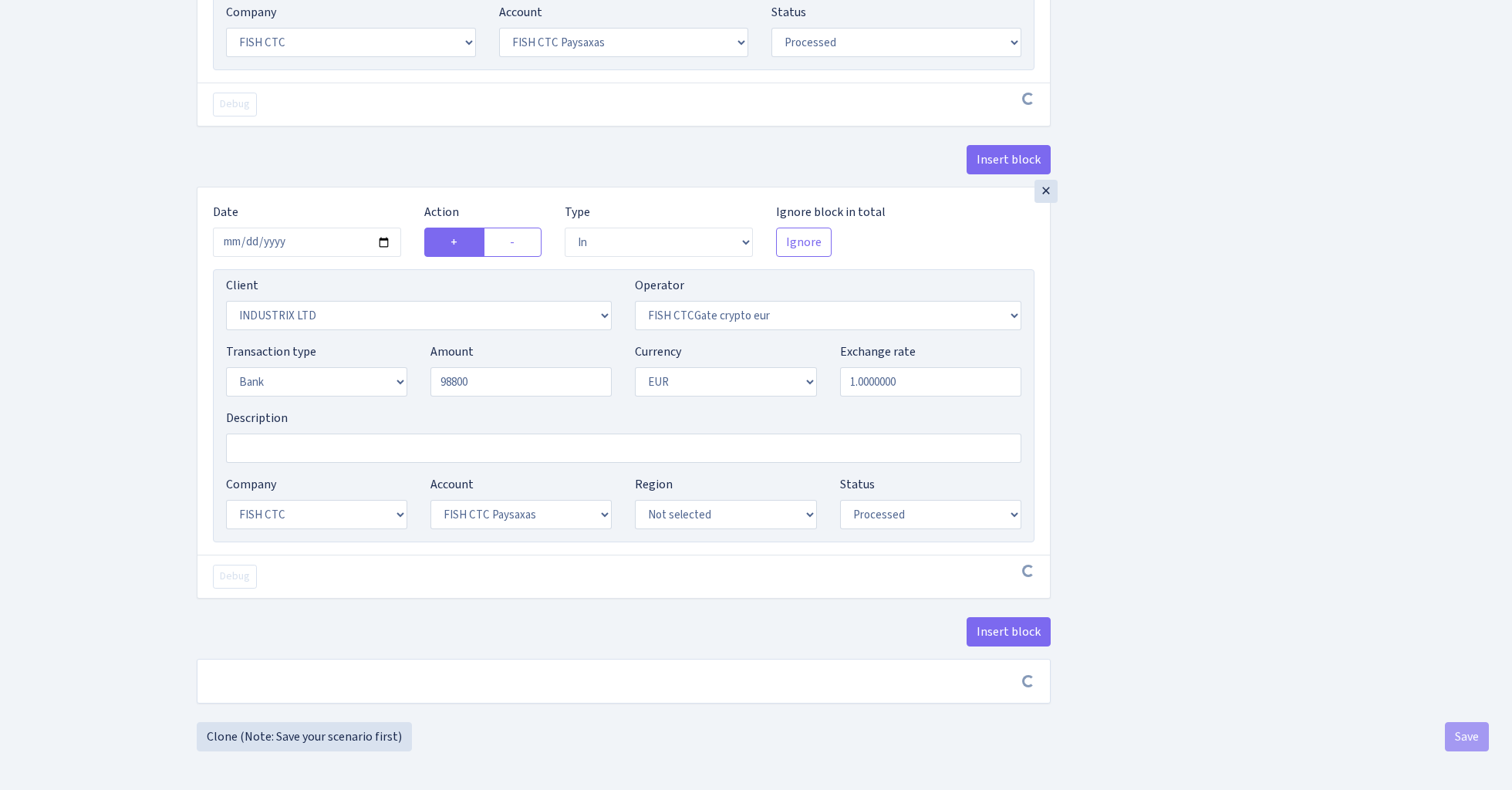
type input "98,800.00"
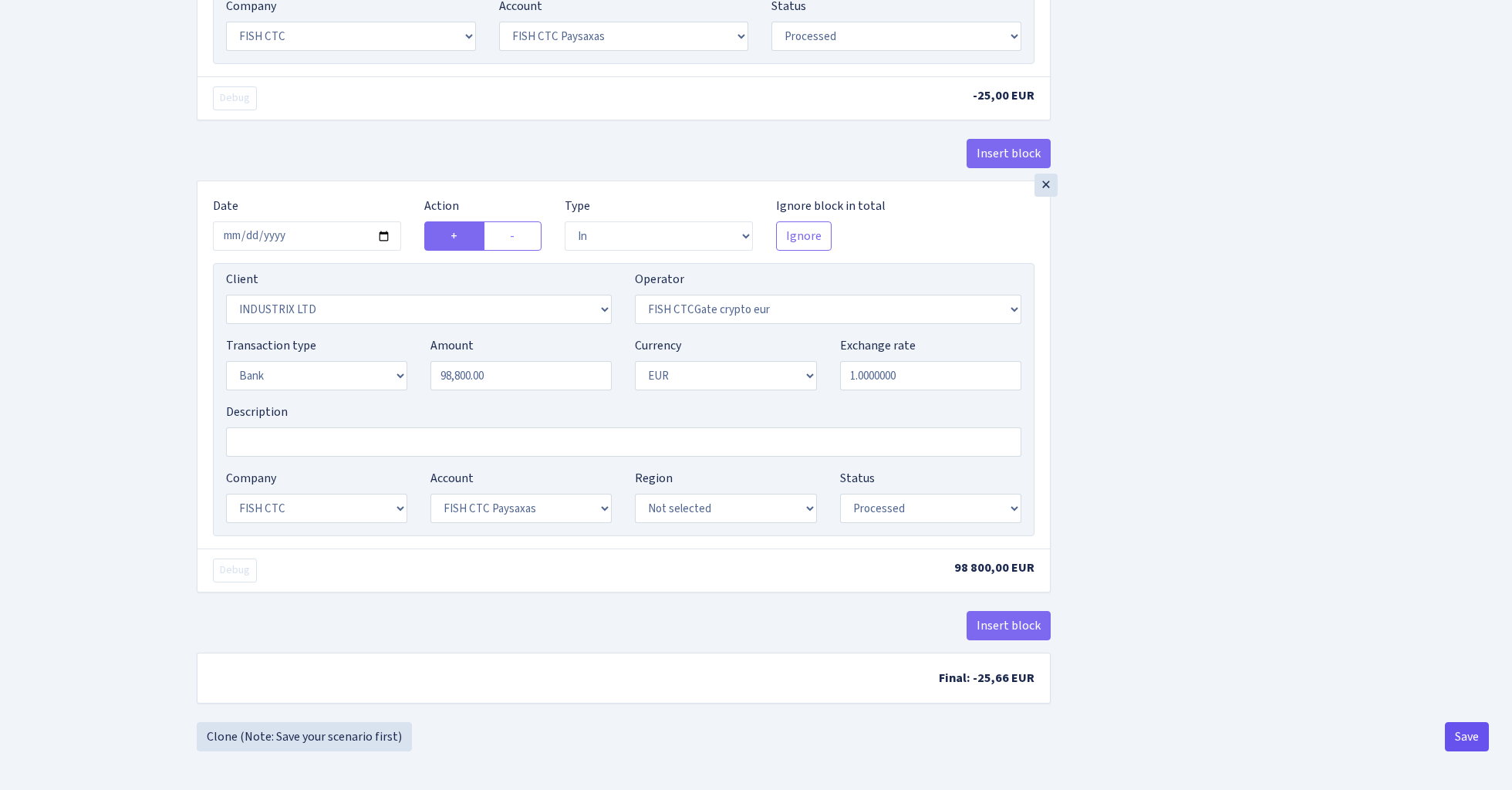
click at [1455, 733] on button "Save" at bounding box center [1466, 737] width 44 height 30
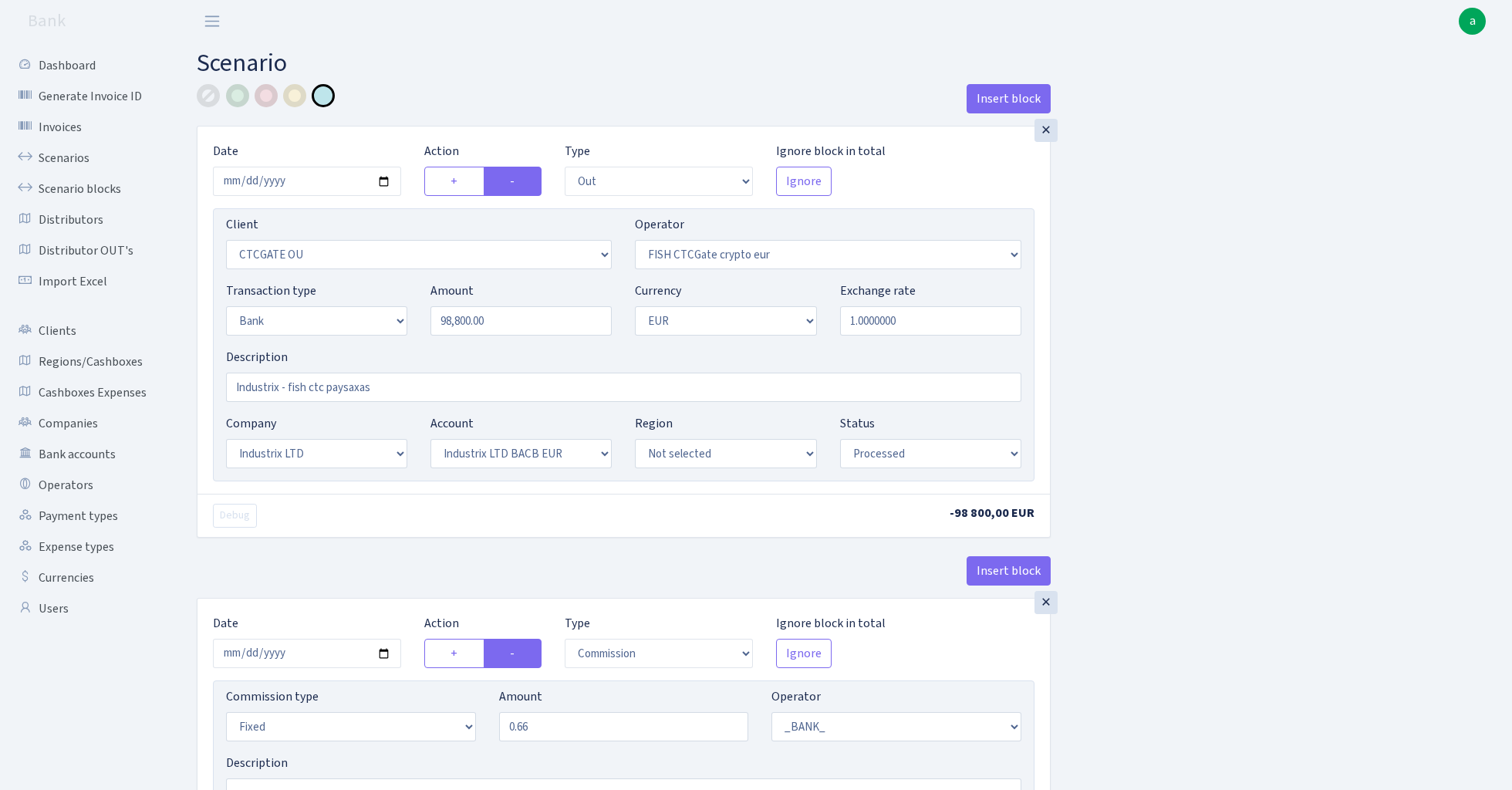
select select "out"
select select "1685"
select select "409"
select select "2"
select select "1"
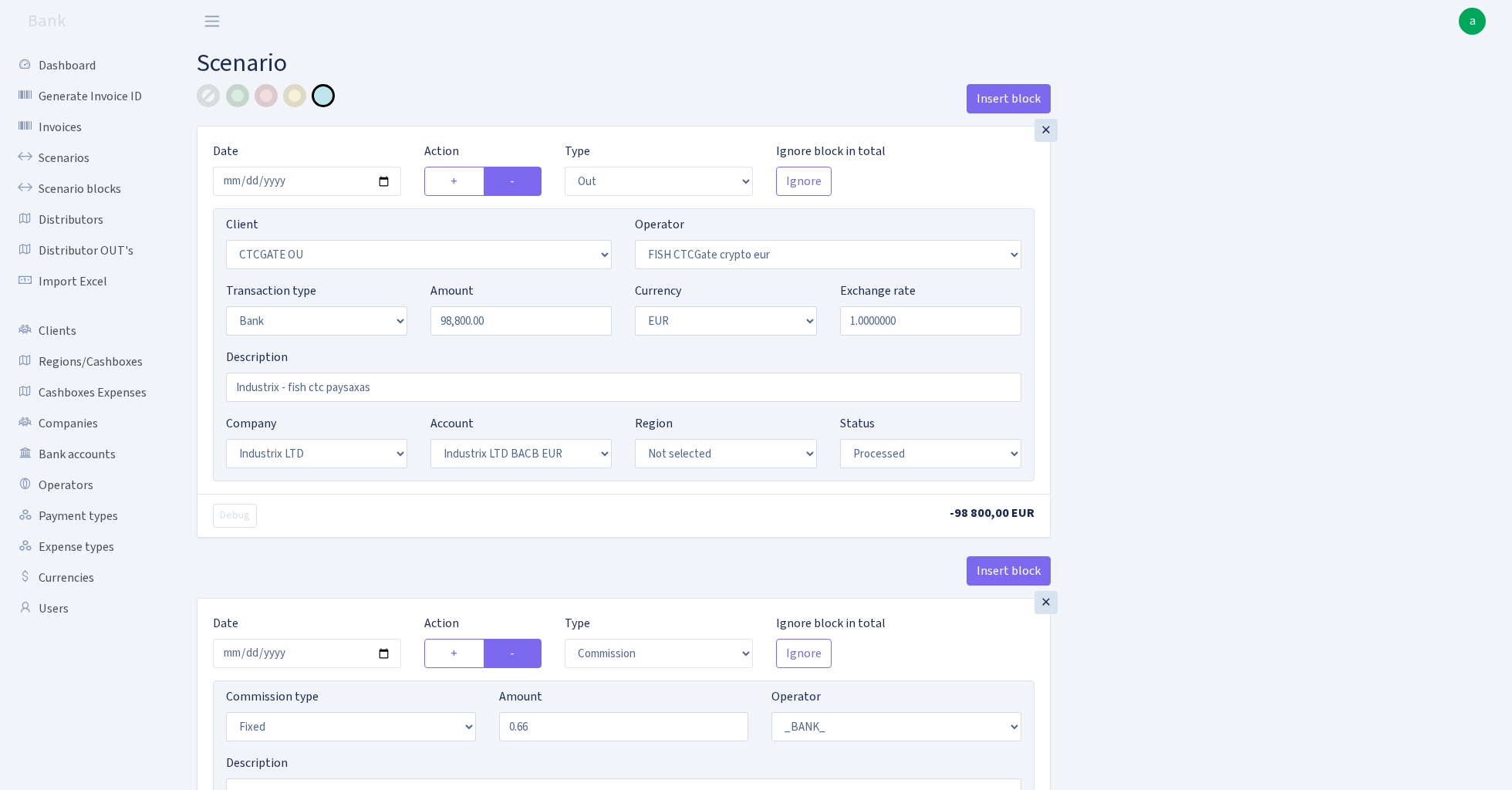
select select "17"
select select "41"
select select "processed"
select select "commission"
select select "fixed"
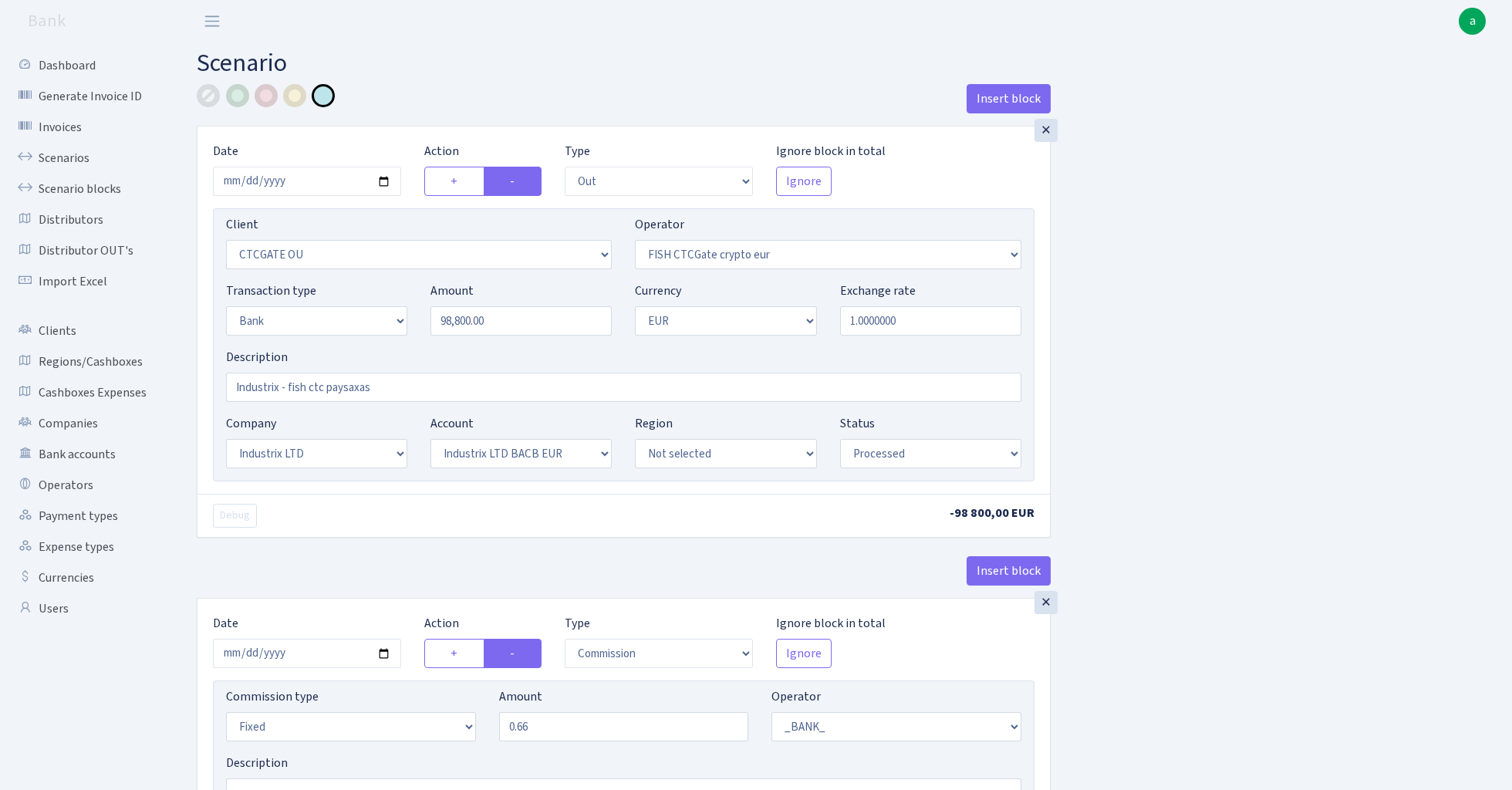
select select "1"
select select "17"
select select "41"
select select "processed"
select select "commission"
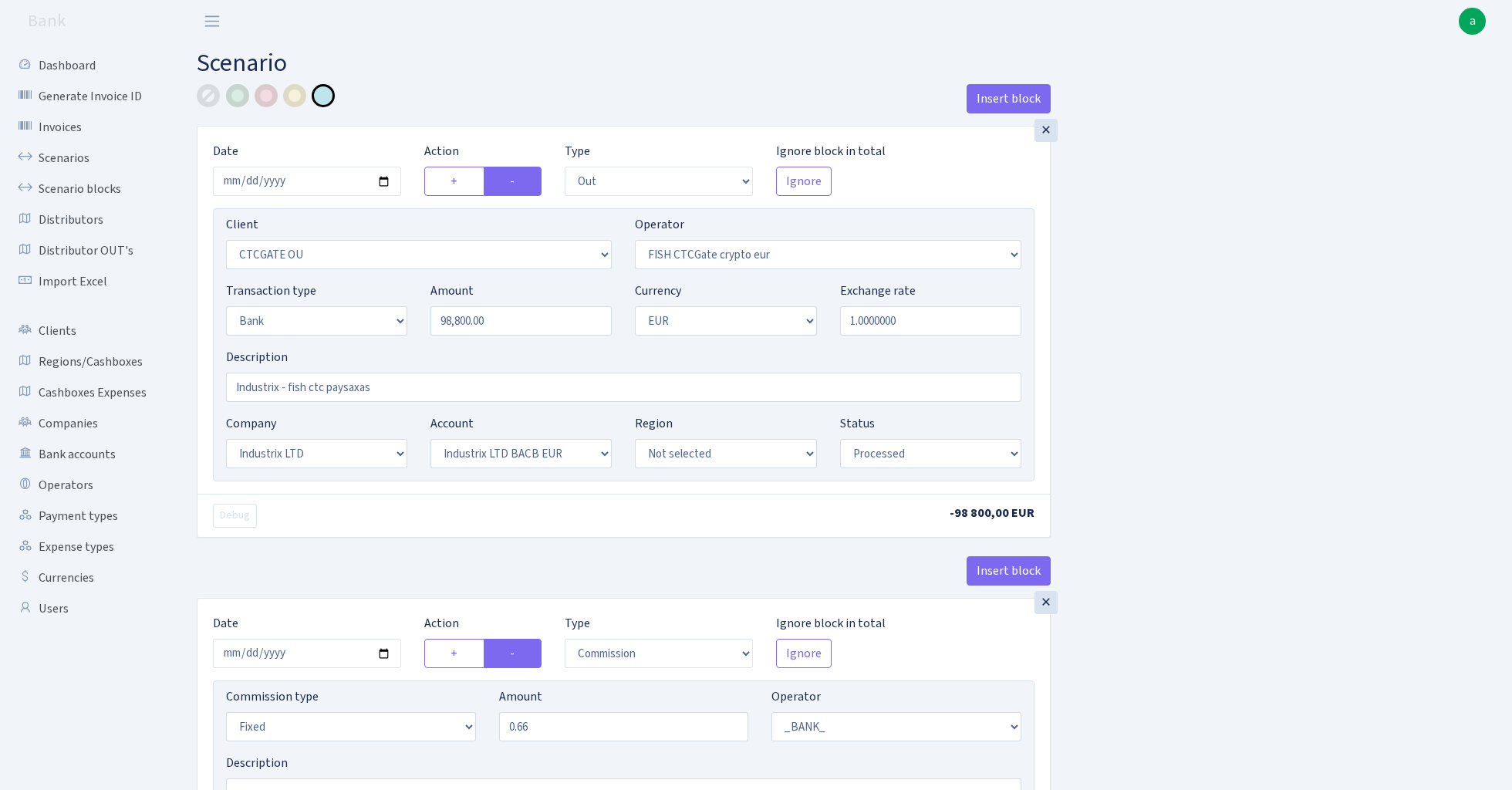
select select "fixed"
select select "1"
select select "24"
select select "72"
select select "processed"
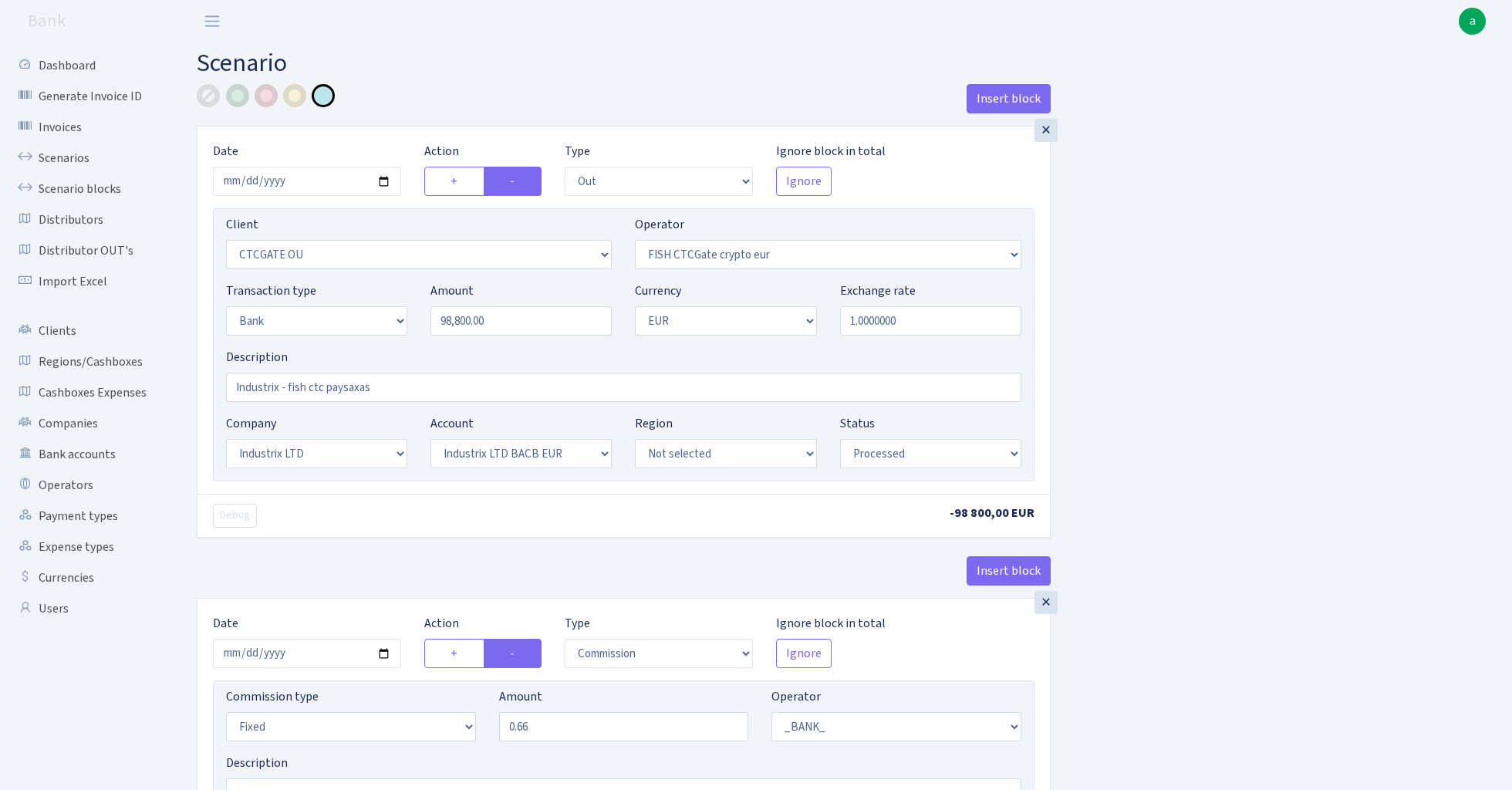
select select "in"
select select "3231"
select select "409"
select select "2"
select select "1"
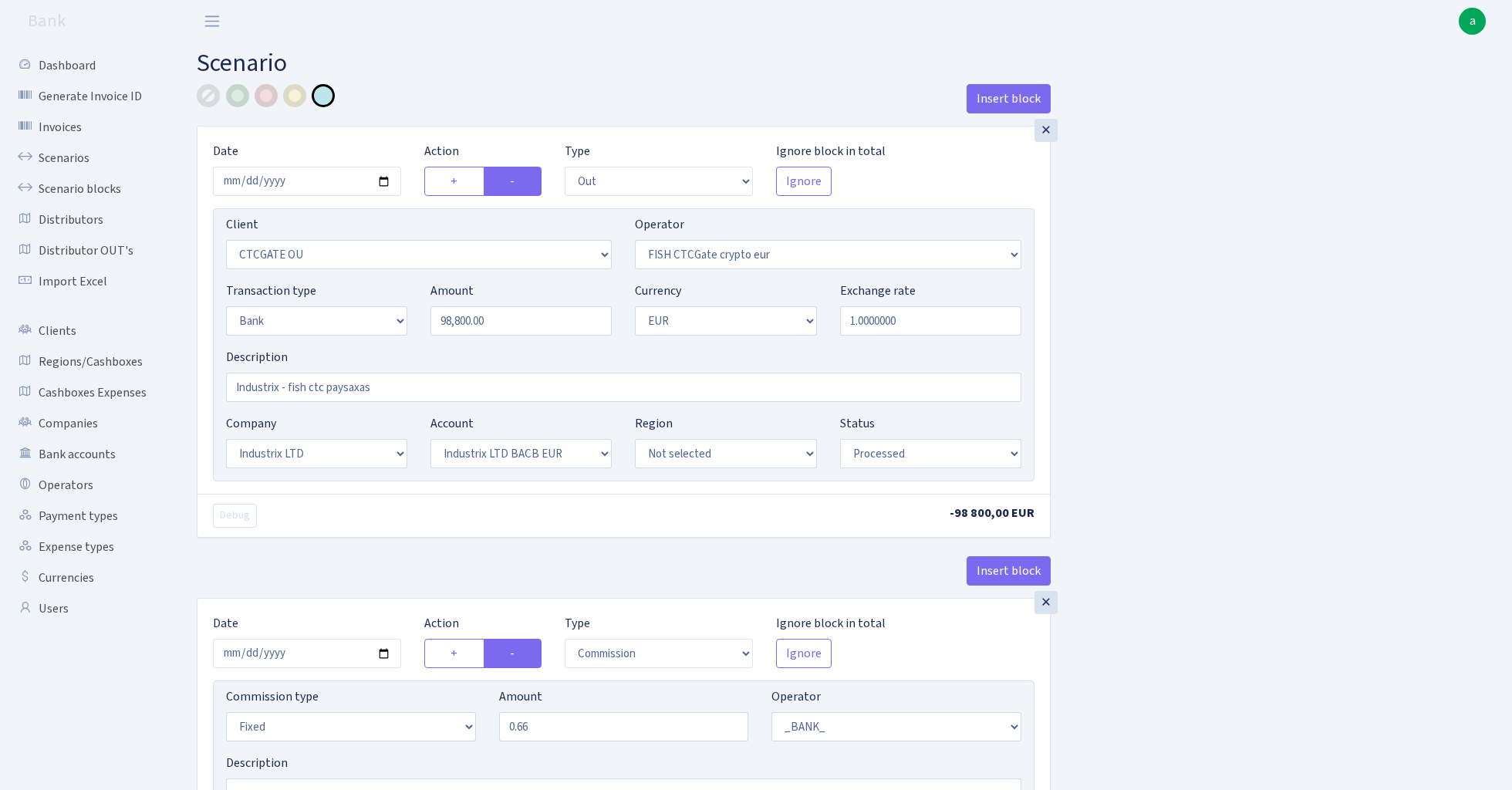
select select "24"
select select "72"
select select "processed"
click at [58, 155] on link "Scenarios" at bounding box center [85, 158] width 154 height 31
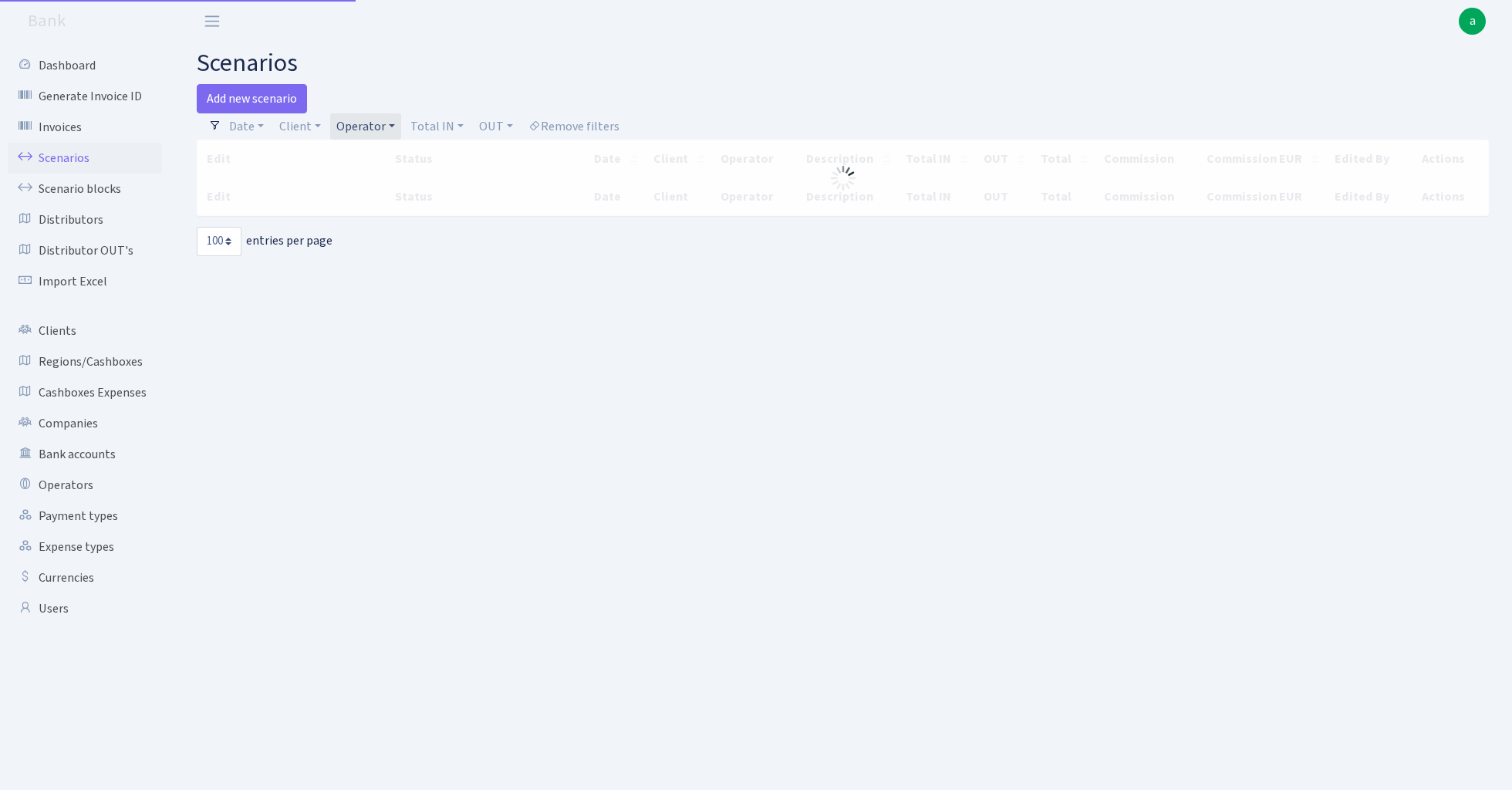
select select "100"
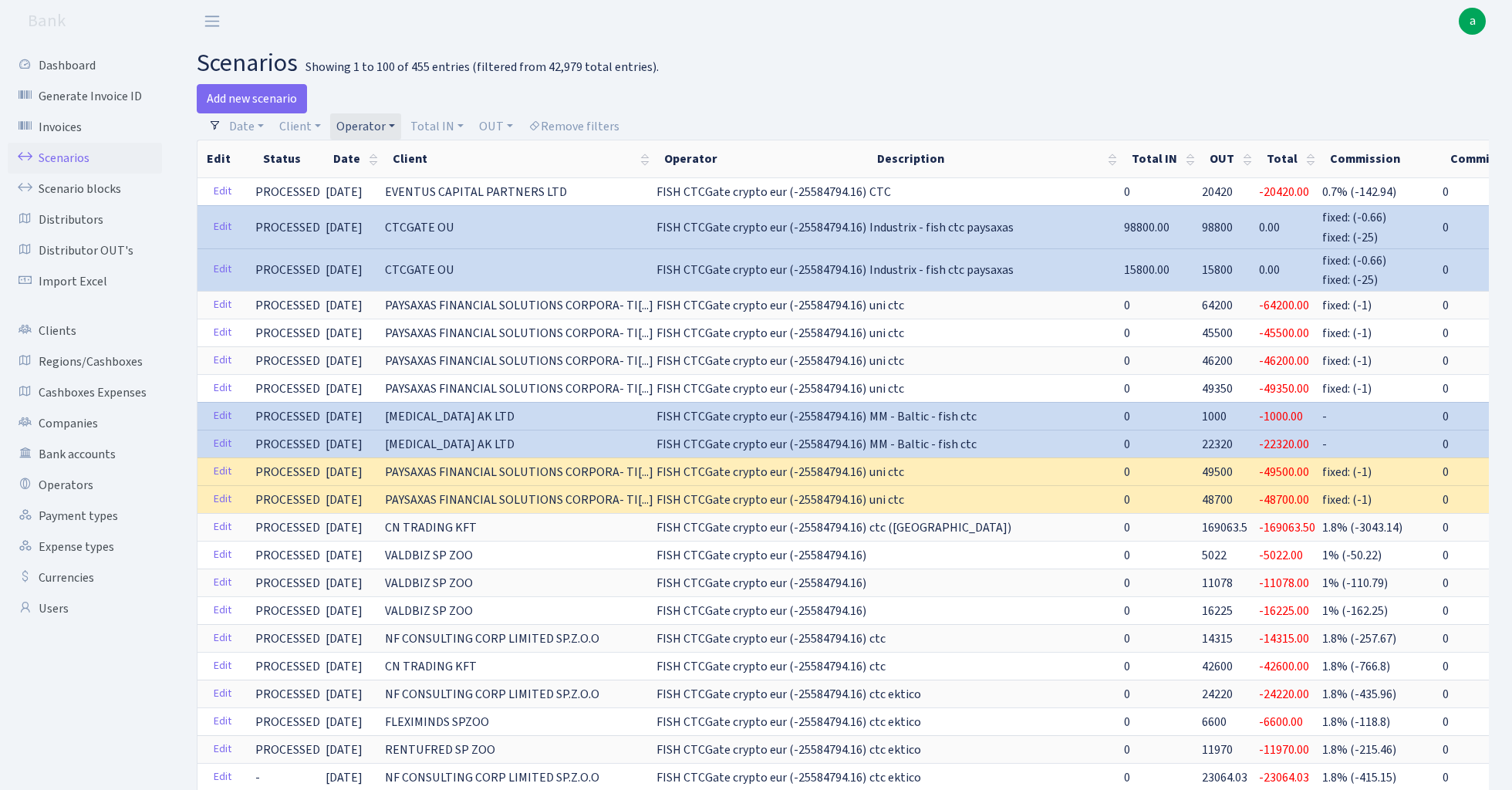
click at [380, 127] on link "Operator" at bounding box center [365, 126] width 71 height 26
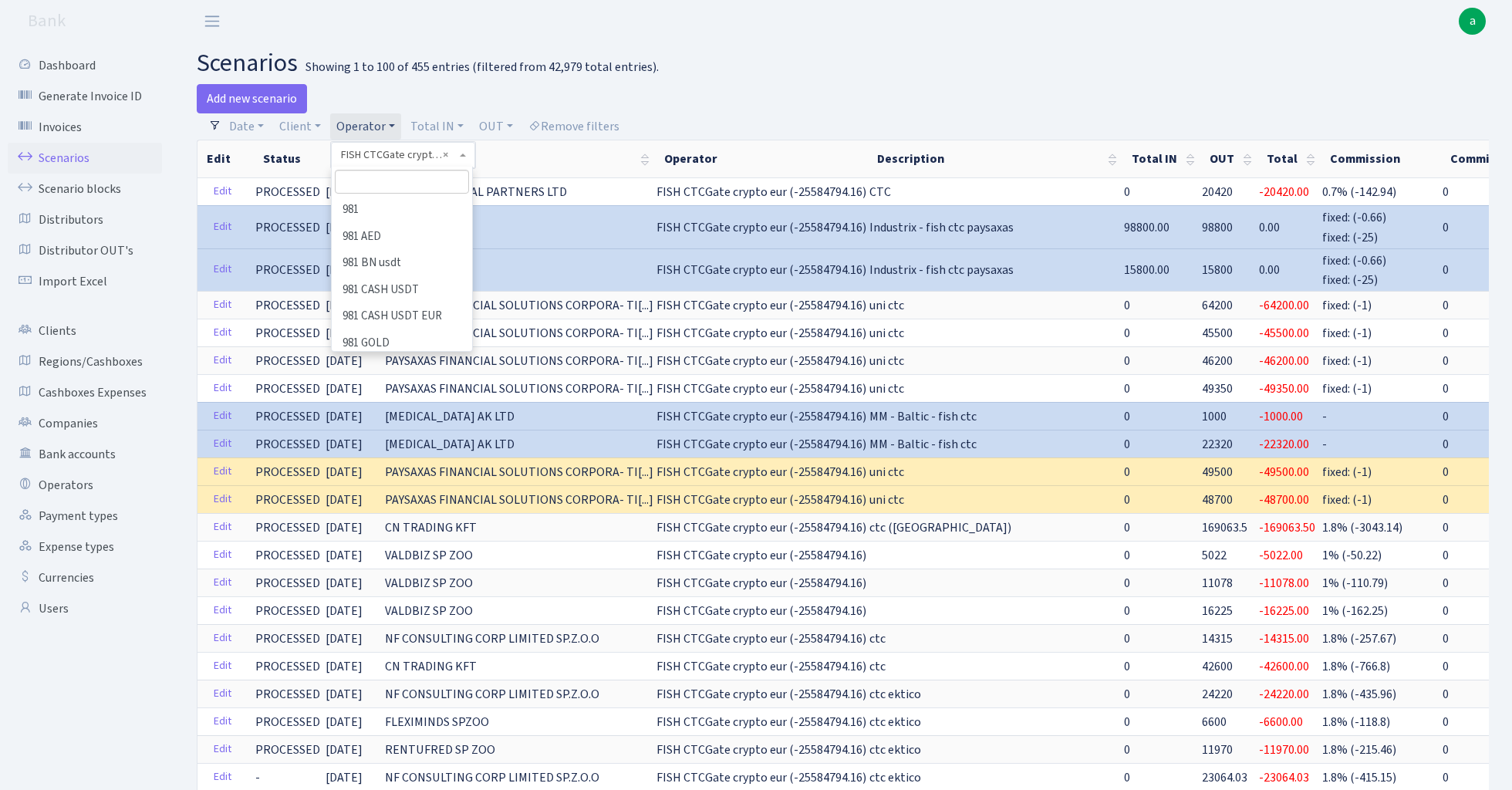
scroll to position [2833, 0]
click at [427, 500] on li "FISH Crypto EUR" at bounding box center [401, 514] width 137 height 27
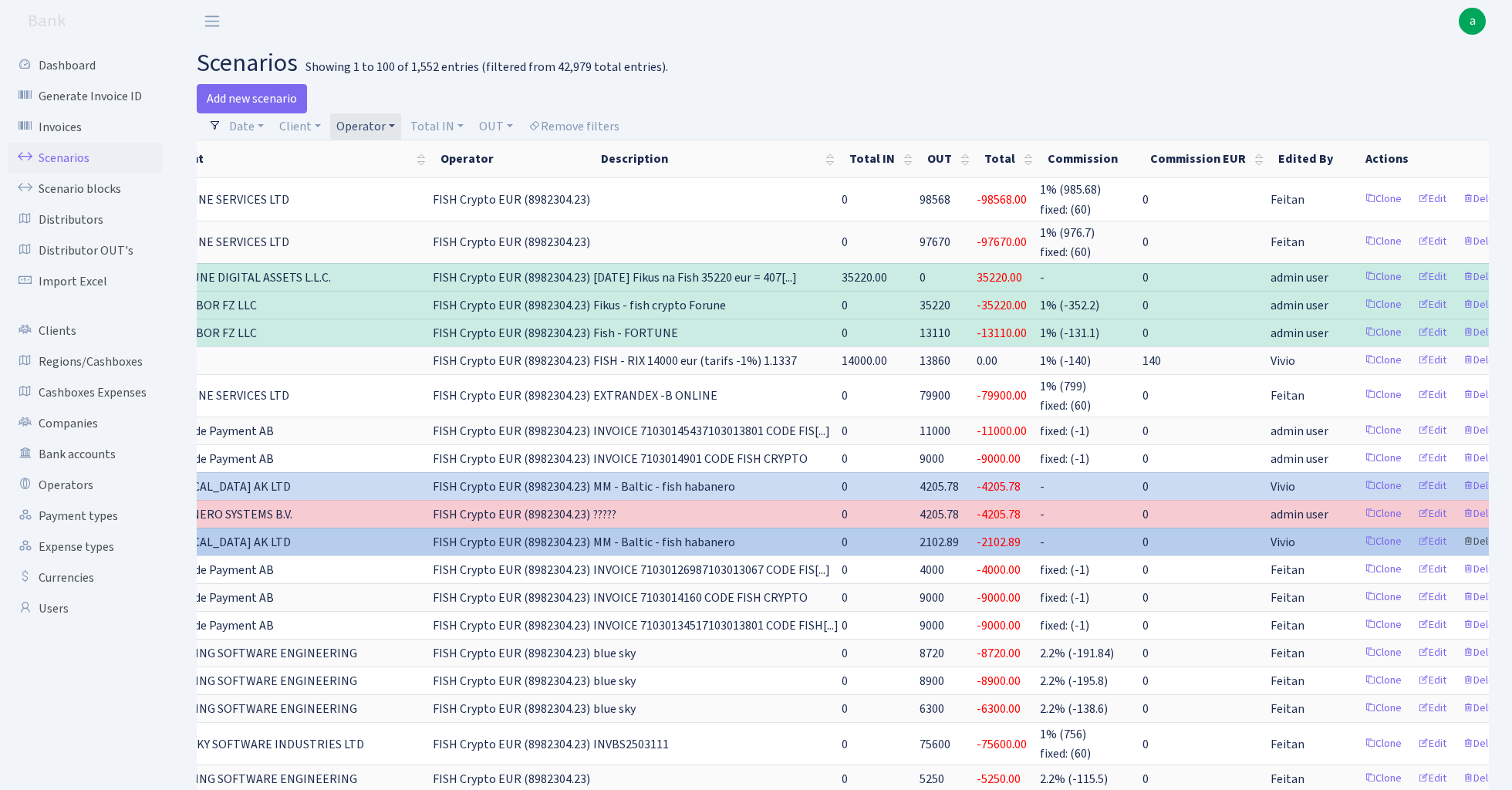
scroll to position [0, 223]
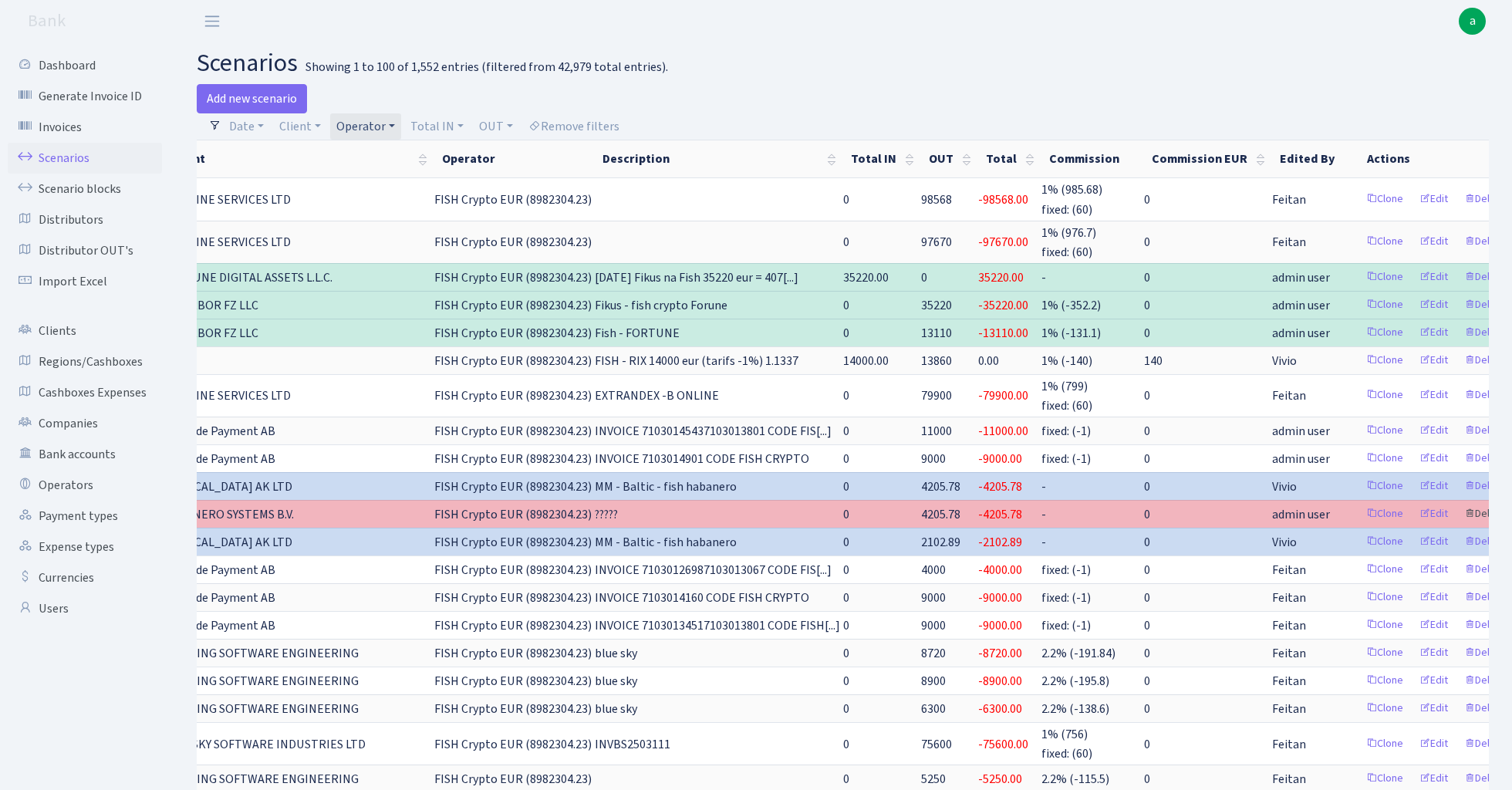
click at [1461, 507] on link "Delete" at bounding box center [1485, 514] width 56 height 24
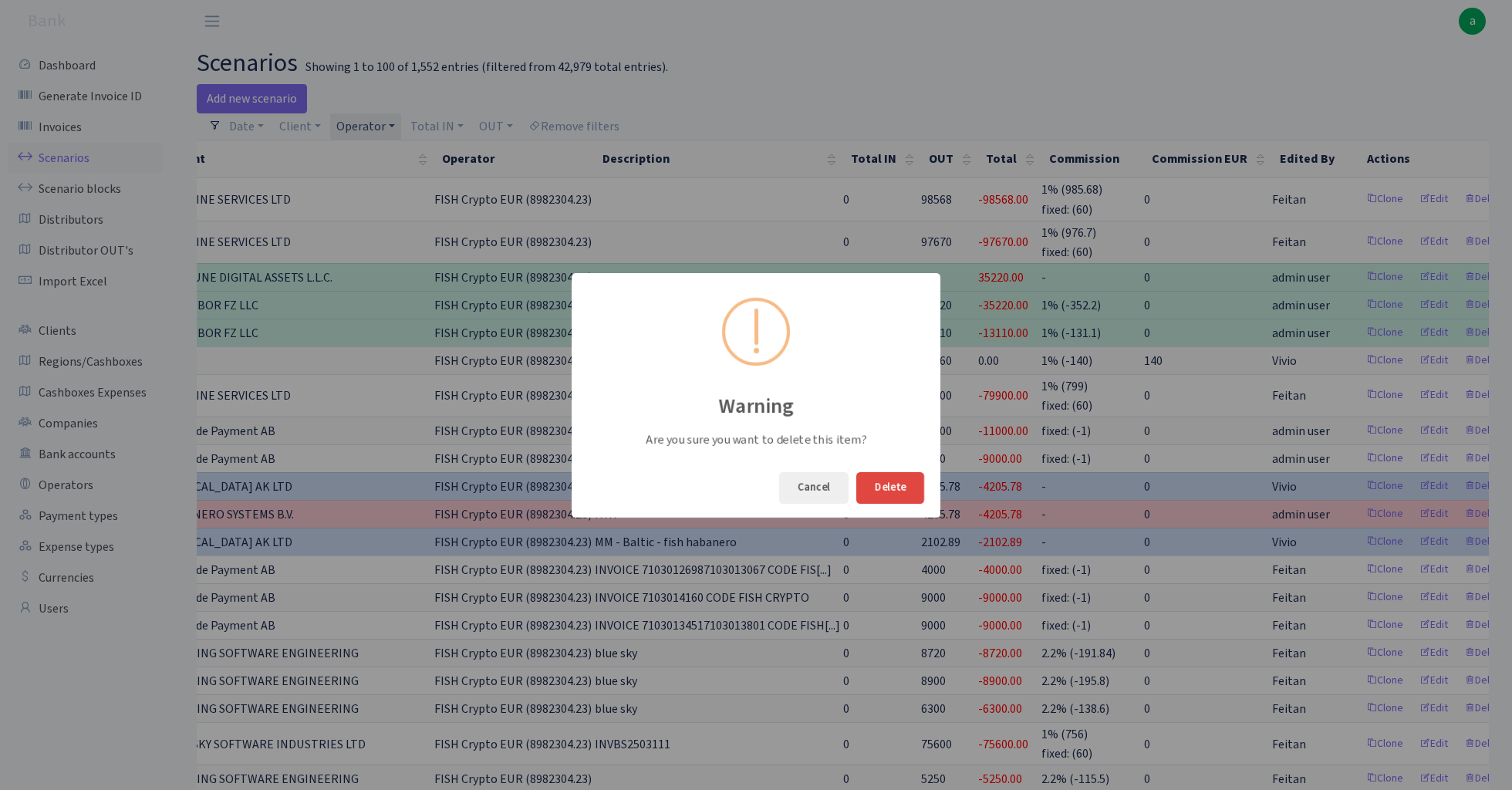
click at [896, 486] on button "Delete" at bounding box center [890, 487] width 68 height 31
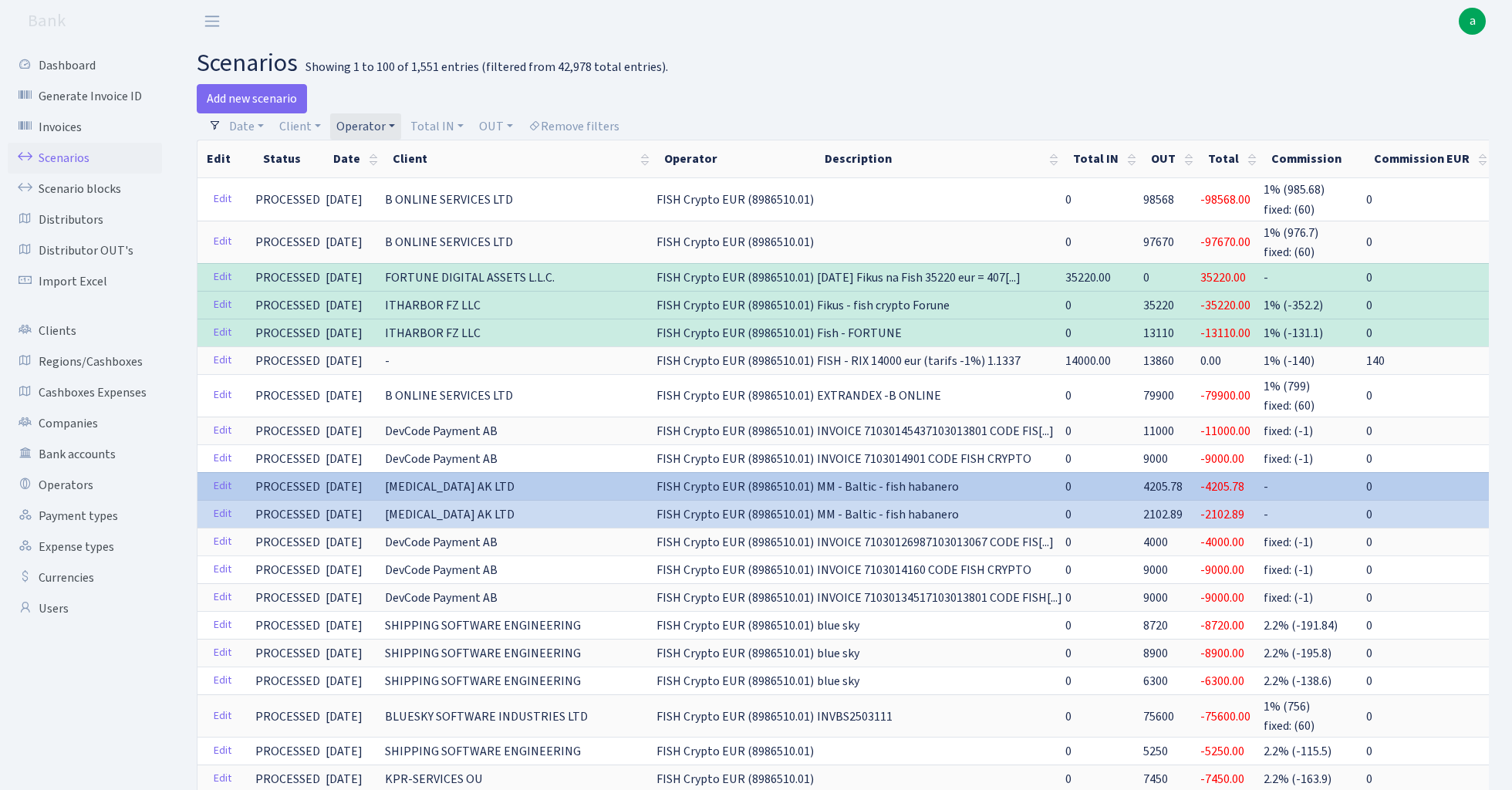
scroll to position [0, 0]
click at [216, 481] on link "Edit" at bounding box center [222, 487] width 31 height 24
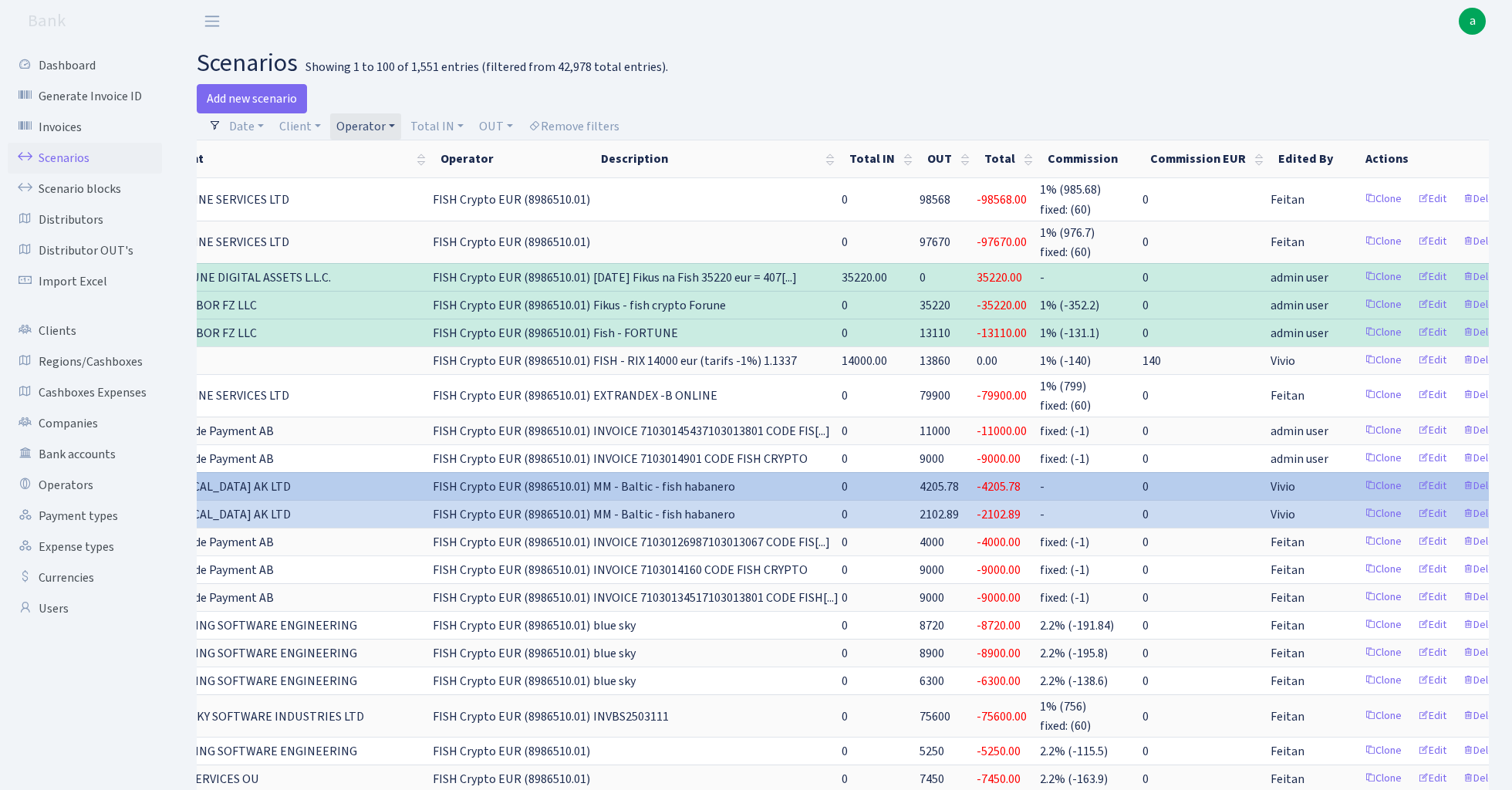
scroll to position [0, 223]
click at [1463, 482] on link "Delete" at bounding box center [1485, 487] width 56 height 24
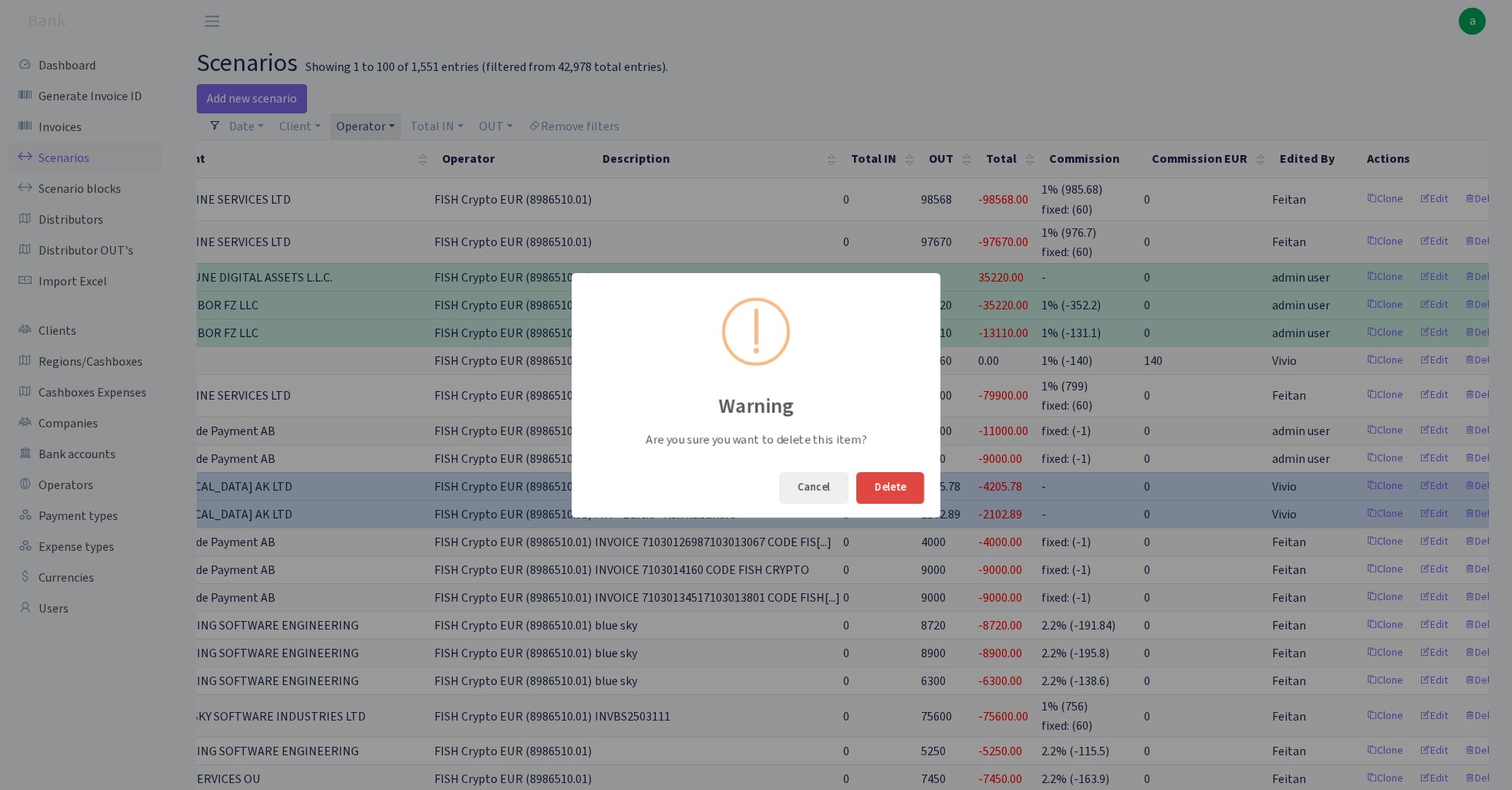
click at [905, 492] on button "Delete" at bounding box center [890, 487] width 68 height 31
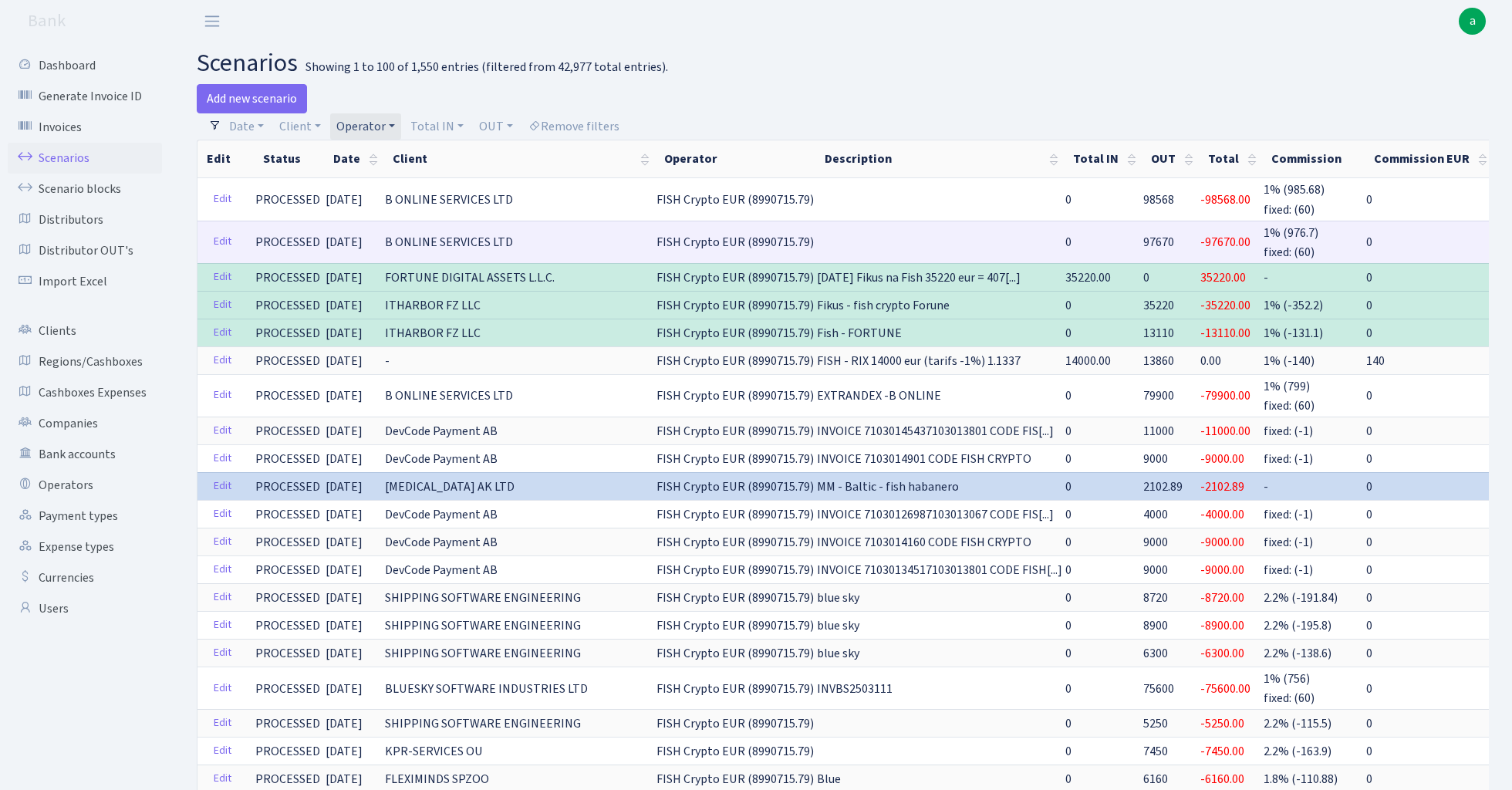
scroll to position [0, 0]
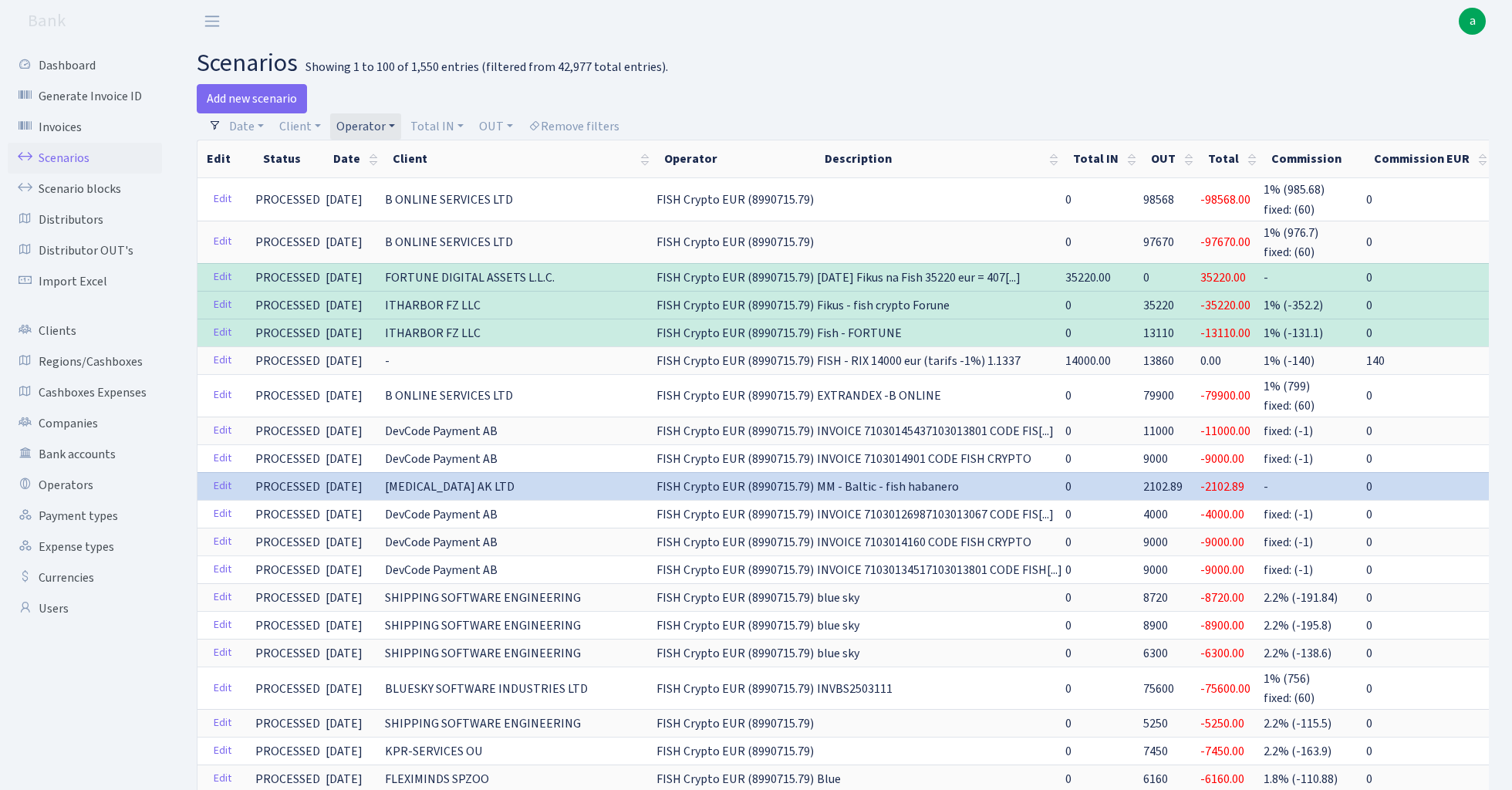
click at [369, 129] on link "Operator" at bounding box center [365, 126] width 71 height 26
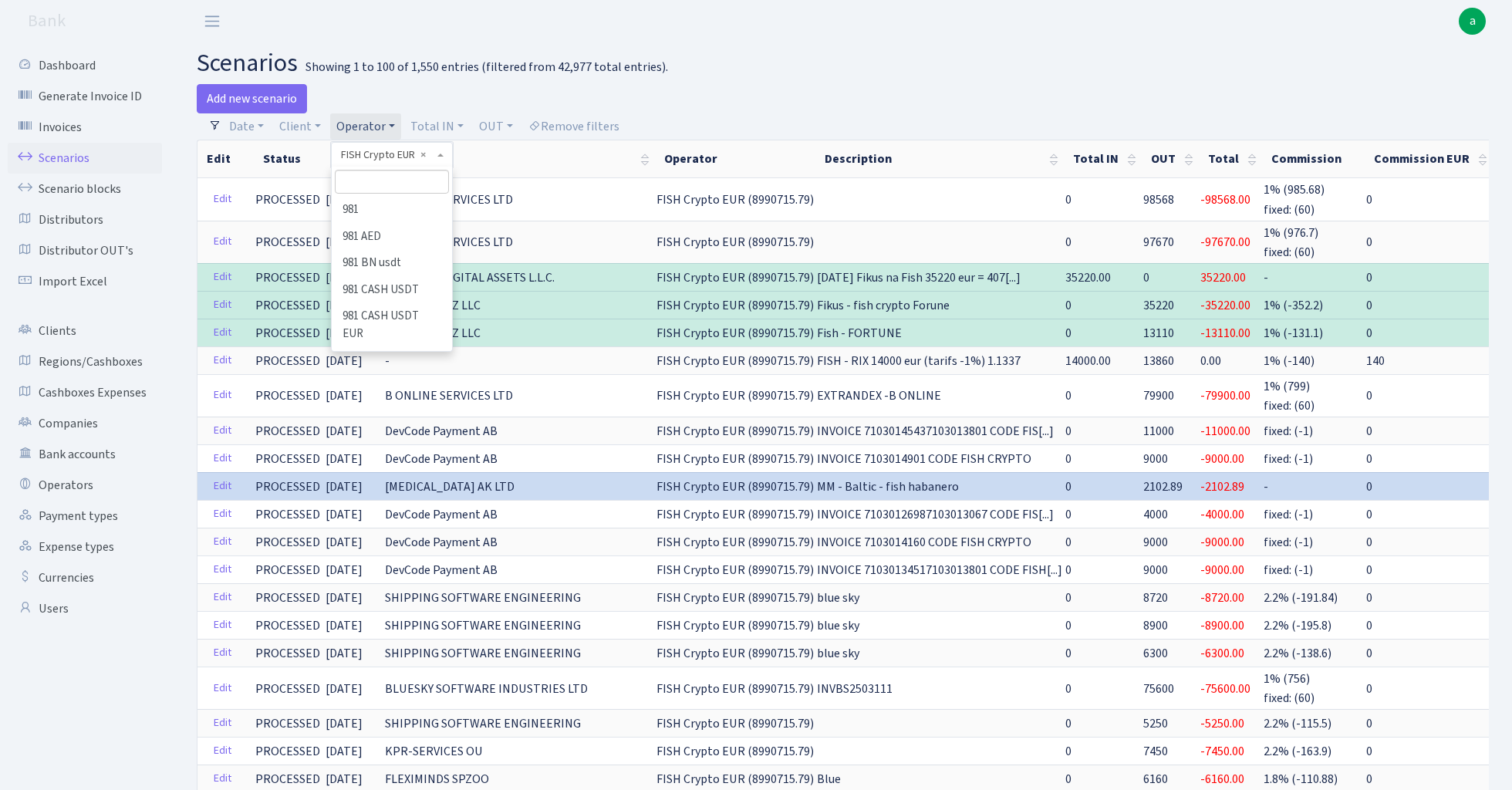
scroll to position [3000, 0]
click at [730, 97] on div "Add new scenario" at bounding box center [513, 99] width 634 height 30
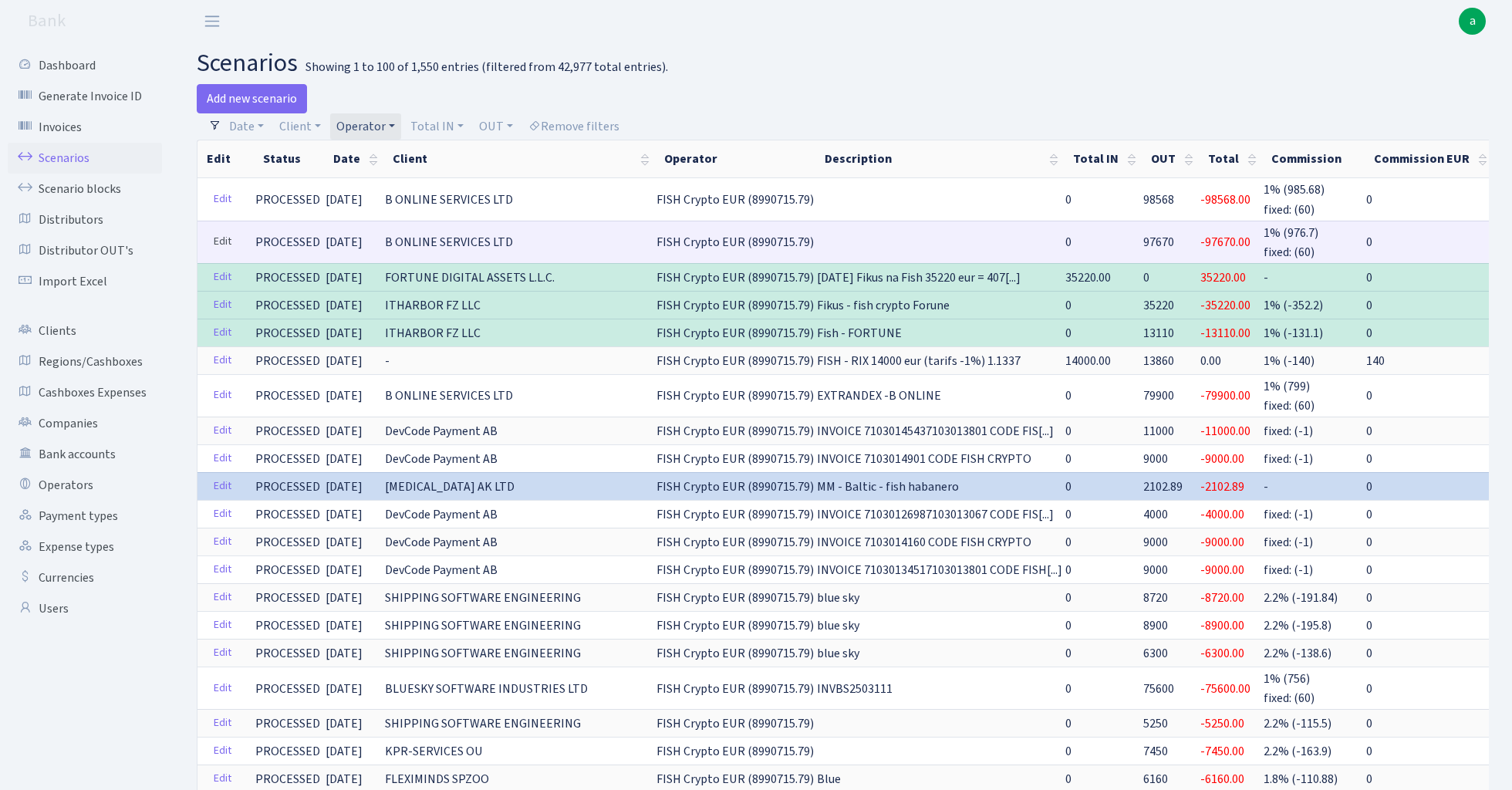
click at [219, 239] on link "Edit" at bounding box center [222, 241] width 31 height 24
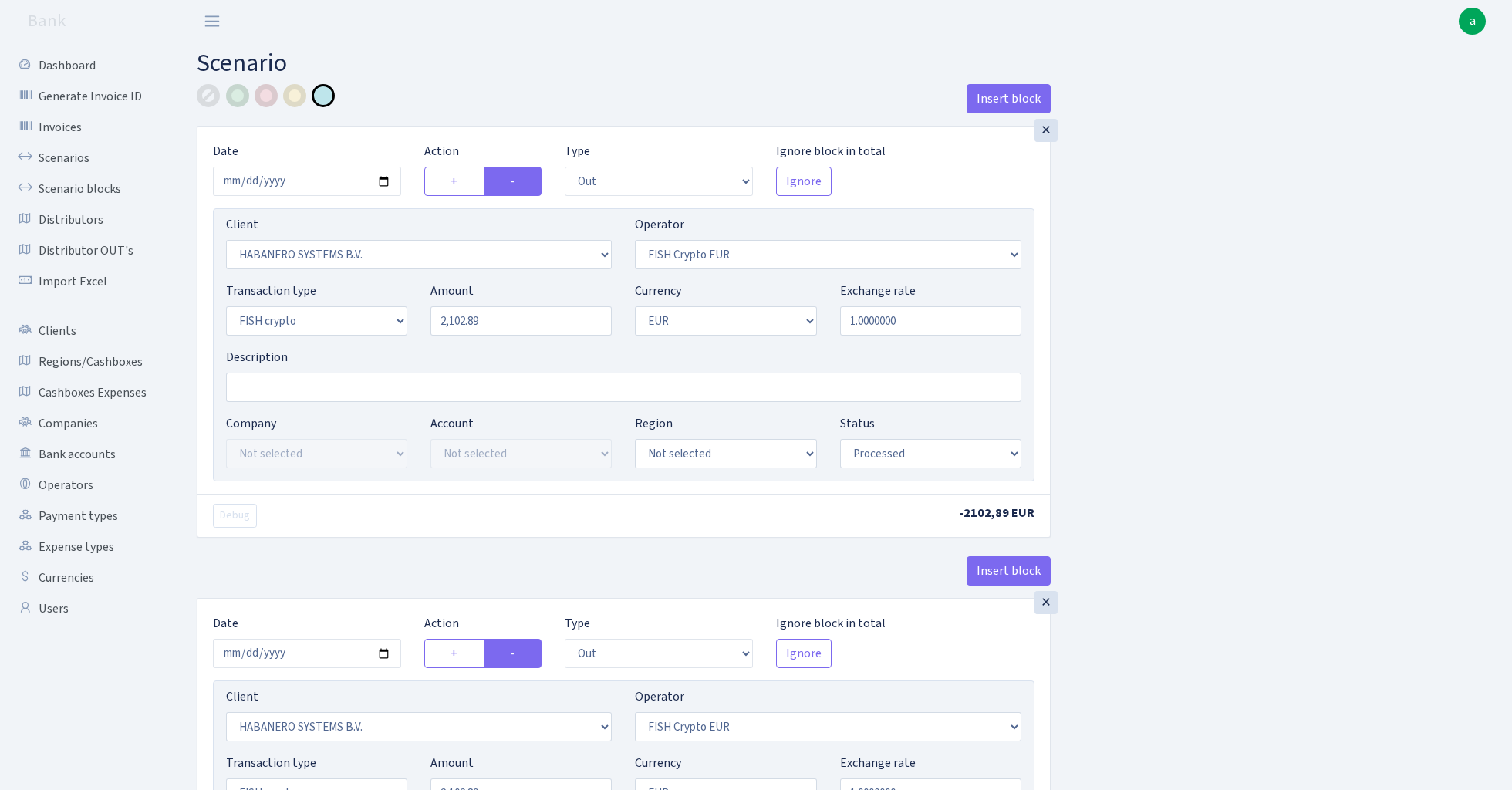
select select "out"
select select "1668"
select select "244"
select select "17"
select select "1"
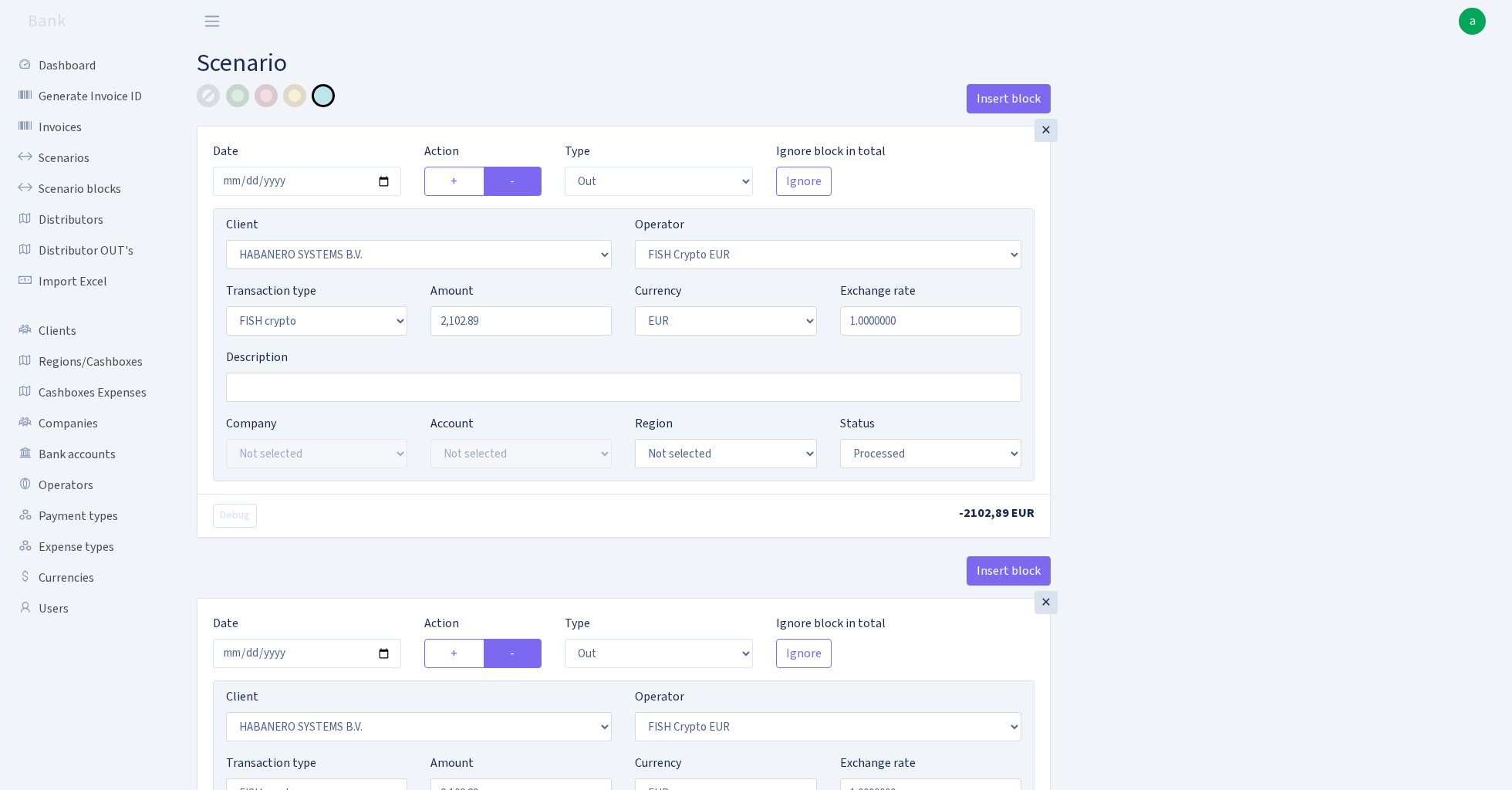
select select "processed"
select select "out"
select select "1668"
select select "244"
select select "17"
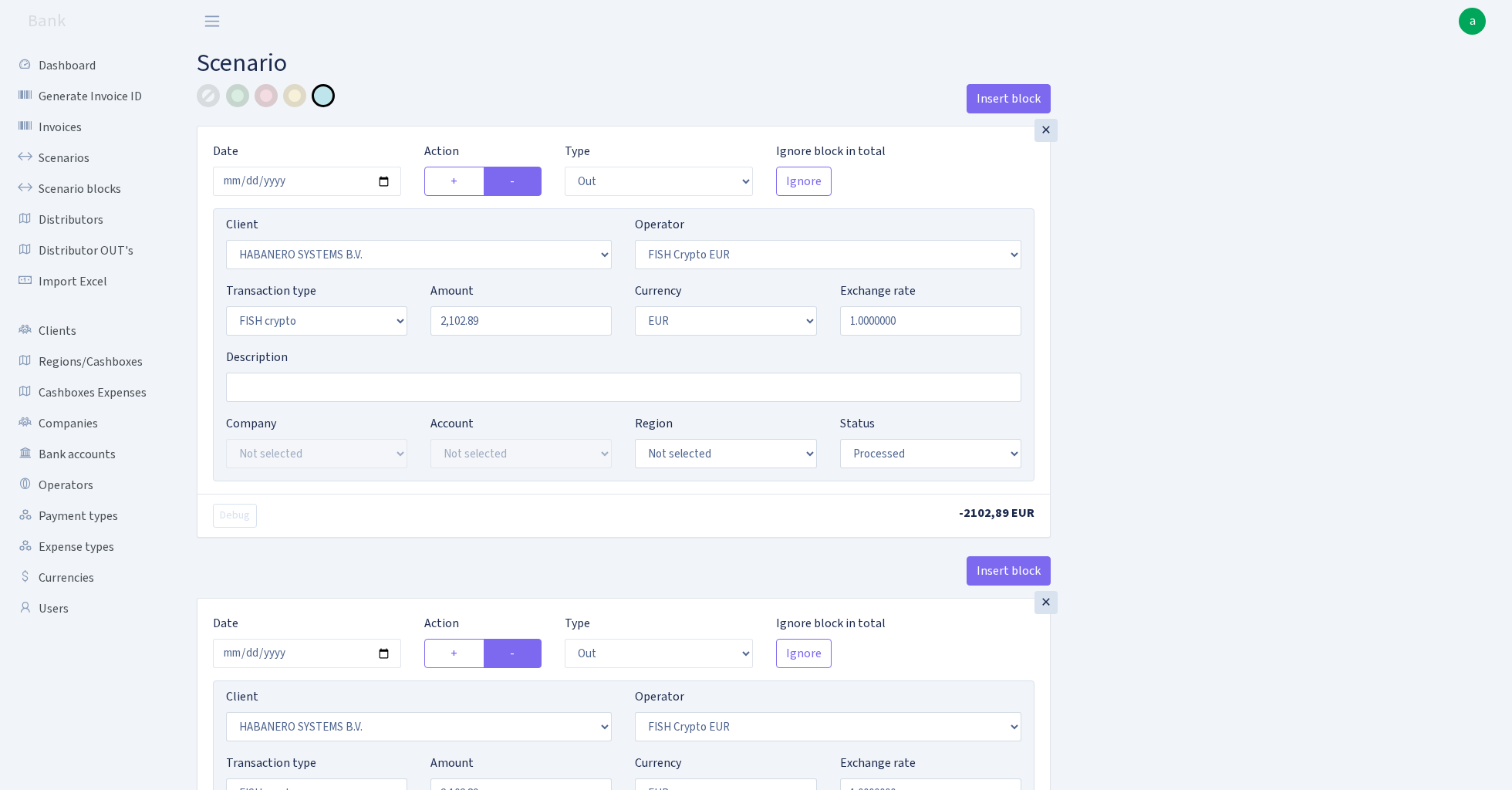
select select "1"
select select "processed"
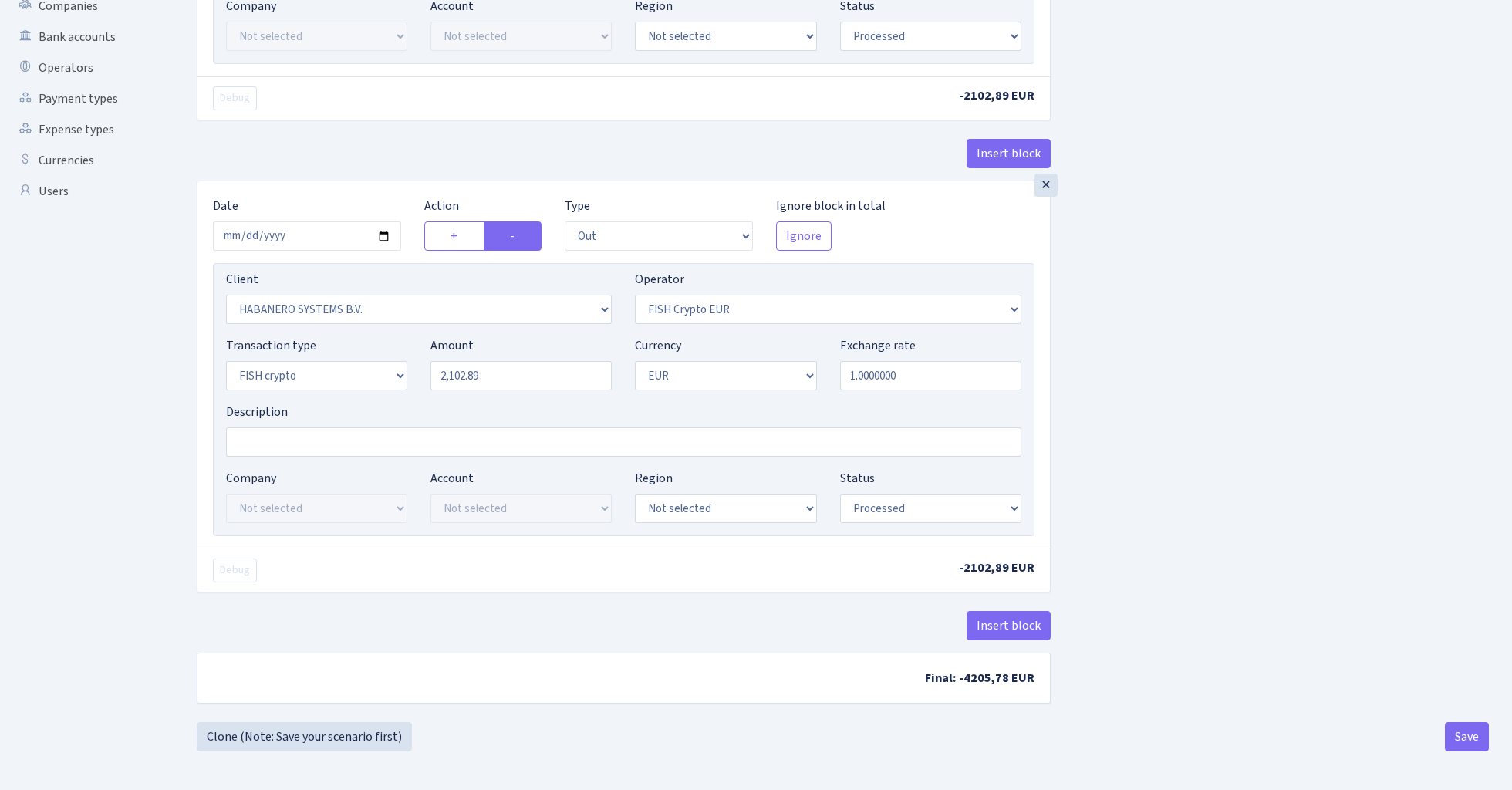
scroll to position [423, 0]
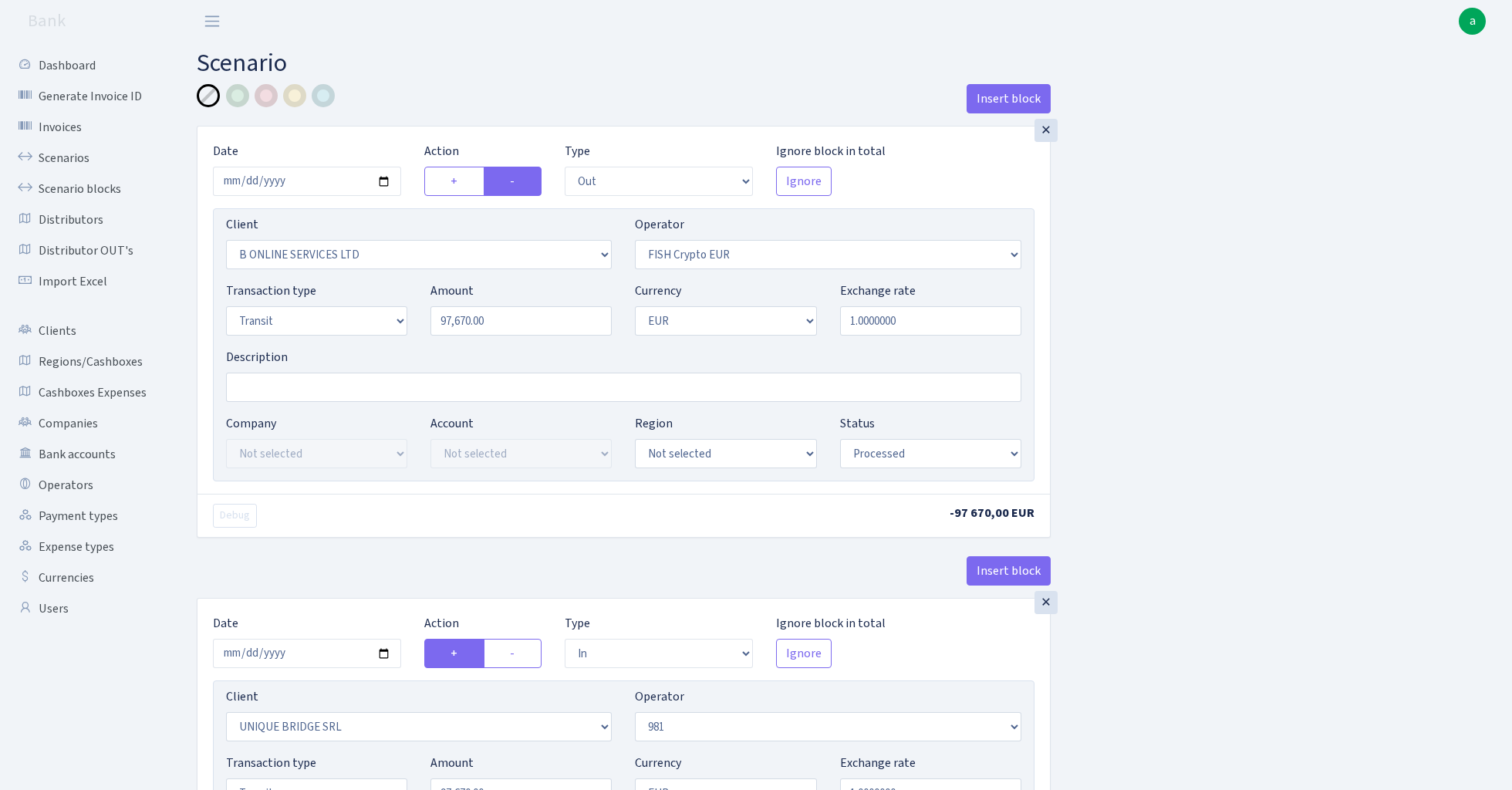
select select "out"
select select "1844"
select select "244"
select select "5"
select select "1"
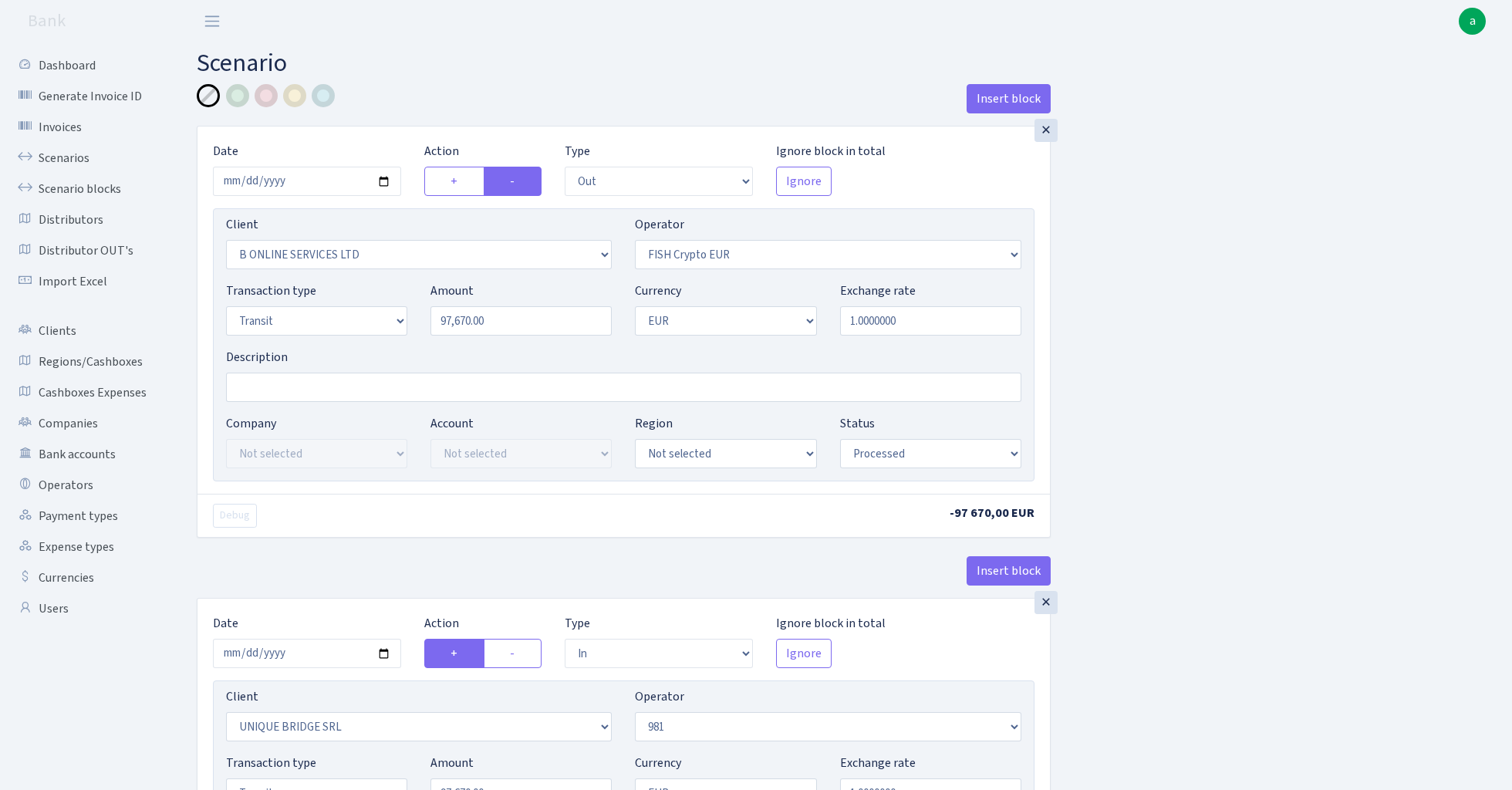
select select "processed"
select select "in"
select select "3102"
select select "61"
select select "5"
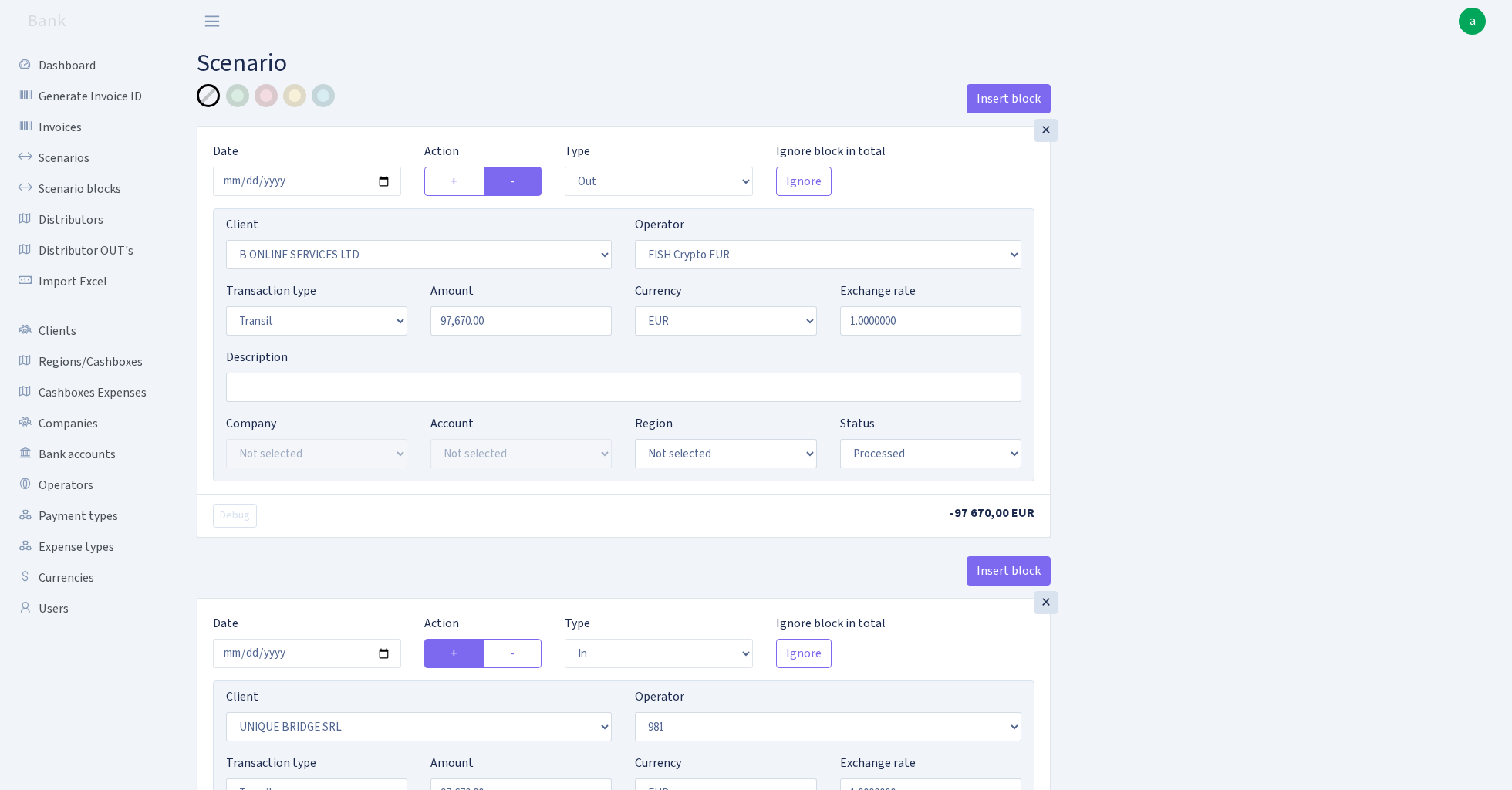
select select "1"
select select "processed"
select select "commission"
select select "61"
select select "processed"
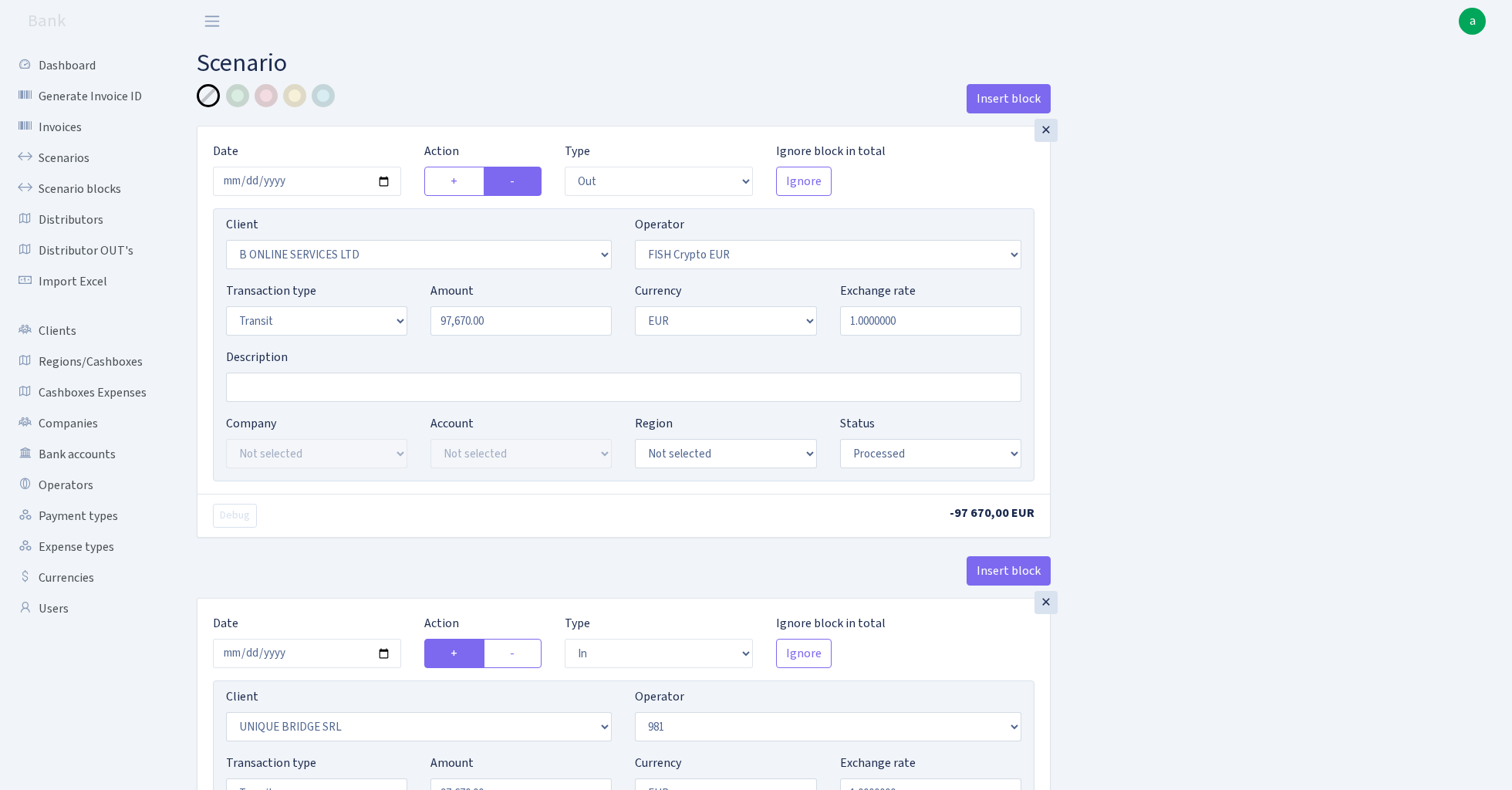
select select "commission"
select select "fixed"
select select "61"
select select "processed"
click at [1046, 135] on div "×" at bounding box center [1046, 130] width 23 height 23
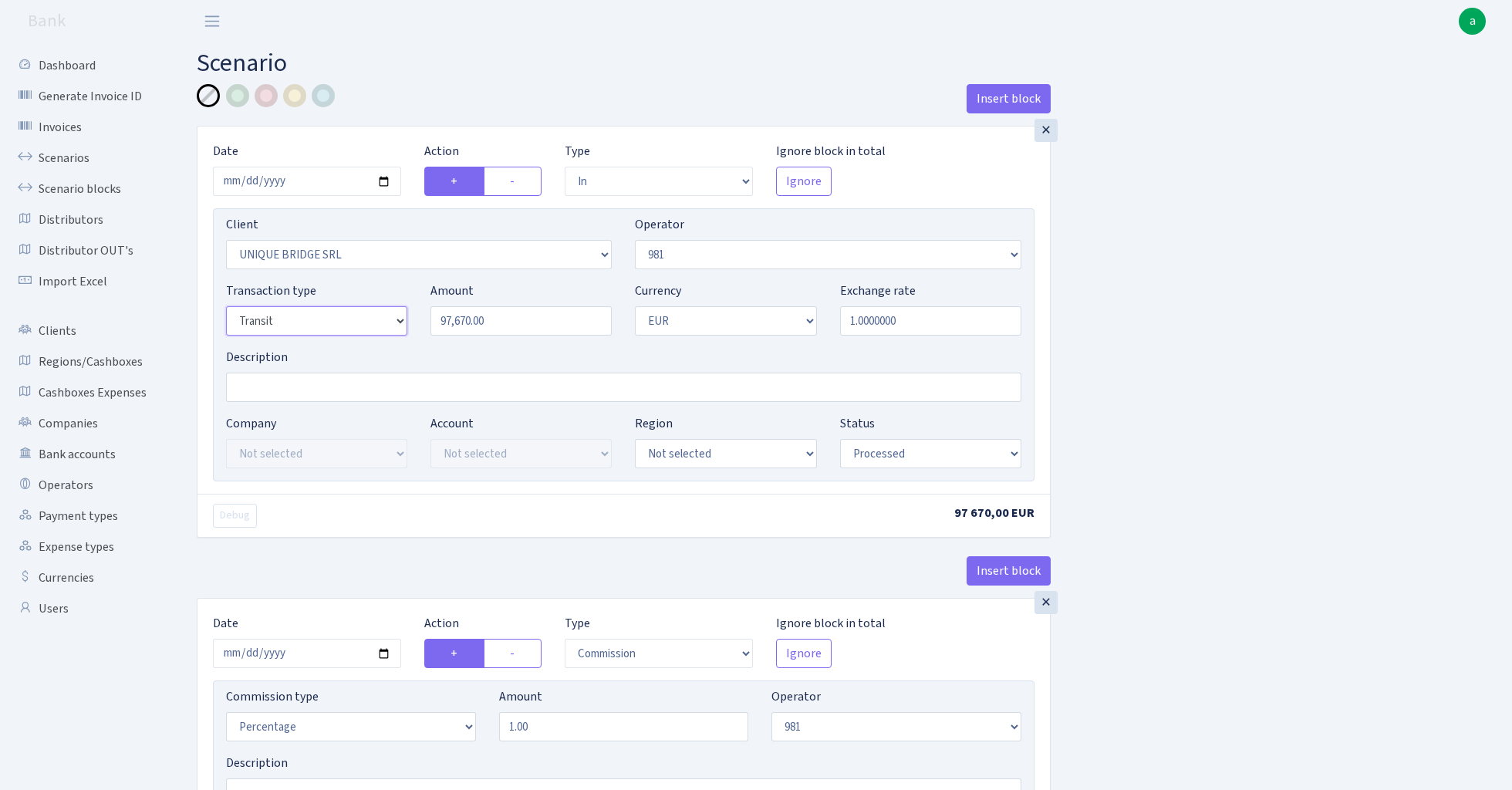
select select "2"
click at [298, 387] on input "Description" at bounding box center [624, 387] width 795 height 30
type input "981- fish bo ektico"
select select "22"
select select "63"
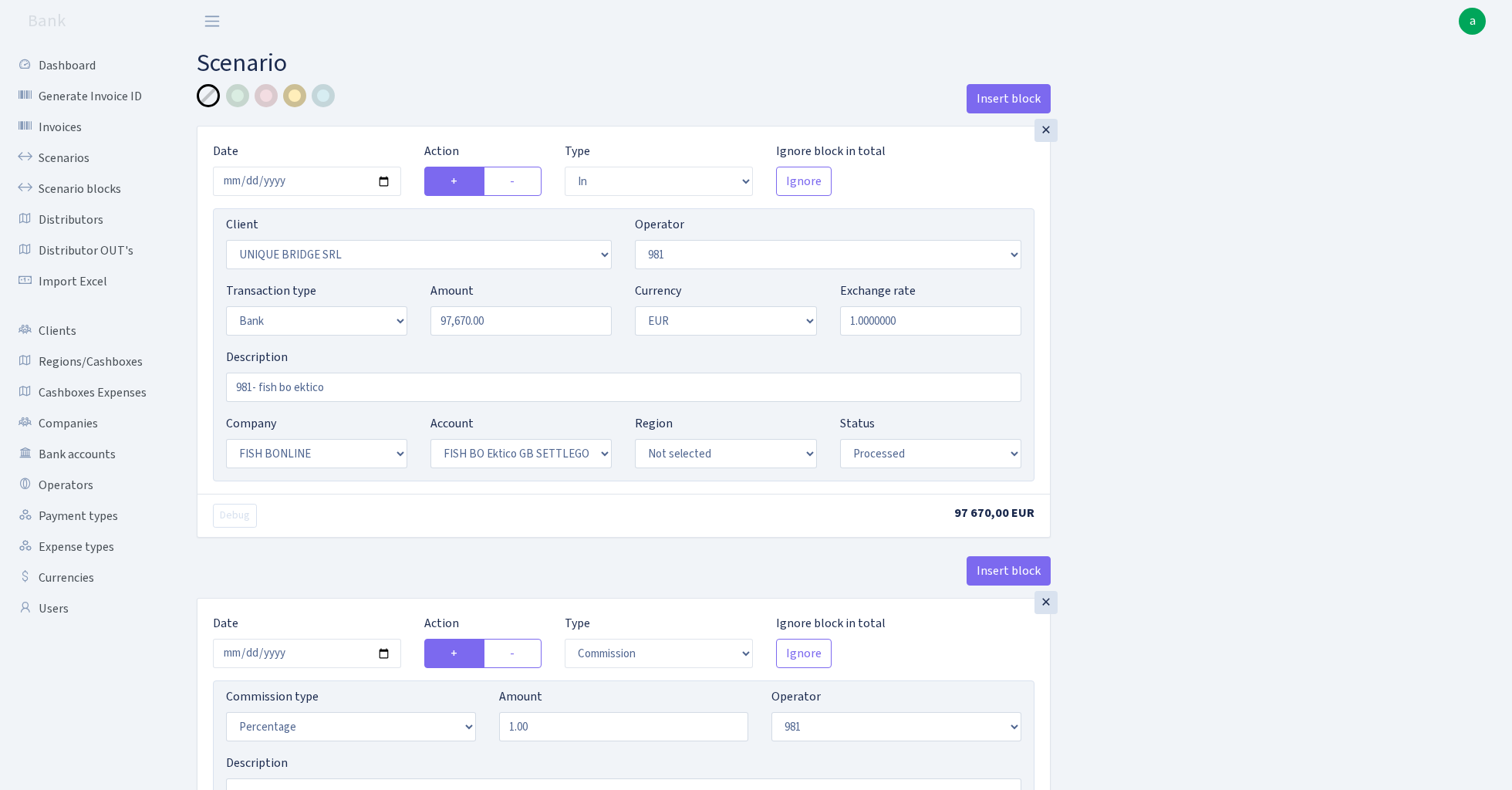
click at [293, 96] on div at bounding box center [294, 96] width 23 height 23
click at [387, 391] on input "981- fish bo ektico" at bounding box center [624, 387] width 795 height 30
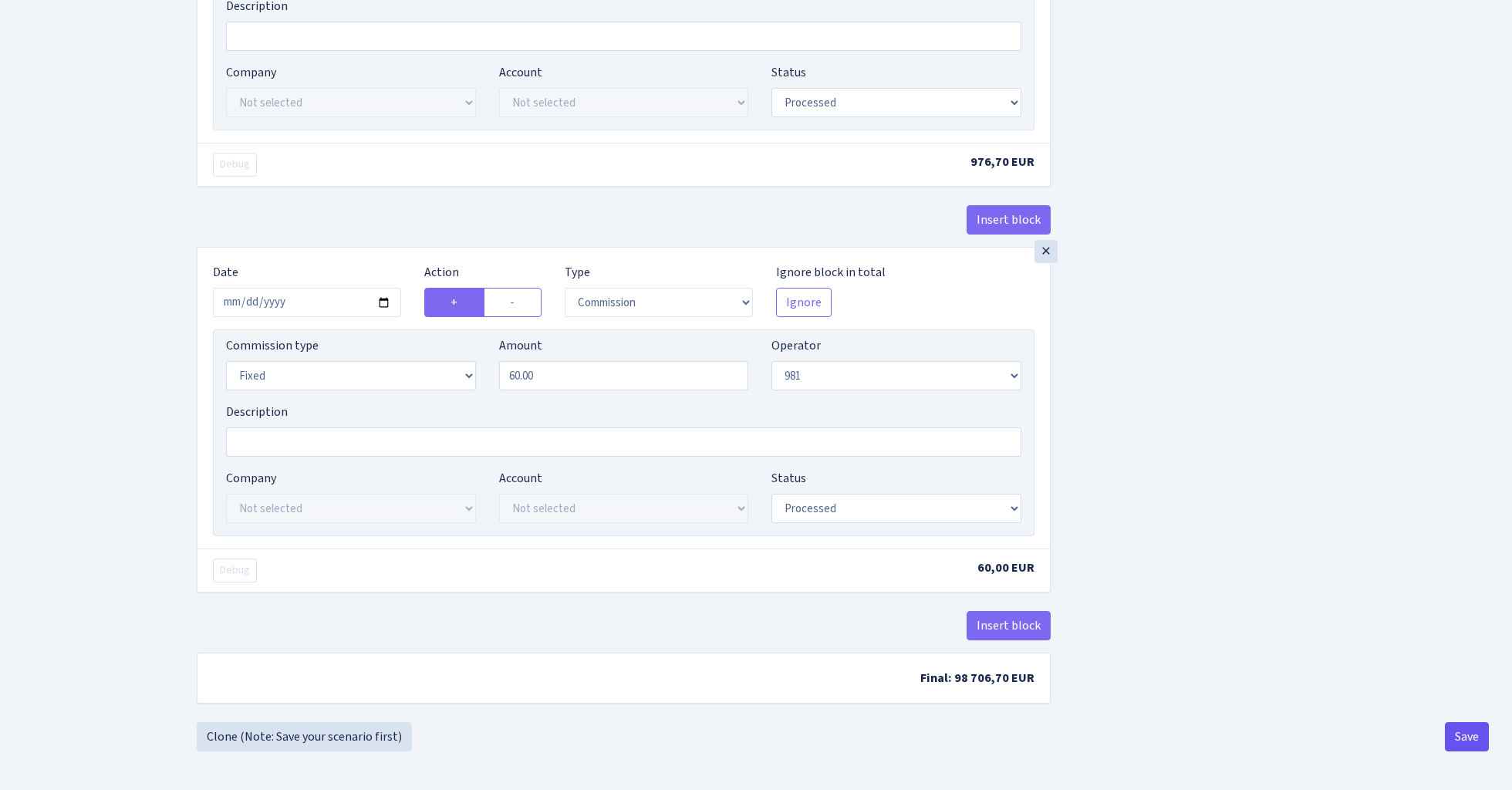
scroll to position [764, 0]
type input "981- fish bo ektico GB"
click at [1461, 727] on button "Save" at bounding box center [1466, 737] width 44 height 30
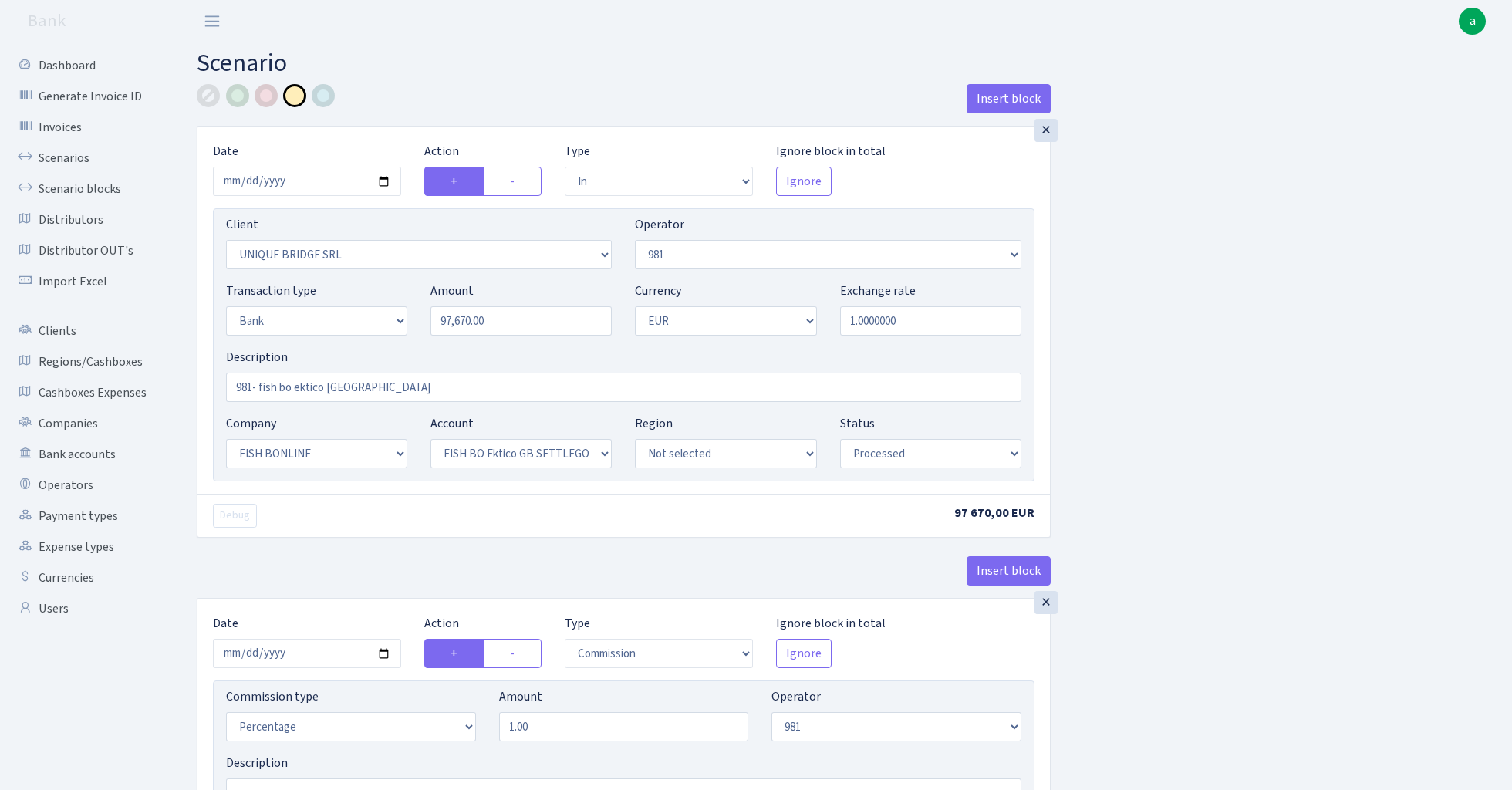
select select "in"
select select "3102"
select select "61"
select select "2"
select select "1"
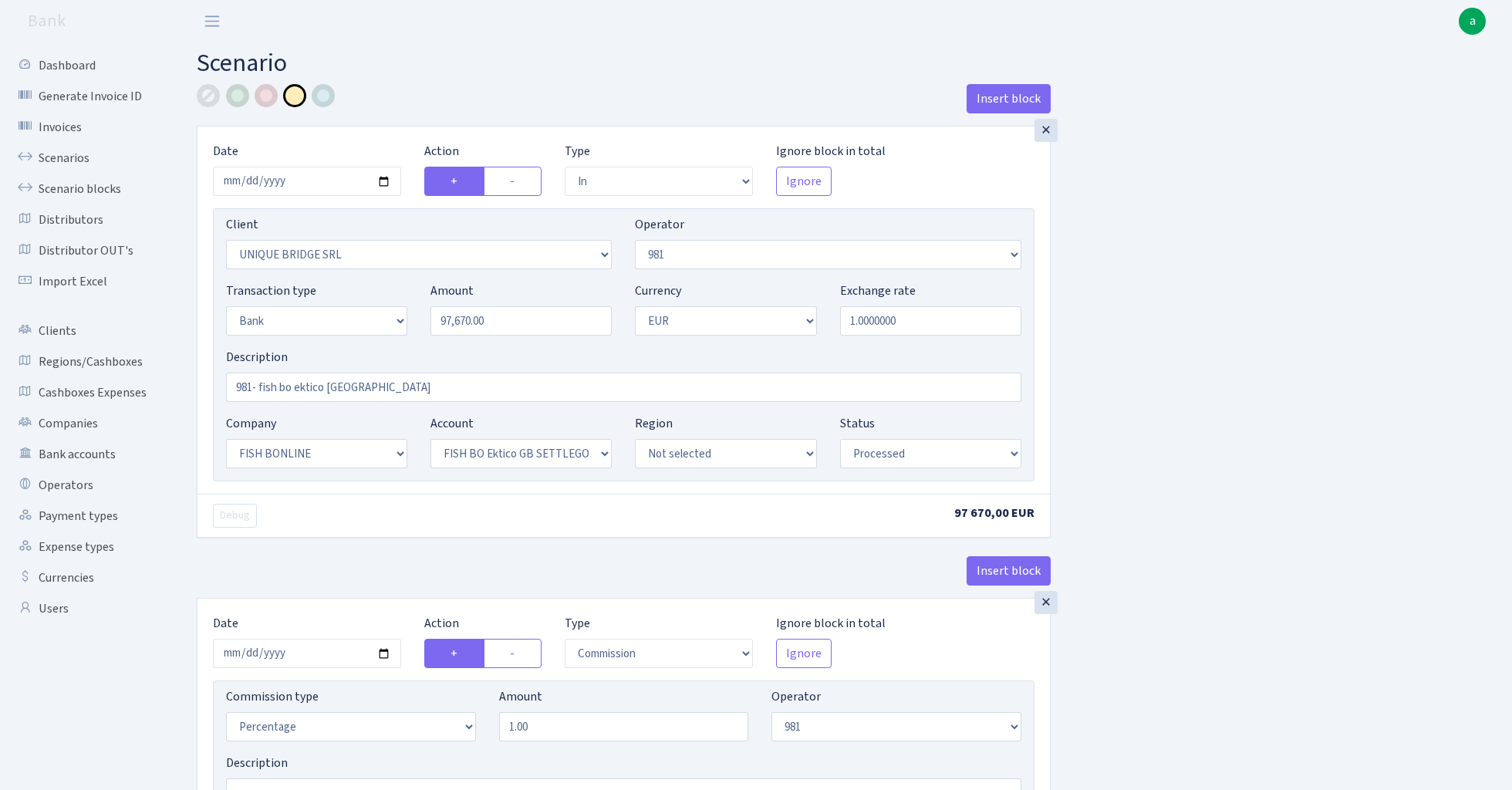
select select "22"
select select "63"
select select "processed"
select select "commission"
select select "61"
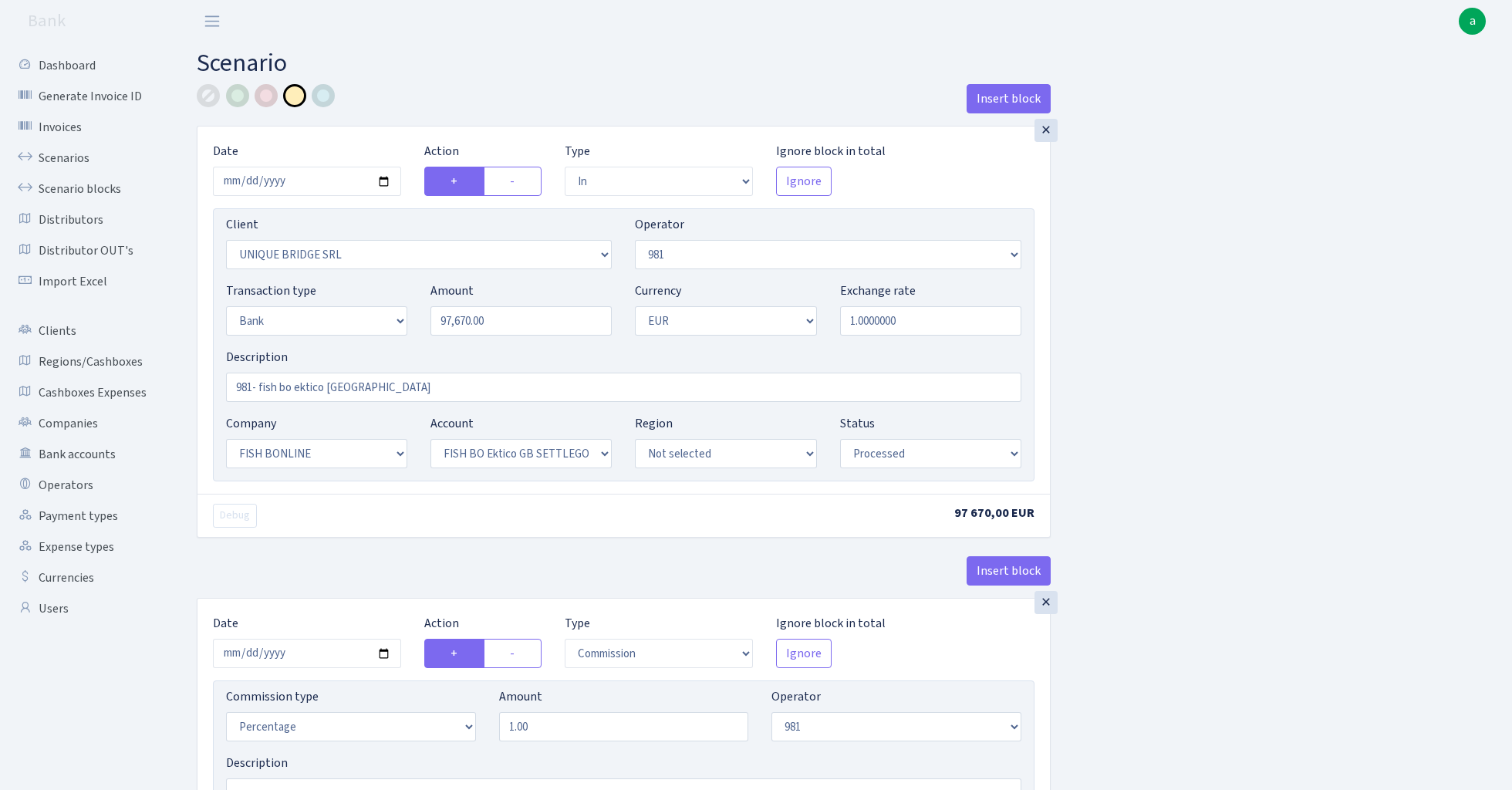
select select "processed"
select select "commission"
select select "fixed"
select select "61"
select select "processed"
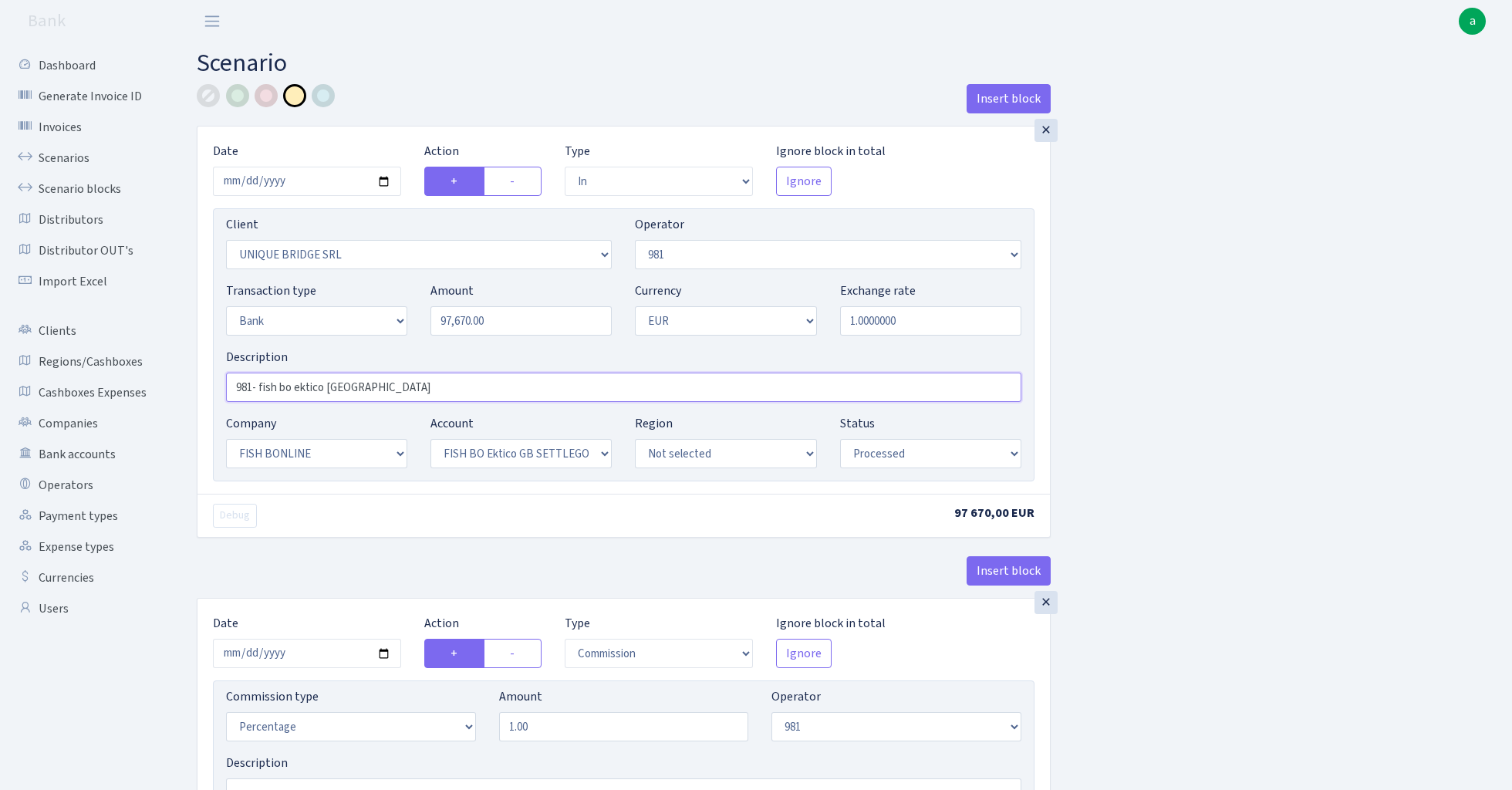
click at [383, 393] on input "981- fish bo ektico GB" at bounding box center [624, 387] width 795 height 30
click at [53, 159] on link "Scenarios" at bounding box center [85, 158] width 154 height 31
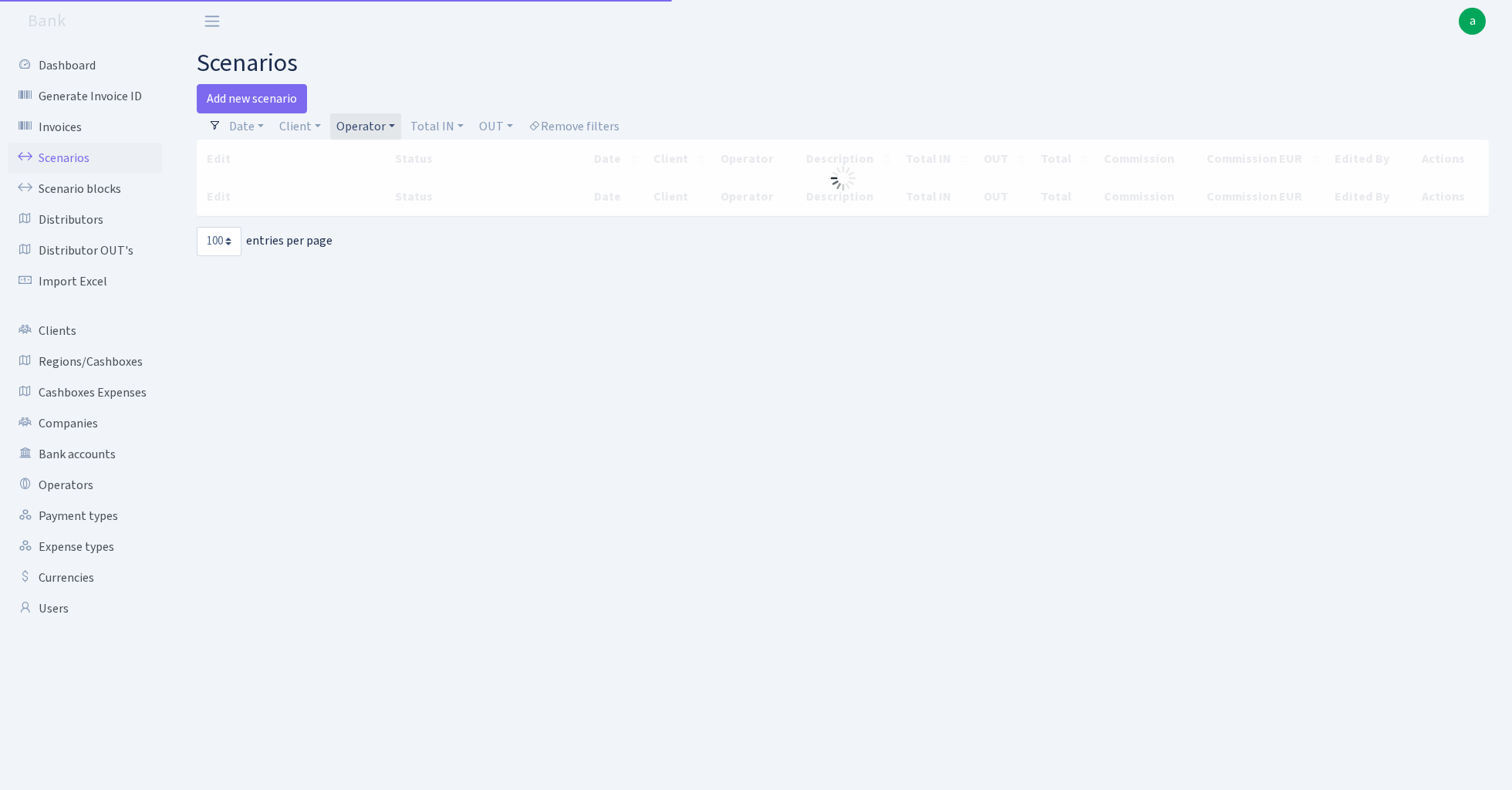
select select "100"
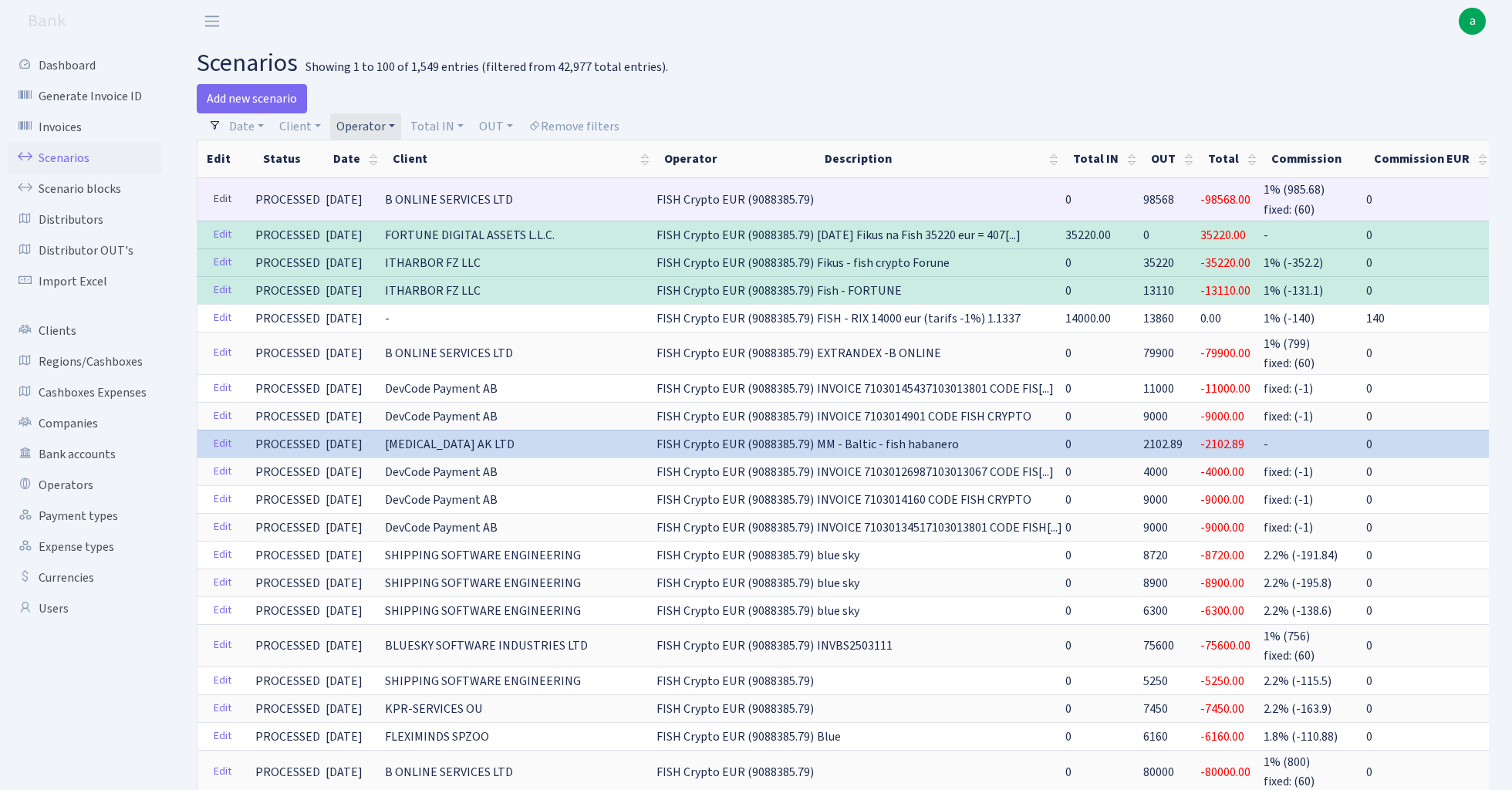
click at [220, 195] on link "Edit" at bounding box center [222, 199] width 31 height 24
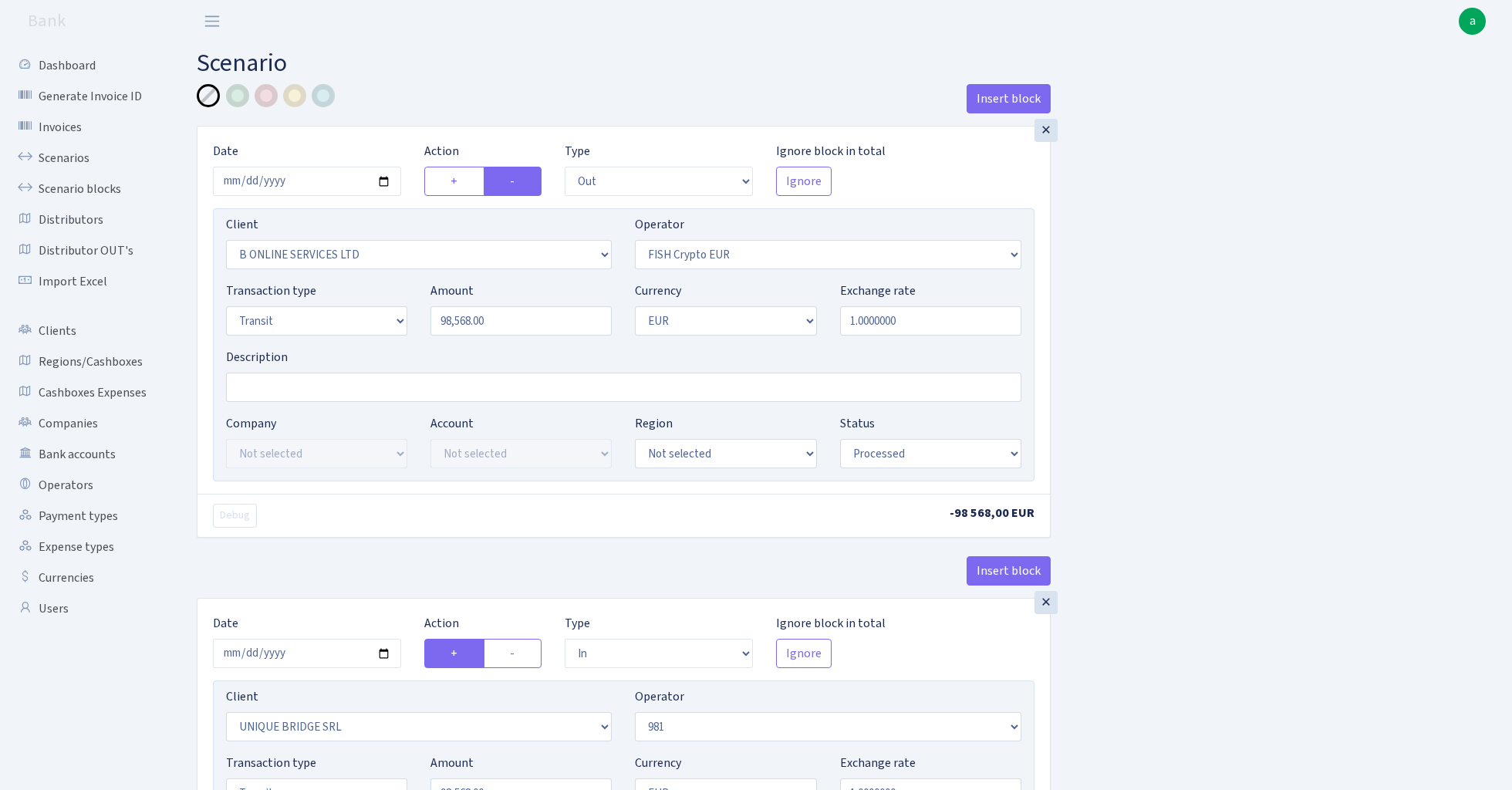
select select "out"
select select "1844"
select select "244"
select select "5"
select select "1"
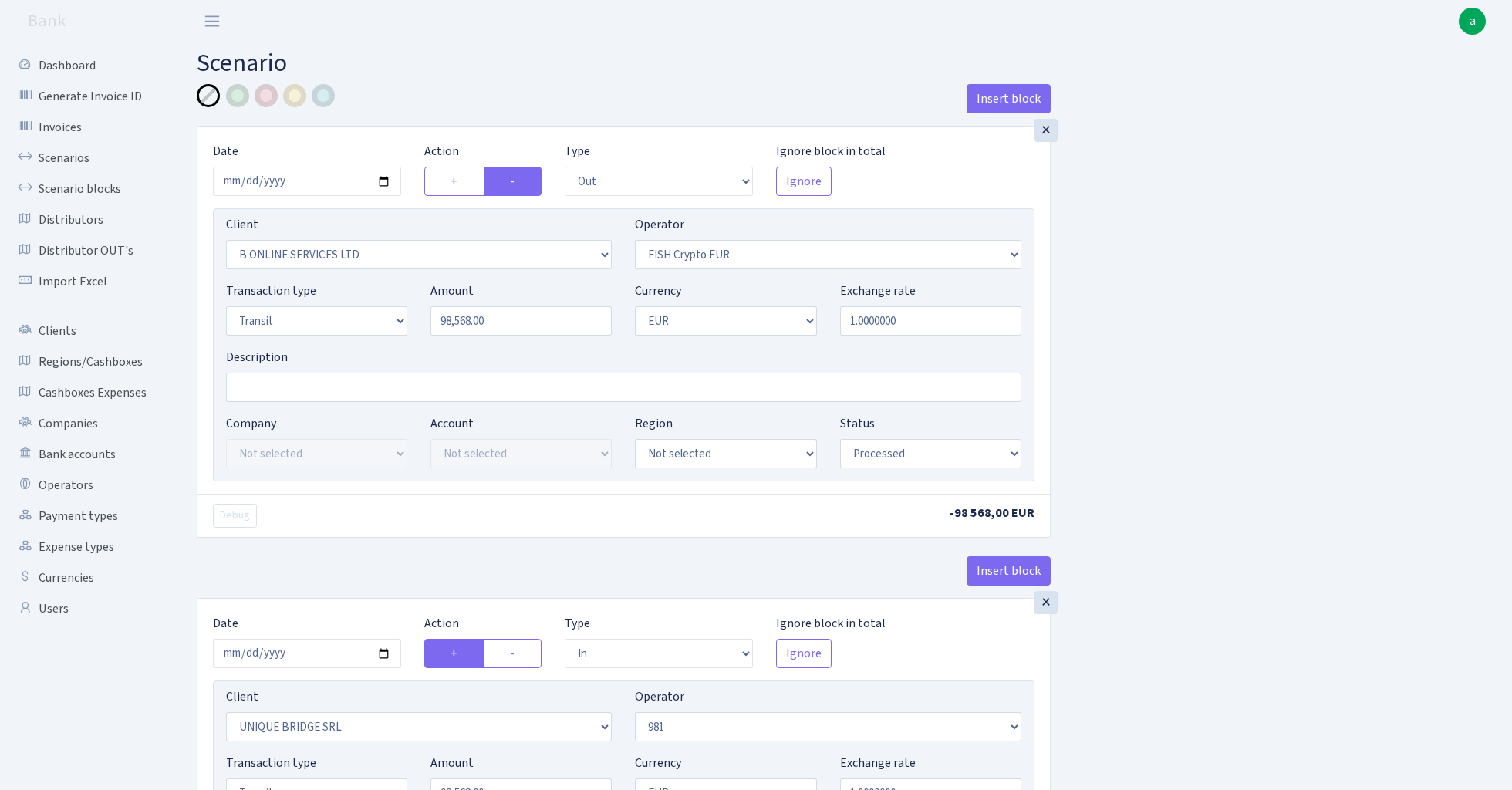
select select "processed"
select select "in"
select select "3102"
select select "61"
select select "5"
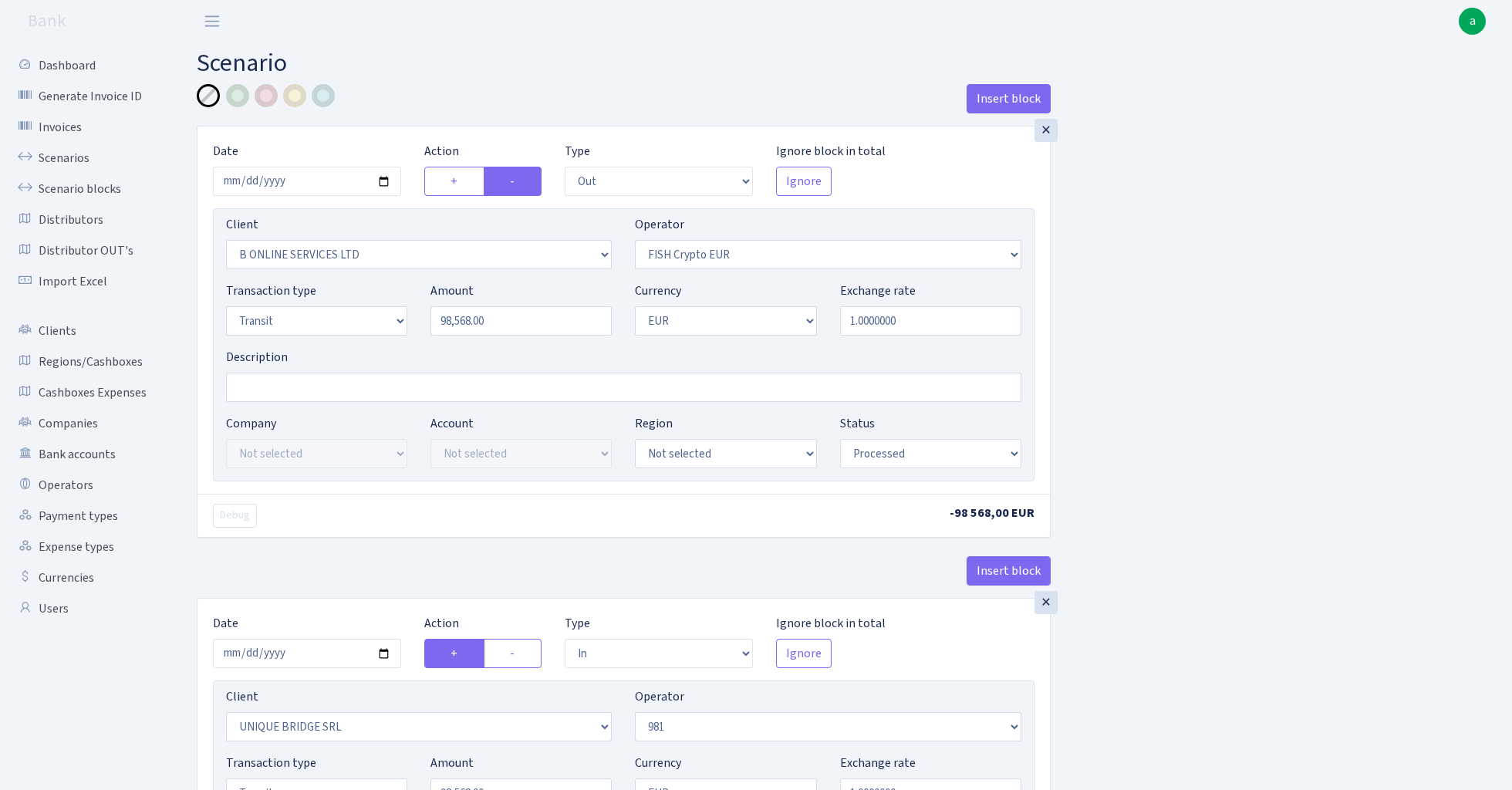
select select "1"
select select "processed"
select select "commission"
select select "61"
select select "processed"
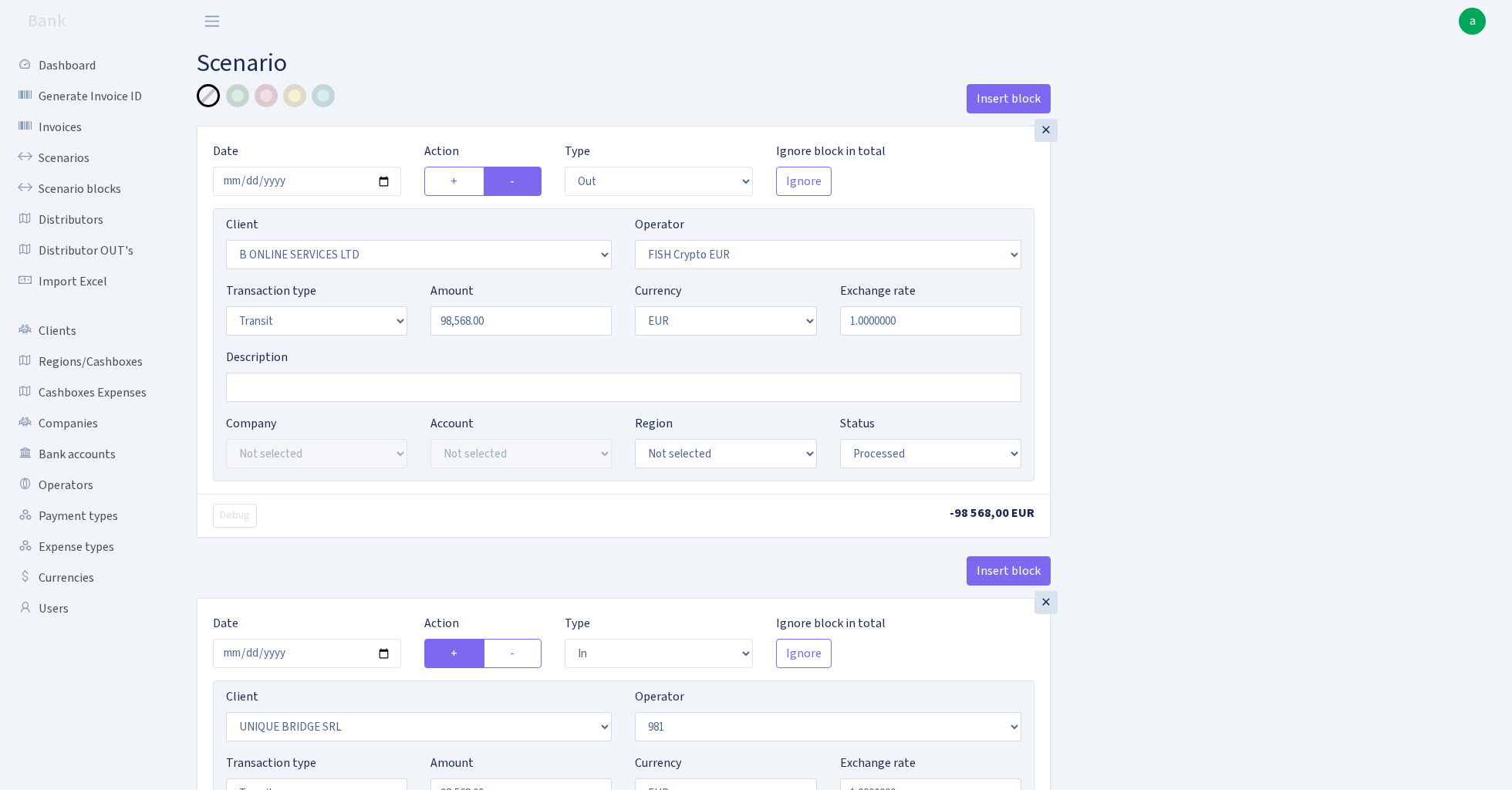
select select "commission"
select select "fixed"
select select "61"
select select "processed"
click at [1046, 135] on div "×" at bounding box center [1046, 130] width 23 height 23
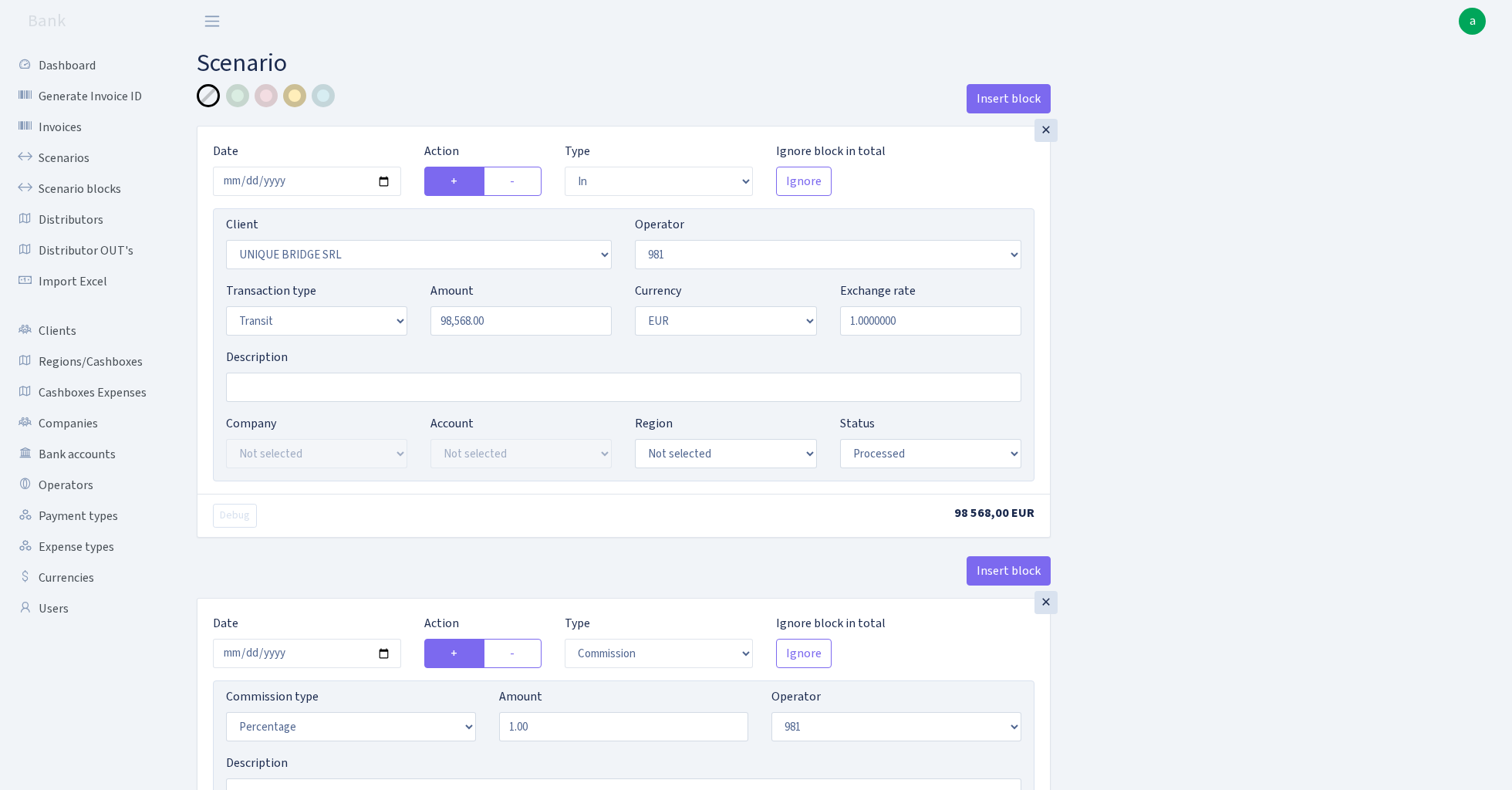
click at [292, 101] on div at bounding box center [294, 96] width 23 height 23
click at [288, 391] on input "Description" at bounding box center [624, 387] width 795 height 30
paste input "981- fish bo ektico [GEOGRAPHIC_DATA]"
type input "981- fish bo ektico [GEOGRAPHIC_DATA]"
select select "2"
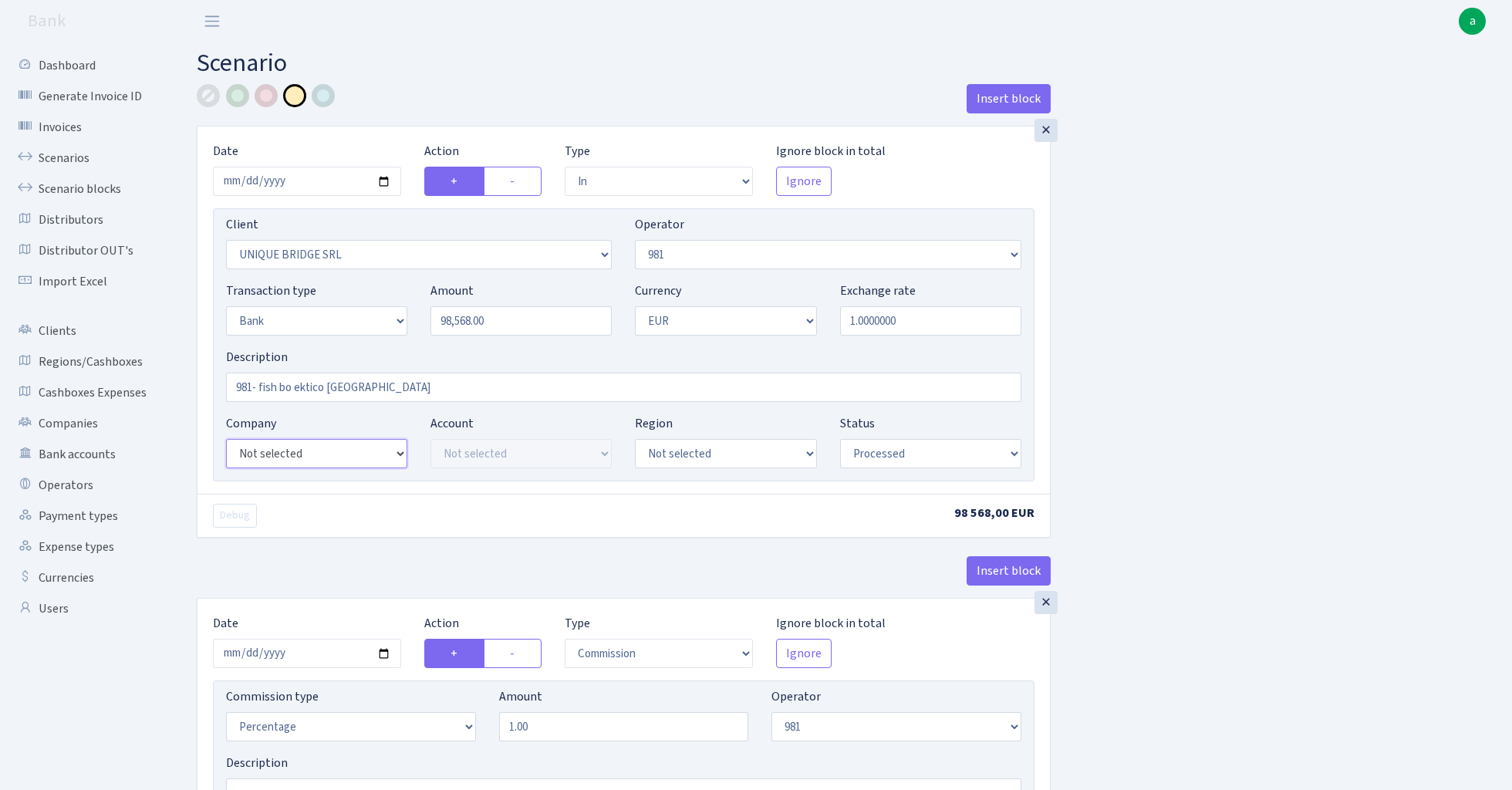
select select "22"
select select "63"
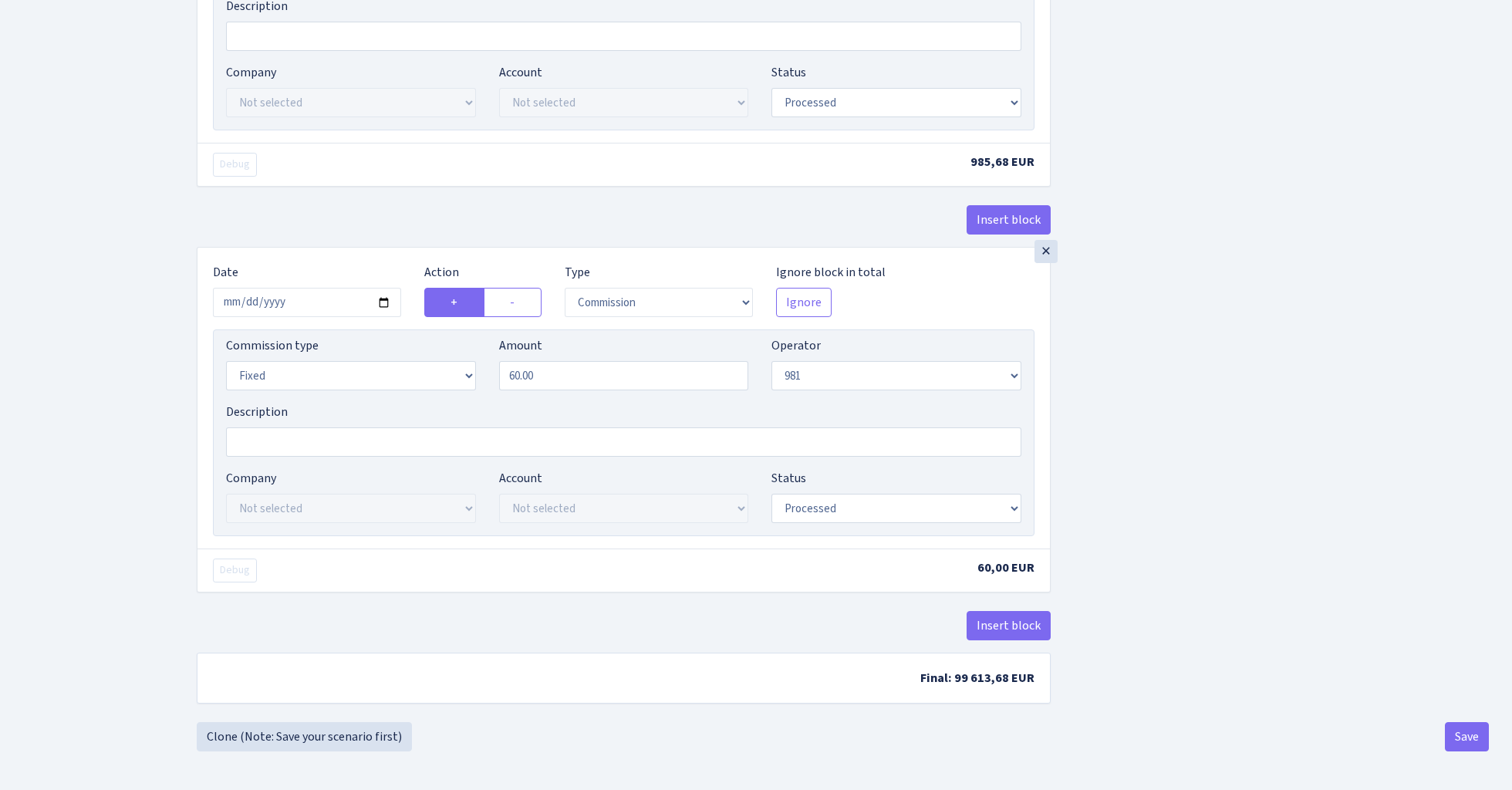
scroll to position [764, 0]
click at [1478, 730] on button "Save" at bounding box center [1466, 737] width 44 height 30
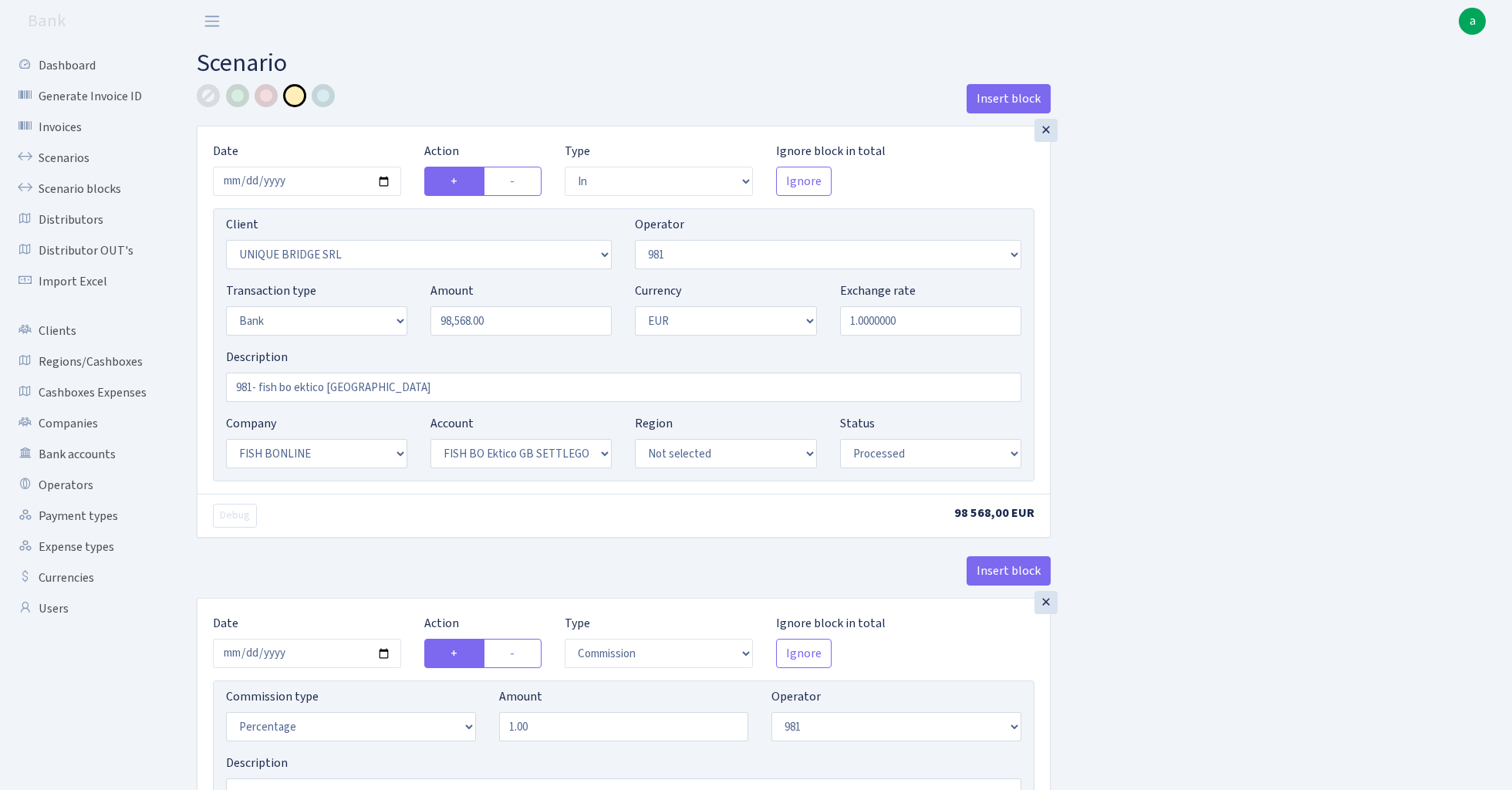
select select "in"
select select "3102"
select select "61"
select select "2"
select select "1"
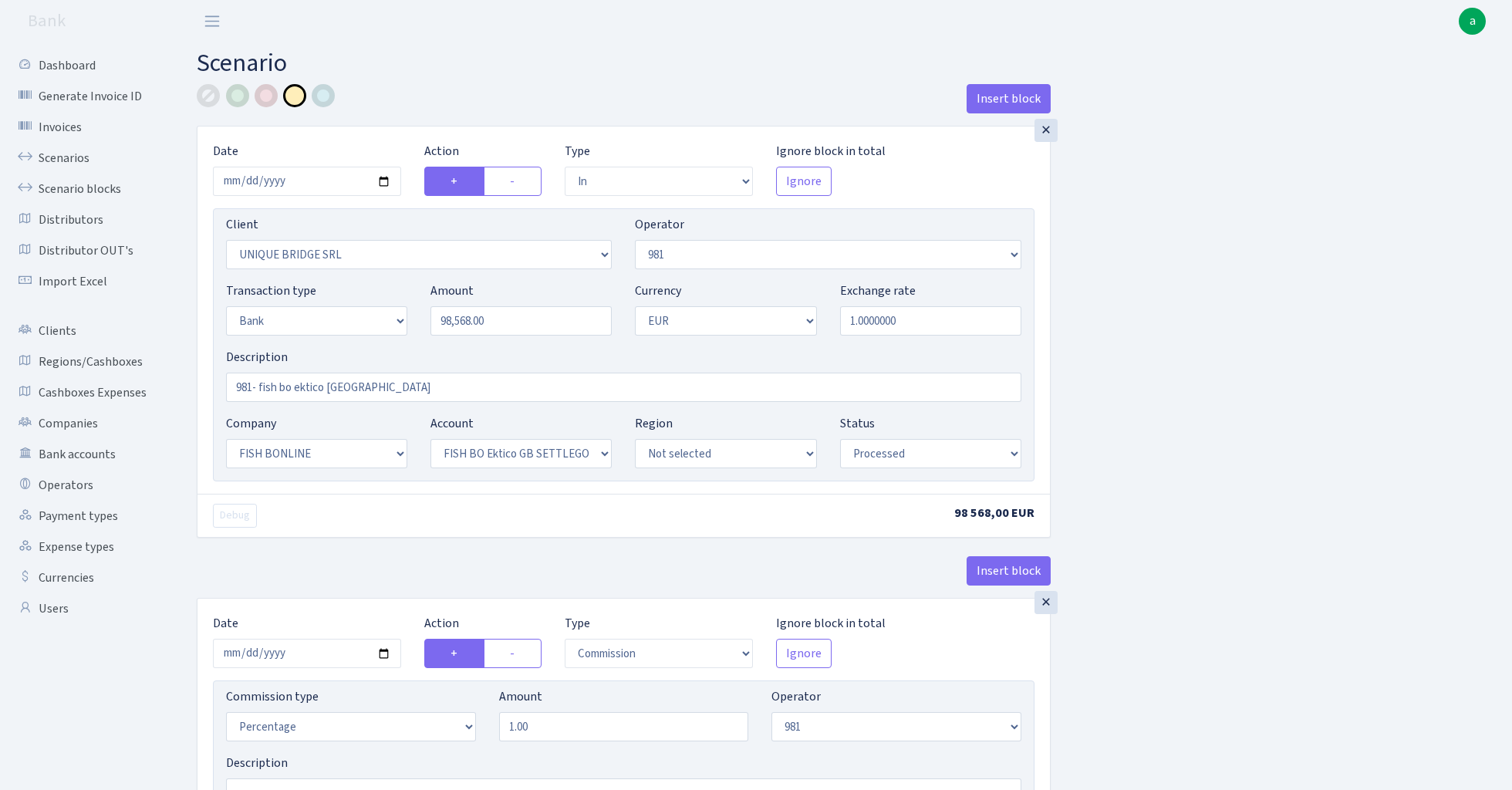
select select "22"
select select "63"
select select "processed"
select select "commission"
select select "61"
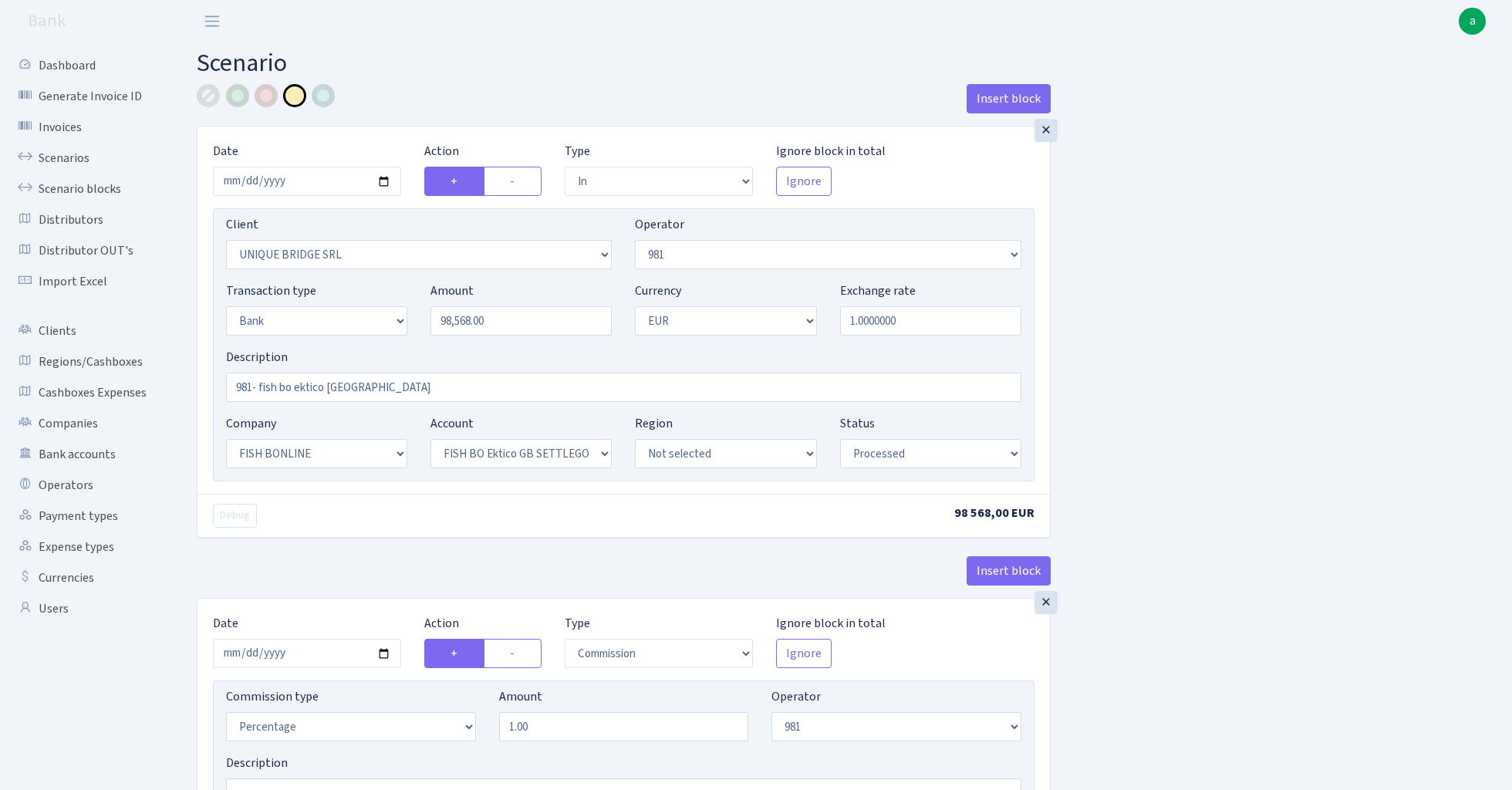
select select "processed"
select select "commission"
select select "fixed"
select select "61"
select select "processed"
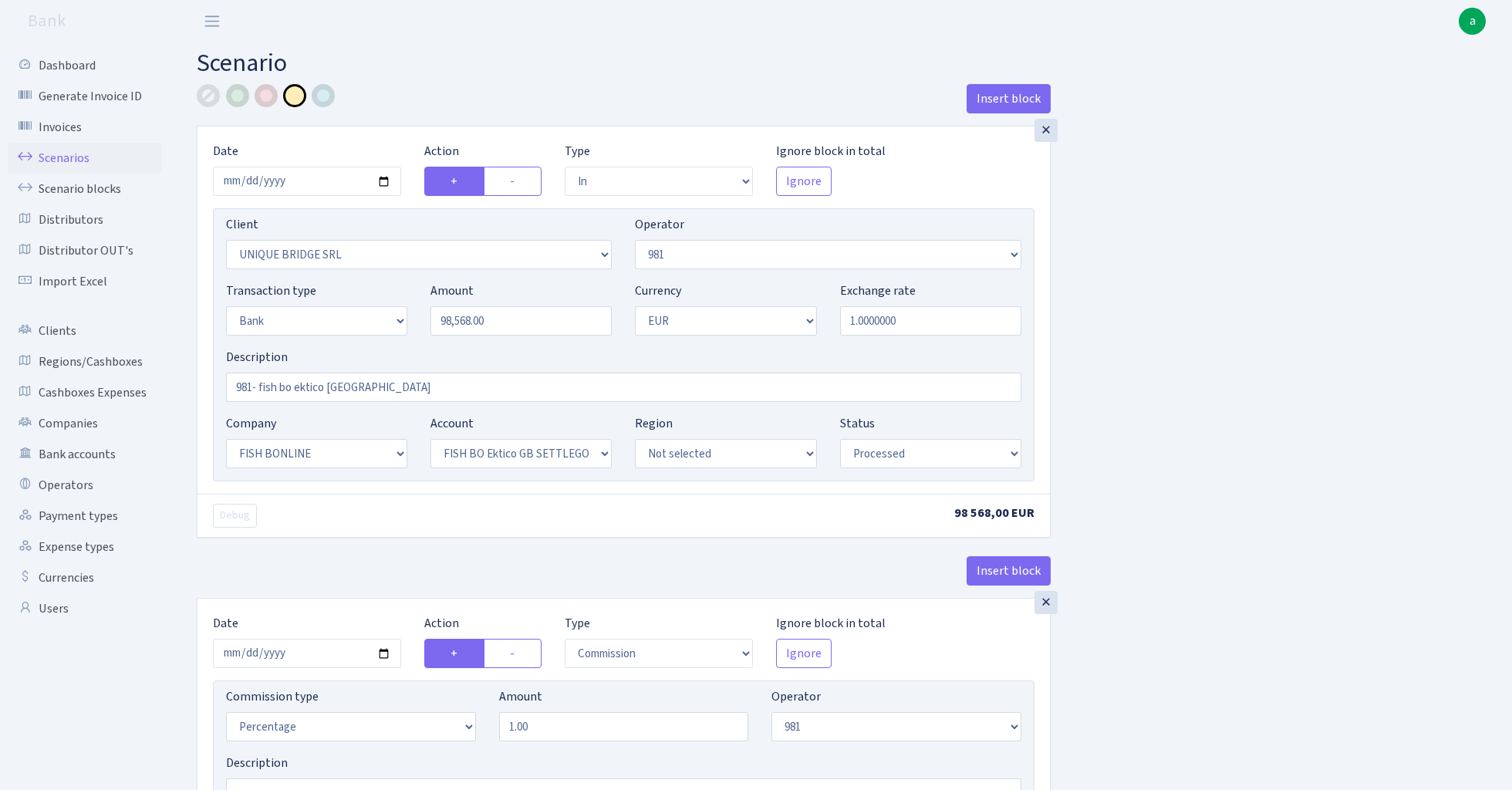
click at [71, 156] on link "Scenarios" at bounding box center [85, 158] width 154 height 31
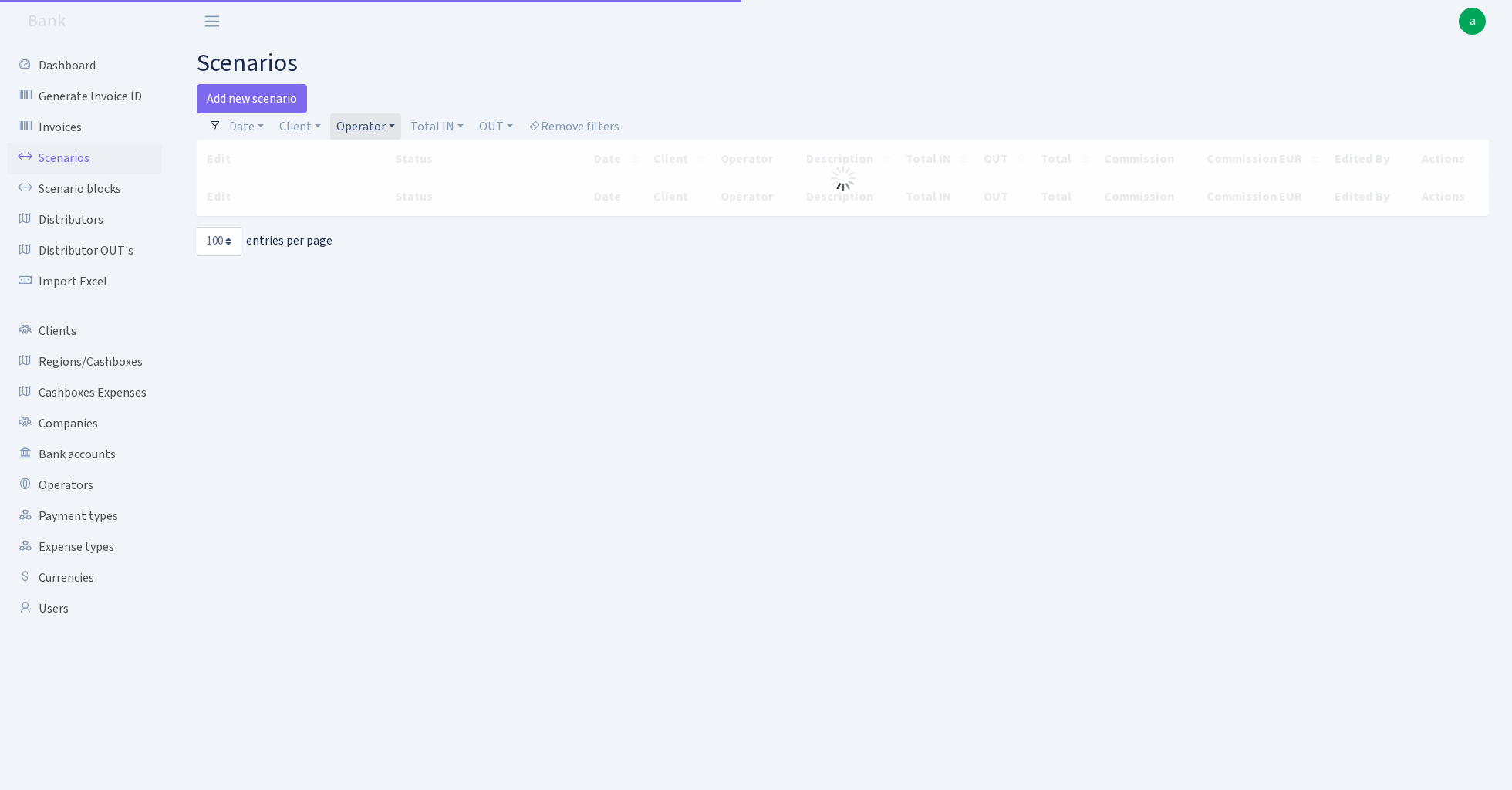
select select "100"
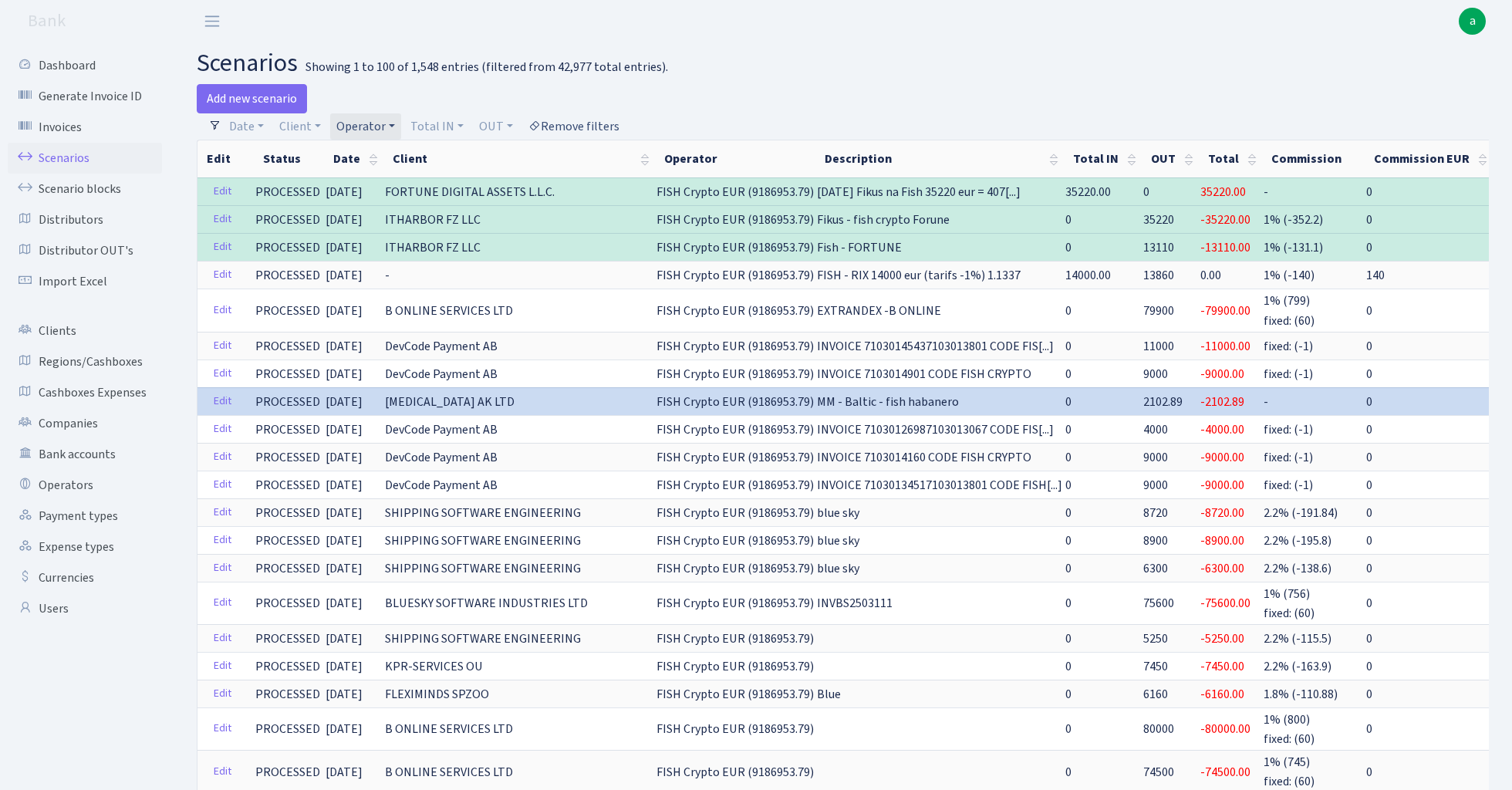
click at [590, 121] on link "Remove filters" at bounding box center [573, 126] width 103 height 26
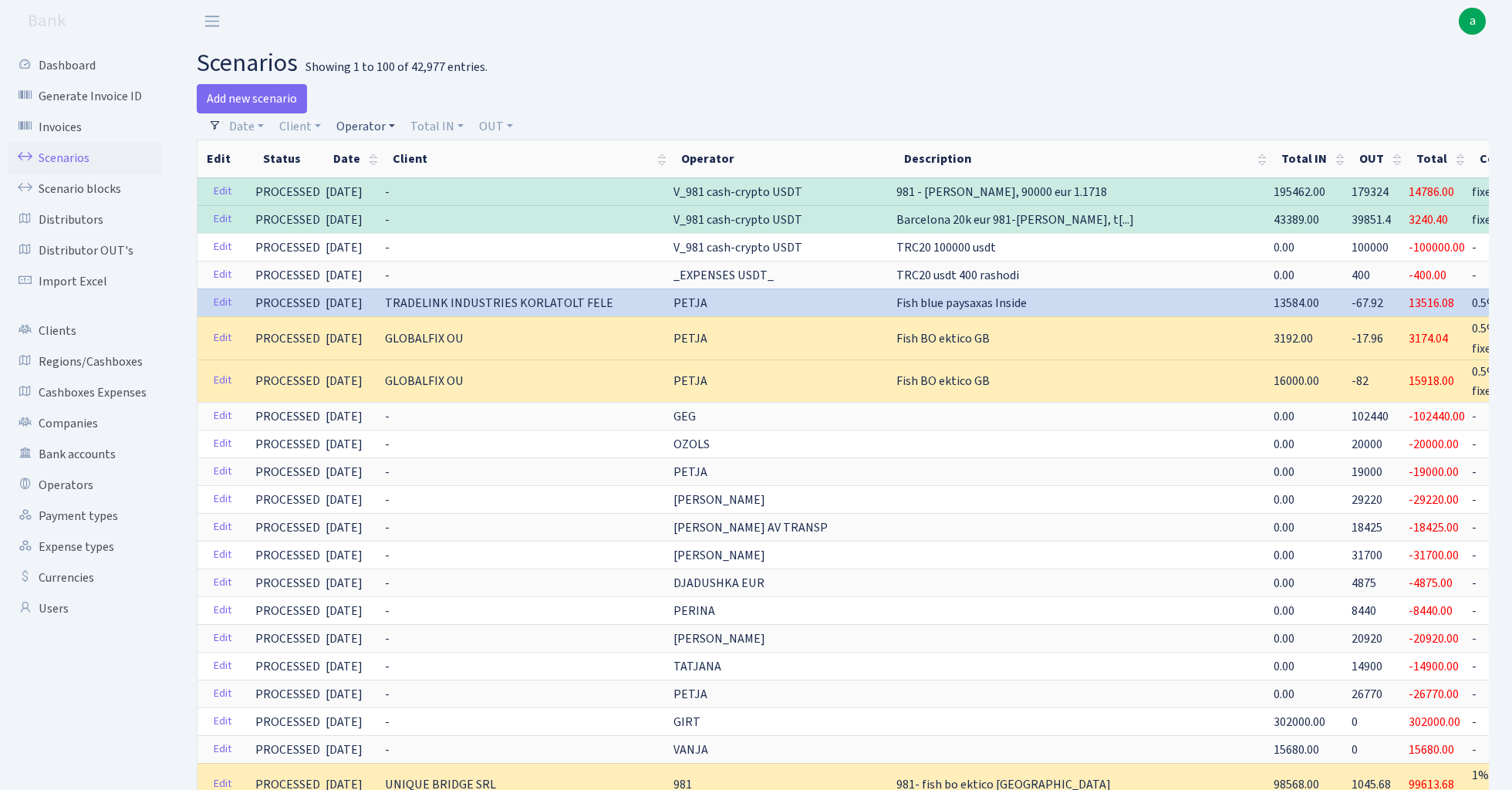
click at [368, 124] on link "Operator" at bounding box center [365, 126] width 71 height 26
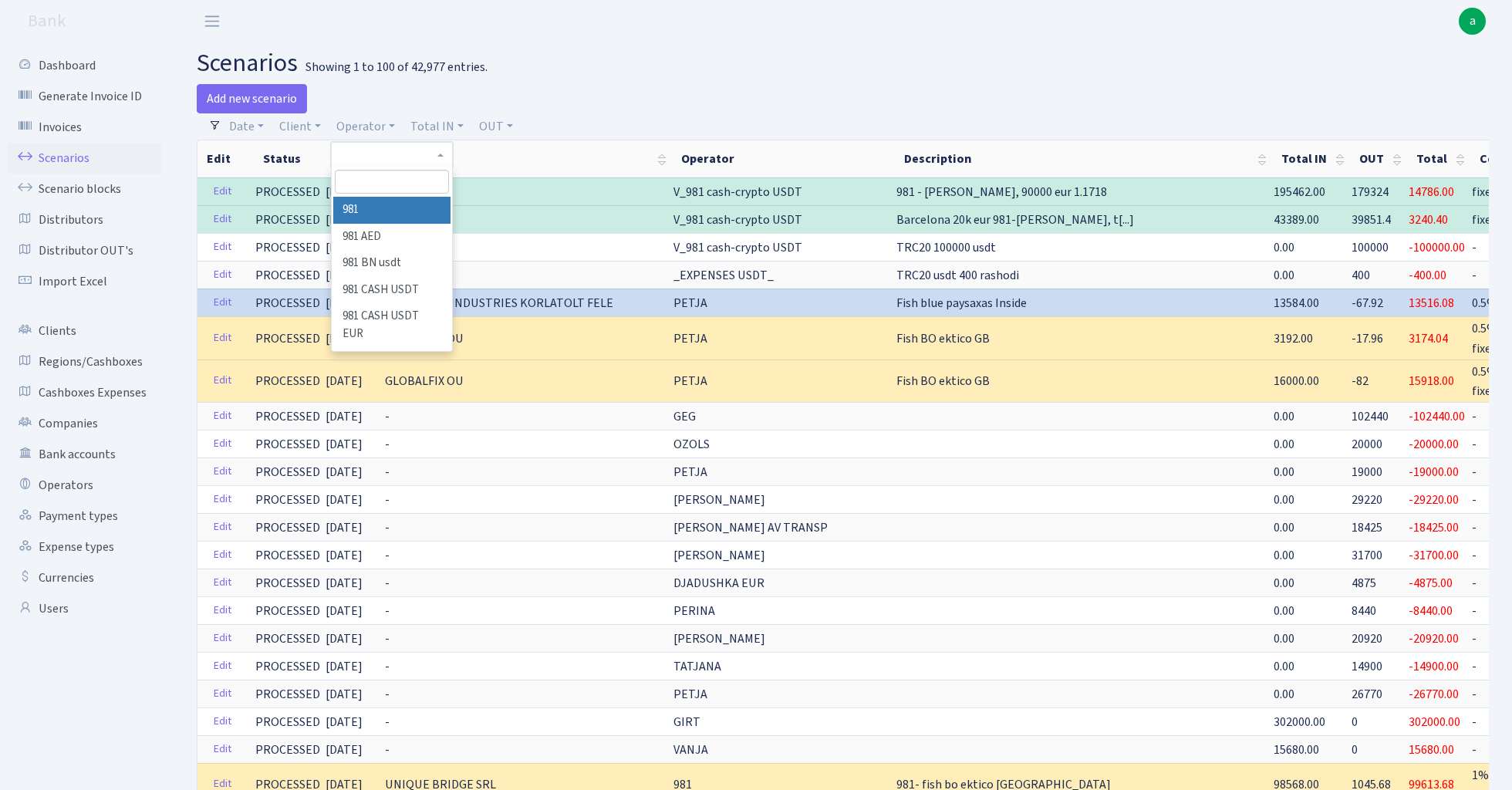
click at [386, 189] on input "search" at bounding box center [391, 181] width 113 height 24
type input "geg"
click at [414, 210] on li "GEG" at bounding box center [391, 210] width 117 height 27
